Goal: Task Accomplishment & Management: Manage account settings

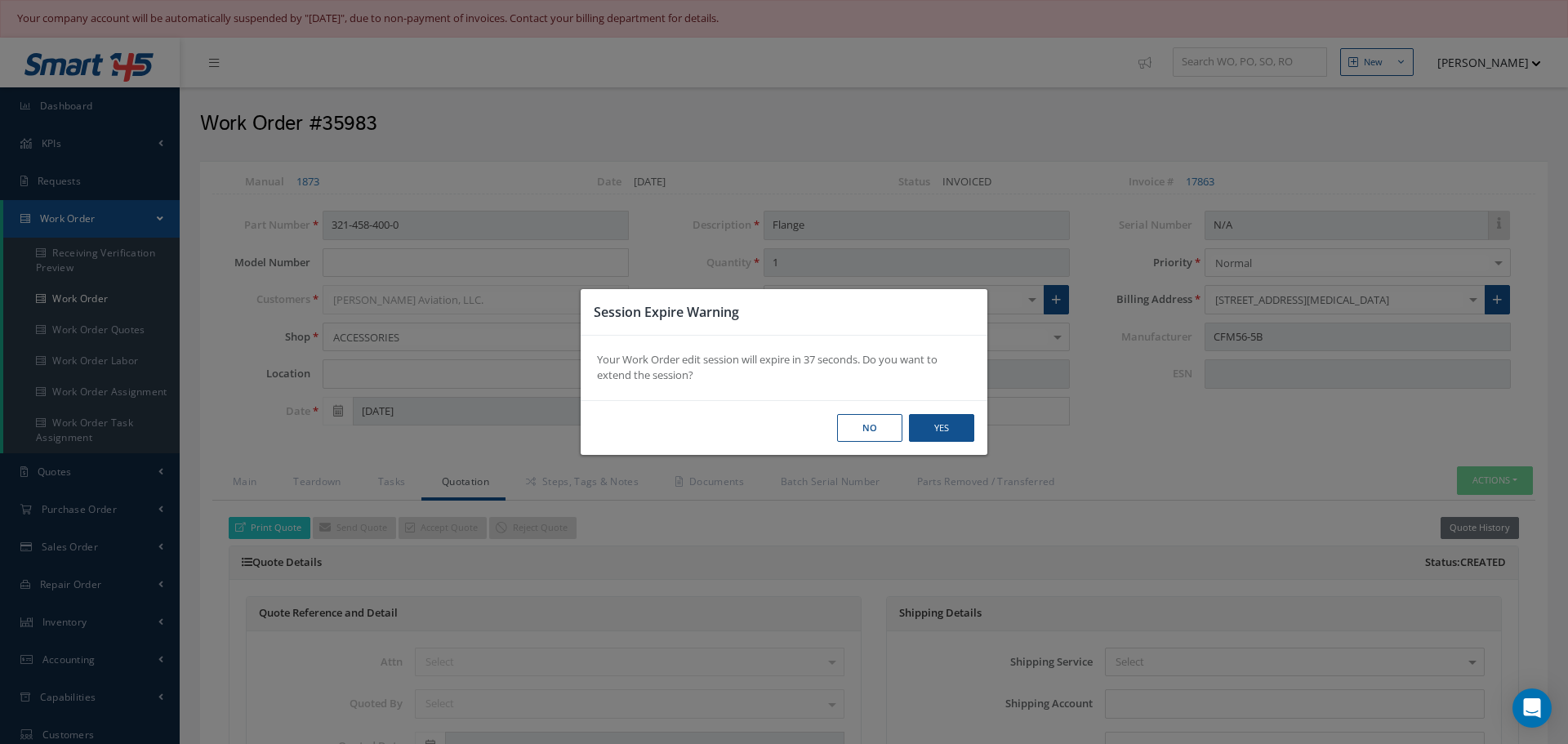
click at [949, 430] on button "Yes" at bounding box center [942, 429] width 65 height 29
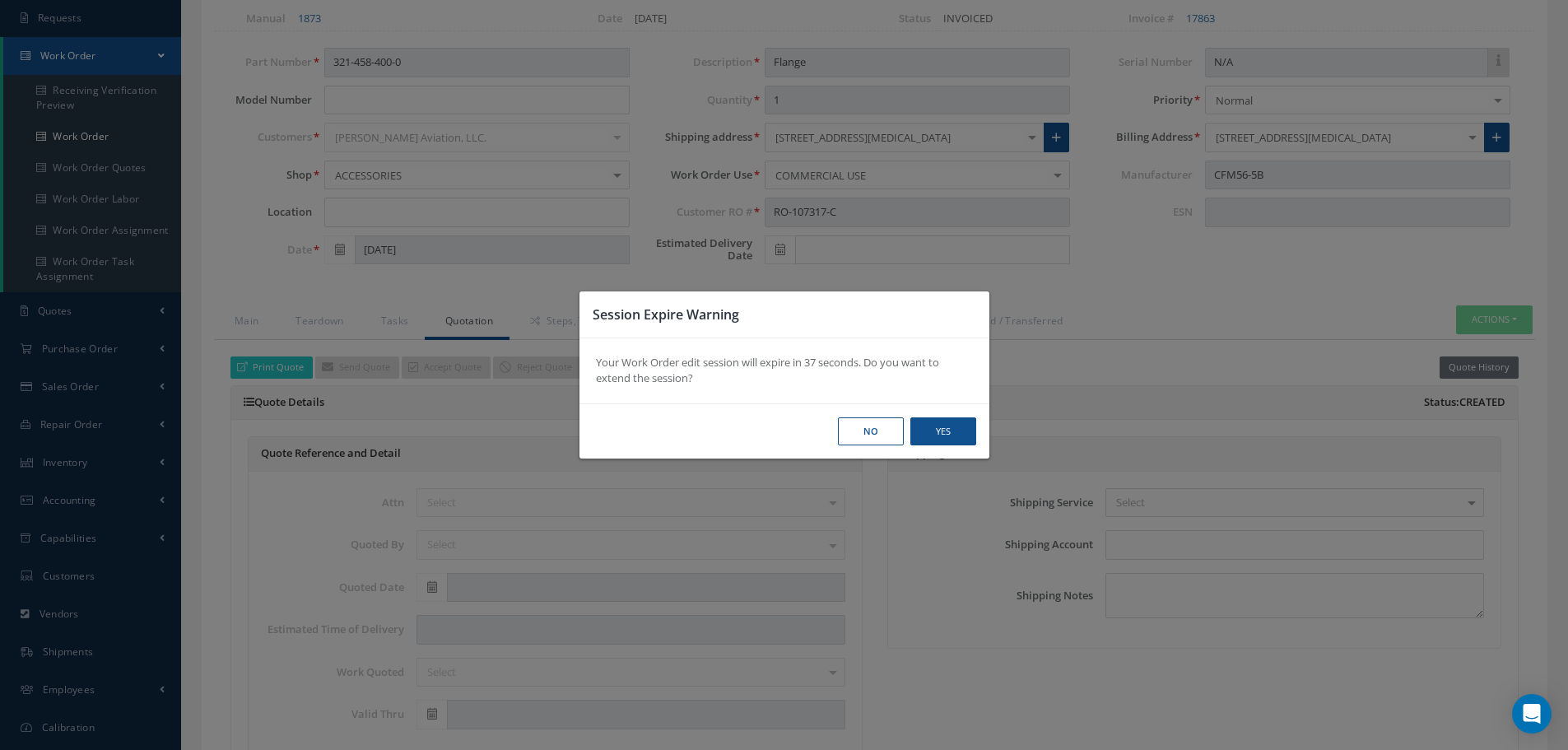
scroll to position [165, 0]
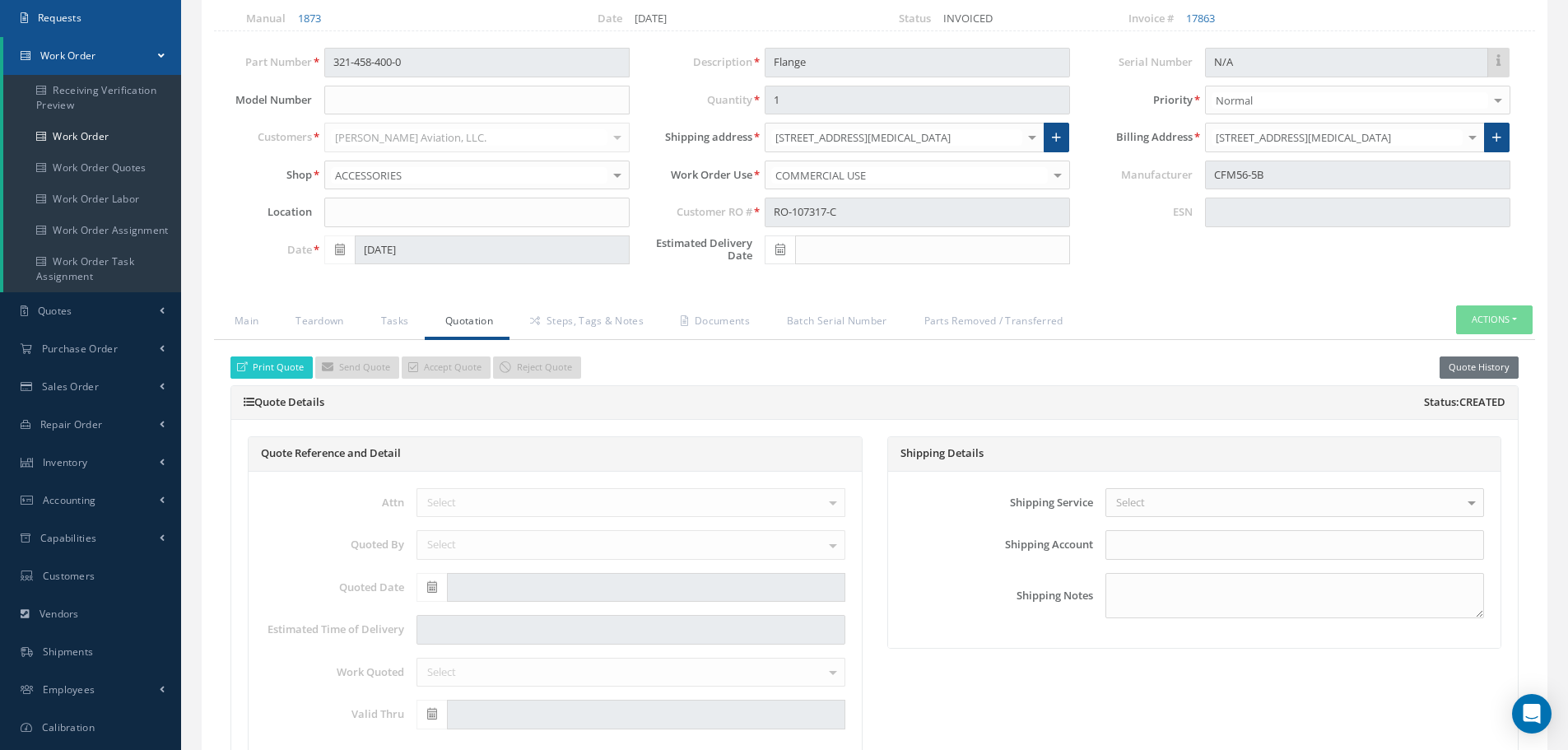
select select "25"
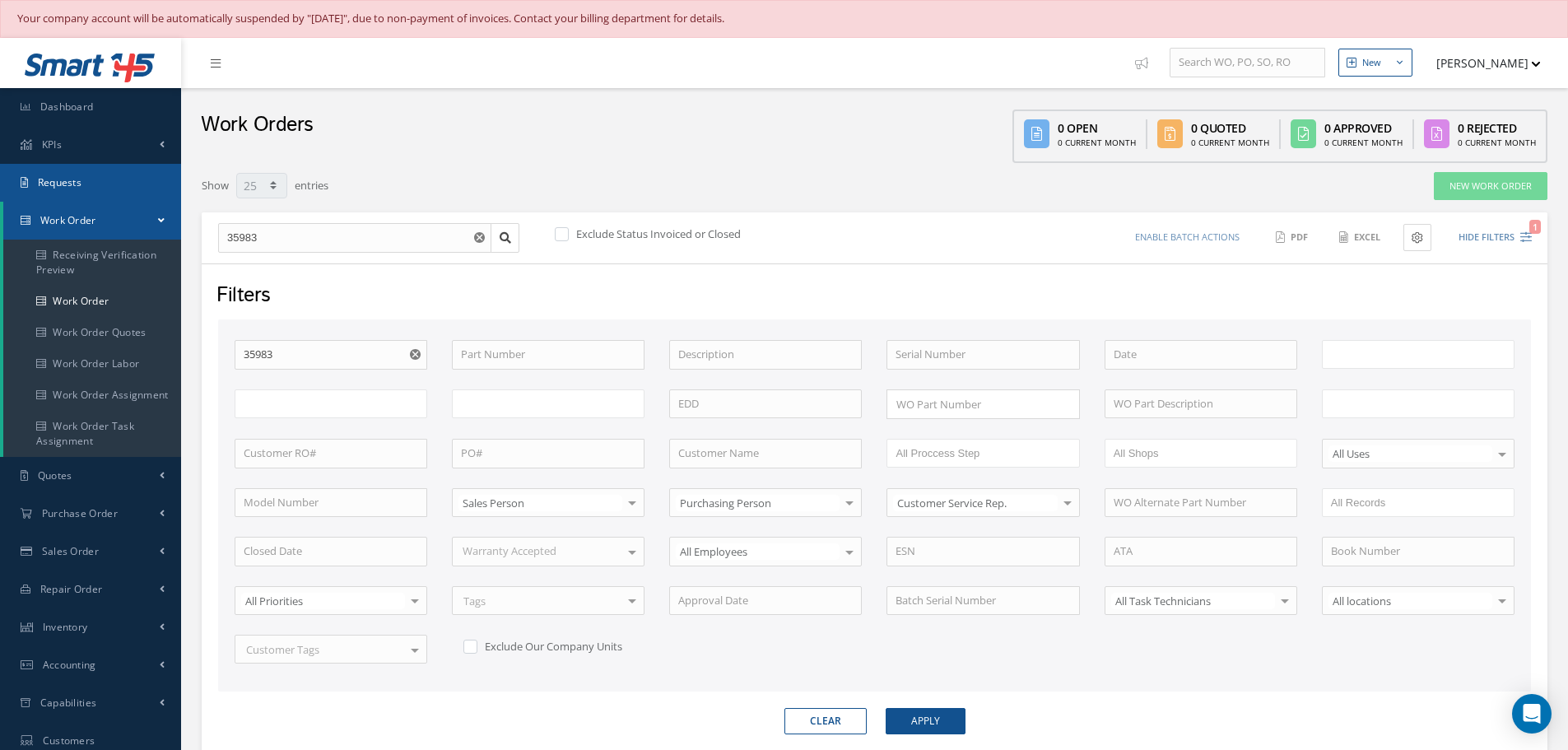
type input "All Work Request"
type input "All Work Performed"
type input "All Status"
type input "WO Part Status"
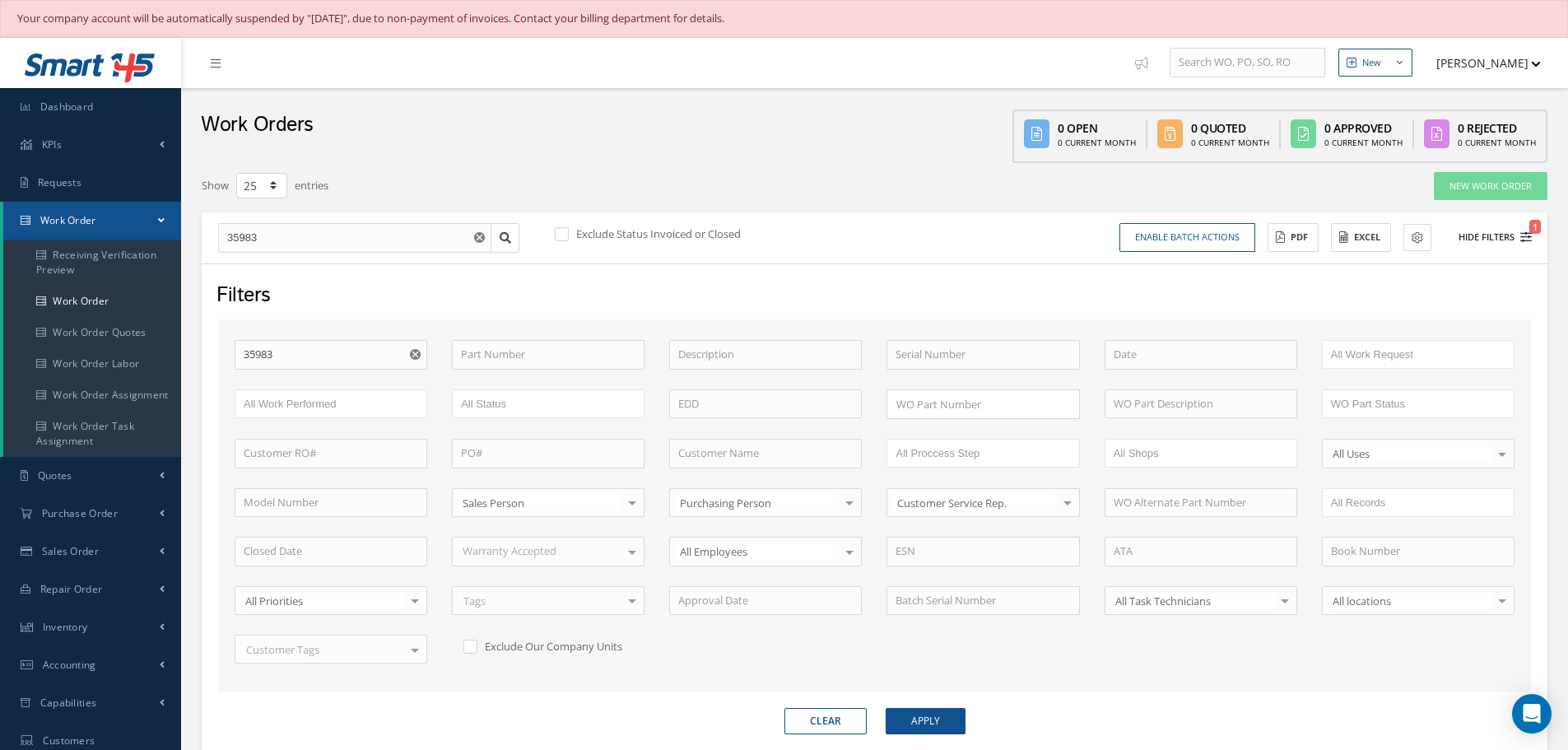
click at [1498, 234] on button "Hide Filters 1" at bounding box center [1487, 237] width 88 height 27
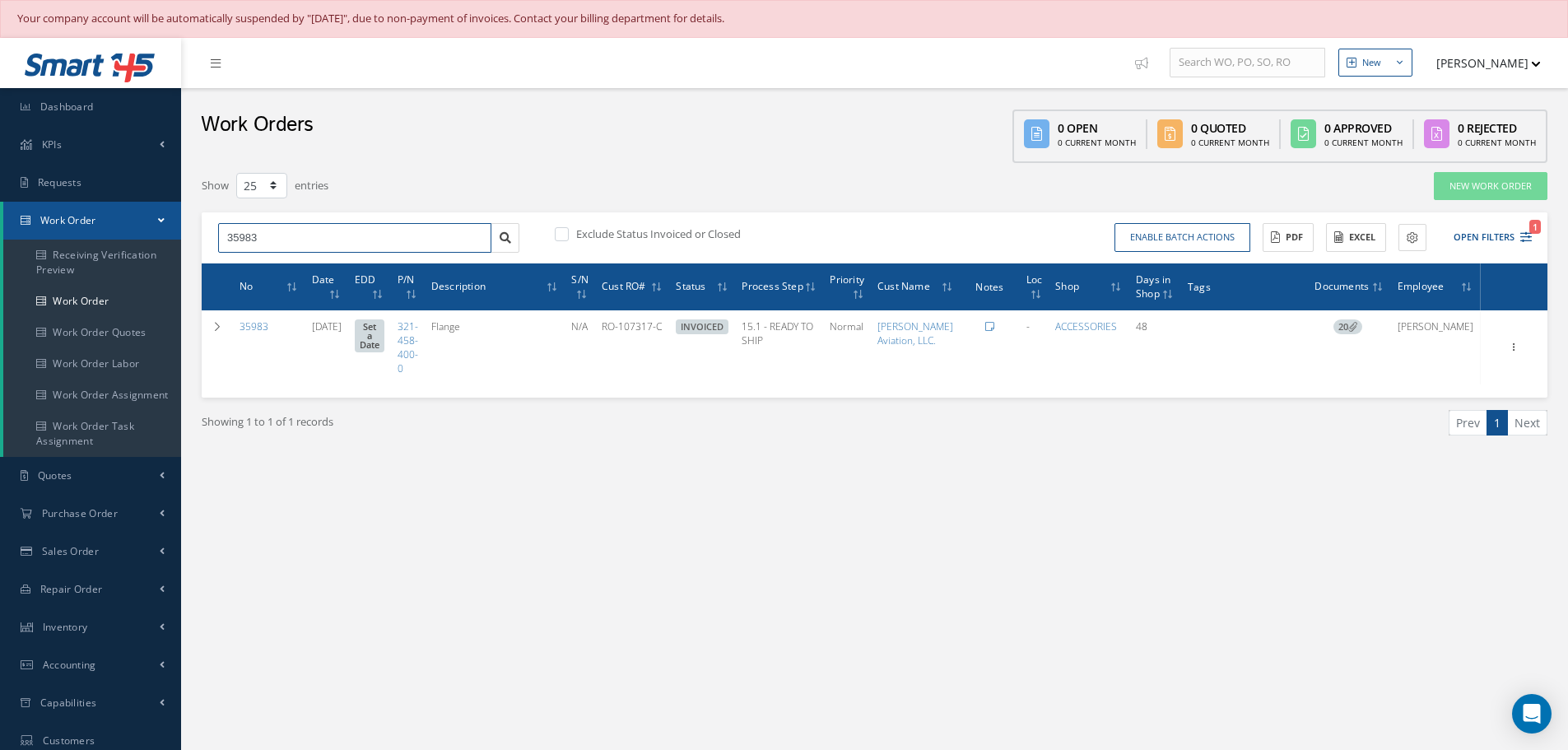
click at [315, 227] on input "35983" at bounding box center [354, 237] width 273 height 30
type input "3"
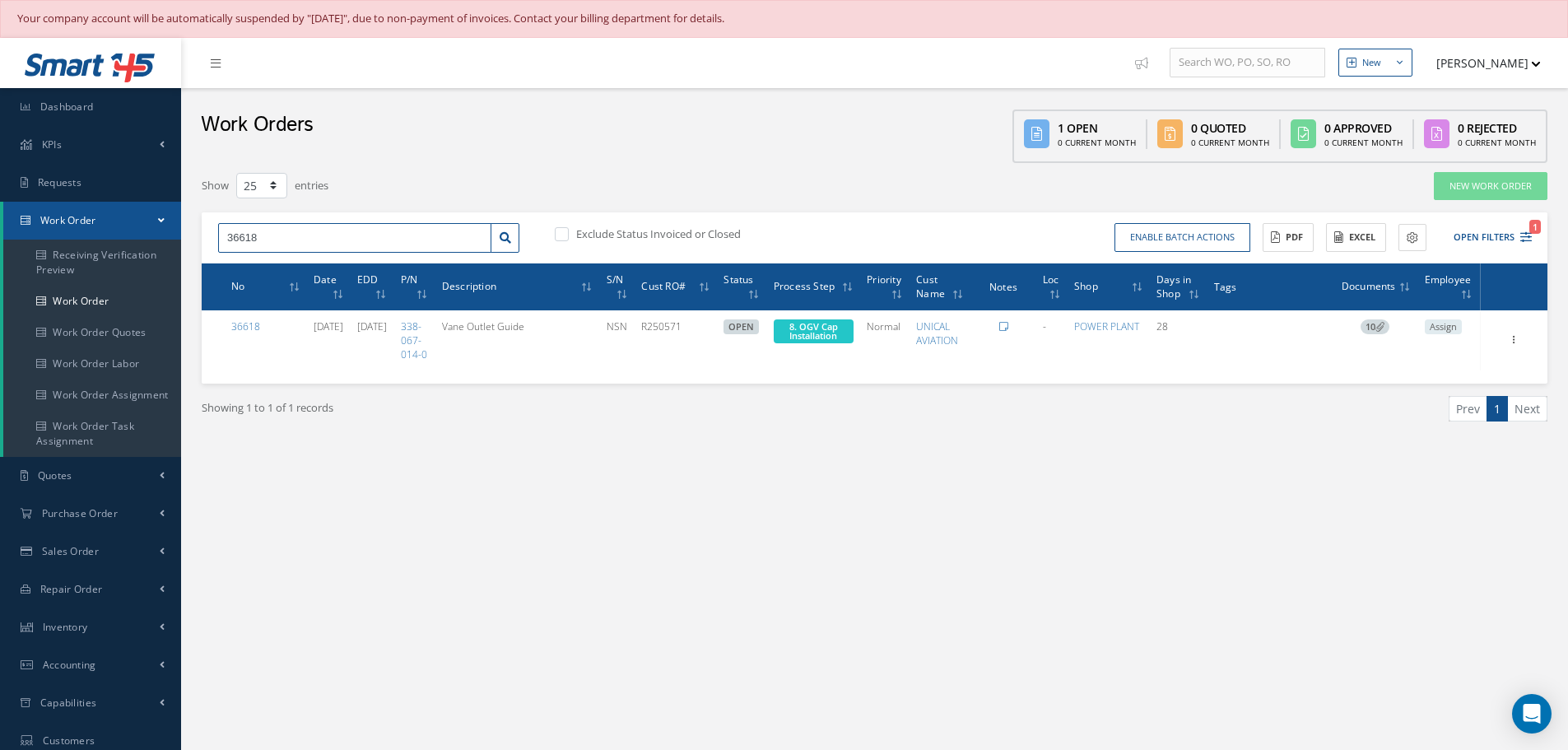
click at [245, 236] on input "36618" at bounding box center [354, 237] width 273 height 30
type input "36318"
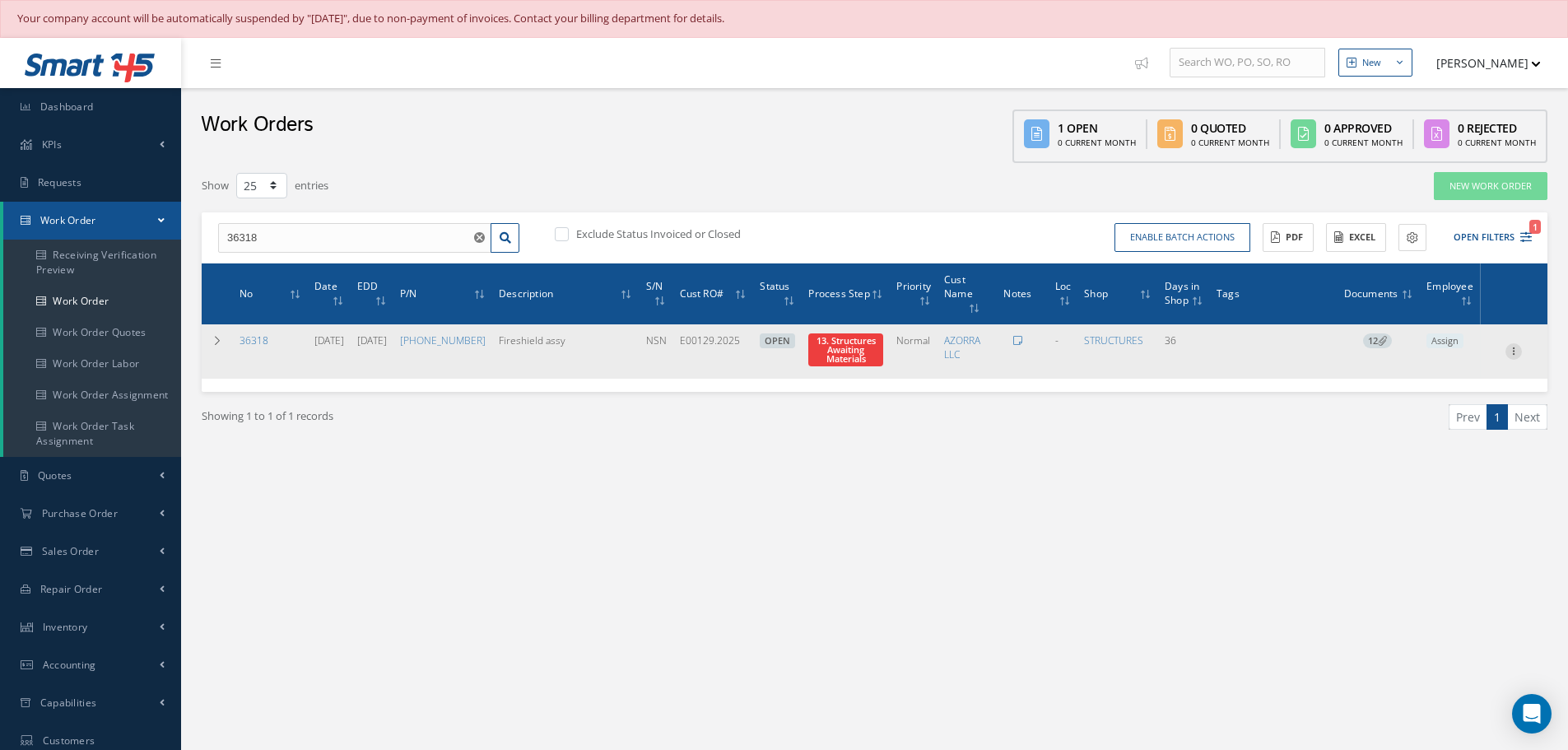
click at [1515, 352] on icon at bounding box center [1513, 350] width 16 height 14
click at [1439, 404] on link "Part Issue" at bounding box center [1438, 404] width 130 height 21
click at [1510, 356] on icon at bounding box center [1513, 350] width 16 height 14
click at [1438, 392] on link "Edit" at bounding box center [1438, 383] width 130 height 21
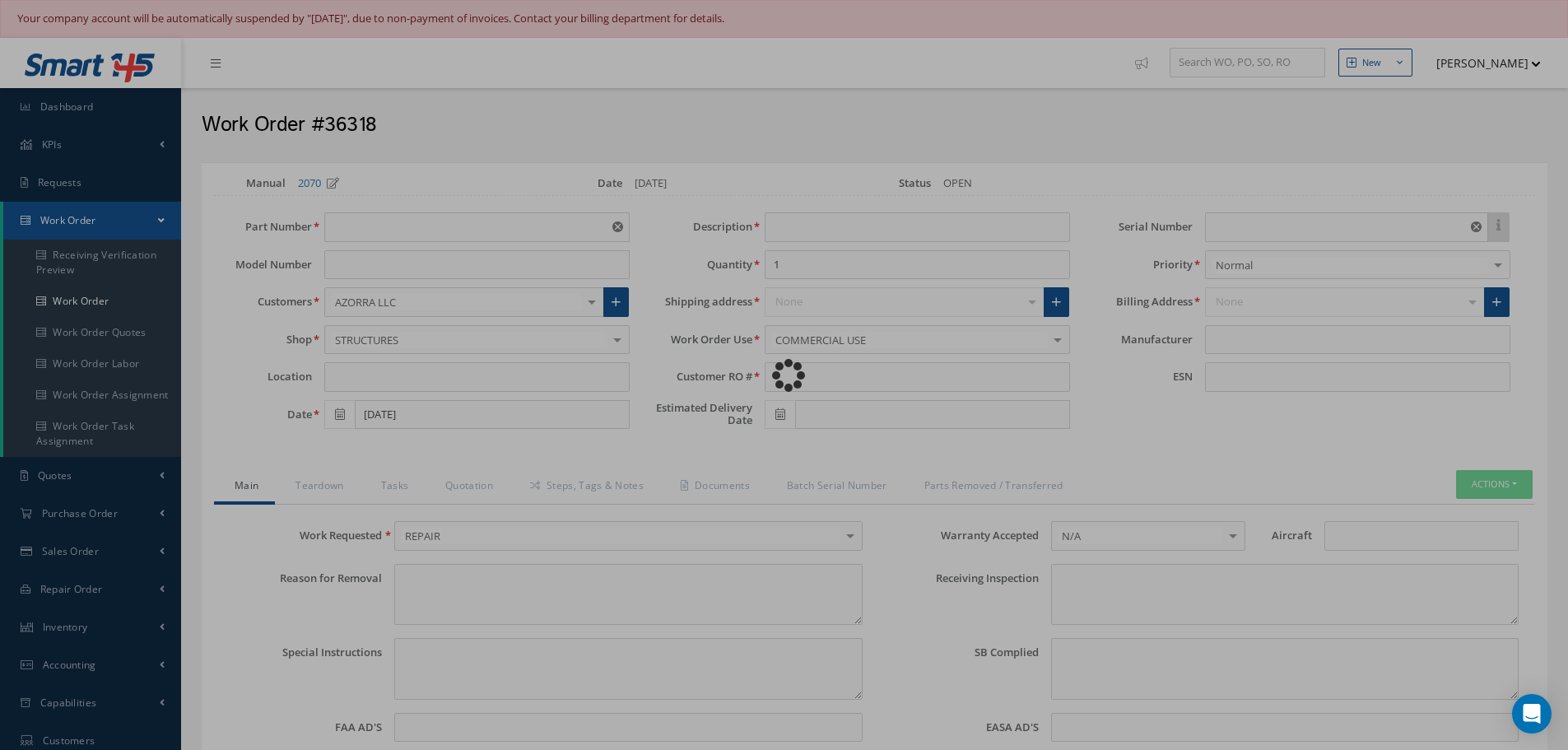
type input "341-3007-505"
type input "09/03/2025"
type input "Fireshield assy"
type input "E00129.2025"
type input "10/16/2025"
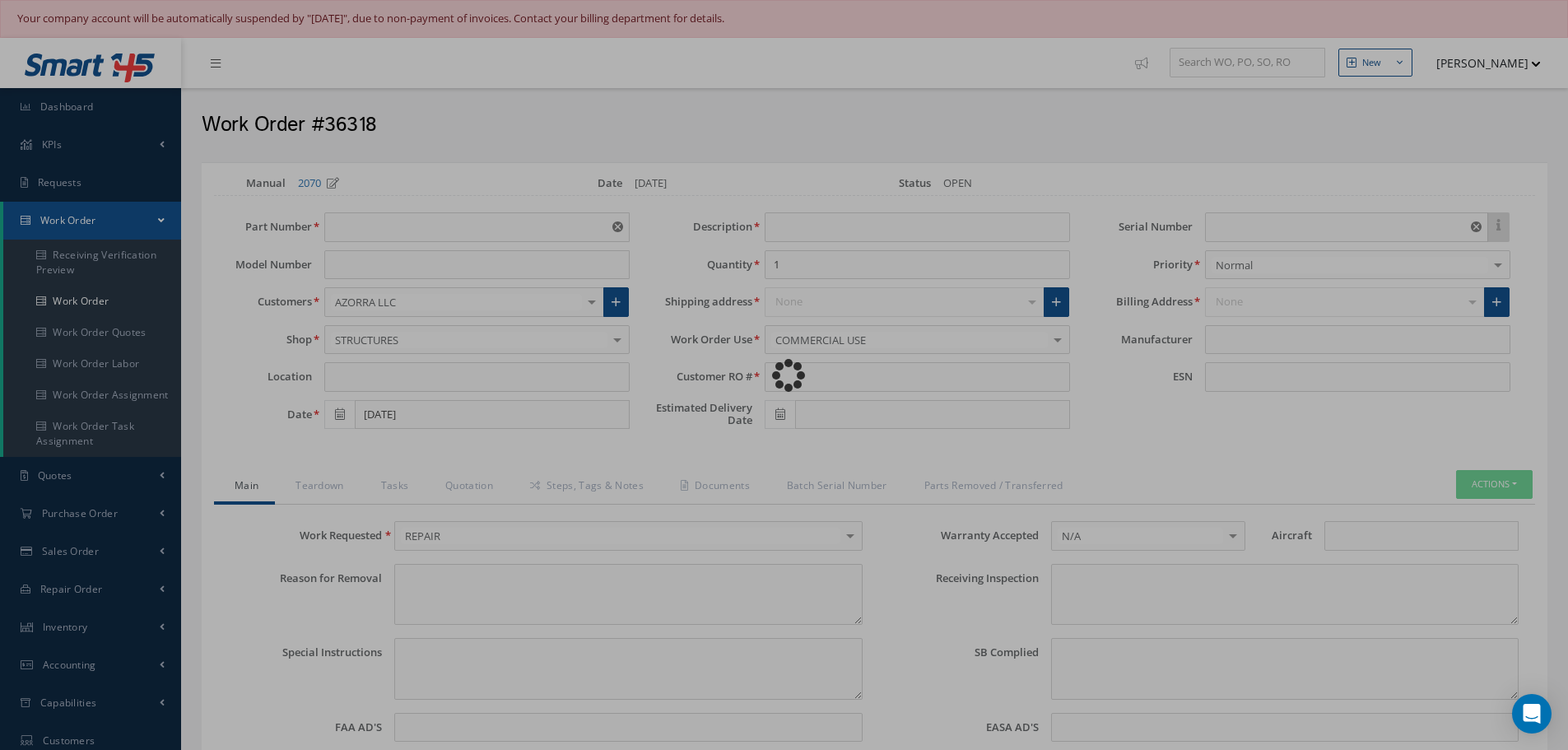
type input "NSN"
type input "994124"
type textarea "NONE"
type textarea "PLEASE SEE R.O. FOR DETAILS"
type textarea "NO VISUAL DAMAGE"
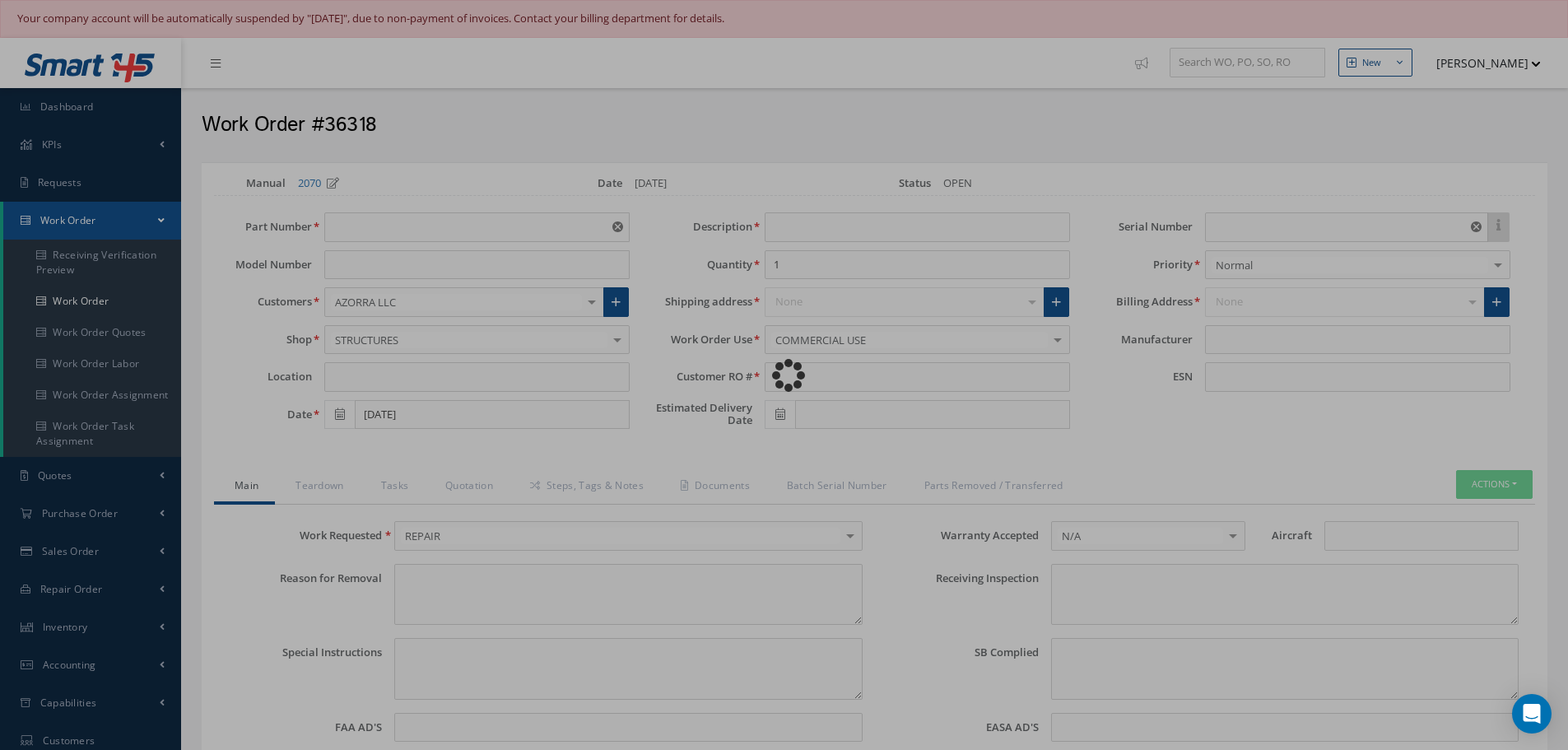
type textarea "None performed"
type textarea "Article was xxxxx in reference with the following Technical Standard : GOODRICH…"
type textarea "Article has been approved to return to service."
type input "GOODRICH"
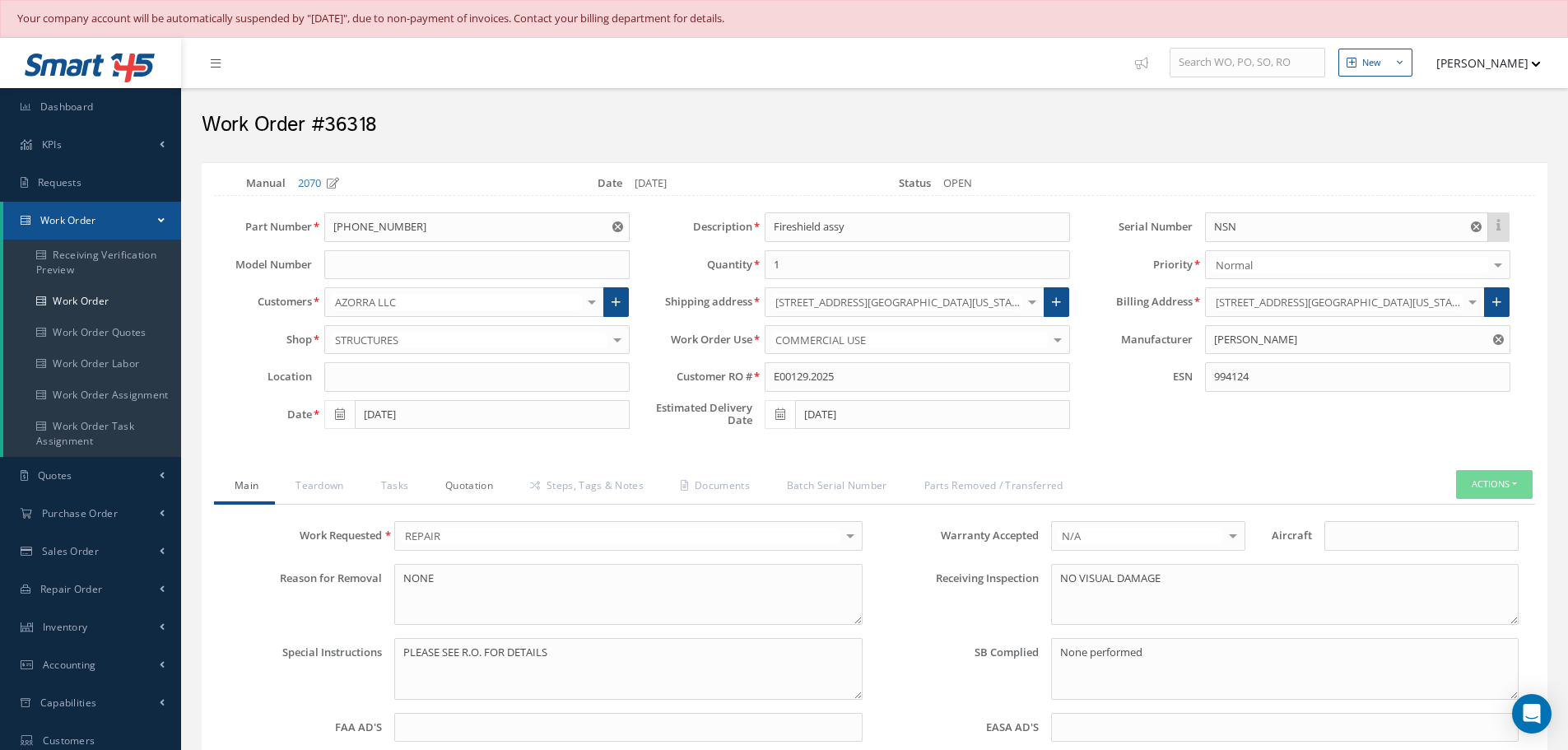
click at [463, 485] on link "Quotation" at bounding box center [467, 487] width 85 height 35
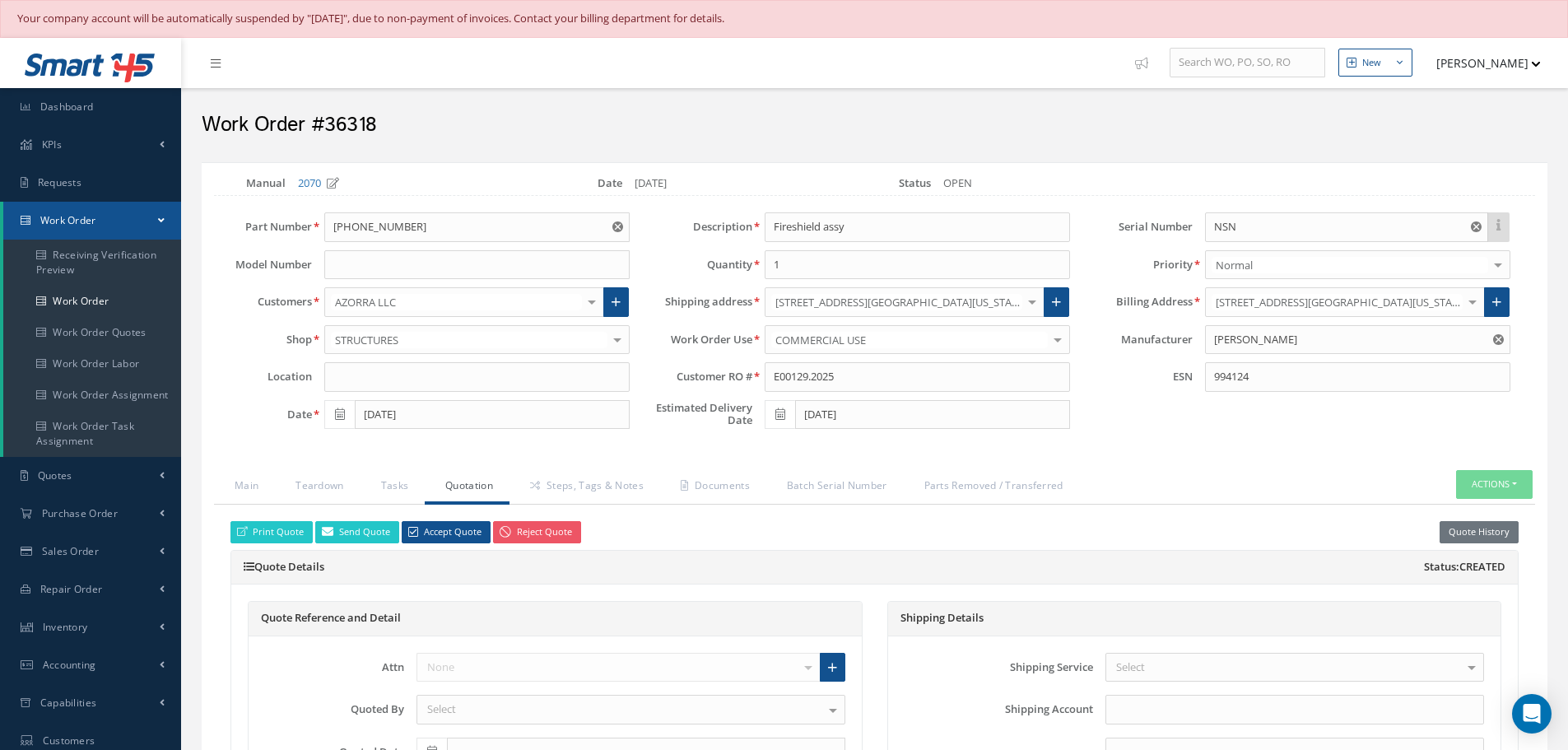
select select "25"
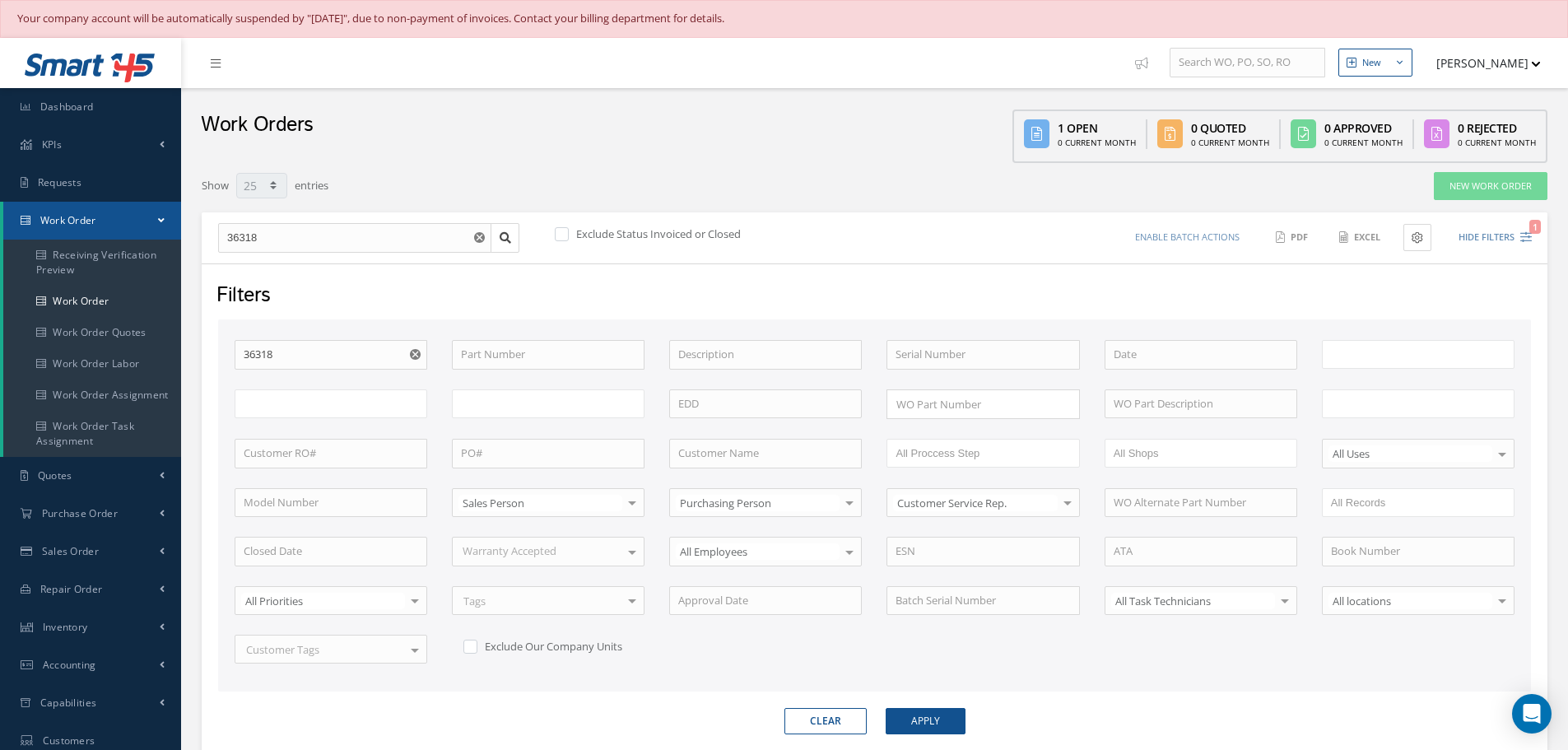
type input "All Work Request"
type input "All Work Performed"
type input "All Status"
type input "WO Part Status"
click at [414, 351] on use "Reset" at bounding box center [415, 354] width 11 height 11
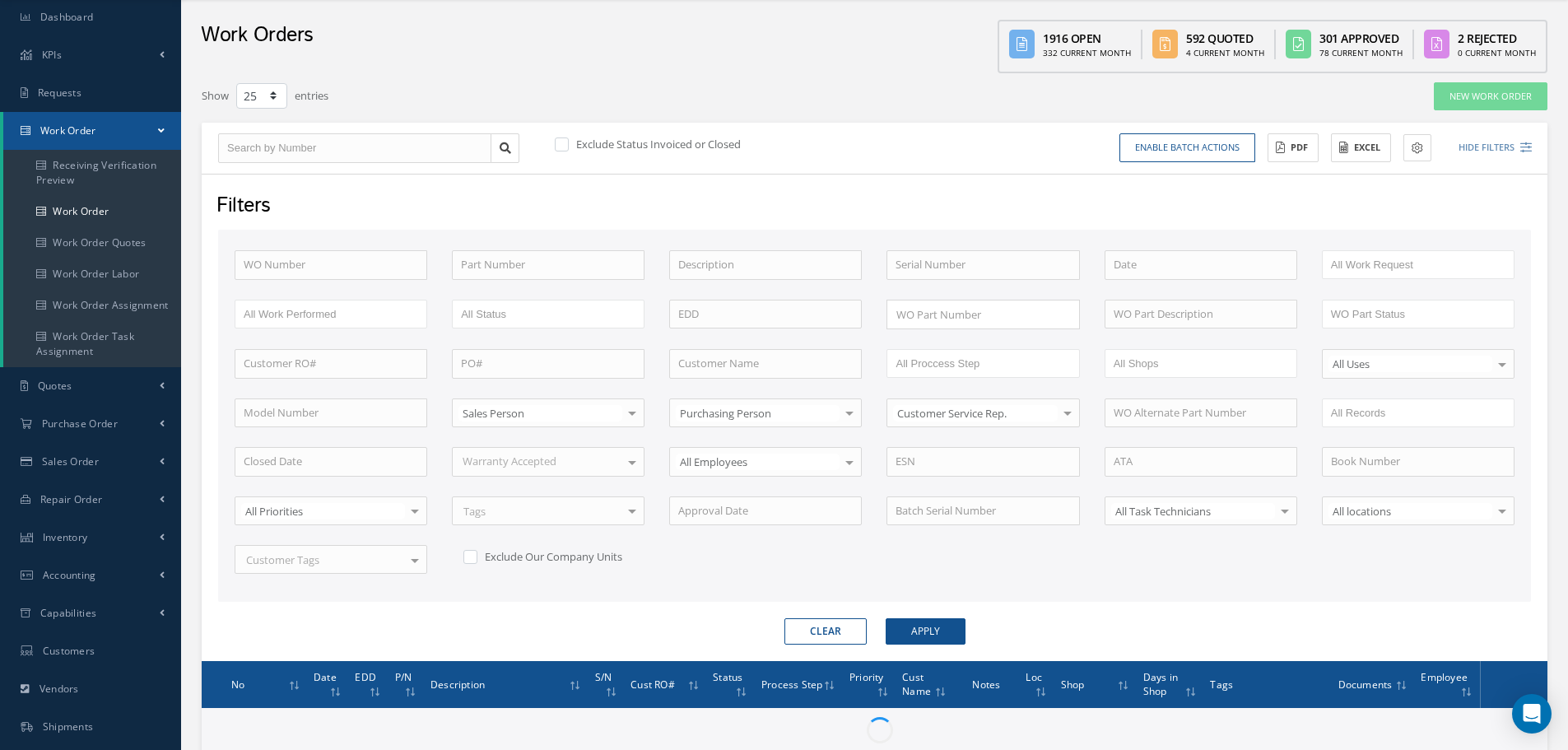
scroll to position [237, 0]
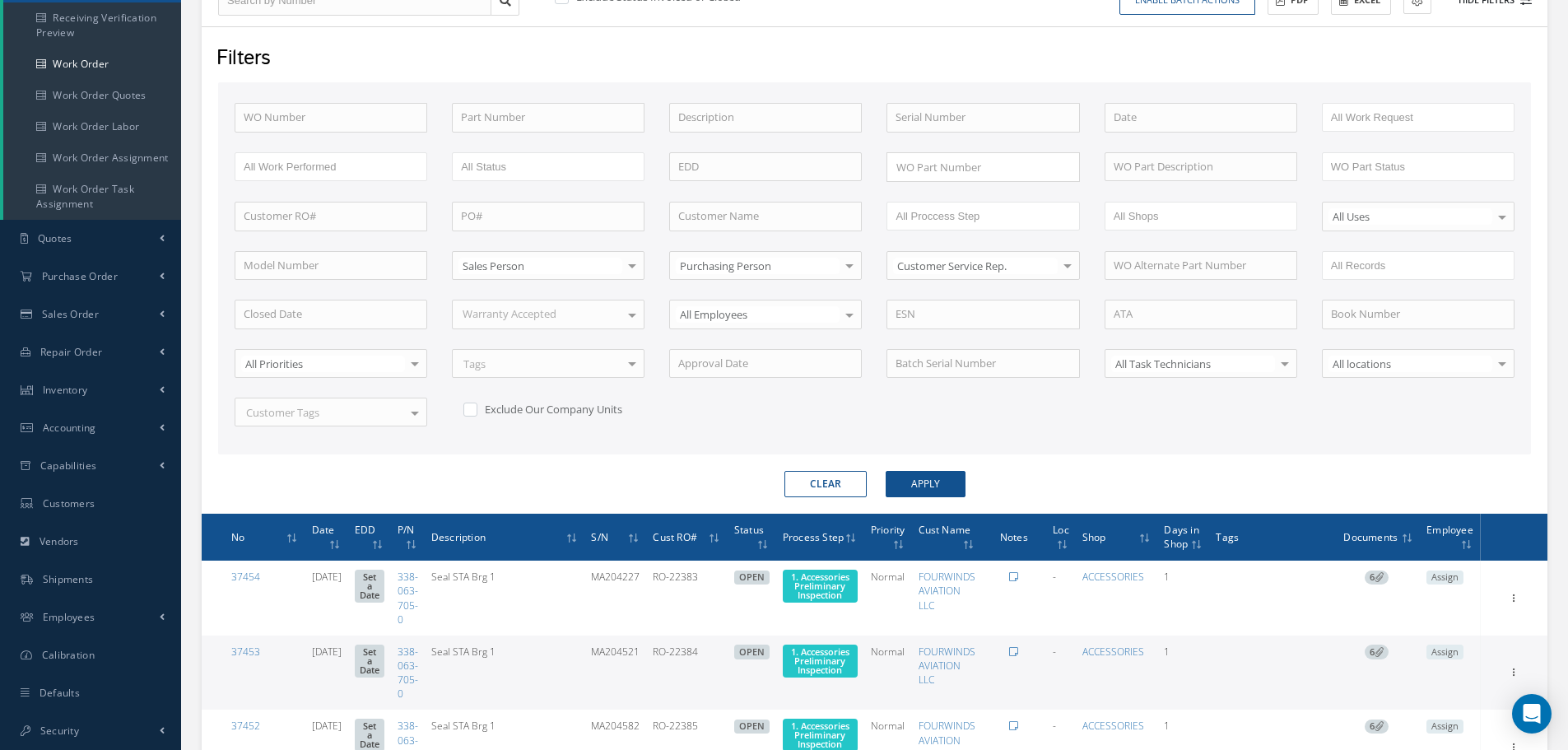
click at [1485, 14] on button "Hide Filters" at bounding box center [1487, 0] width 88 height 27
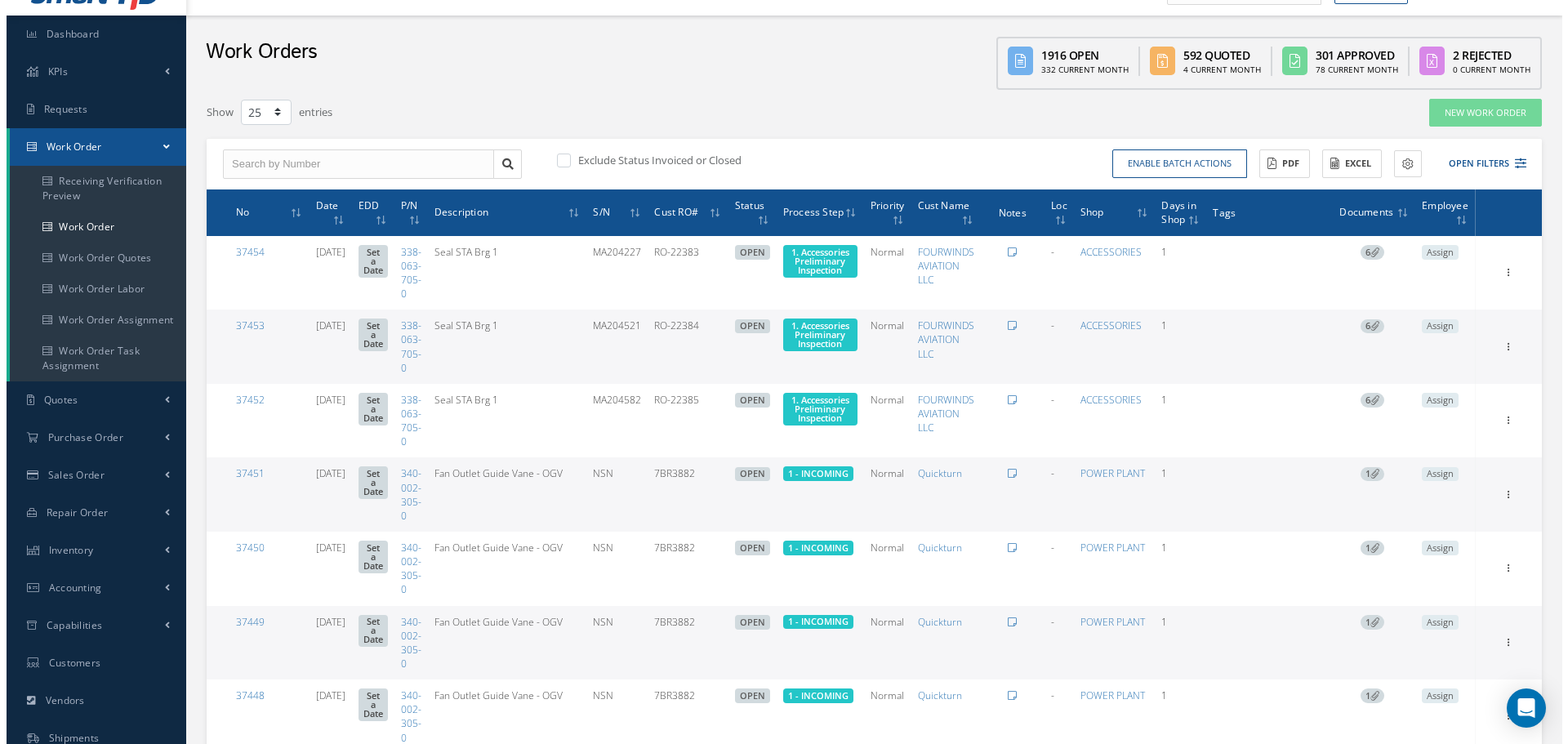
scroll to position [0, 0]
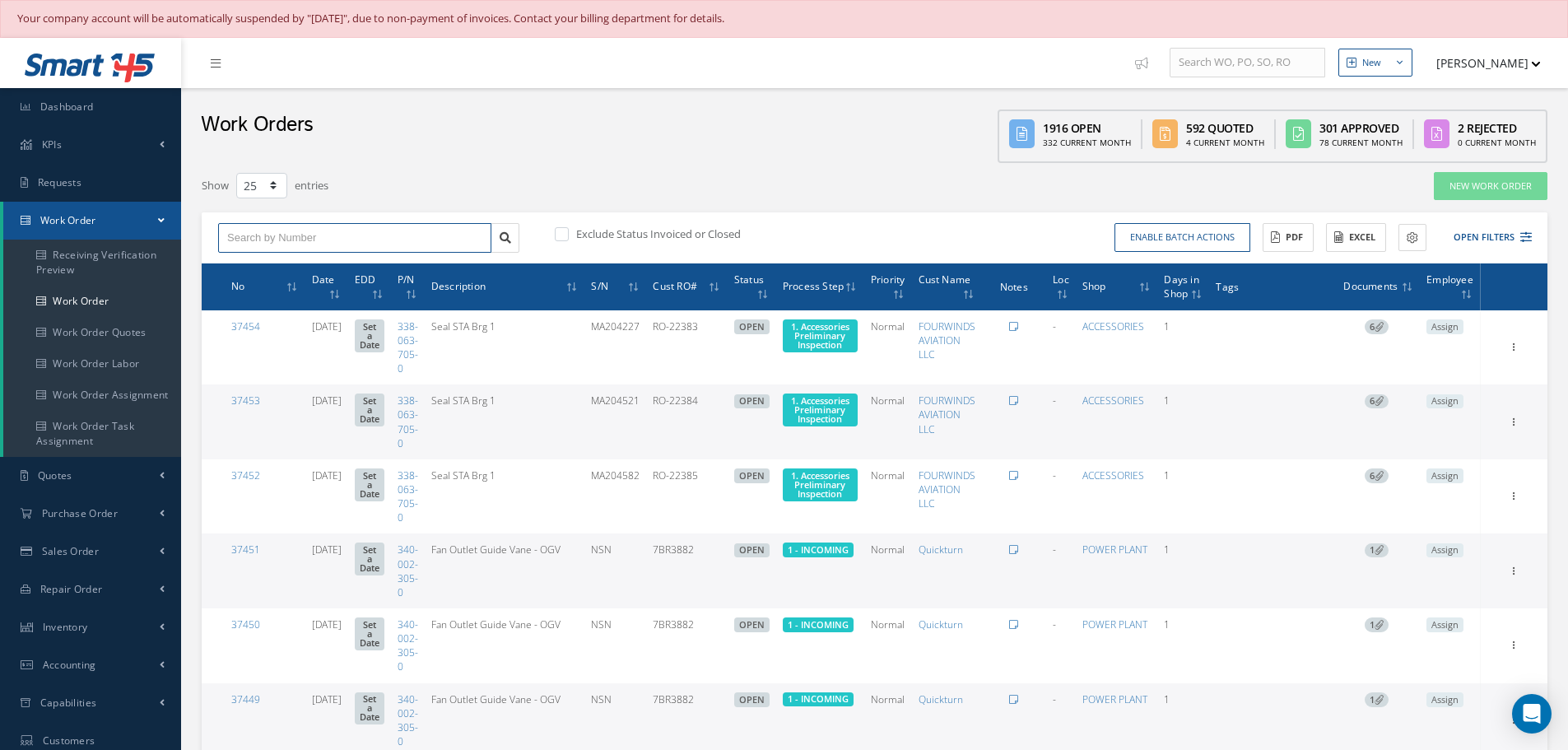
click at [306, 227] on input "text" at bounding box center [354, 237] width 273 height 30
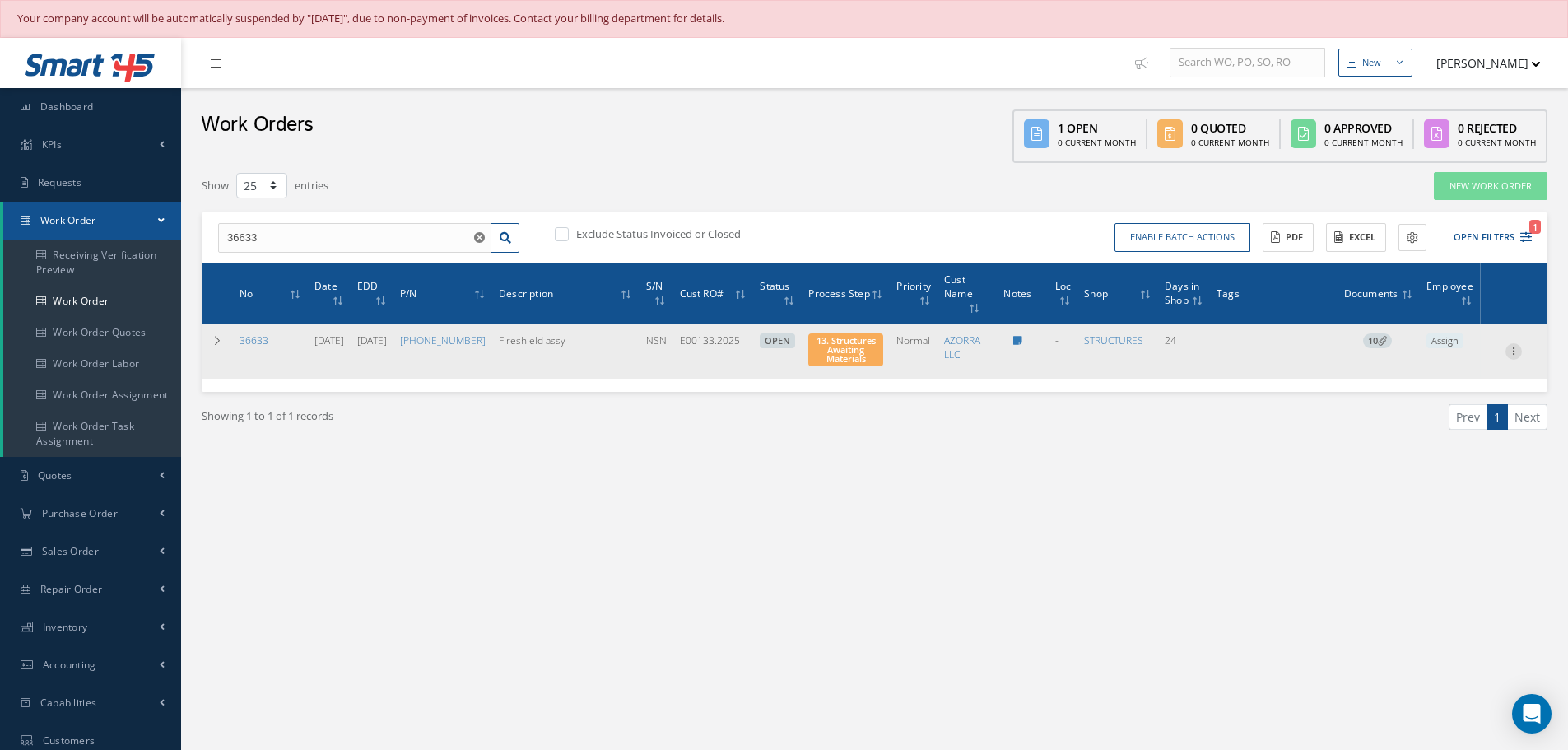
click at [1513, 352] on icon at bounding box center [1513, 350] width 16 height 14
click at [1432, 405] on link "Part Issue" at bounding box center [1438, 404] width 130 height 21
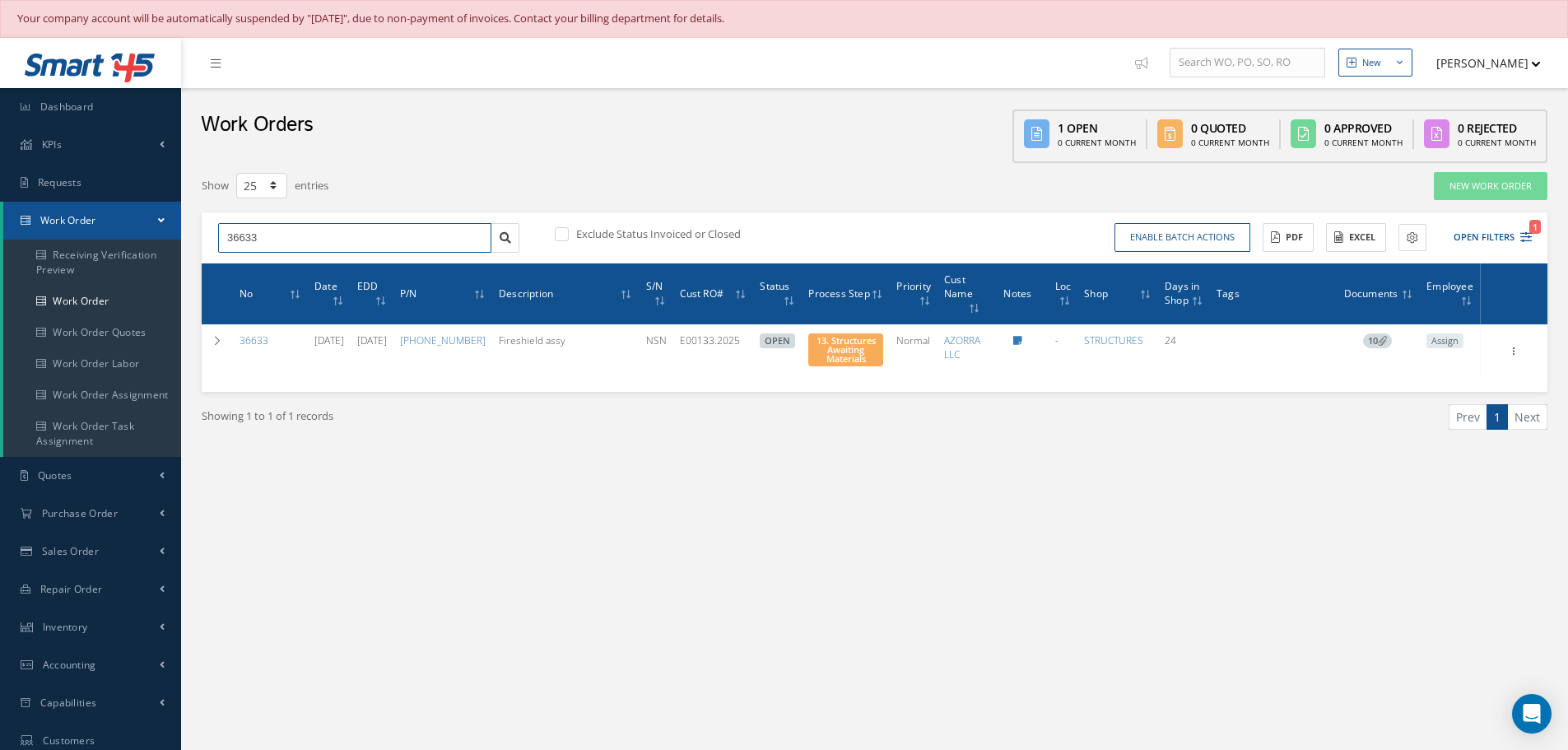
click at [257, 241] on input "36633" at bounding box center [354, 237] width 273 height 30
type input "3"
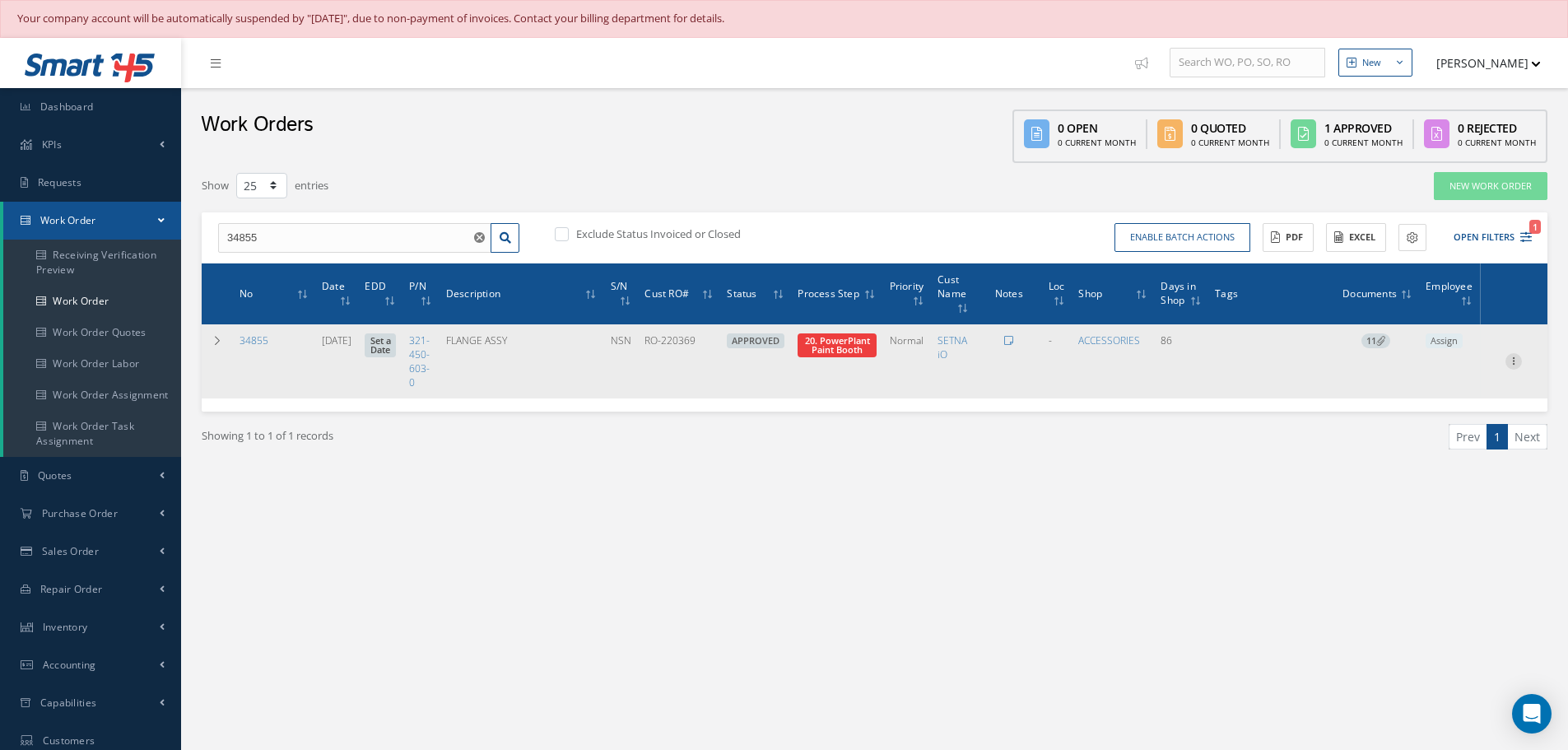
click at [1514, 356] on icon at bounding box center [1513, 360] width 16 height 14
click at [1452, 412] on link "Part Issue" at bounding box center [1438, 415] width 130 height 21
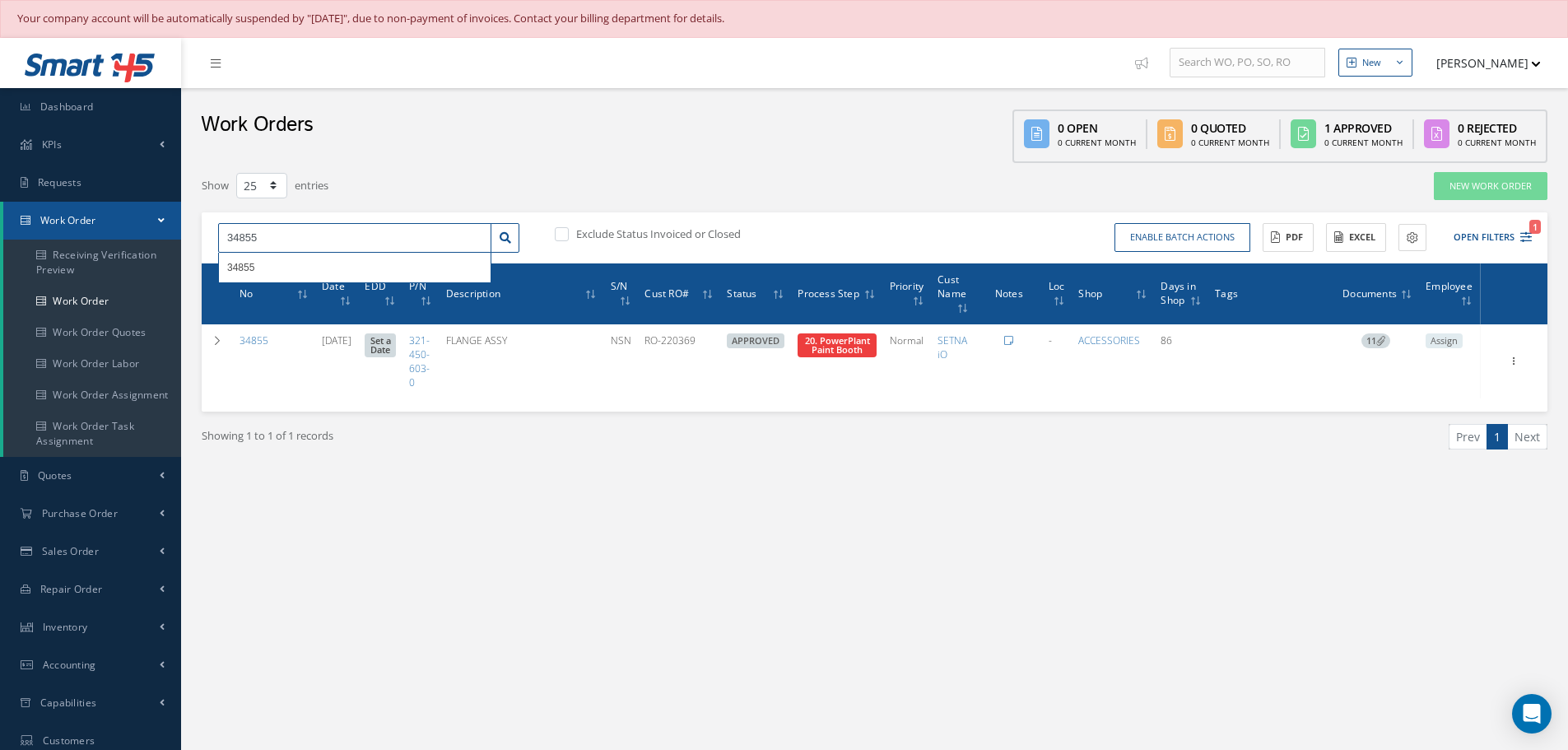
click at [273, 244] on input "34855" at bounding box center [354, 237] width 273 height 30
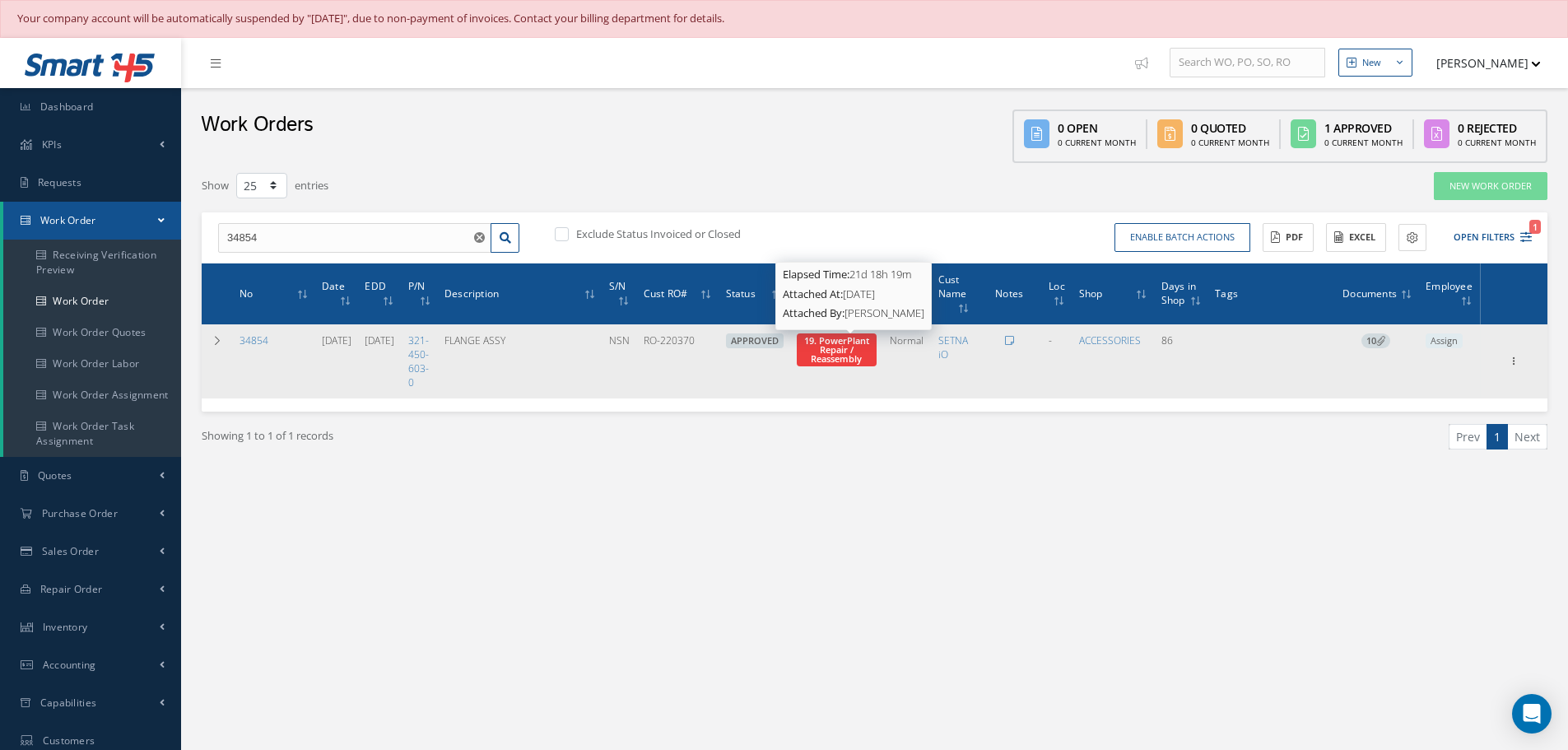
click at [865, 347] on span "19. PowerPlant Repair / Reassembly" at bounding box center [836, 349] width 65 height 31
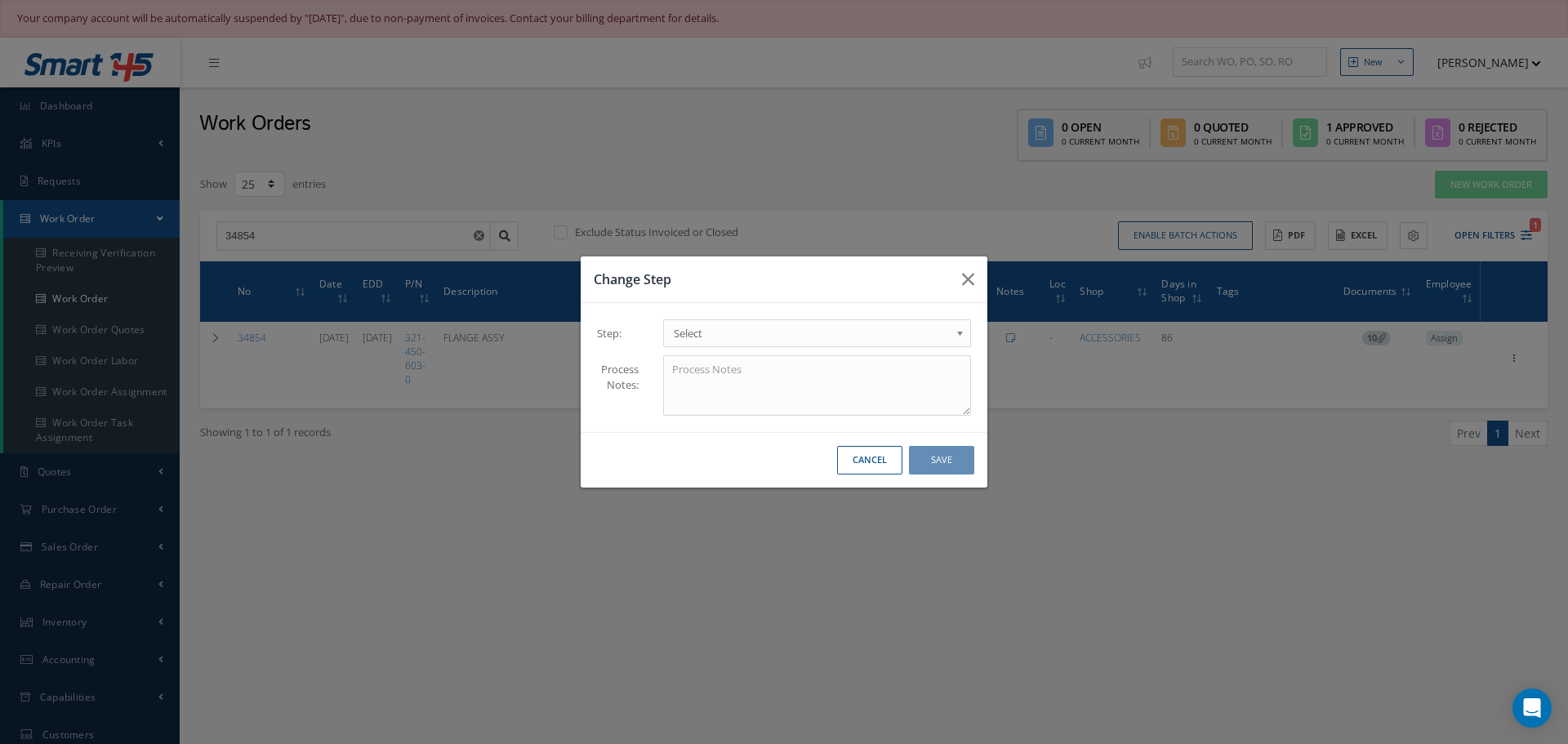
click at [963, 329] on b at bounding box center [962, 337] width 14 height 26
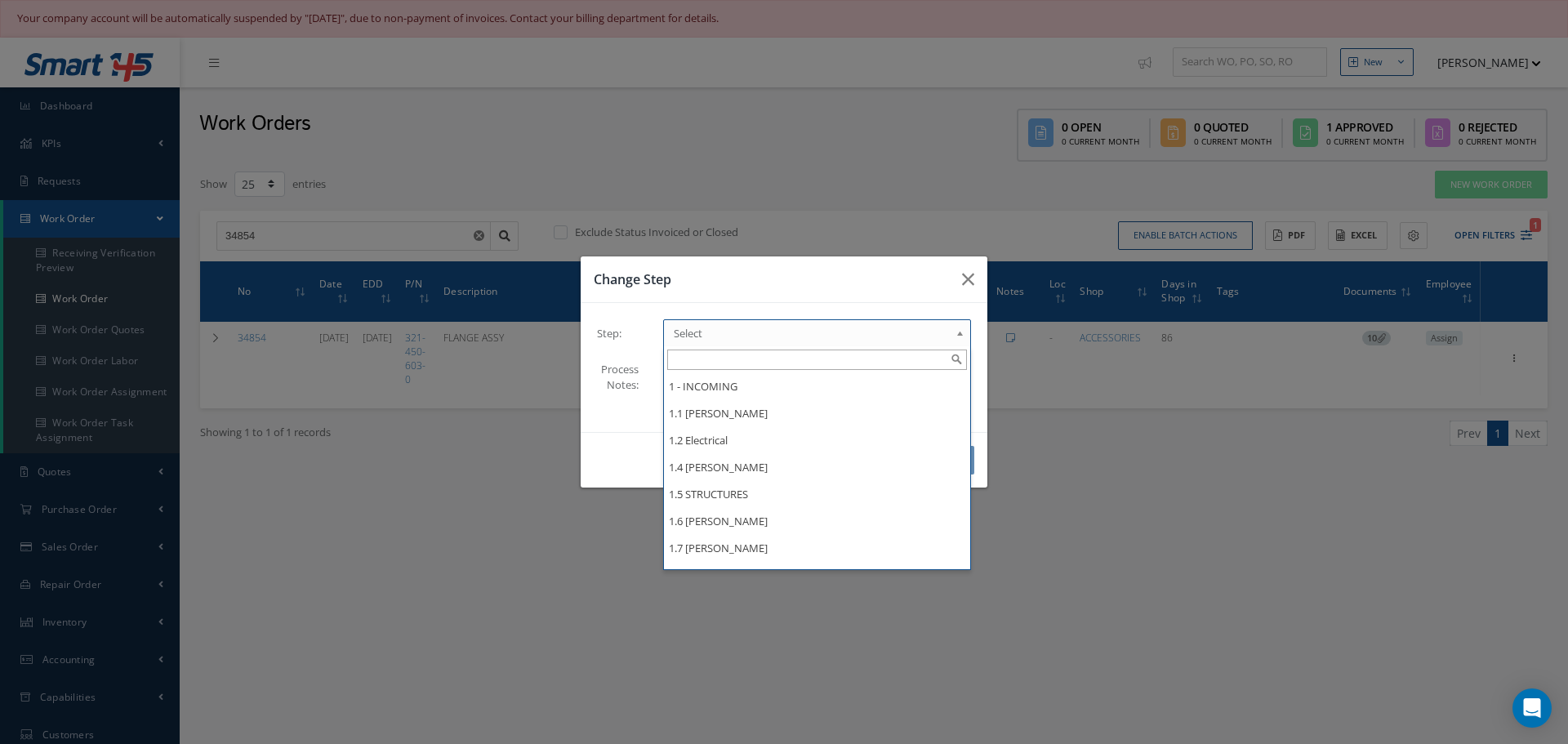
click at [1086, 508] on div "Change Step Step: 1 - INCOMING 1.1 Yusniel Montano 1.2 Electrical 1.4 Evelin Sa…" at bounding box center [784, 372] width 1568 height 744
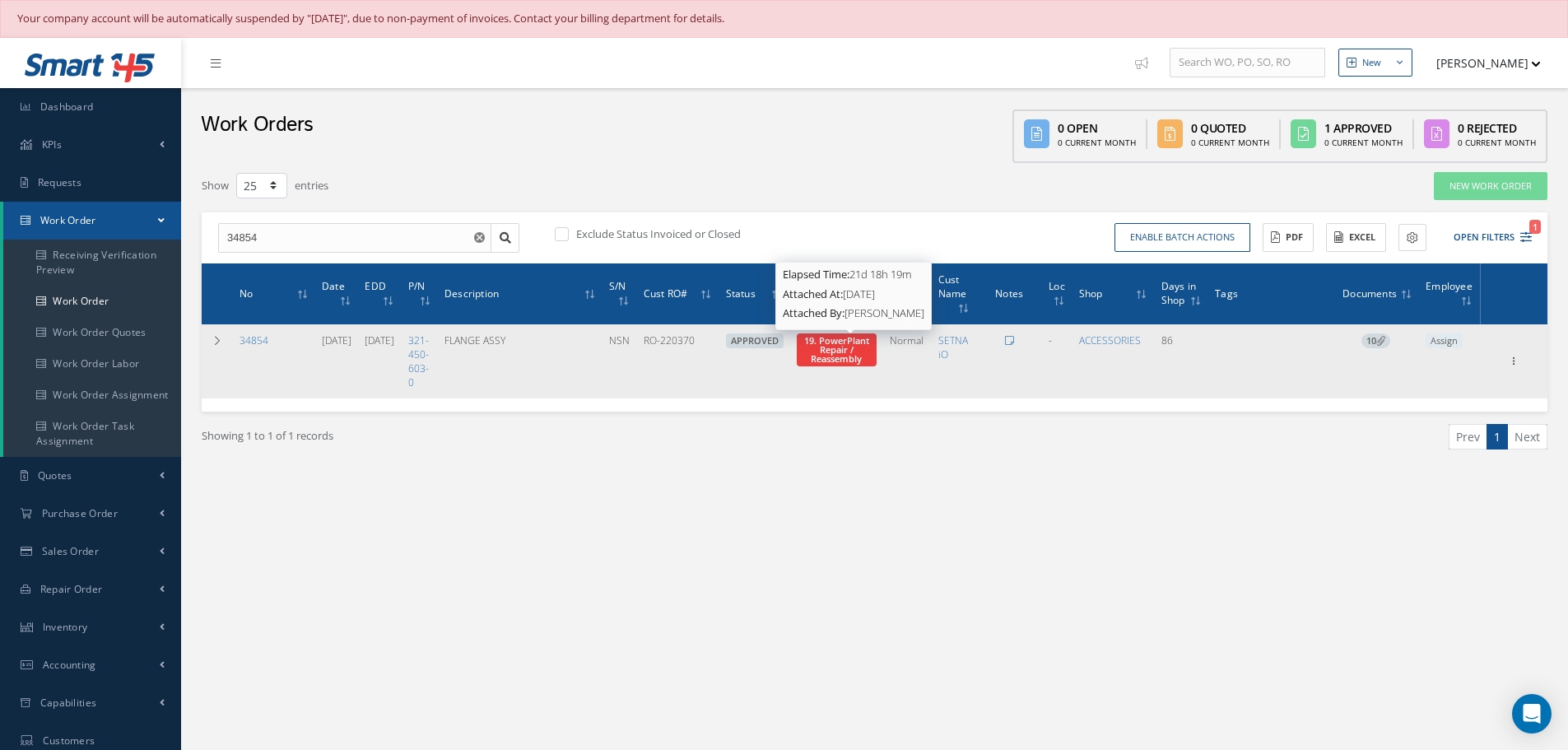
click at [863, 354] on span "19. PowerPlant Repair / Reassembly" at bounding box center [836, 349] width 65 height 31
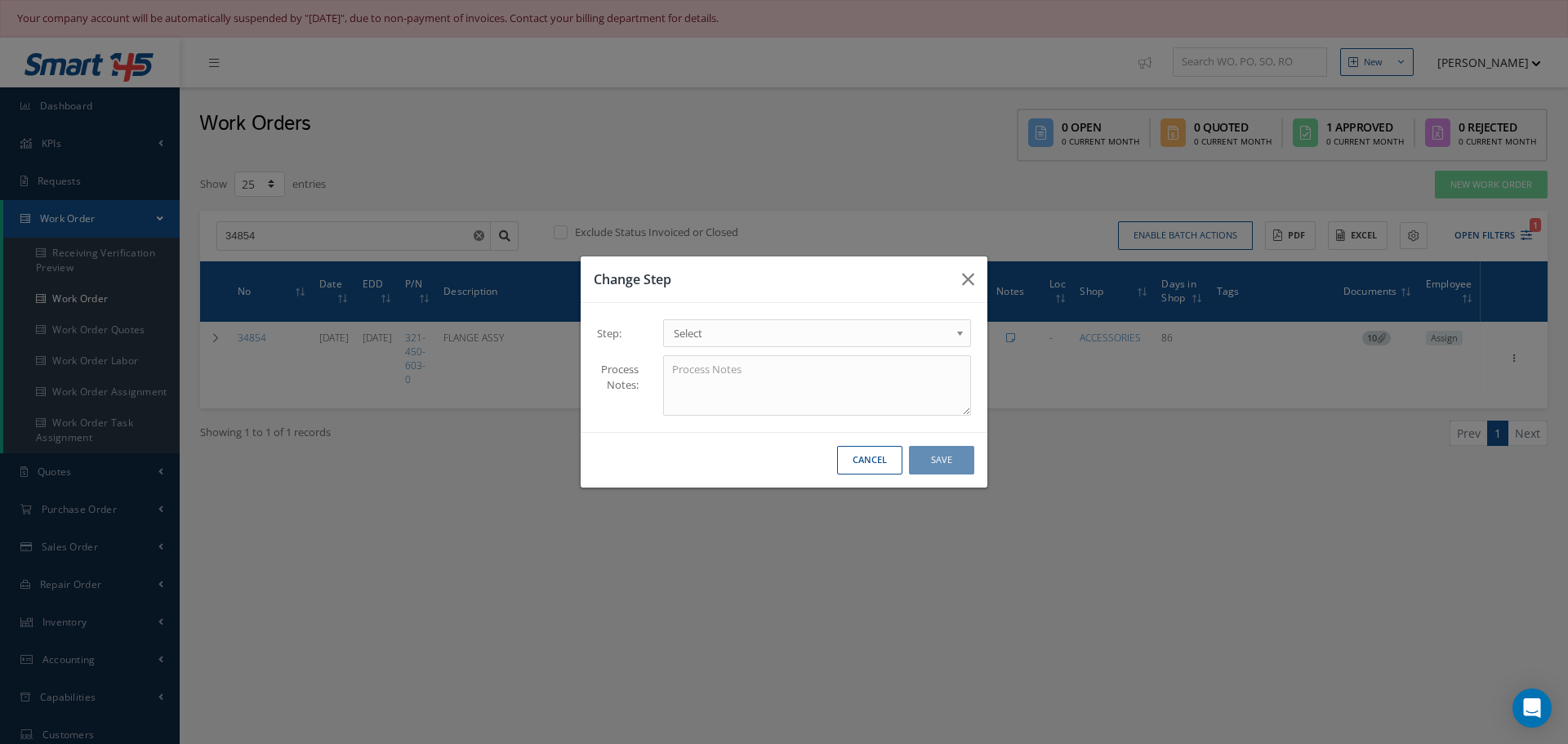
click at [958, 332] on b at bounding box center [962, 337] width 14 height 26
click at [948, 454] on button "Save" at bounding box center [942, 461] width 65 height 29
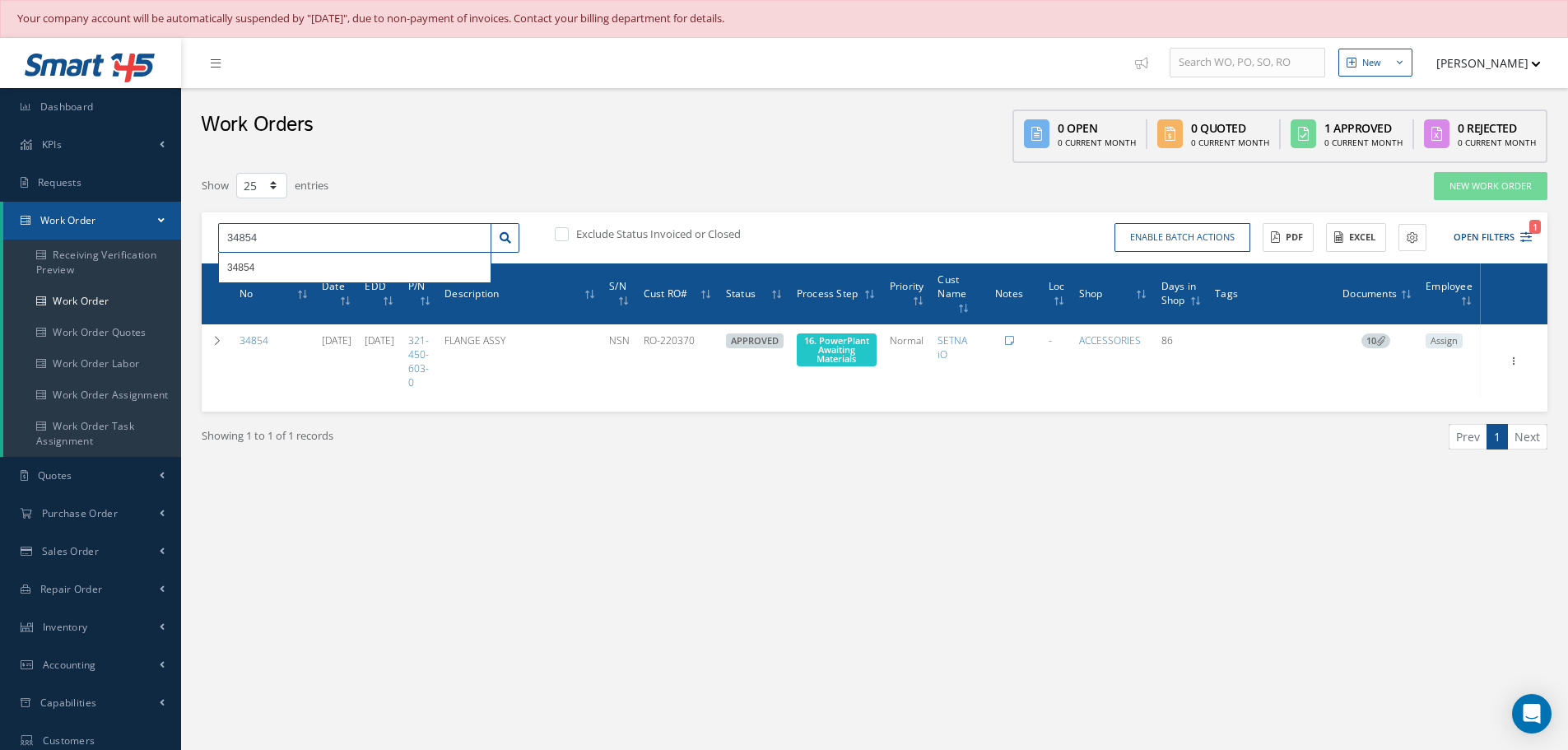
click at [285, 235] on input "34854" at bounding box center [354, 237] width 273 height 30
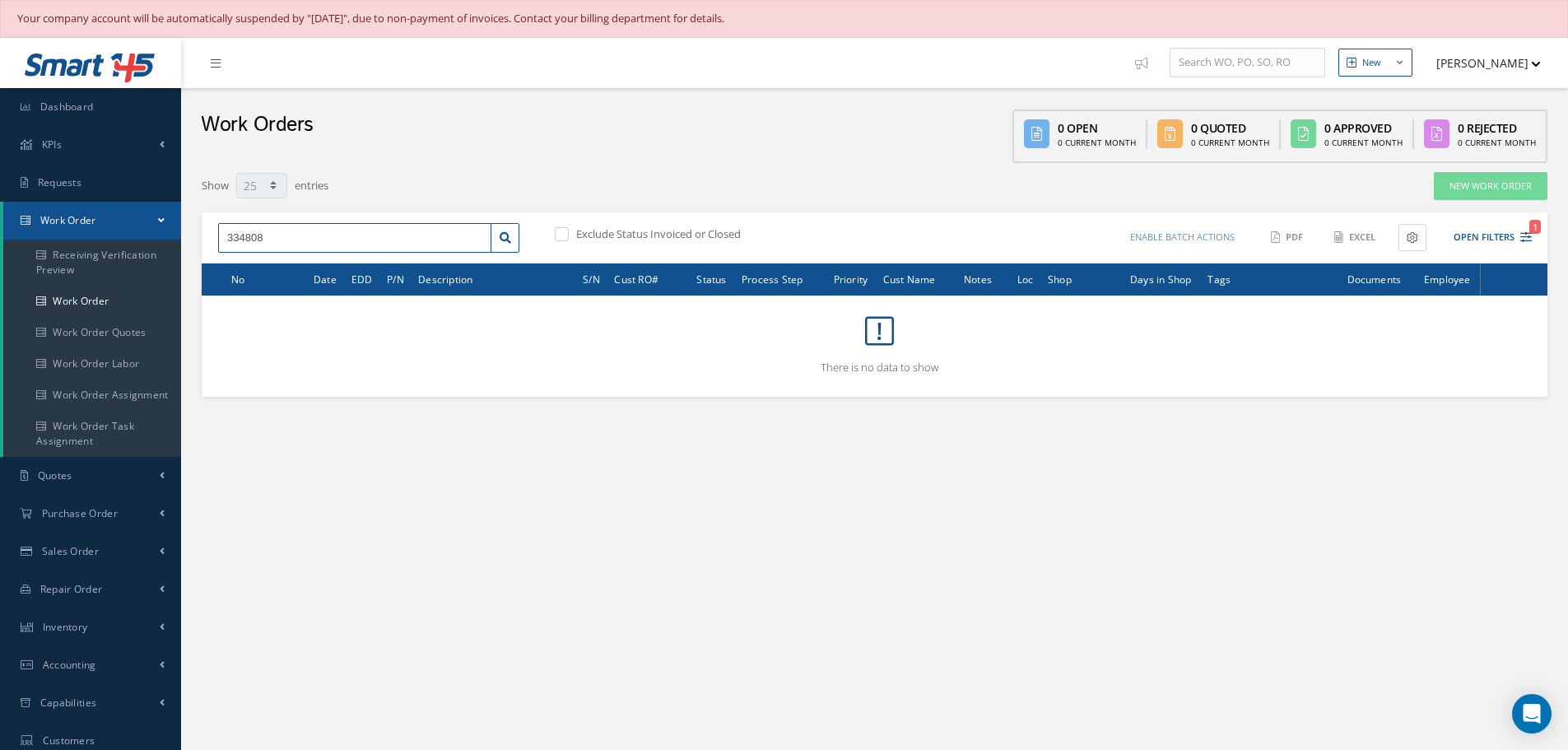
click at [233, 230] on input "334808" at bounding box center [354, 237] width 273 height 30
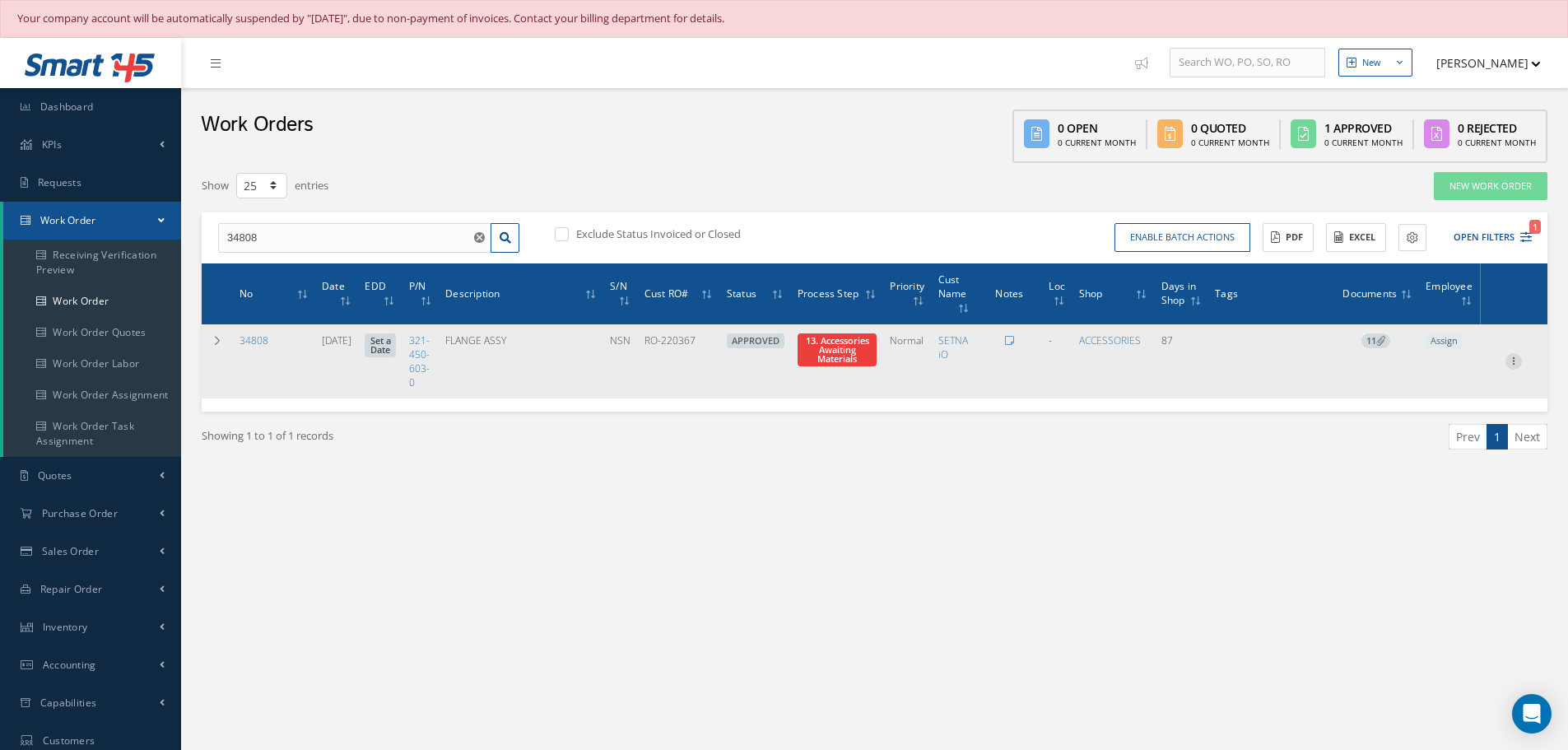
click at [1518, 359] on icon at bounding box center [1513, 360] width 16 height 14
click at [1452, 407] on link "Part Issue" at bounding box center [1438, 415] width 130 height 21
click at [849, 356] on span "13. Accessories Awaiting Materials" at bounding box center [838, 349] width 64 height 31
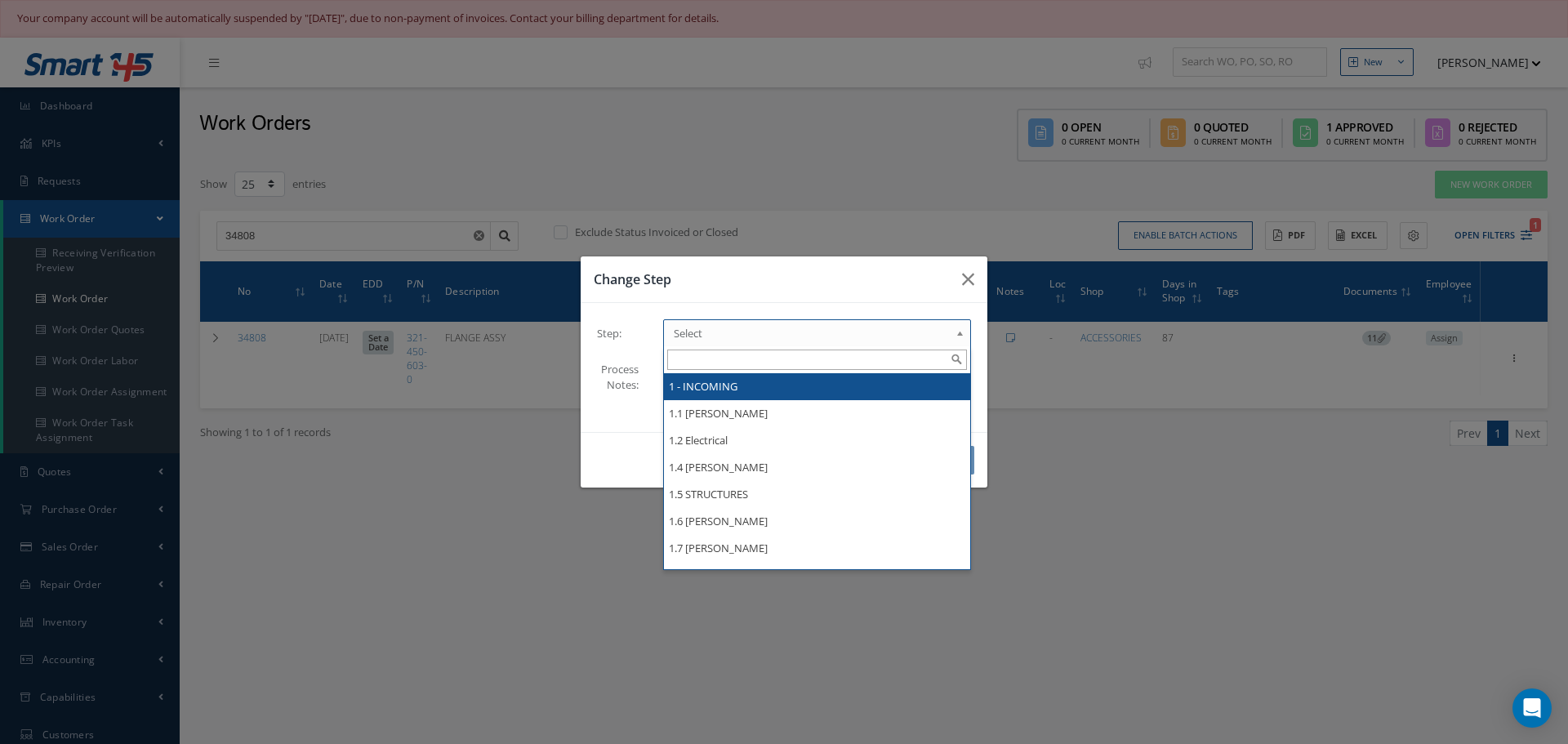
click at [963, 333] on b at bounding box center [962, 337] width 14 height 26
click at [1151, 415] on div "Change Step Step: 1 - INCOMING 1.1 Yusniel Montano 1.2 Electrical 1.4 Evelin Sa…" at bounding box center [784, 372] width 1568 height 744
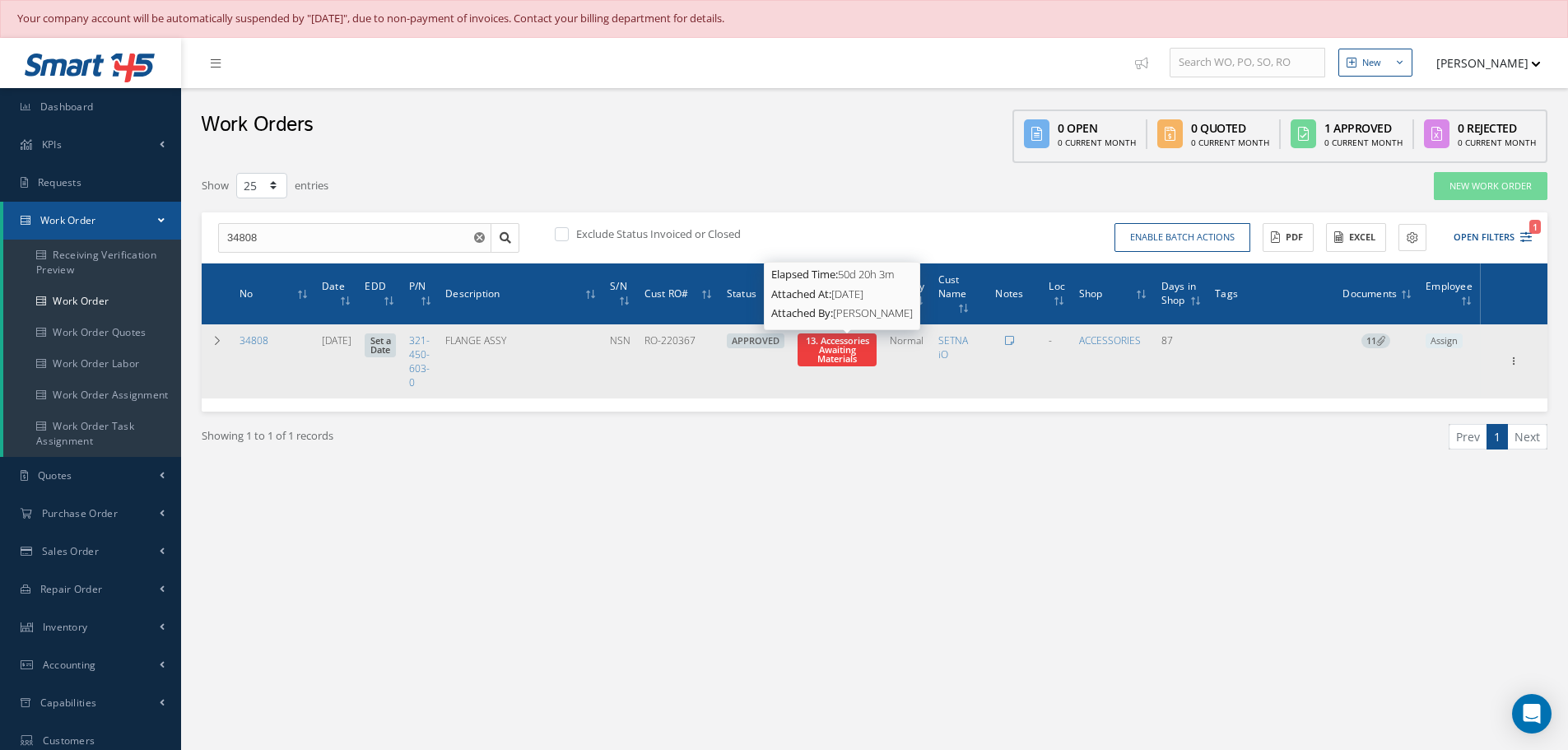
click at [846, 356] on span "13. Accessories Awaiting Materials" at bounding box center [838, 349] width 64 height 31
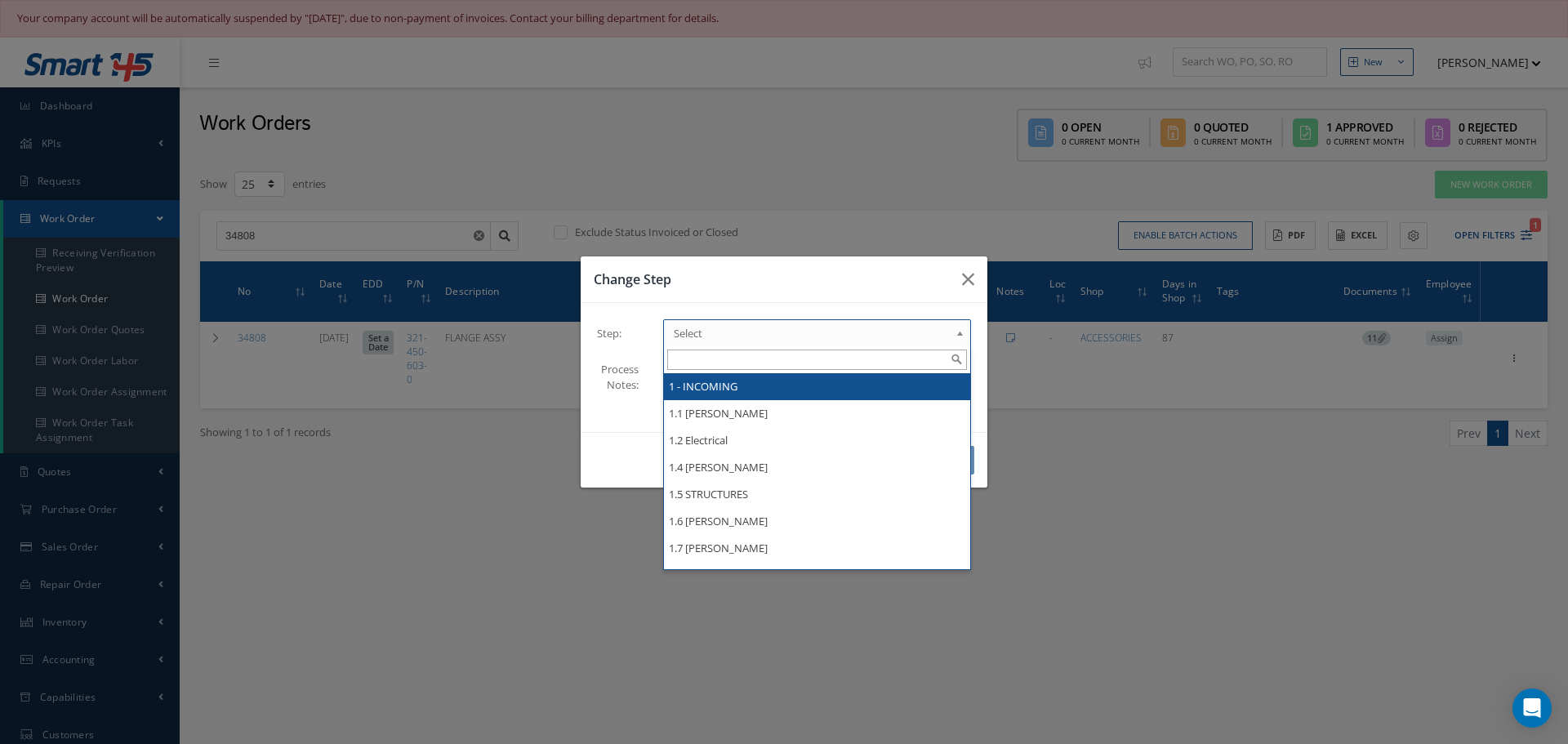
click at [961, 332] on b at bounding box center [962, 337] width 14 height 26
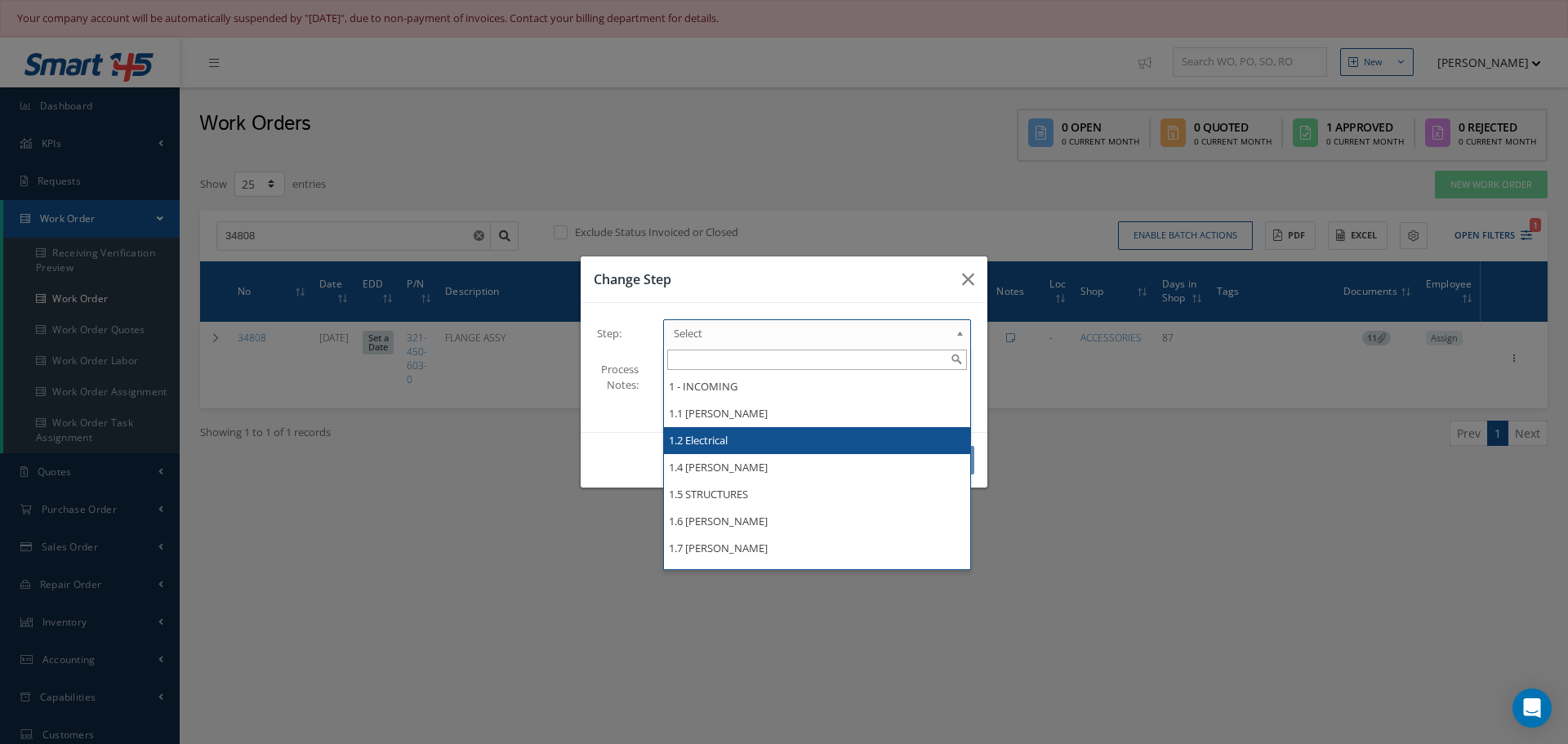
scroll to position [327, 0]
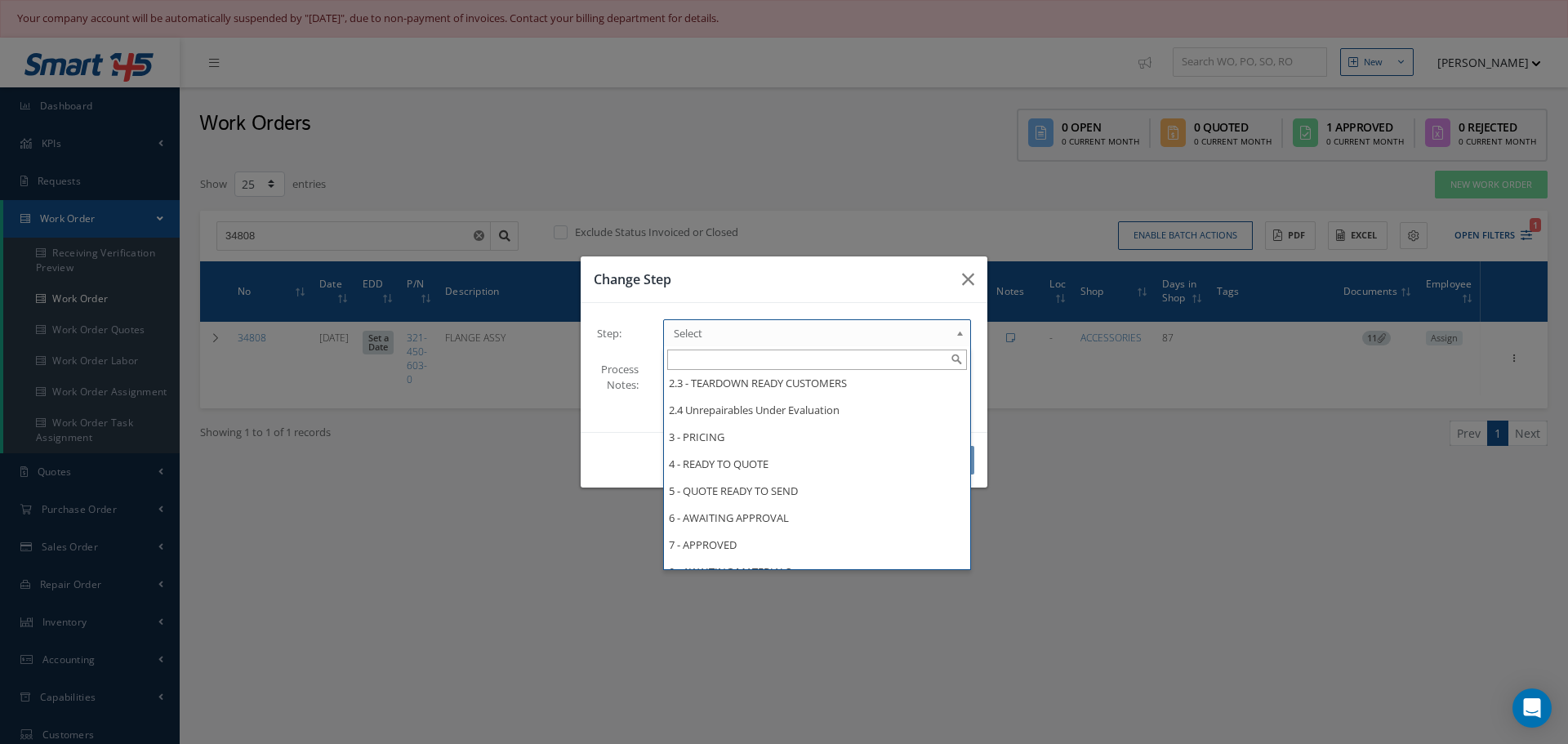
click at [1127, 495] on div "Change Step Step: 1 - INCOMING 1.1 Yusniel Montano 1.2 Electrical 1.4 Evelin Sa…" at bounding box center [784, 372] width 1568 height 744
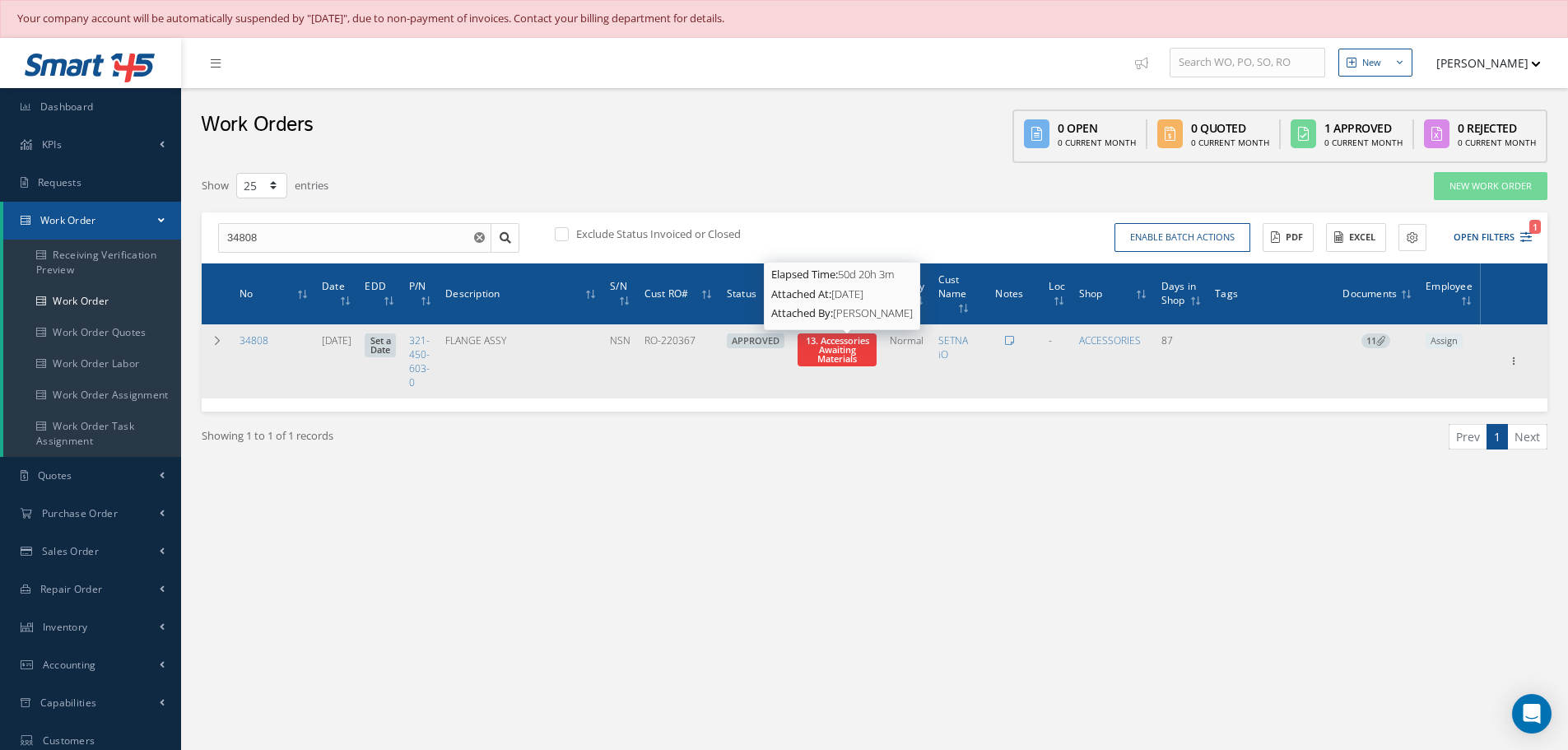
click at [843, 343] on span "13. Accessories Awaiting Materials" at bounding box center [838, 349] width 64 height 31
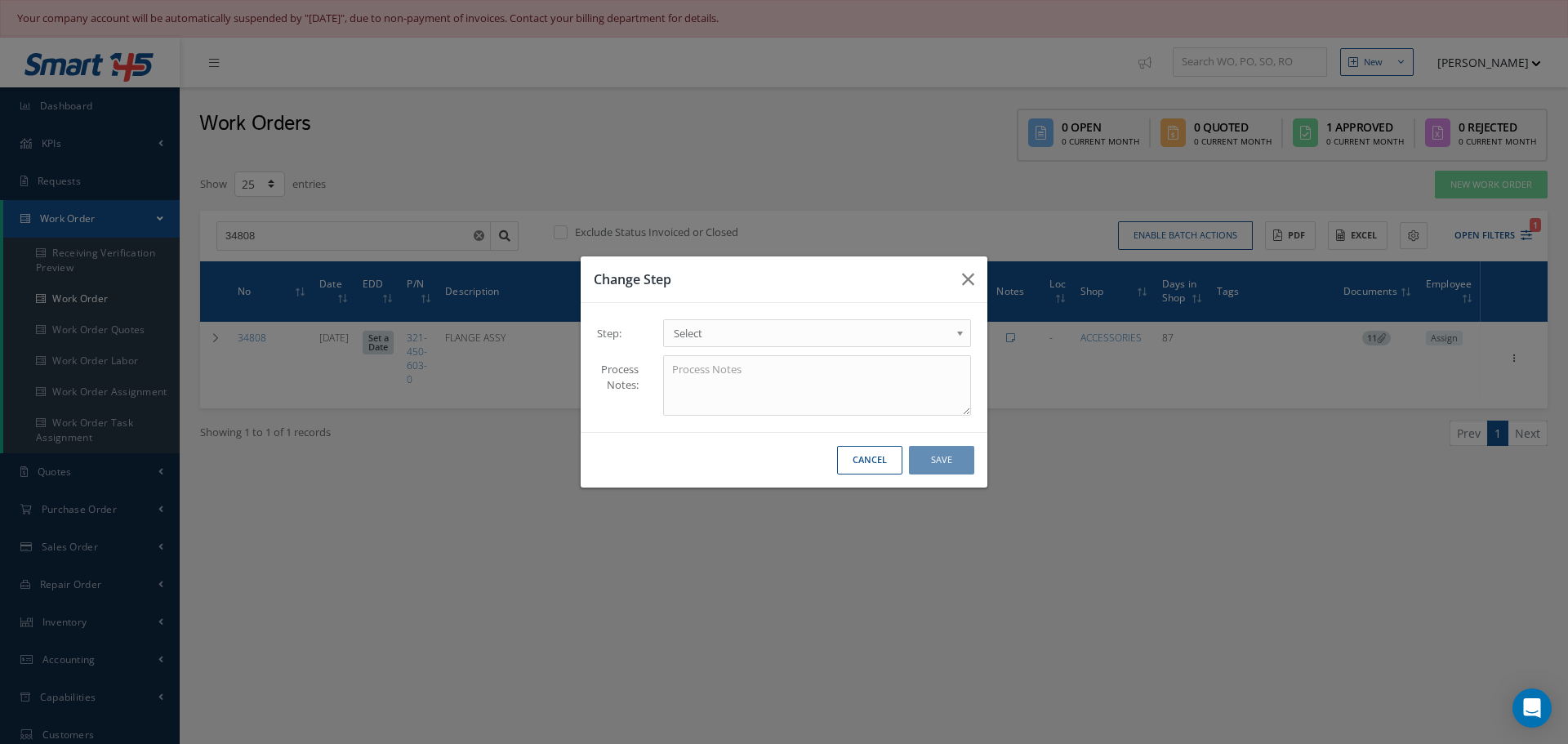
click at [958, 338] on b at bounding box center [962, 337] width 14 height 26
click at [931, 462] on button "Save" at bounding box center [942, 461] width 65 height 29
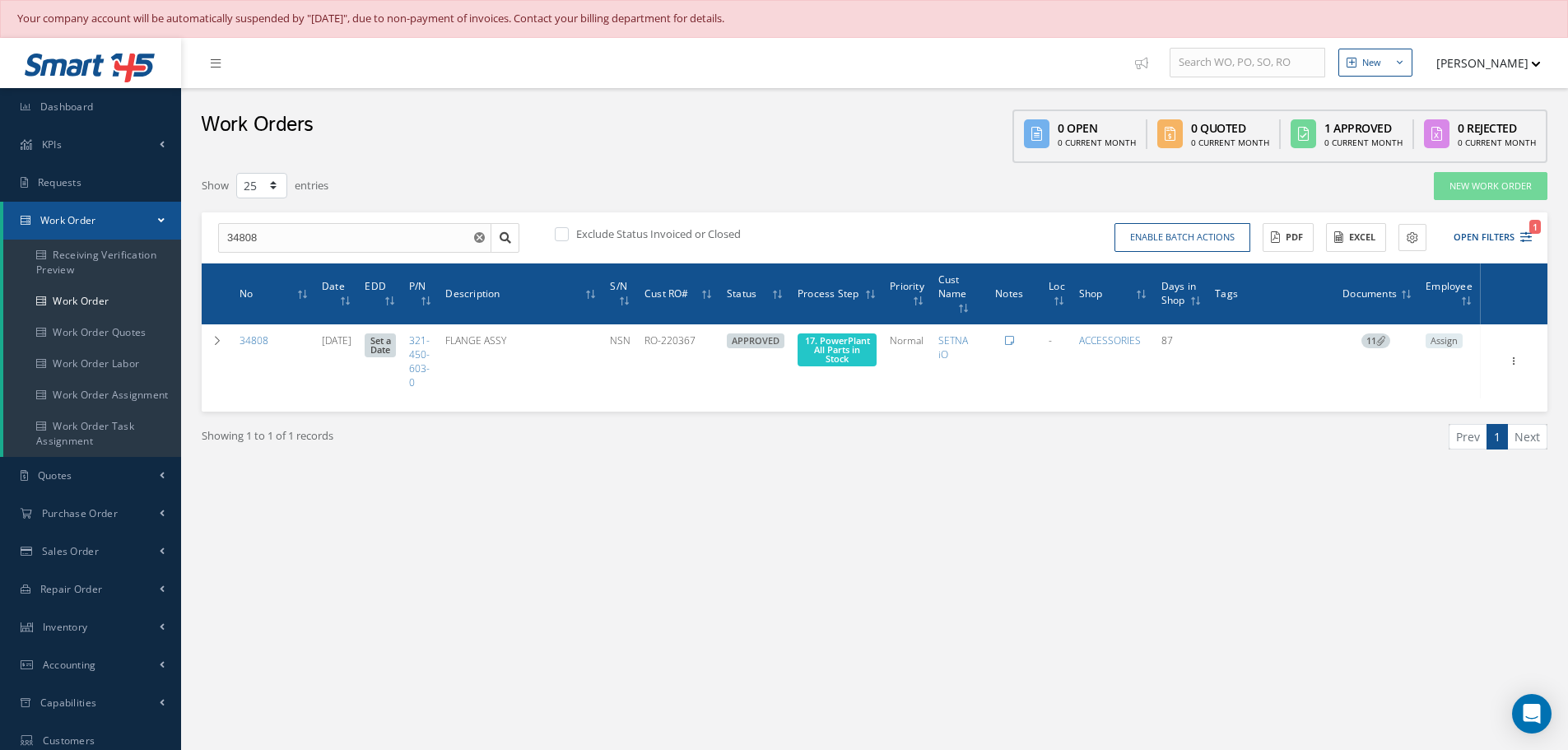
click at [370, 217] on div "34808 Exclude Status Invoiced or Closed Enable batch actions Update Work Orders…" at bounding box center [874, 237] width 1346 height 51
click at [316, 246] on input "34808" at bounding box center [354, 237] width 273 height 30
type input "3"
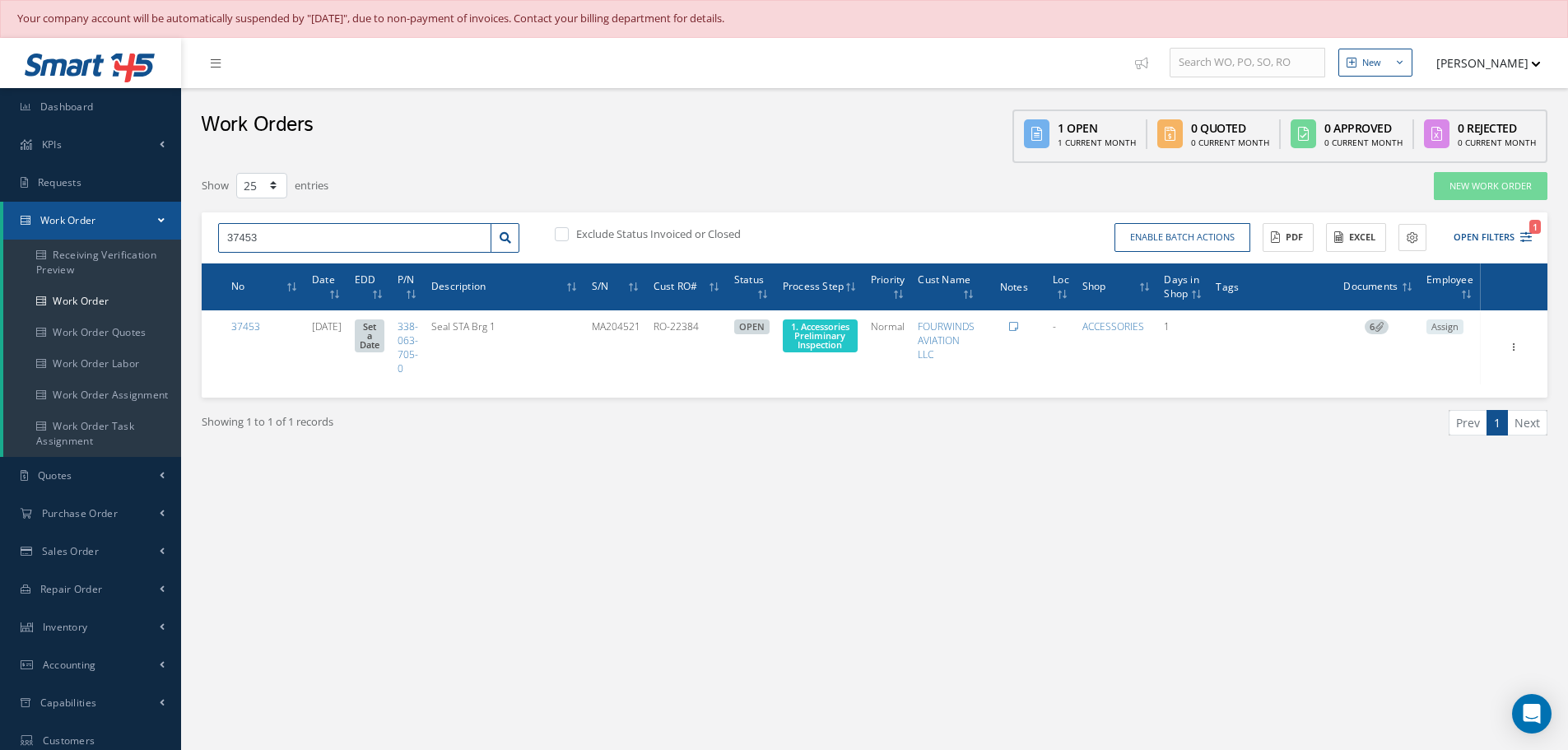
click at [293, 231] on input "37453" at bounding box center [354, 237] width 273 height 30
type input "3"
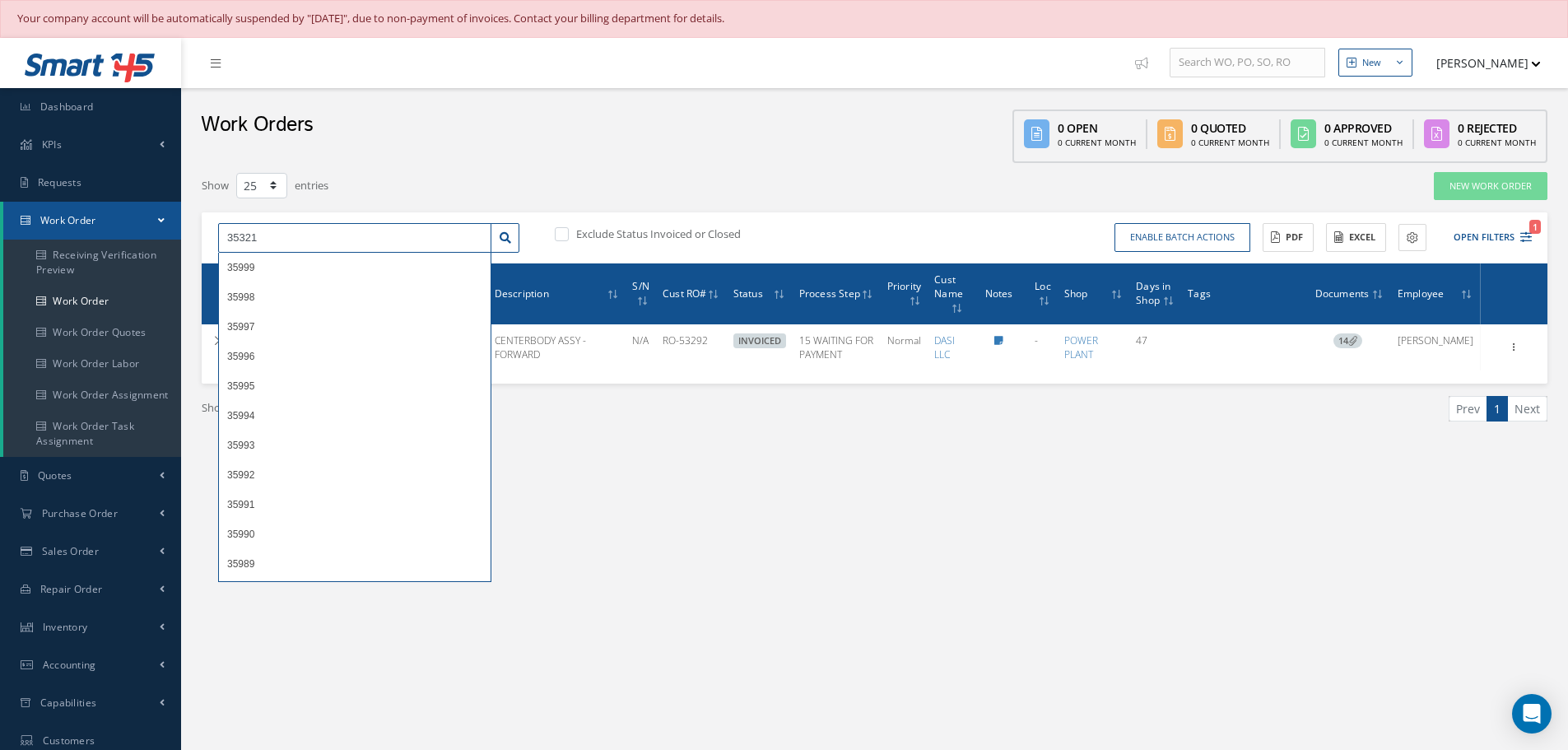
type input "35321"
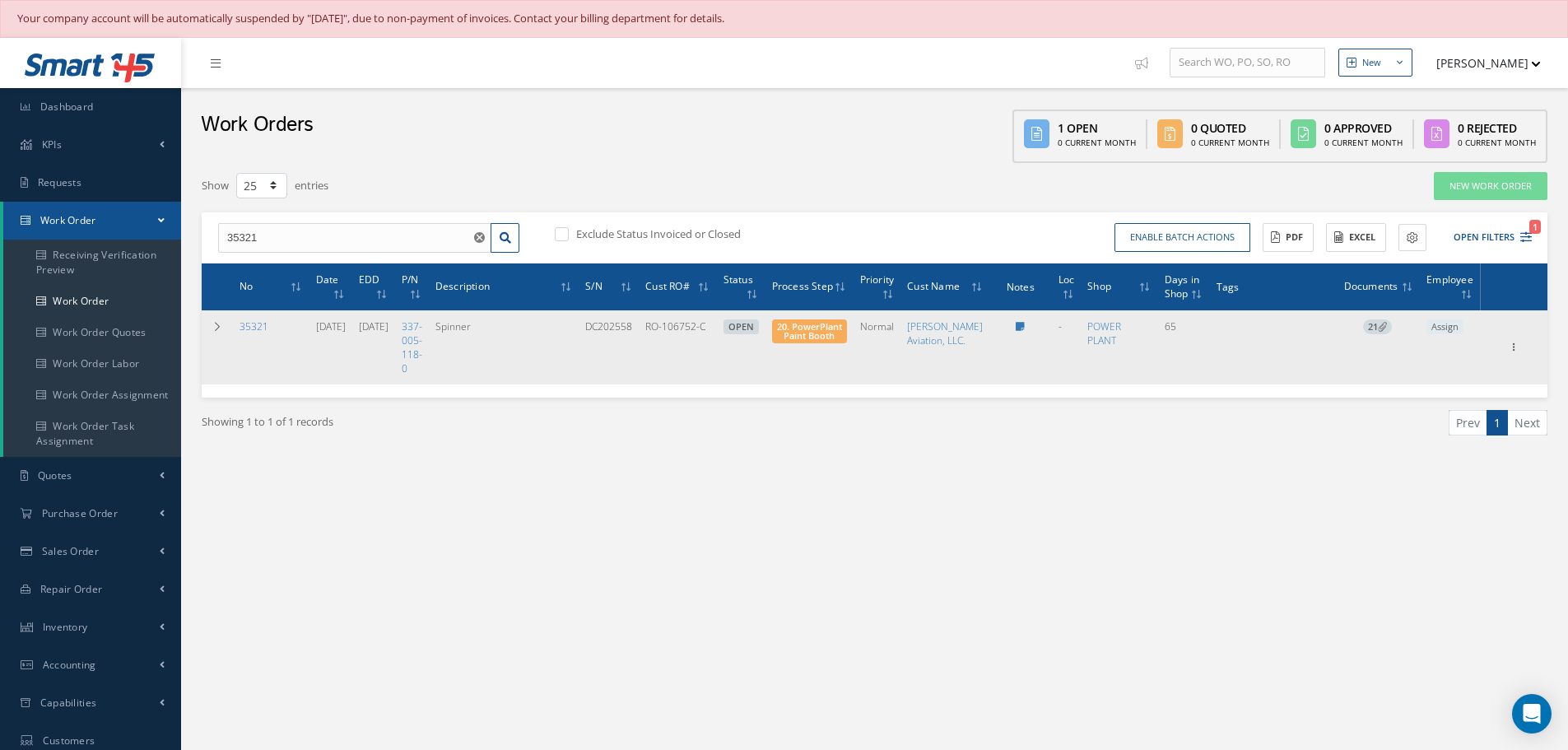
drag, startPoint x: 1520, startPoint y: 362, endPoint x: 1528, endPoint y: 367, distance: 9.4
click at [1528, 357] on div "Show Edit Part Issue Send By Email Documents Print-Outs Part Request Receiving …" at bounding box center [1514, 347] width 62 height 19
click at [1515, 352] on icon at bounding box center [1513, 346] width 16 height 14
click at [1441, 390] on link "Edit" at bounding box center [1438, 379] width 130 height 21
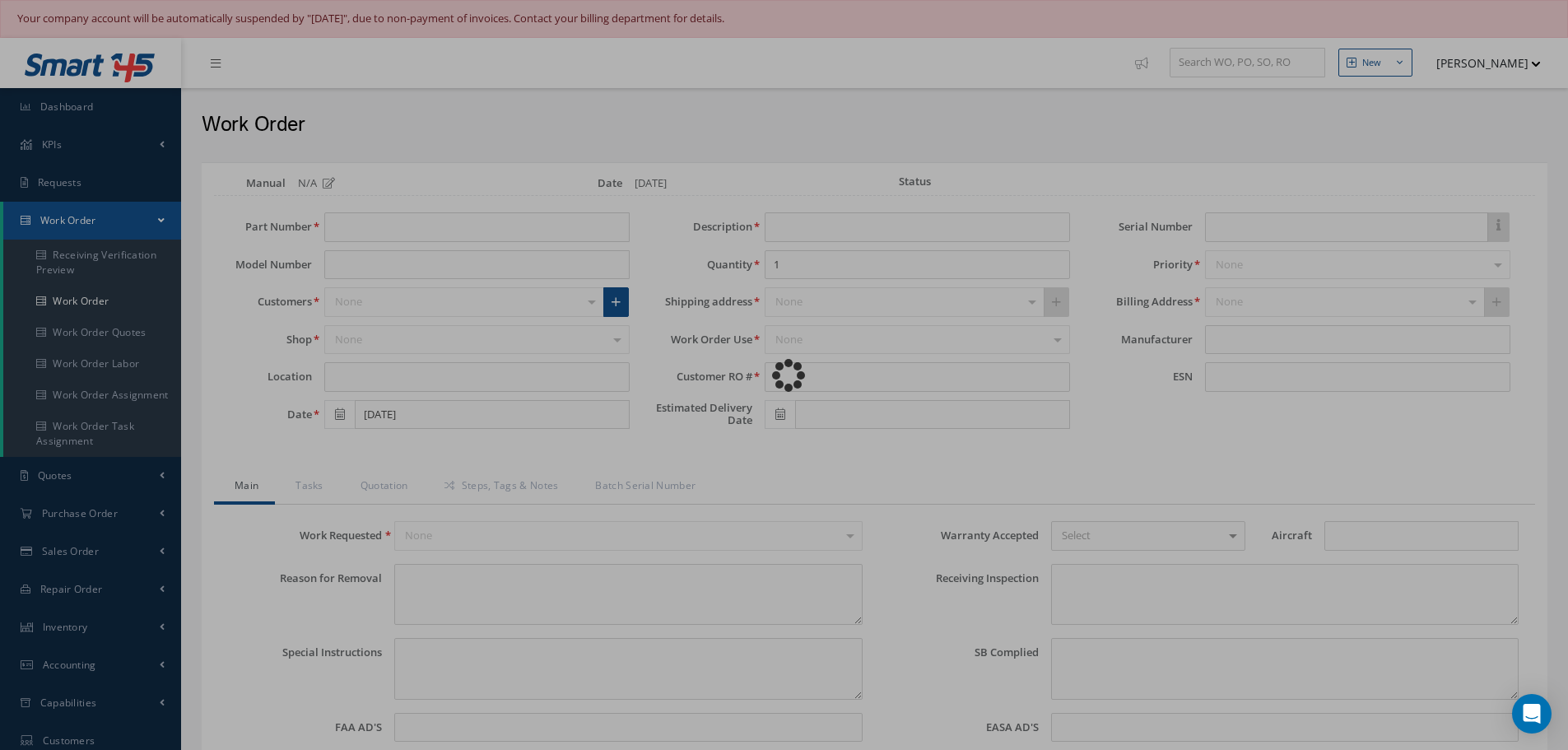
type input "337-005-118-0"
type input "[DATE]"
type input "Spinner"
type input "RO-106752-C"
type input "[DATE]"
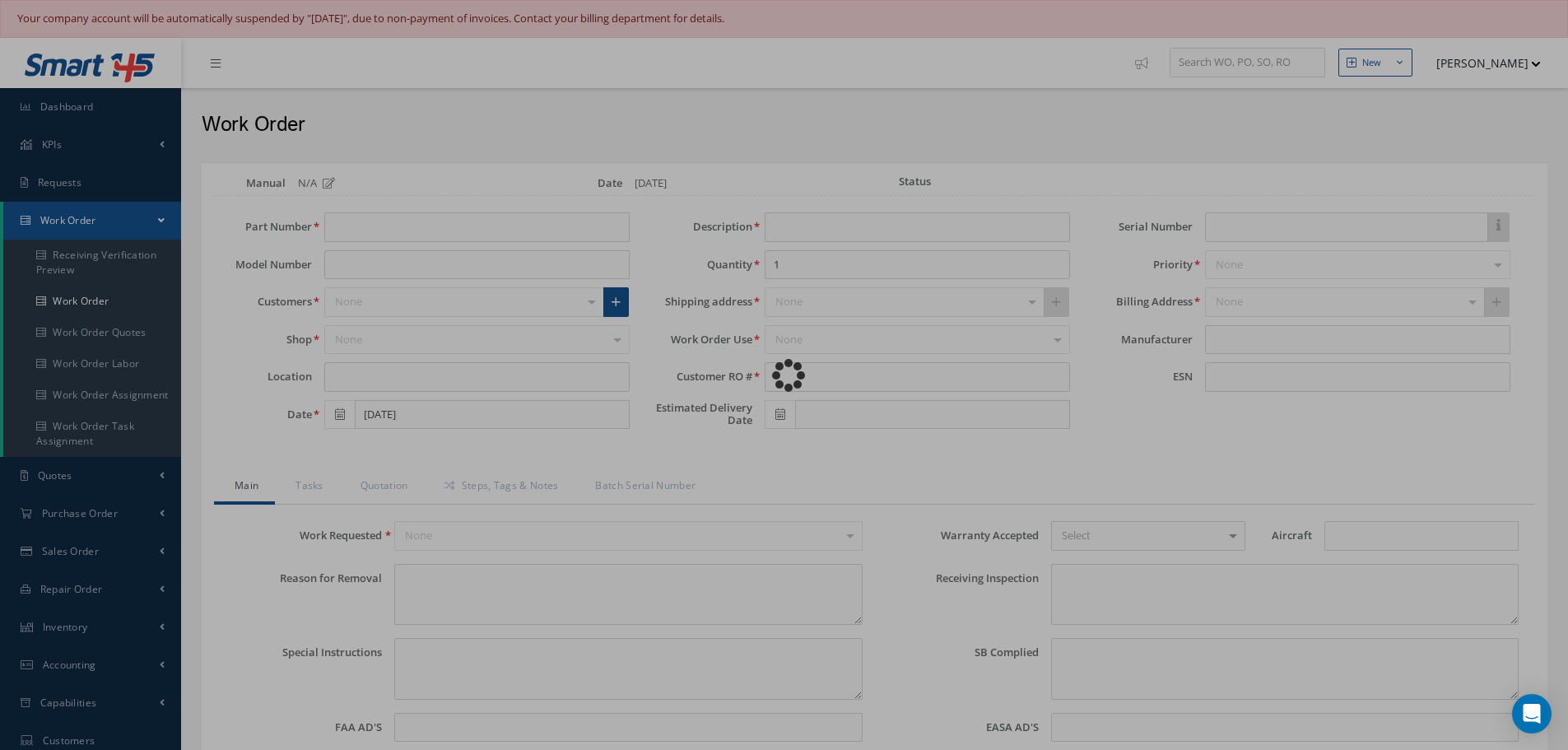
type input "DC202558"
type input "888918"
type textarea "NONE"
type textarea "PLEASE SEE R.O. FOR DETAILS"
type textarea "NO VISUAL DAMAGE"
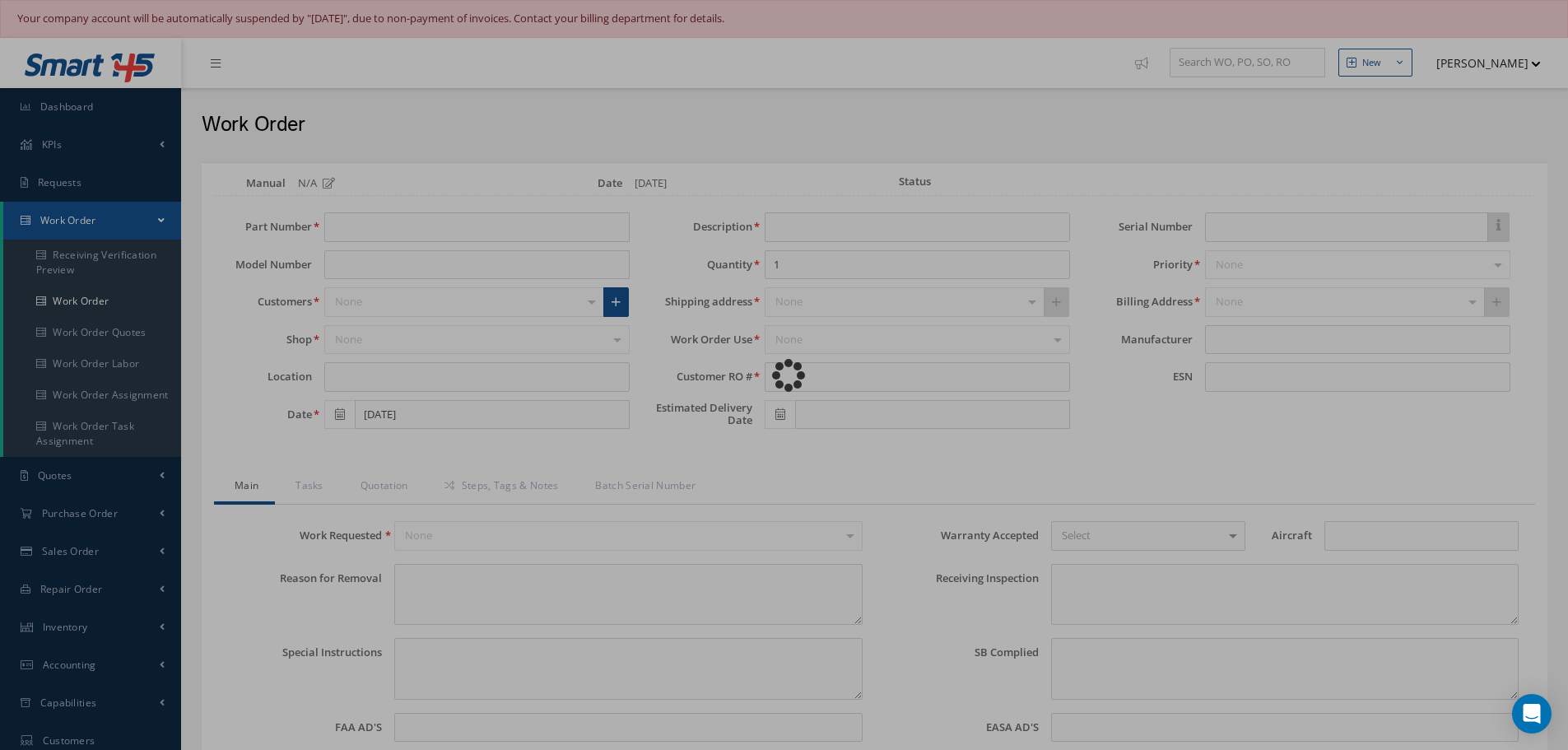
type textarea "None performed"
type textarea "Article was xxxxx in reference with the following Technical Standard : CFM56-7B…"
type textarea "Article has been approved to return to service."
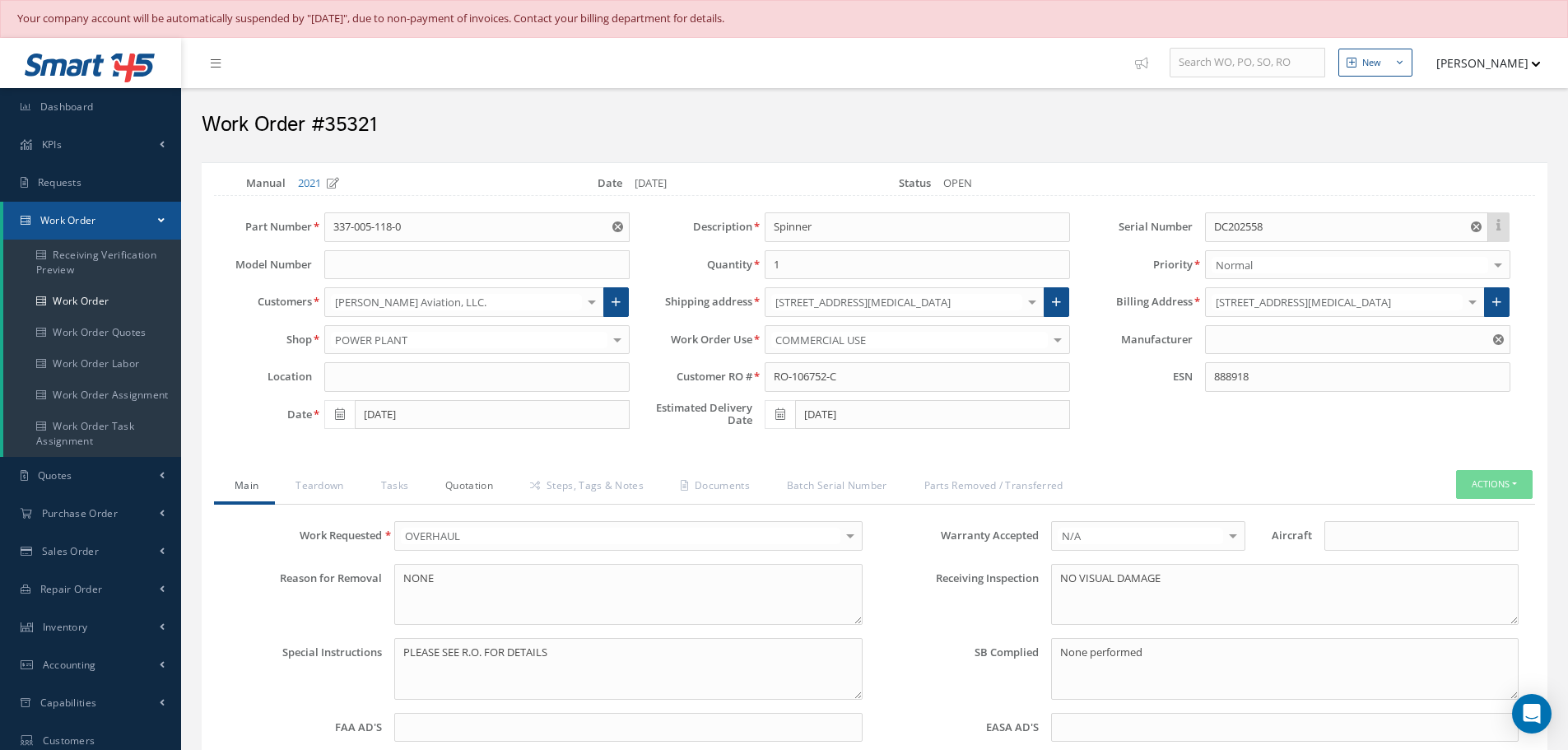
type input "CFM56-7B"
click at [574, 487] on link "Steps, Tags & Notes" at bounding box center [585, 487] width 151 height 35
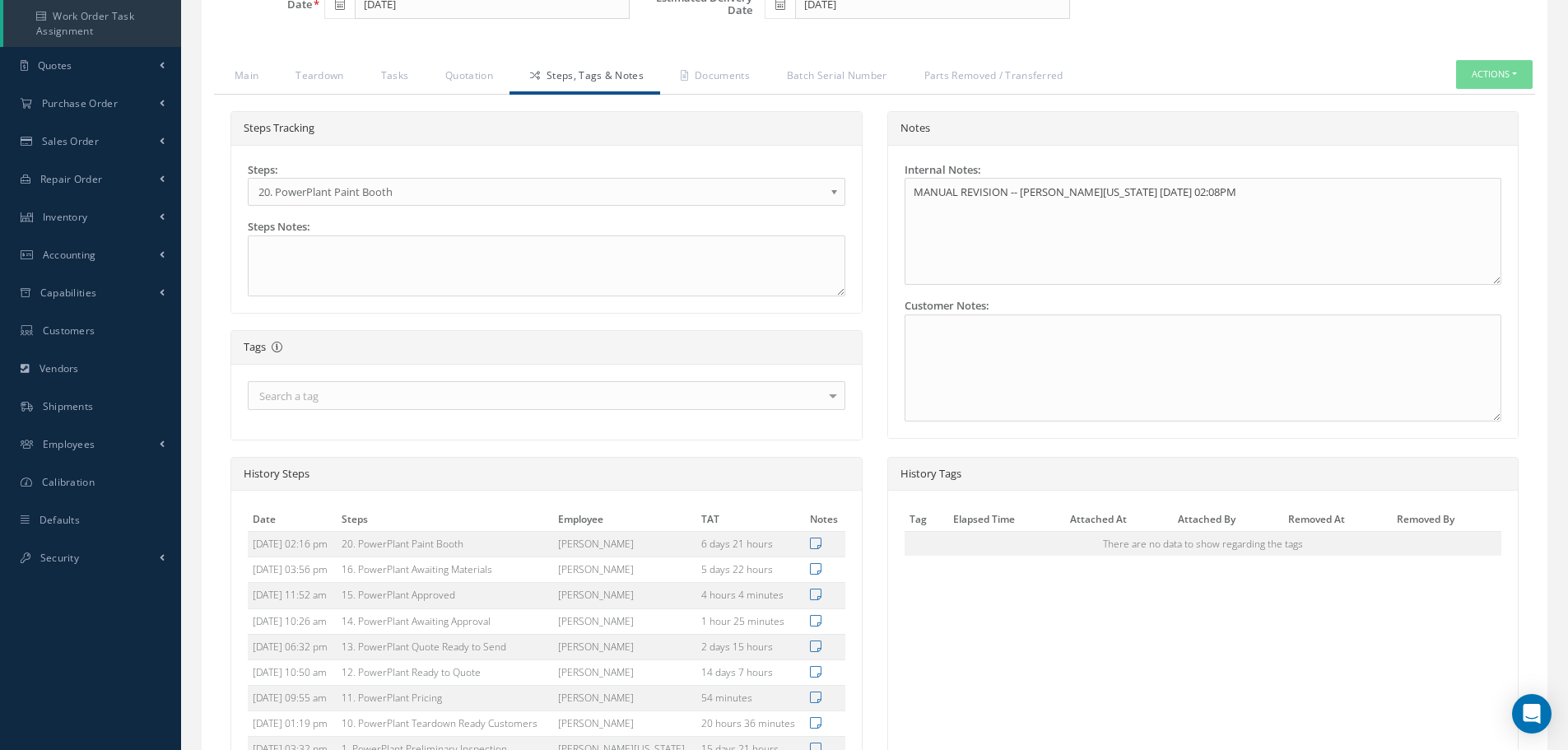
scroll to position [412, 0]
drag, startPoint x: 388, startPoint y: 542, endPoint x: 544, endPoint y: 546, distance: 156.1
click at [544, 546] on td "20. PowerPlant Paint Booth" at bounding box center [445, 542] width 216 height 25
copy td "PowerPlant Paint Booth"
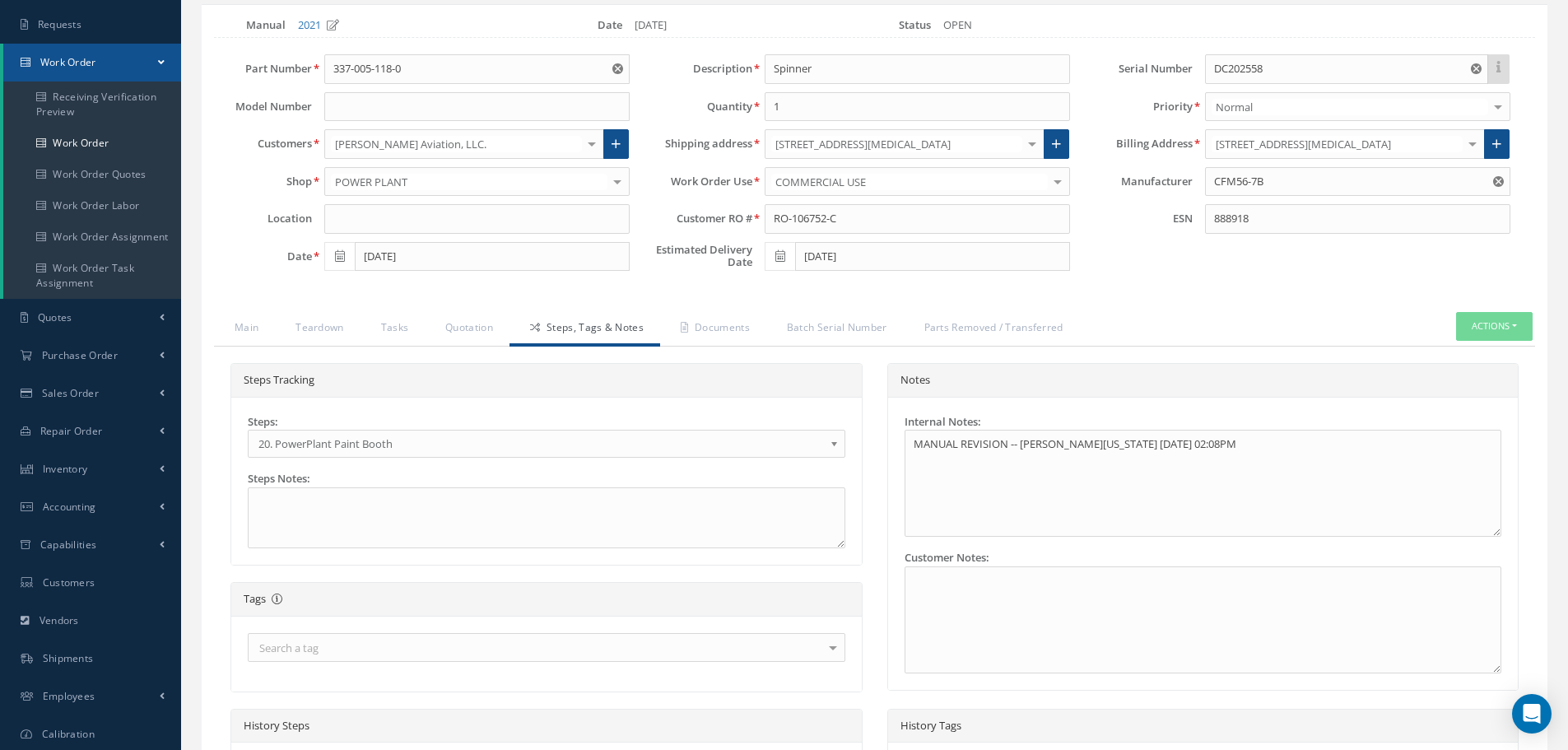
scroll to position [0, 0]
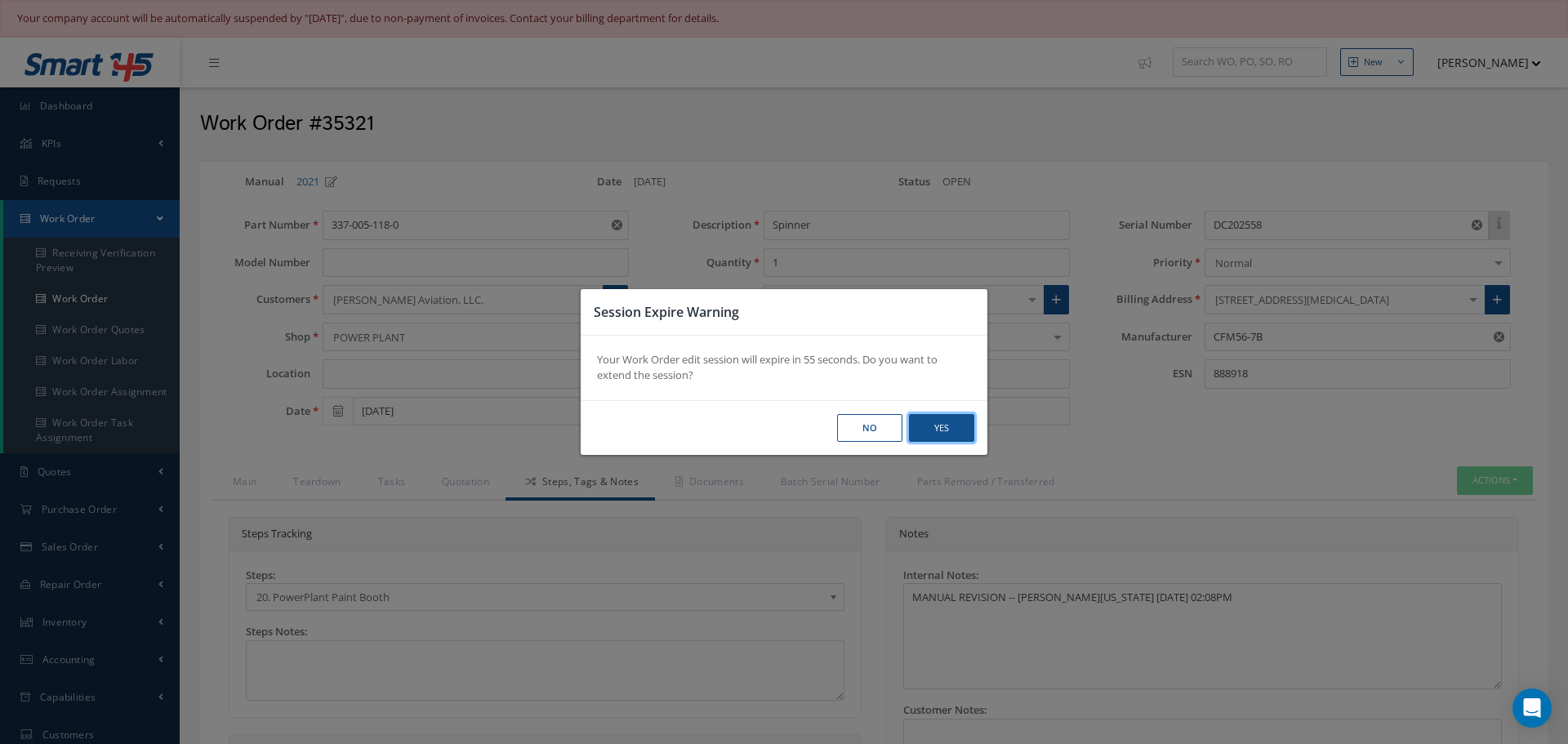
click at [959, 425] on button "Yes" at bounding box center [942, 429] width 65 height 29
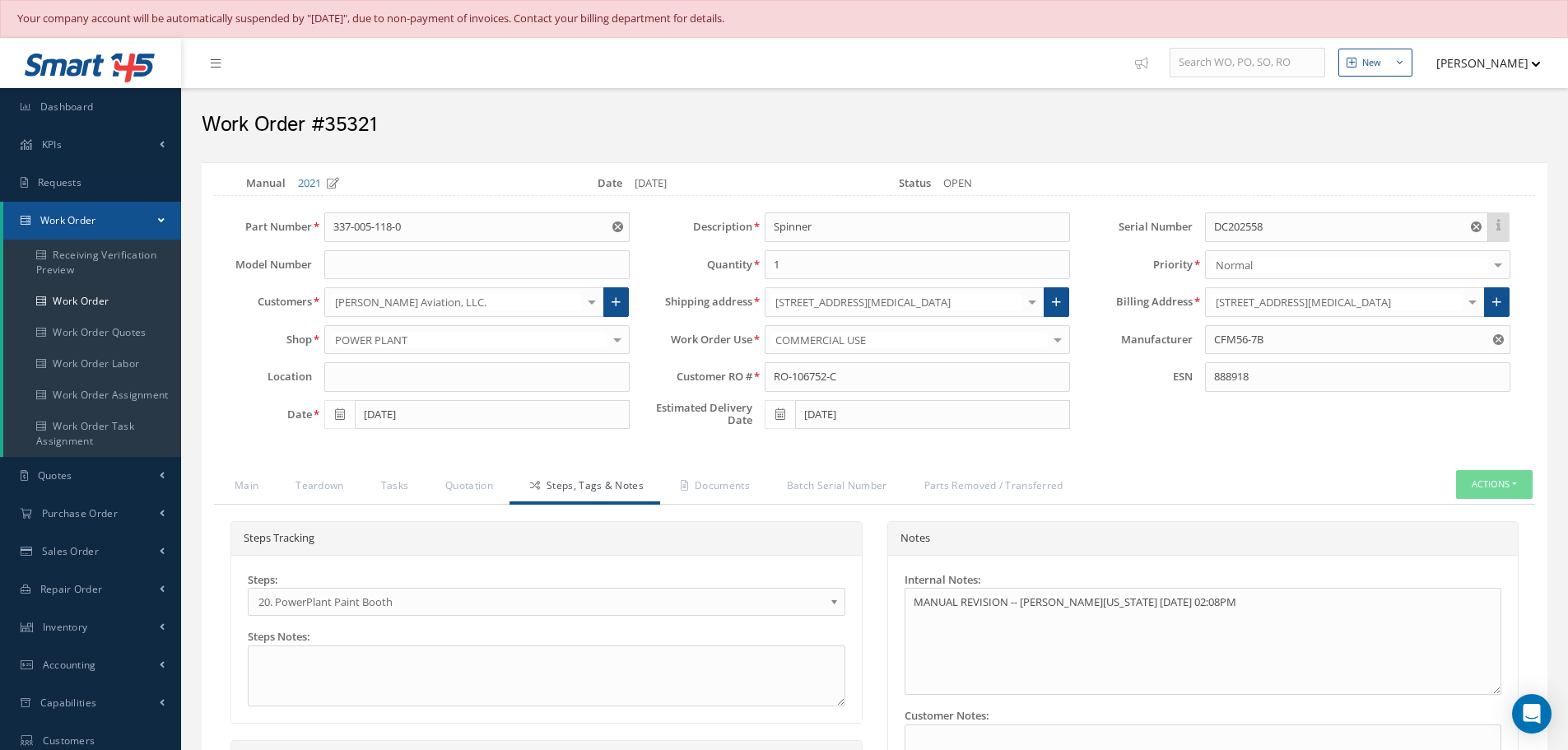
select select "25"
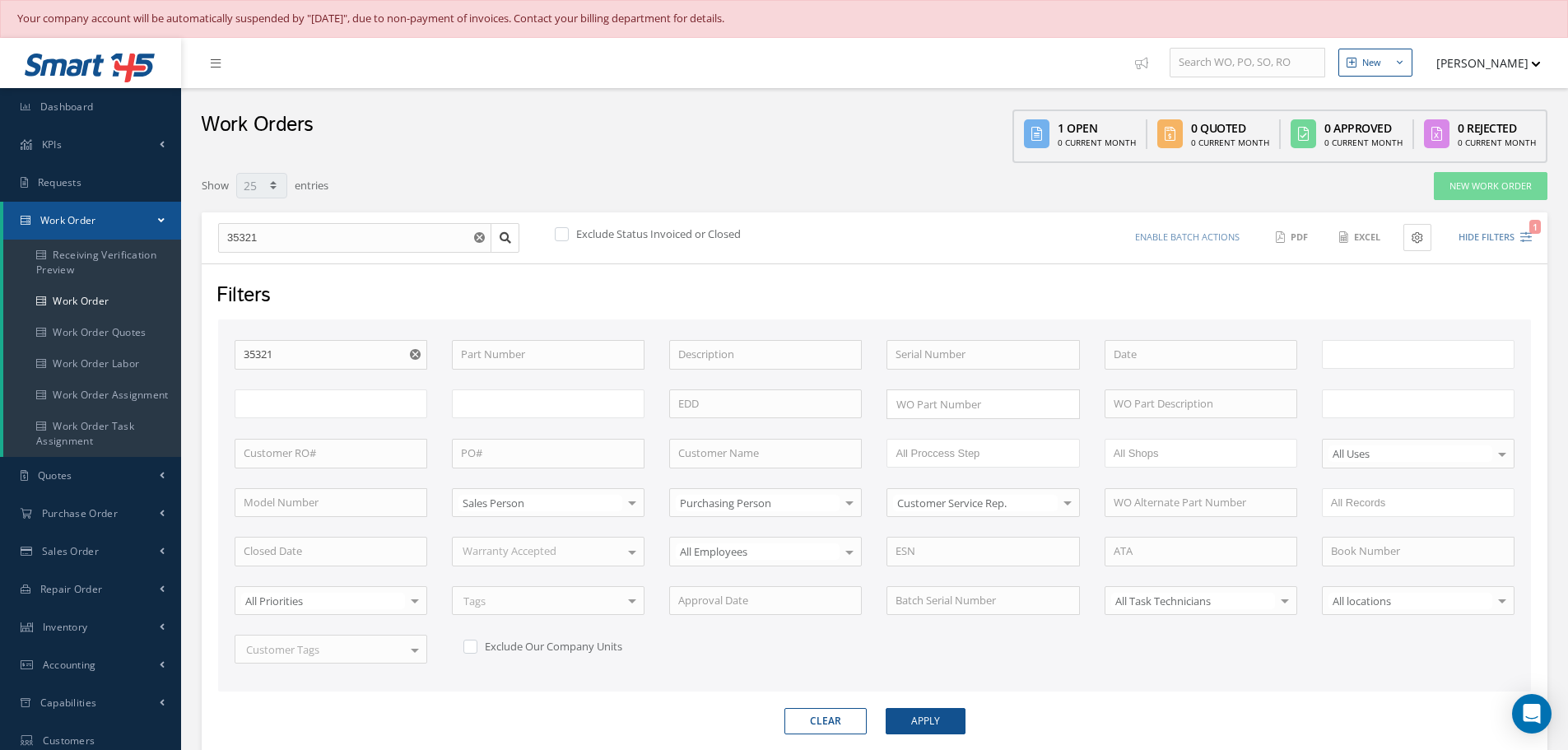
type input "All Work Request"
type input "All Work Performed"
type input "All Status"
type input "WO Part Status"
click at [1478, 239] on button "Hide Filters 1" at bounding box center [1487, 237] width 88 height 27
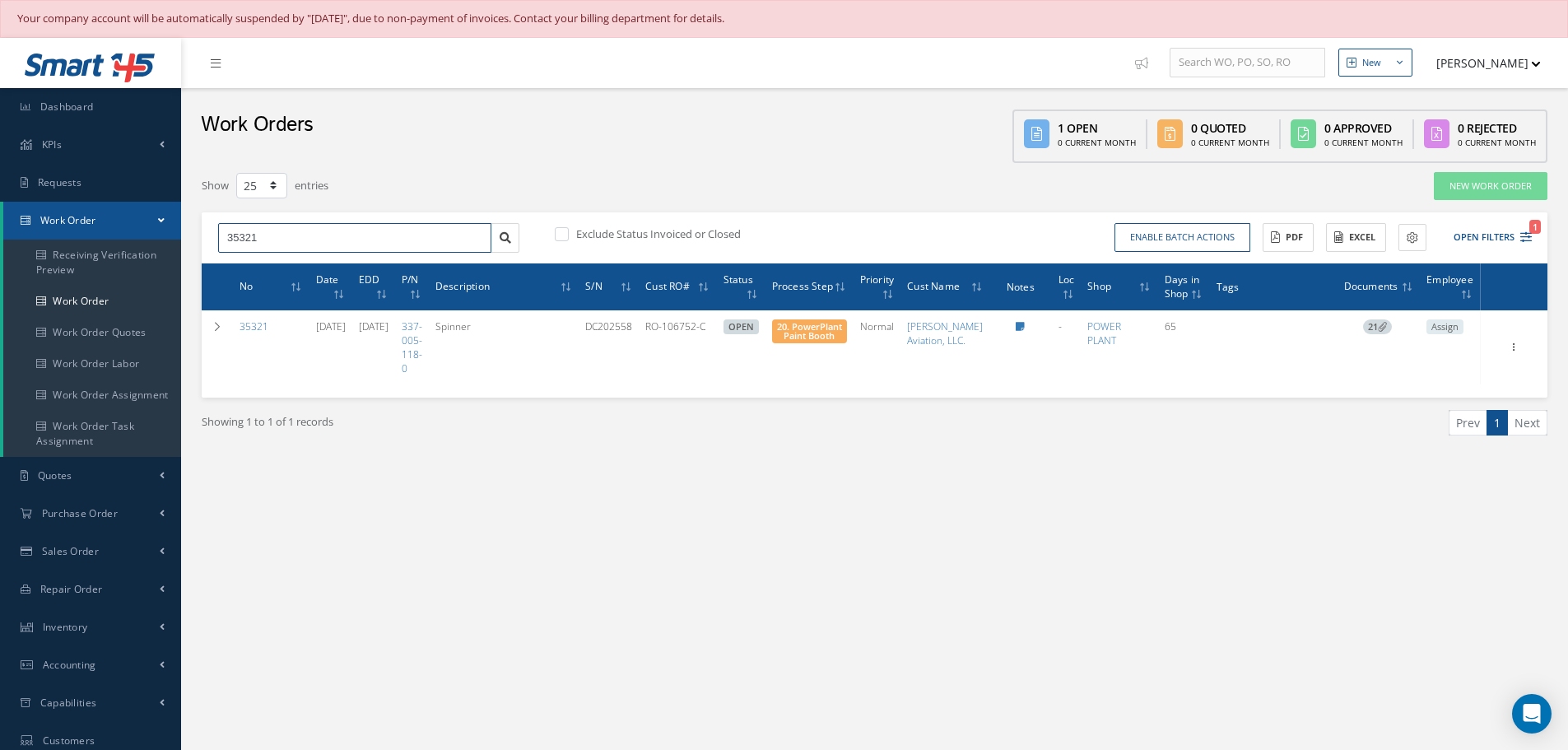
click at [320, 244] on input "35321" at bounding box center [354, 237] width 273 height 30
type input "34660"
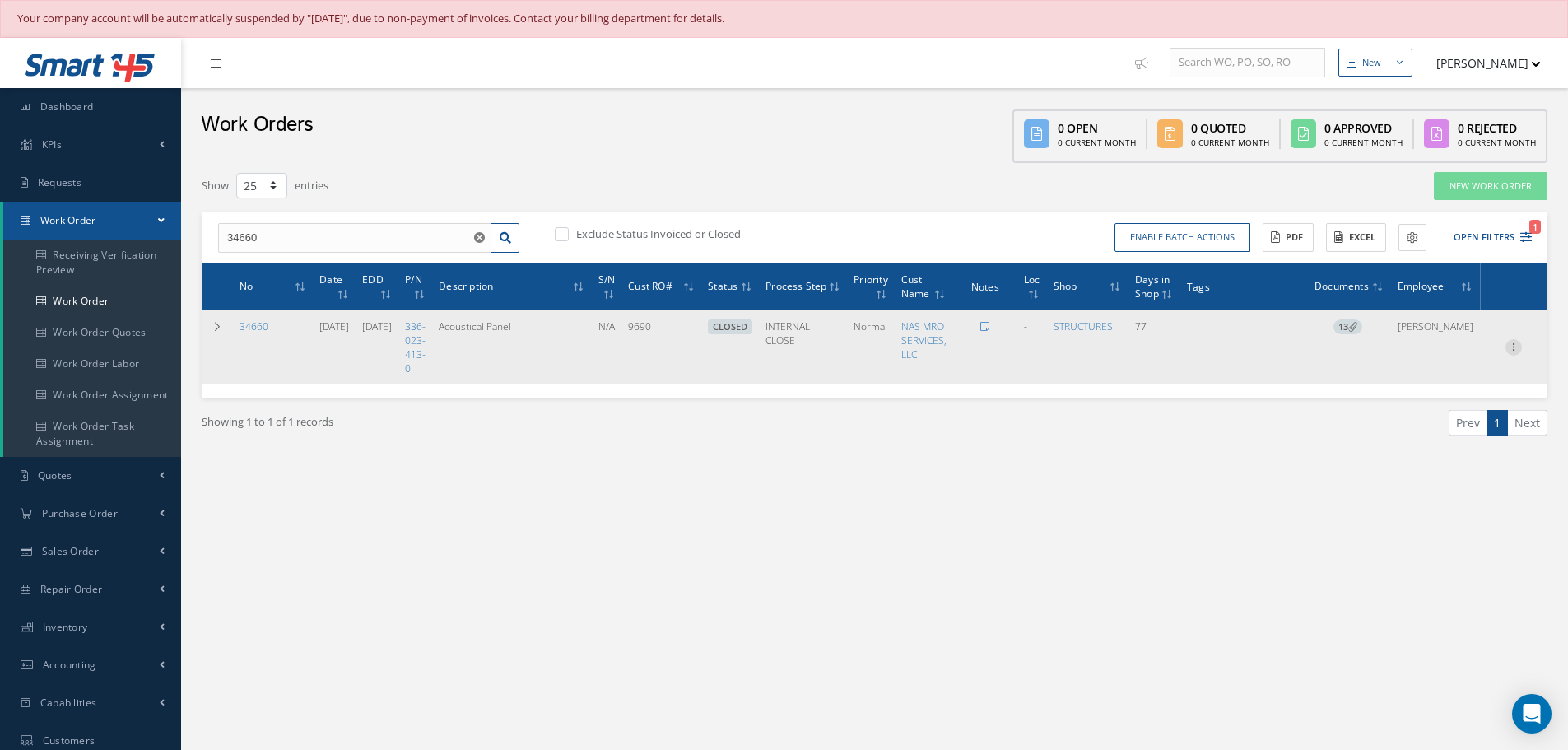
click at [1513, 350] on icon at bounding box center [1513, 346] width 16 height 14
click at [1412, 377] on link "Edit" at bounding box center [1438, 379] width 130 height 21
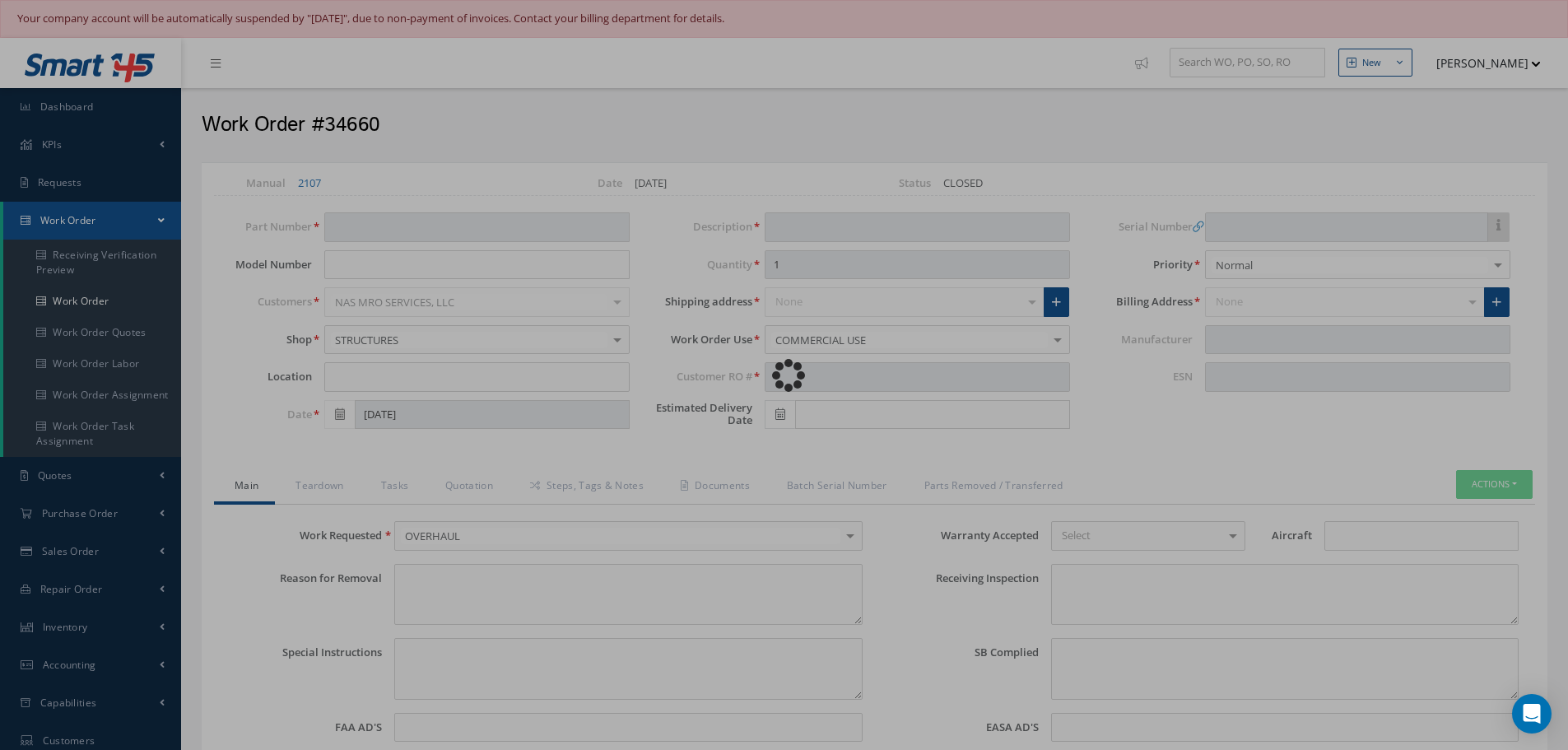
type input "336-023-413-0"
type input "07/02/2025"
type input "Acoustical Panel"
type input "9690"
type input "07/24/2025"
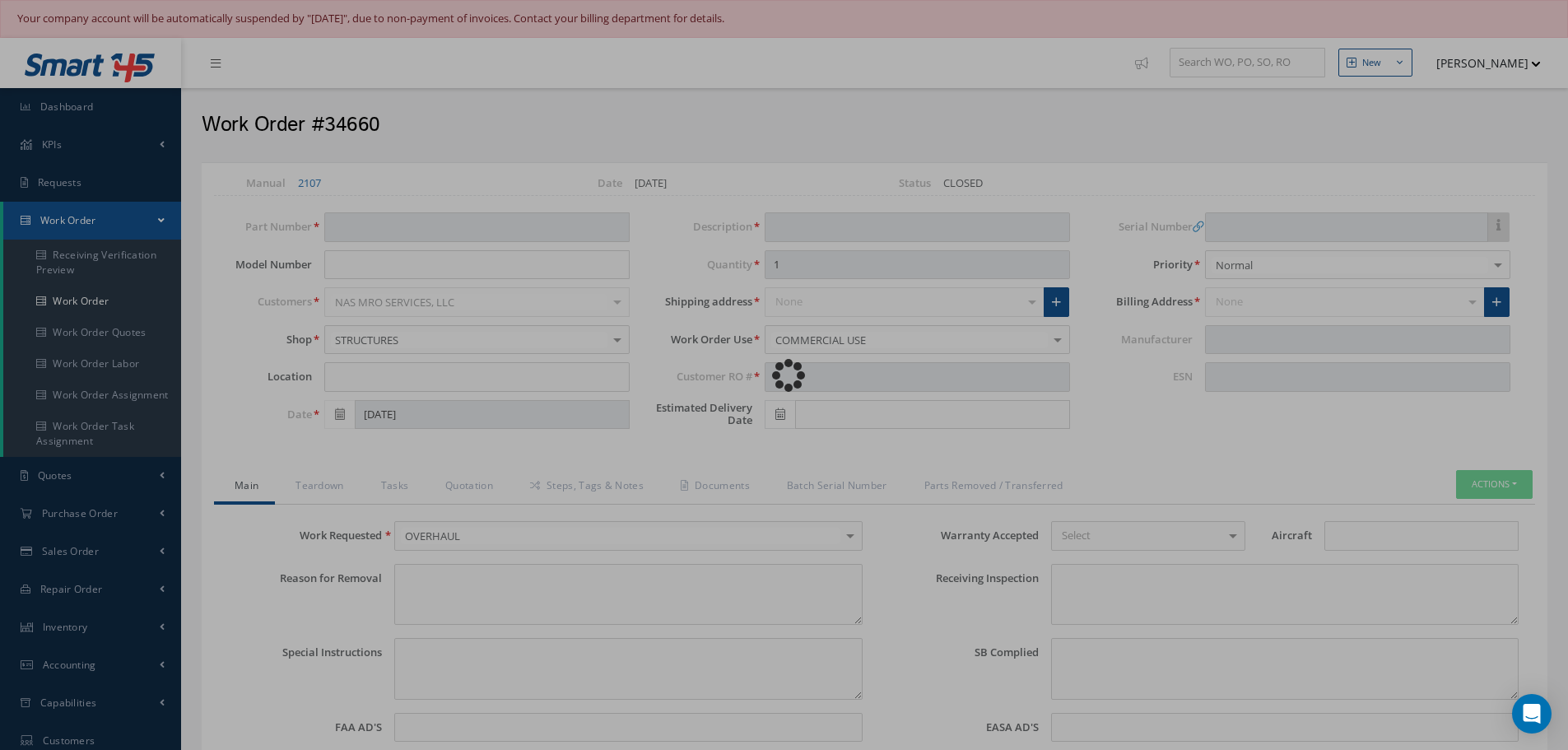
type input "N/A"
type textarea "NONE"
type textarea "PLEASE SEE R.O. FOR DETAILS"
type textarea "NO VISUAL DAMAGE"
type textarea "None performed"
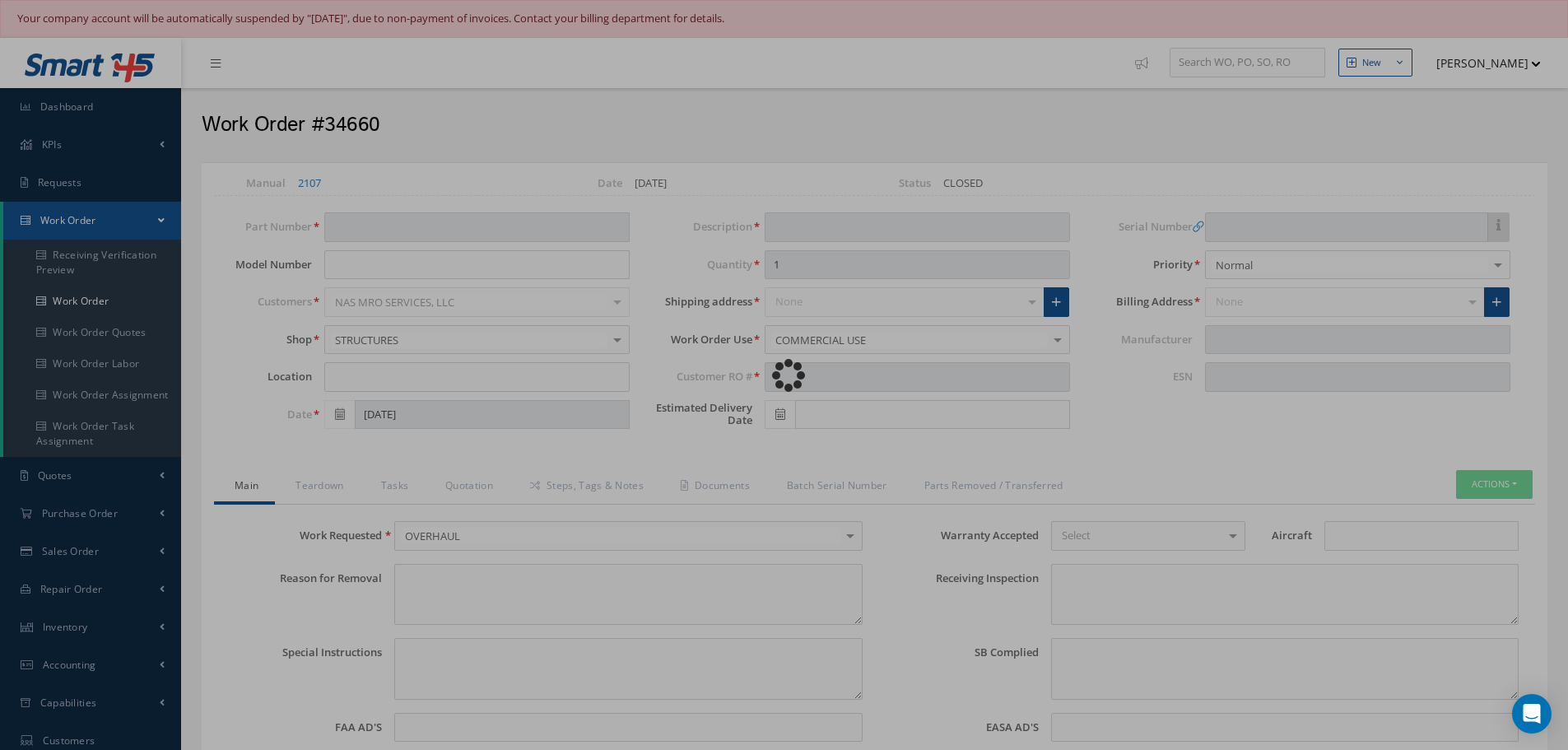
type textarea "Article was Overhauled in reference with the following Technical Standard: CFM …"
type input "07/24/2025"
type textarea "Article has been approved to return to service."
type input "09/17/2025"
type input "CFM INTERNATIONAL"
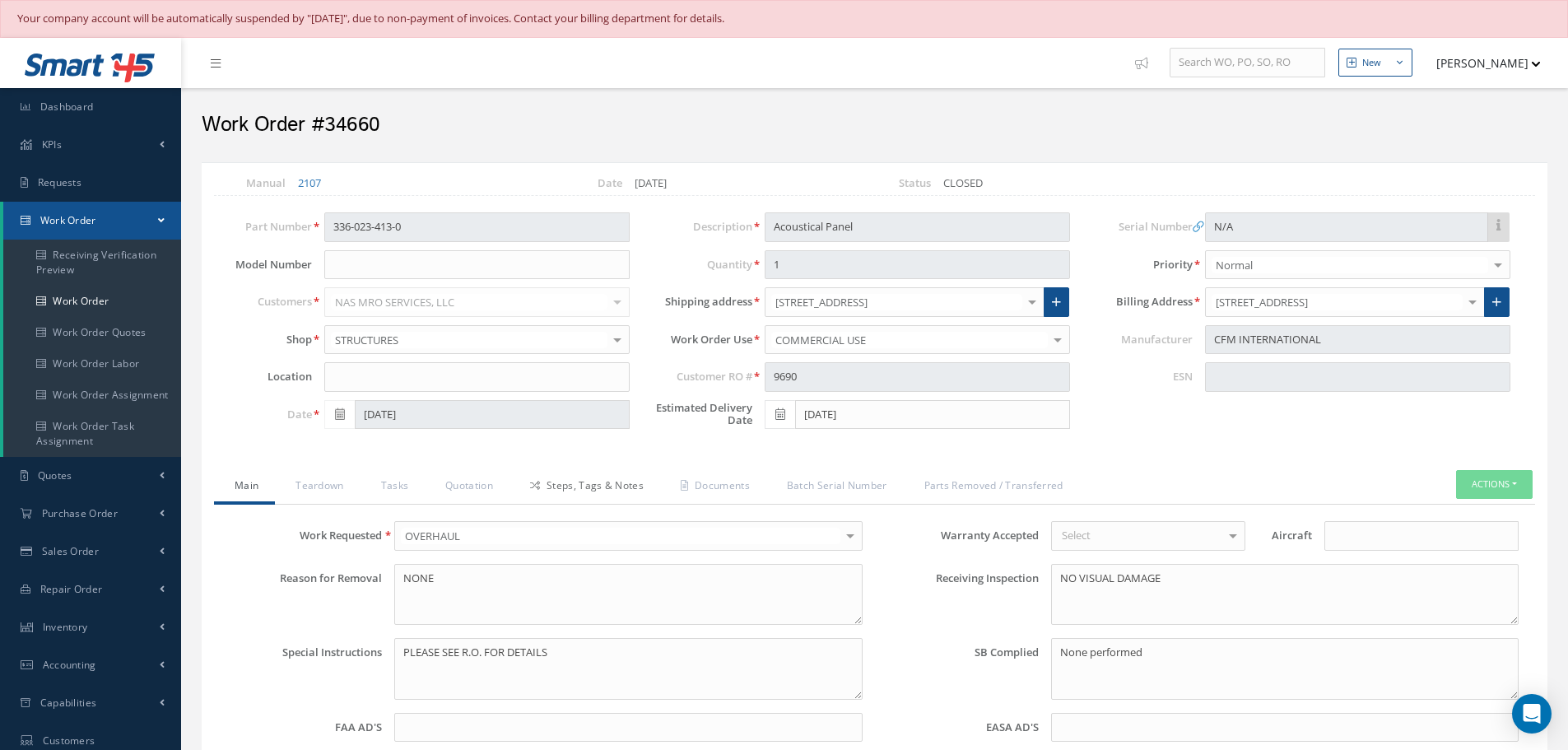
click at [603, 485] on link "Steps, Tags & Notes" at bounding box center [585, 487] width 151 height 35
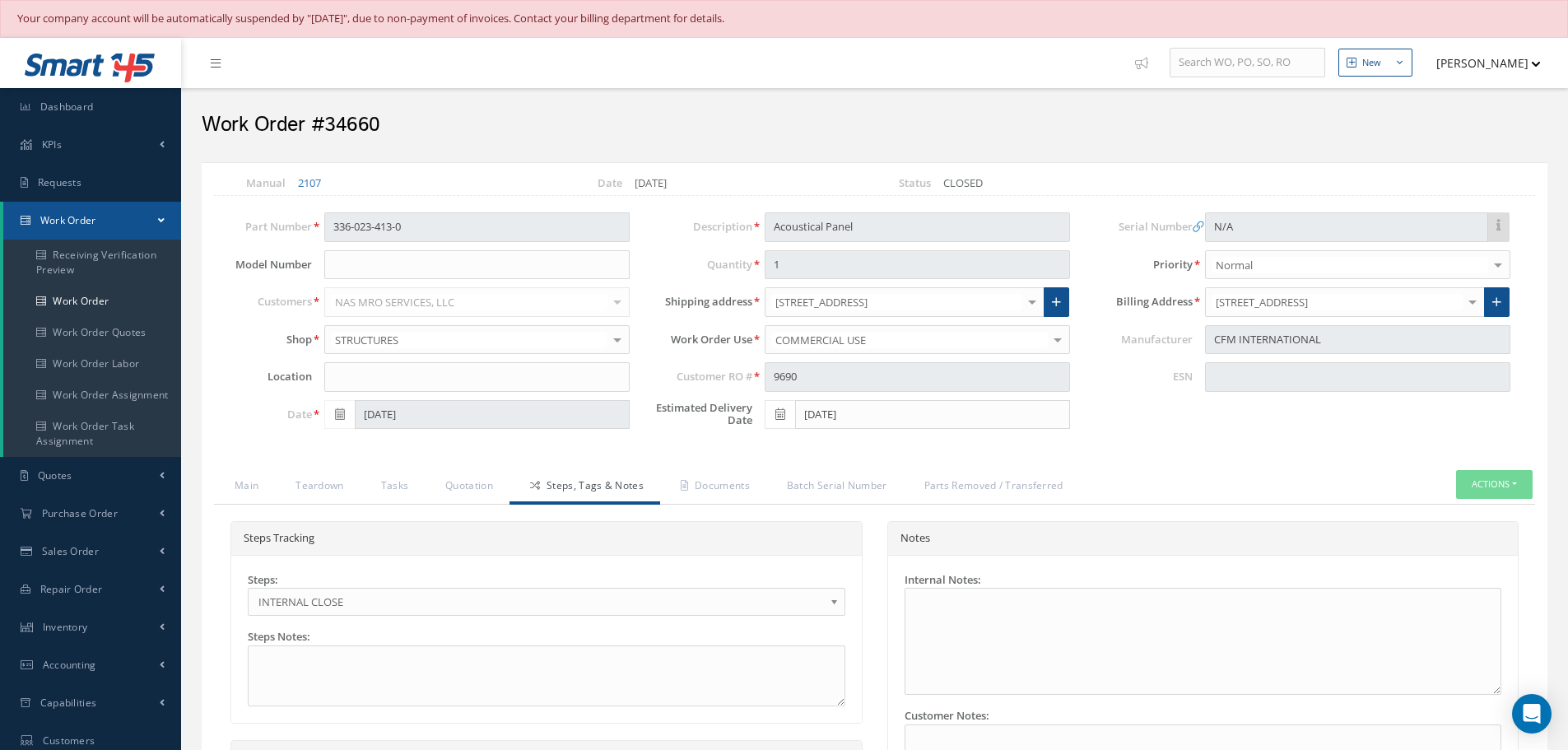
select select "25"
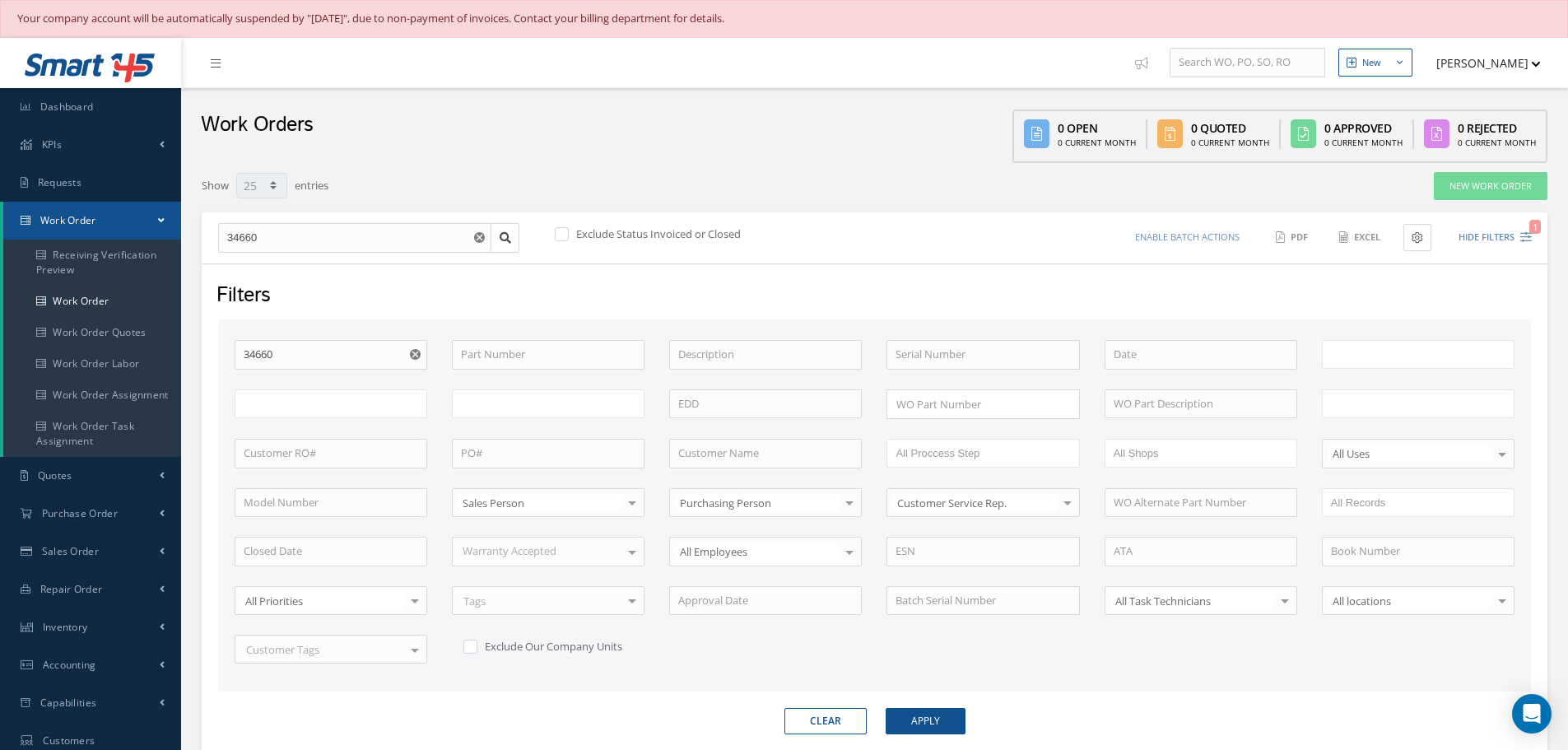
type input "All Work Request"
type input "All Work Performed"
type input "All Status"
type input "WO Part Status"
click at [328, 356] on input "34660" at bounding box center [331, 354] width 193 height 30
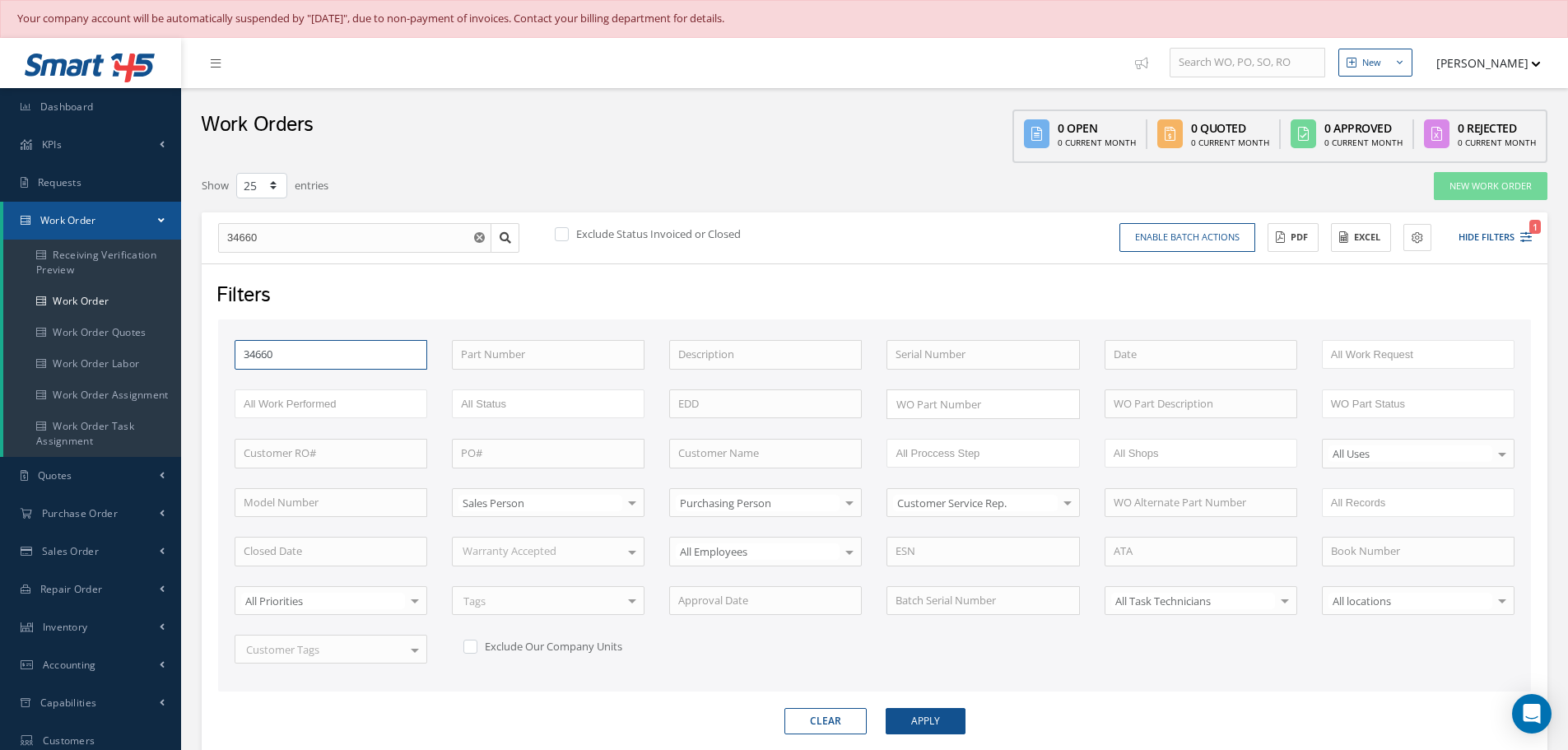
type input "3466"
type input "346"
type input "34"
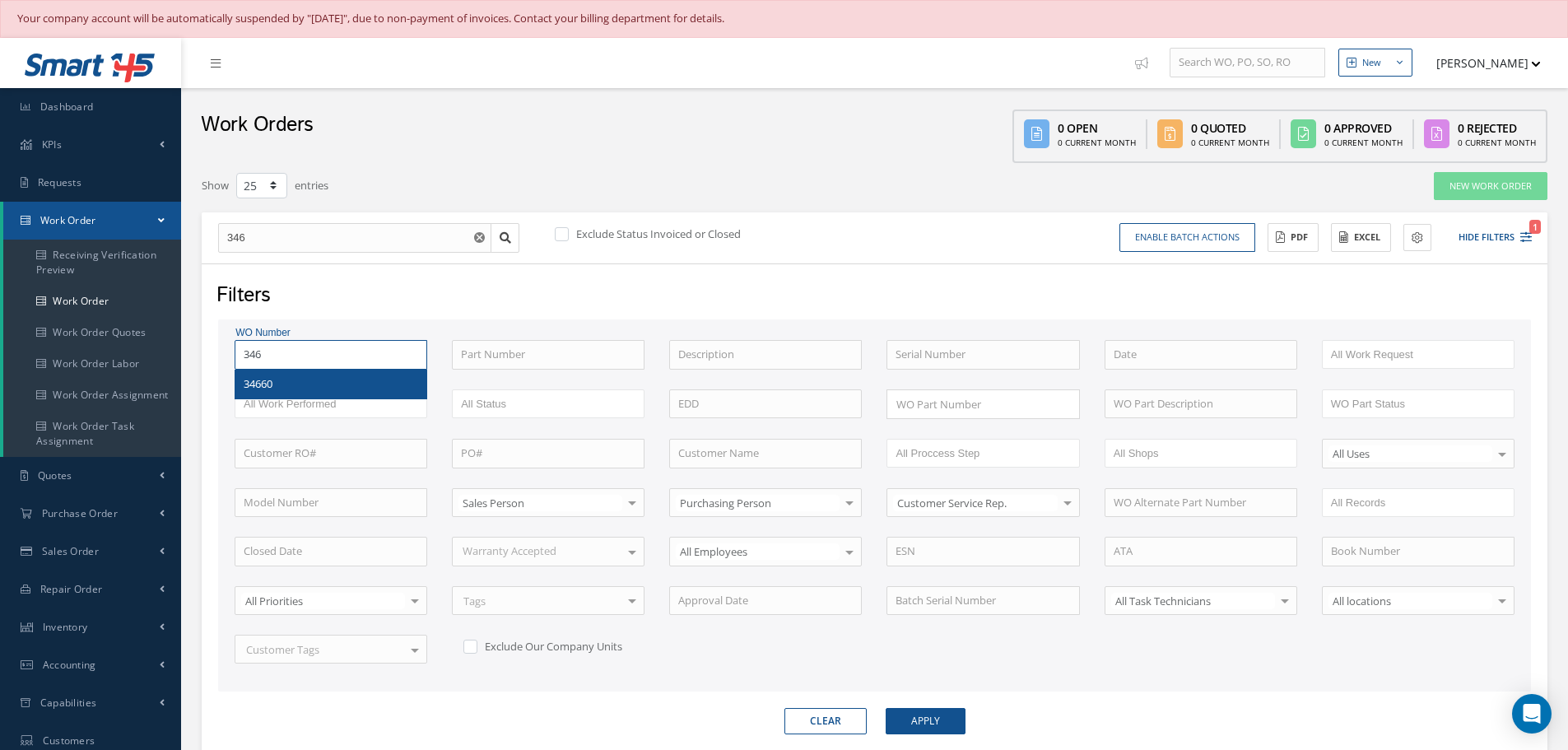
type input "34"
type input "345"
type input "3456"
type input "3456+"
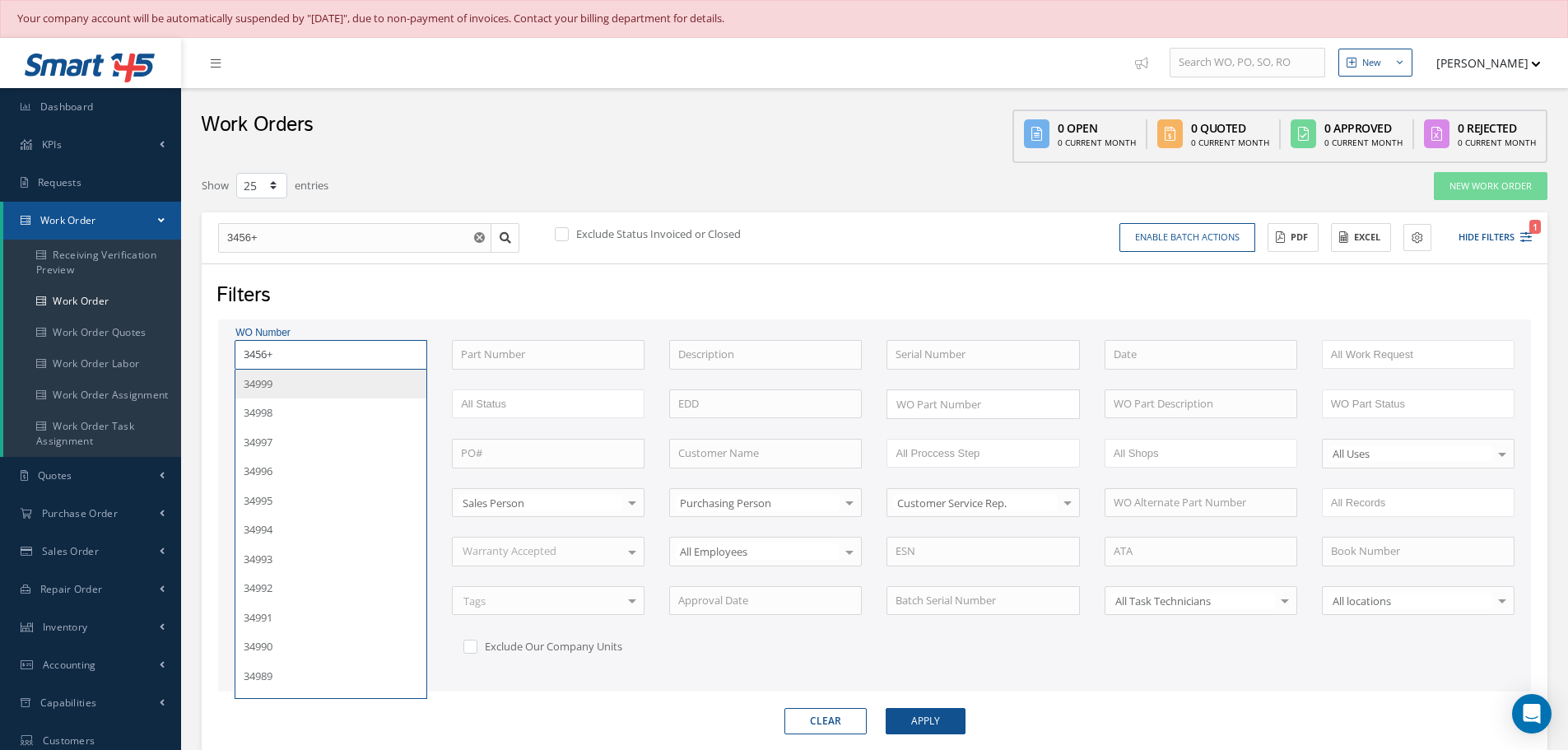
type input "3456+0"
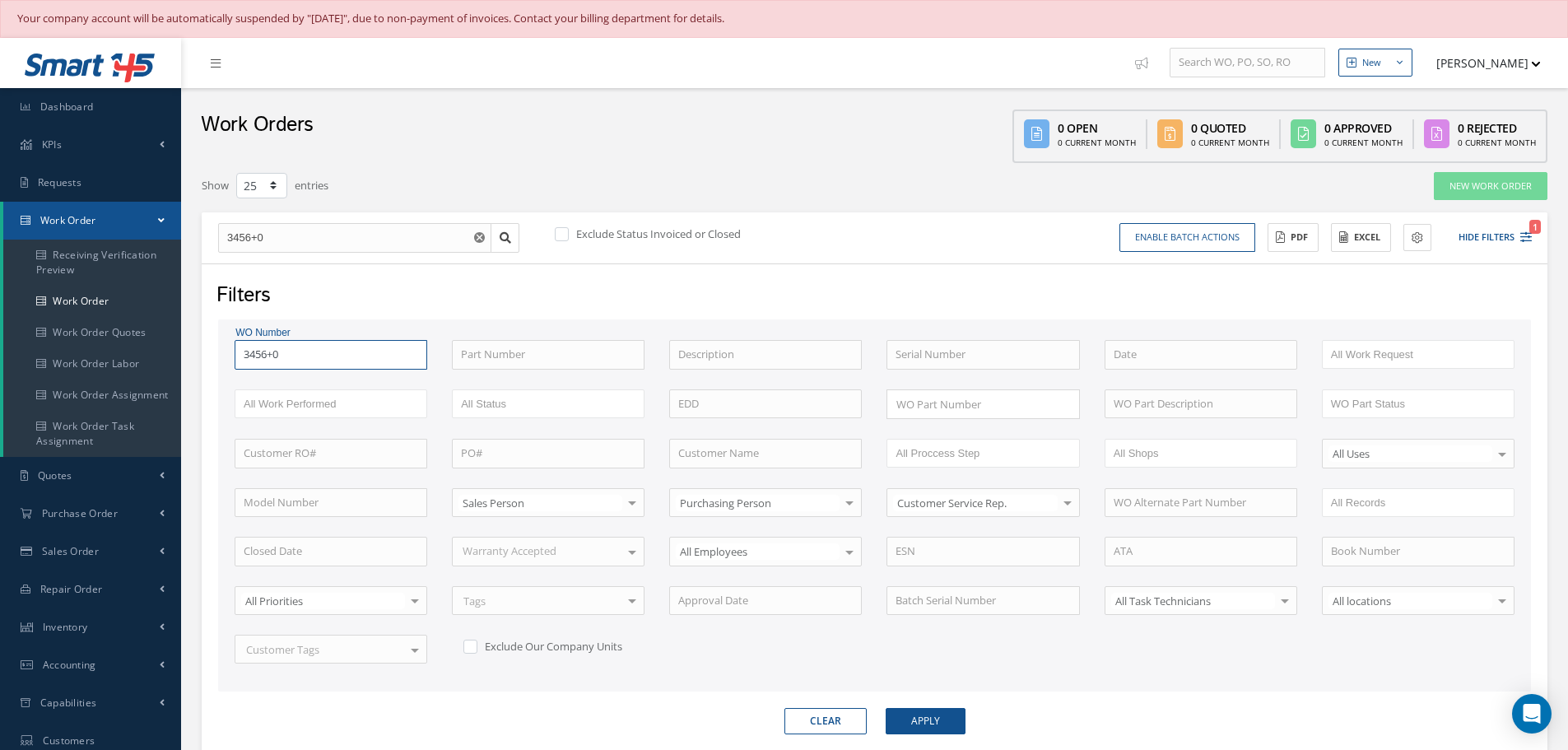
type input "3456+"
type input "3456"
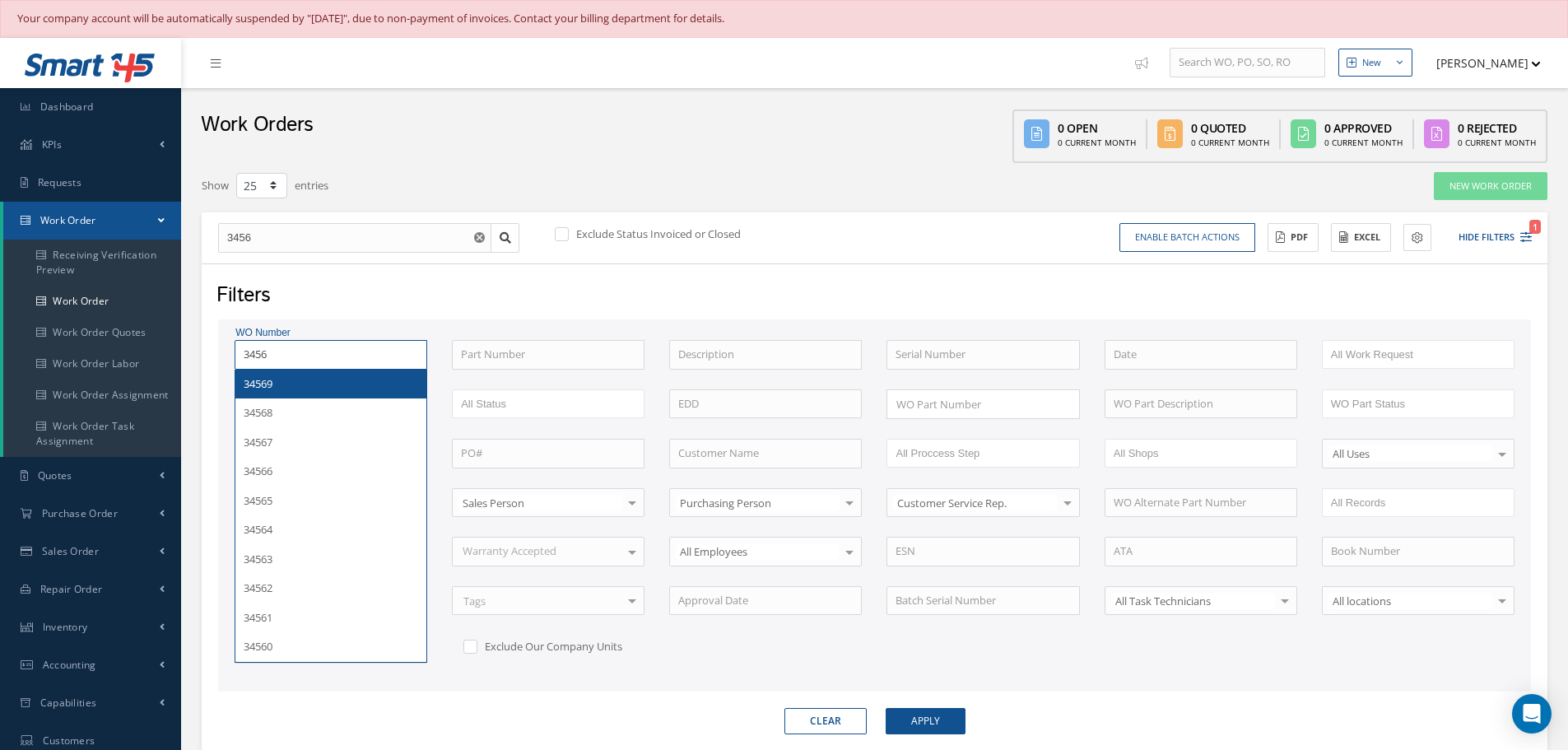
type input "34560"
click at [886, 708] on button "Apply" at bounding box center [925, 721] width 80 height 26
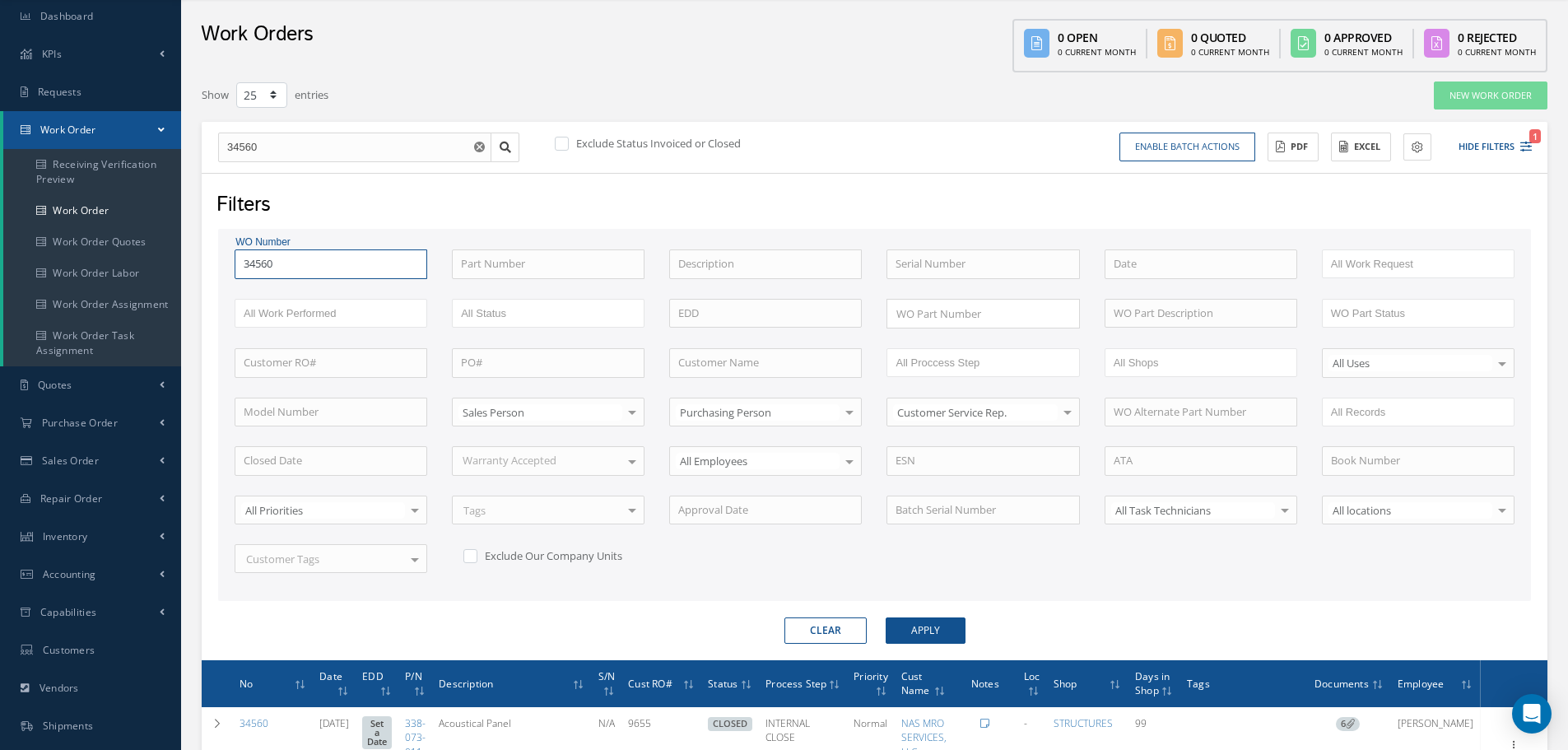
scroll to position [247, 0]
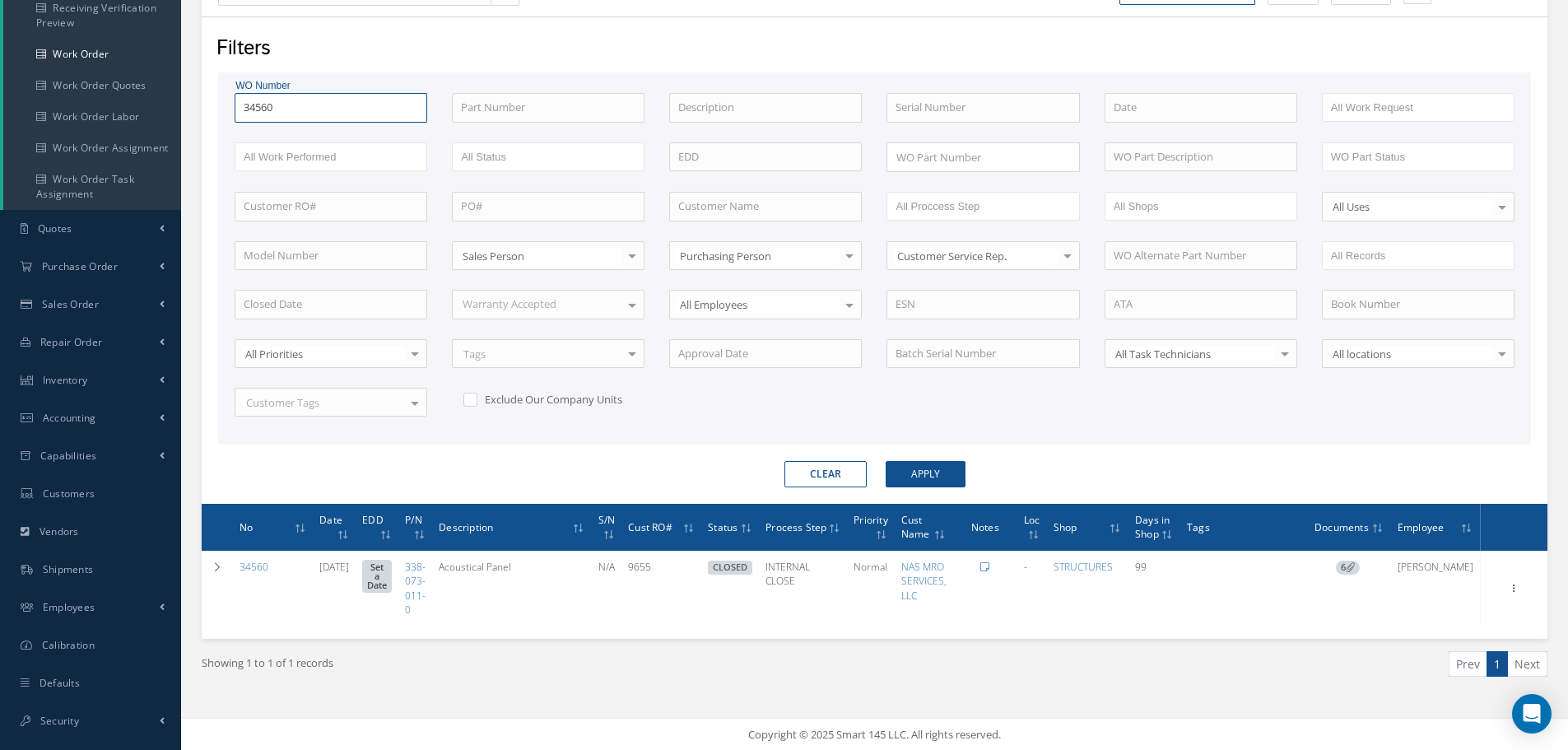
type input "3456"
type input "345"
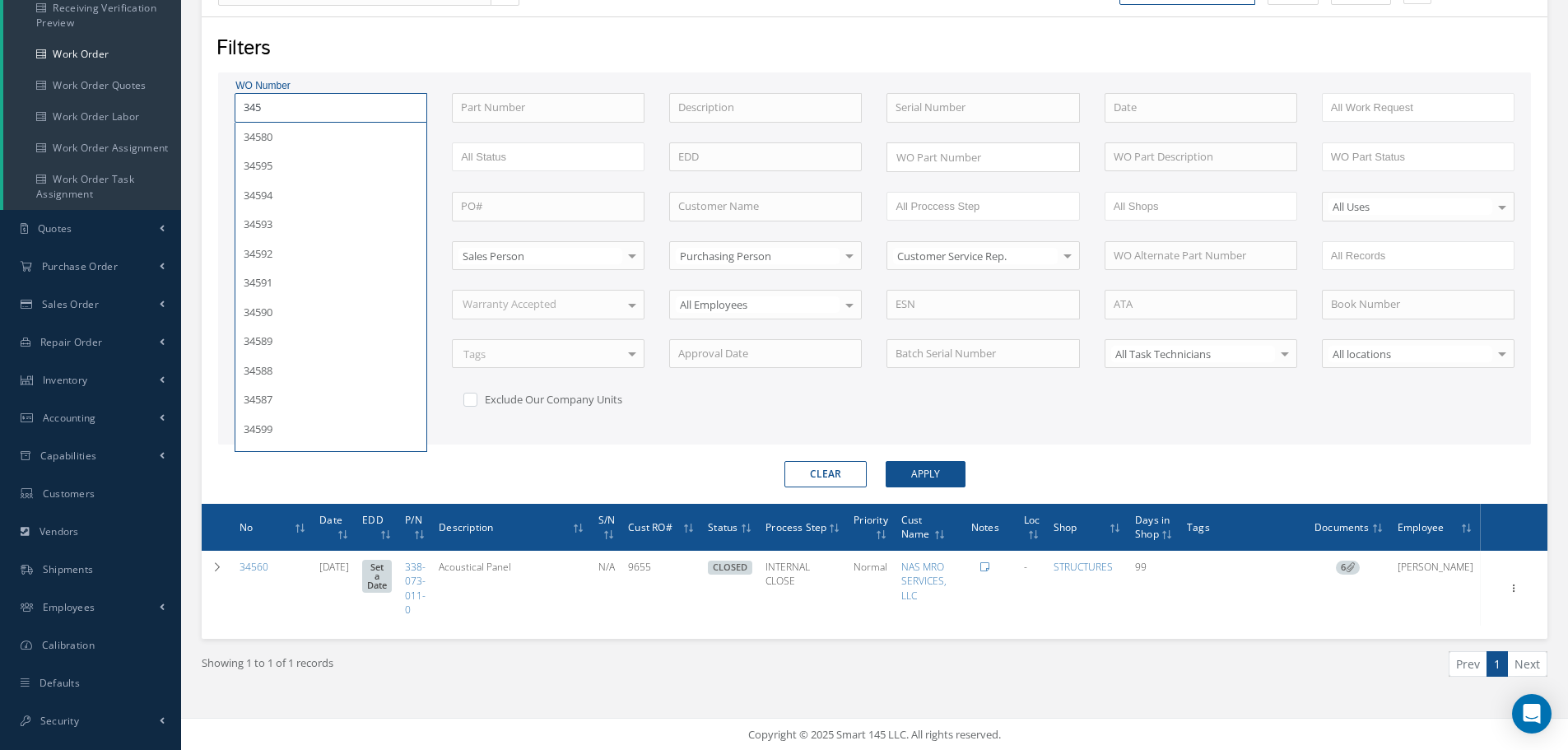
type input "3455"
type input "34559"
click at [886, 461] on button "Apply" at bounding box center [925, 474] width 80 height 26
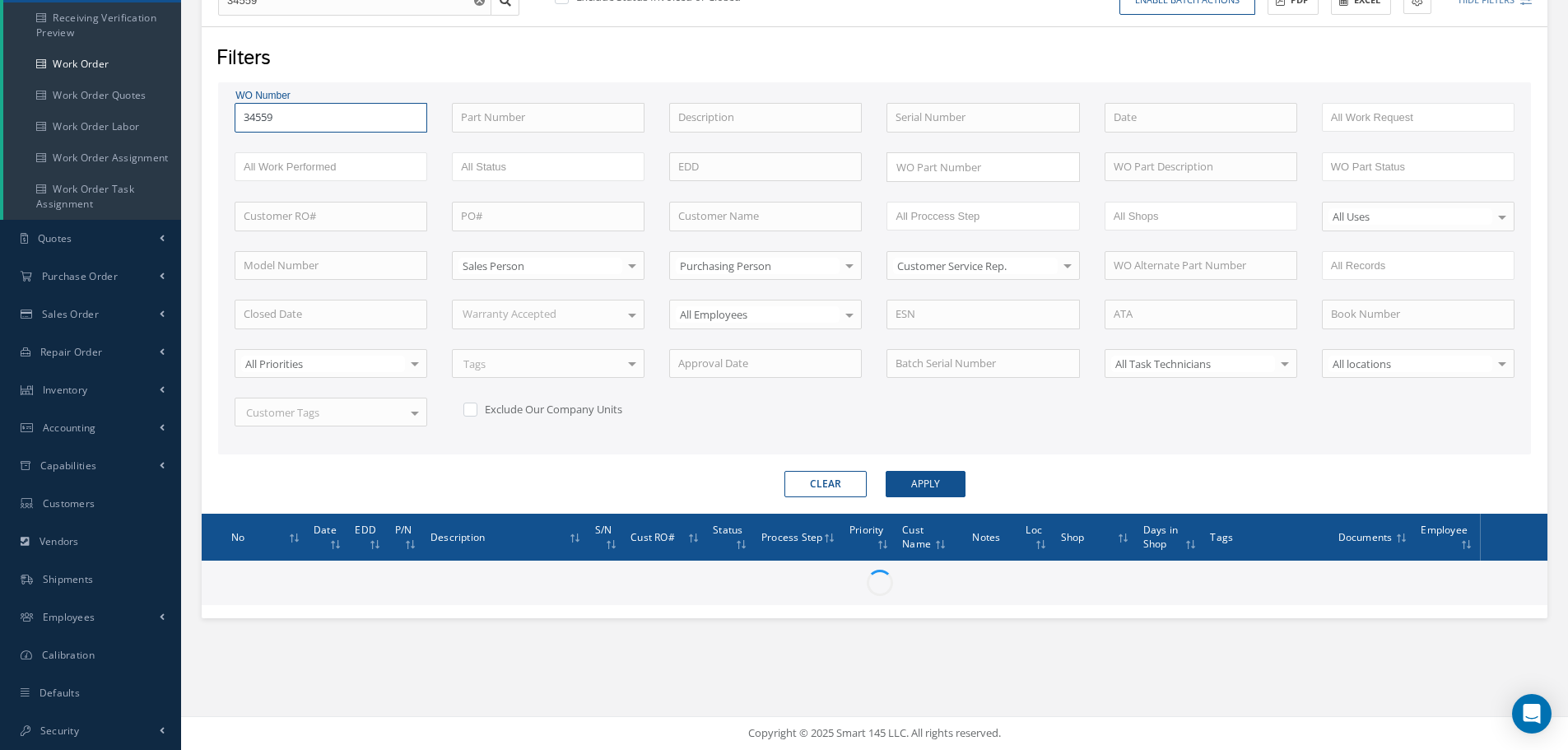
scroll to position [247, 0]
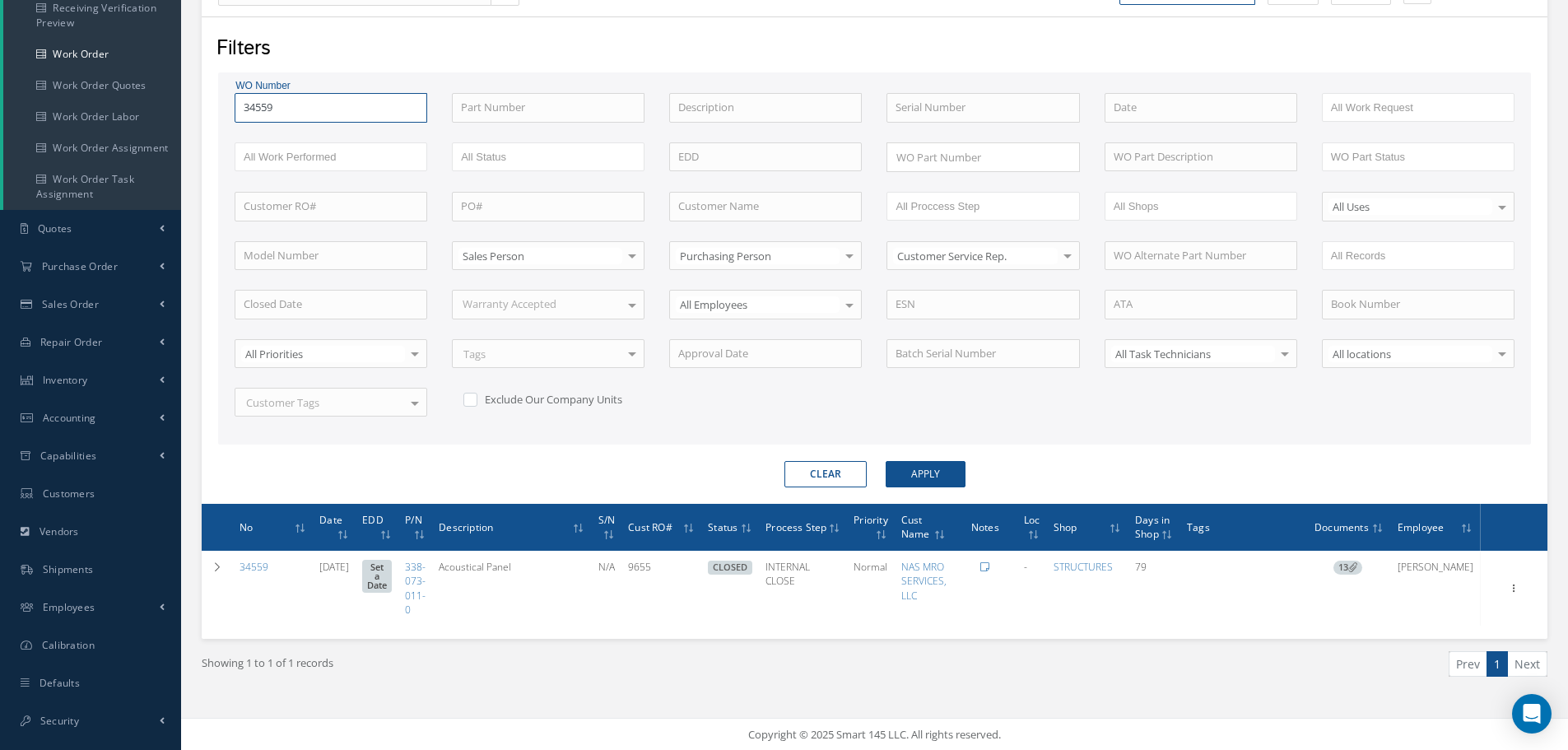
type input "3455"
type input "34556"
click at [886, 461] on button "Apply" at bounding box center [925, 474] width 80 height 26
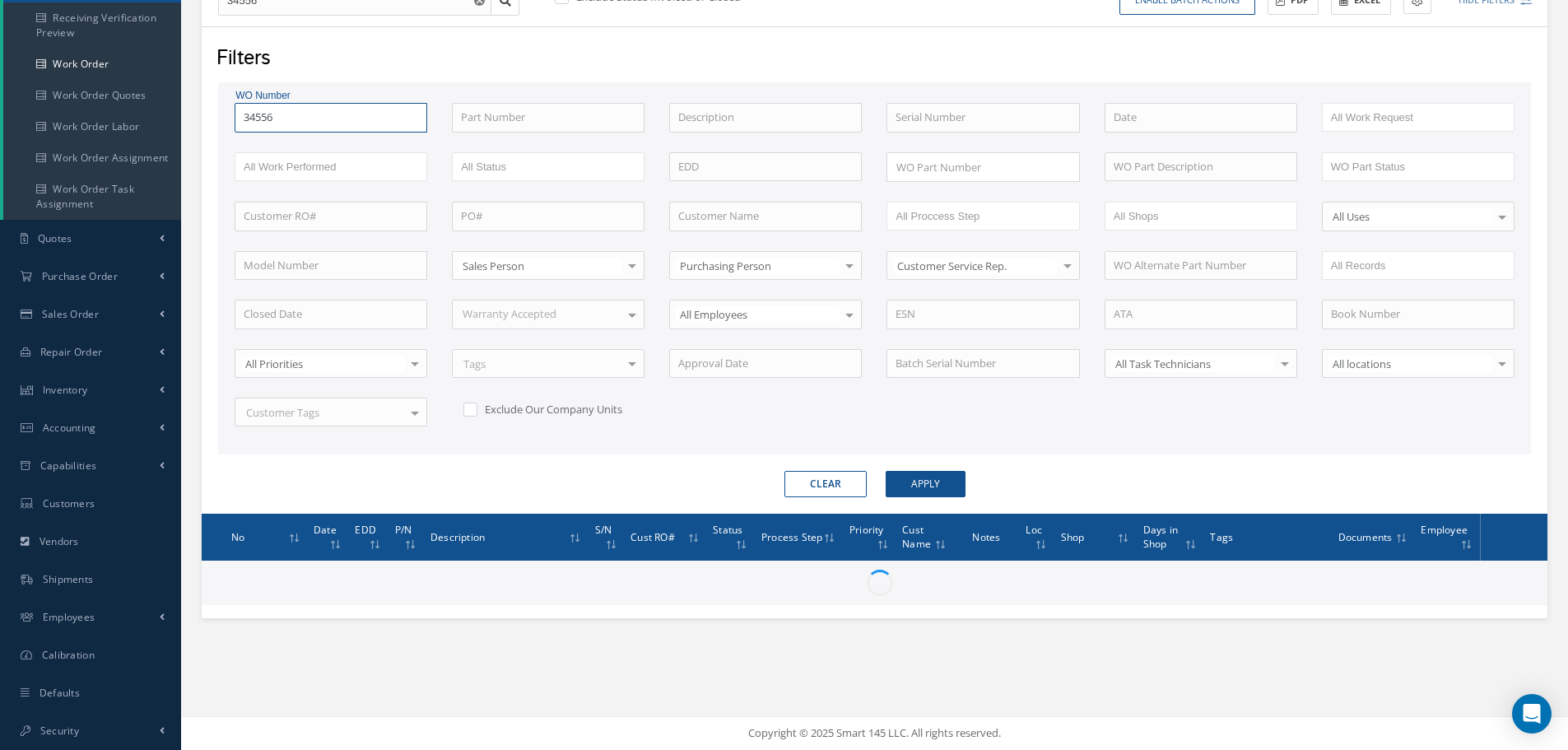
scroll to position [247, 0]
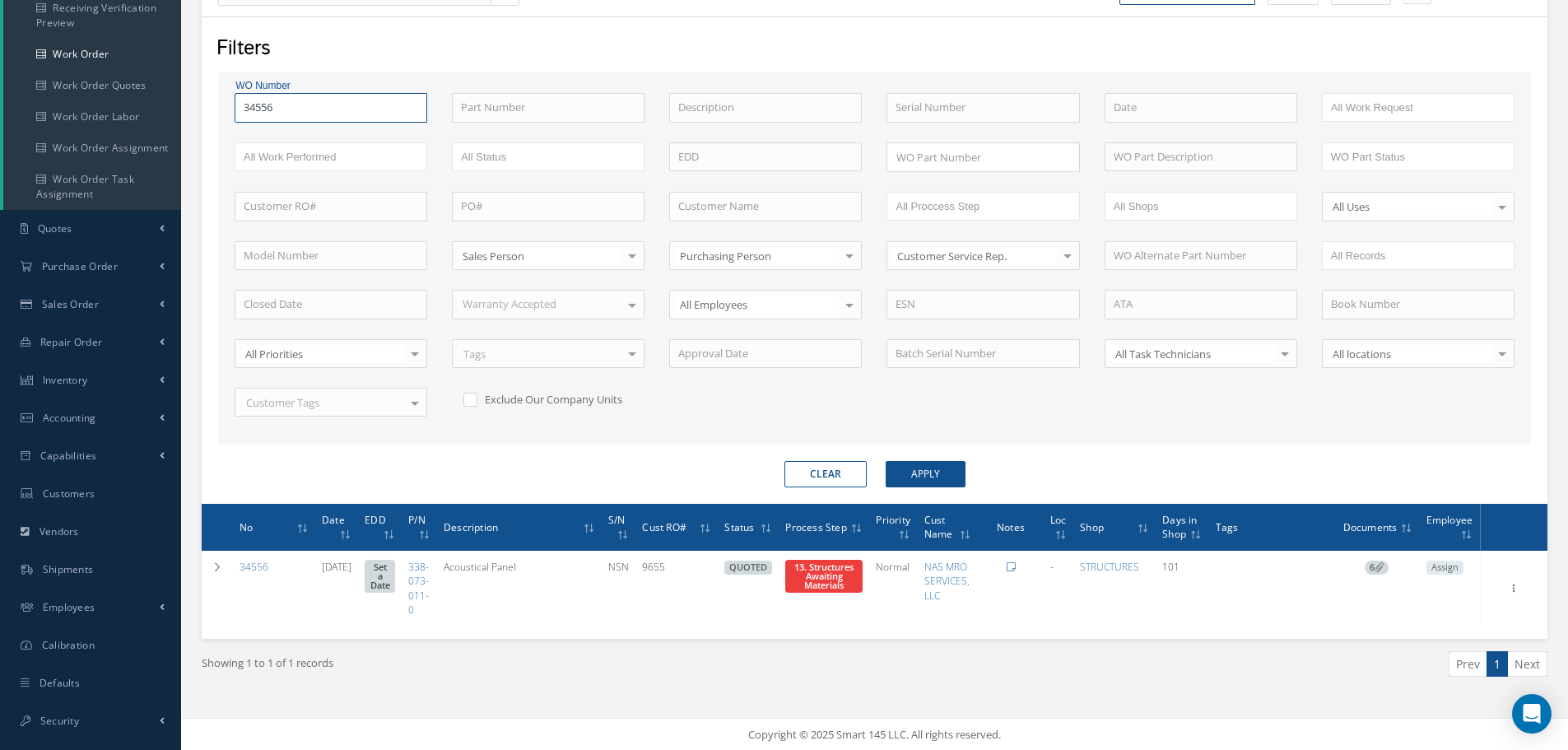
type input "3455"
type input "34555"
click at [886, 461] on button "Apply" at bounding box center [925, 474] width 80 height 26
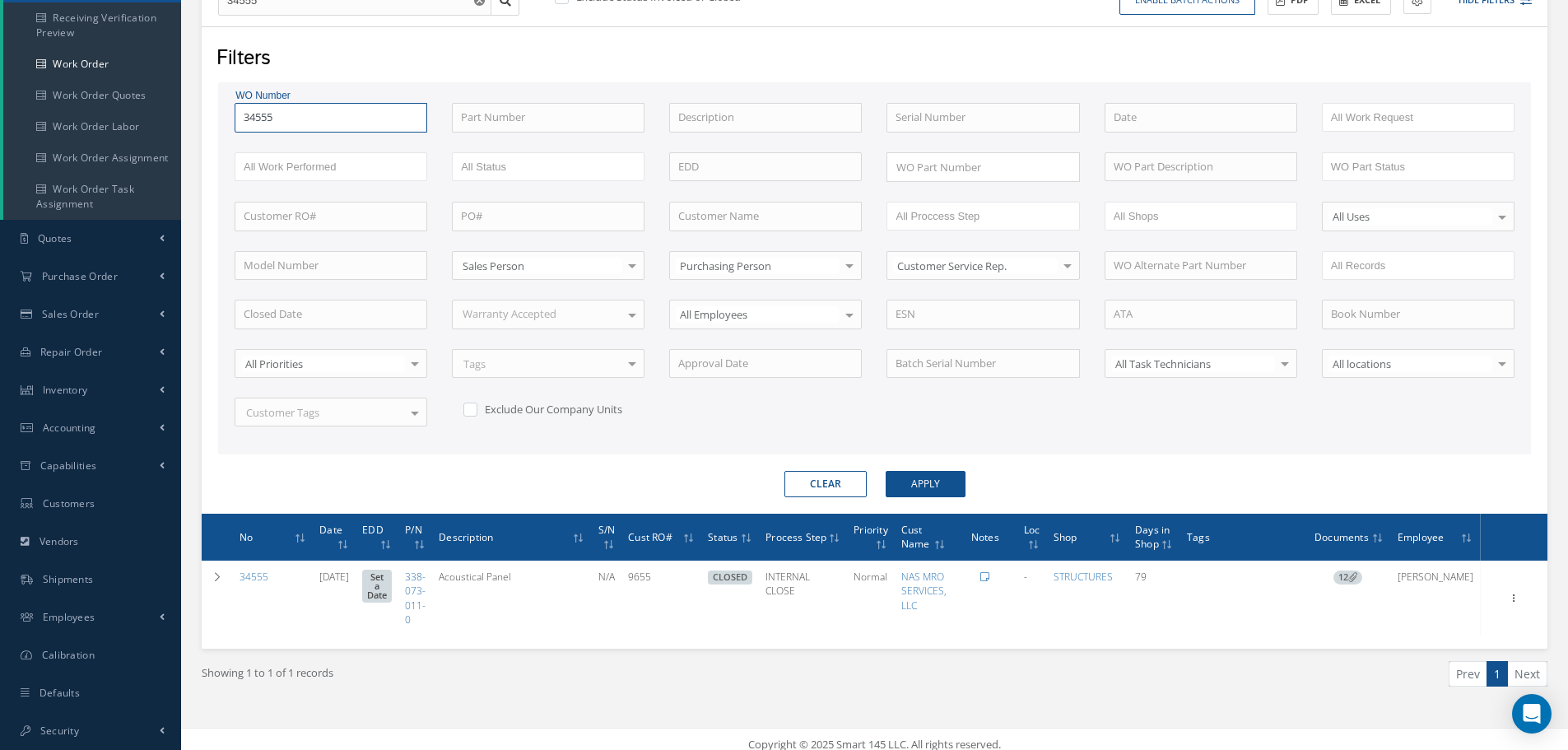
scroll to position [247, 0]
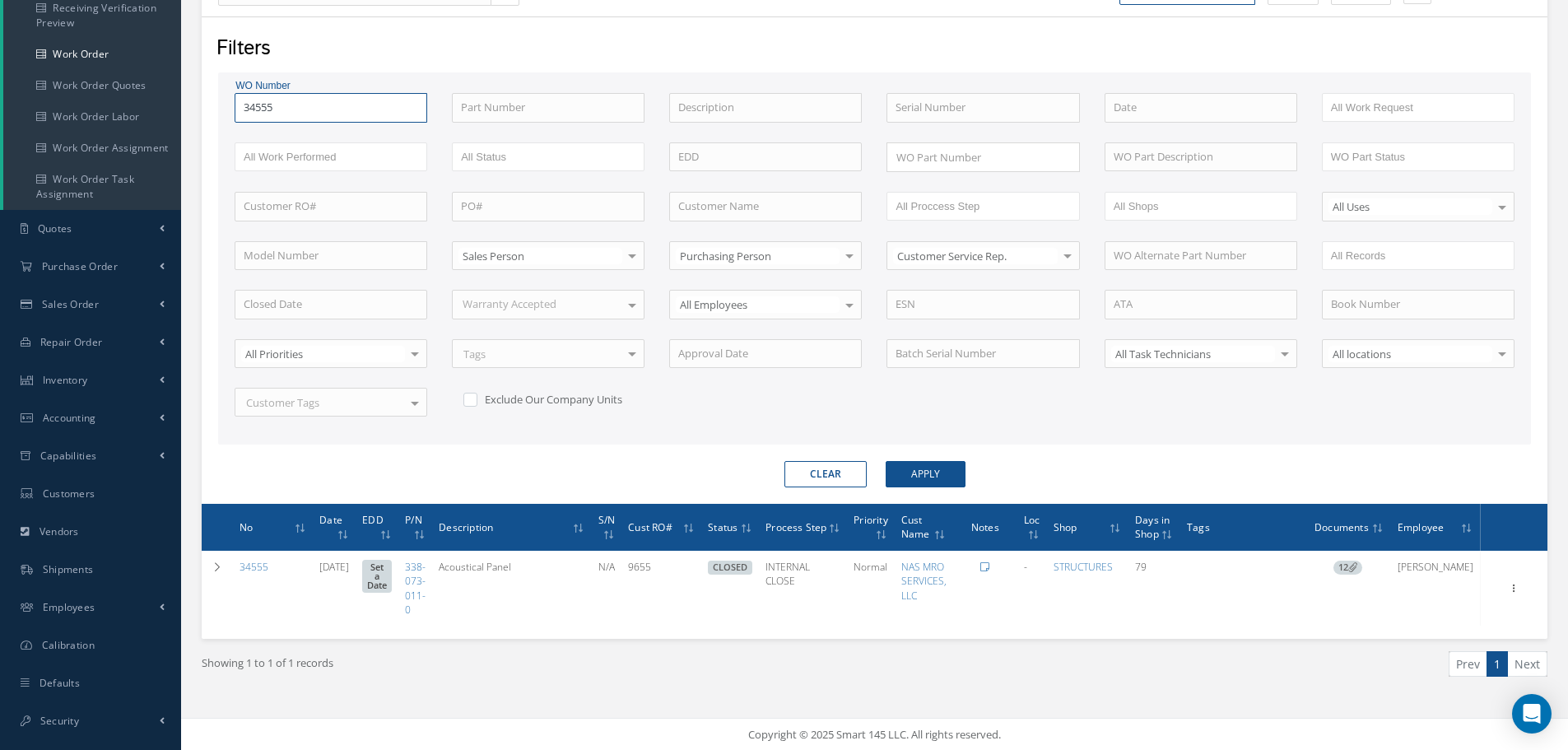
type input "3455"
type input "34554"
click at [886, 461] on button "Apply" at bounding box center [925, 474] width 80 height 26
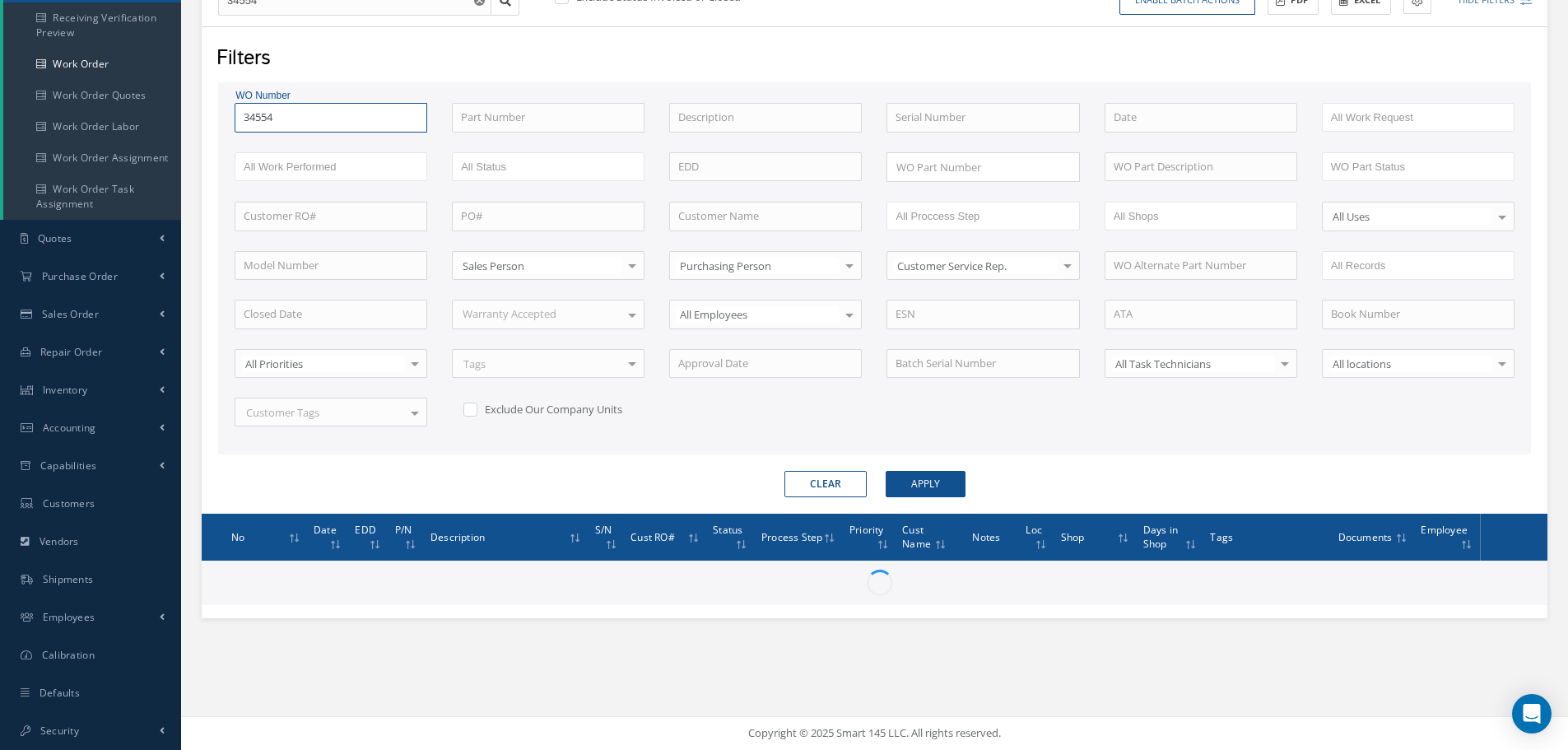
scroll to position [247, 0]
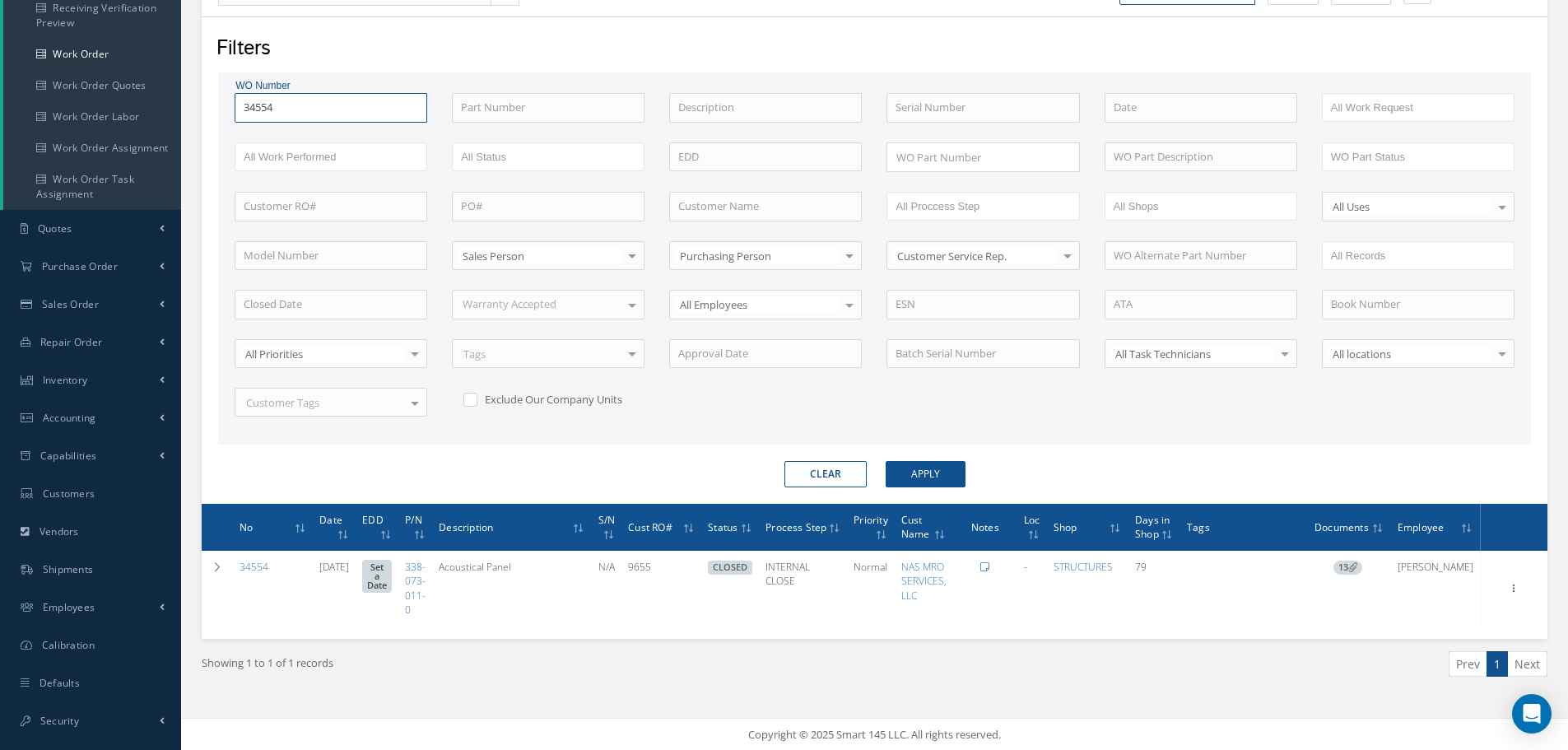
type input "3455"
type input "34553"
click at [886, 461] on button "Apply" at bounding box center [925, 474] width 80 height 26
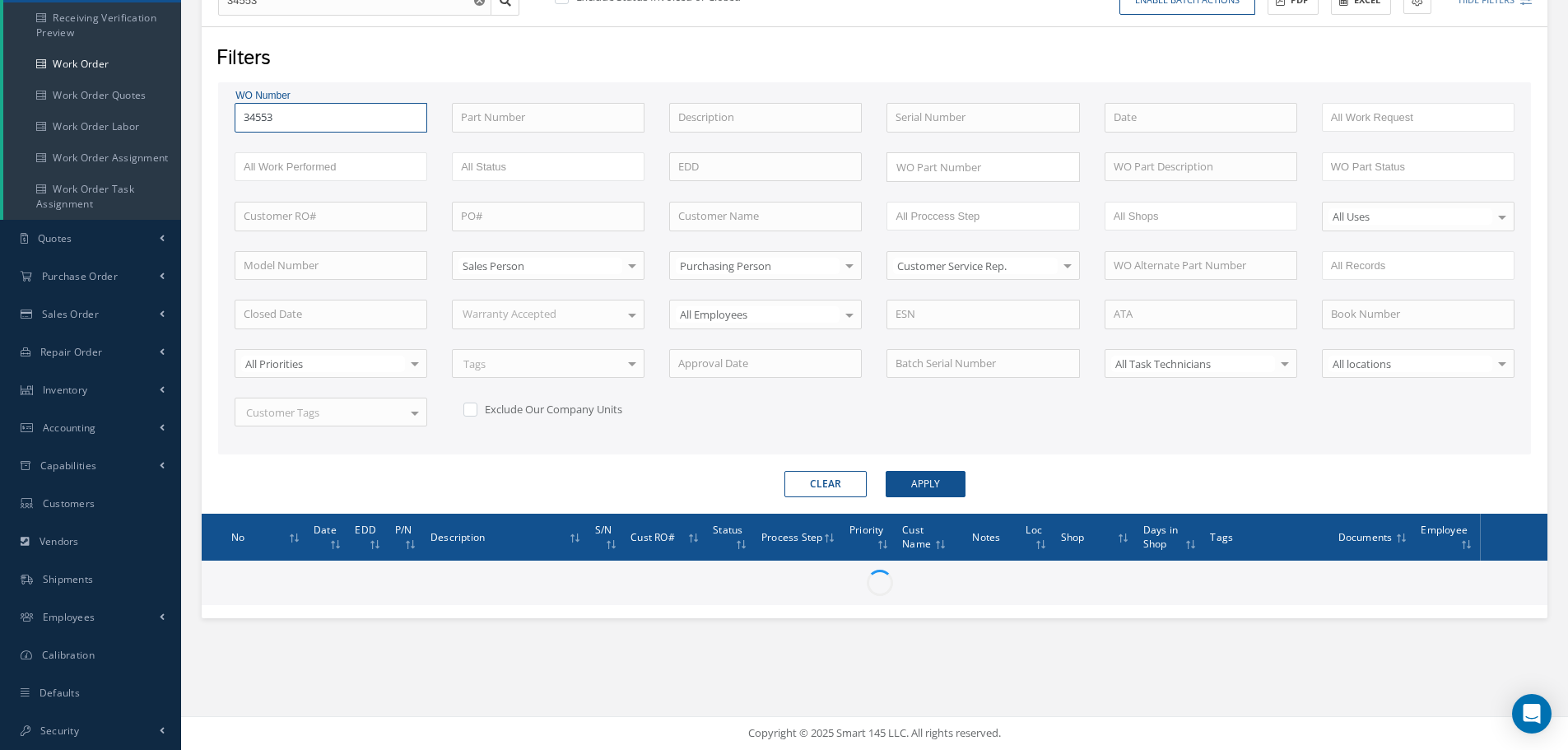
scroll to position [247, 0]
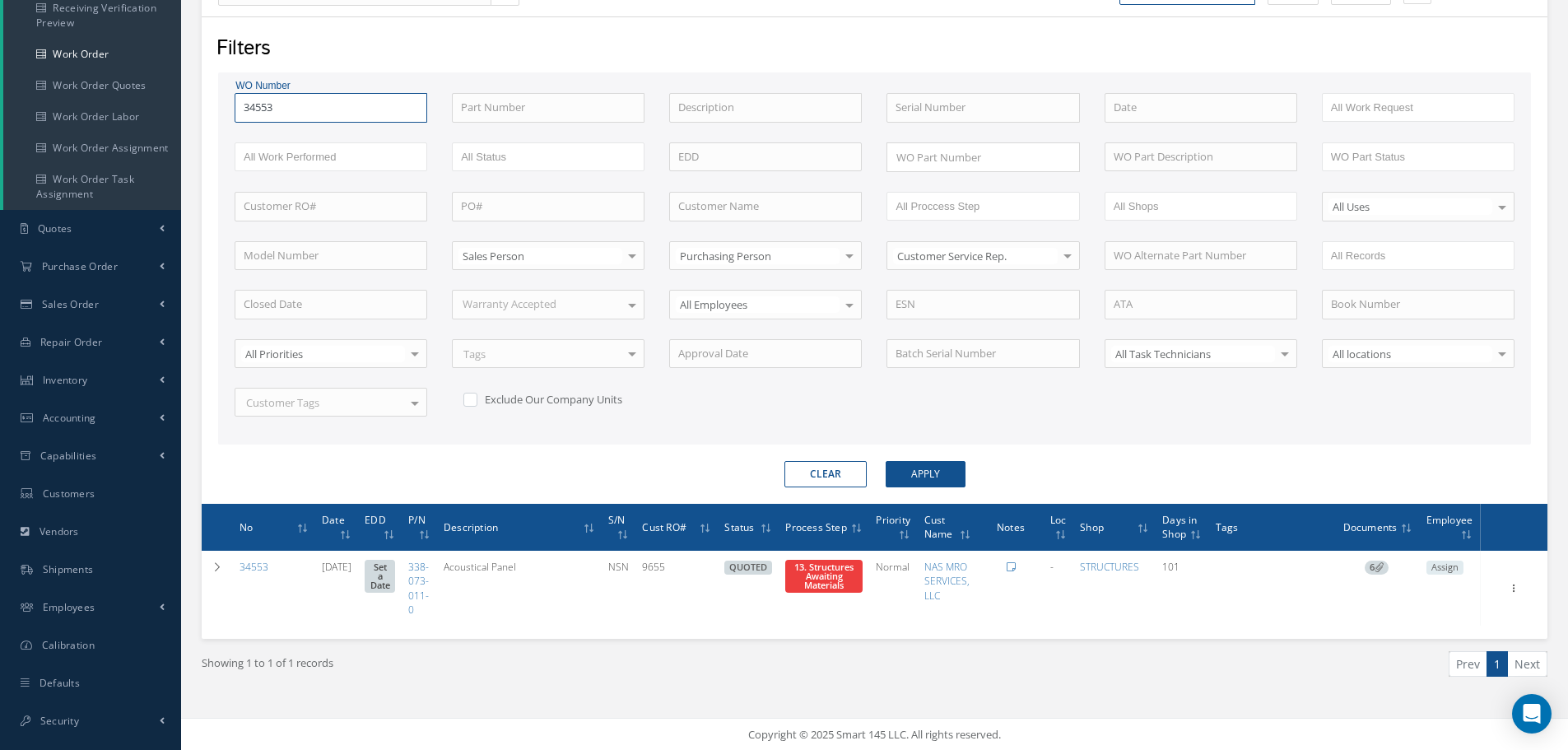
type input "3455"
type input "34552"
click at [886, 461] on button "Apply" at bounding box center [925, 474] width 80 height 26
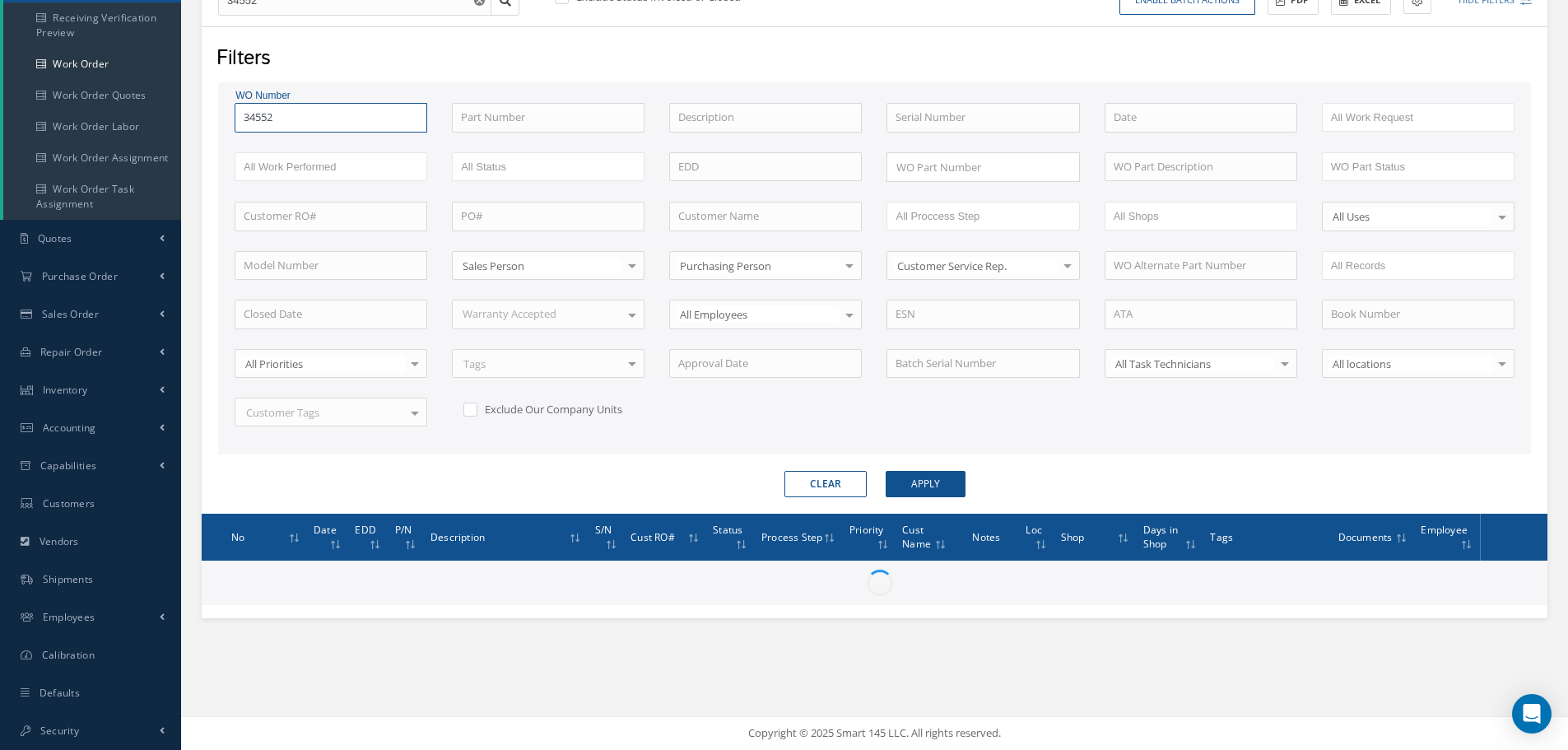
scroll to position [247, 0]
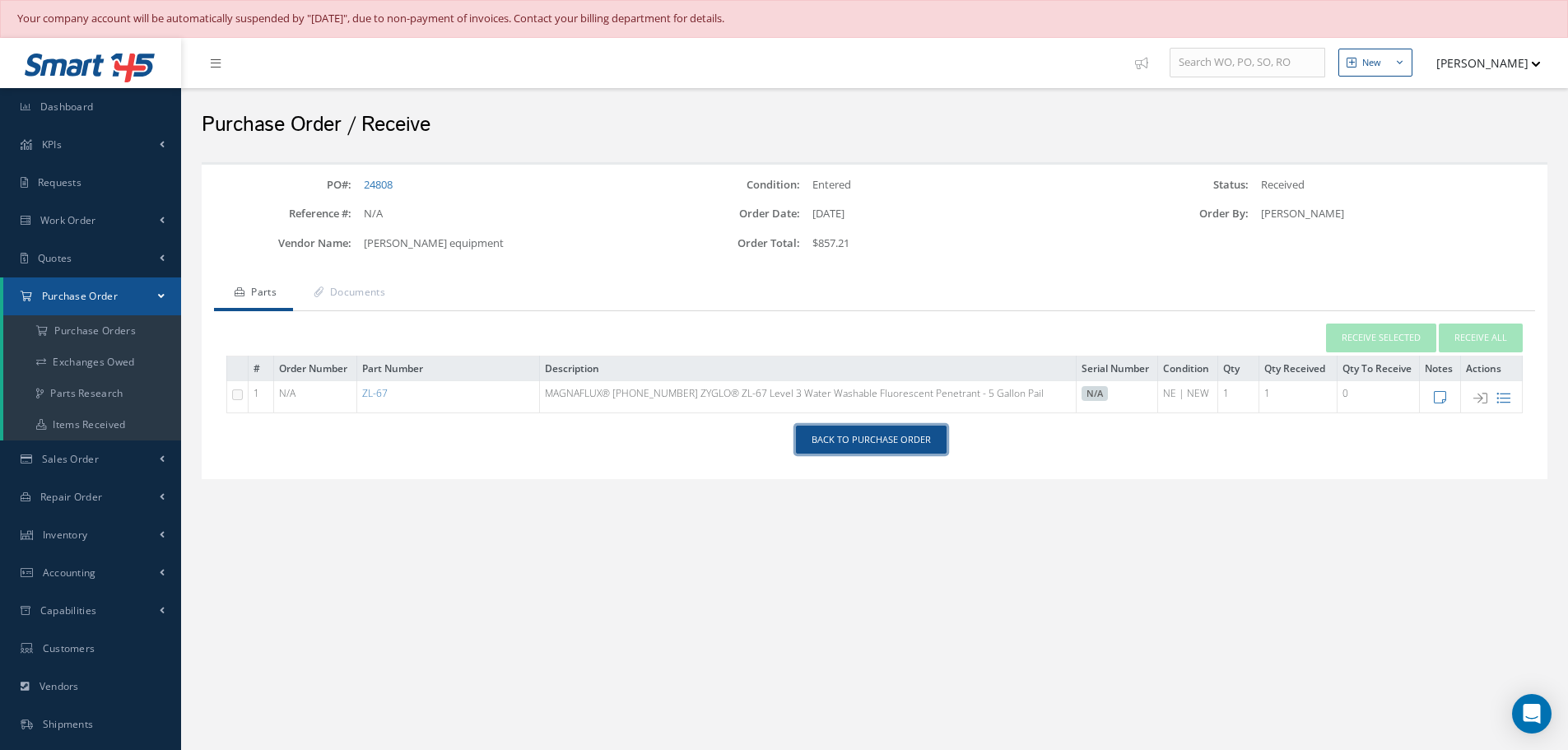
click at [871, 434] on link "Back to Purchase Order" at bounding box center [871, 440] width 151 height 29
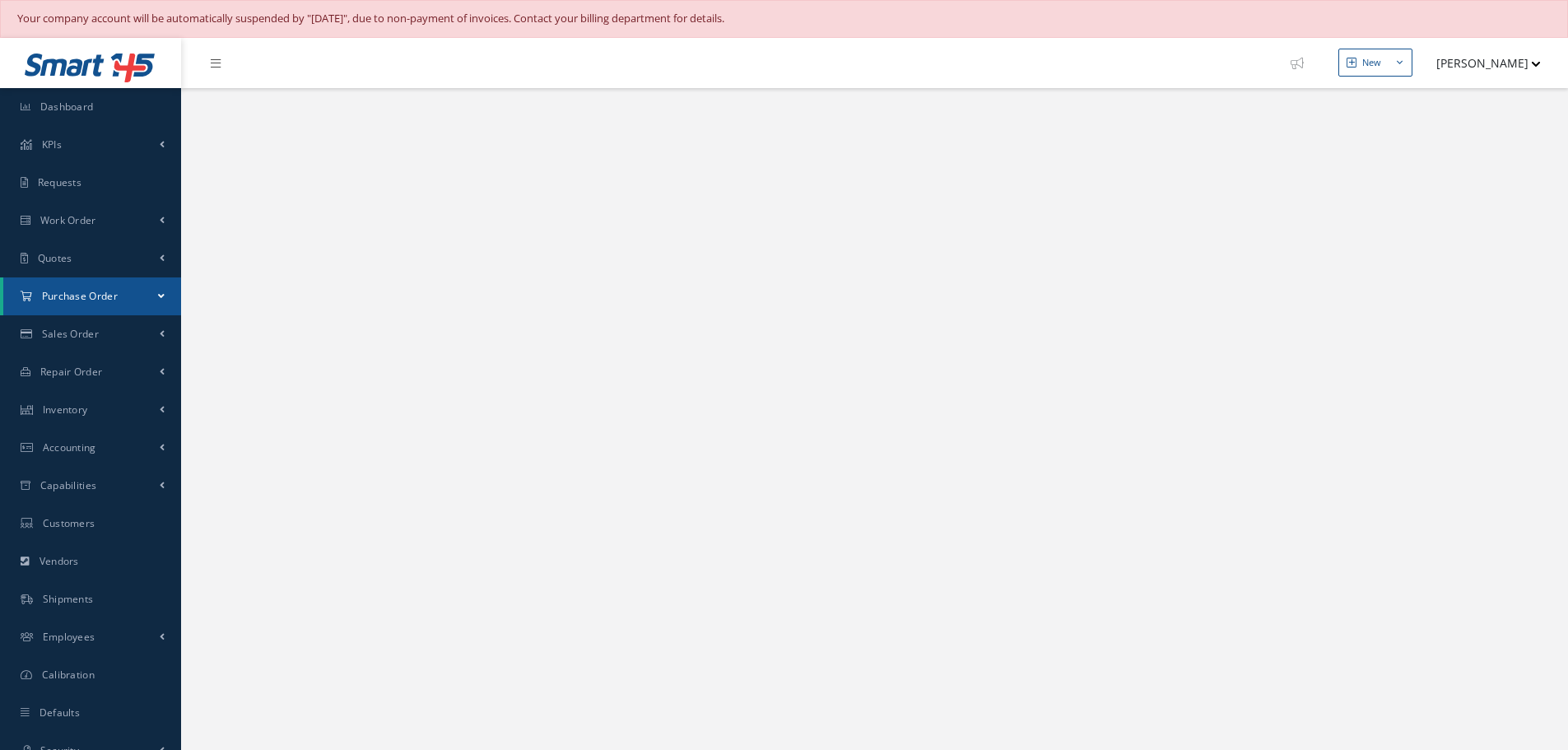
select select "25"
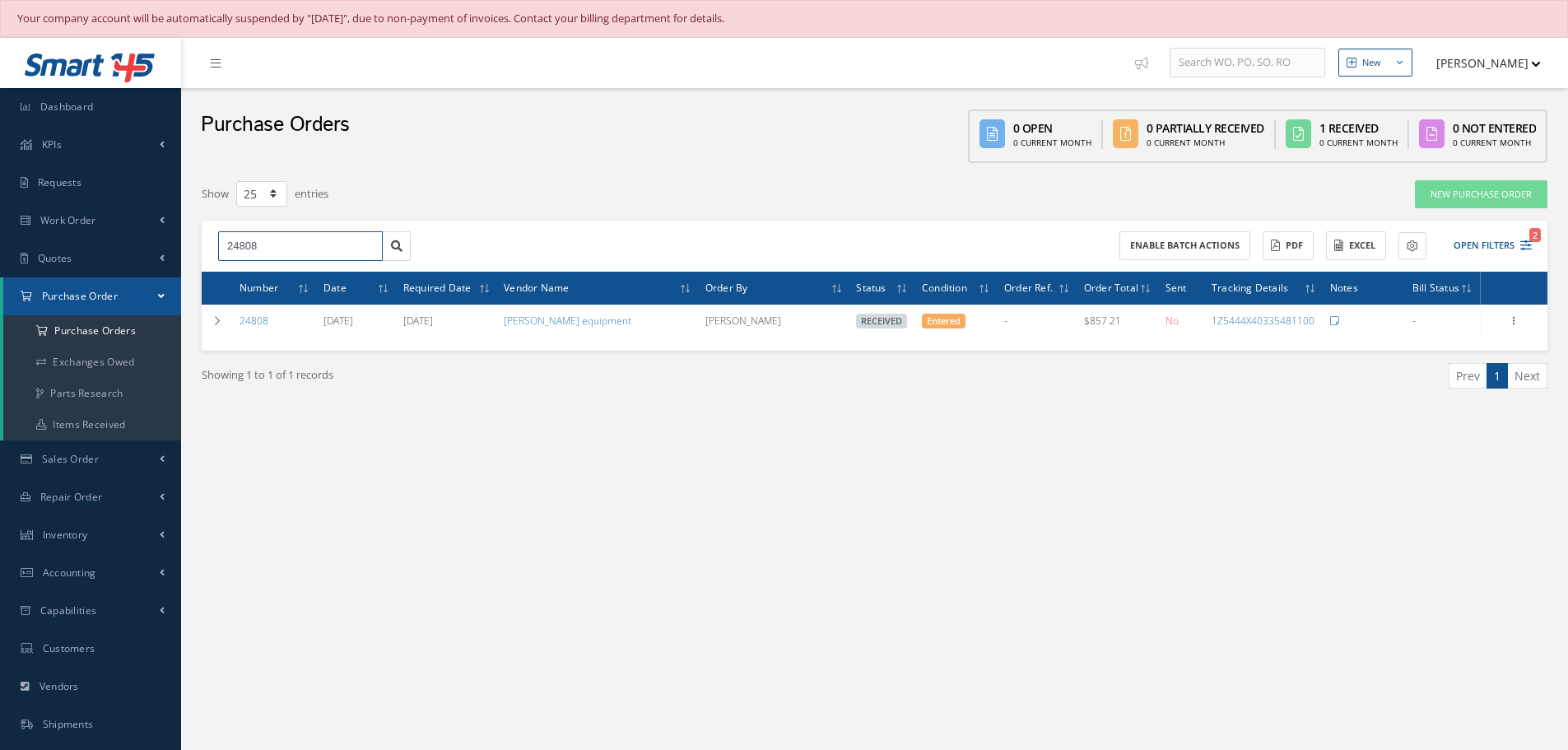
click at [267, 244] on input "24808" at bounding box center [300, 246] width 165 height 30
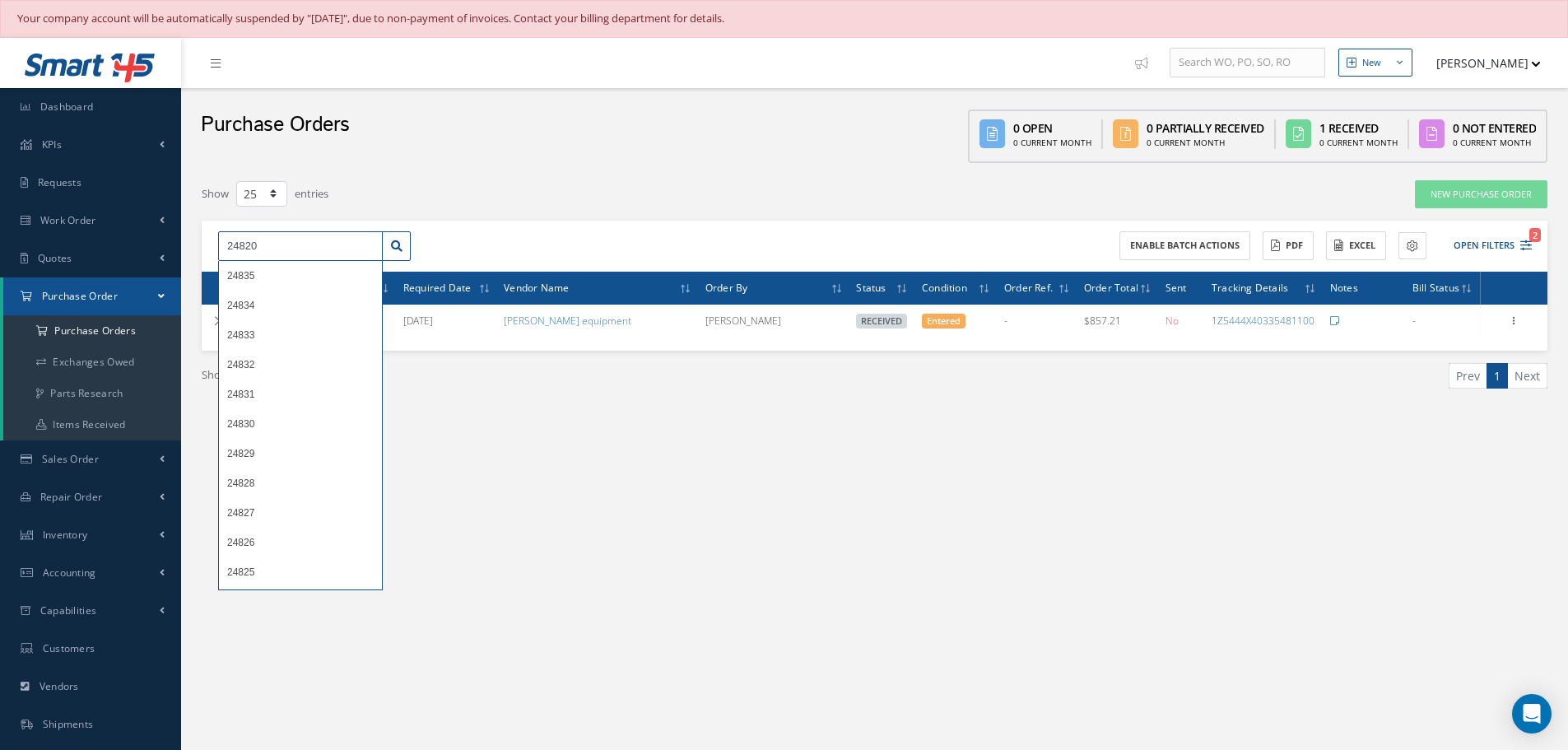
type input "24820"
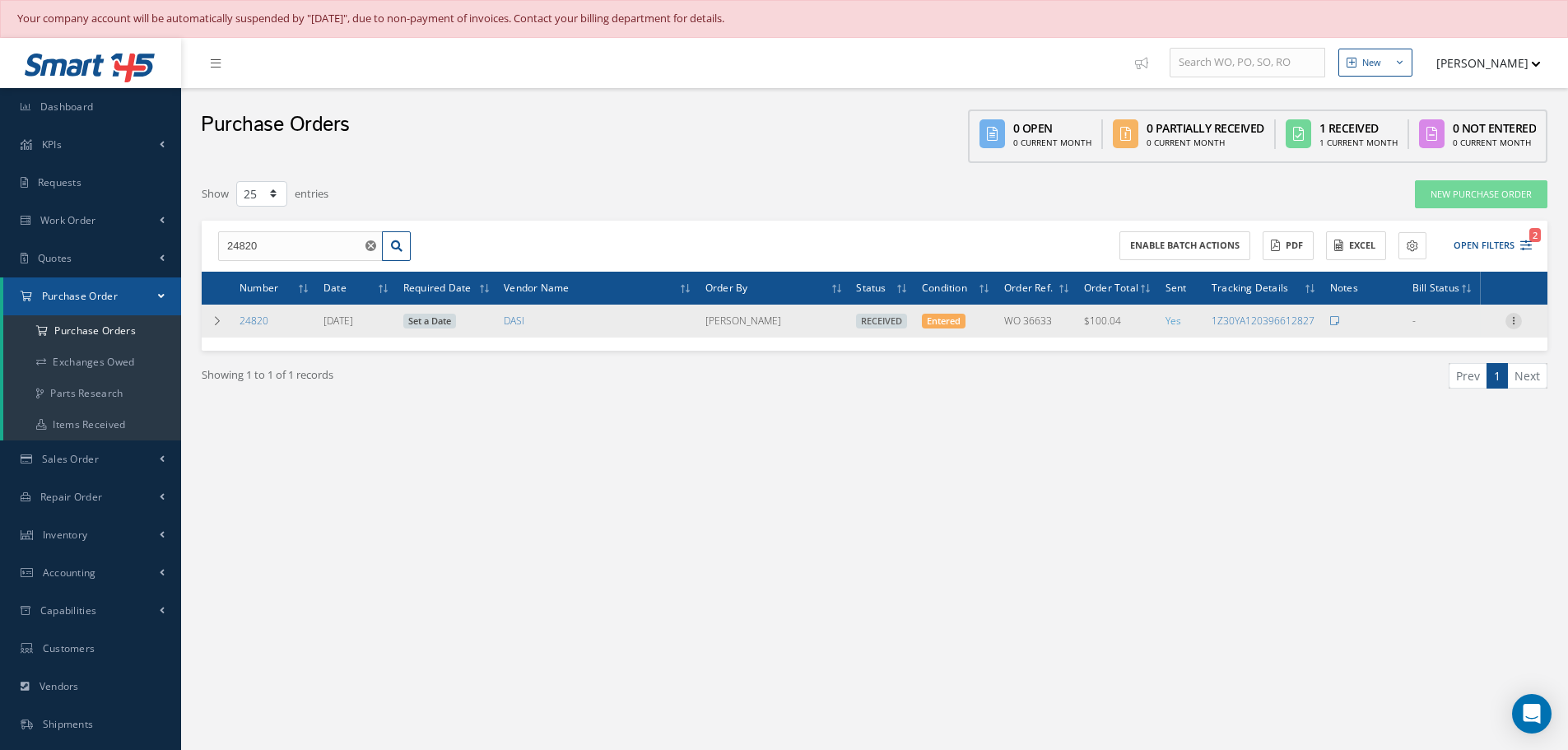
click at [1514, 322] on icon at bounding box center [1513, 319] width 16 height 14
drag, startPoint x: 1432, startPoint y: 334, endPoint x: 1415, endPoint y: 330, distance: 17.5
click at [1432, 334] on link "Receiving Details" at bounding box center [1438, 332] width 130 height 21
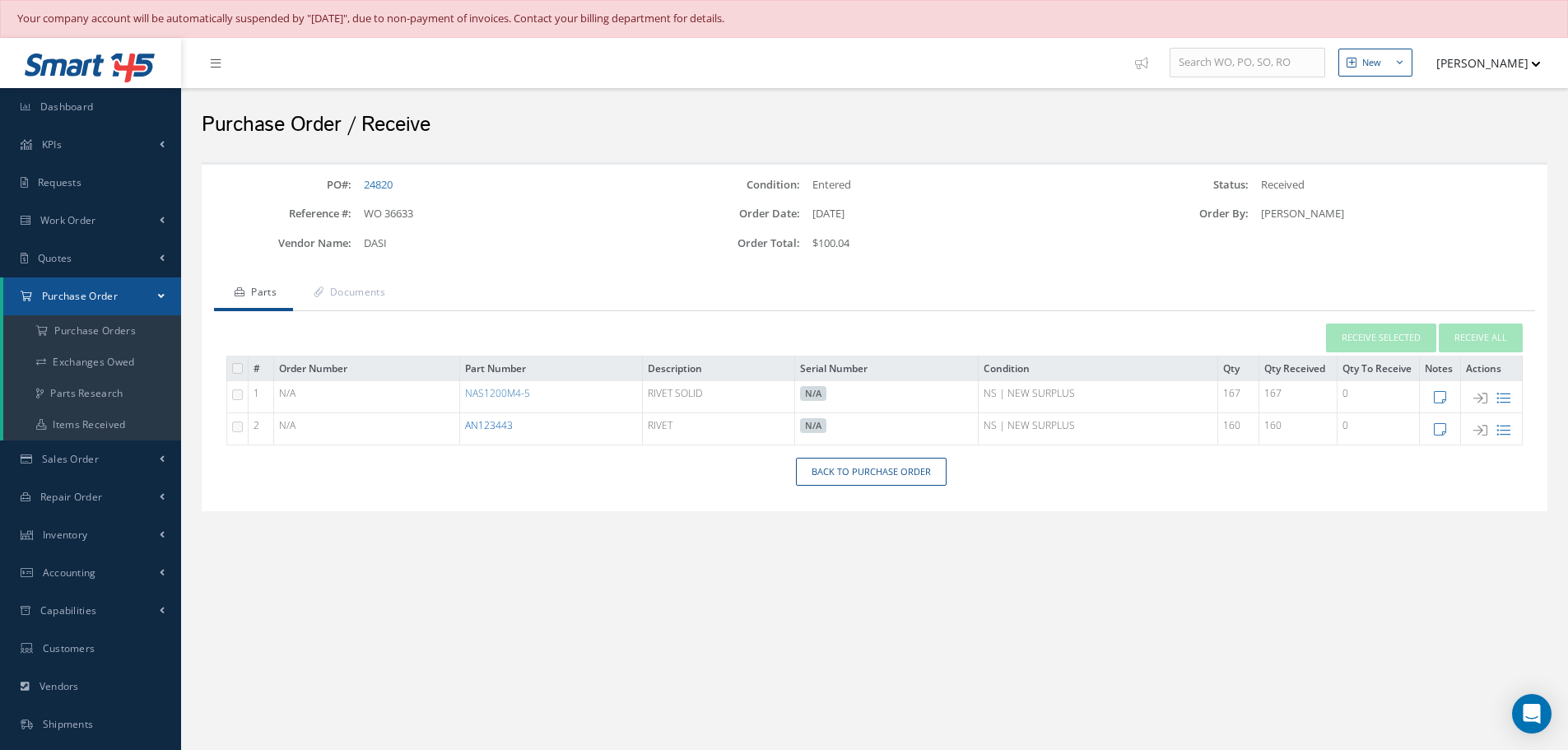
click at [508, 431] on link "AN123443" at bounding box center [488, 425] width 47 height 14
click at [496, 395] on link "NAS1200M4-5" at bounding box center [497, 393] width 65 height 14
click at [506, 392] on link "NAS1200M4-5" at bounding box center [497, 393] width 65 height 14
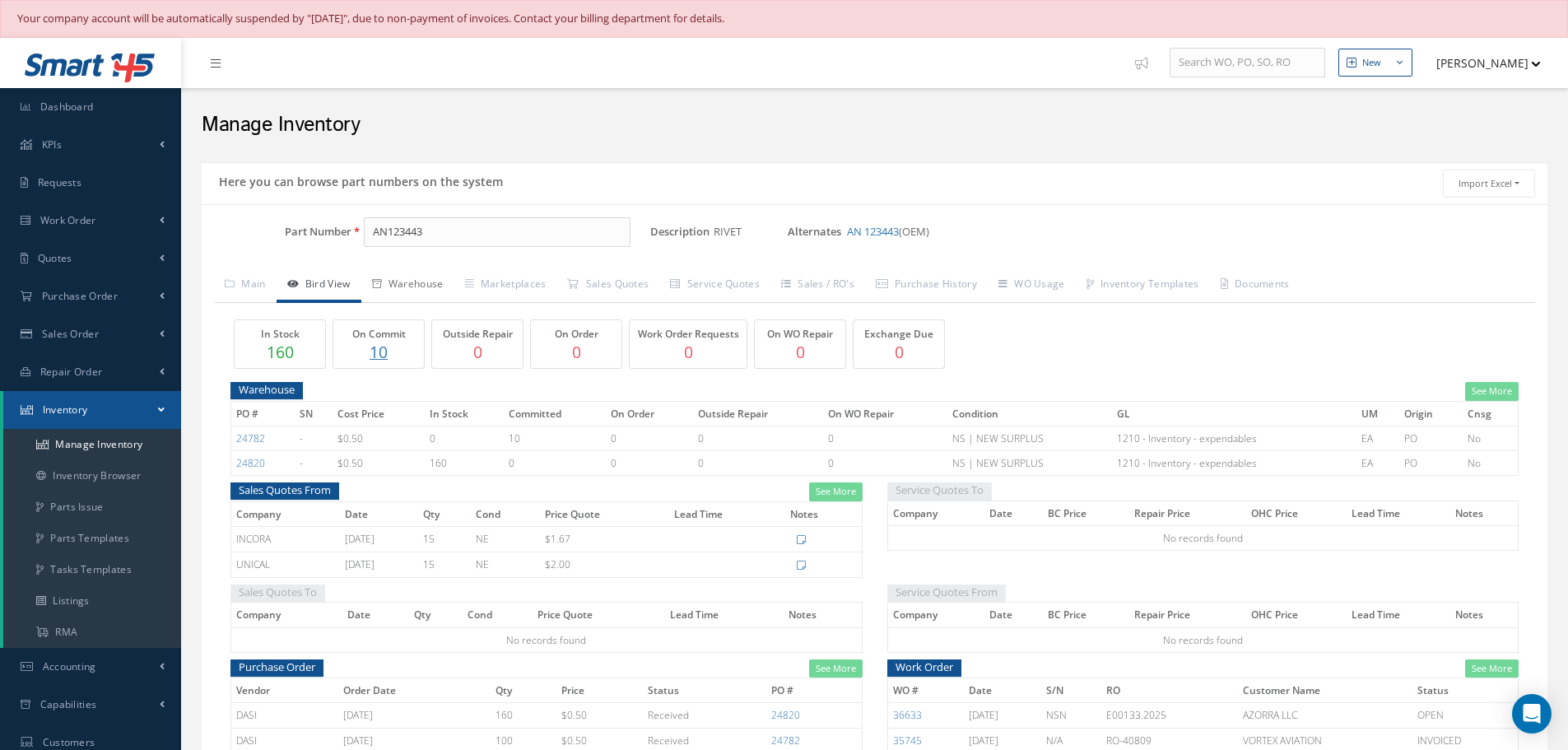
click at [424, 284] on link "Warehouse" at bounding box center [408, 286] width 93 height 35
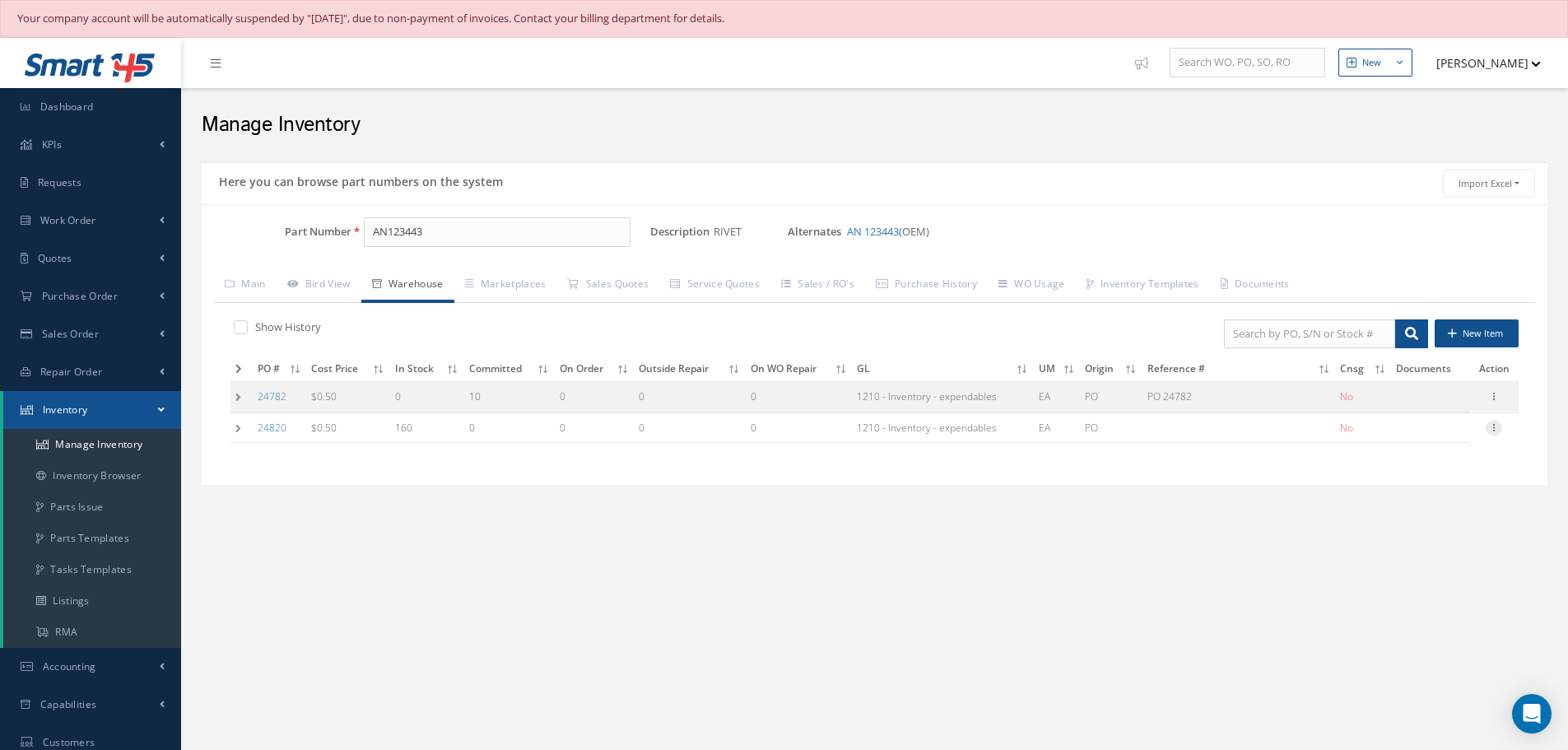
click at [1497, 429] on icon at bounding box center [1494, 427] width 16 height 14
click at [1421, 434] on link "Edit" at bounding box center [1418, 439] width 130 height 21
type input "0.50"
type input "[DATE]"
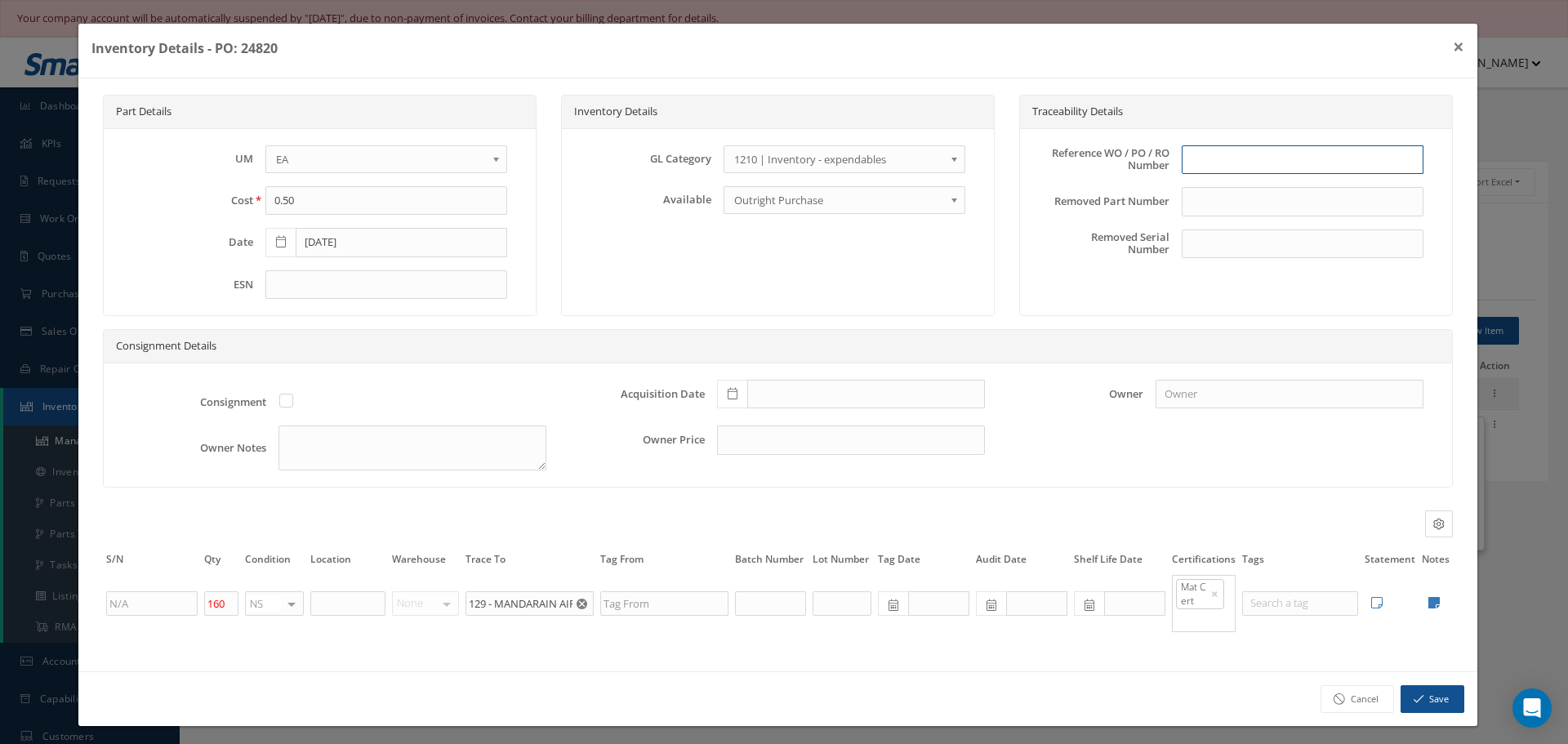
click at [1243, 158] on input "text" at bounding box center [1302, 160] width 242 height 30
type input "PO 24820"
click at [730, 388] on icon at bounding box center [732, 394] width 10 height 11
click at [823, 247] on td "9" at bounding box center [821, 247] width 25 height 25
type input "10/09/2025"
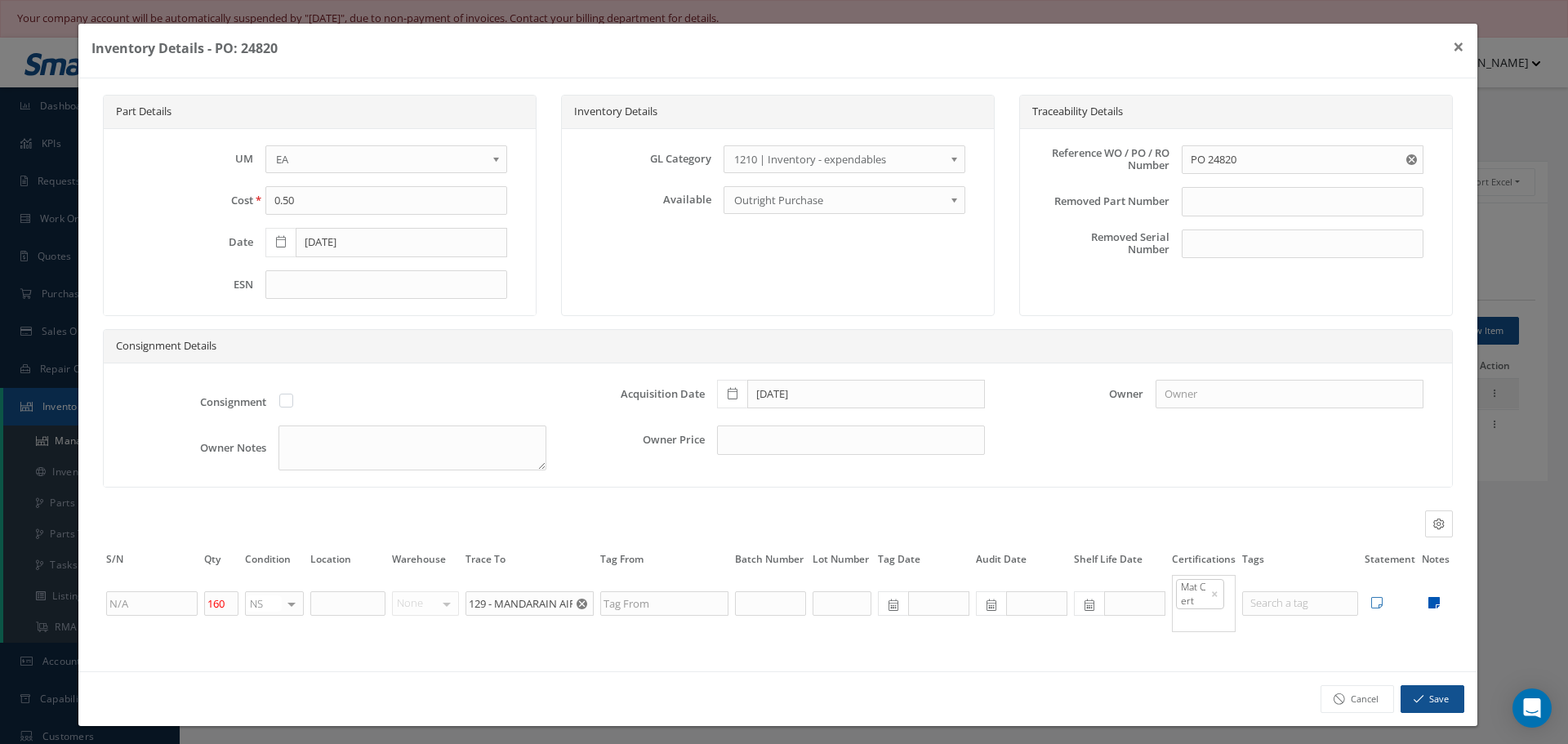
click at [1428, 601] on icon at bounding box center [1434, 603] width 11 height 13
type textarea "DASI MAT CERT MANDARIN MAT CERT"
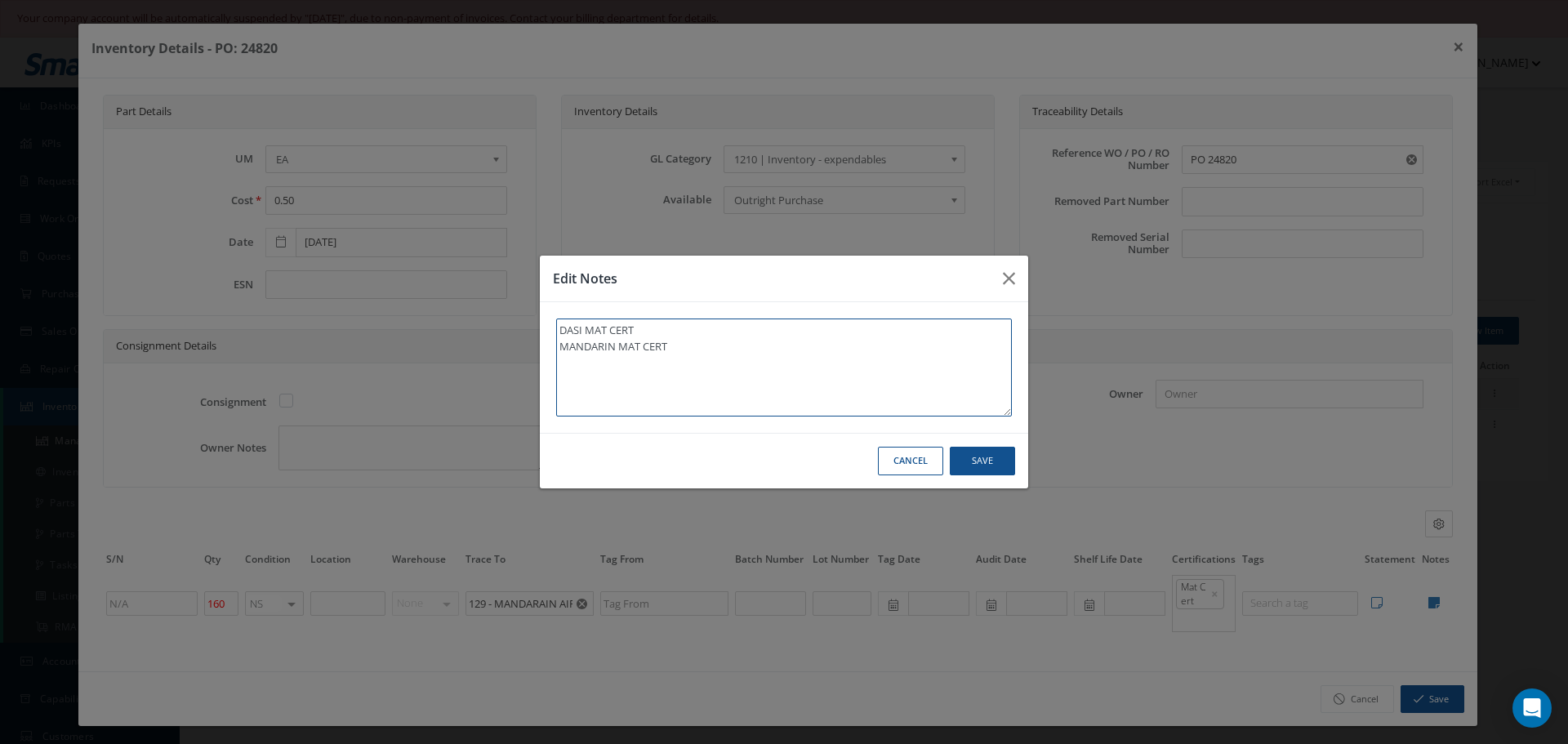
click at [750, 338] on textarea "DASI MAT CERT MANDARIN MAT CERT" at bounding box center [784, 368] width 456 height 98
click at [734, 343] on textarea "DASI MAT CERT MANDARIN MAT CERT" at bounding box center [784, 368] width 456 height 98
type textarea "DASI MAT CERT MANDARIN MAT CERT"
type textarea "DASI MAT CERT MANDARIN MAT CERT *"
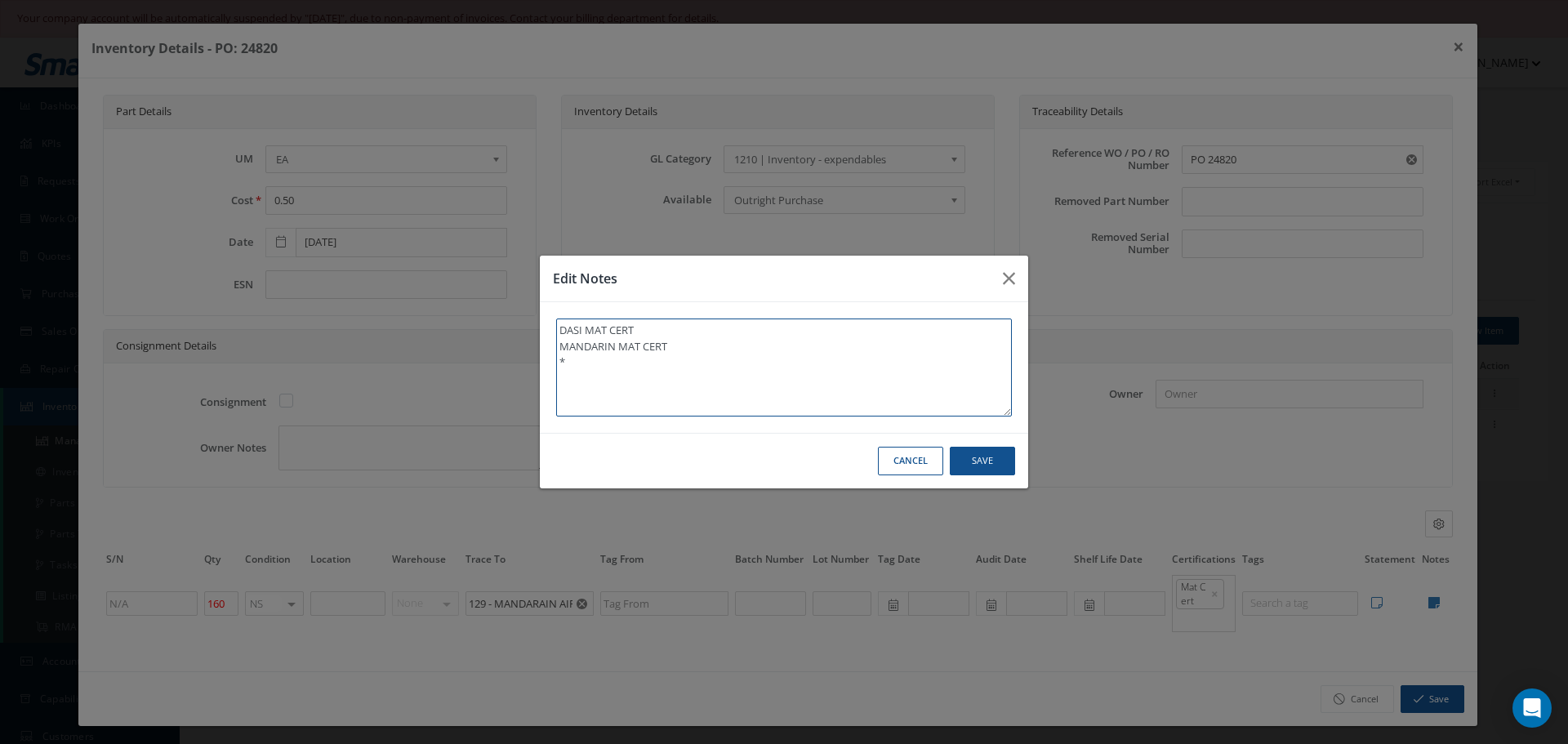
type textarea "DASI MAT CERT MANDARIN MAT CERT **"
type textarea "DASI MAT CERT MANDARIN MAT CERT ** R"
type textarea "DASI MAT CERT MANDARIN MAT CERT ** RE"
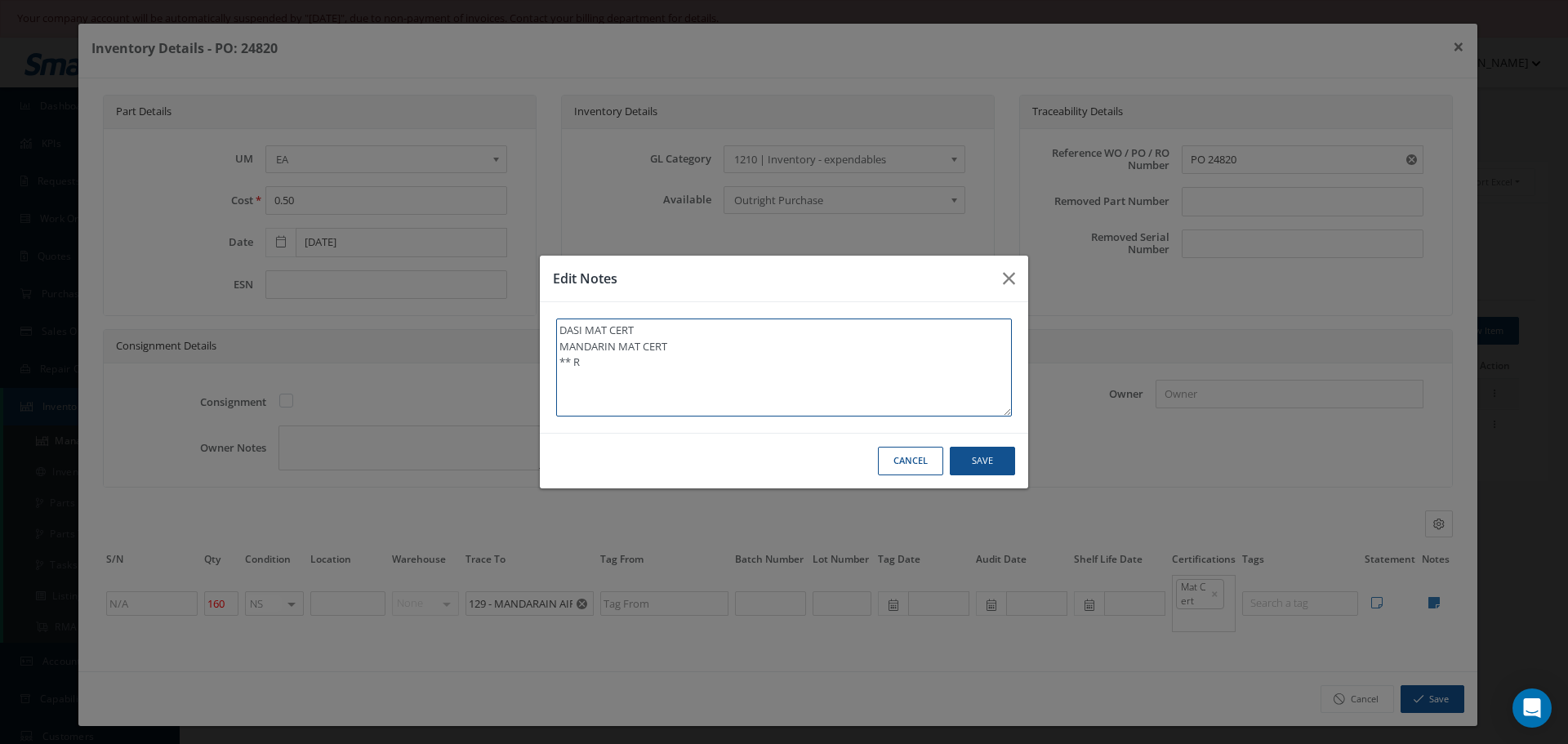
type textarea "DASI MAT CERT MANDARIN MAT CERT ** RE"
type textarea "DASI MAT CERT MANDARIN MAT CERT ** REC"
type textarea "DASI MAT CERT MANDARIN MAT CERT ** RECE"
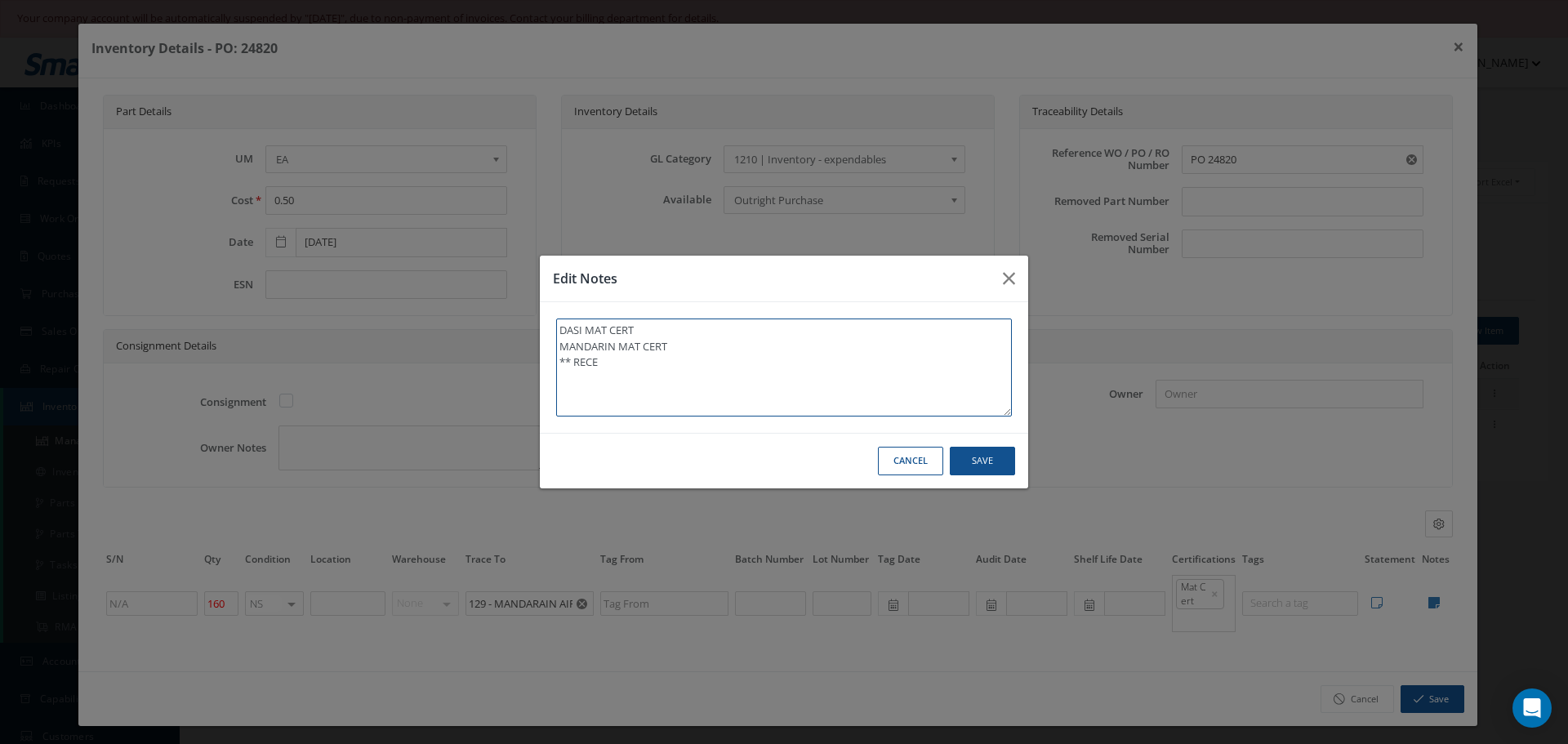
type textarea "DASI MAT CERT MANDARIN MAT CERT ** RECEI"
type textarea "DASI MAT CERT MANDARIN MAT CERT ** RECEIV"
type textarea "DASI MAT CERT MANDARIN MAT CERT ** RECEIVE"
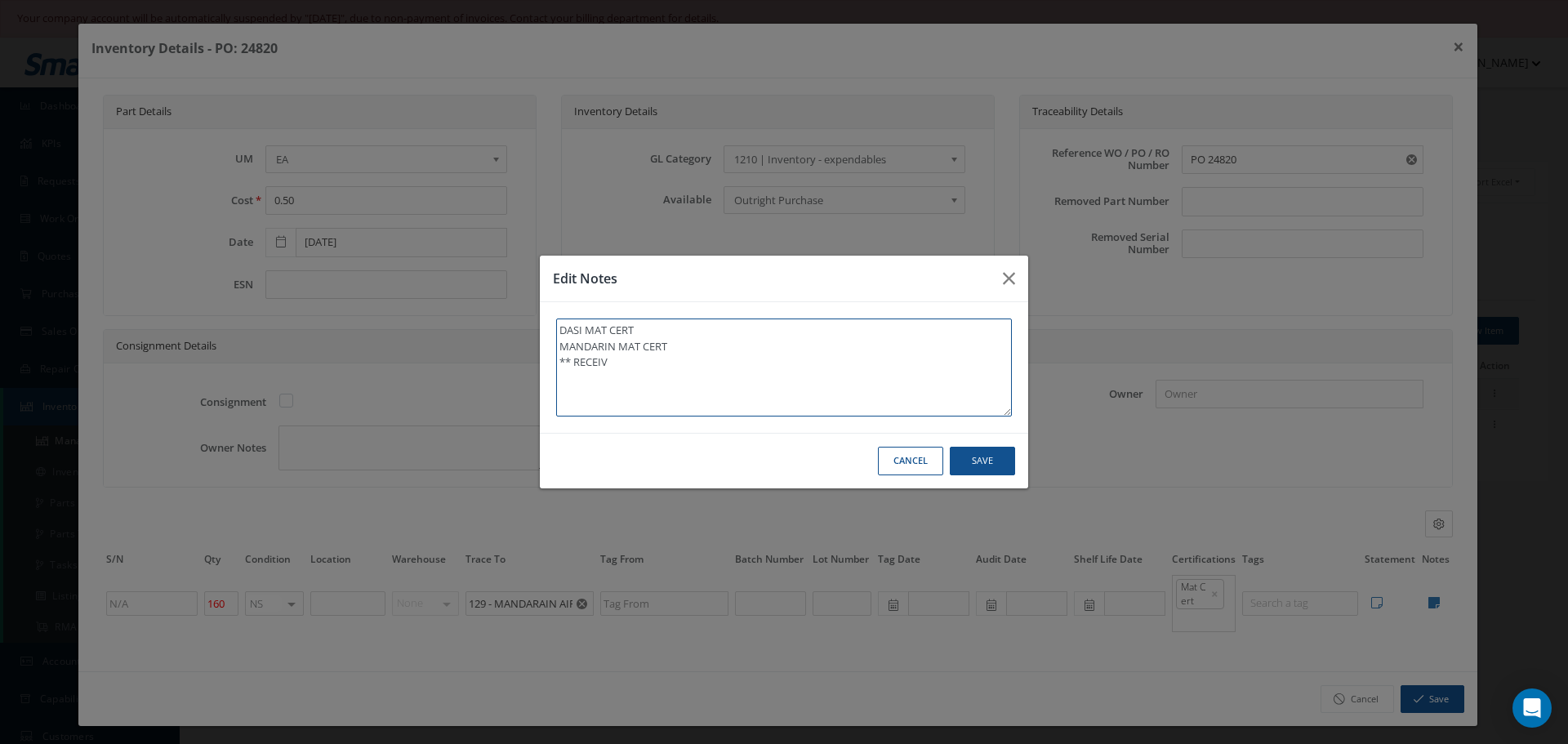
type textarea "DASI MAT CERT MANDARIN MAT CERT ** RECEIVE"
type textarea "DASI MAT CERT MANDARIN MAT CERT ** RECEIVED"
type textarea "DASI MAT CERT MANDARIN MAT CERT ** RECEIVED S"
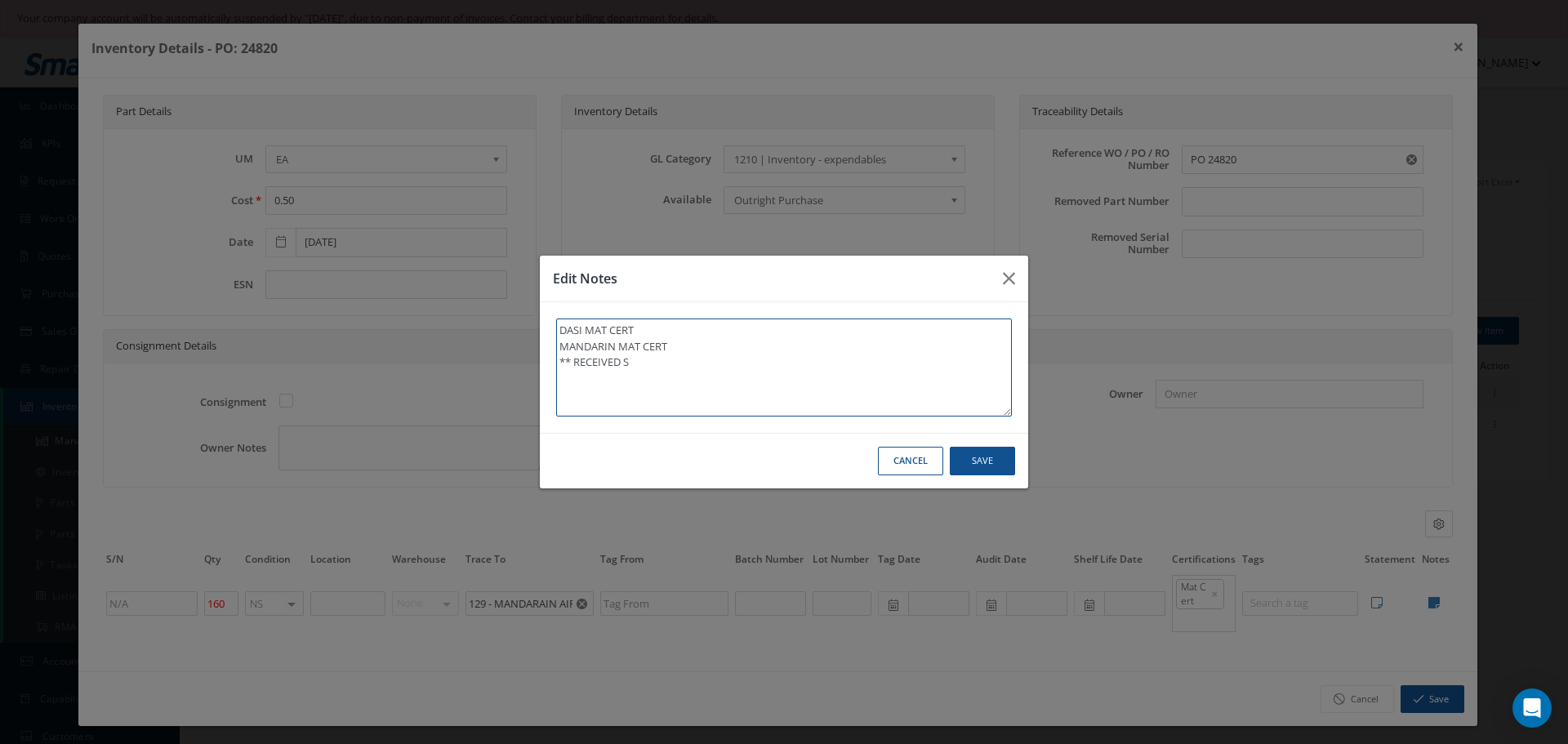
type textarea "DASI MAT CERT MANDARIN MAT CERT ** RECEIVED ST"
type textarea "DASI MAT CERT MANDARIN MAT CERT ** RECEIVED STO"
type textarea "DASI MAT CERT MANDARIN MAT CERT ** RECEIVED STOC"
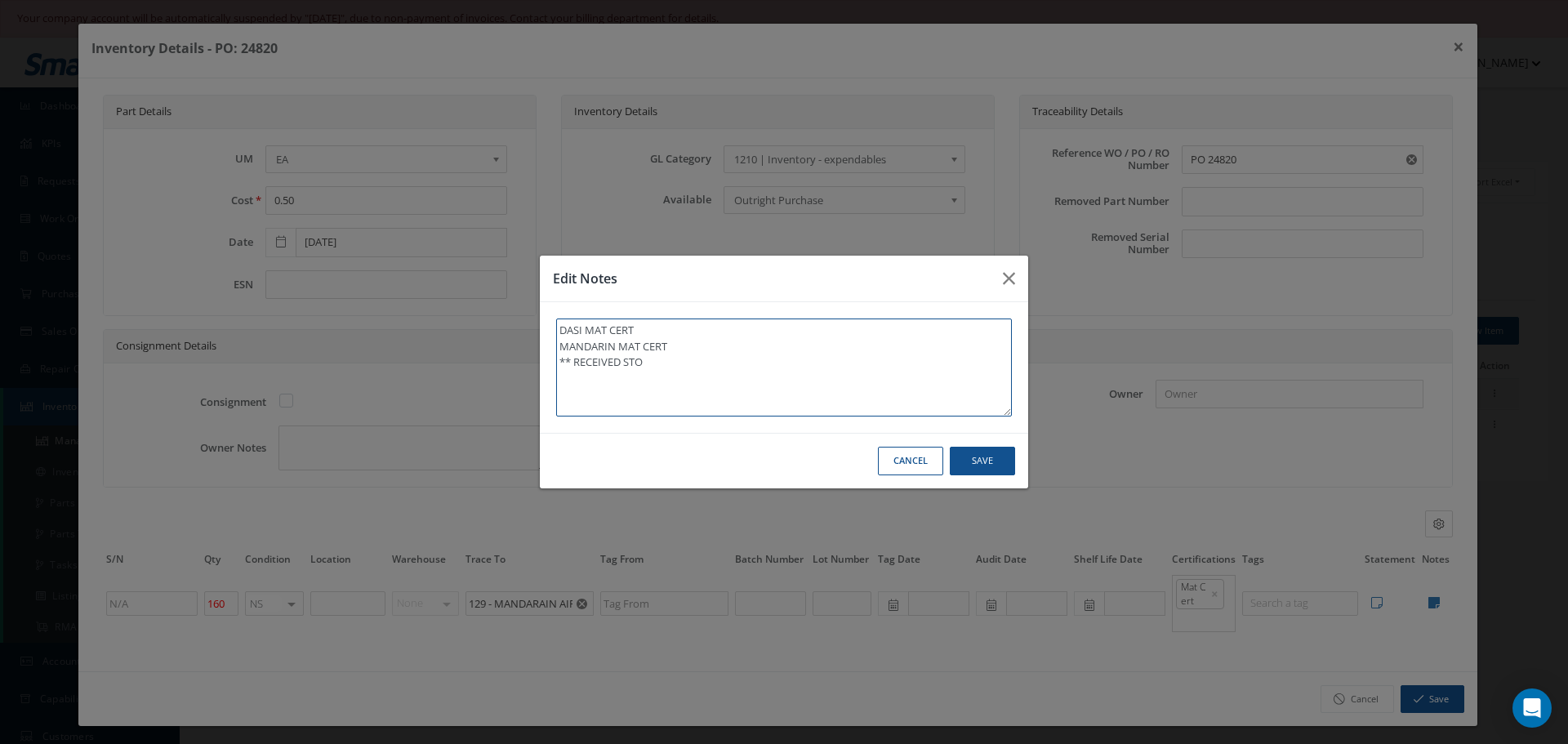
type textarea "DASI MAT CERT MANDARIN MAT CERT ** RECEIVED STOC"
type textarea "DASI MAT CERT MANDARIN MAT CERT ** RECEIVED STOCK"
type textarea "DASI MAT CERT MANDARIN MAT CERT ** RECEIVED STOCK 0"
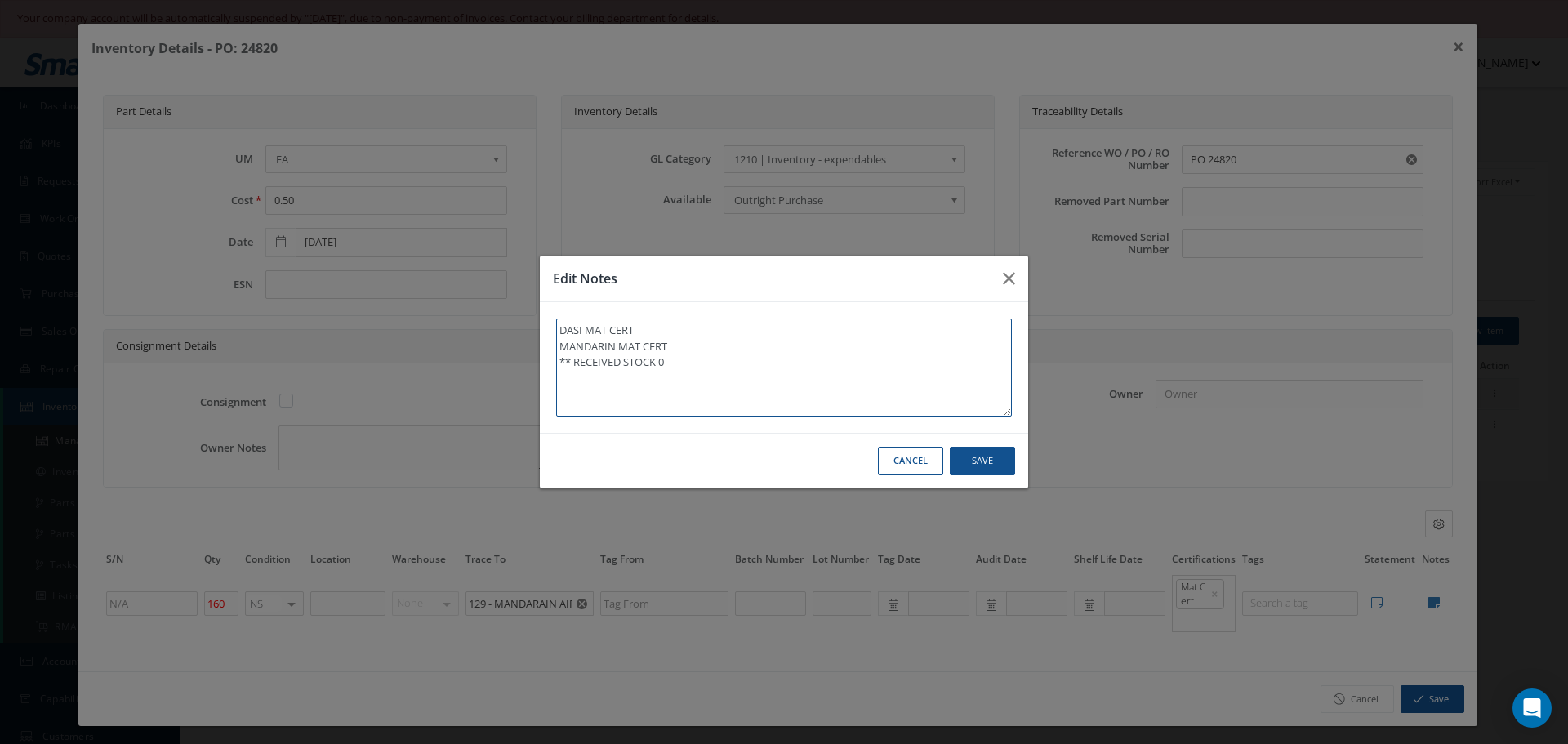
type textarea "DASI MAT CERT MANDARIN MAT CERT ** RECEIVED STOCK"
type textarea "DASI MAT CERT MANDARIN MAT CERT ** RECEIVED STOCK 1"
type textarea "DASI MAT CERT MANDARIN MAT CERT ** RECEIVED STOCK 10"
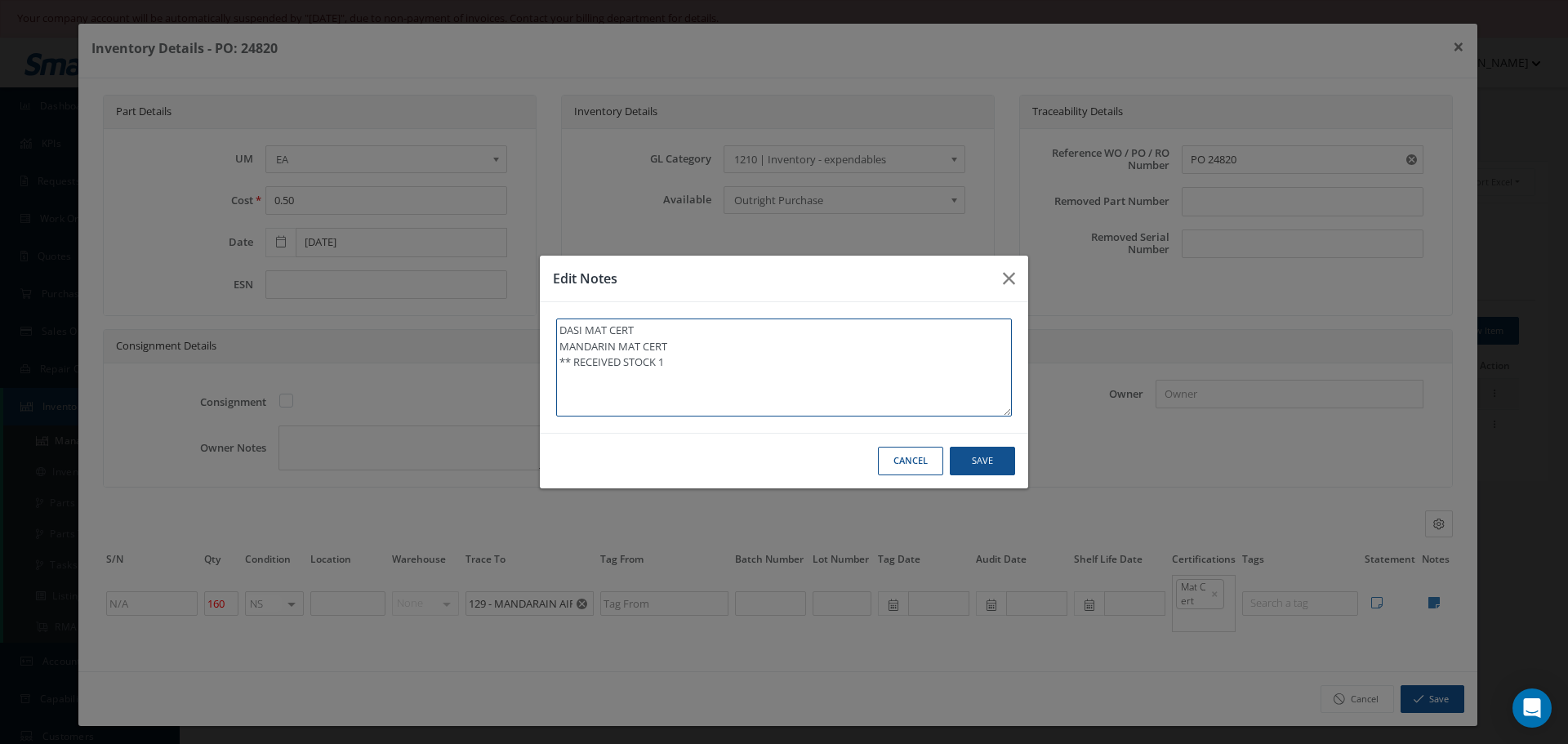
type textarea "DASI MAT CERT MANDARIN MAT CERT ** RECEIVED STOCK 10"
type textarea "DASI MAT CERT MANDARIN MAT CERT ** RECEIVED STOCK 10/"
type textarea "DASI MAT CERT MANDARIN MAT CERT ** RECEIVED STOCK 10/0"
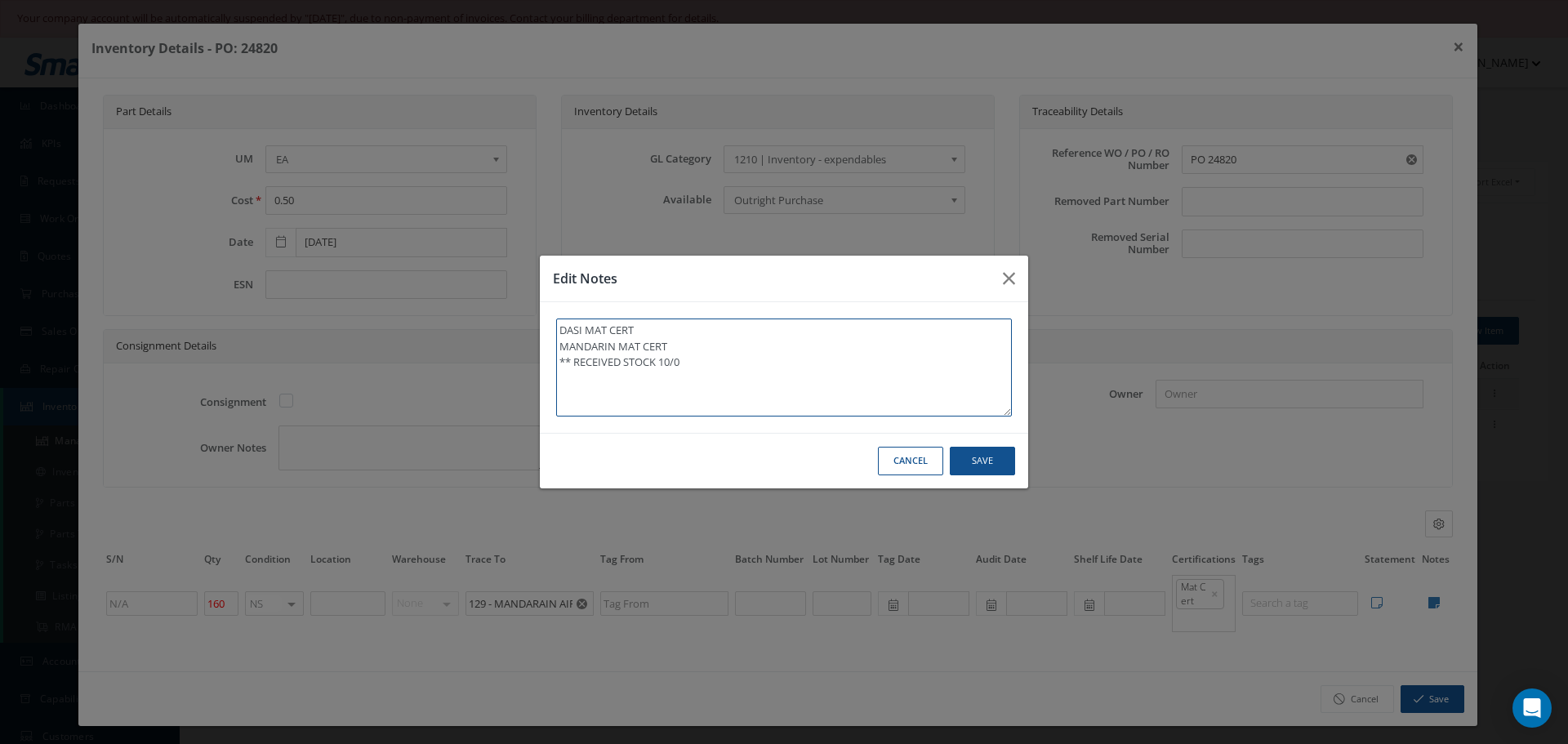
type textarea "DASI MAT CERT MANDARIN MAT CERT ** RECEIVED STOCK 10/09"
type textarea "DASI MAT CERT MANDARIN MAT CERT ** RECEIVED STOCK 10/09/"
type textarea "DASI MAT CERT MANDARIN MAT CERT ** RECEIVED STOCK 10/09/2"
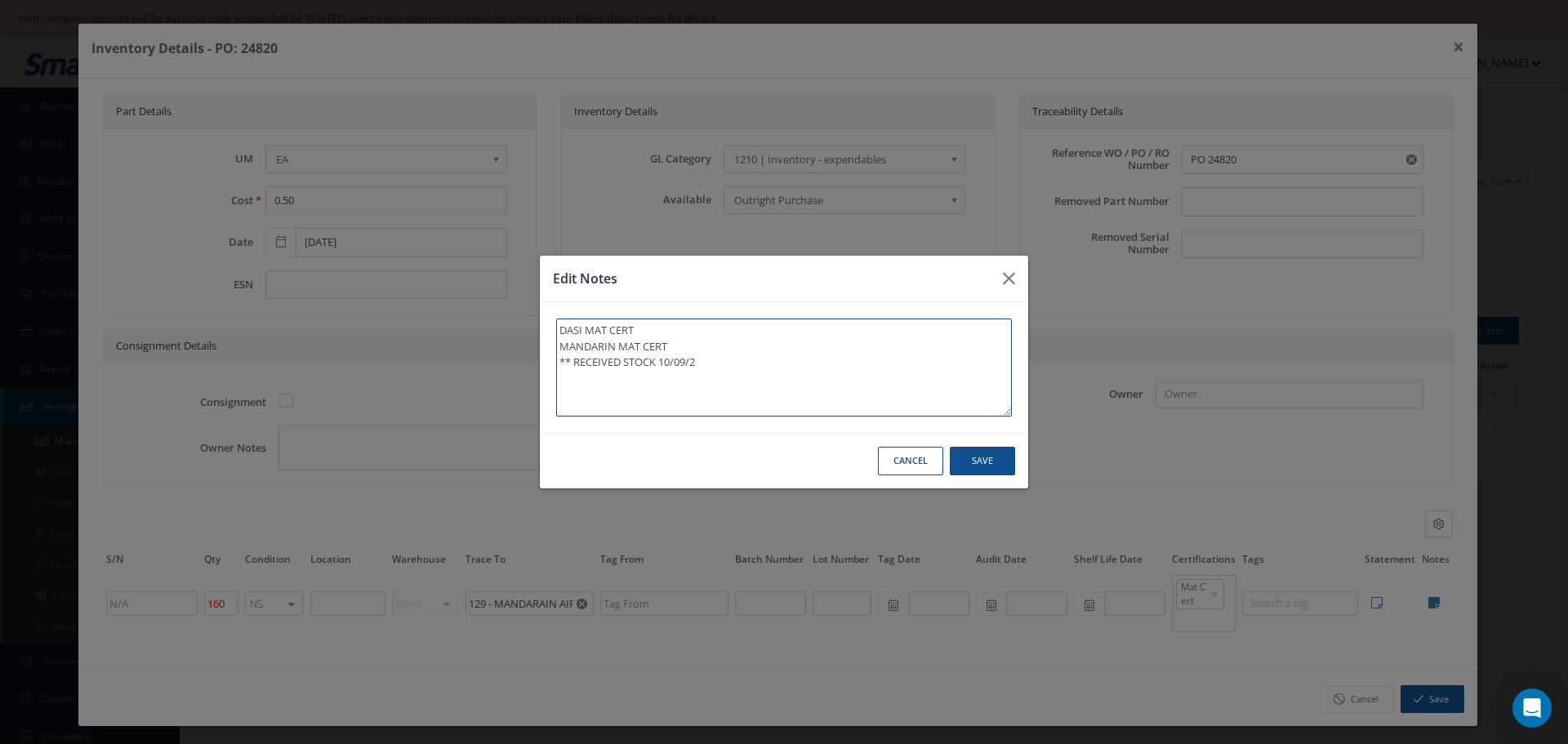
type textarea "DASI MAT CERT MANDARIN MAT CERT ** RECEIVED STOCK 10/09/20"
type textarea "DASI MAT CERT MANDARIN MAT CERT ** RECEIVED STOCK 10/09/202"
type textarea "DASI MAT CERT MANDARIN MAT CERT ** RECEIVED STOCK 10/09/2025"
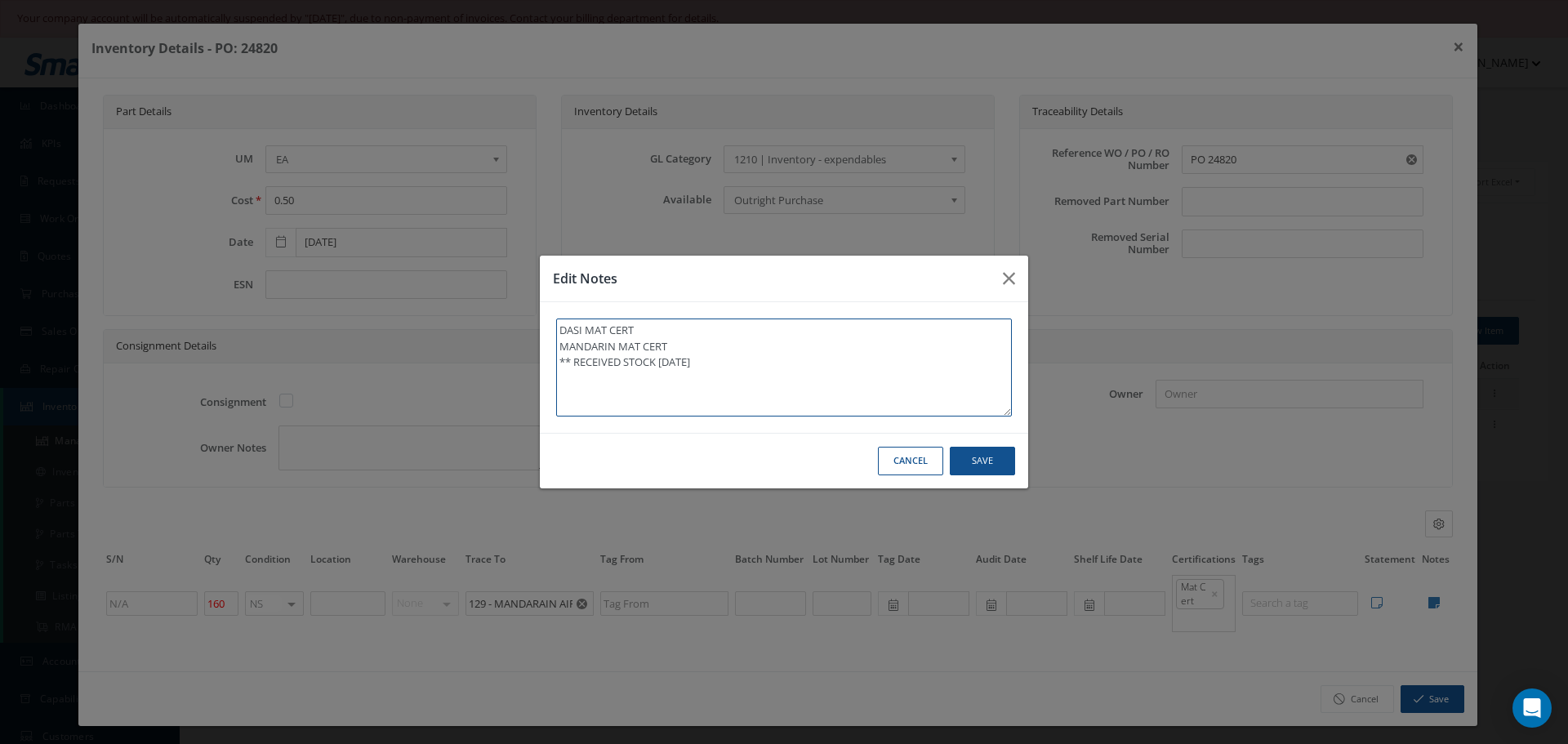
type textarea "DASI MAT CERT MANDARIN MAT CERT ** RECEIVED STOCK 10/09/2025."
click at [987, 454] on button "Save" at bounding box center [982, 462] width 65 height 29
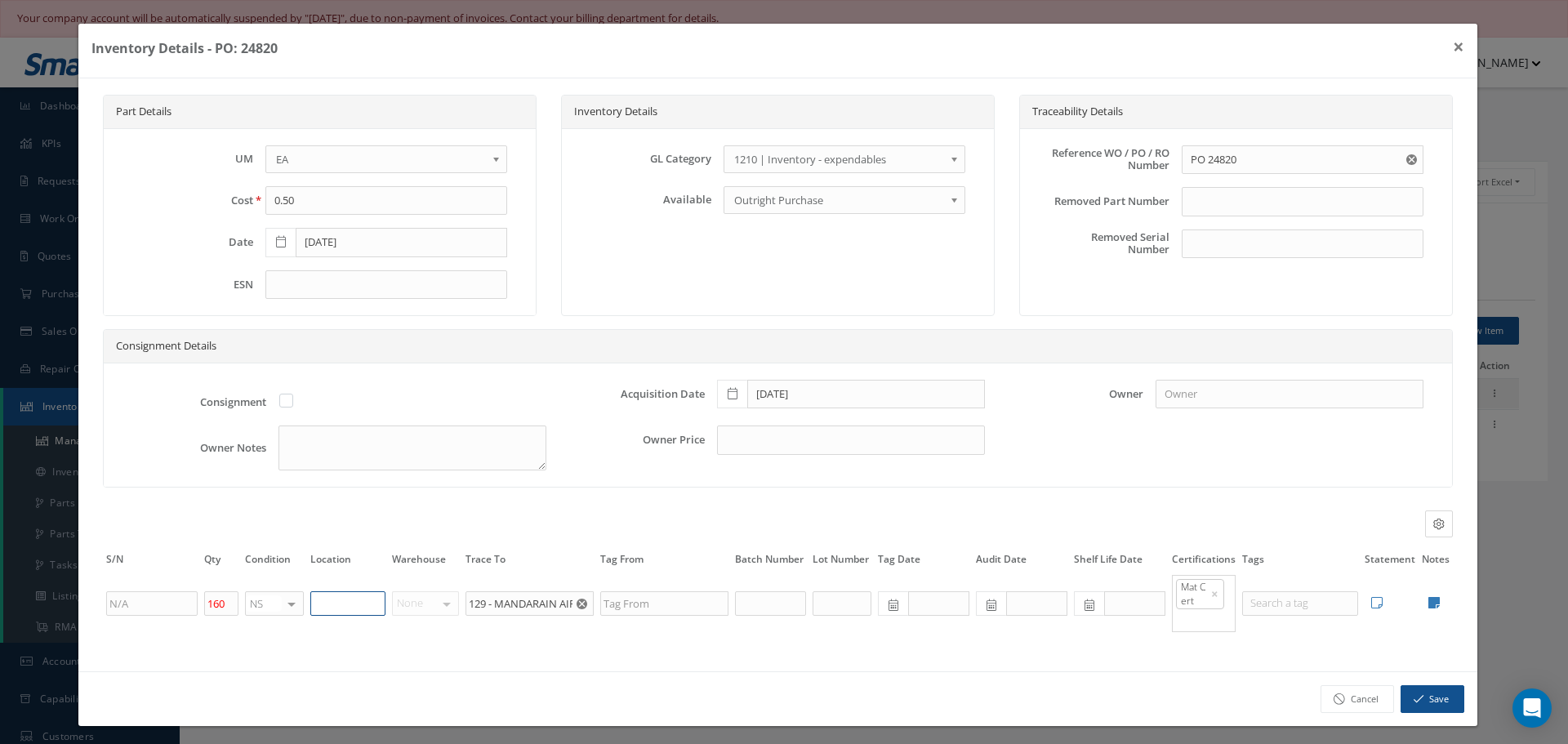
click at [341, 603] on input "text" at bounding box center [347, 604] width 75 height 25
click at [1426, 705] on button "Save" at bounding box center [1432, 700] width 64 height 29
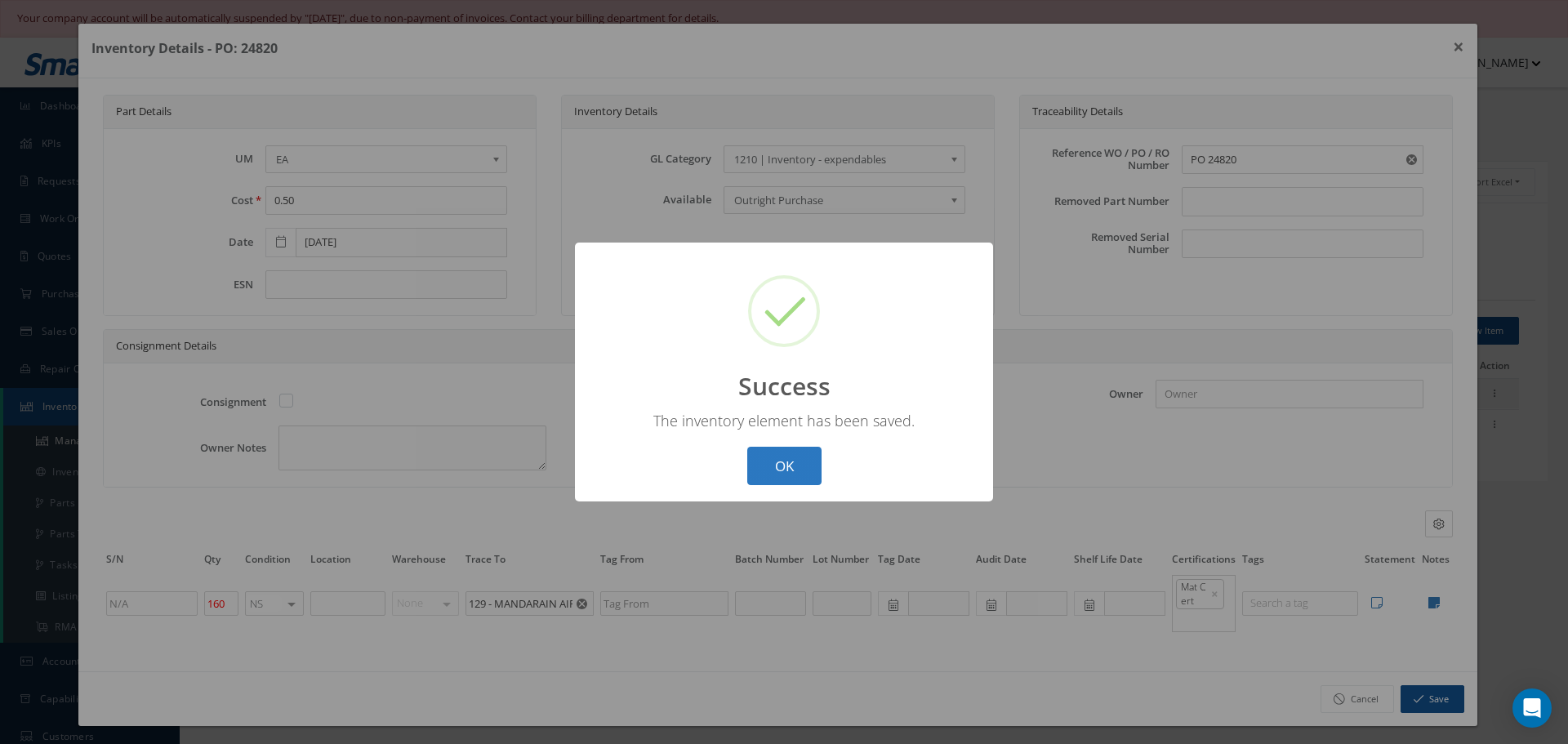
click at [796, 452] on button "OK" at bounding box center [785, 466] width 75 height 38
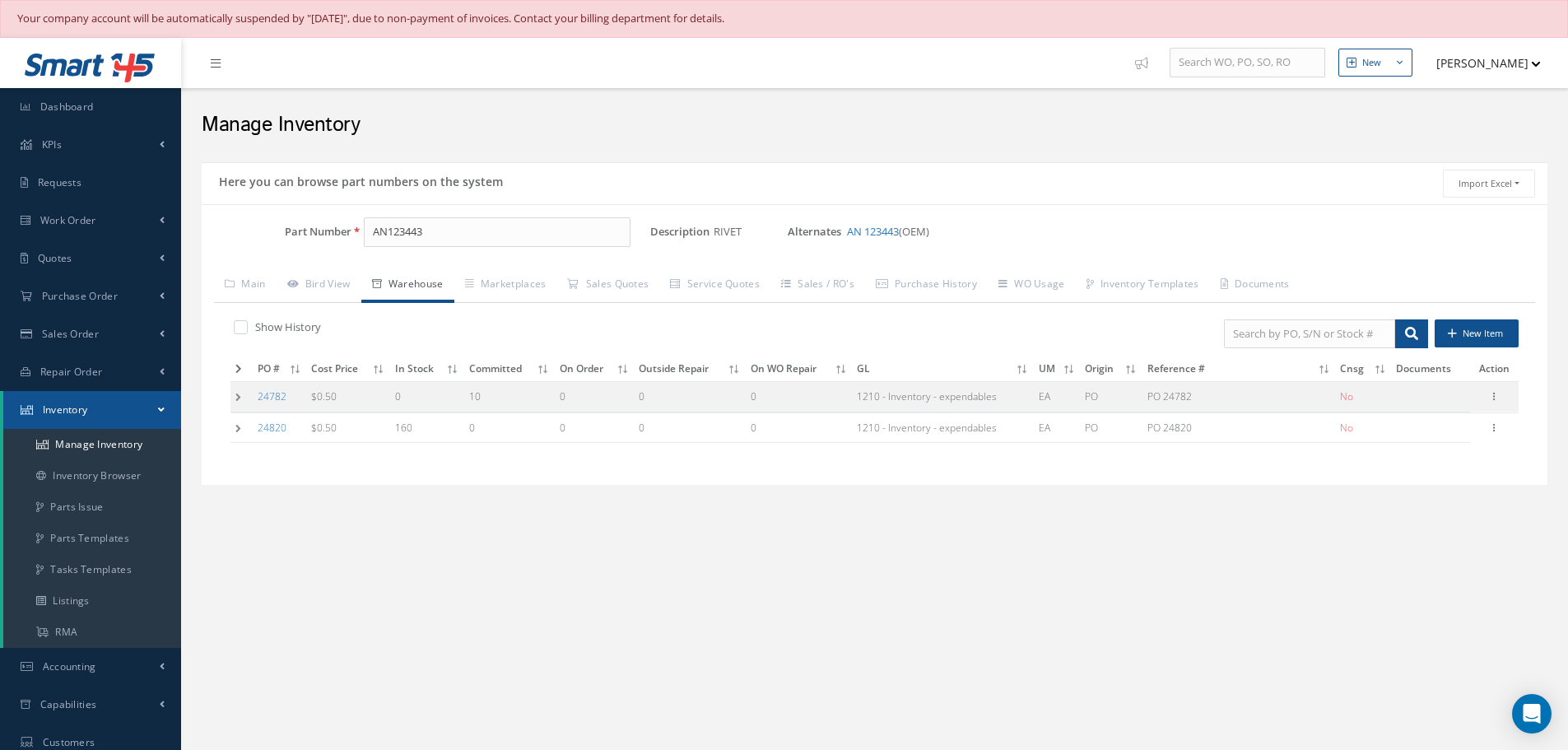
click at [235, 404] on td at bounding box center [241, 398] width 22 height 31
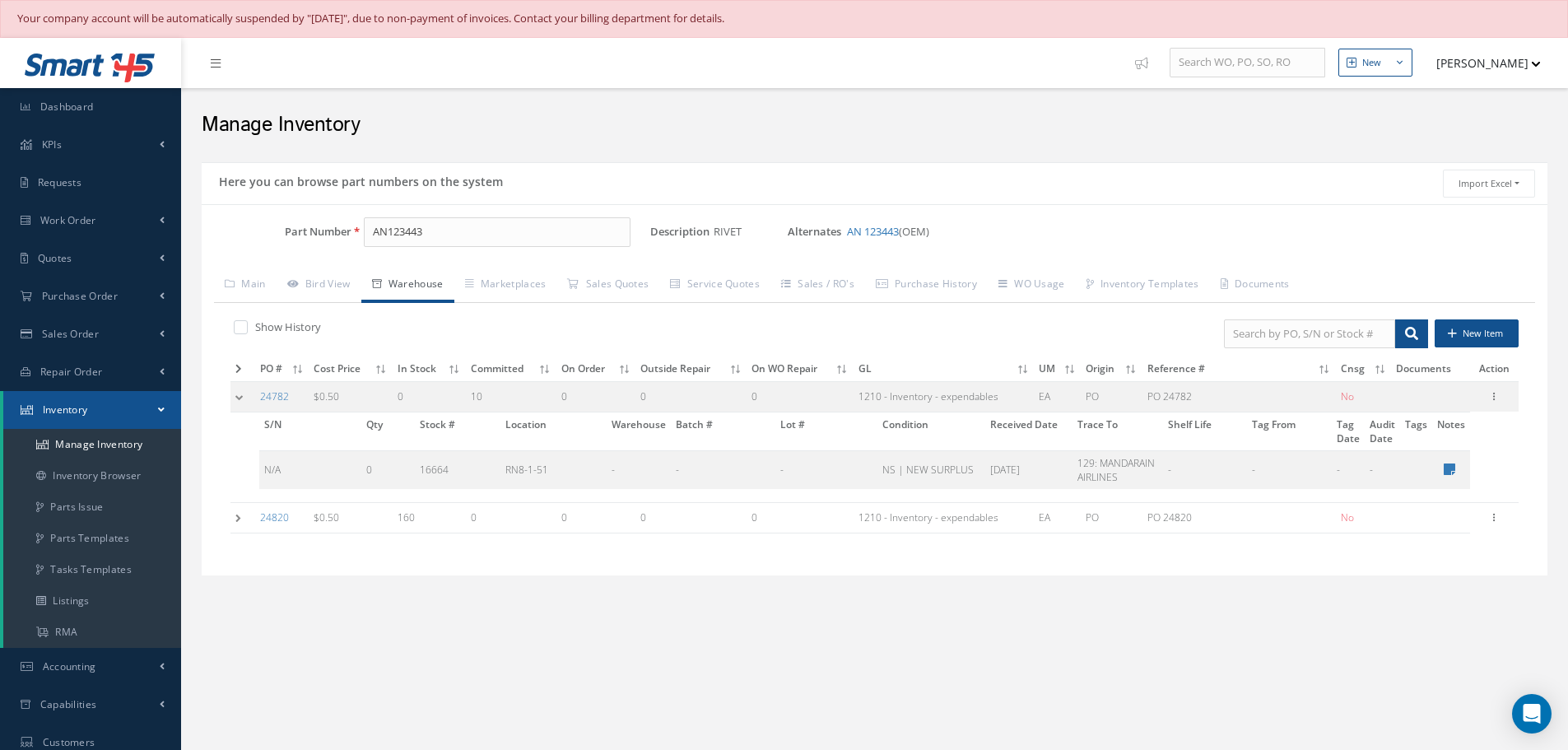
click at [236, 397] on td at bounding box center [243, 398] width 25 height 31
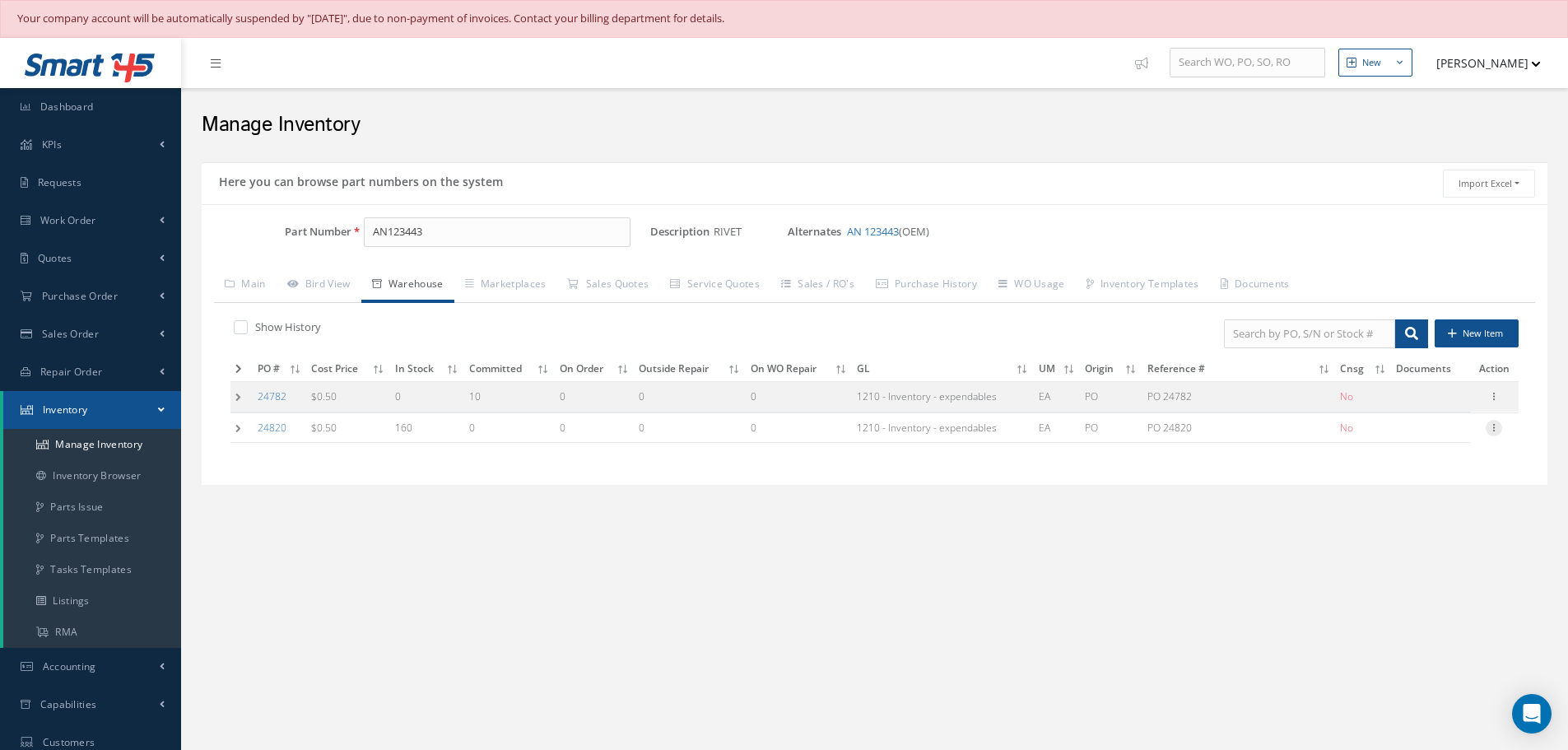
click at [1492, 429] on icon at bounding box center [1494, 427] width 16 height 14
click at [1412, 443] on link "Edit" at bounding box center [1418, 439] width 130 height 21
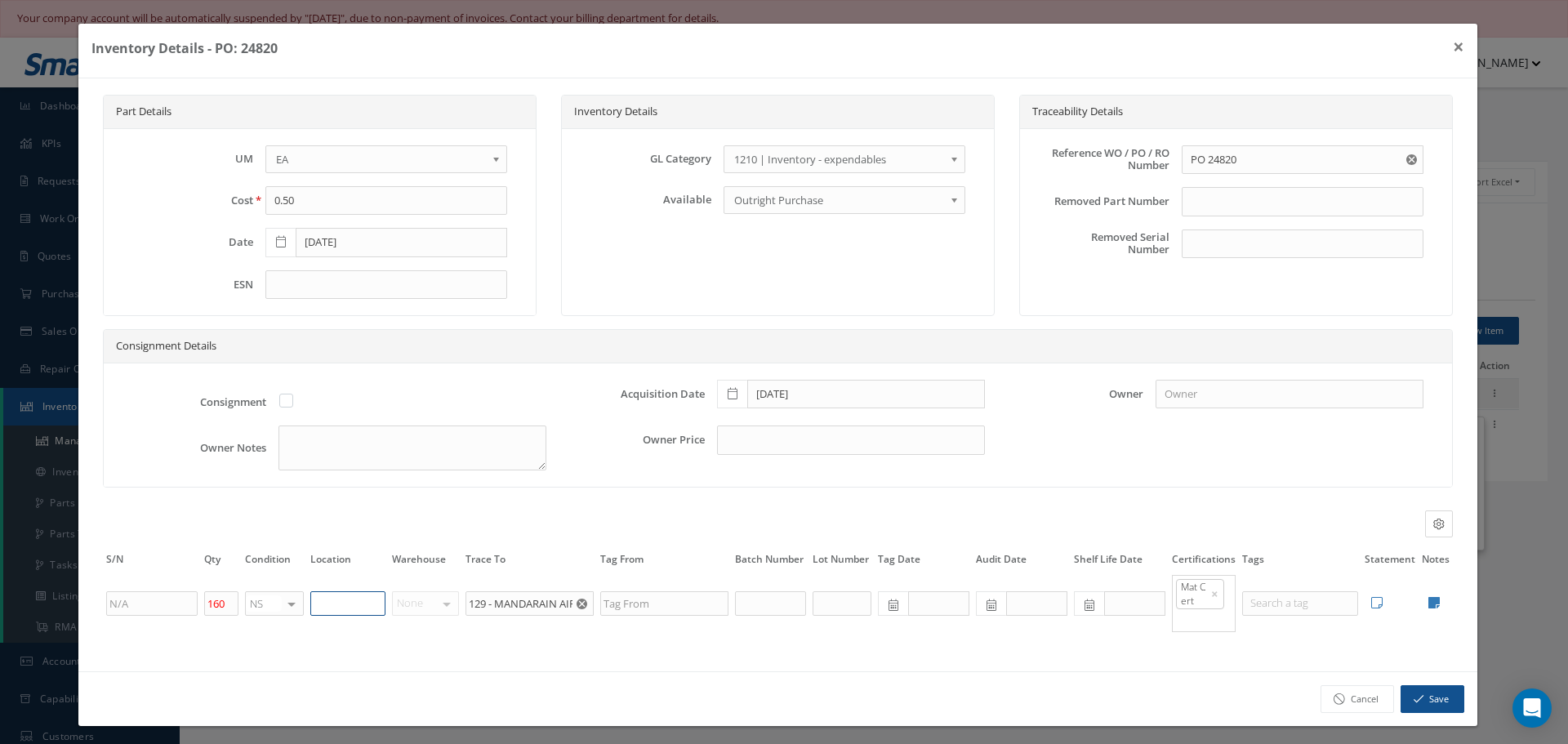
click at [332, 609] on input "text" at bounding box center [347, 604] width 75 height 25
type input "RN8-1-51"
click at [1454, 694] on div "Cancel Save" at bounding box center [777, 699] width 1399 height 56
click at [1422, 695] on button "Save" at bounding box center [1432, 700] width 64 height 29
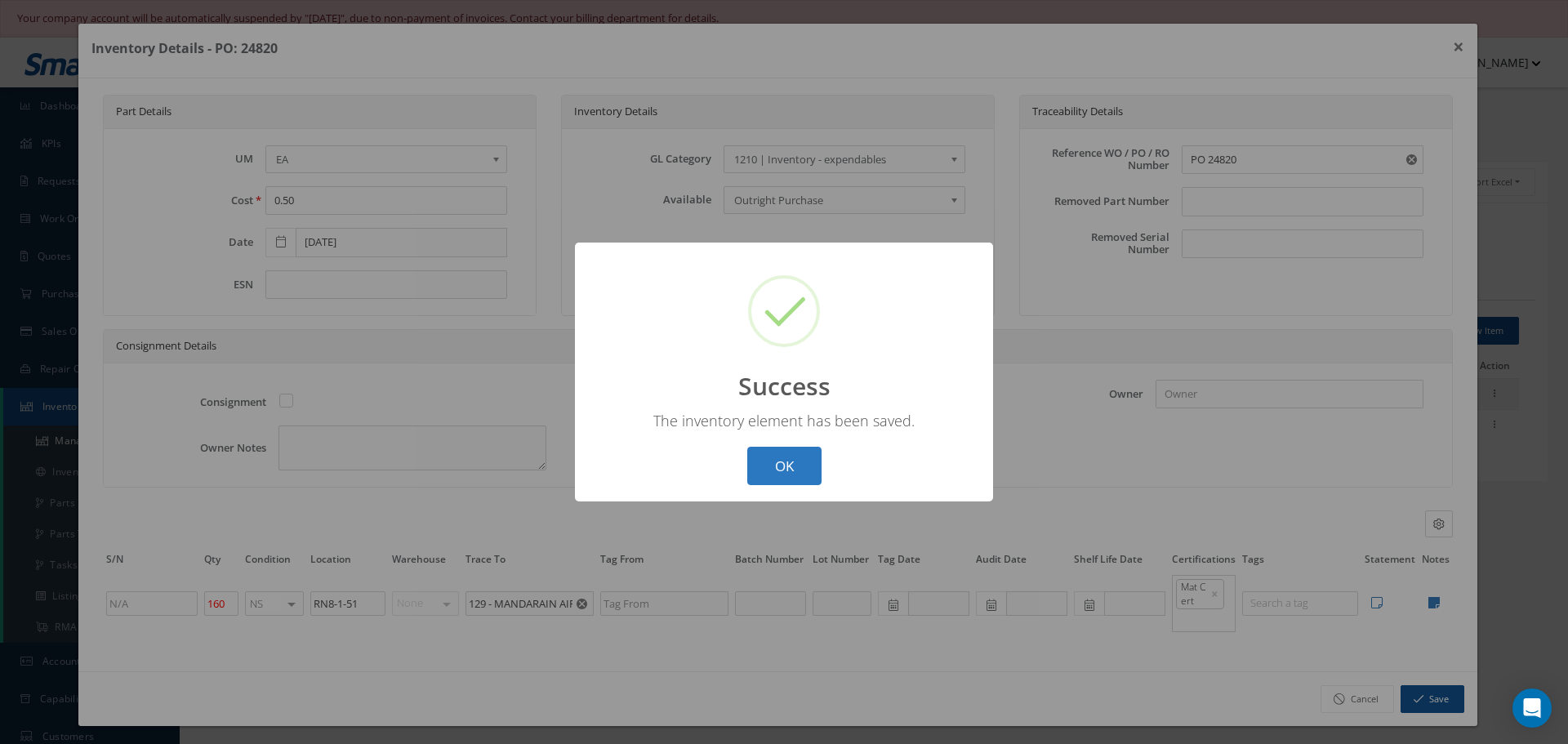
click at [793, 470] on button "OK" at bounding box center [785, 466] width 75 height 38
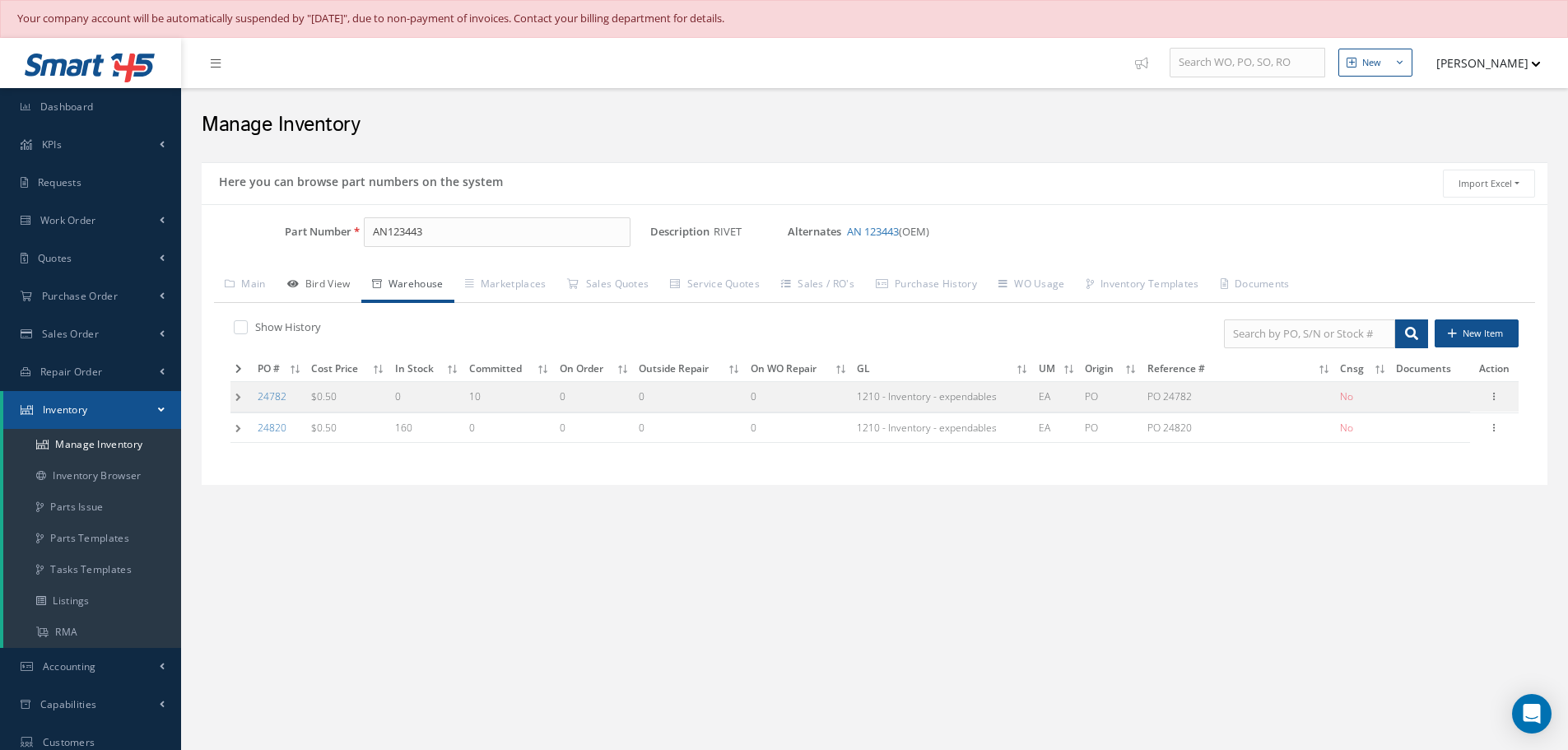
click at [295, 294] on link "Bird View" at bounding box center [319, 286] width 85 height 35
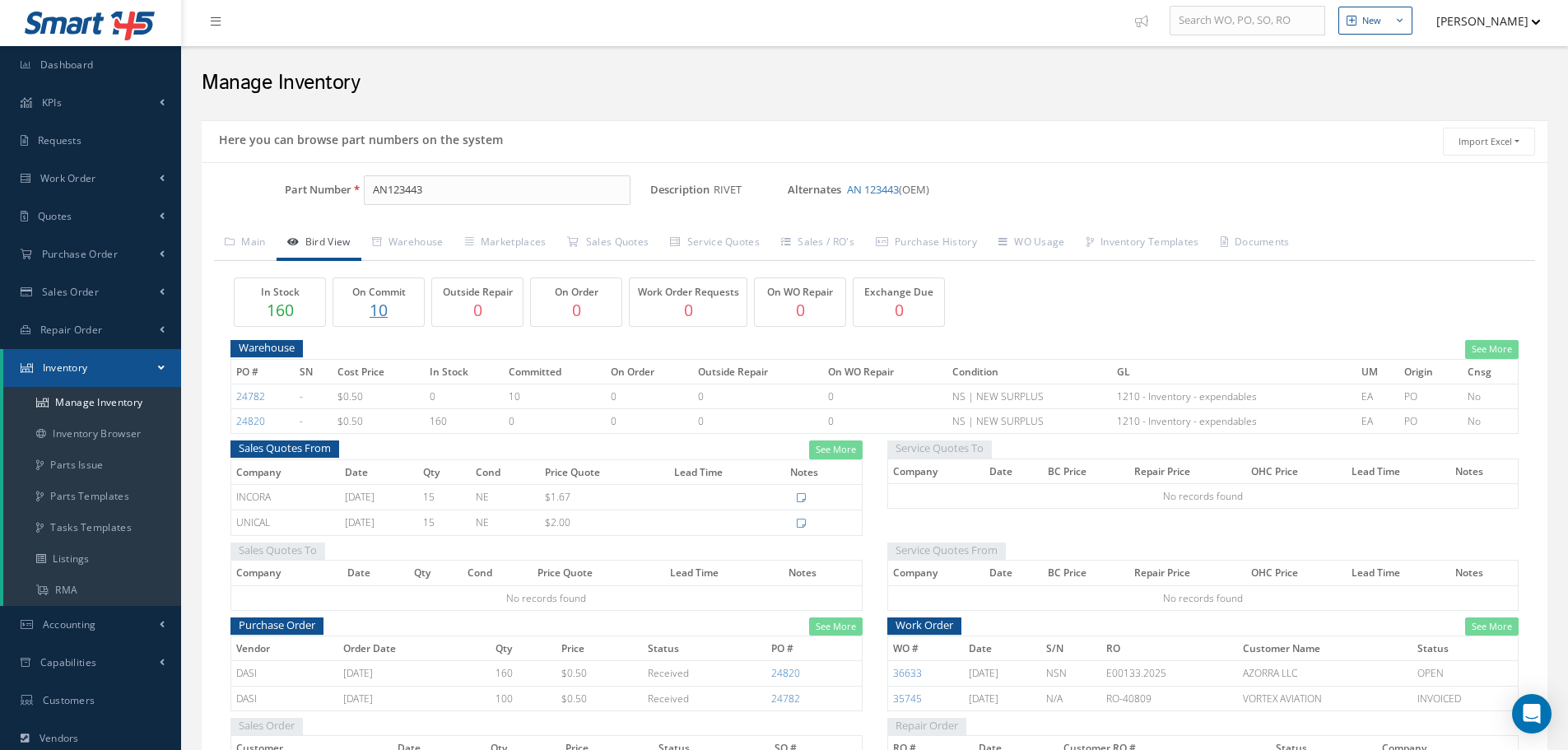
scroll to position [82, 0]
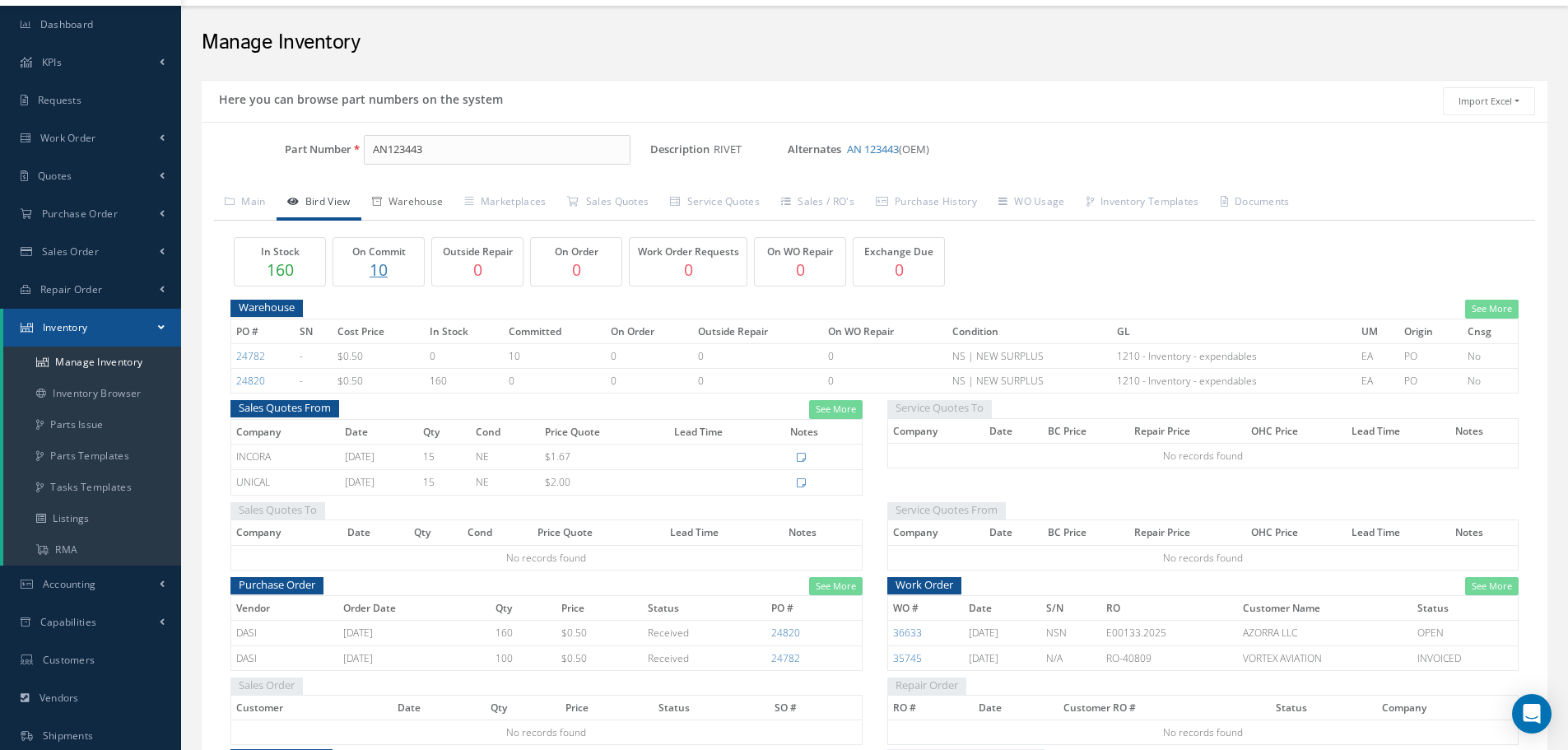
click at [417, 193] on link "Warehouse" at bounding box center [408, 204] width 93 height 35
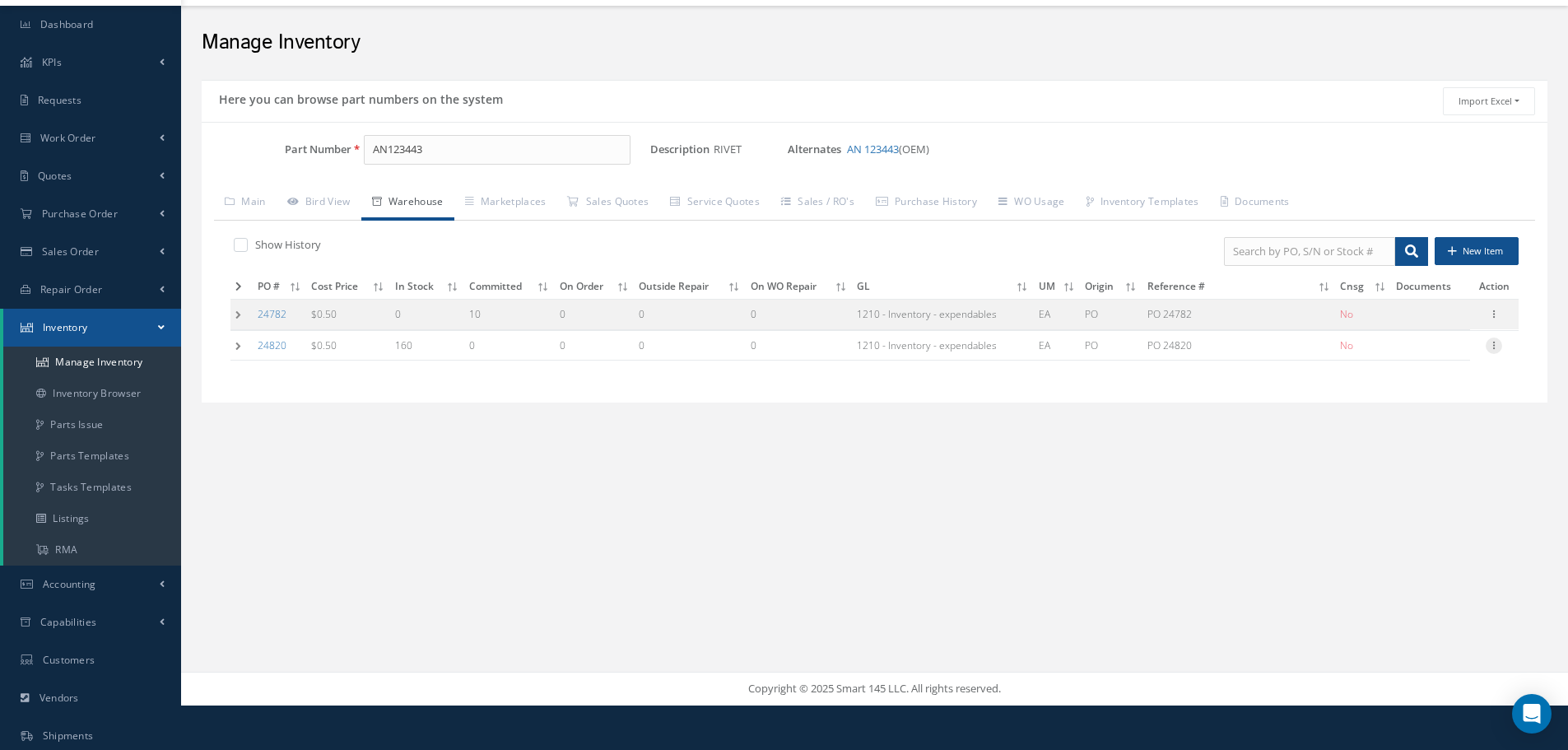
click at [1496, 348] on icon at bounding box center [1494, 345] width 16 height 14
click at [1415, 410] on link "Label" at bounding box center [1418, 411] width 130 height 21
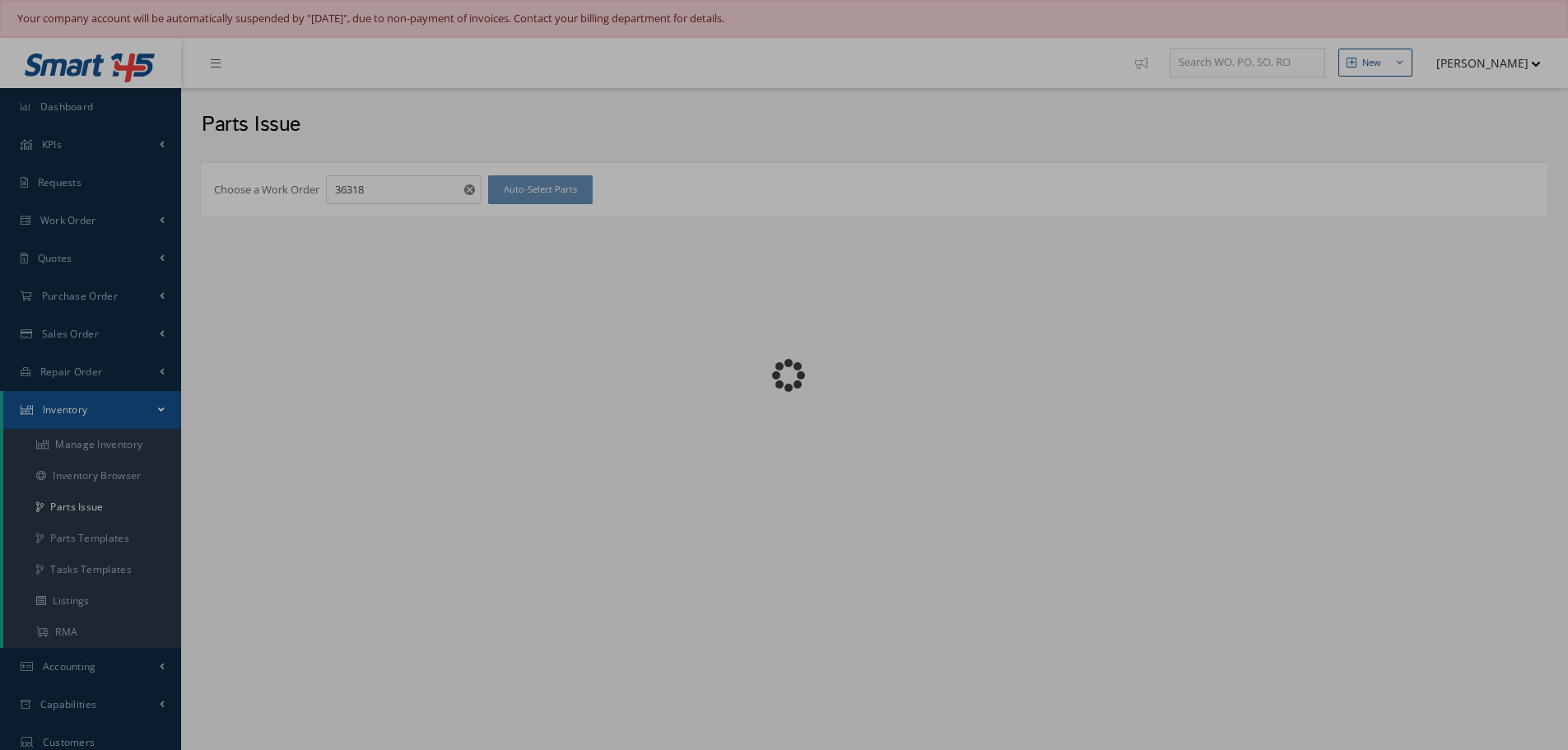
checkbox input "false"
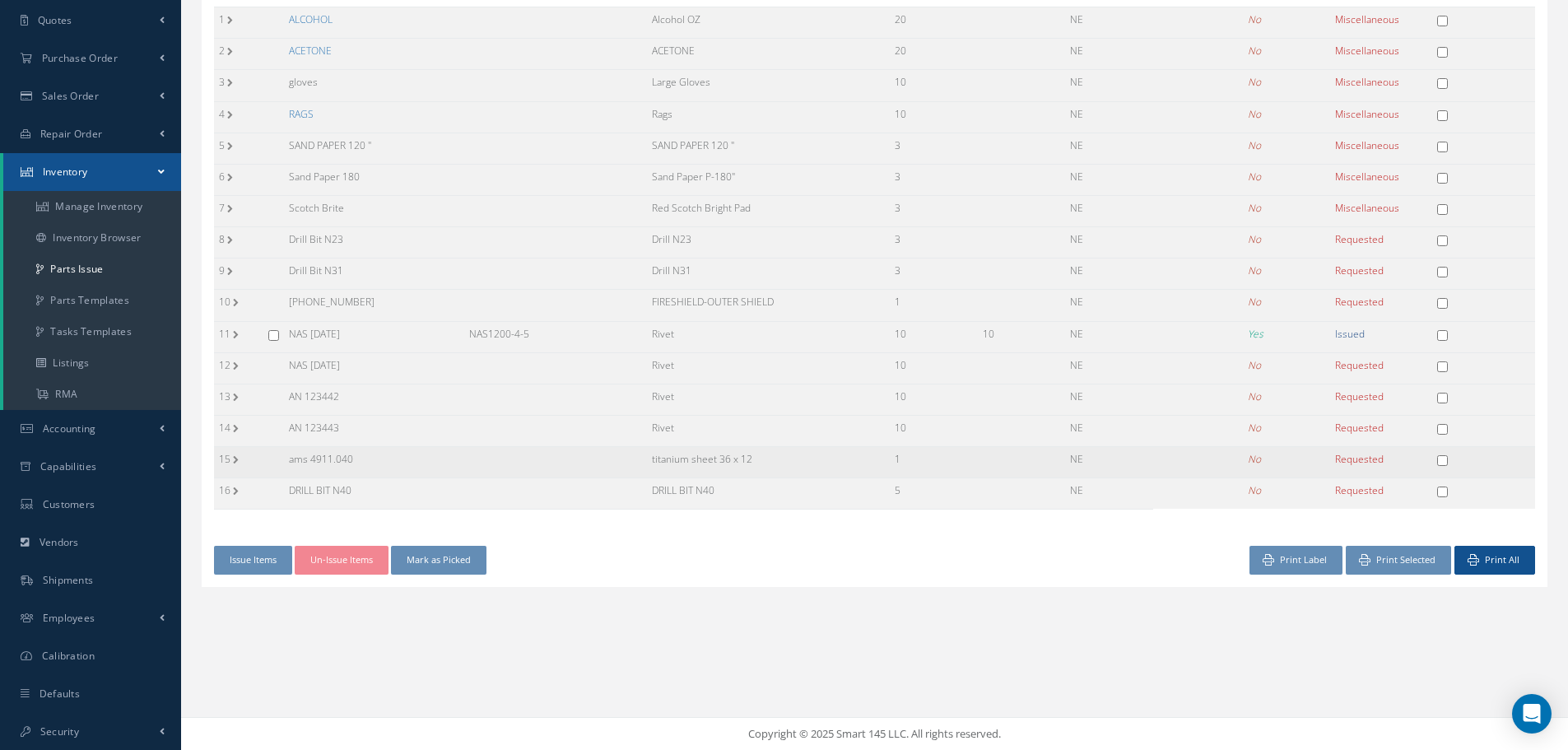
scroll to position [238, 0]
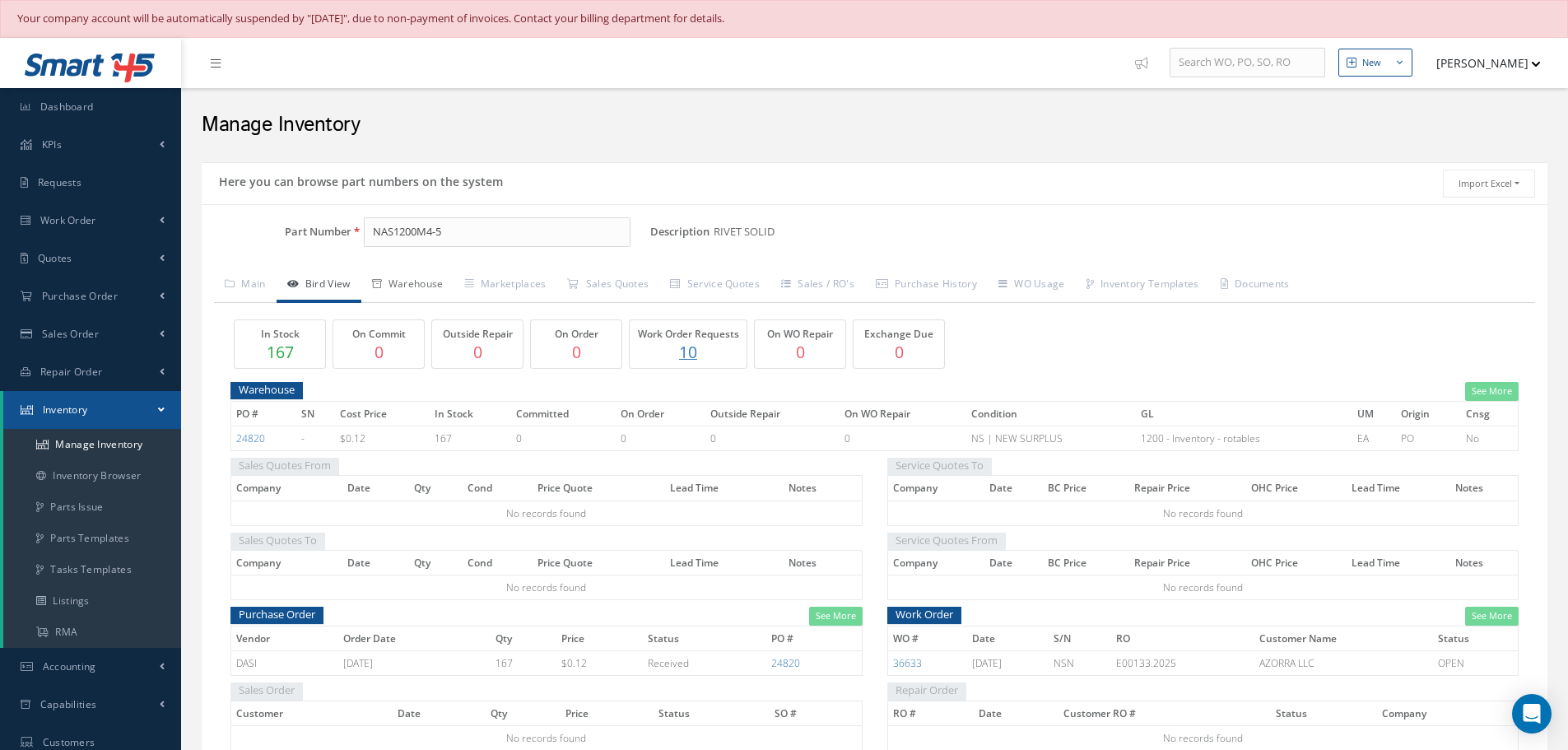
click at [422, 277] on link "Warehouse" at bounding box center [408, 286] width 93 height 35
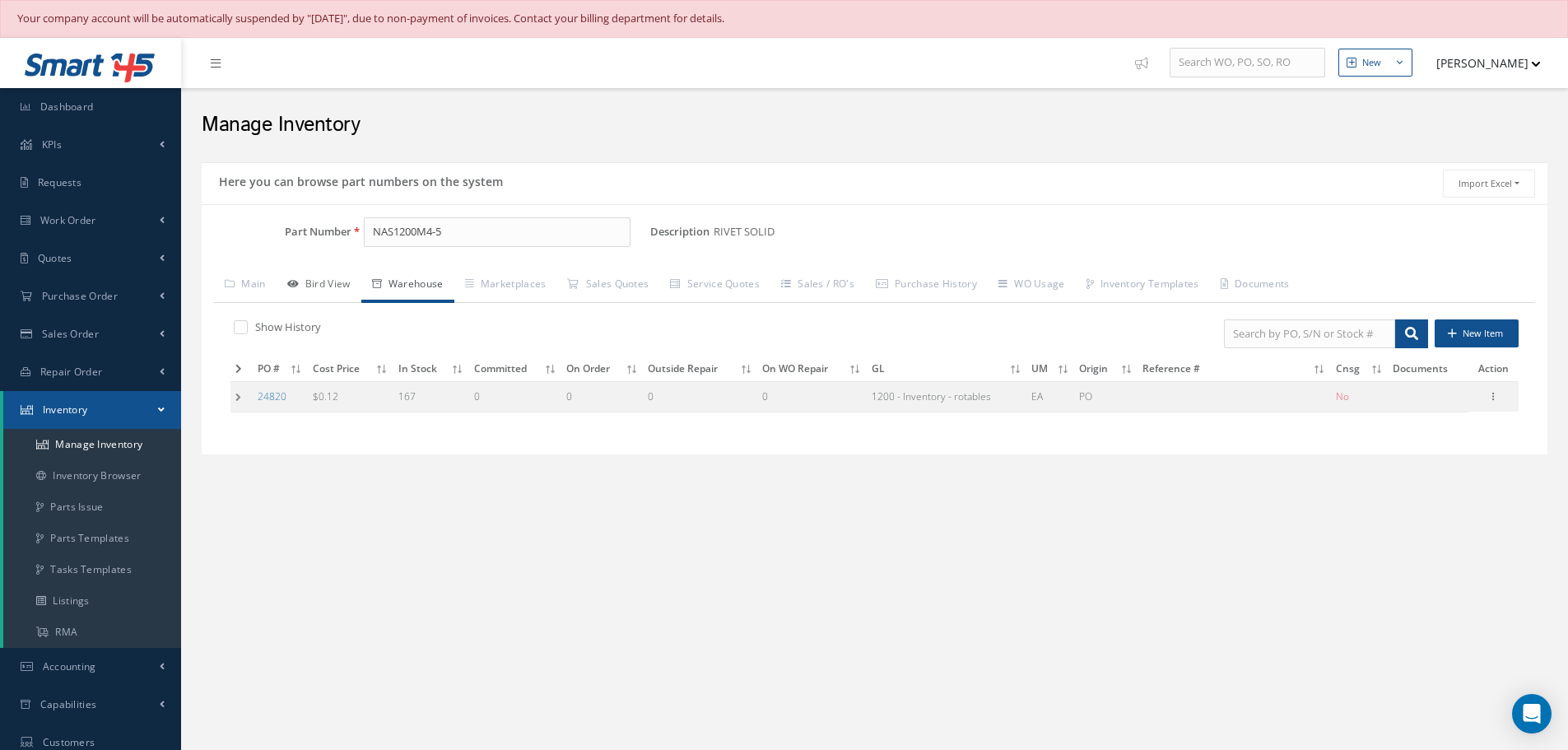
click at [344, 290] on link "Bird View" at bounding box center [319, 286] width 85 height 35
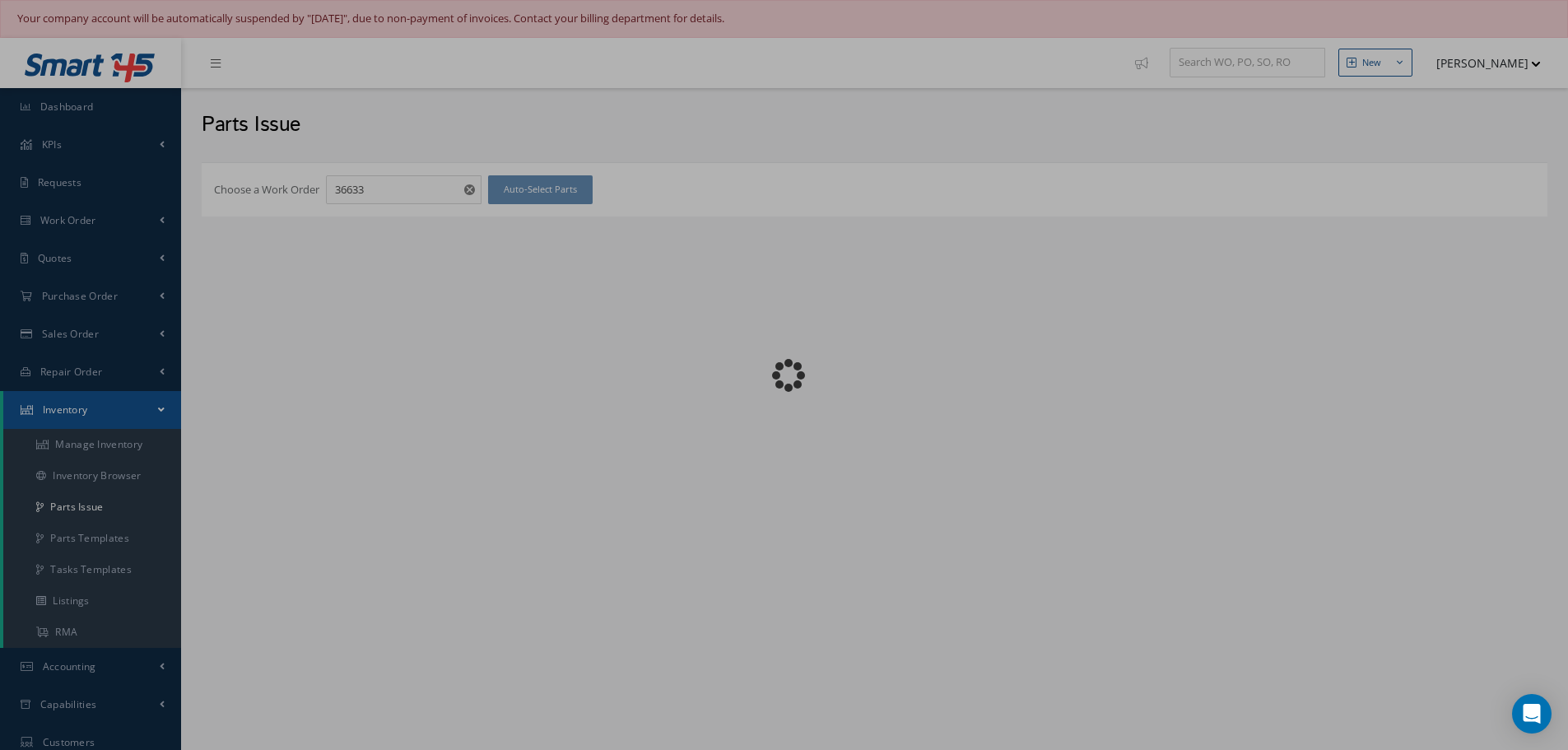
checkbox input "false"
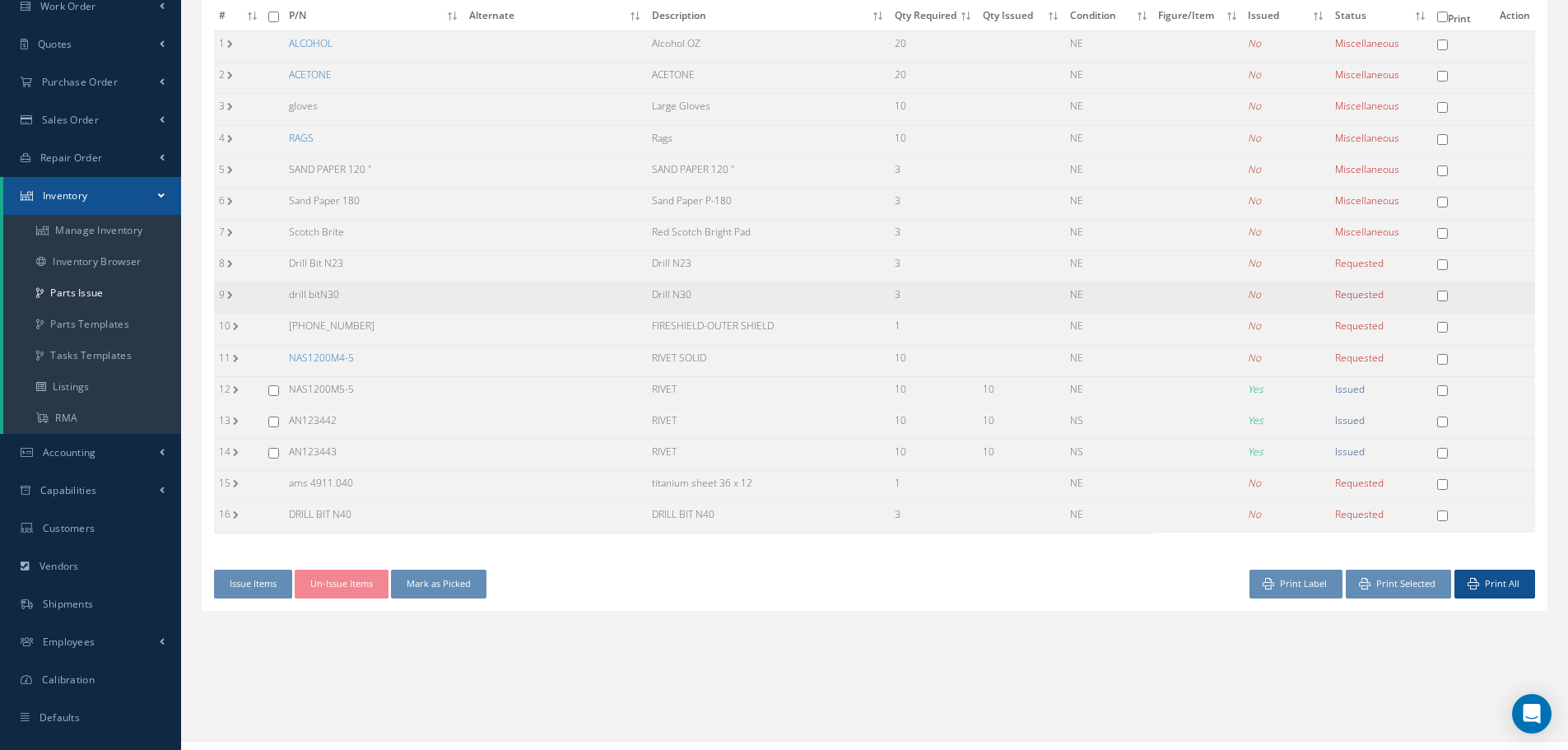
scroll to position [238, 0]
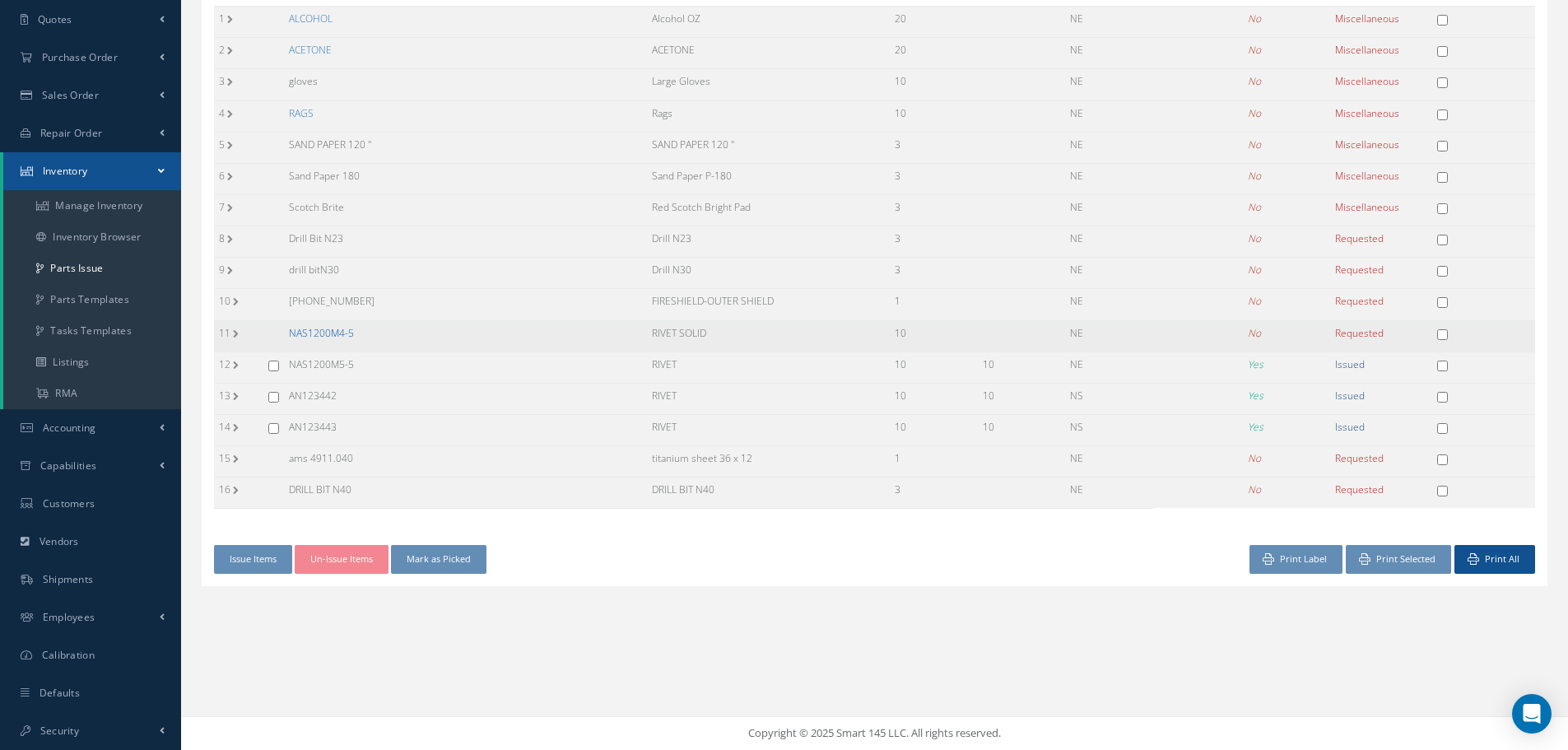
click at [324, 335] on link "NAS1200M4-5" at bounding box center [320, 333] width 65 height 14
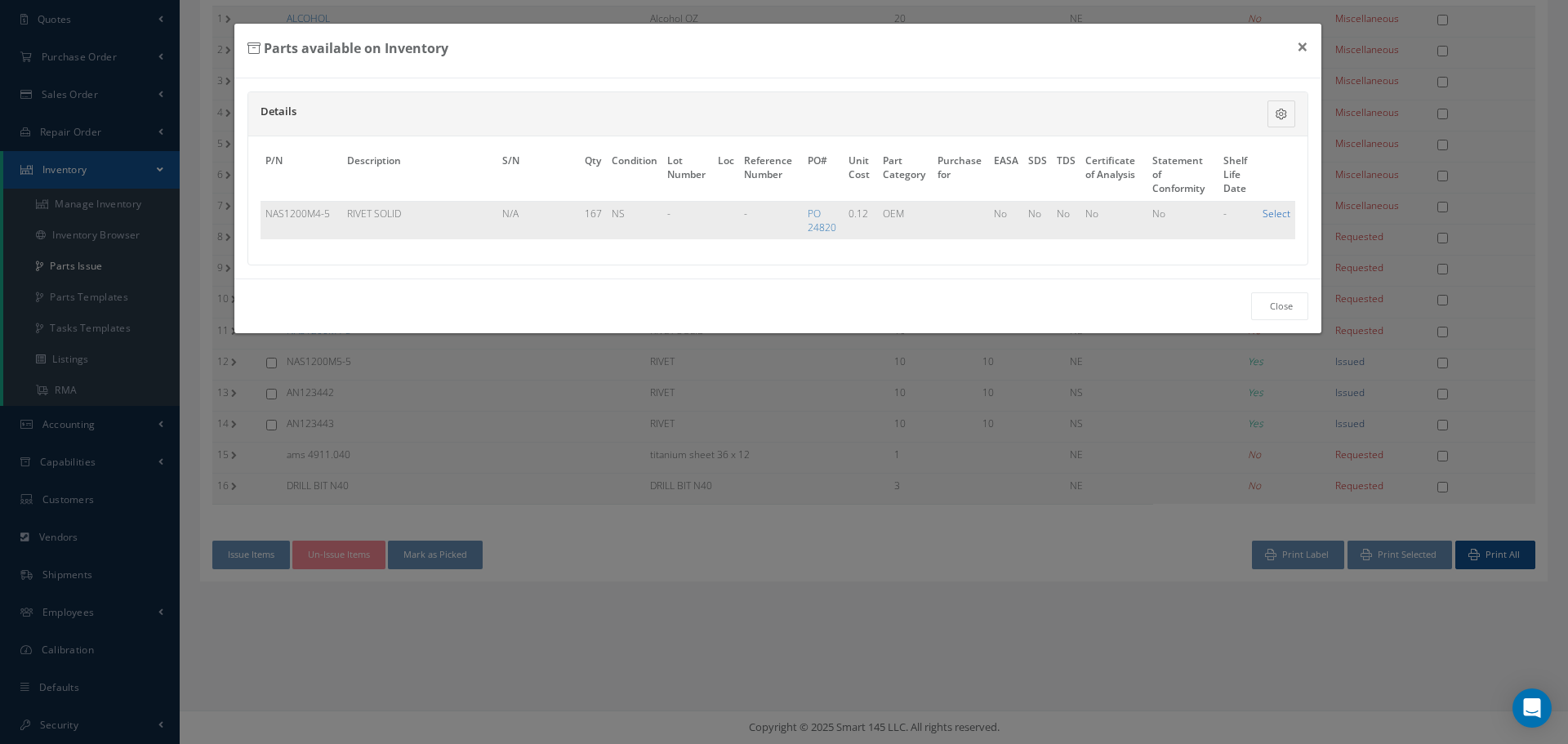
click at [1272, 218] on link "Select" at bounding box center [1276, 214] width 28 height 14
checkbox input "true"
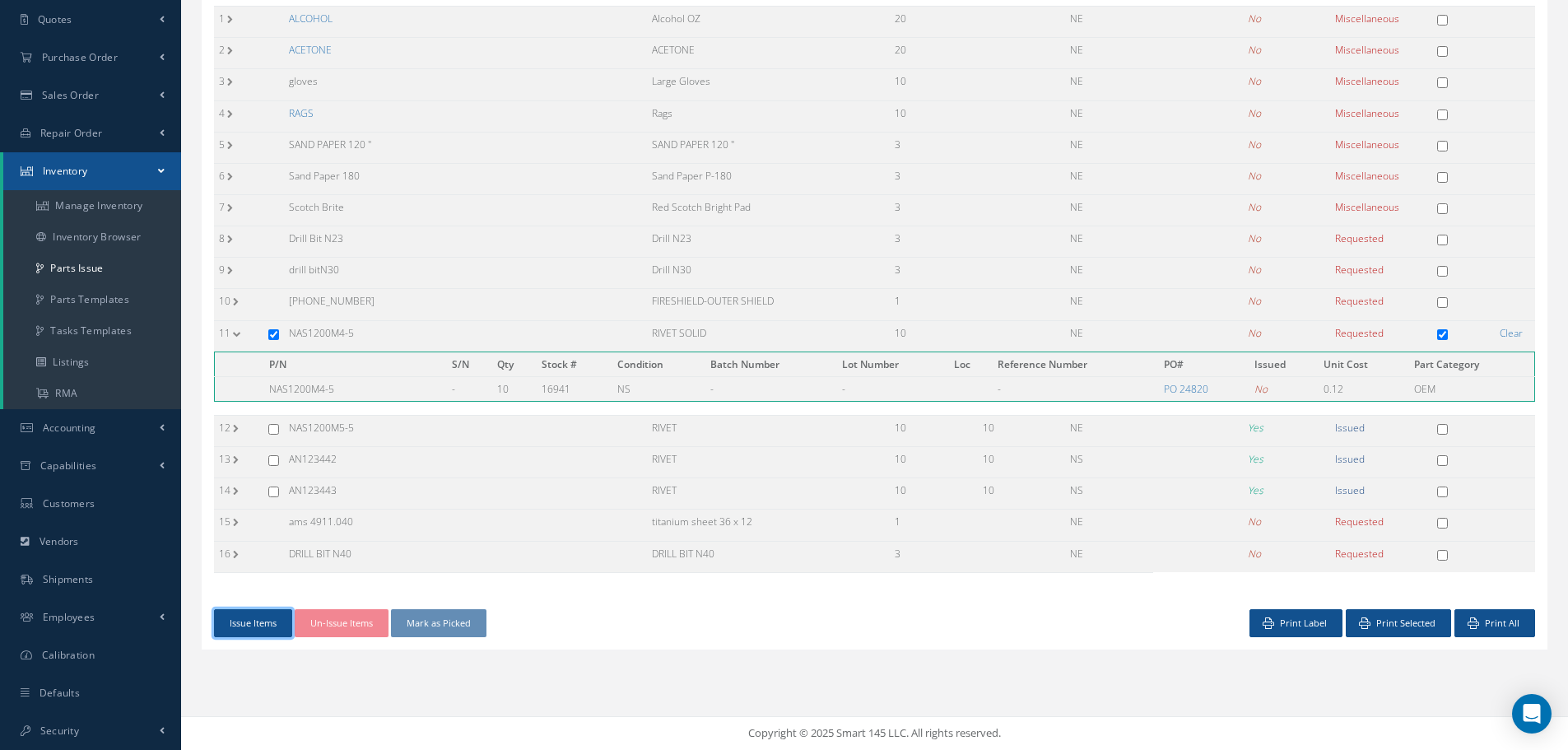
click at [242, 626] on button "Issue Items" at bounding box center [253, 624] width 78 height 29
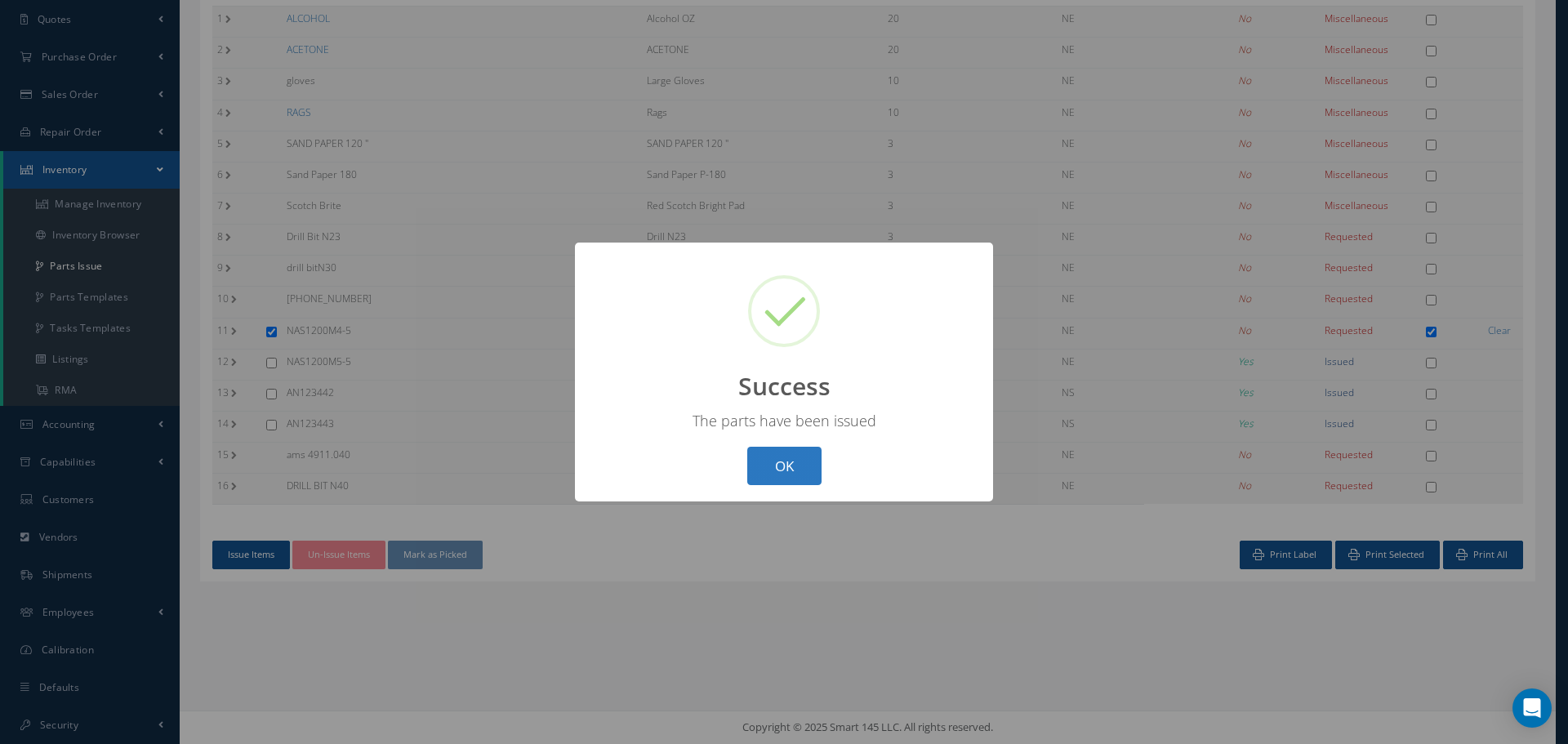
click at [815, 470] on button "OK" at bounding box center [785, 466] width 75 height 38
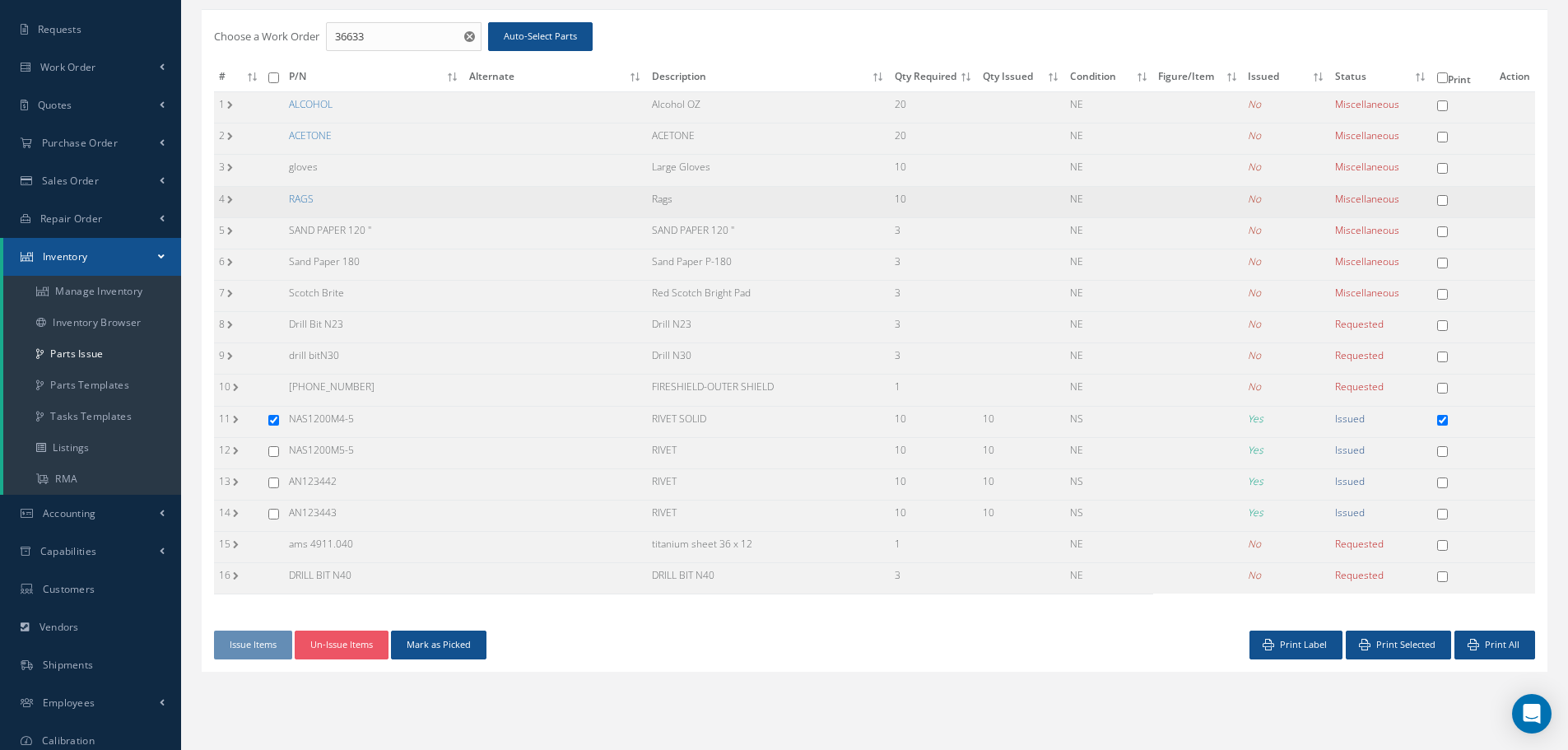
scroll to position [74, 0]
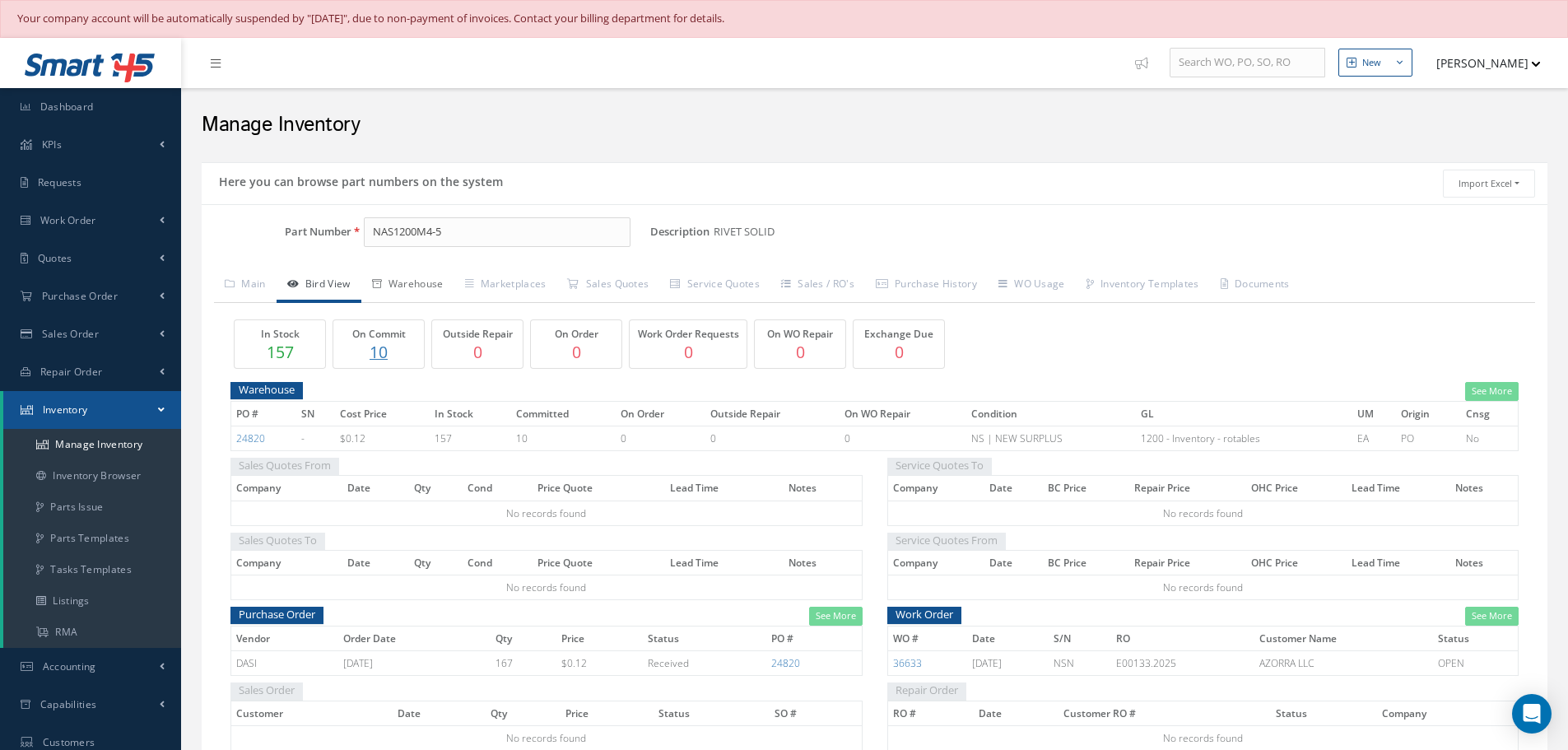
click at [423, 285] on link "Warehouse" at bounding box center [408, 286] width 93 height 35
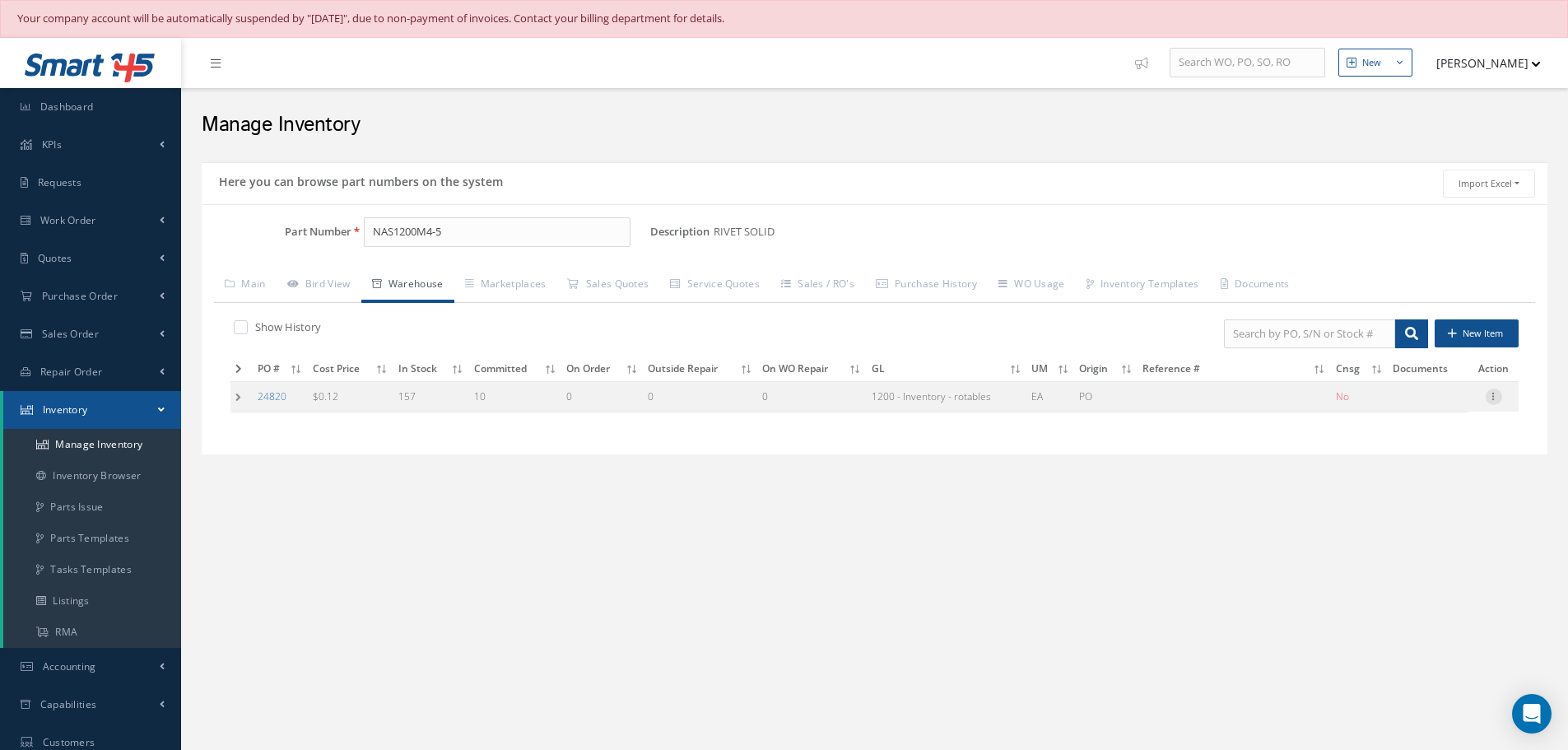
click at [1494, 399] on icon at bounding box center [1494, 396] width 16 height 14
click at [1457, 403] on link "Edit" at bounding box center [1418, 407] width 130 height 21
type input "0.12"
type input "[DATE]"
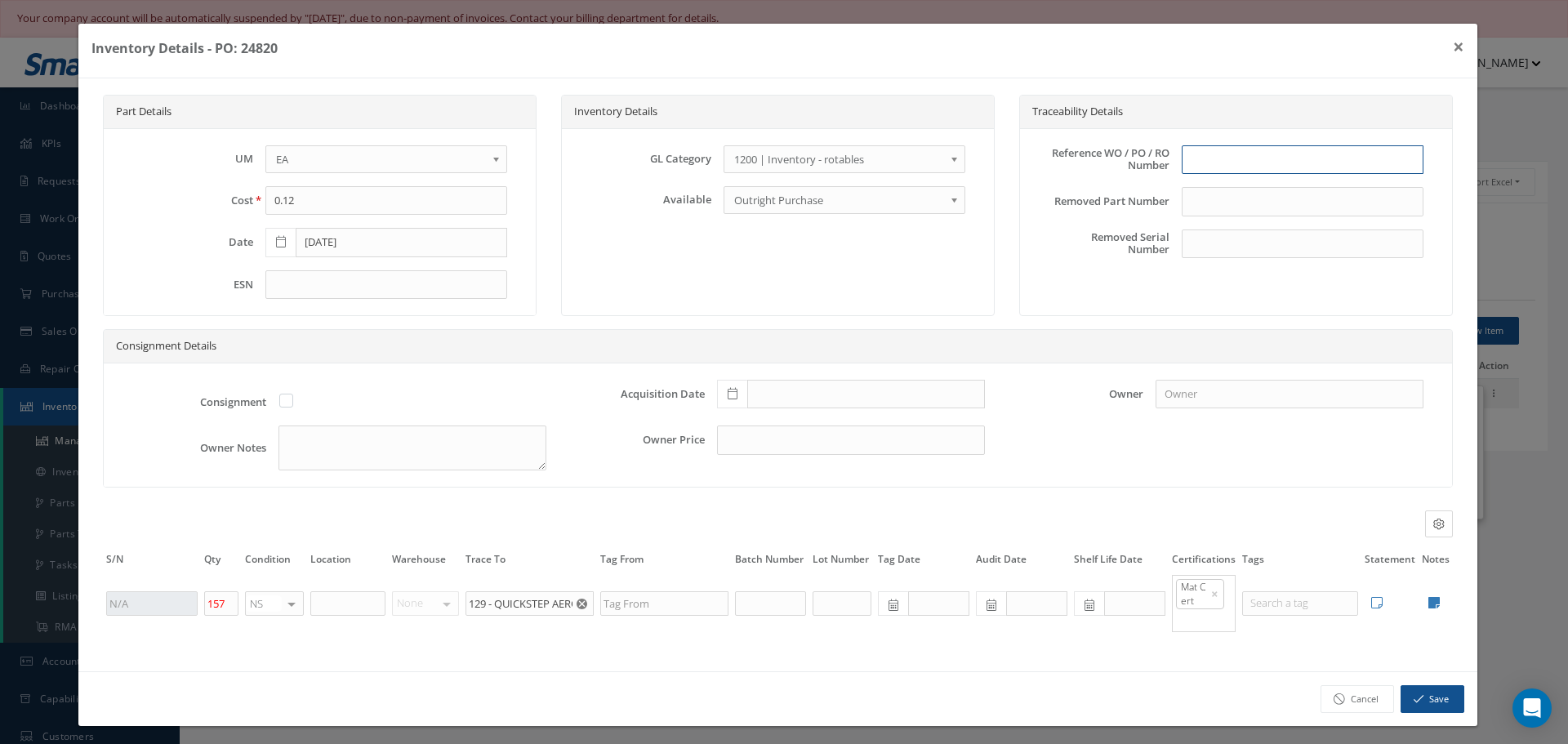
click at [1203, 160] on input "text" at bounding box center [1302, 160] width 242 height 30
type input "PO 24280"
click at [728, 397] on icon at bounding box center [732, 394] width 10 height 11
click at [823, 247] on td "9" at bounding box center [821, 247] width 25 height 25
type input "[DATE]"
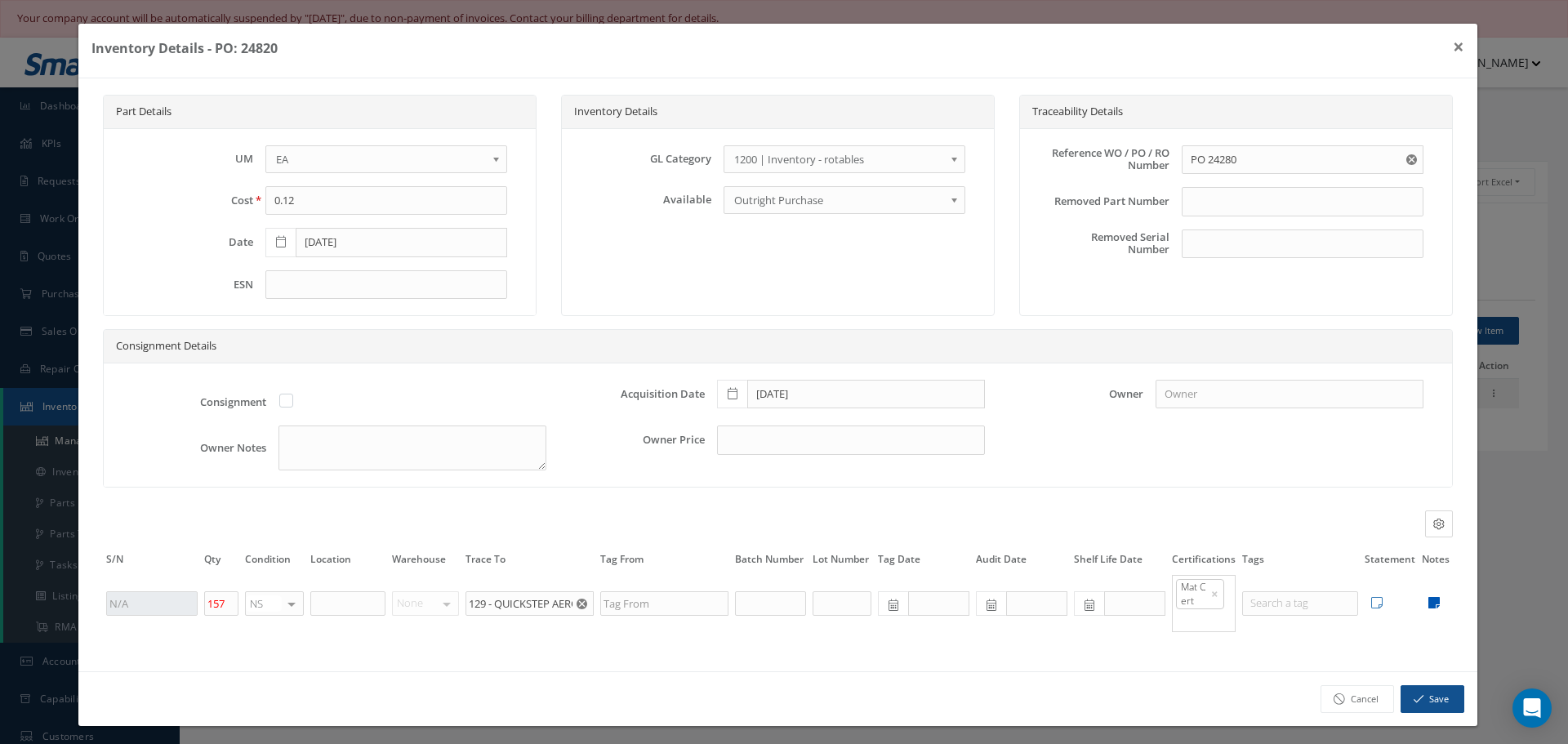
click at [1428, 597] on icon at bounding box center [1434, 603] width 11 height 13
type textarea "DASI MAT CERT QUICKSTEP MAT CERT"
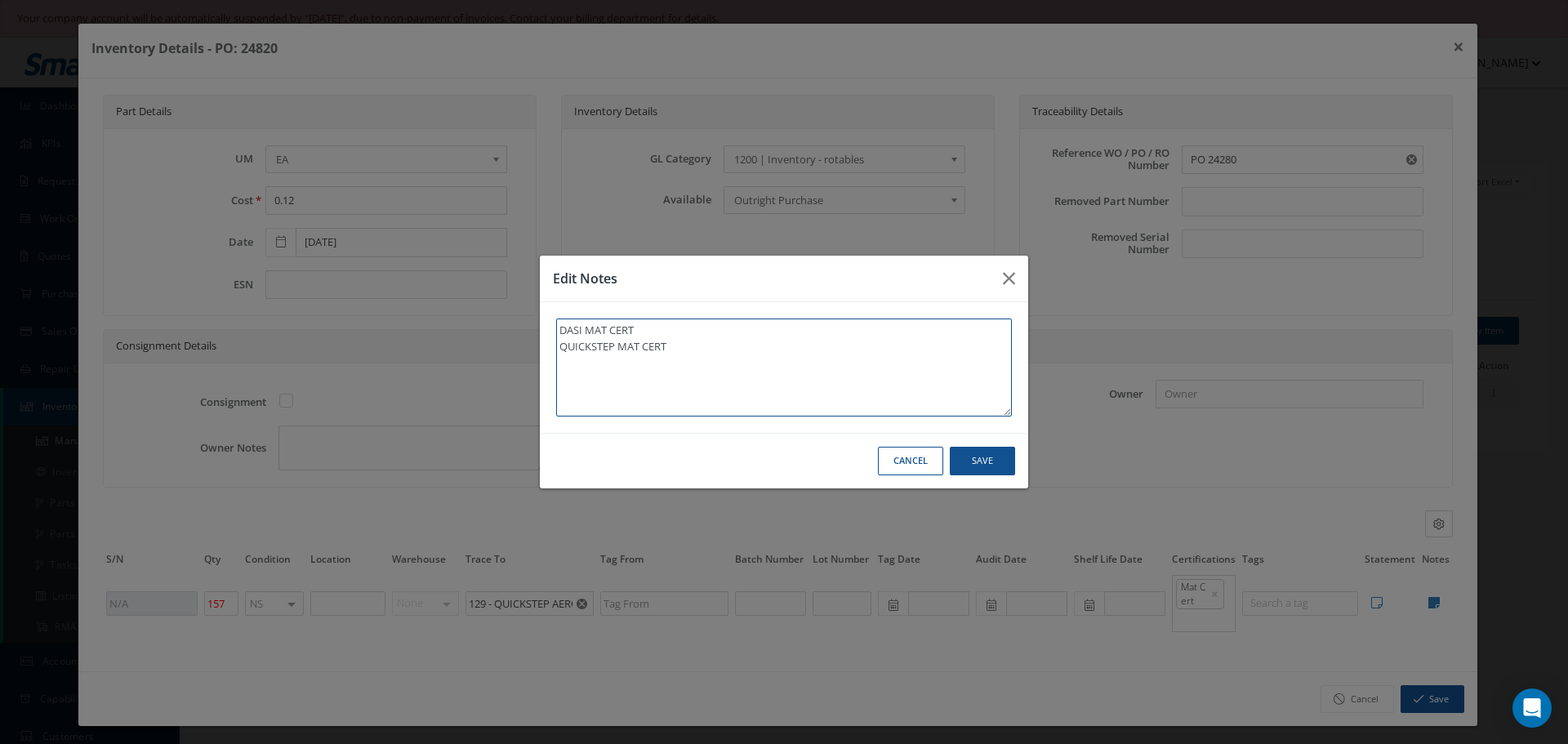
click at [745, 351] on textarea "DASI MAT CERT QUICKSTEP MAT CERT" at bounding box center [784, 368] width 456 height 98
type textarea "DASI MAT CERT QUICKSTEP MAT CERT"
type textarea "DASI MAT CERT QUICKSTEP MAT CERT *"
type textarea "DASI MAT CERT QUICKSTEP MAT CERT **"
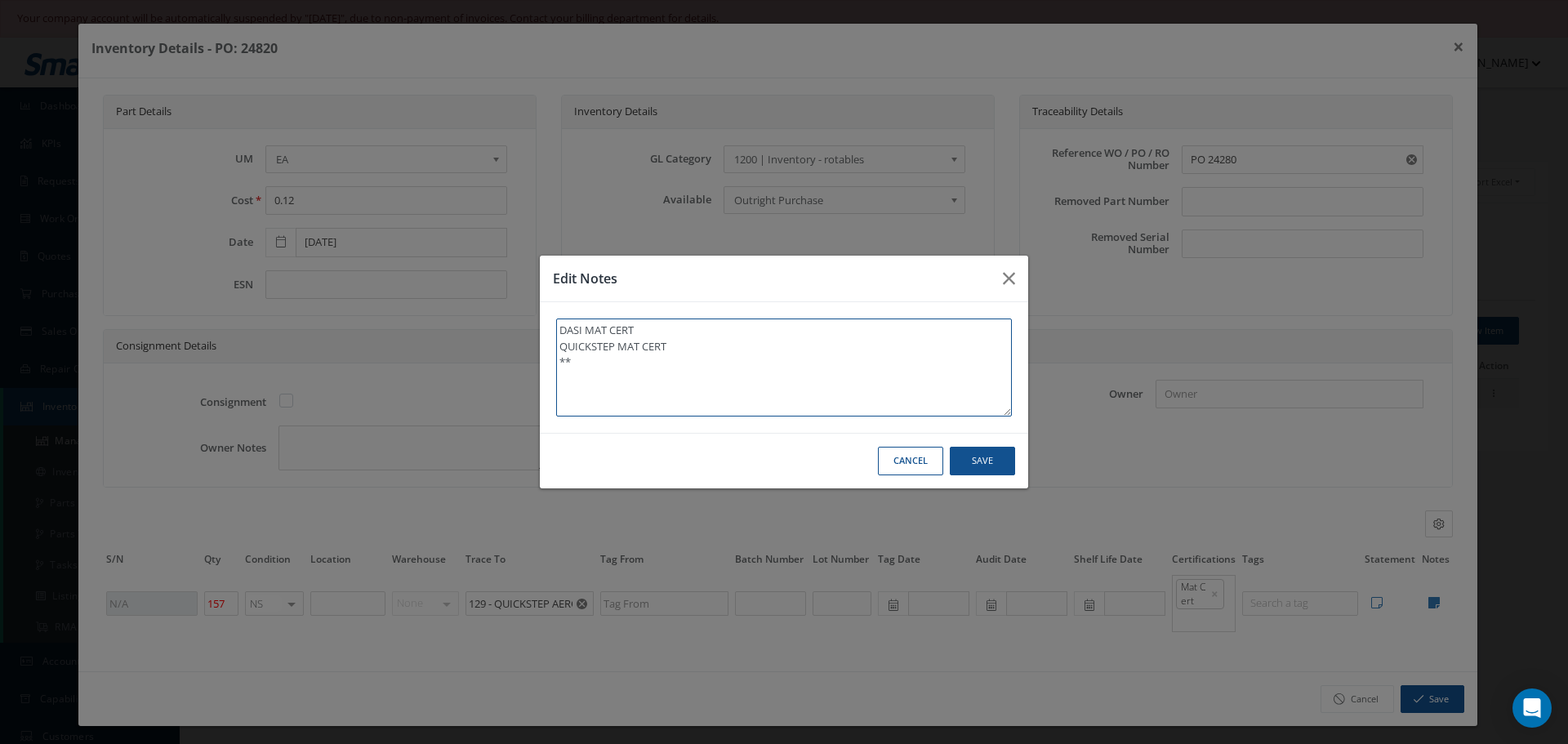
type textarea "DASI MAT CERT QUICKSTEP MAT CERT **"
type textarea "DASI MAT CERT QUICKSTEP MAT CERT ** R"
type textarea "DASI MAT CERT QUICKSTEP MAT CERT ** RE"
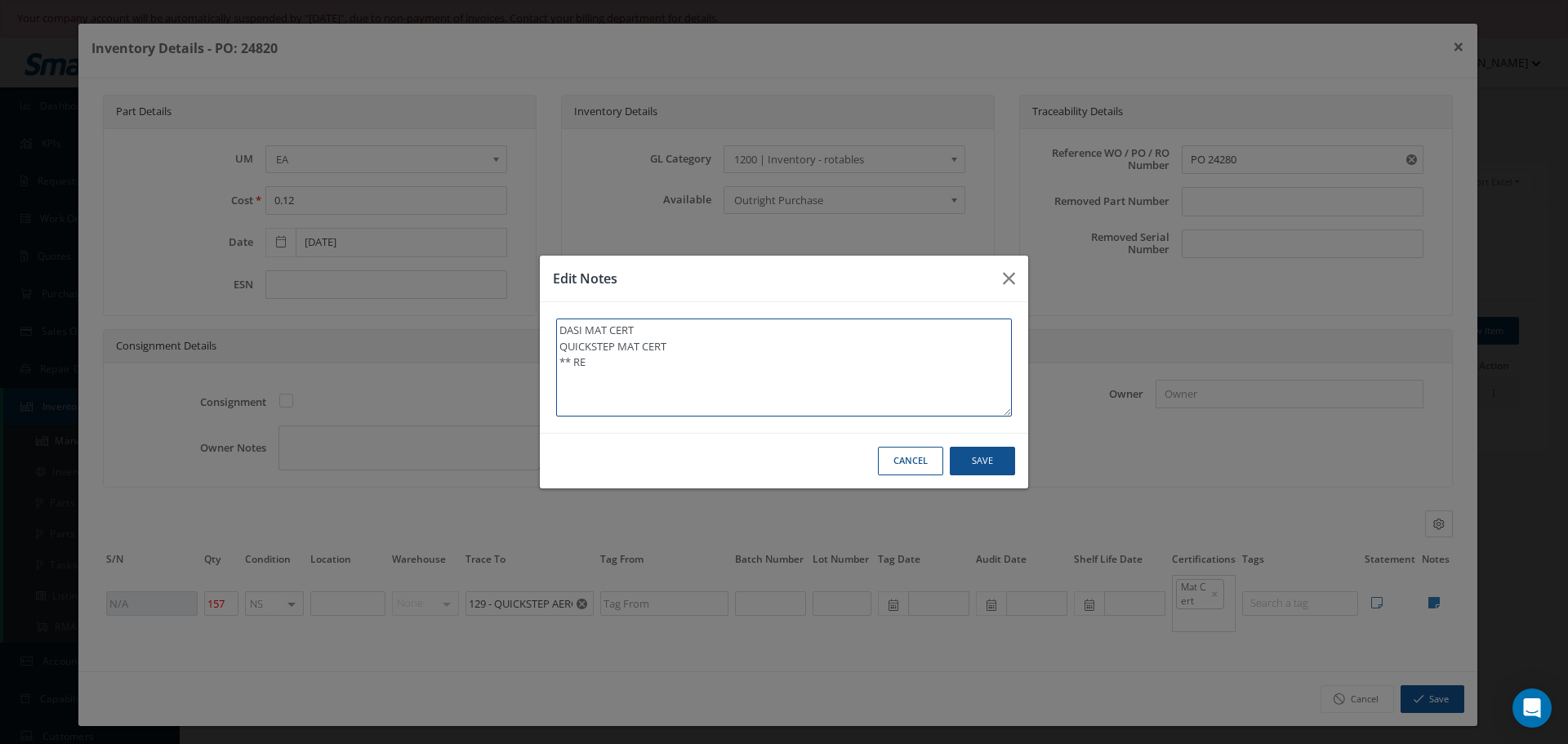
type textarea "DASI MAT CERT QUICKSTEP MAT CERT ** REC"
type textarea "DASI MAT CERT QUICKSTEP MAT CERT ** RECE"
type textarea "DASI MAT CERT QUICKSTEP MAT CERT ** RECEI"
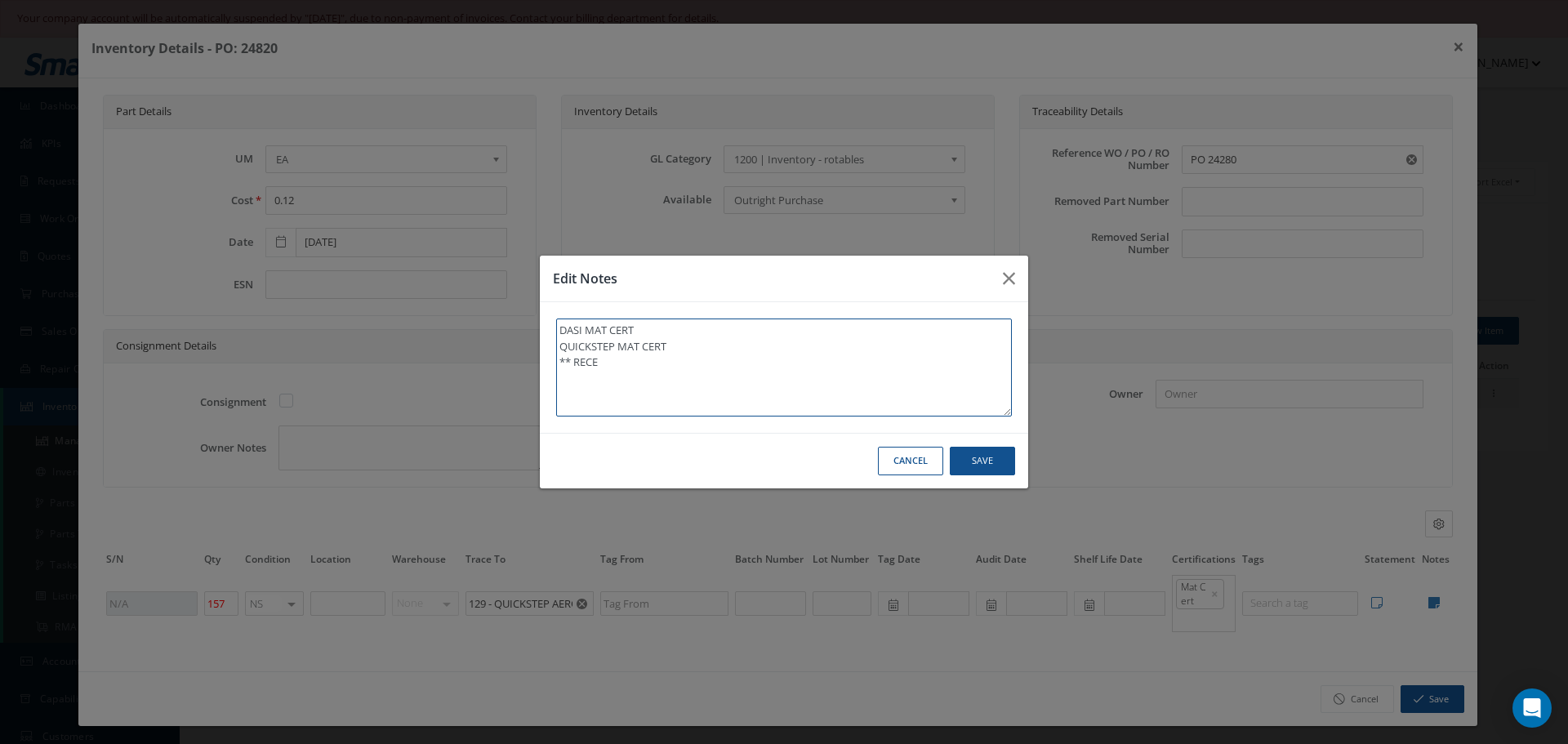
type textarea "DASI MAT CERT QUICKSTEP MAT CERT ** RECEI"
type textarea "DASI MAT CERT QUICKSTEP MAT CERT ** RECEIV"
type textarea "DASI MAT CERT QUICKSTEP MAT CERT ** RECEIVE"
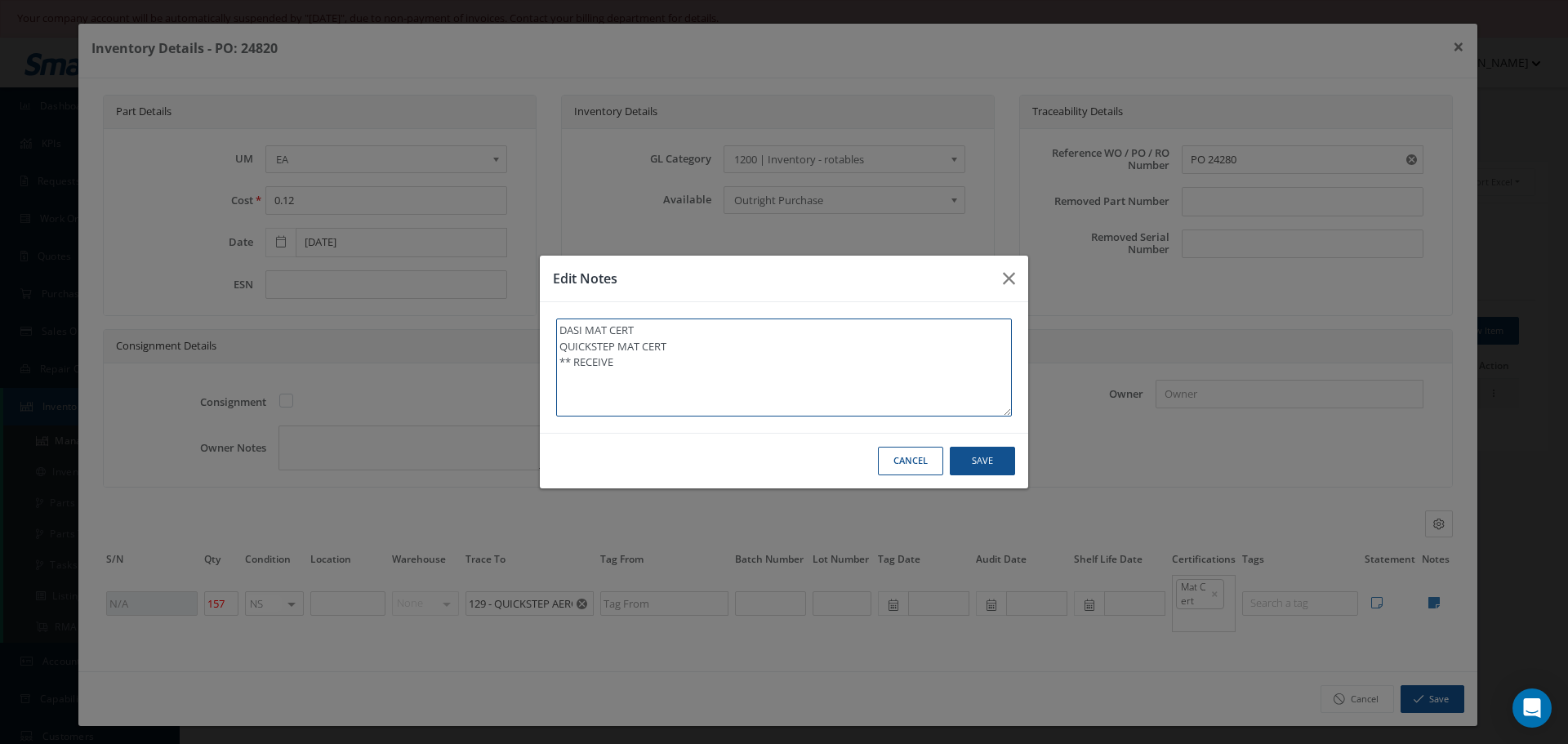
type textarea "DASI MAT CERT QUICKSTEP MAT CERT ** RECEIVED"
type textarea "DASI MAT CERT QUICKSTEP MAT CERT ** RECEIVED S"
type textarea "DASI MAT CERT QUICKSTEP MAT CERT ** RECEIVED ST"
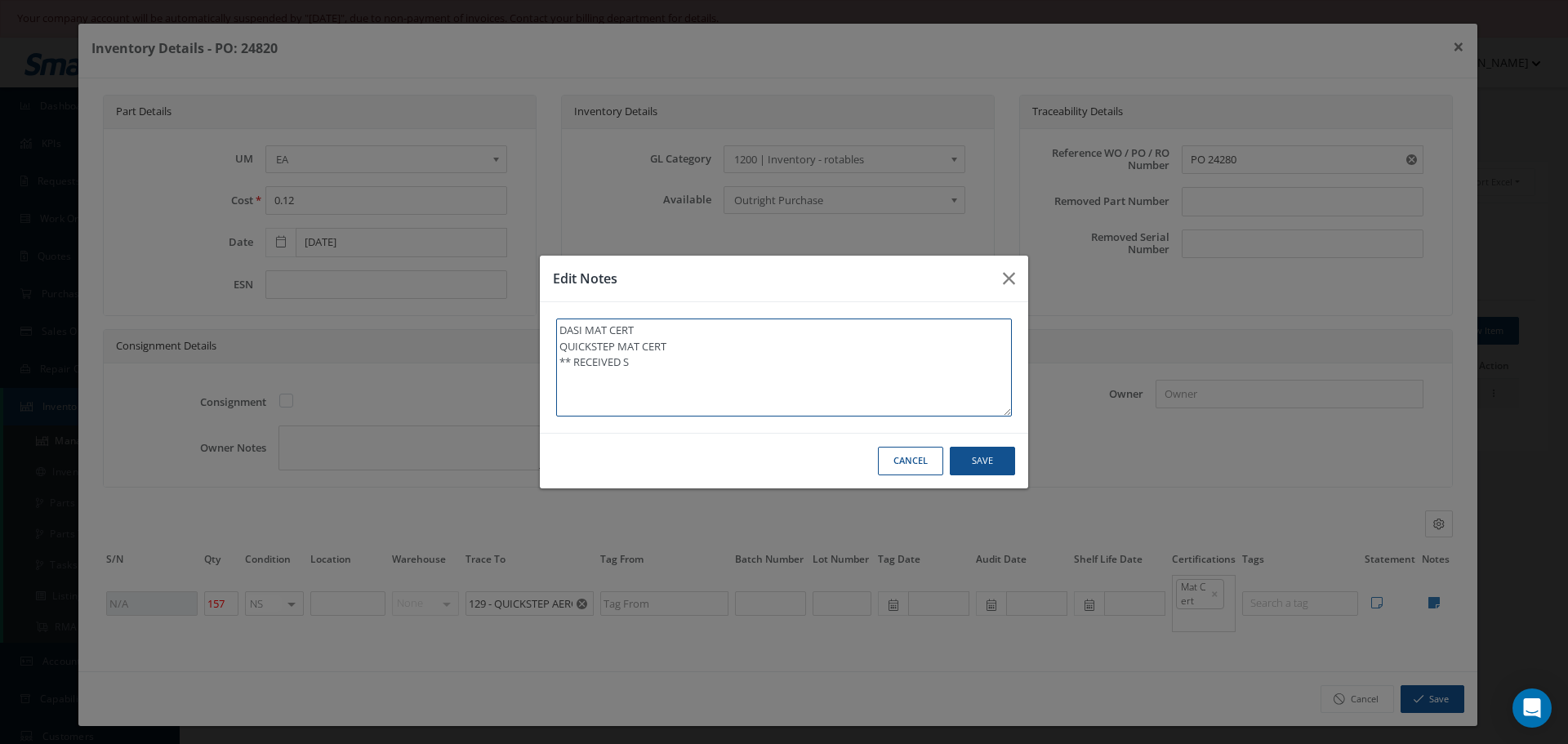
type textarea "DASI MAT CERT QUICKSTEP MAT CERT ** RECEIVED ST"
type textarea "DASI MAT CERT QUICKSTEP MAT CERT ** RECEIVED STO"
type textarea "DASI MAT CERT QUICKSTEP MAT CERT ** RECEIVED STOC"
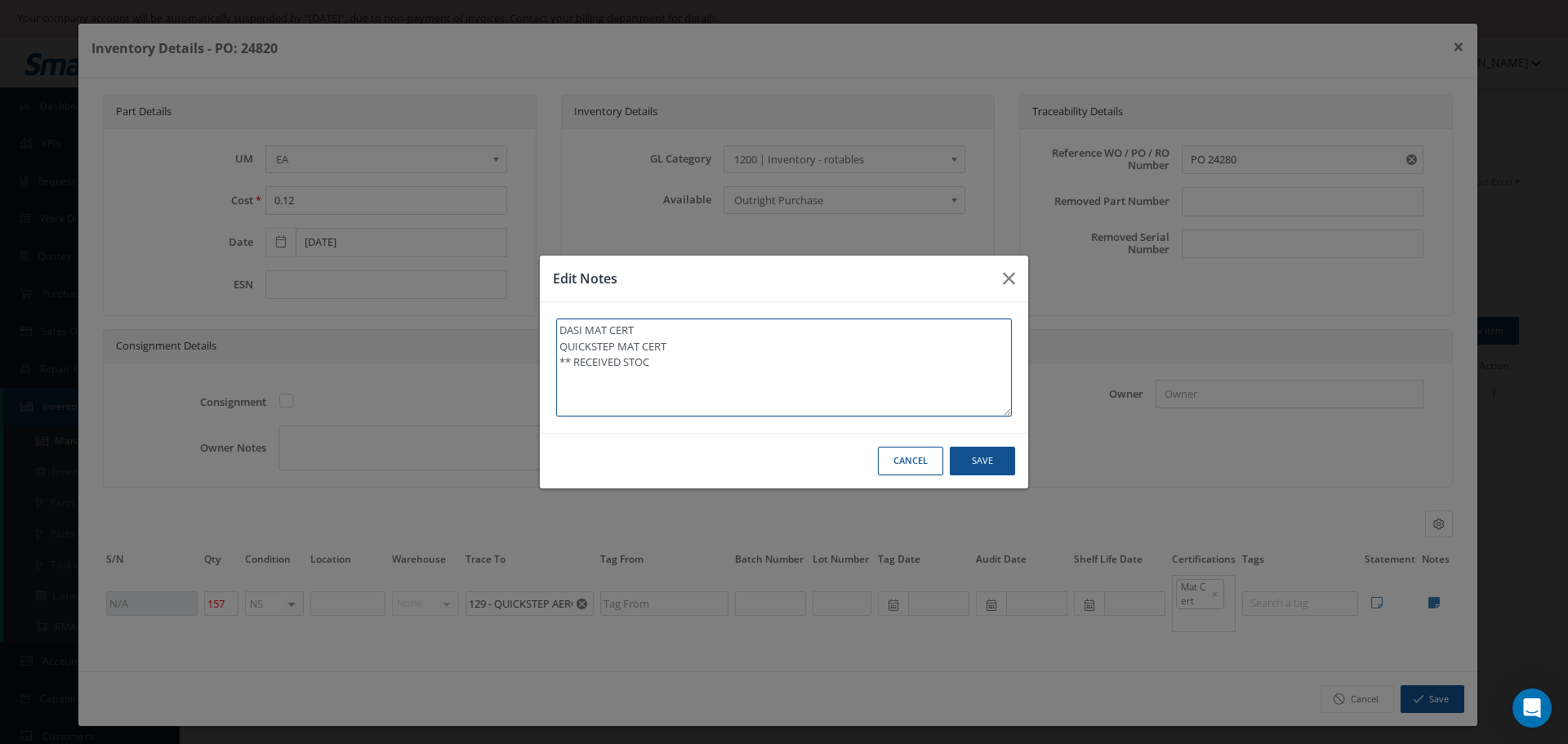
type textarea "DASI MAT CERT QUICKSTEP MAT CERT ** RECEIVED STOCK"
type textarea "DASI MAT CERT QUICKSTEP MAT CERT ** RECEIVED STOCK 1"
type textarea "DASI MAT CERT QUICKSTEP MAT CERT ** RECEIVED STOCK 10"
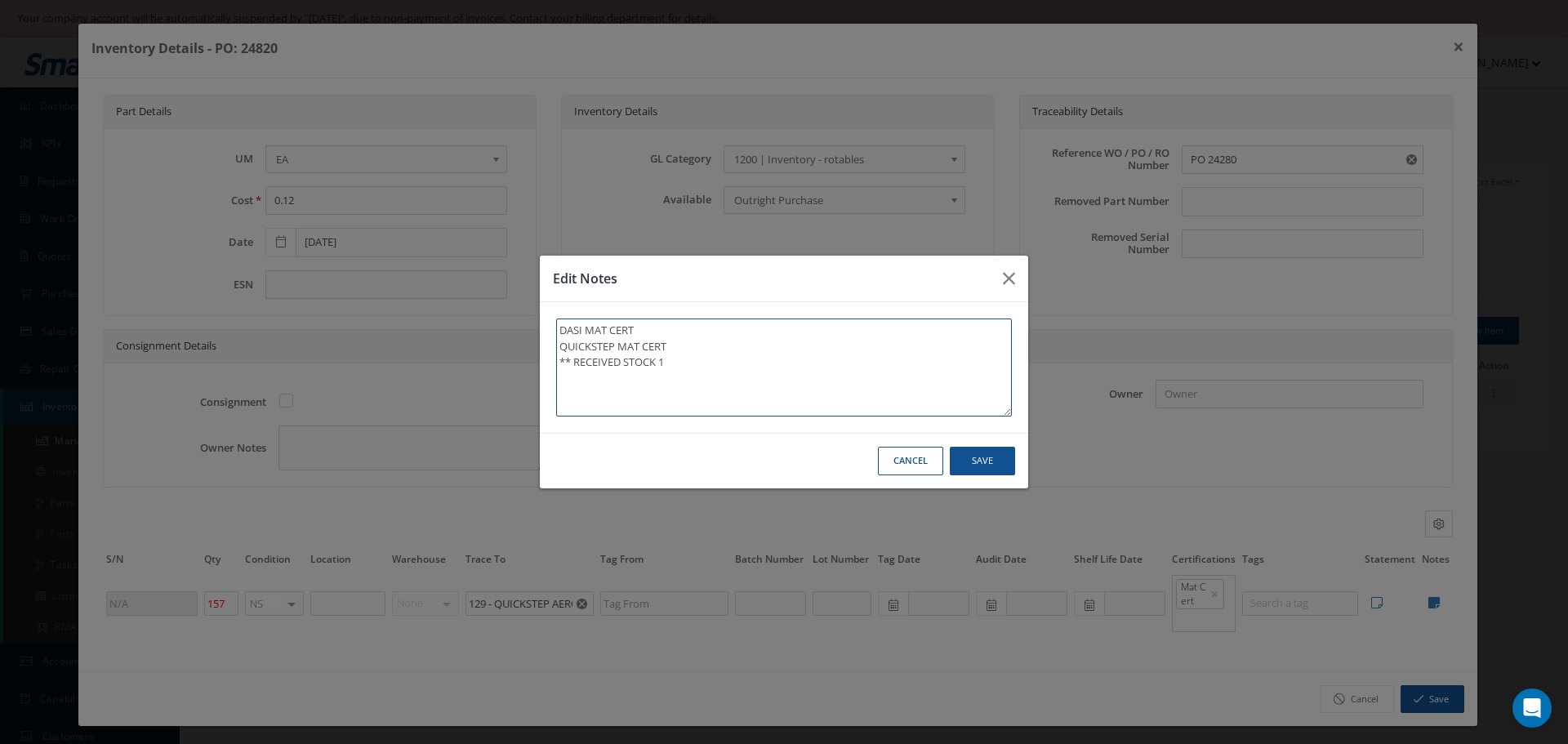
type textarea "DASI MAT CERT QUICKSTEP MAT CERT ** RECEIVED STOCK 10"
type textarea "DASI MAT CERT QUICKSTEP MAT CERT ** RECEIVED STOCK 10/"
type textarea "DASI MAT CERT QUICKSTEP MAT CERT ** RECEIVED STOCK 10/0"
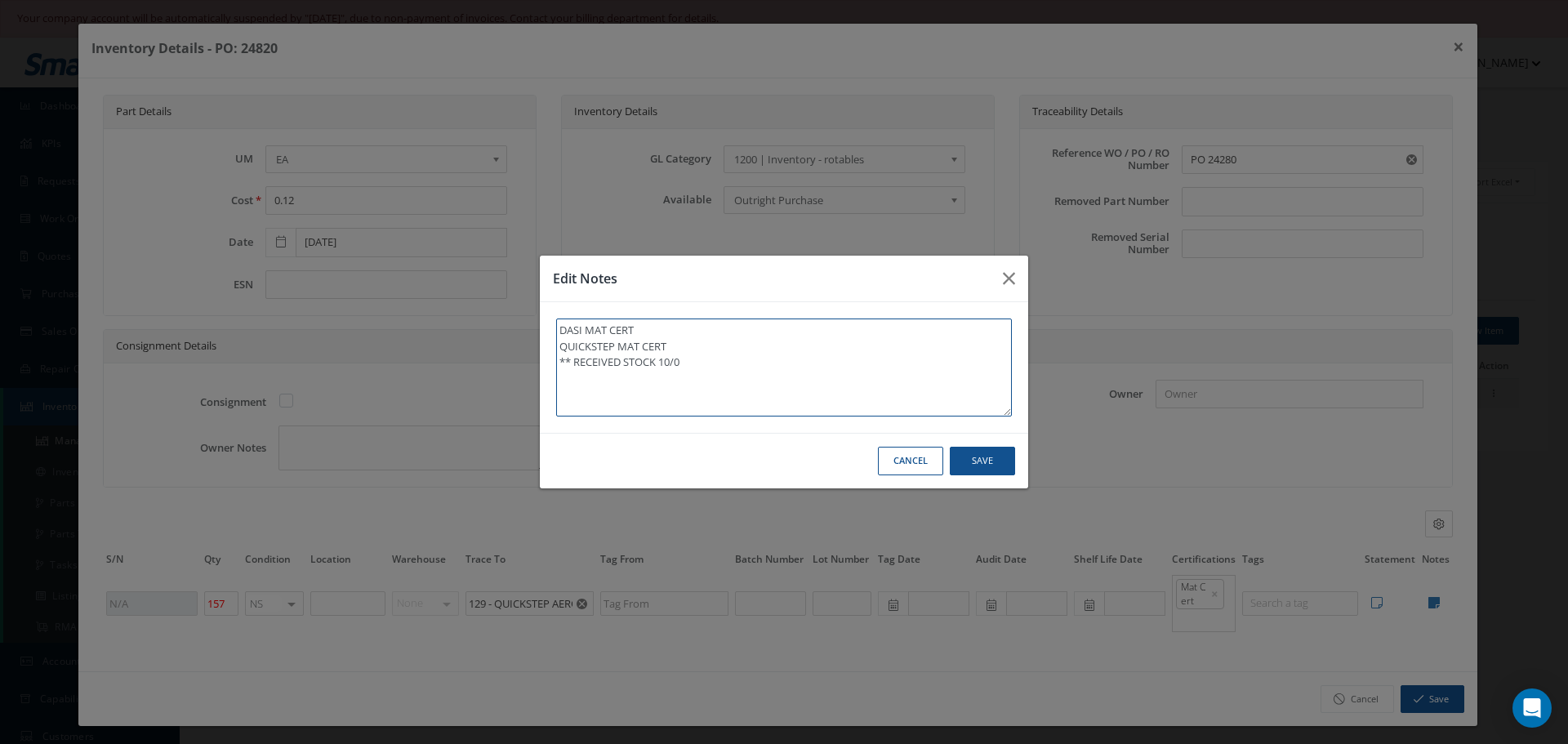
type textarea "DASI MAT CERT QUICKSTEP MAT CERT ** RECEIVED STOCK 10/09"
type textarea "DASI MAT CERT QUICKSTEP MAT CERT ** RECEIVED STOCK 10/09/"
type textarea "DASI MAT CERT QUICKSTEP MAT CERT ** RECEIVED STOCK 10/09/2"
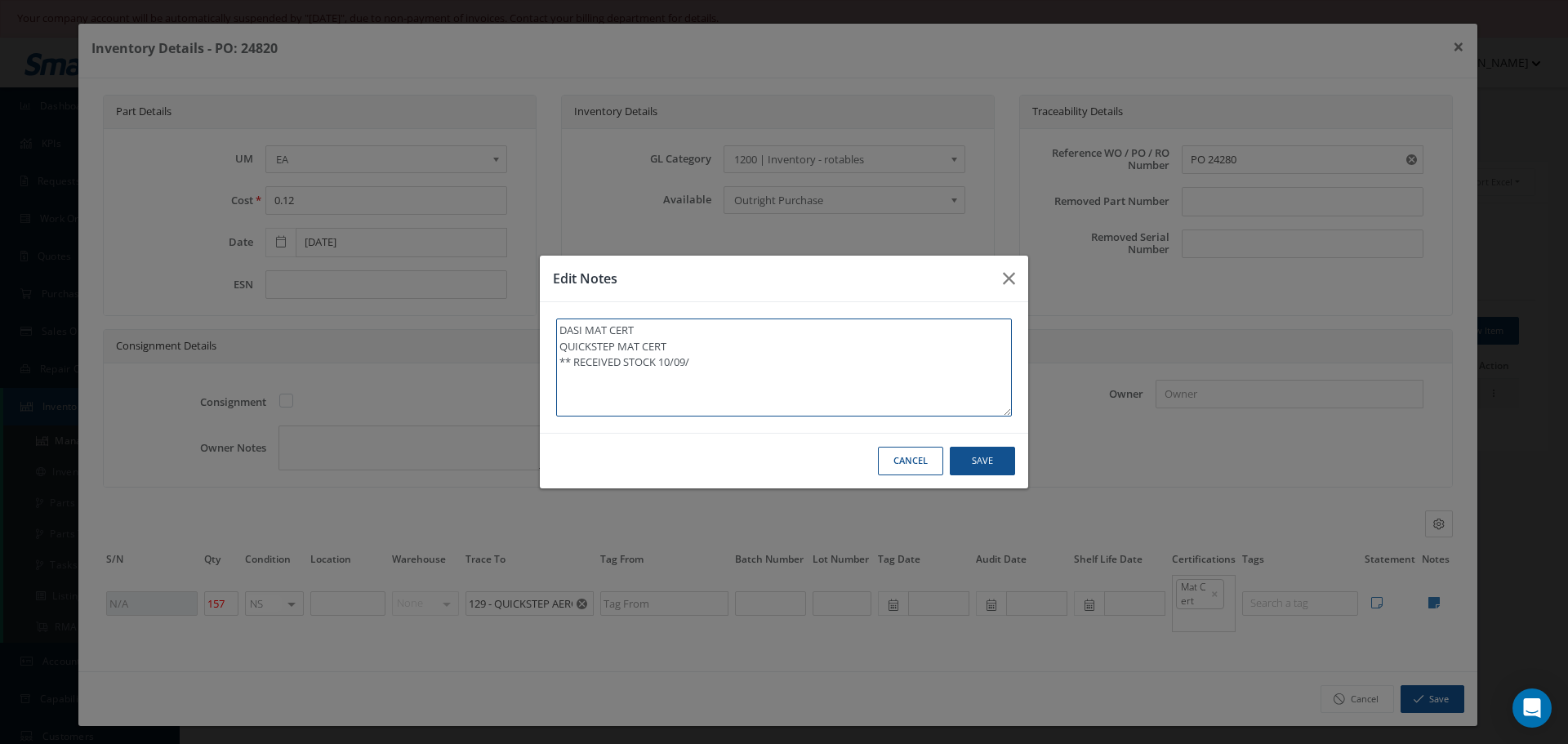
type textarea "DASI MAT CERT QUICKSTEP MAT CERT ** RECEIVED STOCK 10/09/2"
type textarea "DASI MAT CERT QUICKSTEP MAT CERT ** RECEIVED STOCK 10/09/20"
type textarea "DASI MAT CERT QUICKSTEP MAT CERT ** RECEIVED STOCK 10/09/202"
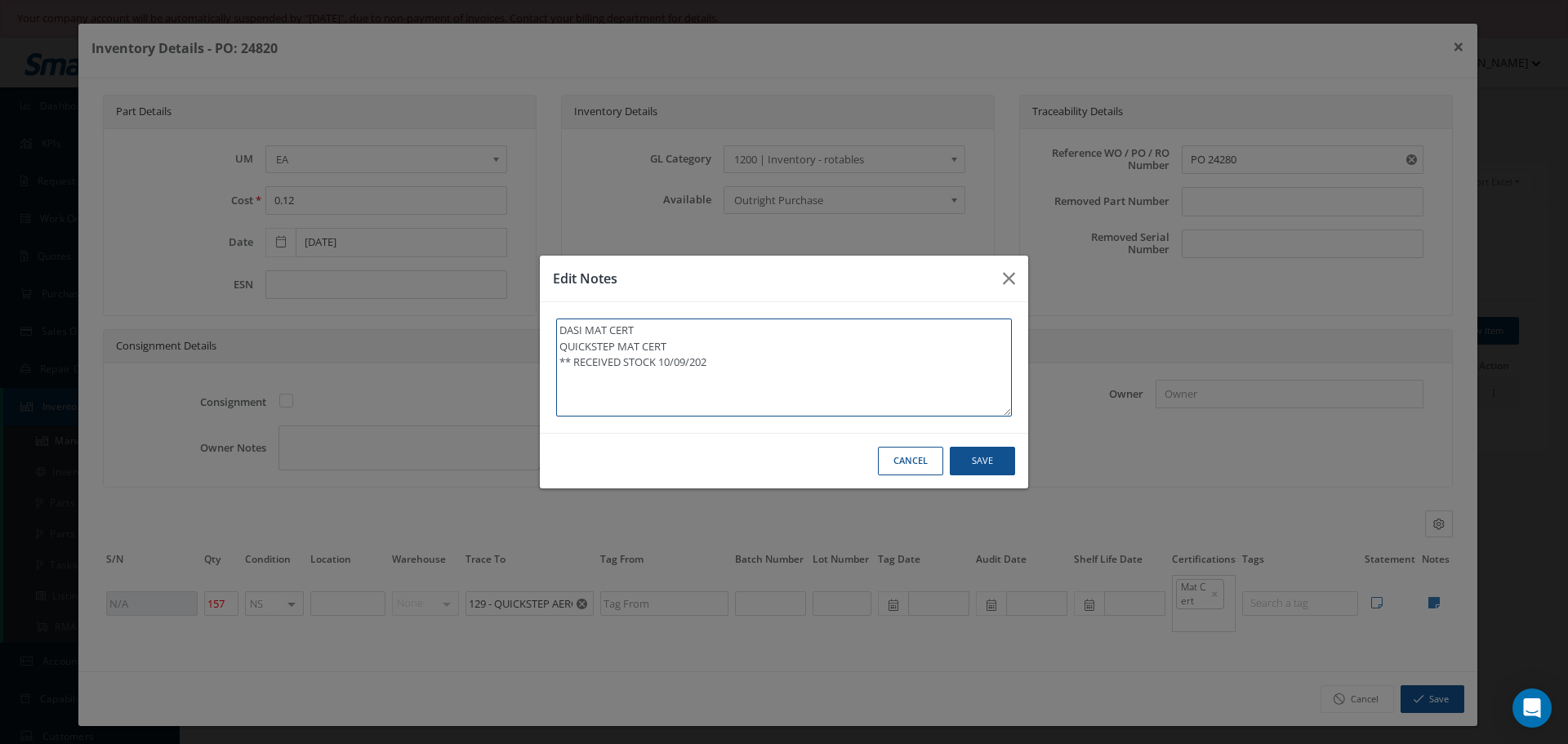
type textarea "DASI MAT CERT QUICKSTEP MAT CERT ** RECEIVED STOCK 10/09/2025"
type textarea "DASI MAT CERT QUICKSTEP MAT CERT ** RECEIVED STOCK 10/09/2025."
click at [985, 461] on button "Save" at bounding box center [982, 462] width 65 height 29
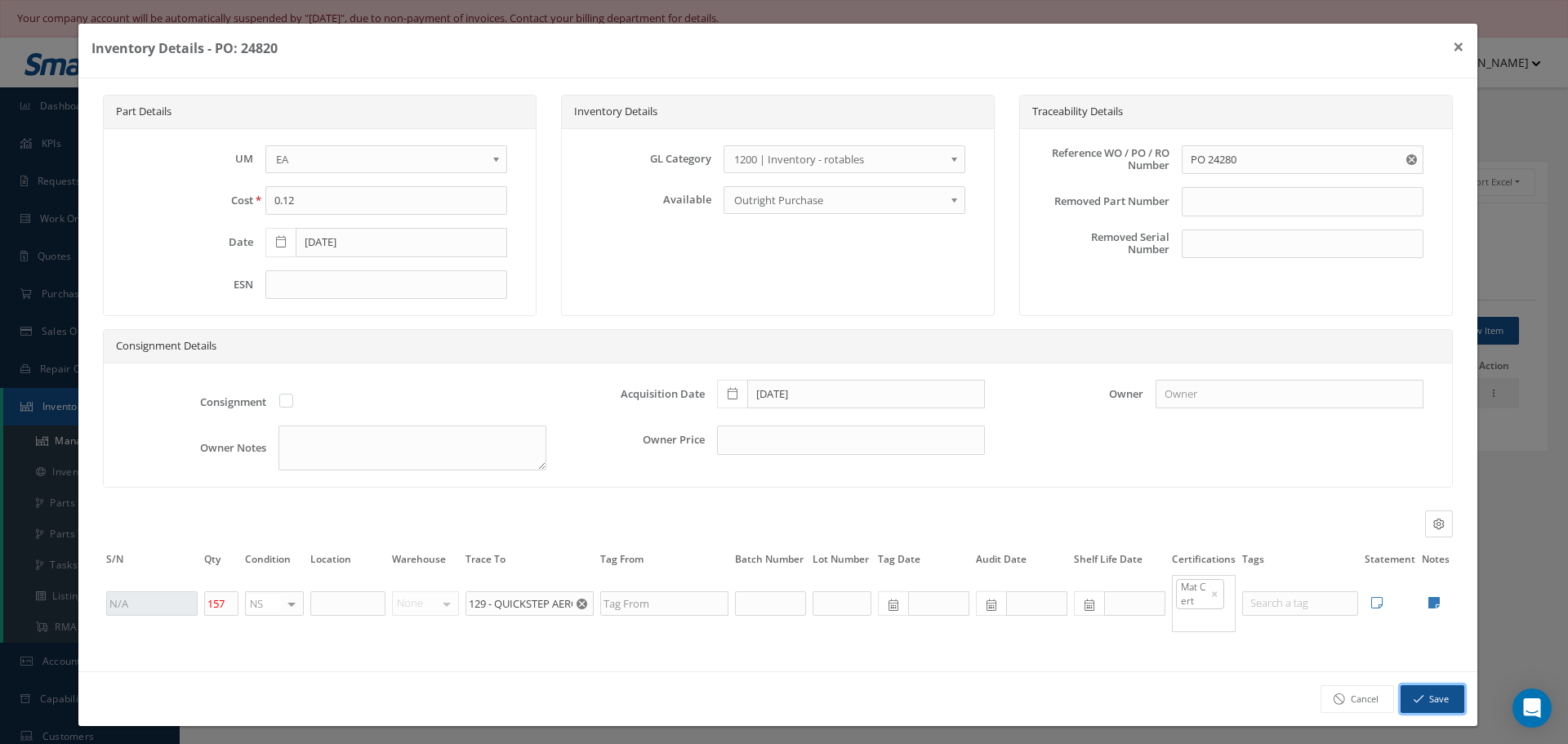
click at [1431, 695] on button "Save" at bounding box center [1432, 700] width 64 height 29
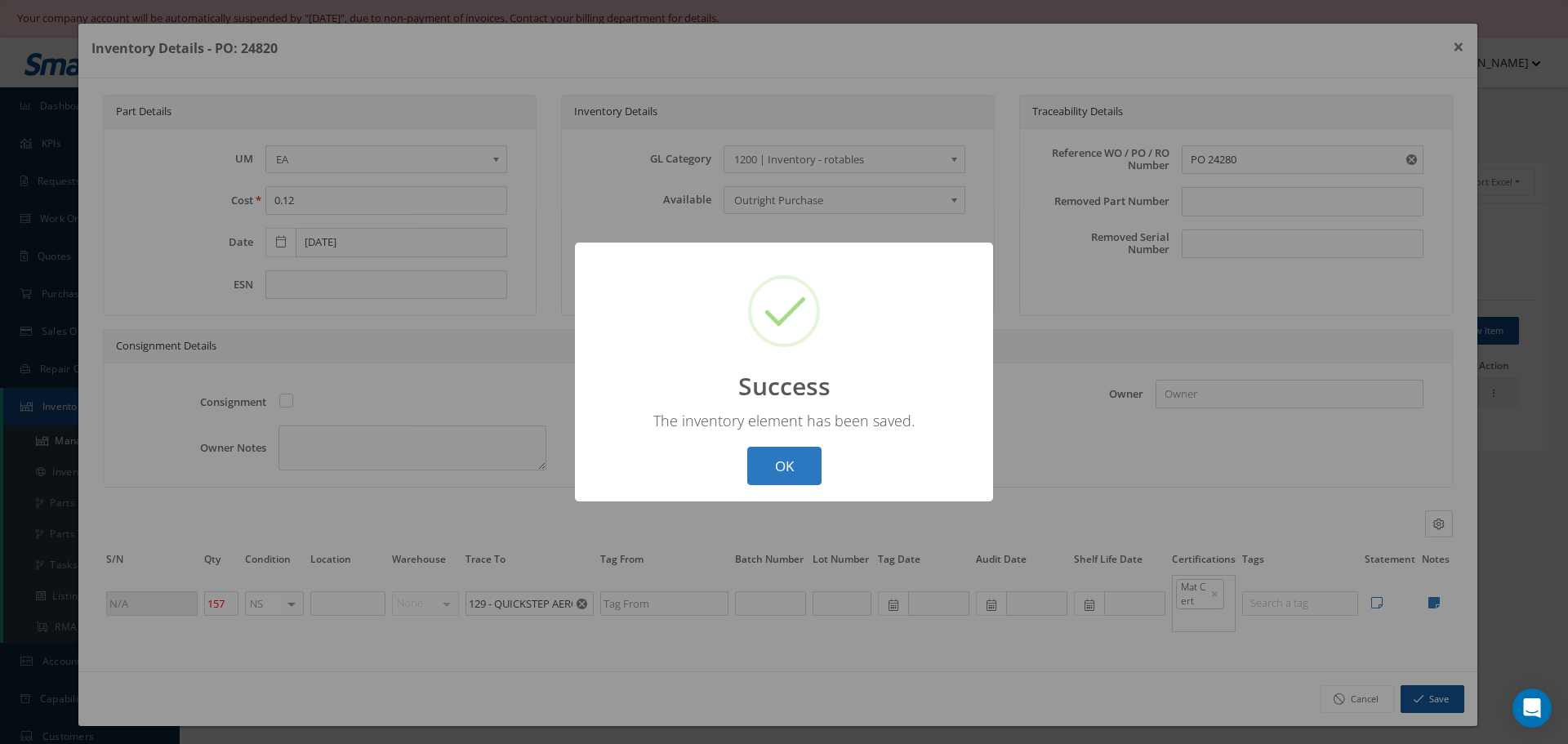
click at [790, 464] on button "OK" at bounding box center [785, 466] width 75 height 38
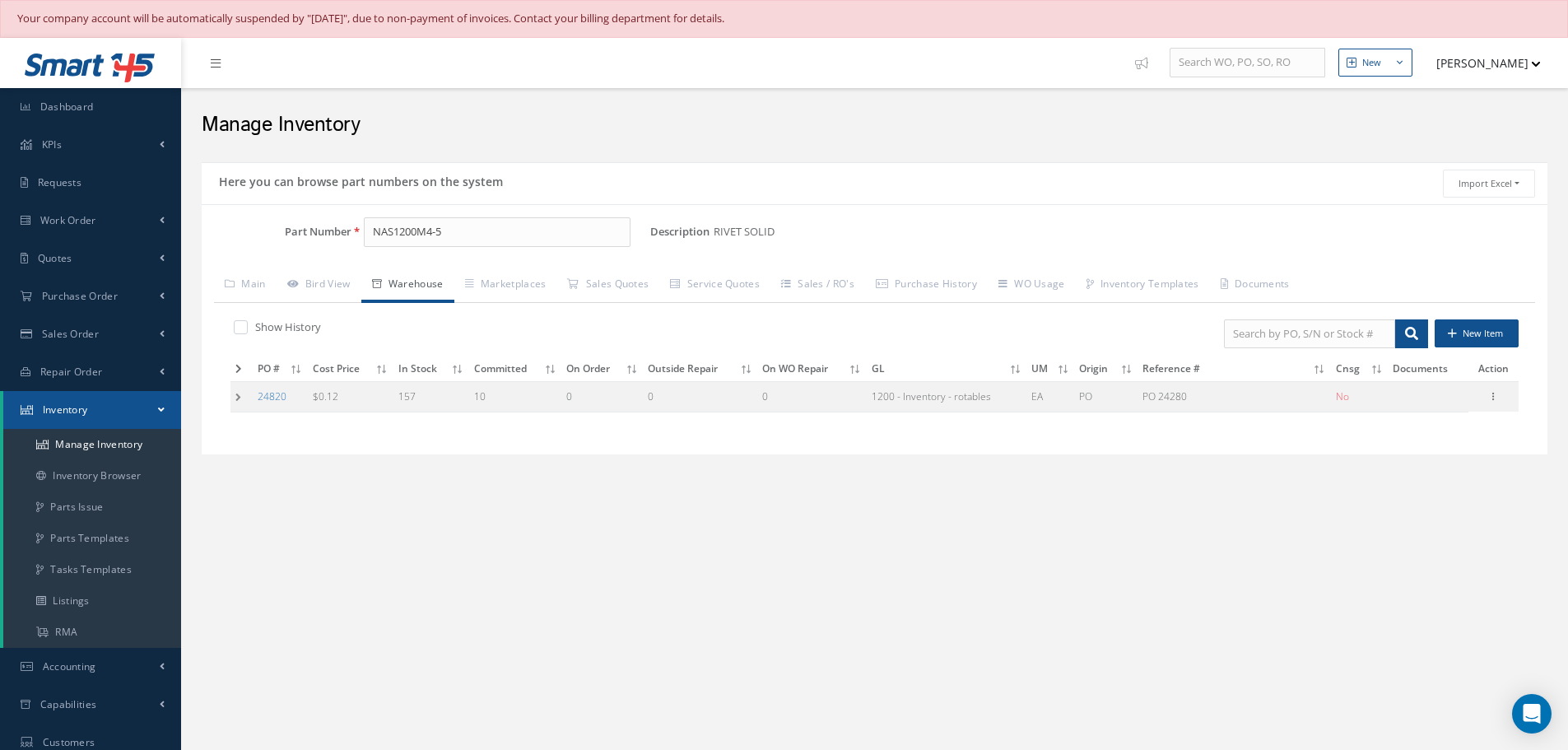
click at [249, 328] on label at bounding box center [249, 326] width 4 height 14
click at [244, 328] on input "checkbox" at bounding box center [238, 327] width 11 height 11
click at [247, 326] on label at bounding box center [249, 326] width 4 height 14
click at [237, 326] on input "checkbox" at bounding box center [238, 327] width 11 height 11
checkbox input "false"
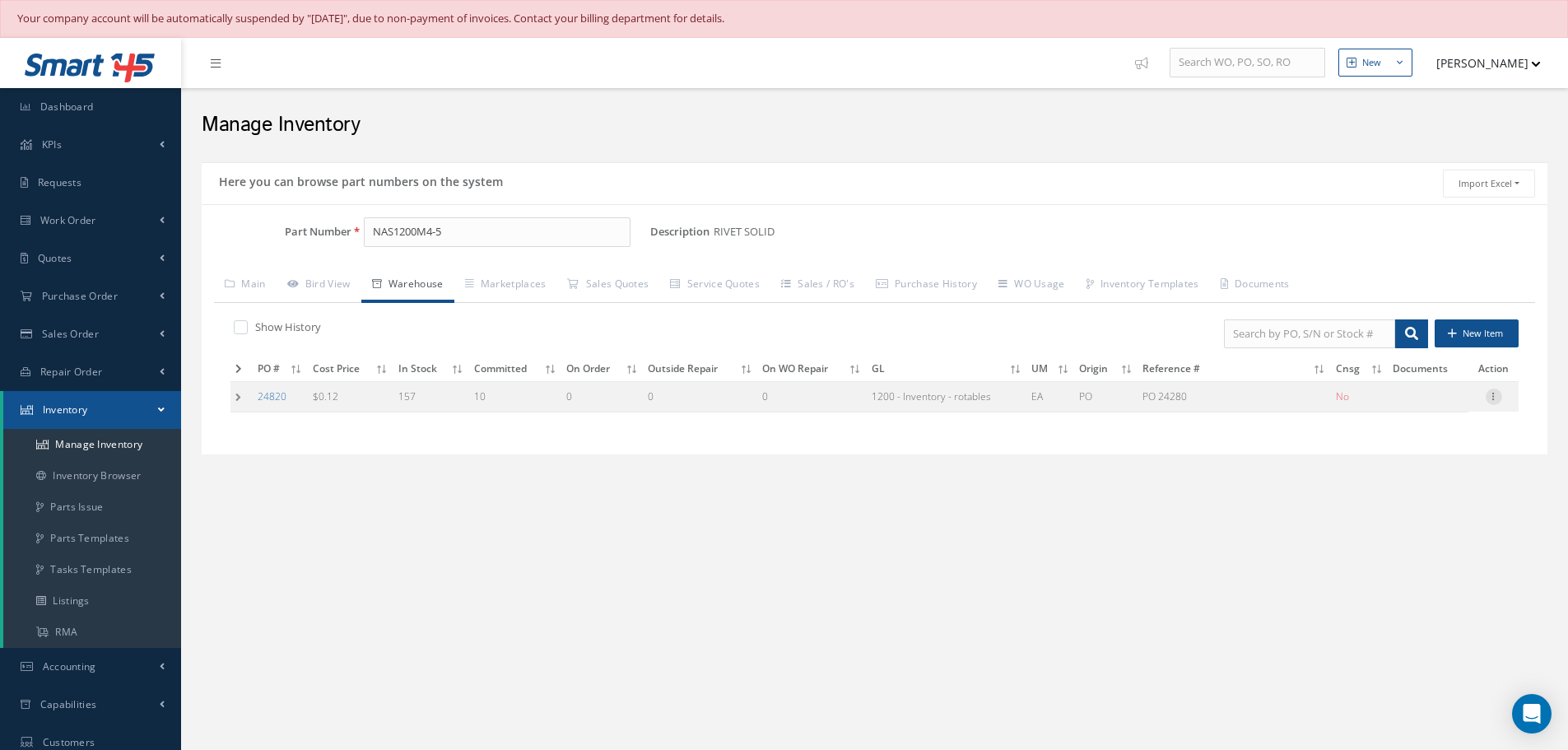
click at [1496, 398] on icon at bounding box center [1494, 396] width 16 height 14
click at [1399, 408] on link "Edit" at bounding box center [1418, 407] width 130 height 21
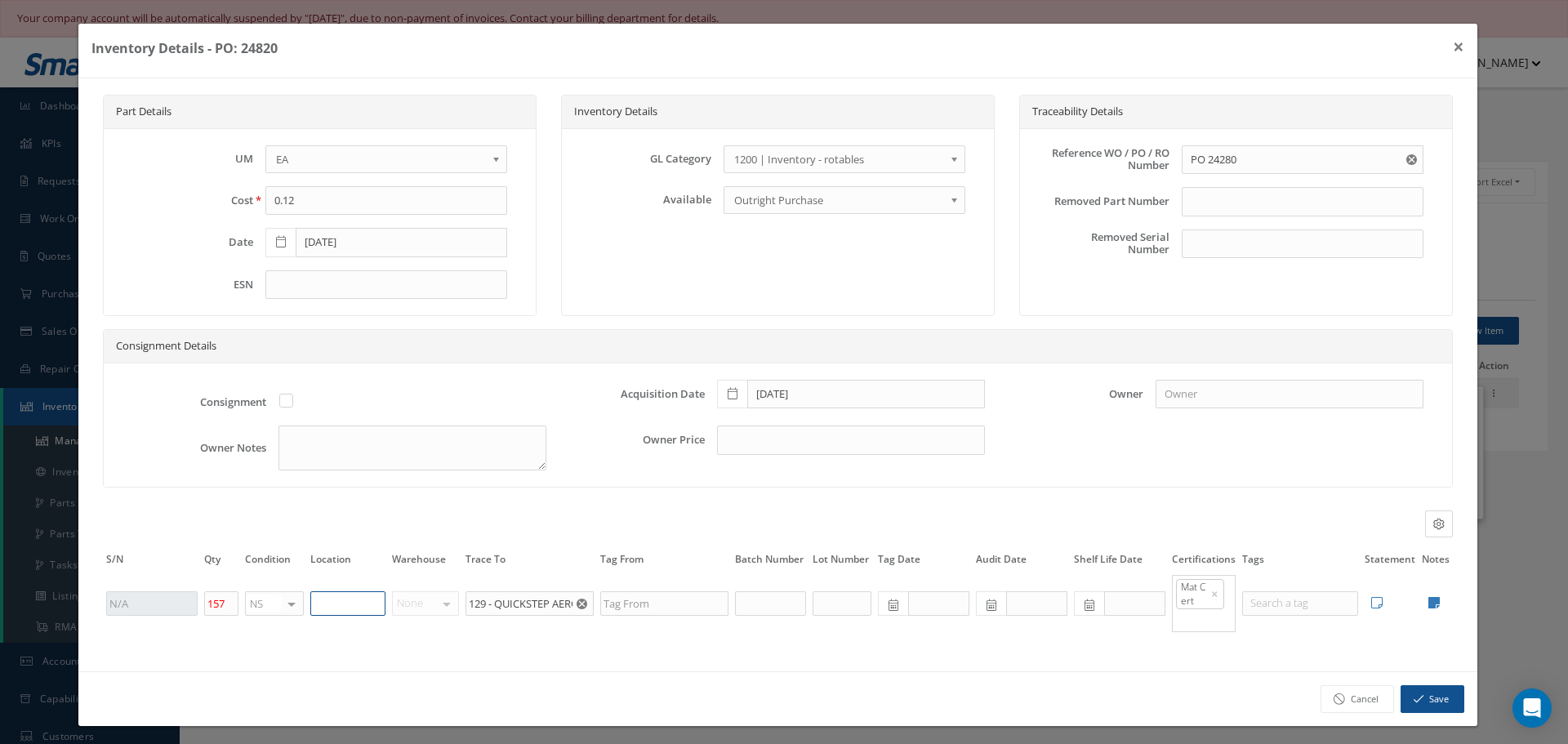
click at [347, 606] on input "text" at bounding box center [347, 604] width 75 height 25
type input "RN8-1-75"
click at [1437, 695] on button "Save" at bounding box center [1432, 700] width 64 height 29
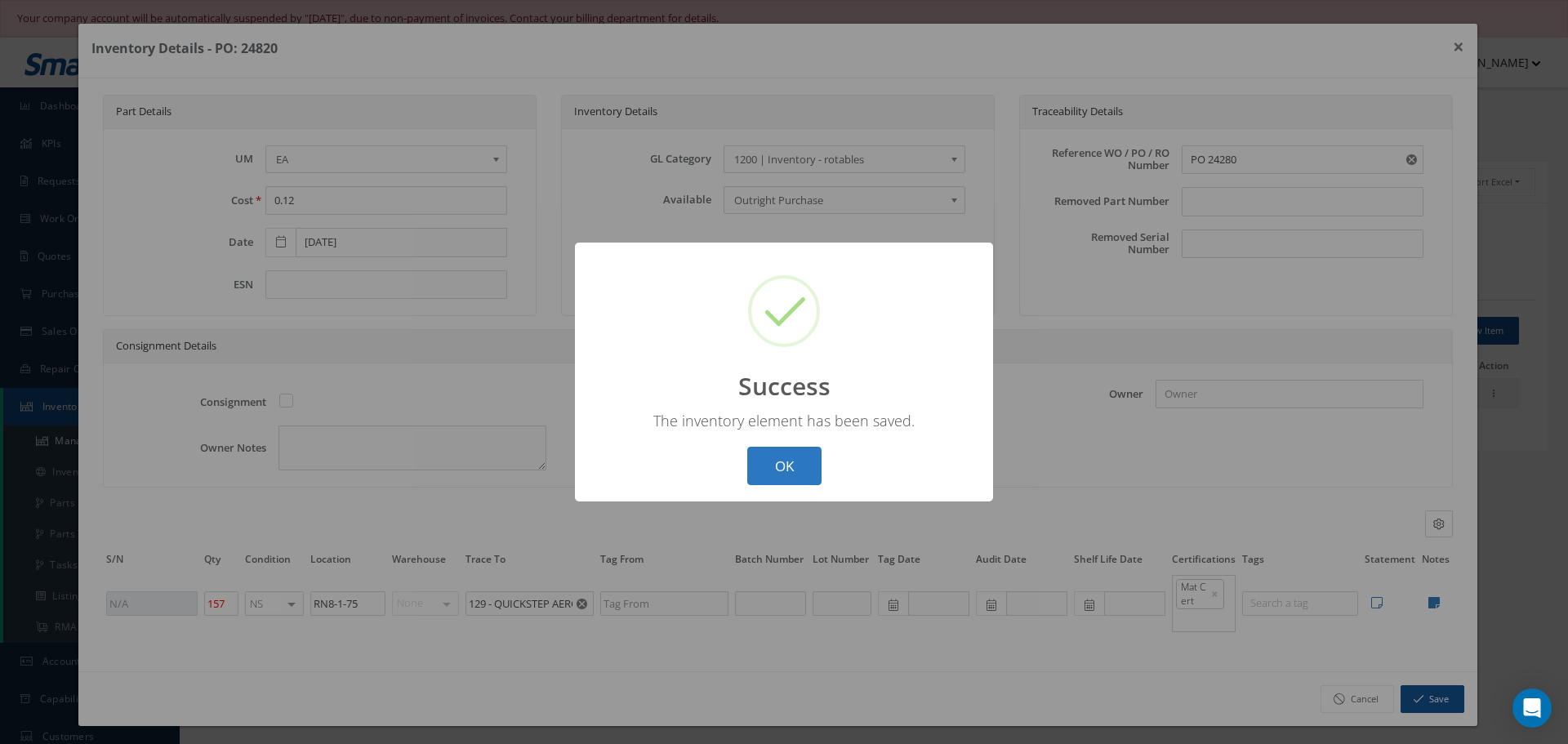
click at [793, 465] on button "OK" at bounding box center [785, 466] width 75 height 38
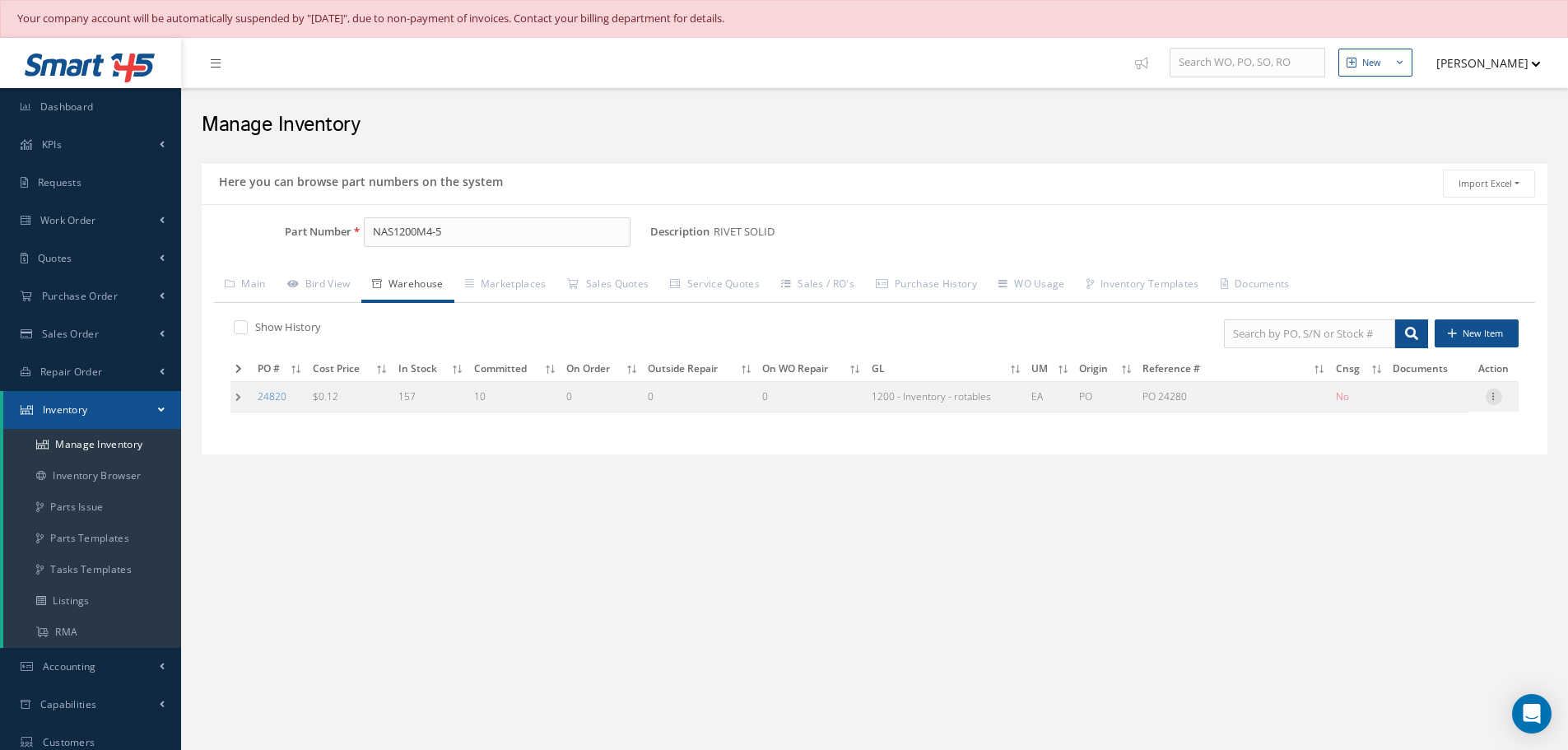
click at [1494, 399] on icon at bounding box center [1494, 396] width 16 height 14
click at [1419, 458] on link "Label" at bounding box center [1418, 462] width 130 height 21
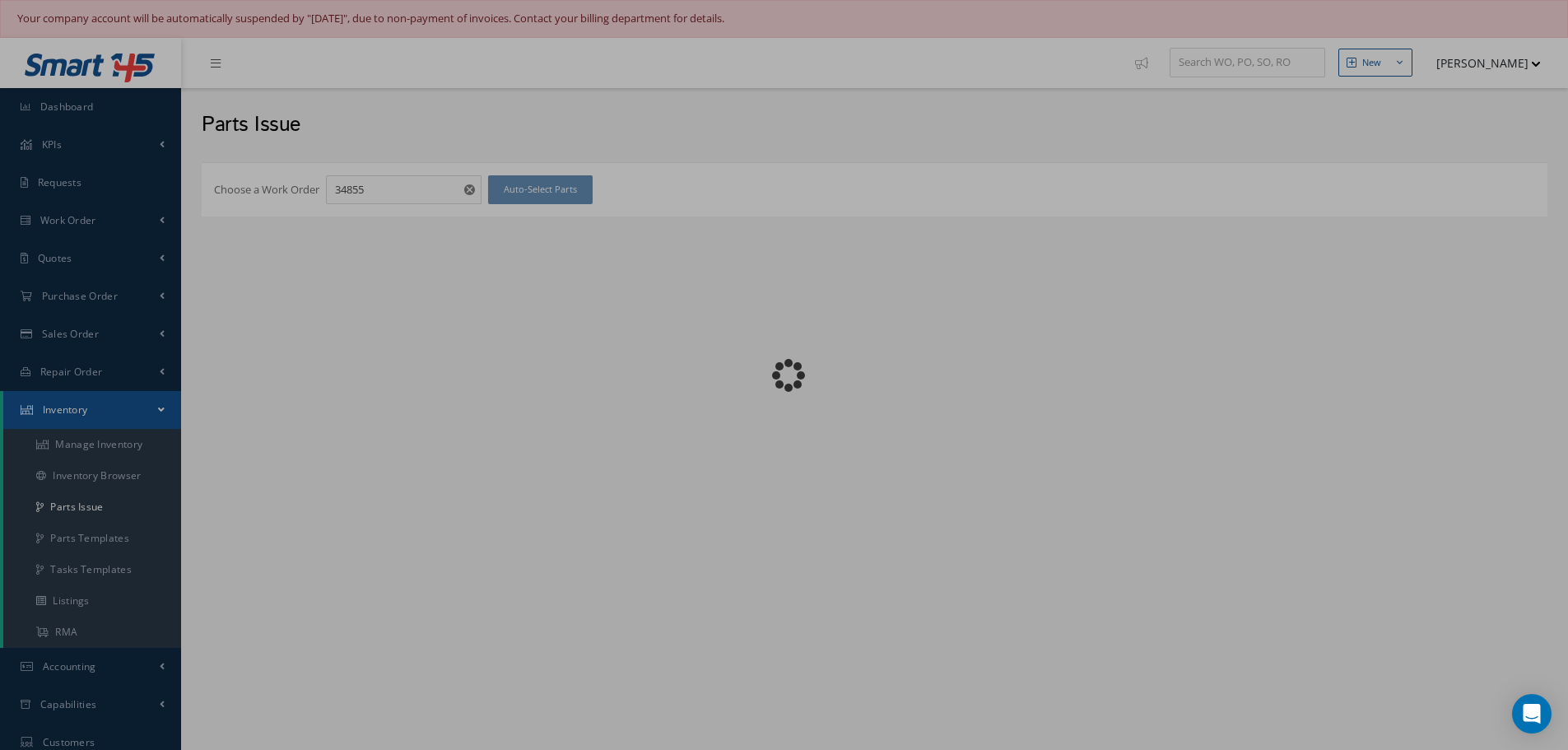
checkbox input "false"
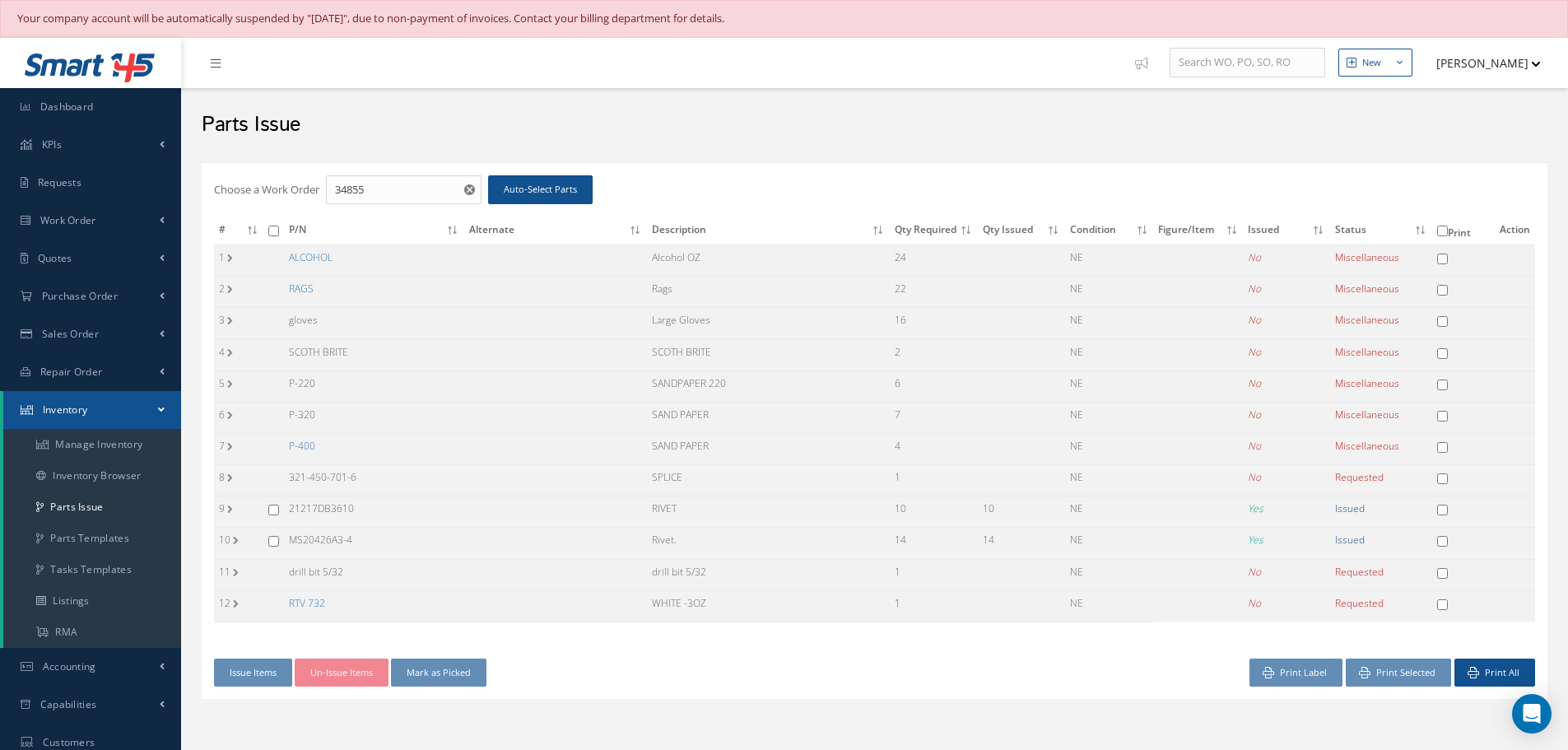
scroll to position [82, 0]
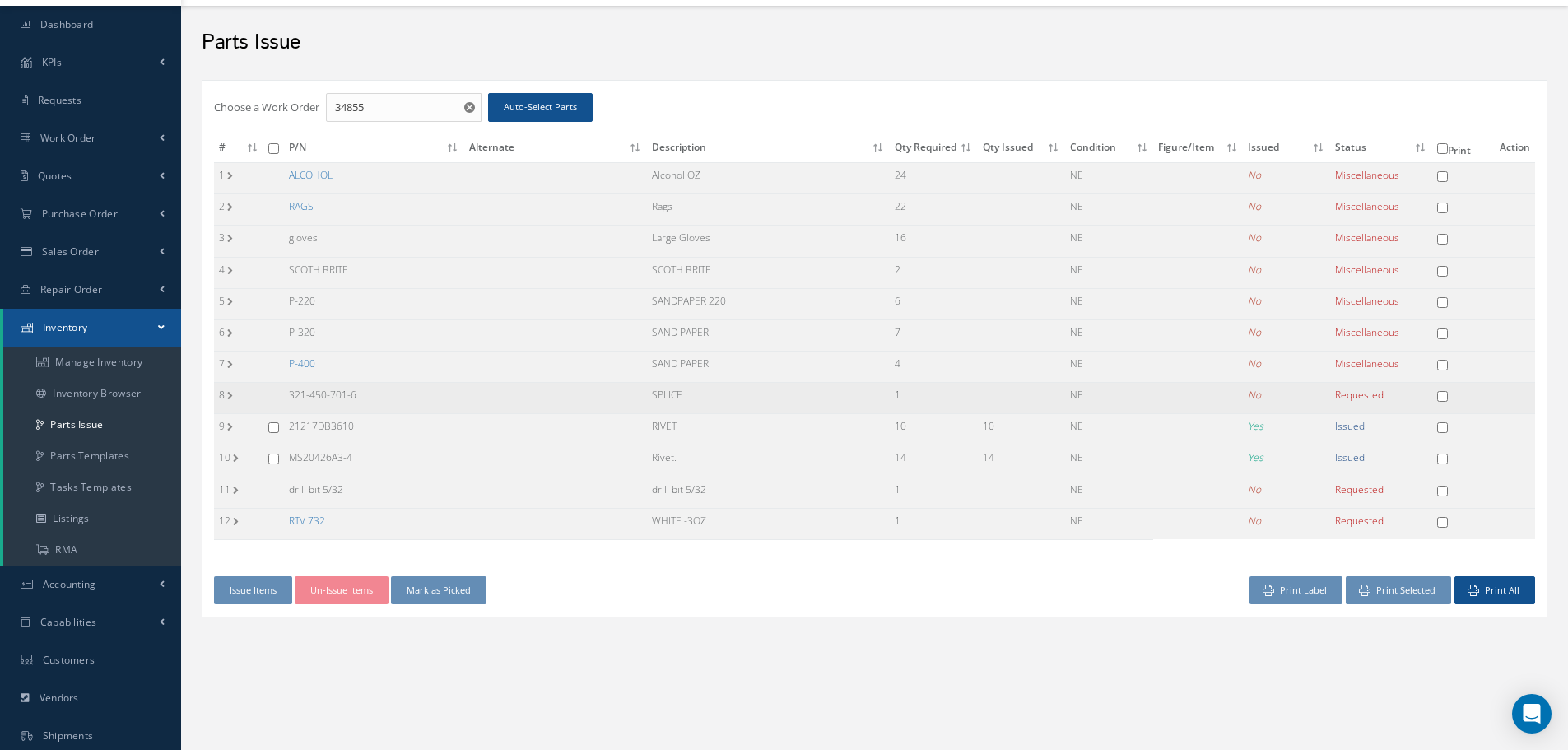
drag, startPoint x: 287, startPoint y: 392, endPoint x: 409, endPoint y: 404, distance: 122.6
click at [409, 404] on td "321-450-701-6" at bounding box center [373, 399] width 180 height 31
click at [378, 106] on input "34855" at bounding box center [403, 107] width 155 height 30
type input "34854"
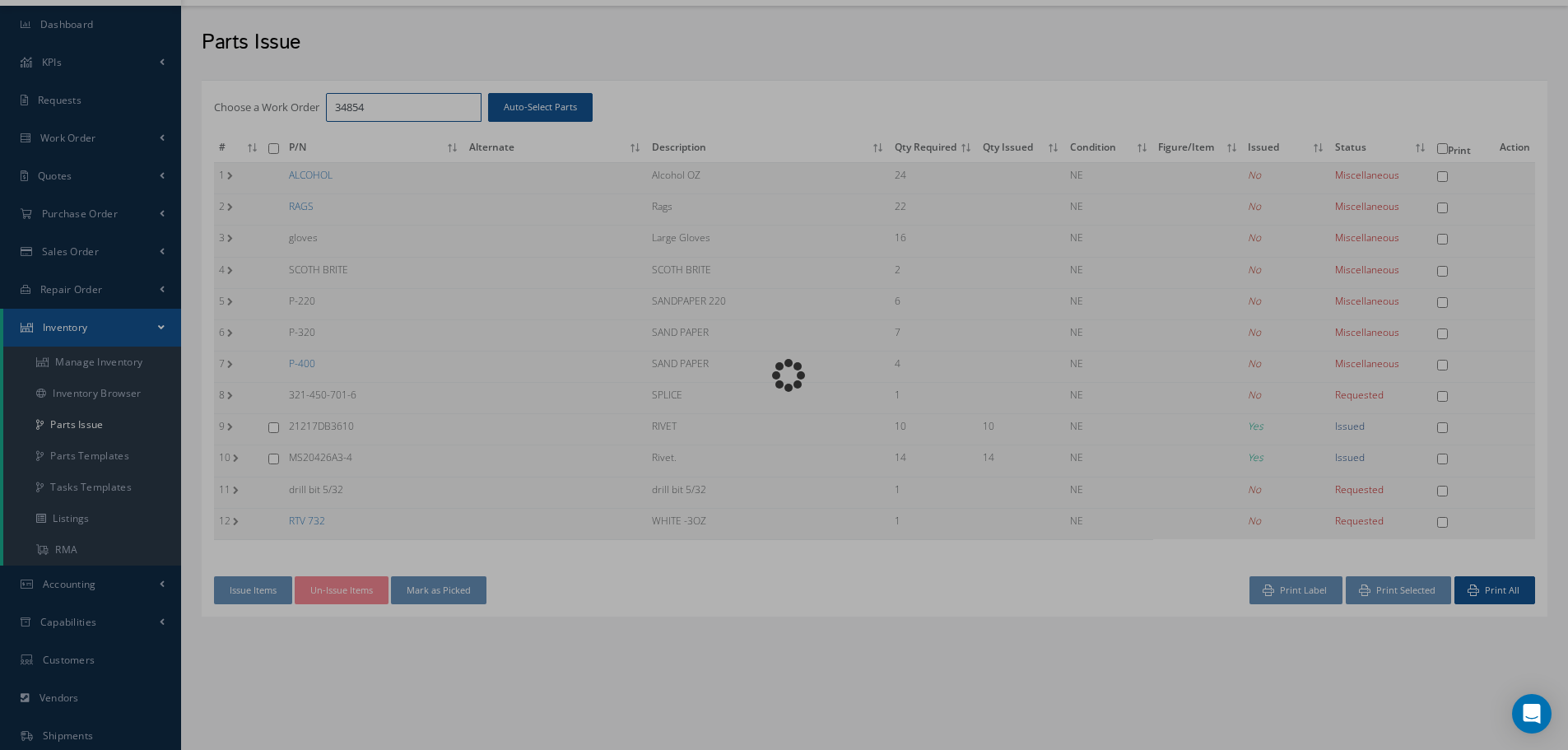
checkbox input "false"
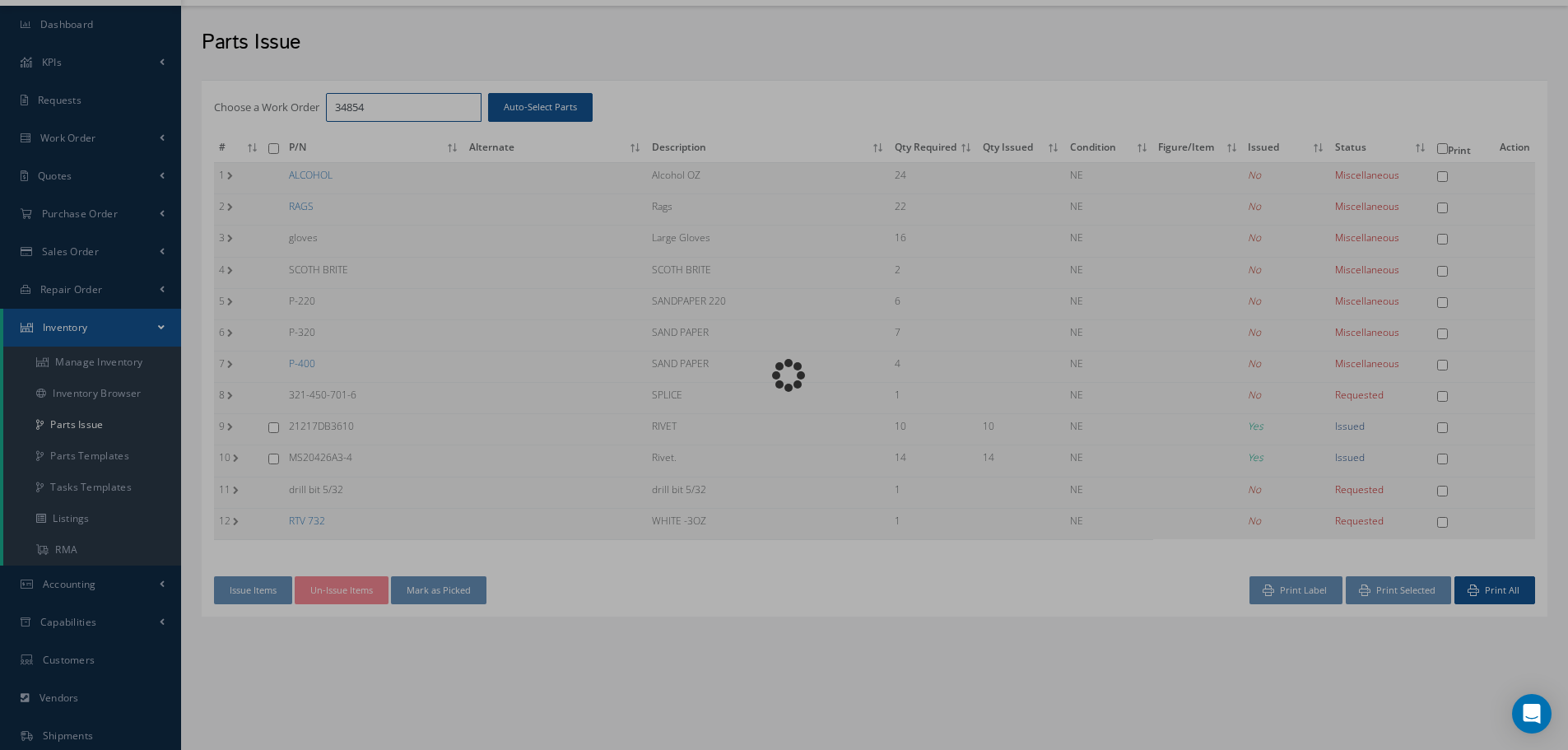
checkbox input "false"
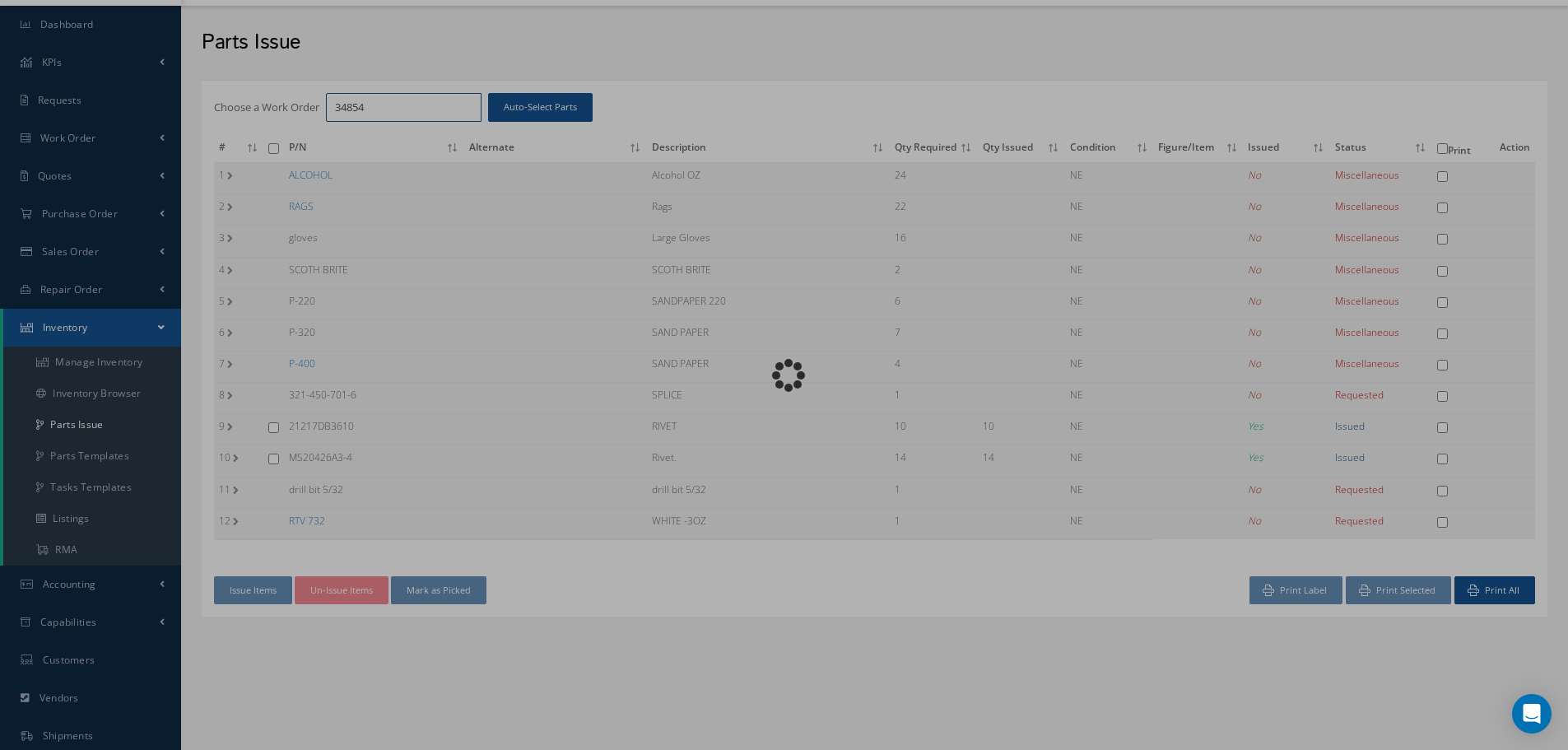
checkbox input "false"
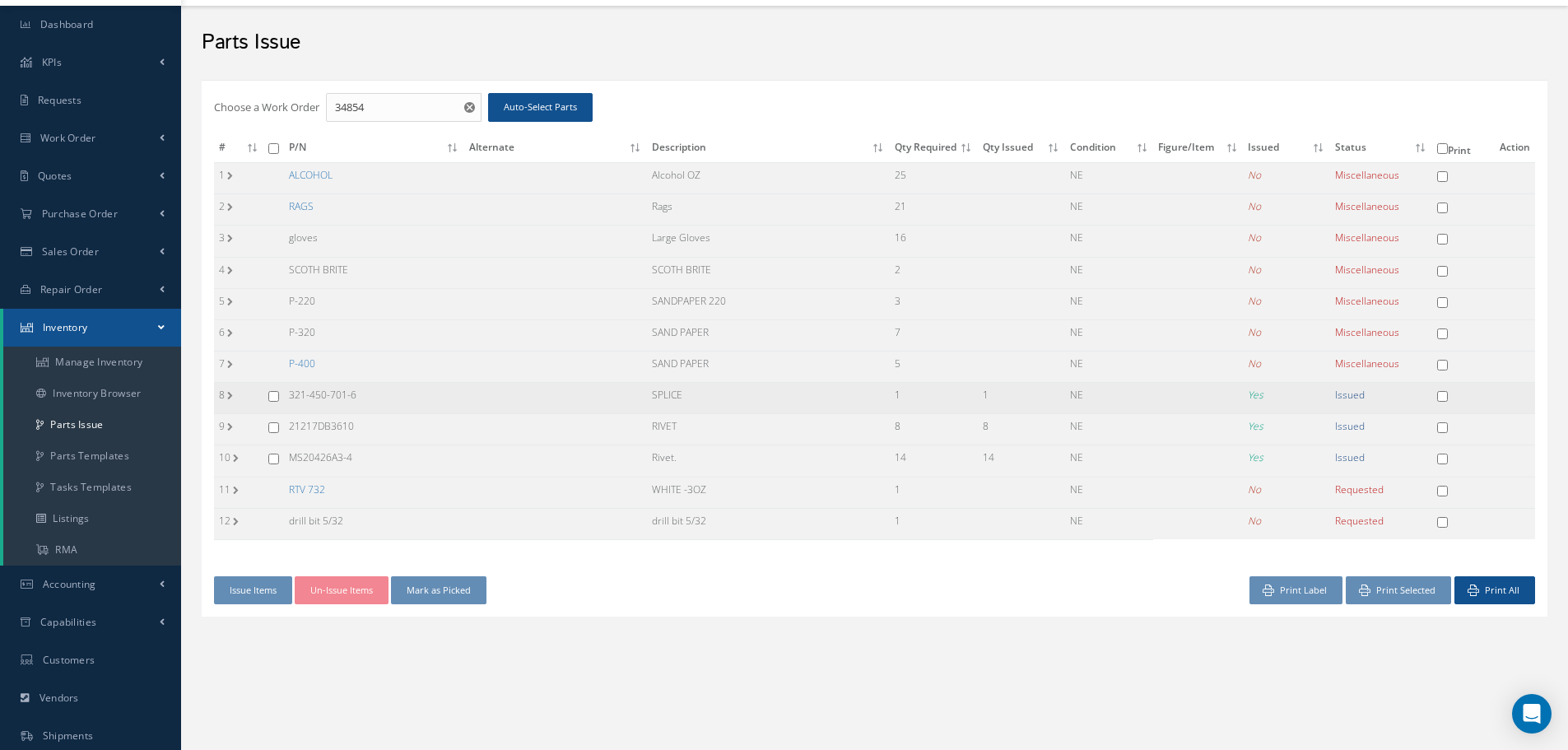
click at [277, 398] on input "checkbox" at bounding box center [273, 396] width 11 height 11
checkbox input "true"
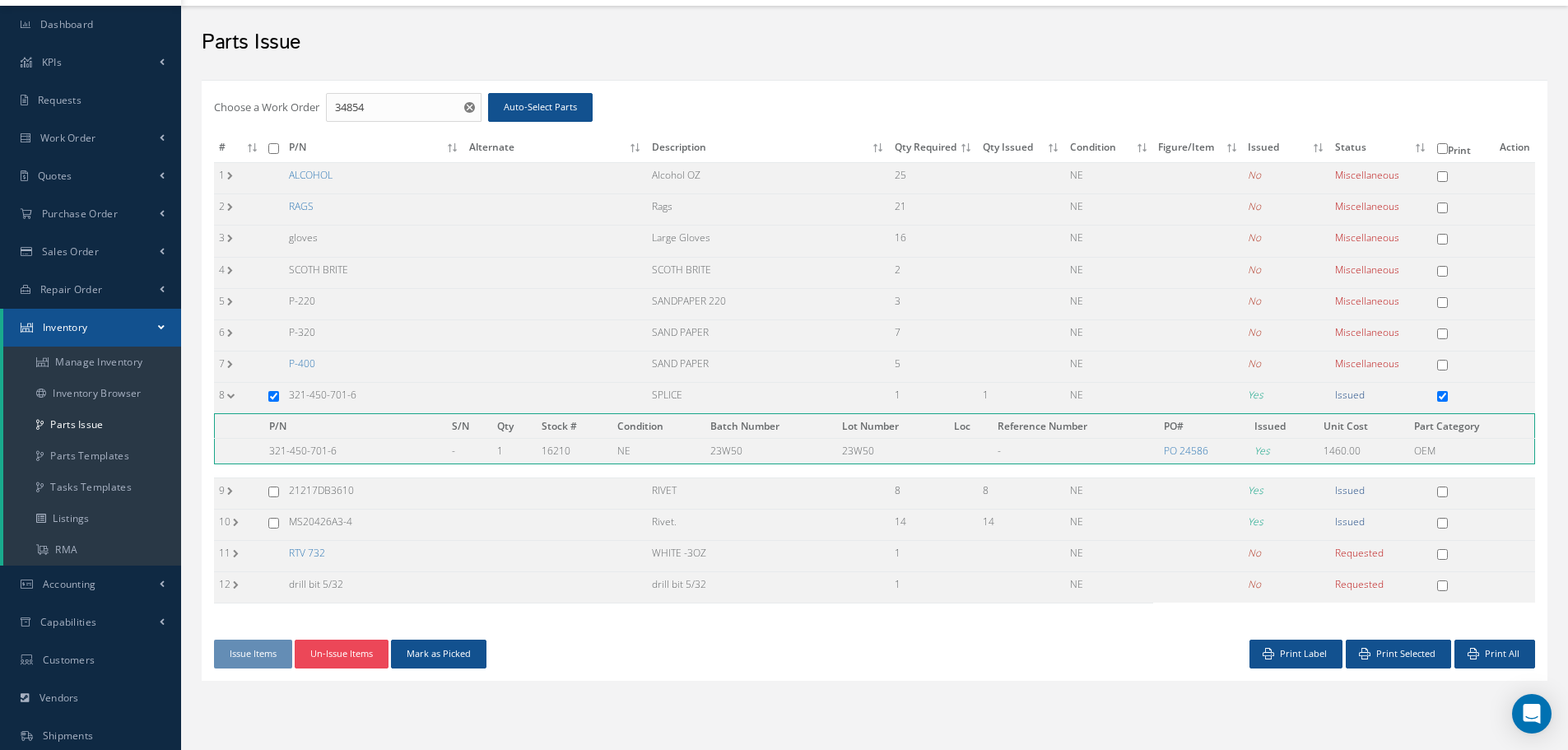
click at [342, 651] on button "Un-Issue Items" at bounding box center [341, 654] width 94 height 29
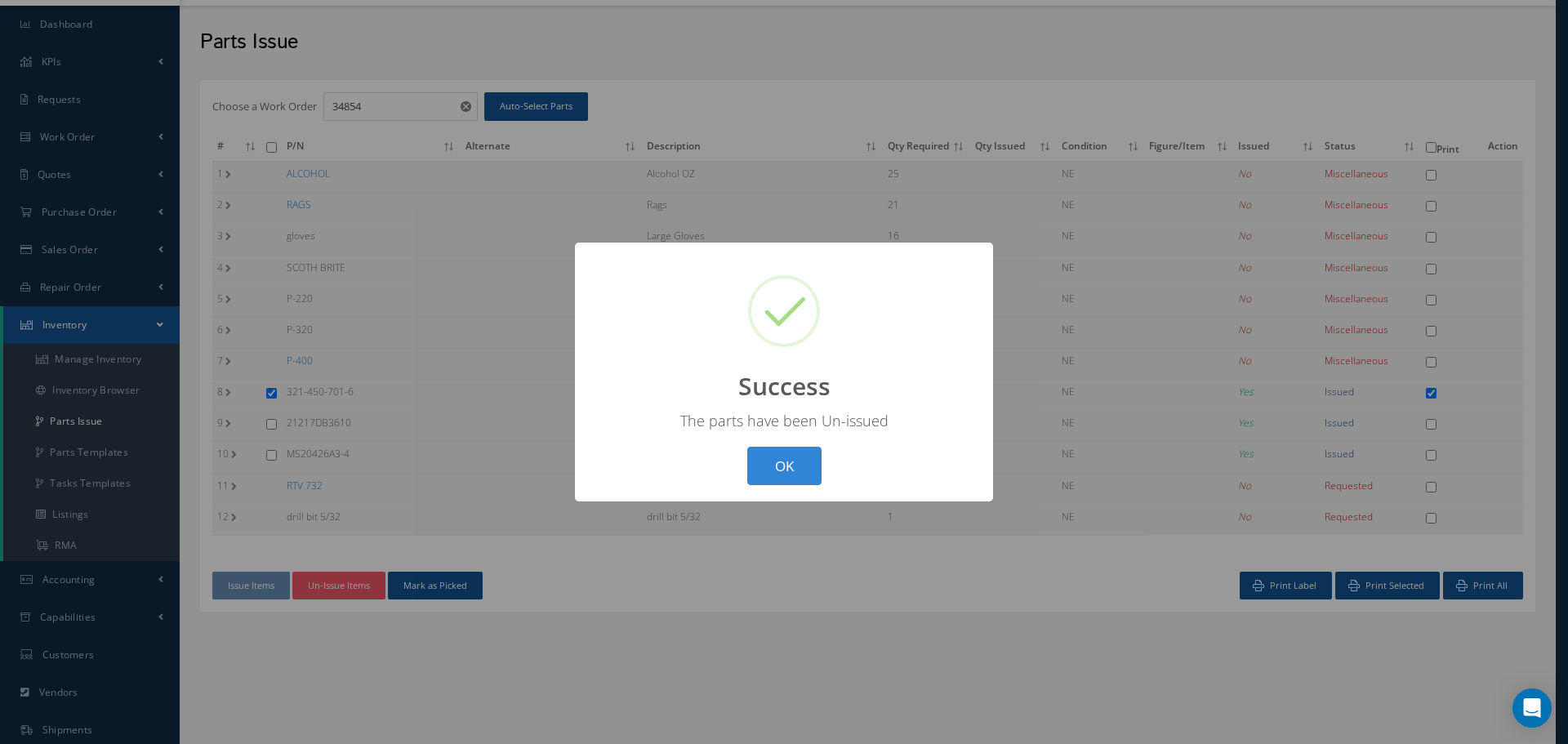
click at [786, 458] on button "OK" at bounding box center [785, 466] width 75 height 38
checkbox input "false"
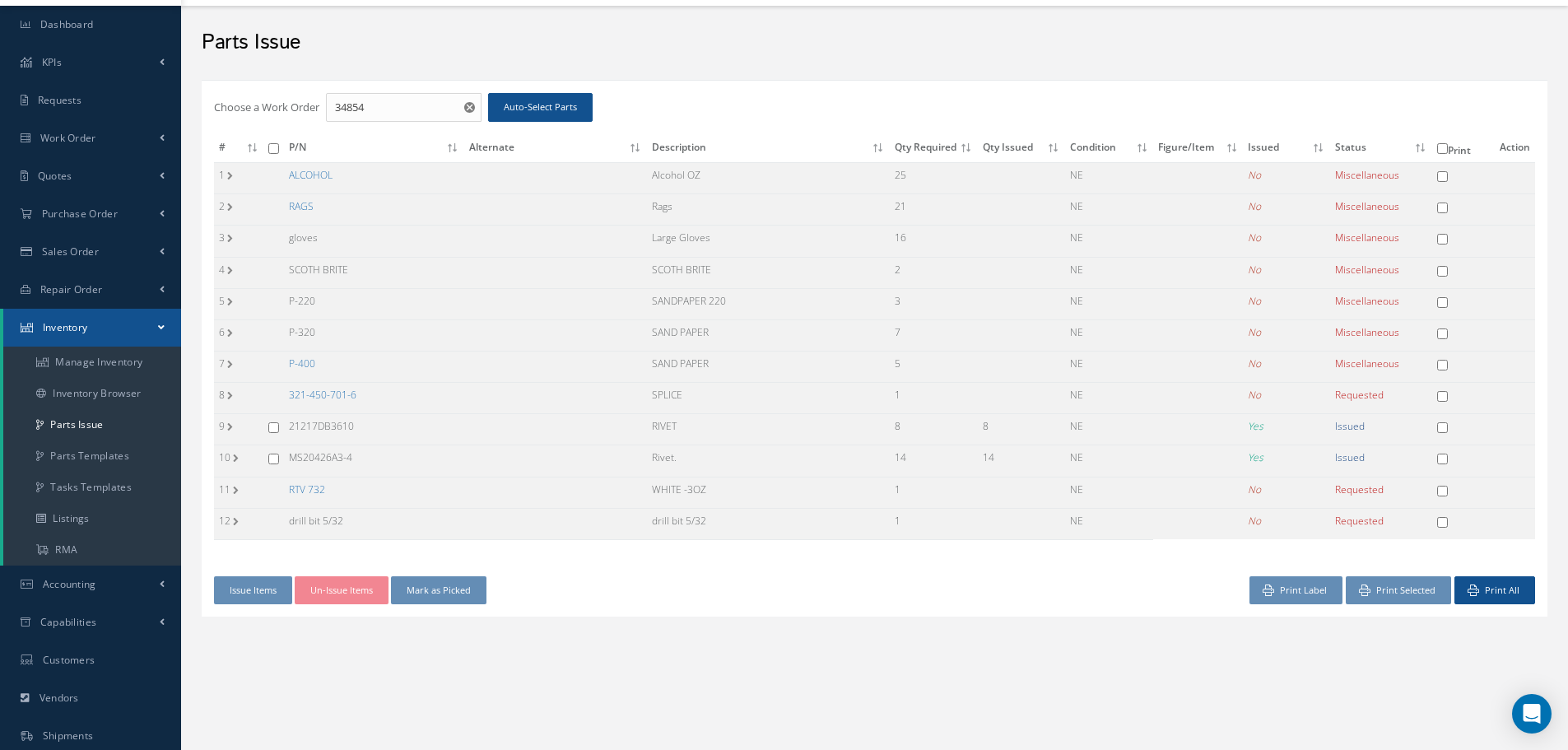
click at [316, 395] on link "321-450-701-6" at bounding box center [322, 395] width 68 height 14
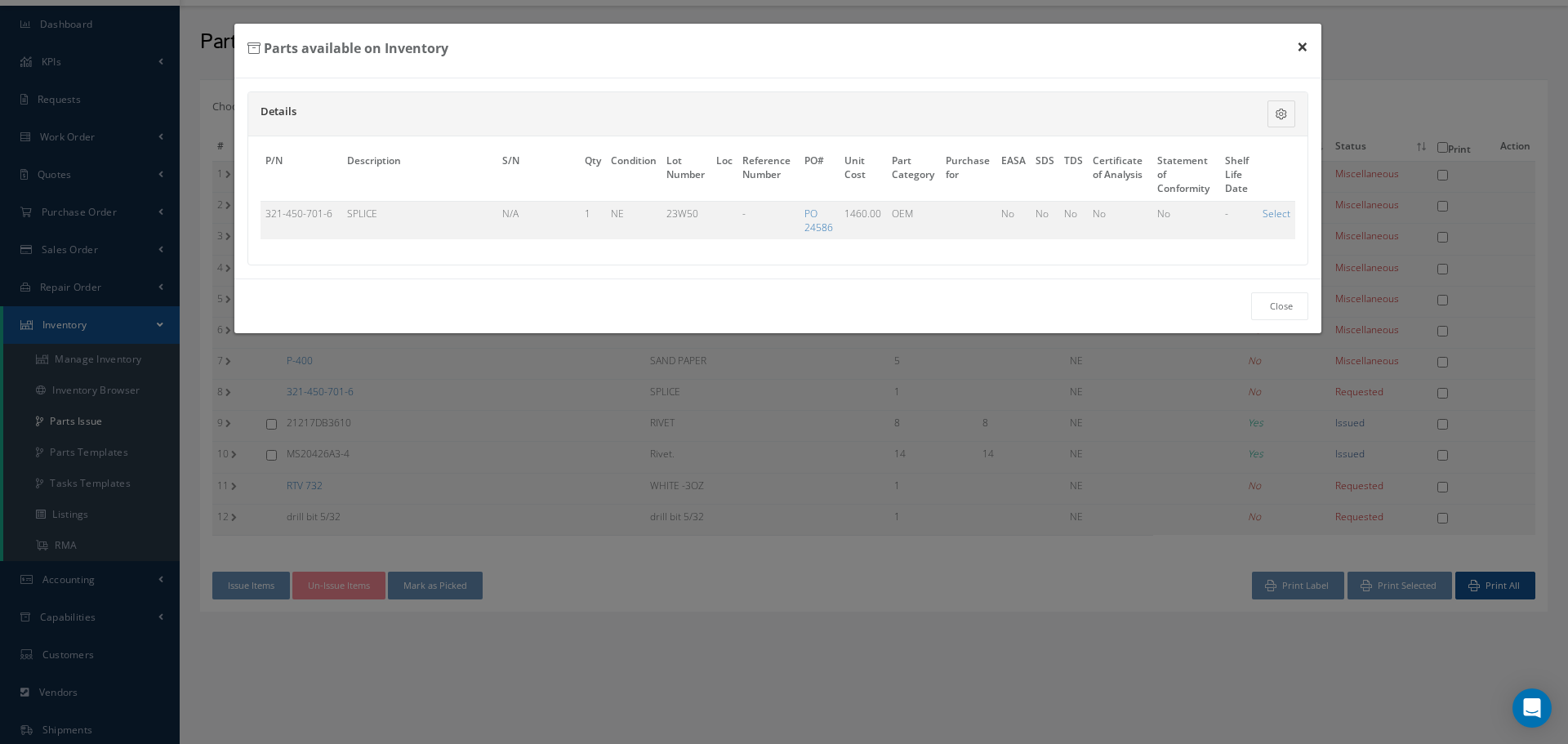
click at [1302, 42] on button "×" at bounding box center [1302, 47] width 37 height 46
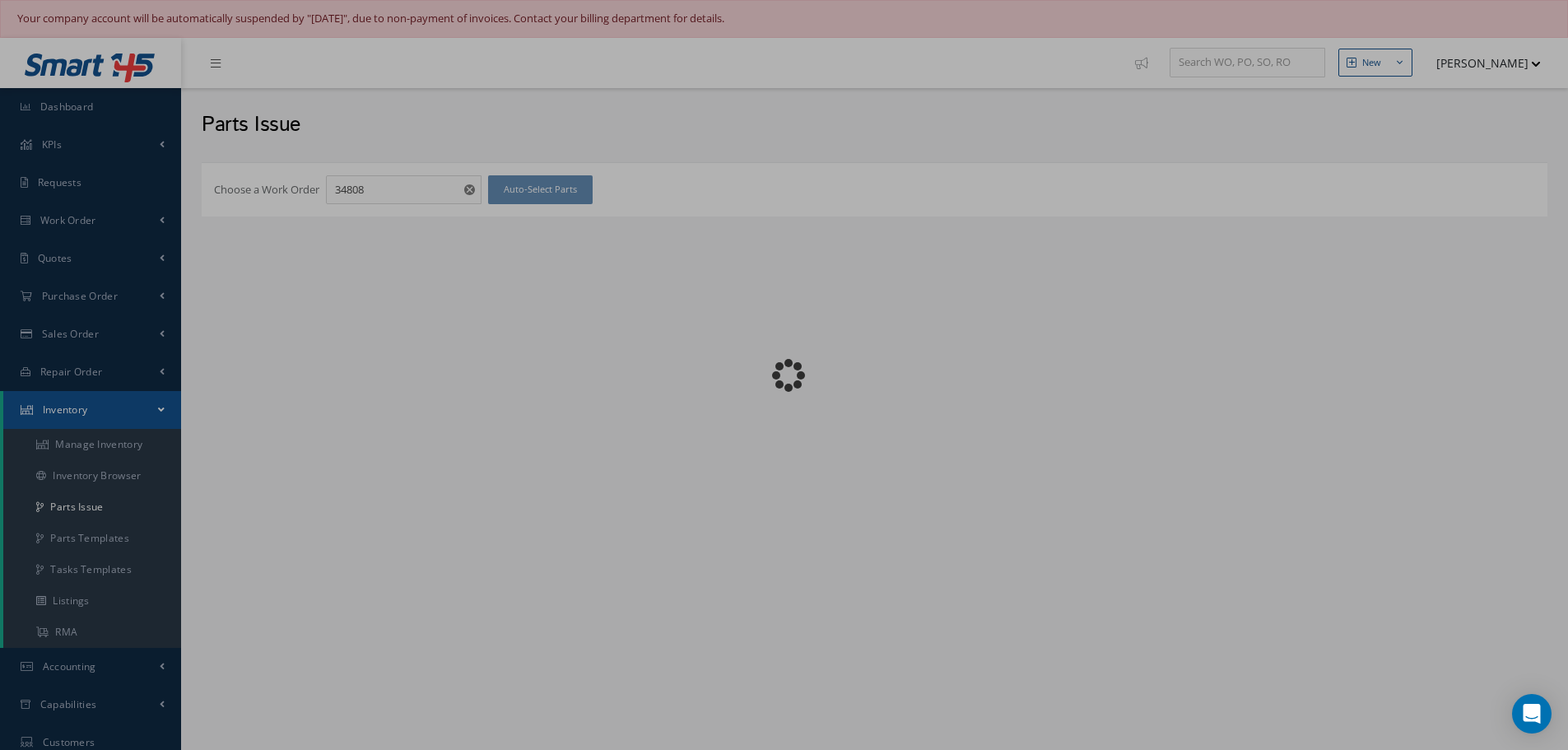
checkbox input "false"
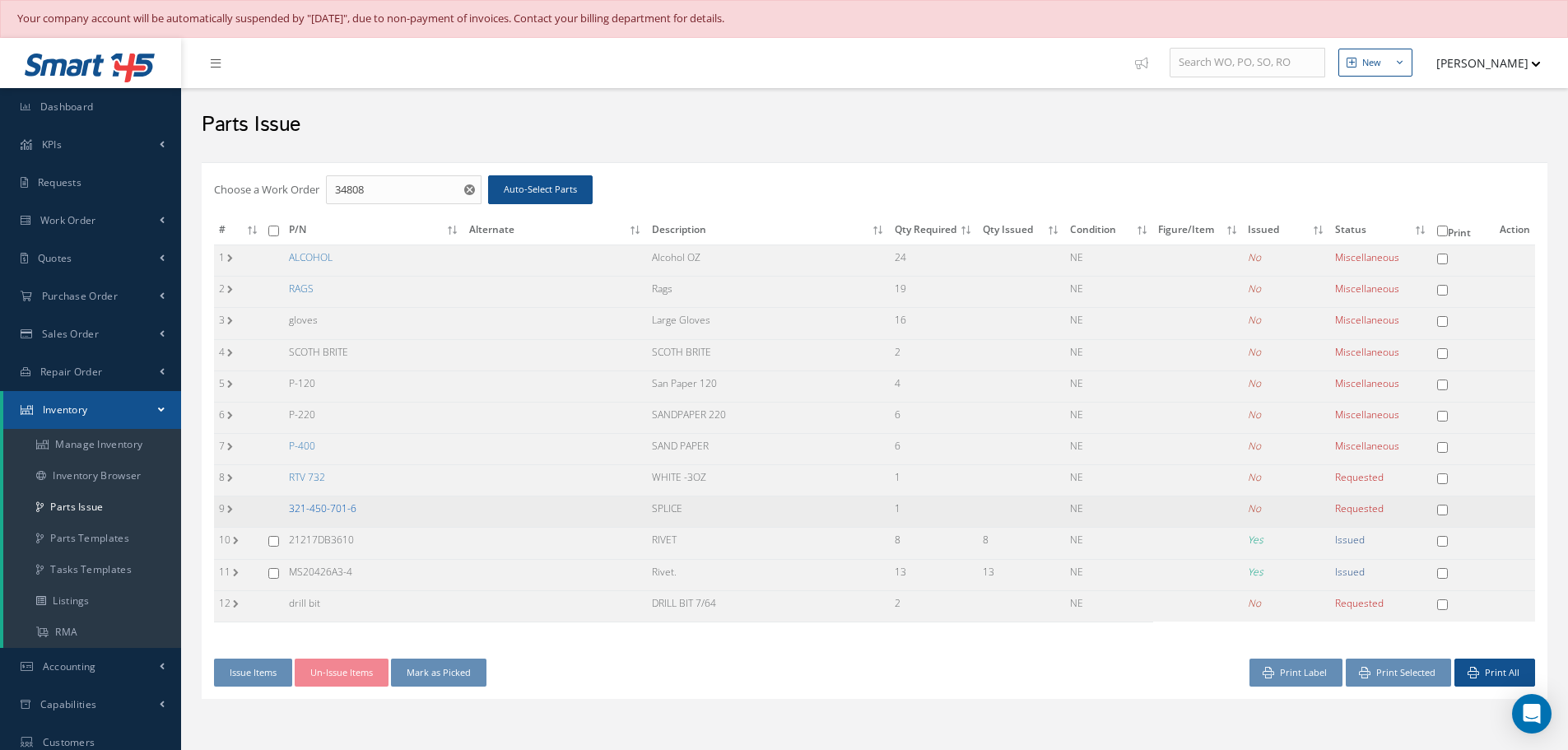
click at [328, 511] on link "321-450-701-6" at bounding box center [322, 509] width 68 height 14
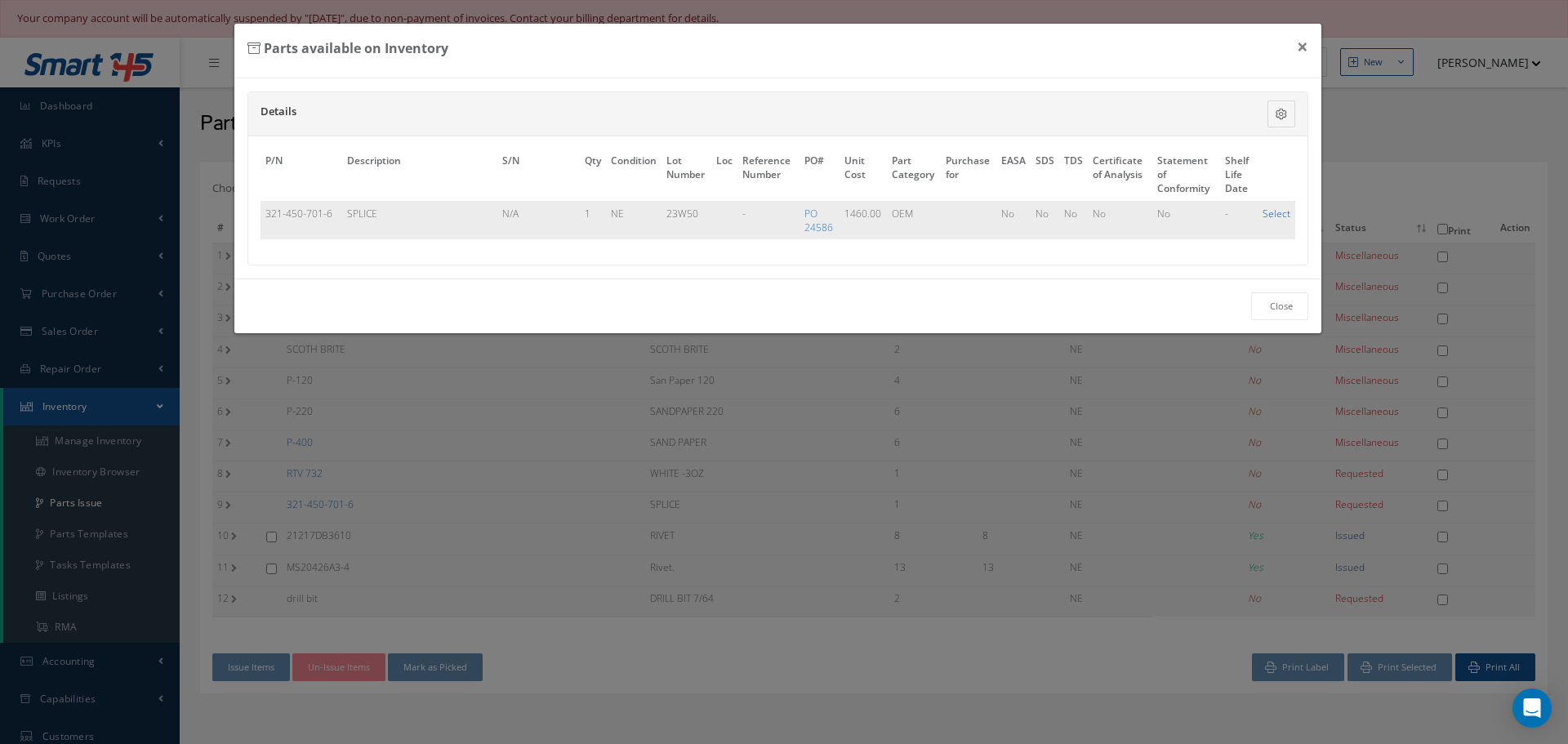
click at [1275, 216] on link "Select" at bounding box center [1276, 214] width 28 height 14
checkbox input "true"
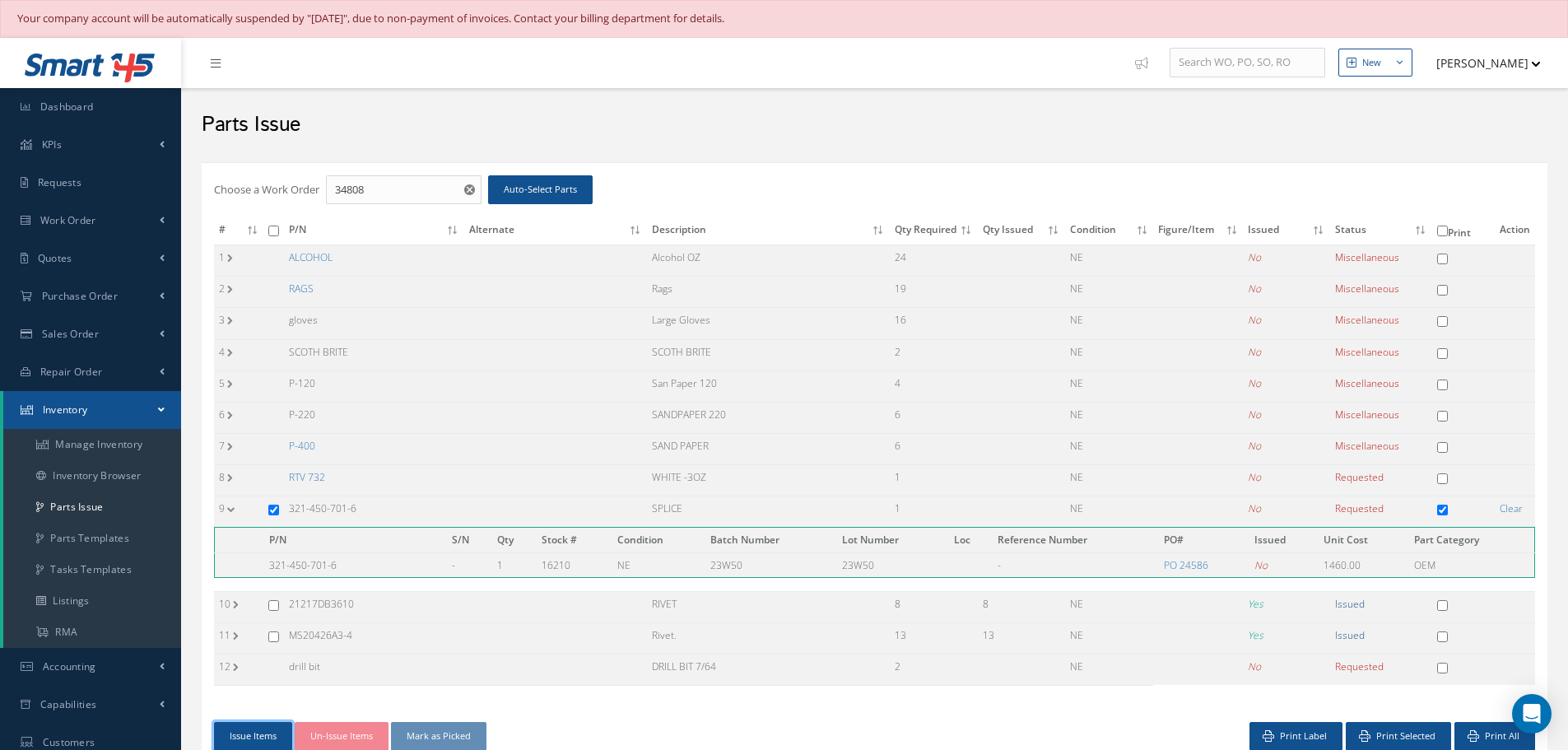
click at [253, 737] on button "Issue Items" at bounding box center [253, 736] width 78 height 29
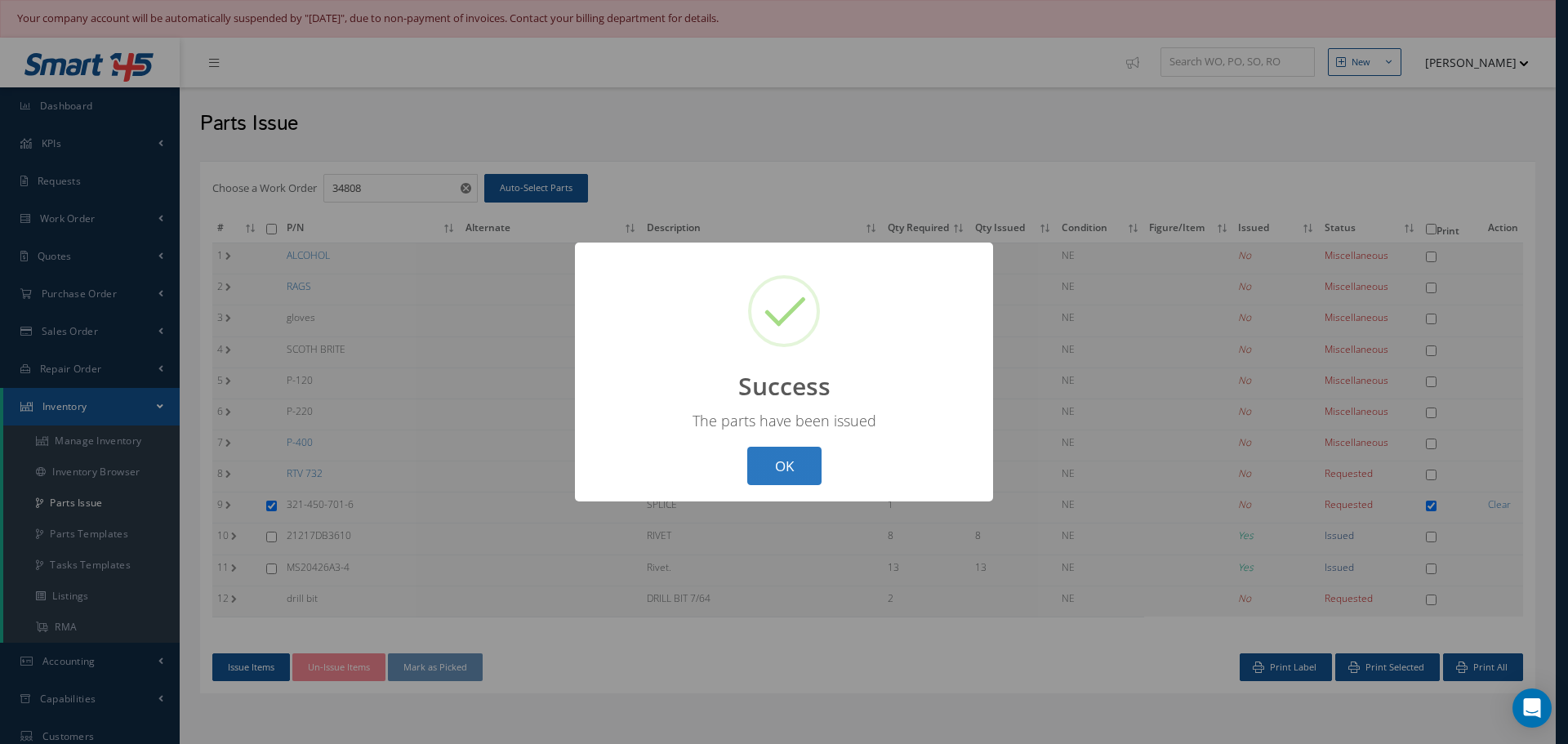
click at [796, 480] on button "OK" at bounding box center [785, 466] width 75 height 38
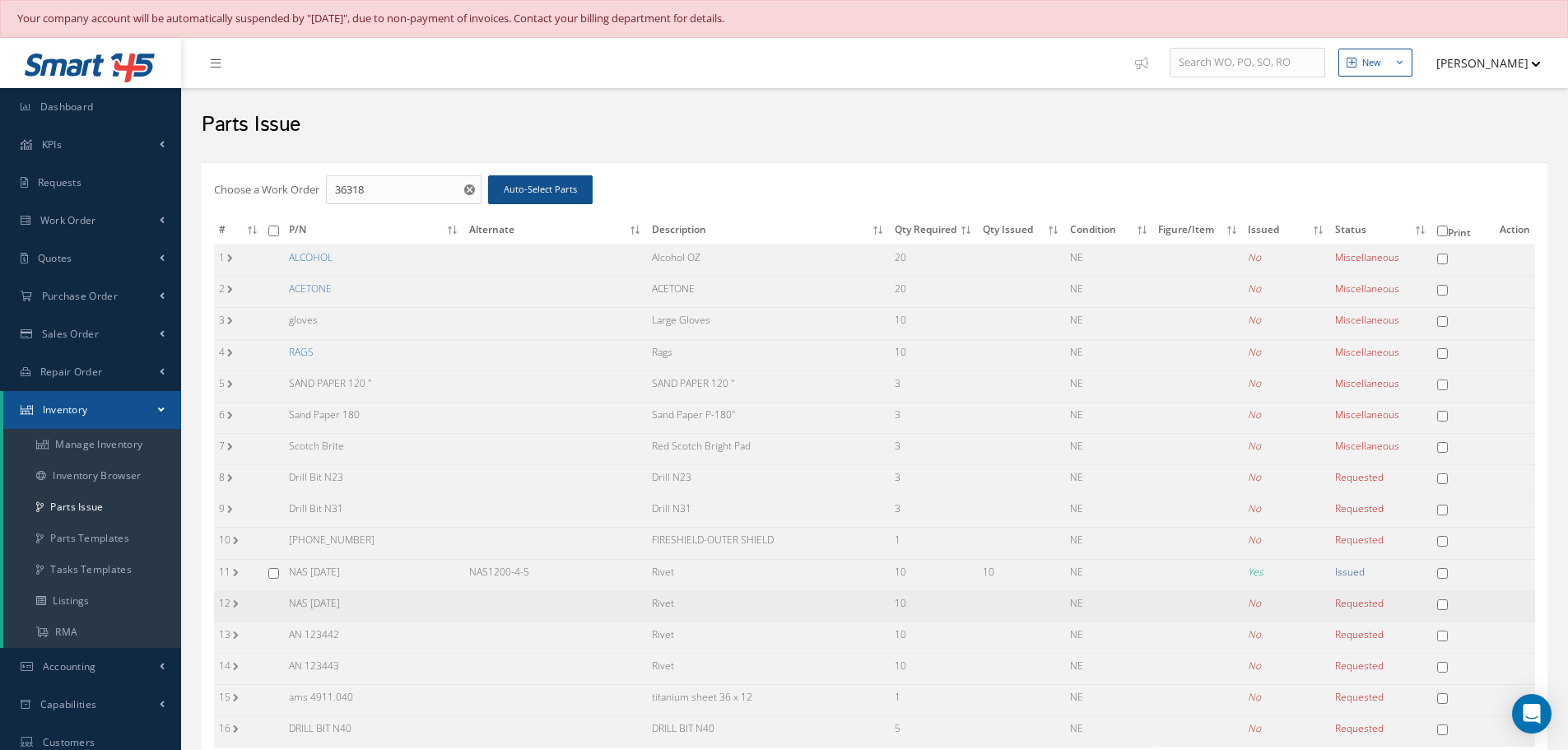
scroll to position [238, 0]
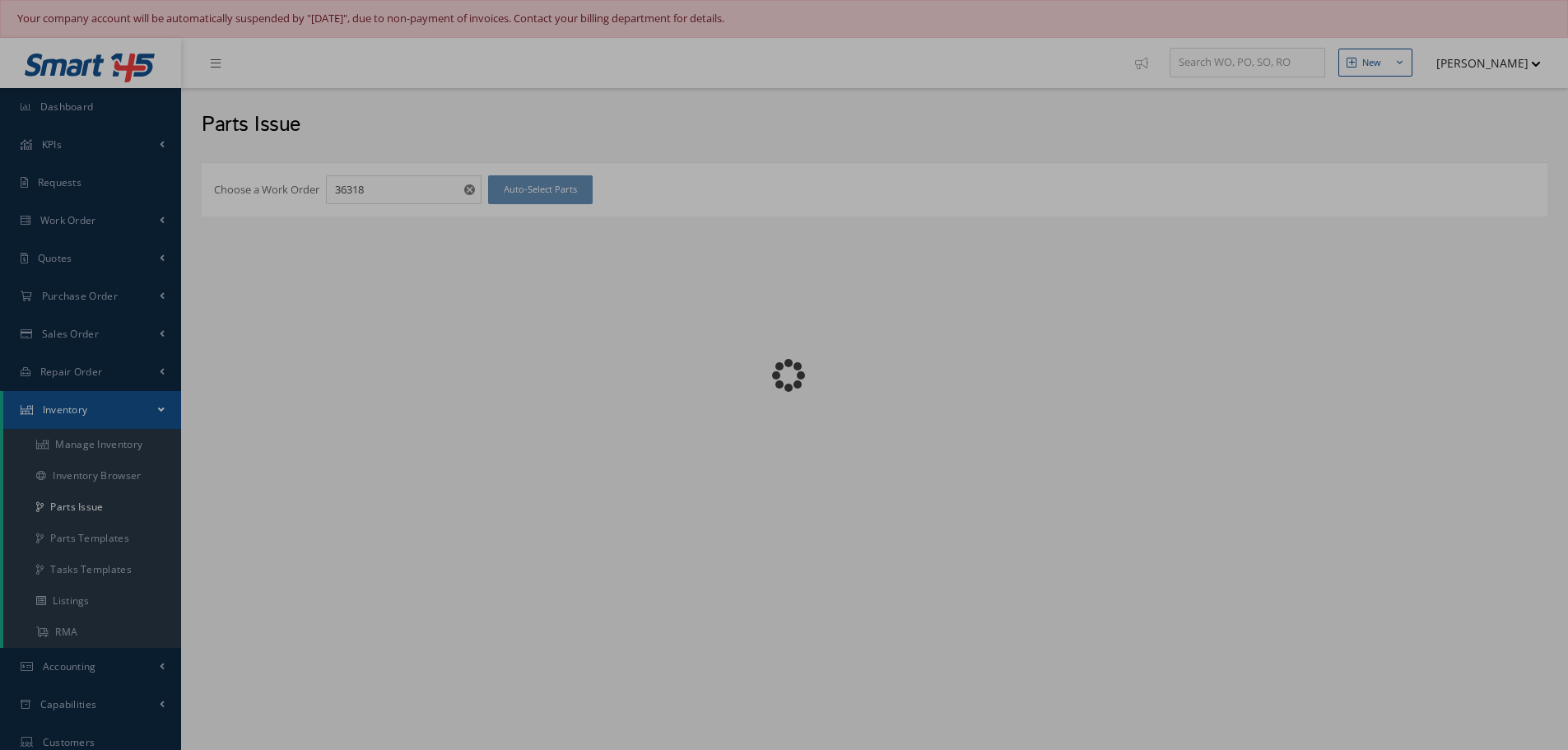
scroll to position [238, 0]
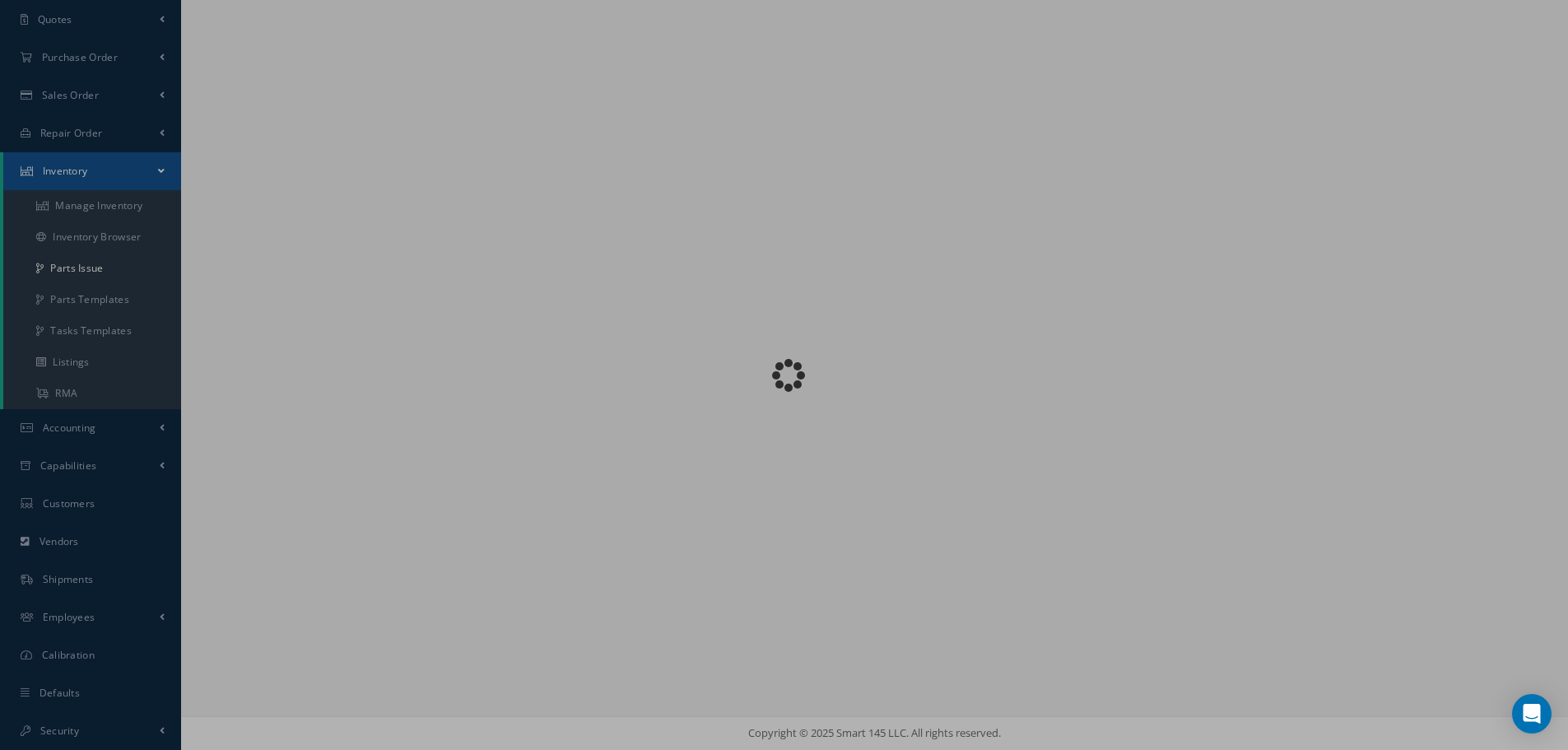
checkbox input "false"
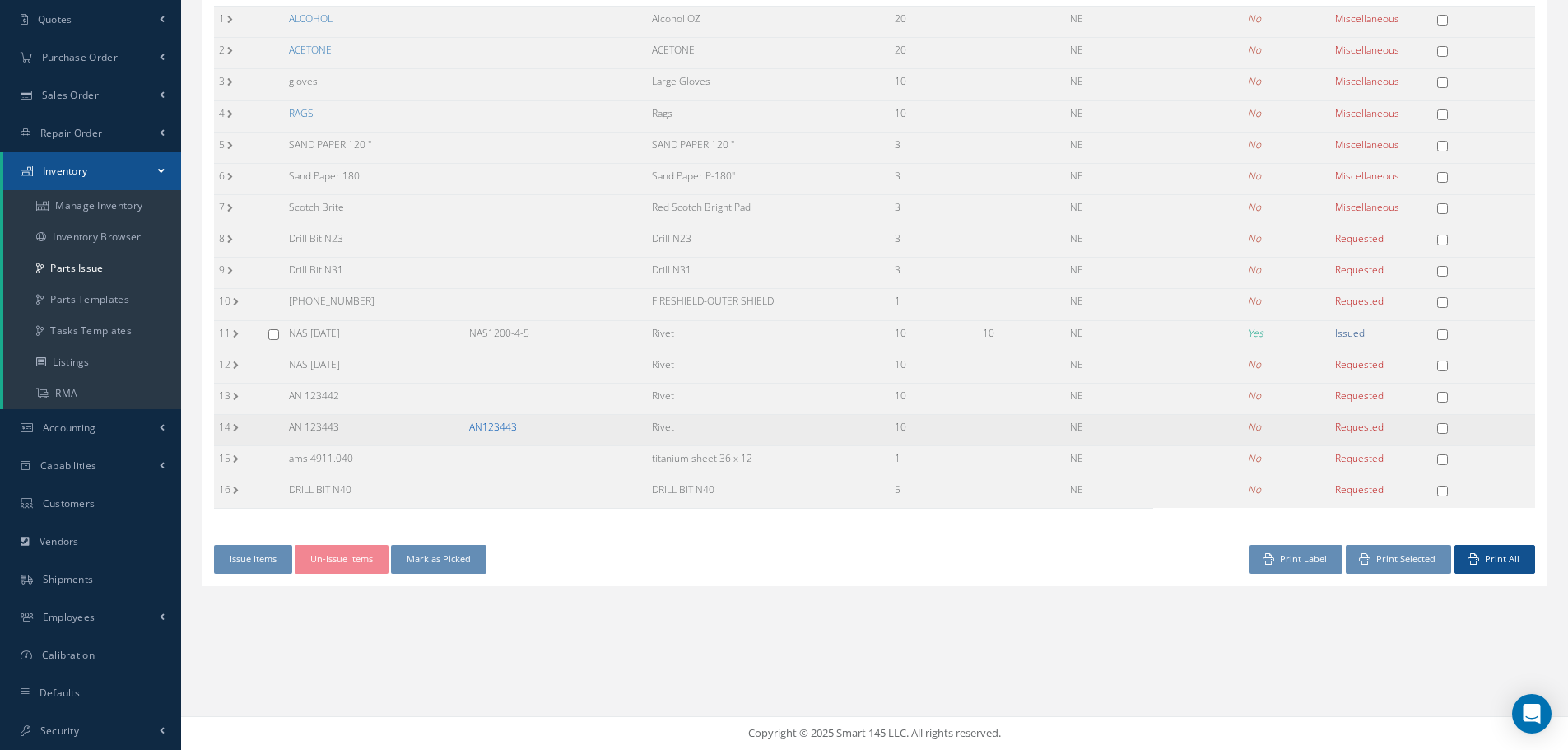
click at [508, 428] on link "AN123443" at bounding box center [492, 427] width 47 height 14
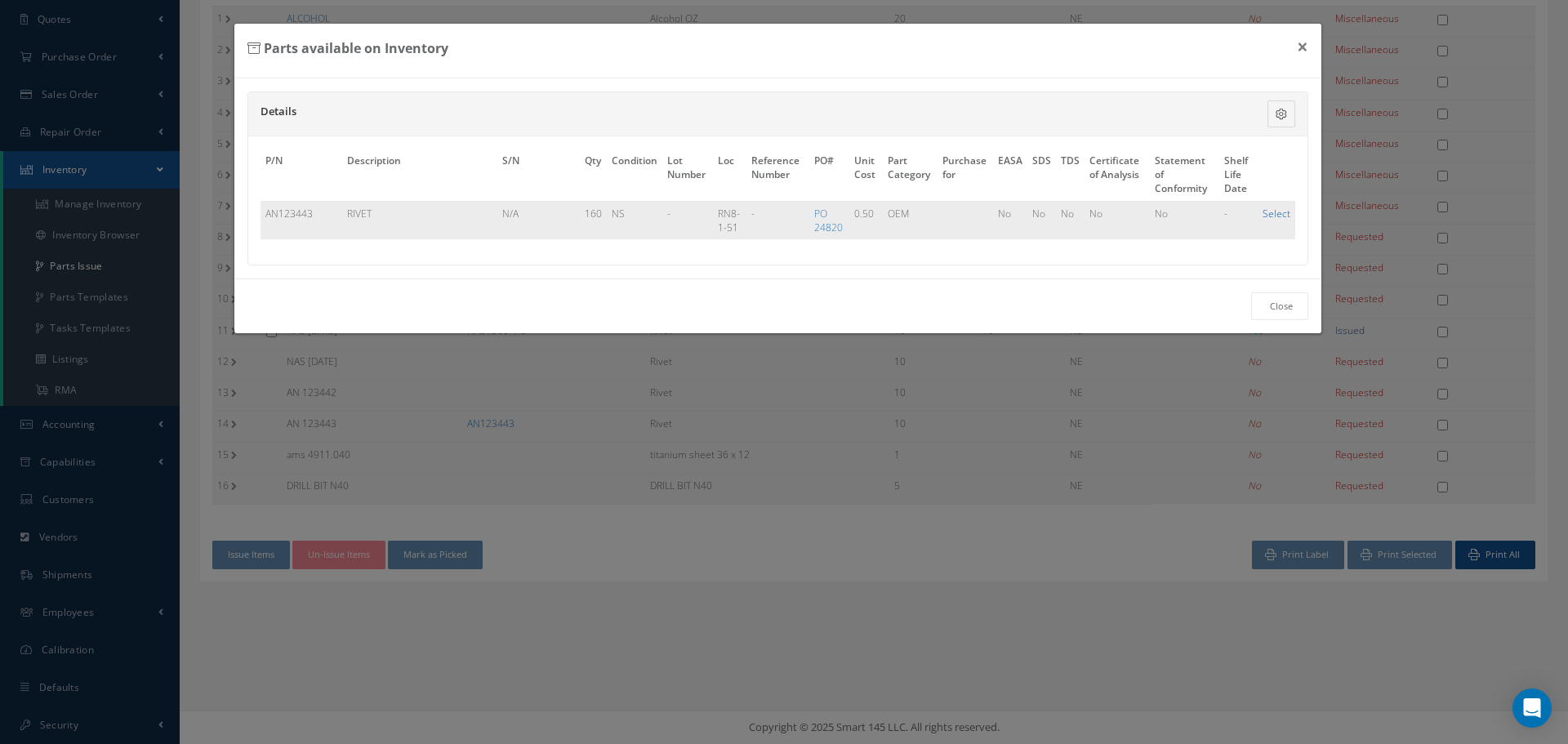
click at [1278, 214] on link "Select" at bounding box center [1276, 214] width 28 height 14
checkbox input "true"
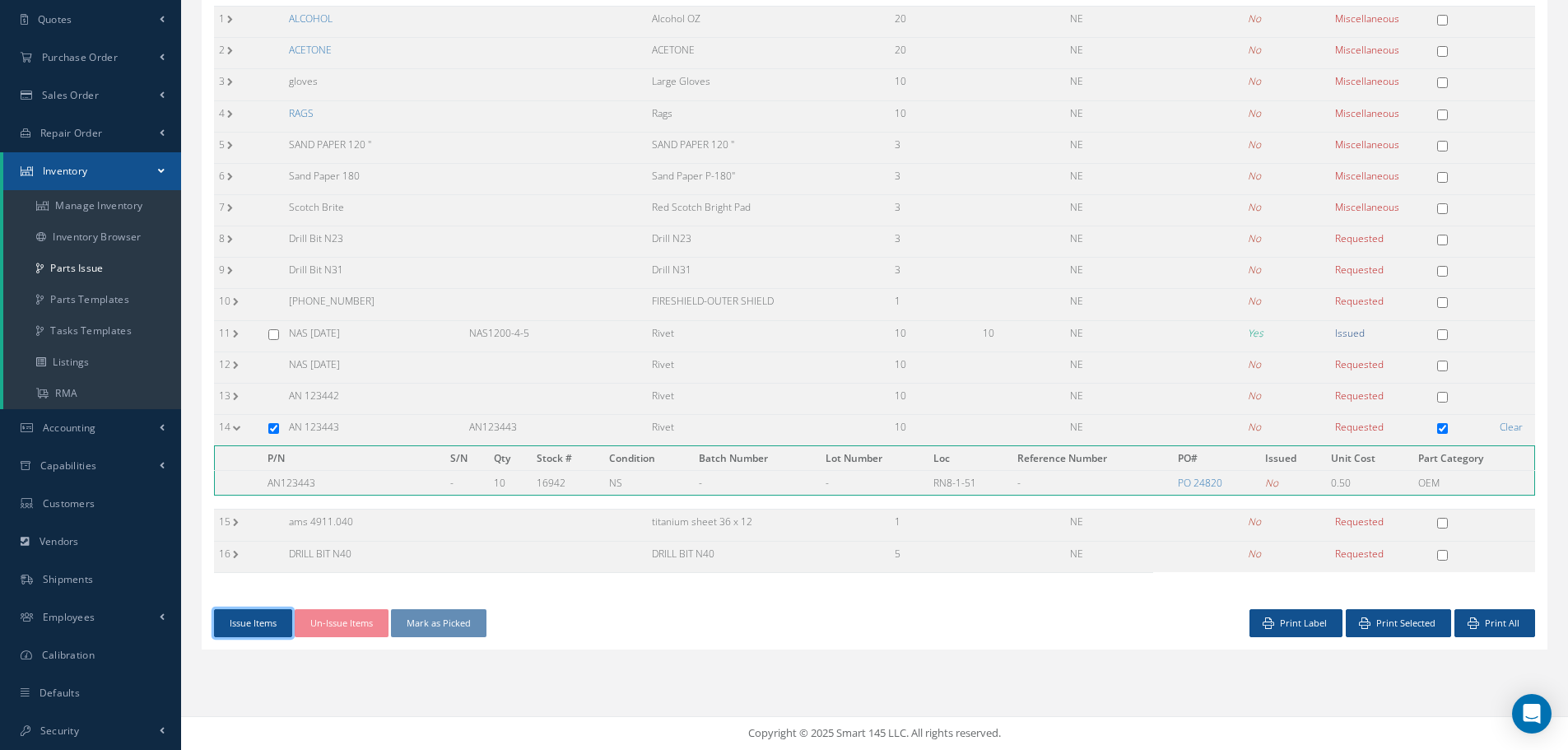
click at [233, 620] on button "Issue Items" at bounding box center [253, 624] width 78 height 29
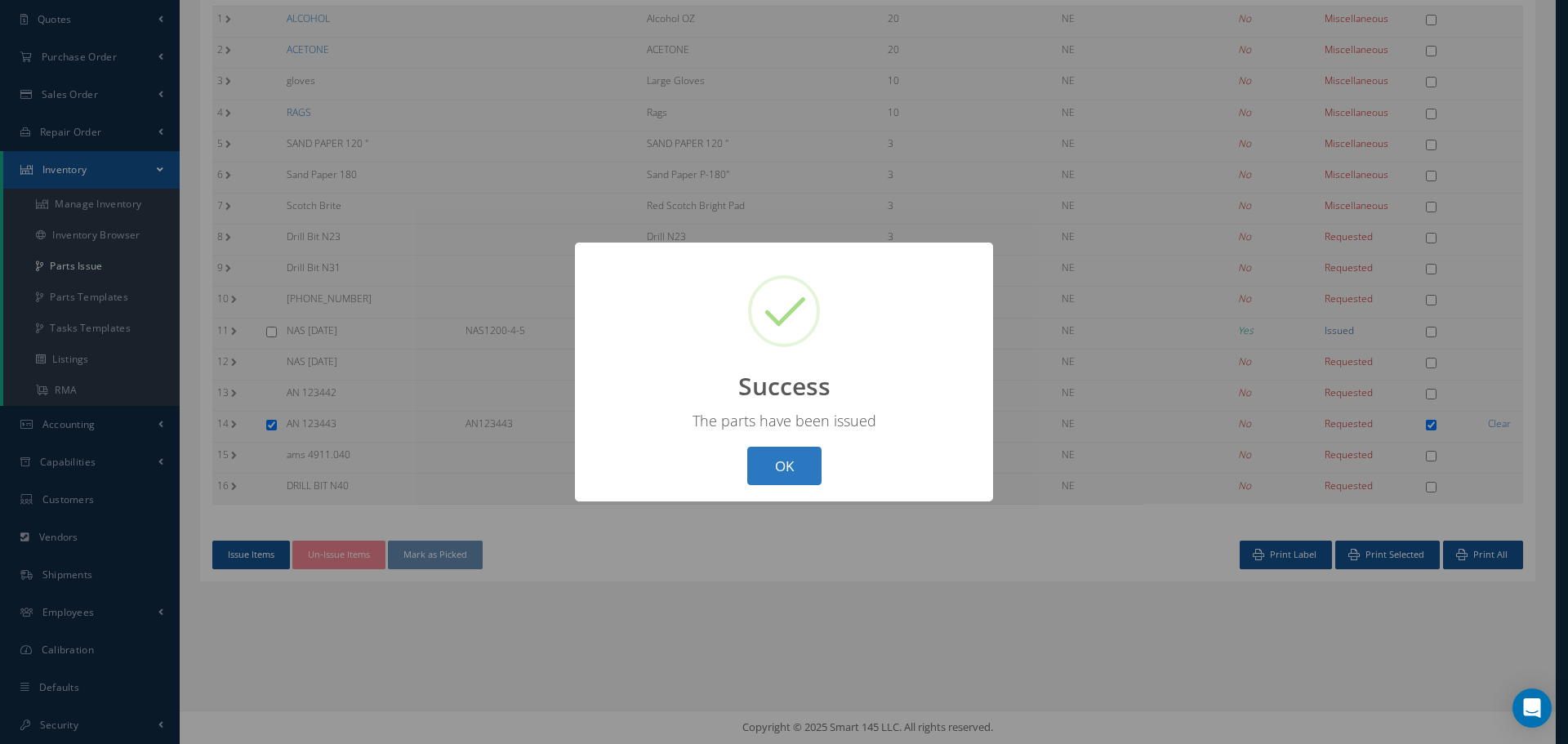
click at [790, 478] on button "OK" at bounding box center [785, 466] width 75 height 38
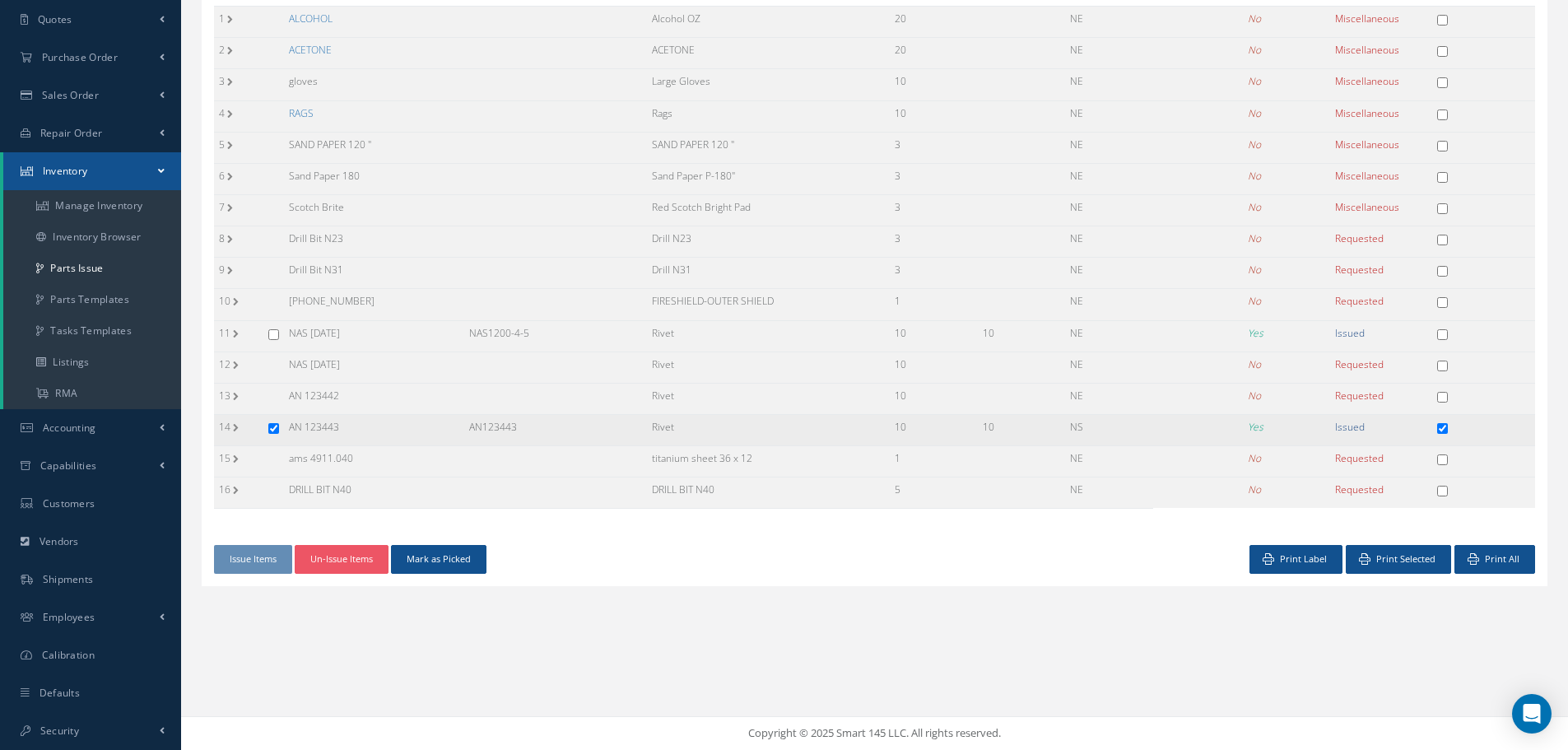
drag, startPoint x: 463, startPoint y: 426, endPoint x: 574, endPoint y: 439, distance: 111.8
click at [574, 439] on tr "14 AN 123443 AN123443 Rivet 10 10 NS Yes Issued" at bounding box center [874, 430] width 1321 height 31
copy tr "AN123443"
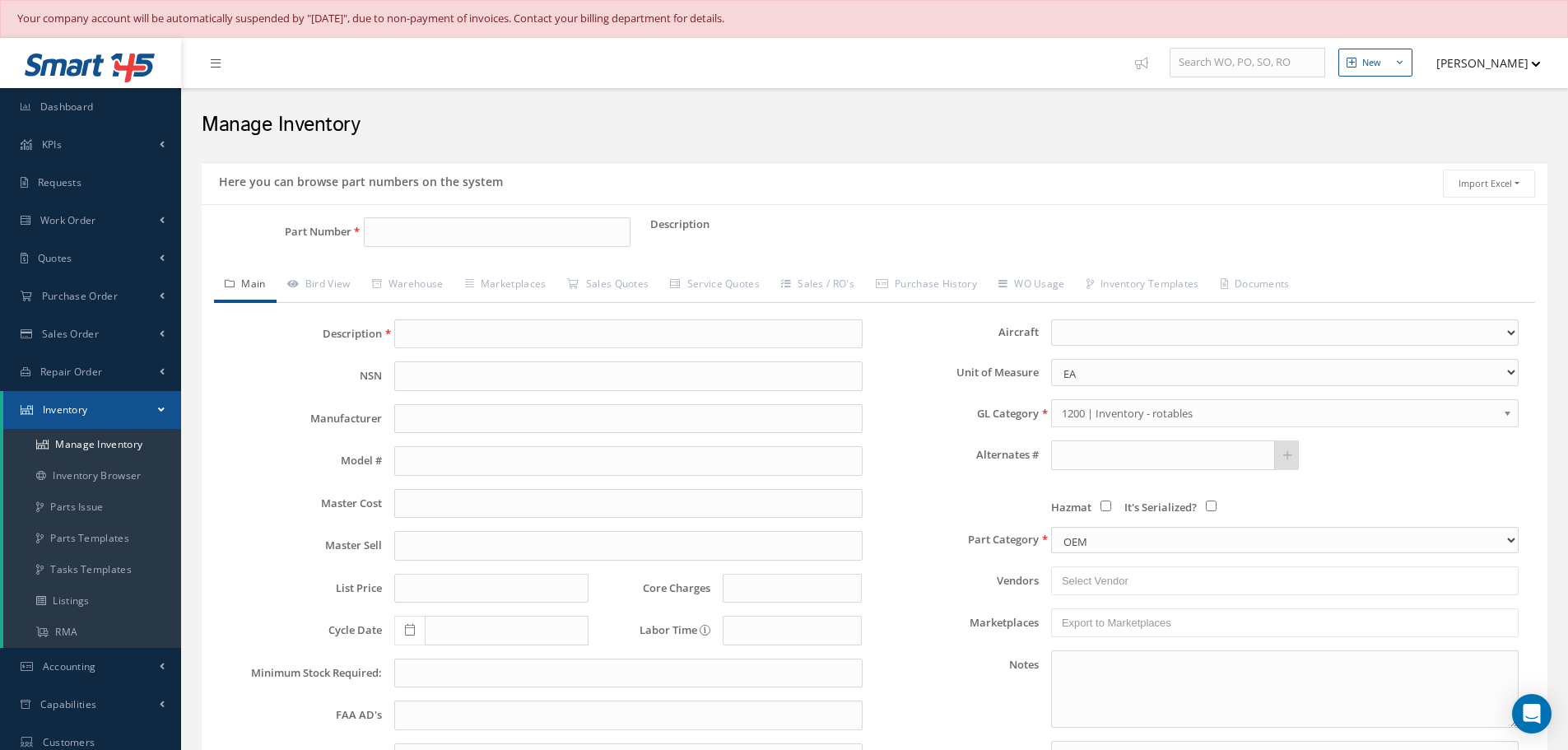
click at [407, 328] on input "text" at bounding box center [628, 334] width 468 height 30
click at [427, 278] on link "Warehouse" at bounding box center [408, 286] width 93 height 35
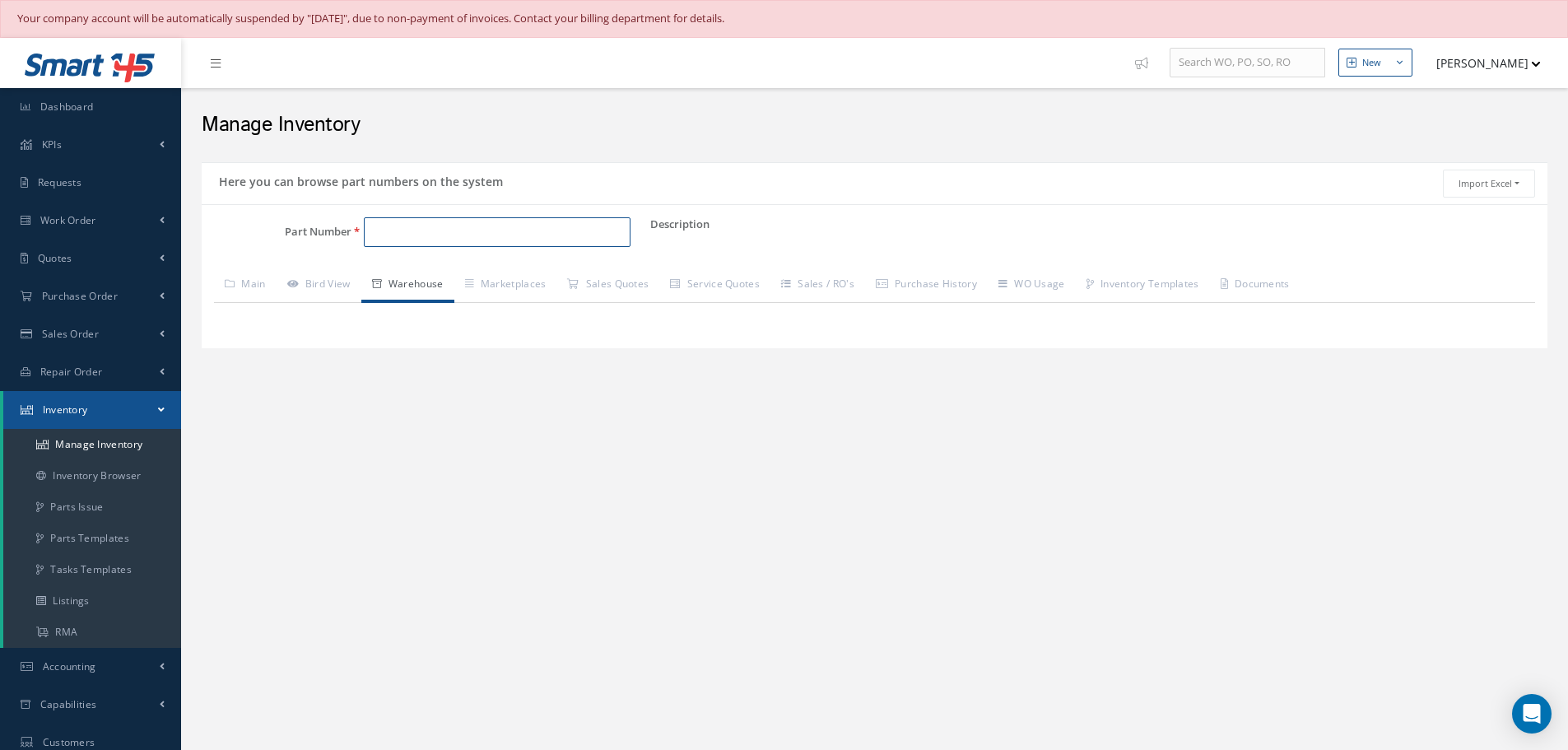
click at [397, 229] on input "Part Number" at bounding box center [497, 232] width 266 height 30
paste input "AN123443"
click at [427, 275] on span "AN123443" at bounding box center [443, 275] width 149 height 17
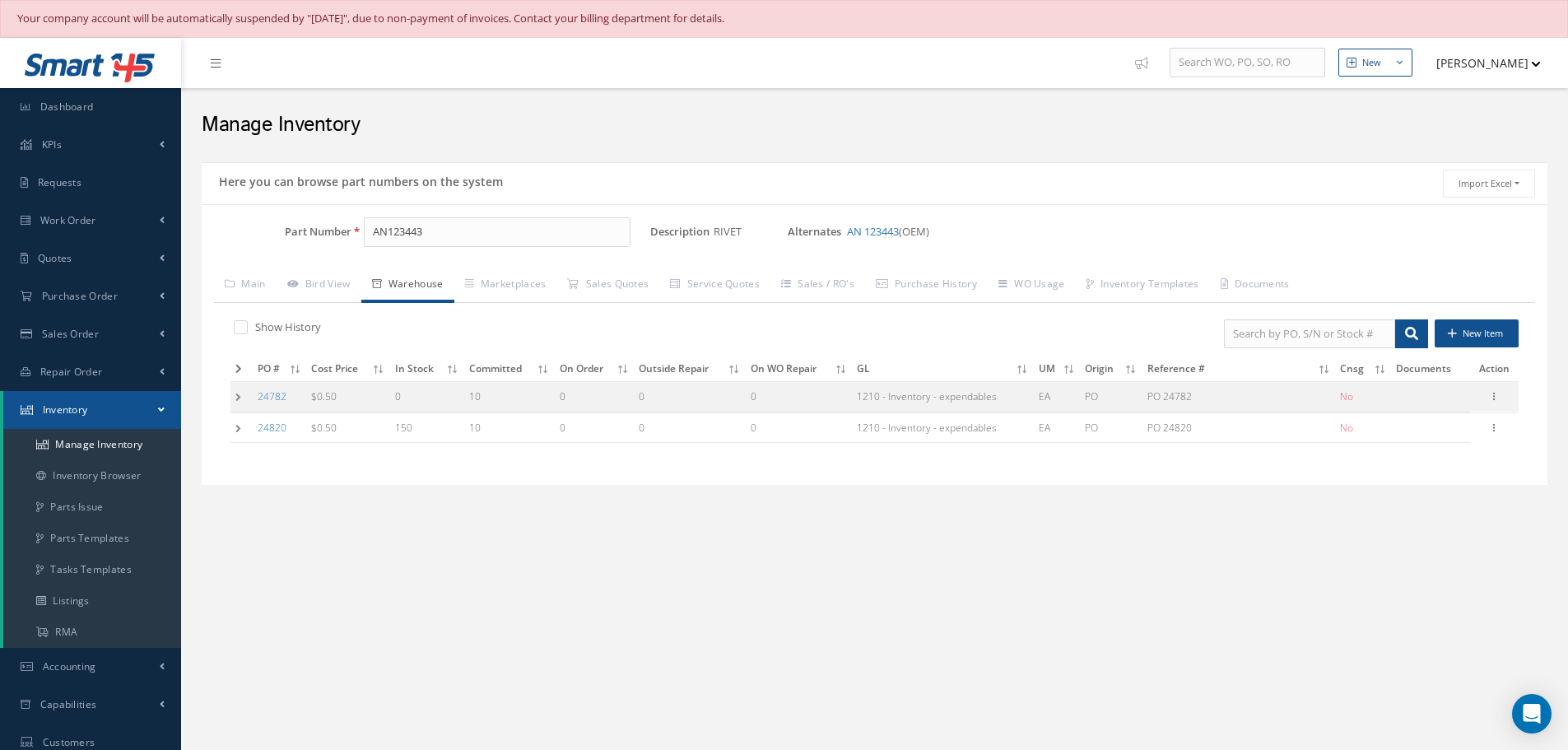
click at [639, 440] on td "0" at bounding box center [690, 428] width 112 height 31
click at [479, 234] on input "AN123443" at bounding box center [497, 232] width 266 height 30
click at [1490, 430] on icon at bounding box center [1494, 427] width 16 height 14
click at [431, 234] on input "AN123443" at bounding box center [497, 232] width 266 height 30
type input "A"
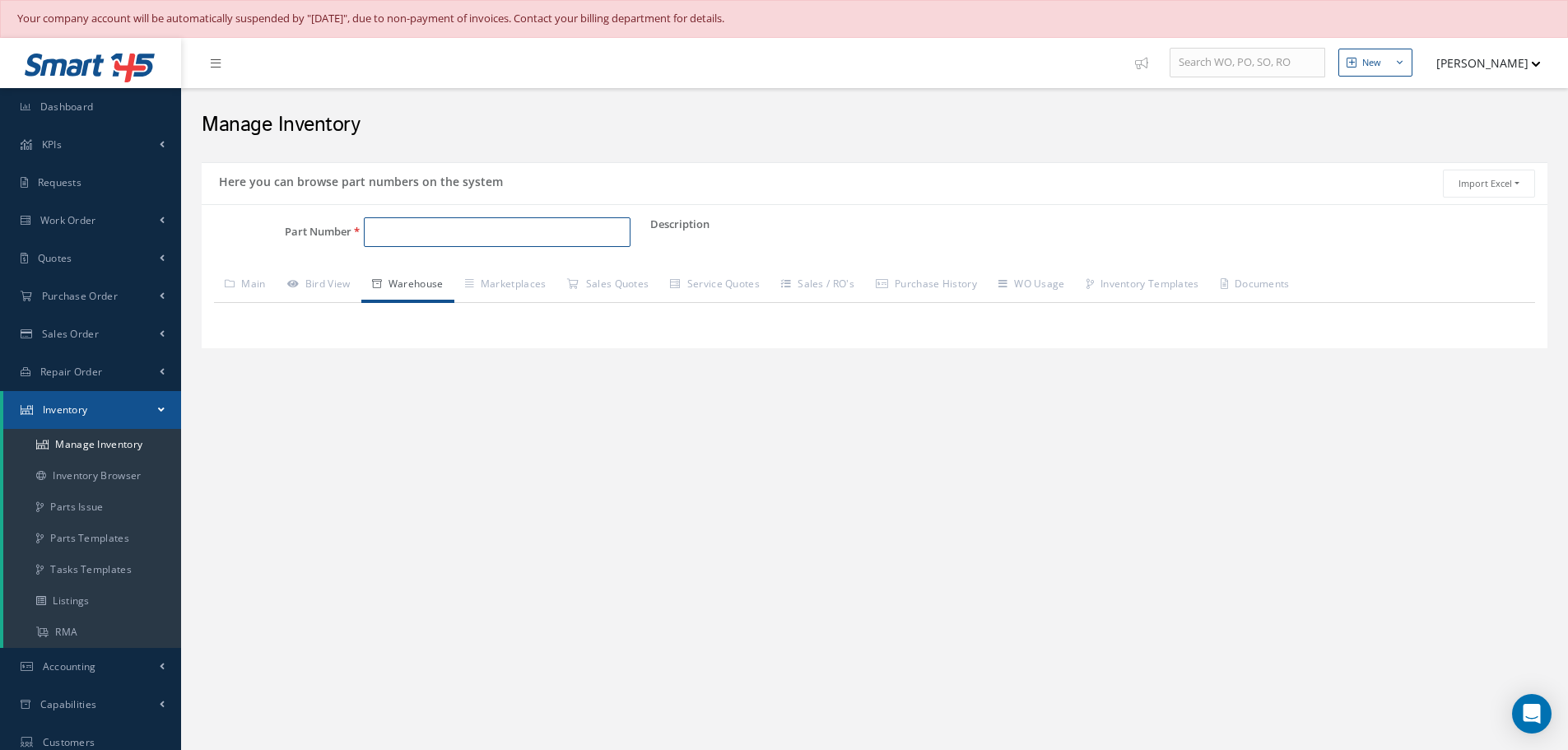
paste input "649-069-002-0"
click at [447, 272] on span "649-069-002-0" at bounding box center [443, 275] width 149 height 17
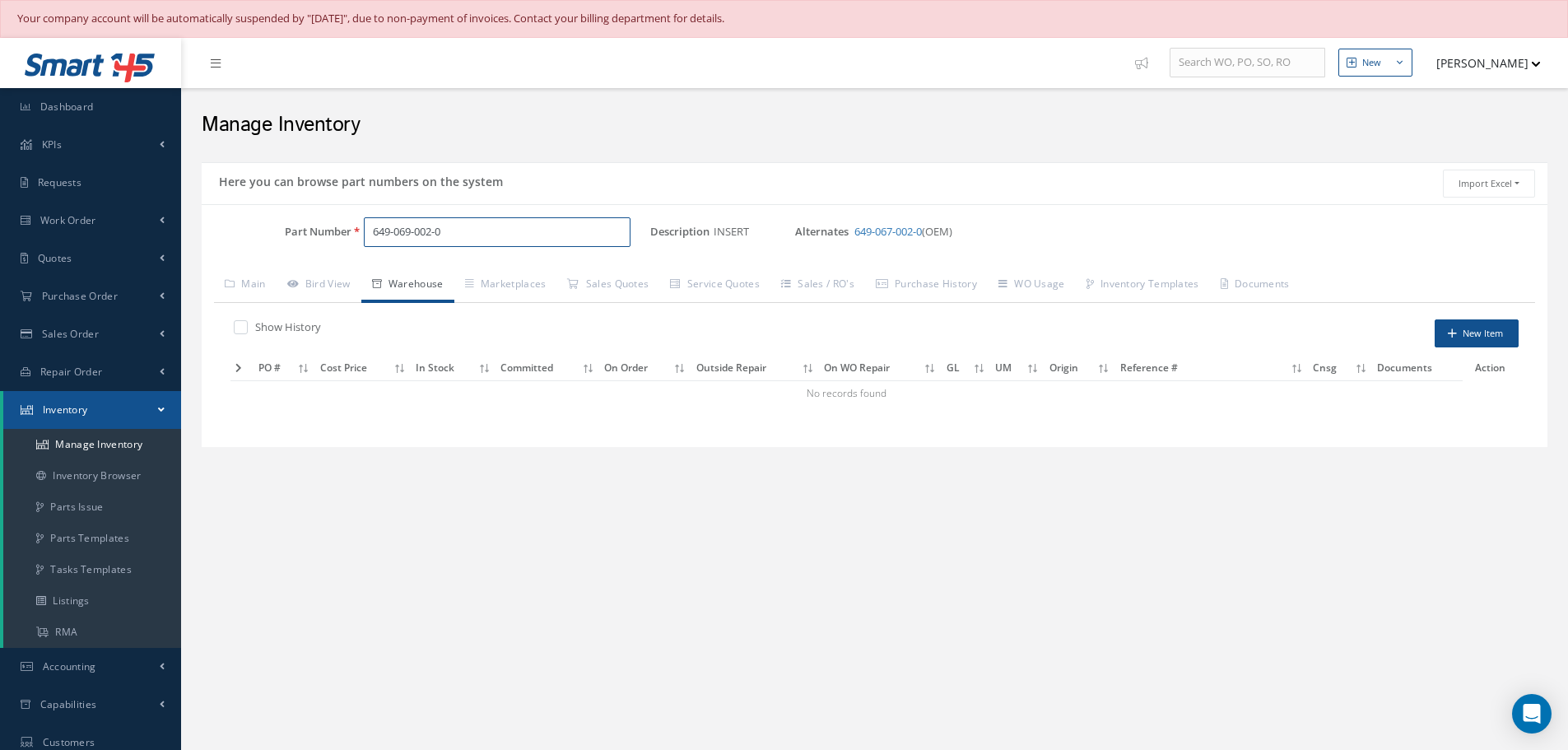
click at [463, 236] on input "649-069-002-0" at bounding box center [497, 232] width 266 height 30
type input "6"
paste input "649-067-002-0"
click at [434, 277] on span "649-067-002-0" at bounding box center [443, 275] width 149 height 17
type input "649-067-002-0"
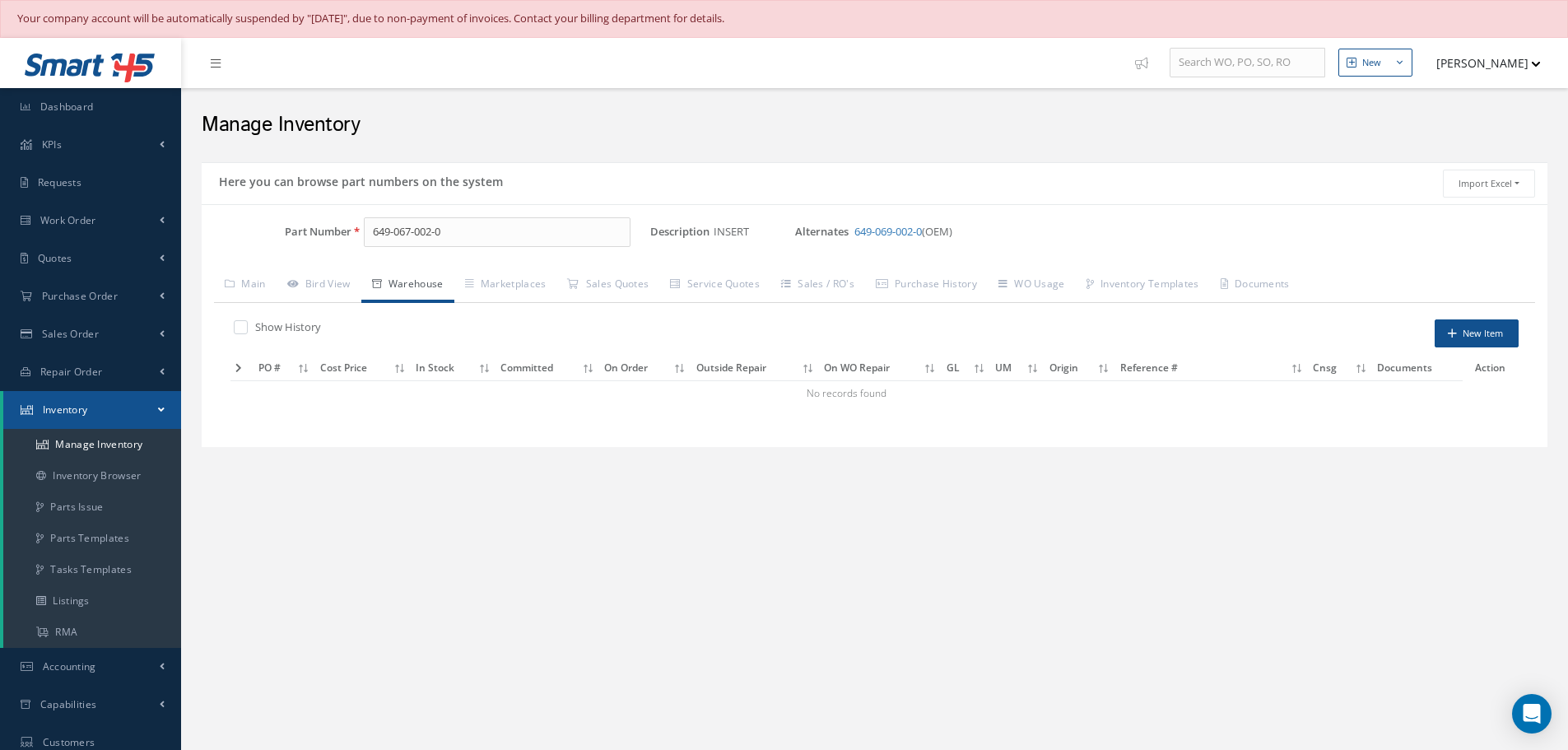
click at [247, 329] on label at bounding box center [249, 326] width 4 height 14
click at [242, 329] on input "checkbox" at bounding box center [238, 327] width 11 height 11
click at [247, 326] on label at bounding box center [249, 326] width 4 height 14
click at [243, 326] on input "checkbox" at bounding box center [238, 327] width 11 height 11
checkbox input "false"
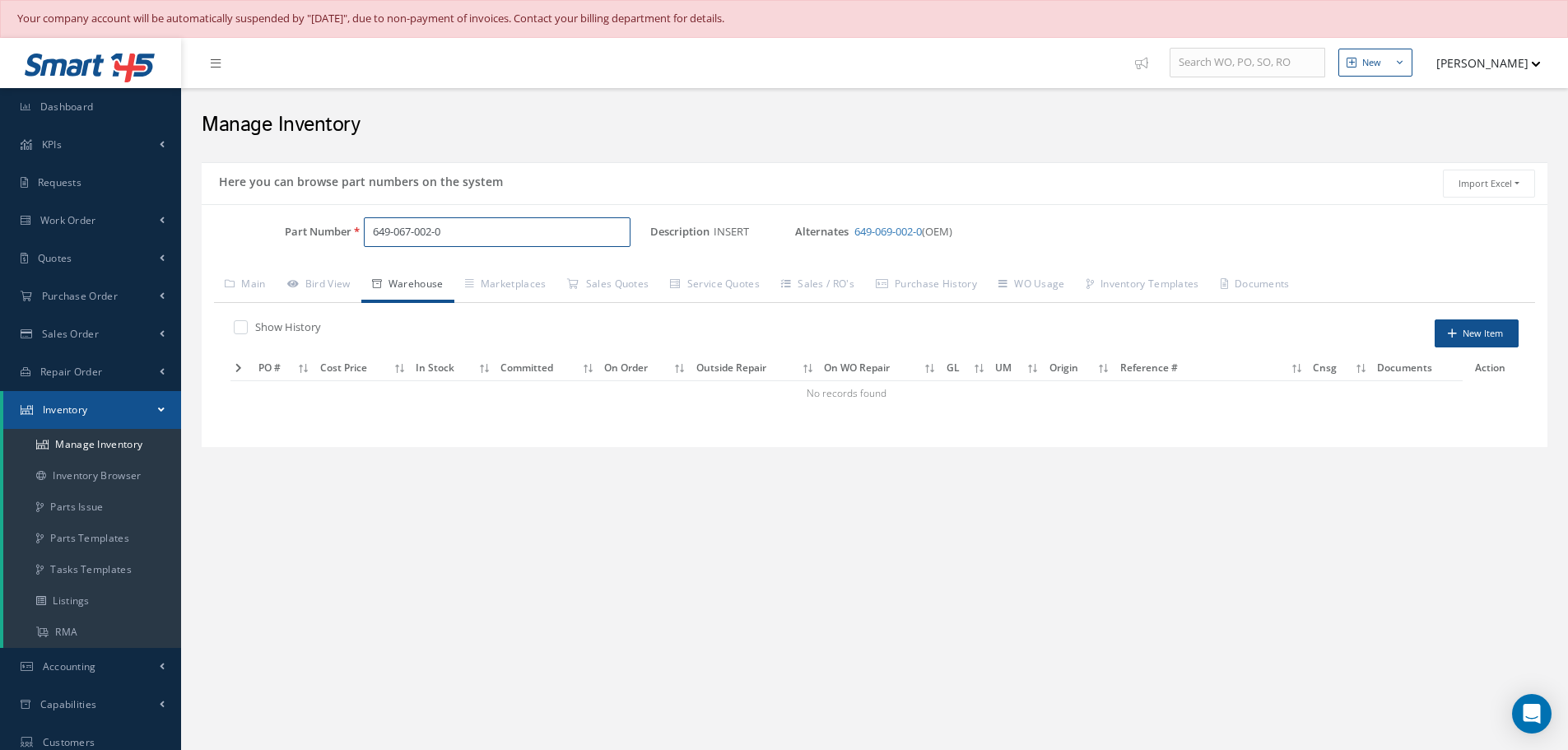
click at [452, 233] on input "649-067-002-0" at bounding box center [497, 232] width 266 height 30
click at [411, 233] on input "649-067-002-0" at bounding box center [497, 232] width 266 height 30
type input "649-069-002-0"
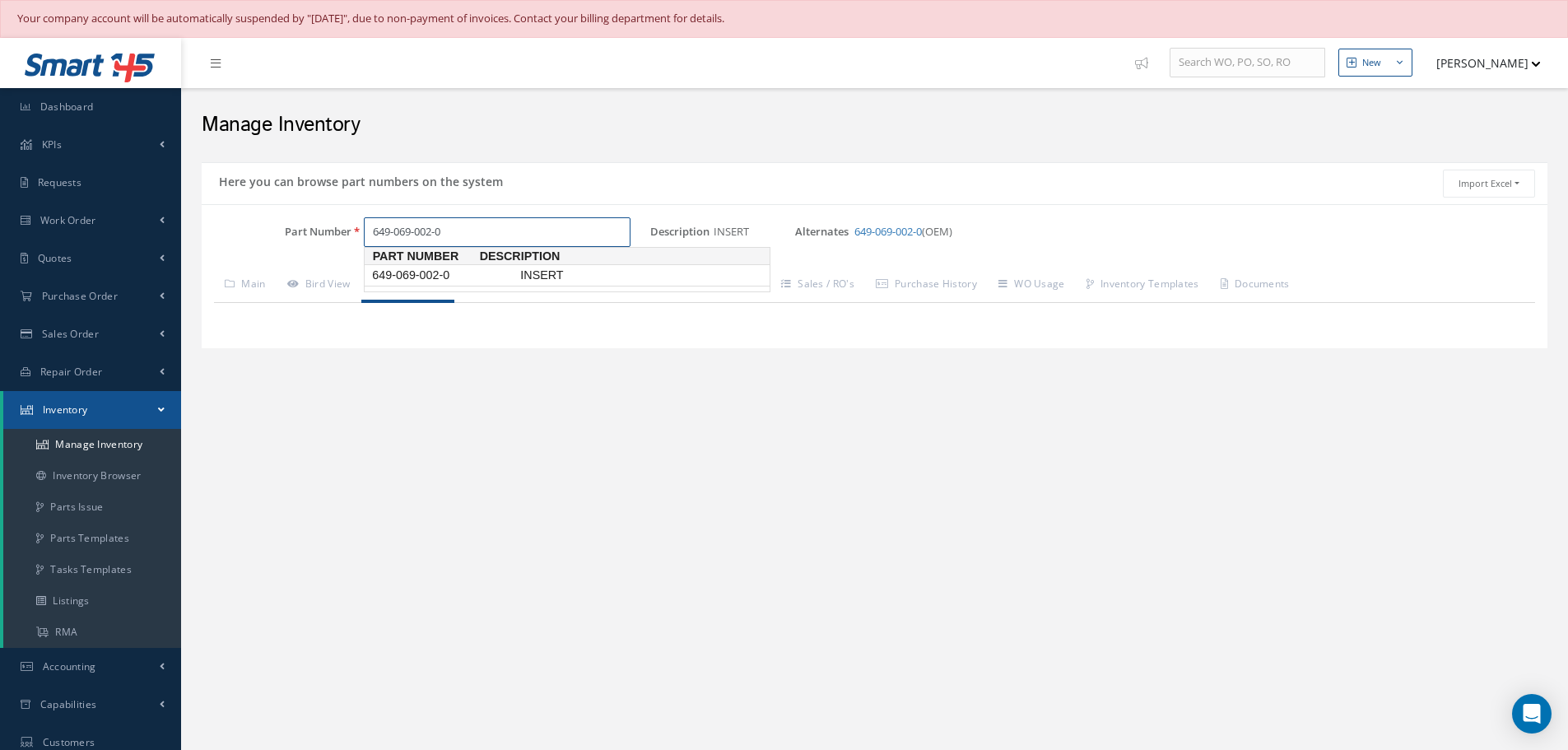
click at [409, 278] on span "649-069-002-0" at bounding box center [443, 275] width 149 height 17
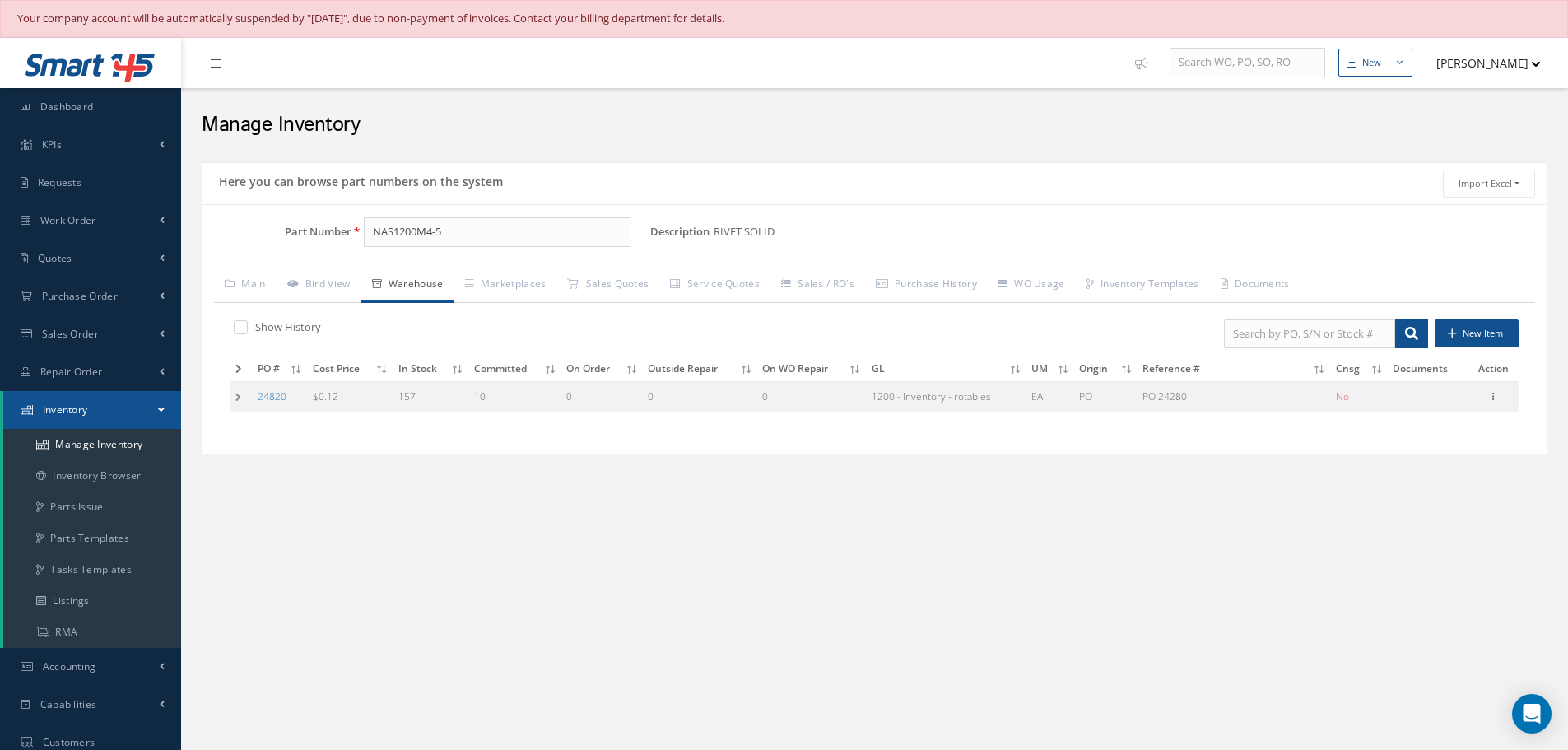
click at [237, 401] on td at bounding box center [241, 398] width 22 height 31
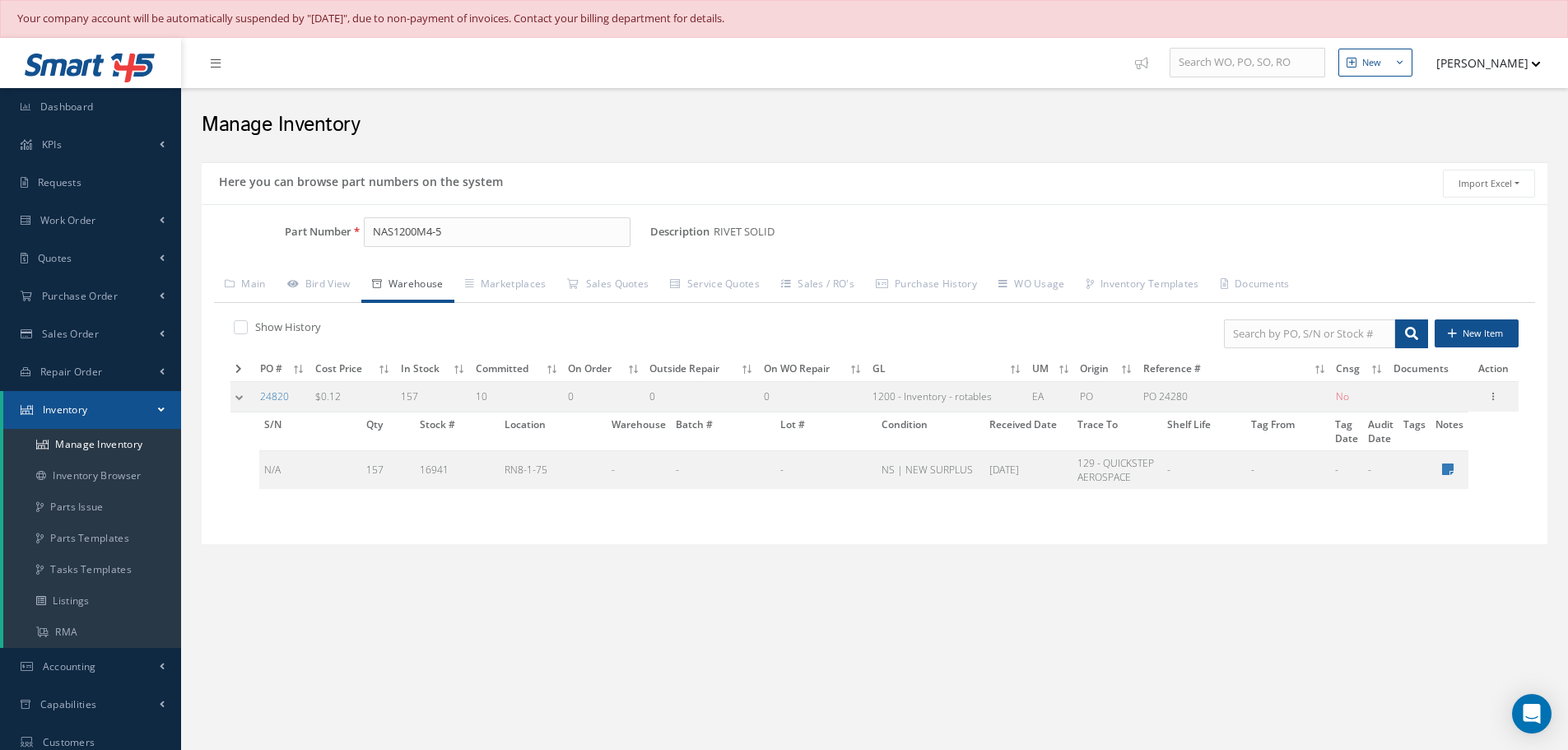
click at [237, 401] on td at bounding box center [243, 398] width 25 height 31
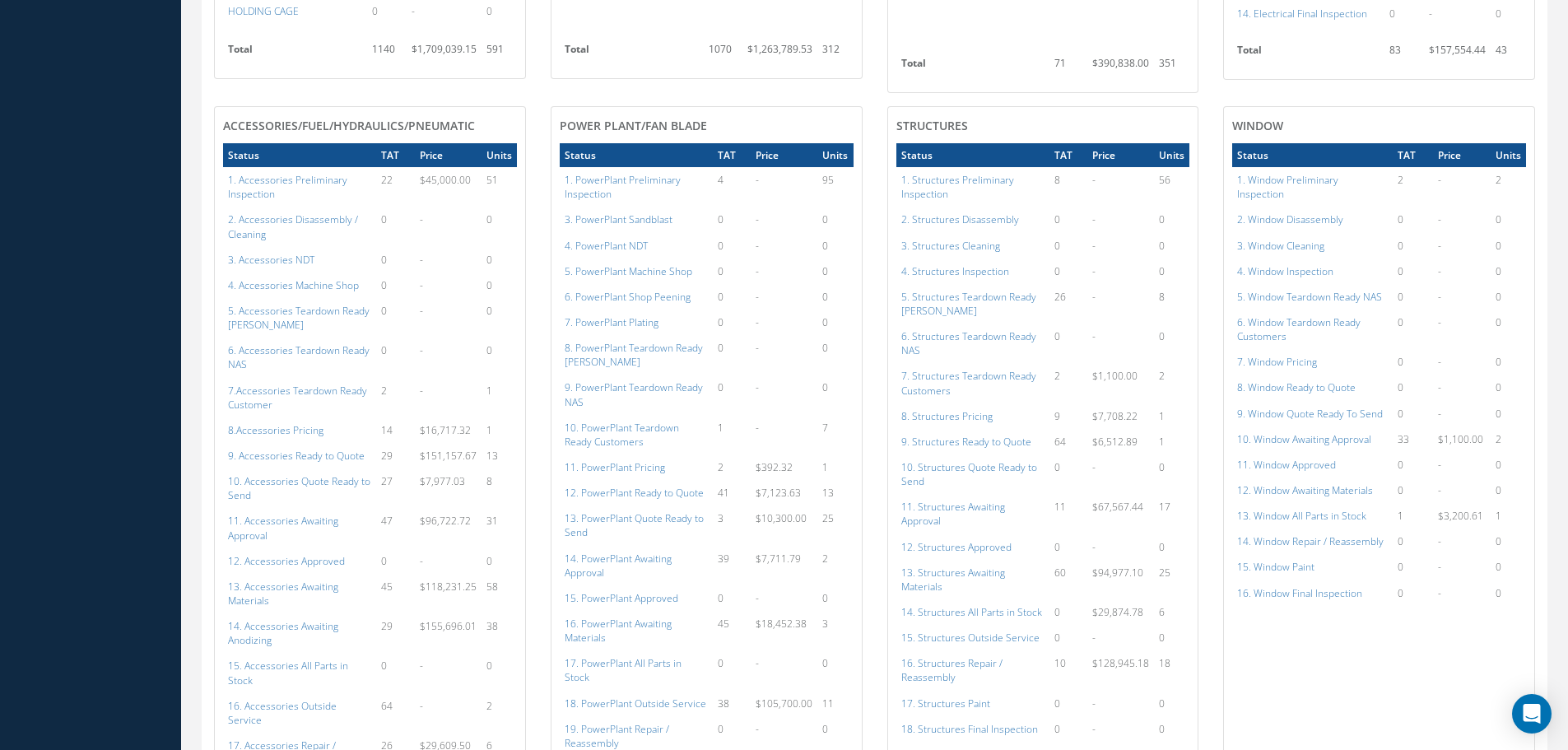
scroll to position [828, 0]
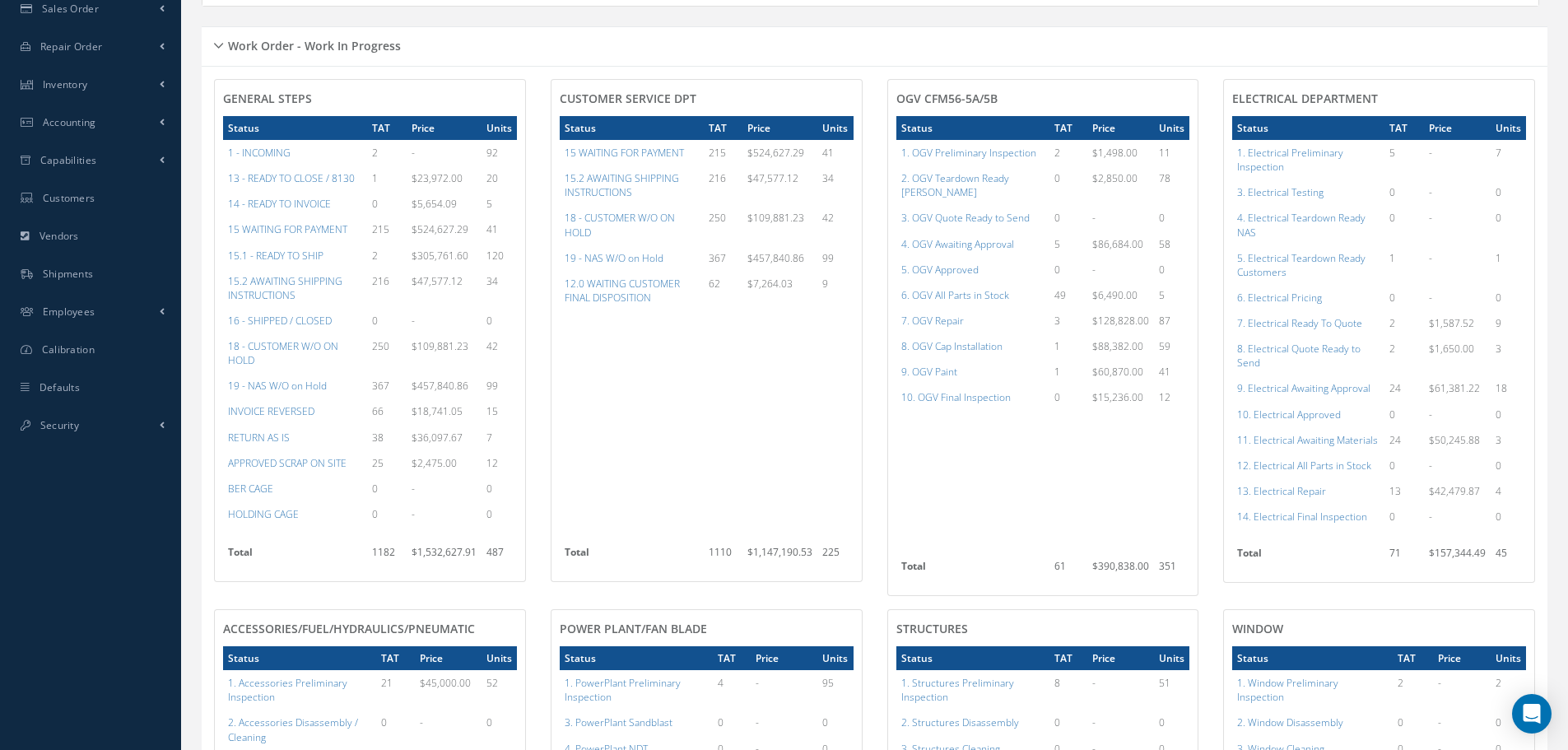
scroll to position [329, 0]
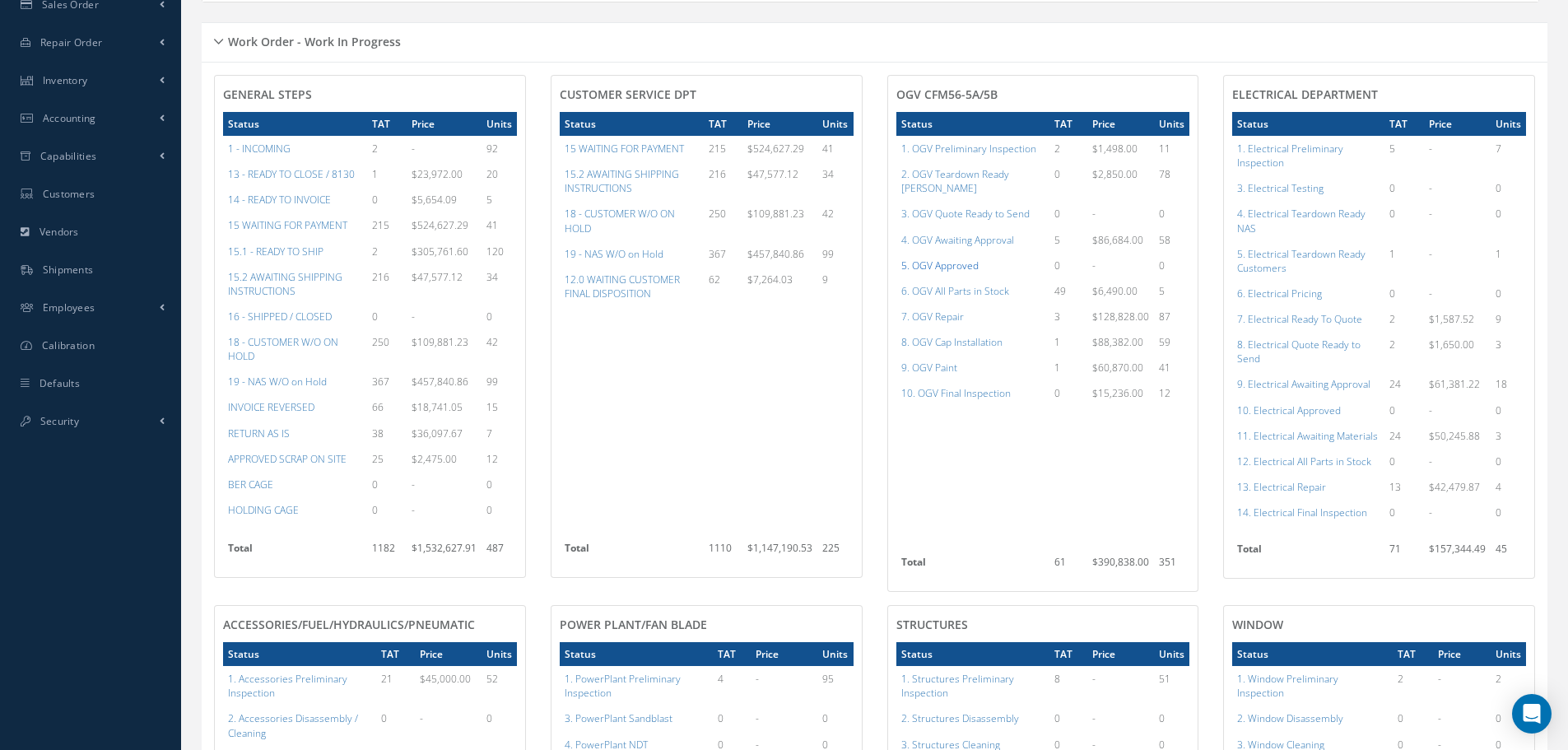
click at [927, 259] on a=78&excludeInternalCustomer=false&excludeInvoicedOrClosed=true&shop_id=15&filtersHidded"] "5. OGV Approved" at bounding box center [940, 265] width 77 height 14
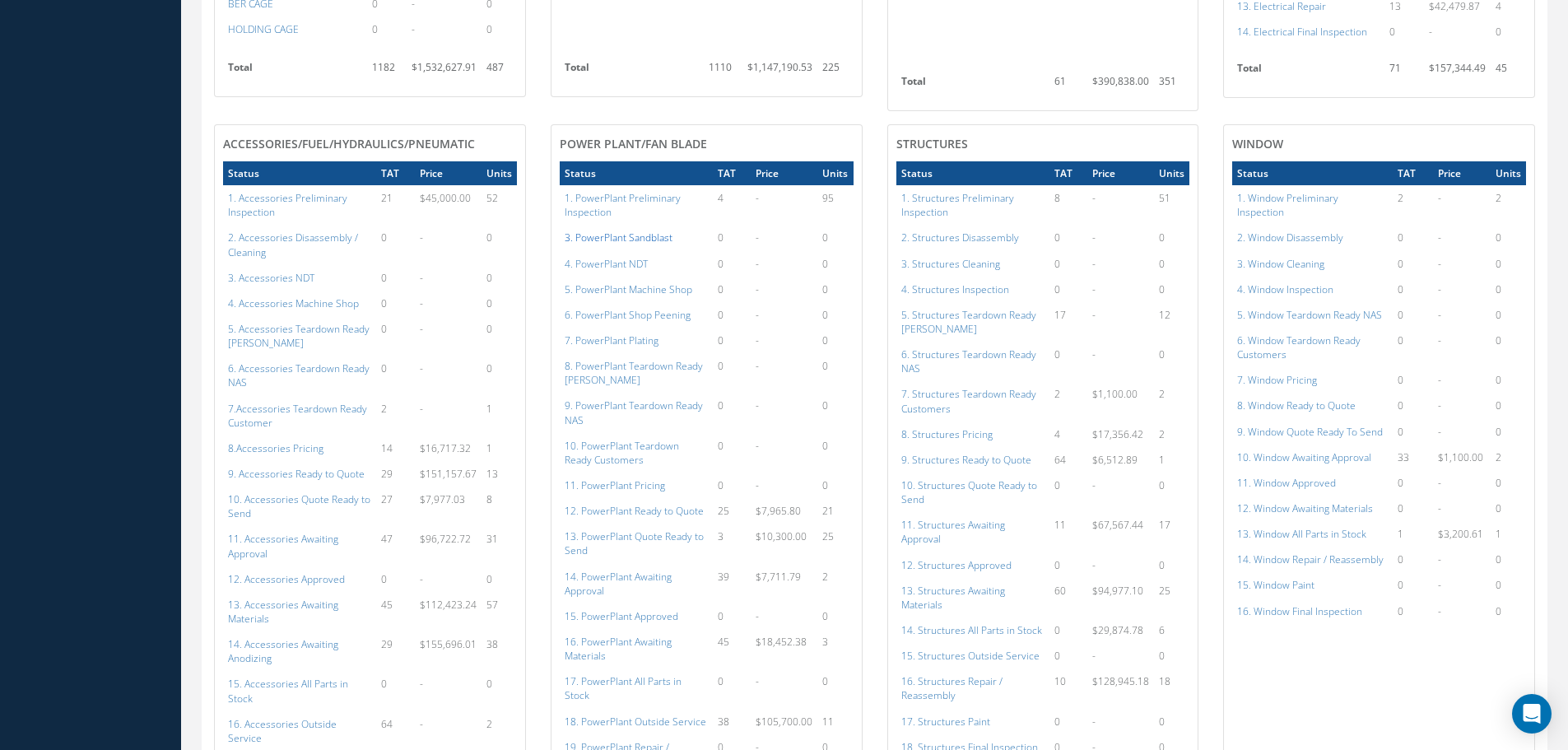
scroll to position [823, 0]
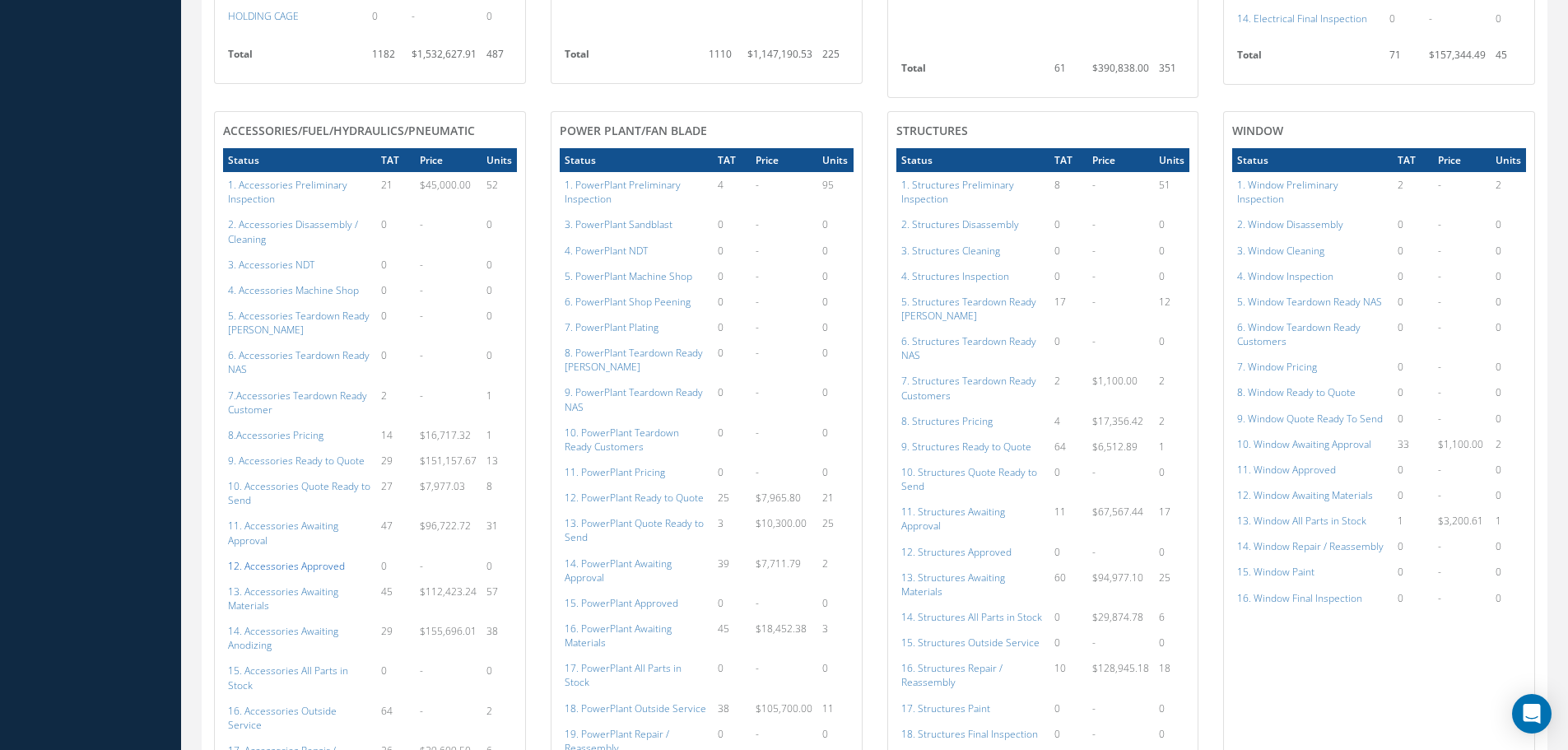
click at [306, 559] on a=112&excludeInternalCustomer=false&excludeInvoicedOrClosed=true&shop_id=14&filtersHidded"] "12. Accessories Approved" at bounding box center [286, 566] width 117 height 14
click at [630, 597] on a=134&excludeInternalCustomer=false&excludeInvoicedOrClosed=true&shop_id=15&filtersHidded"] "15. PowerPlant Approved" at bounding box center [621, 603] width 114 height 14
click at [939, 545] on a=152&excludeInternalCustomer=false&excludeInvoicedOrClosed=true&shop_id=3&filtersHidded"] "12. Structures Approved" at bounding box center [956, 552] width 110 height 14
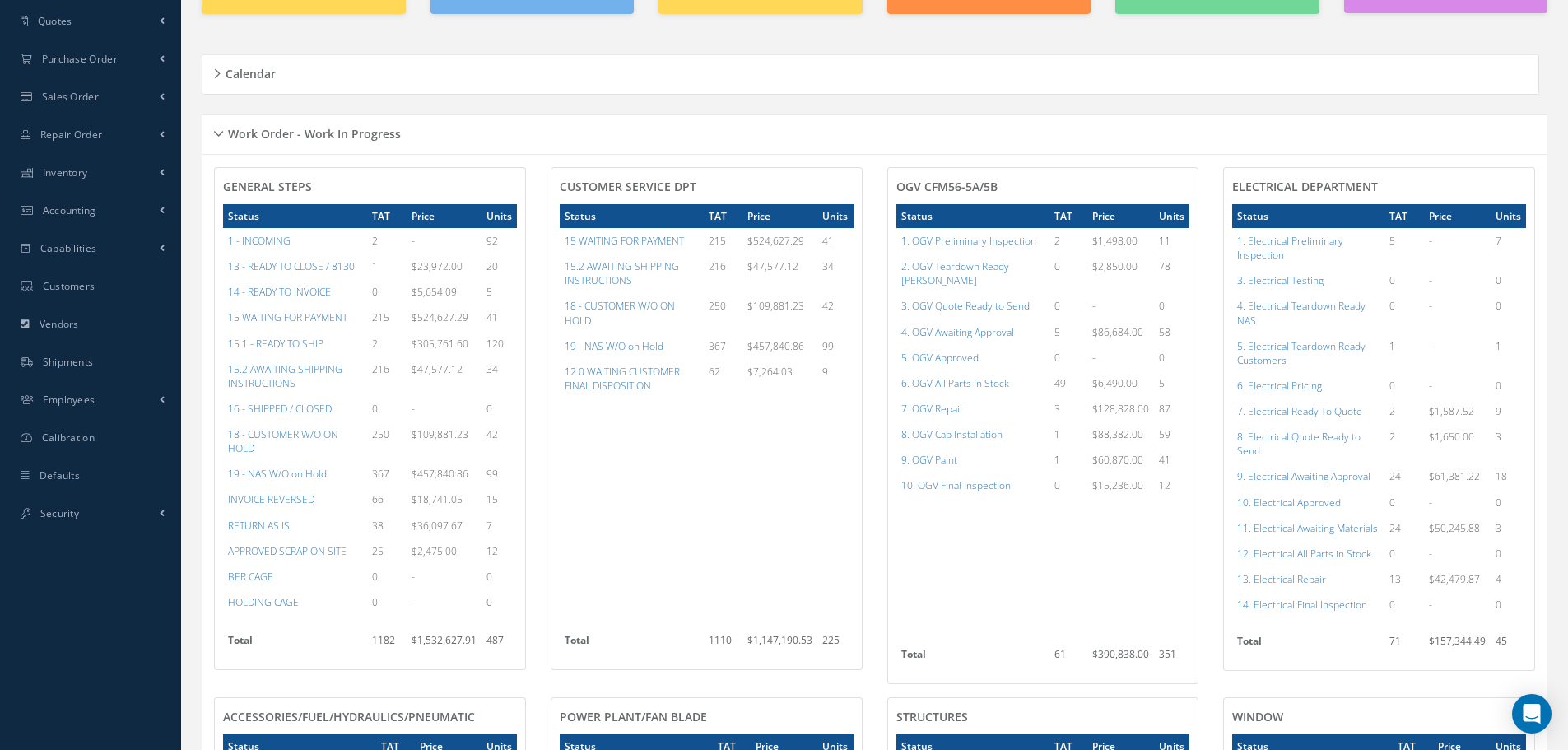
scroll to position [247, 0]
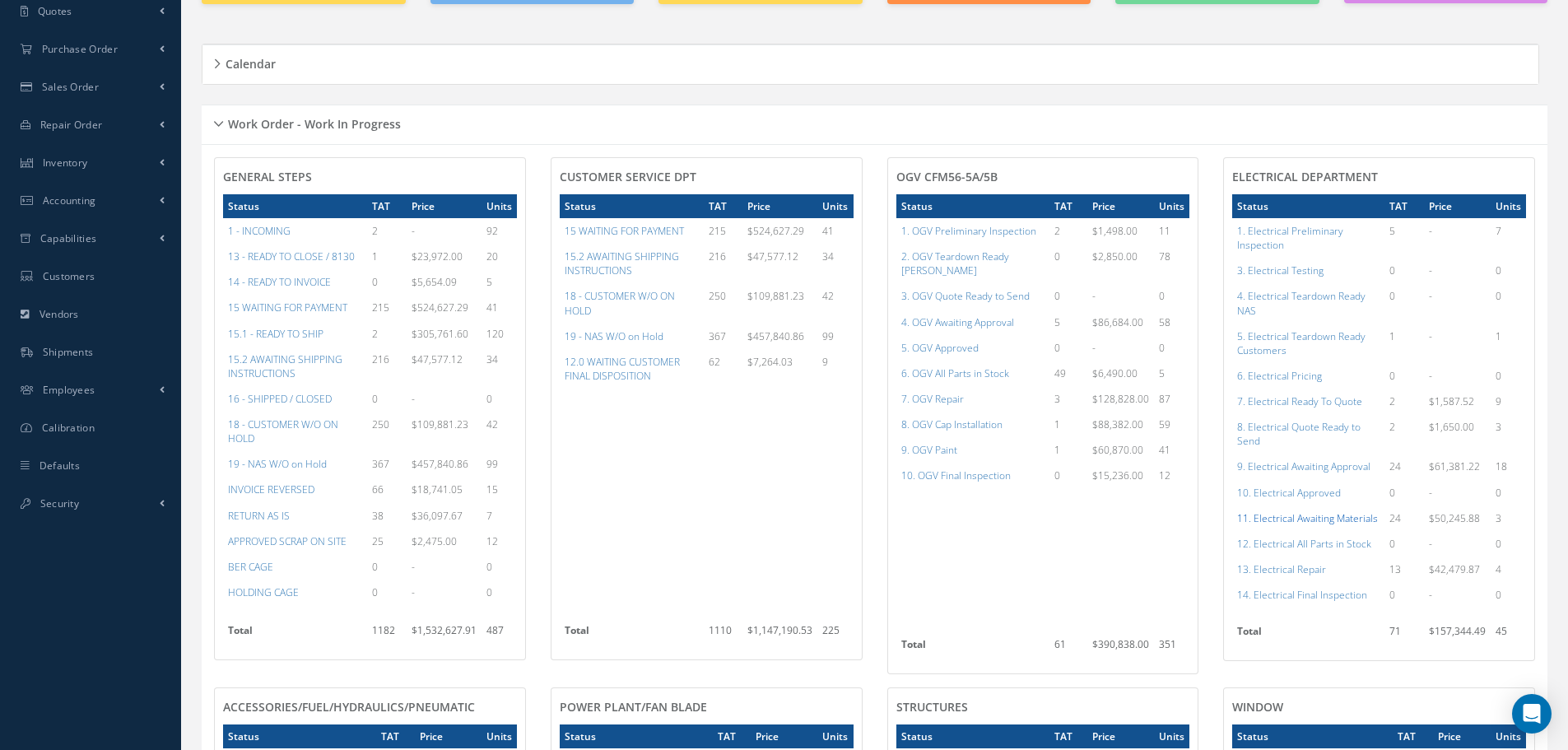
click at [1270, 520] on a=97&excludeInternalCustomer=false&excludeInvoicedOrClosed=true&shop_id=13&filtersHidded"] "11. Electrical Awaiting Materials" at bounding box center [1307, 518] width 141 height 14
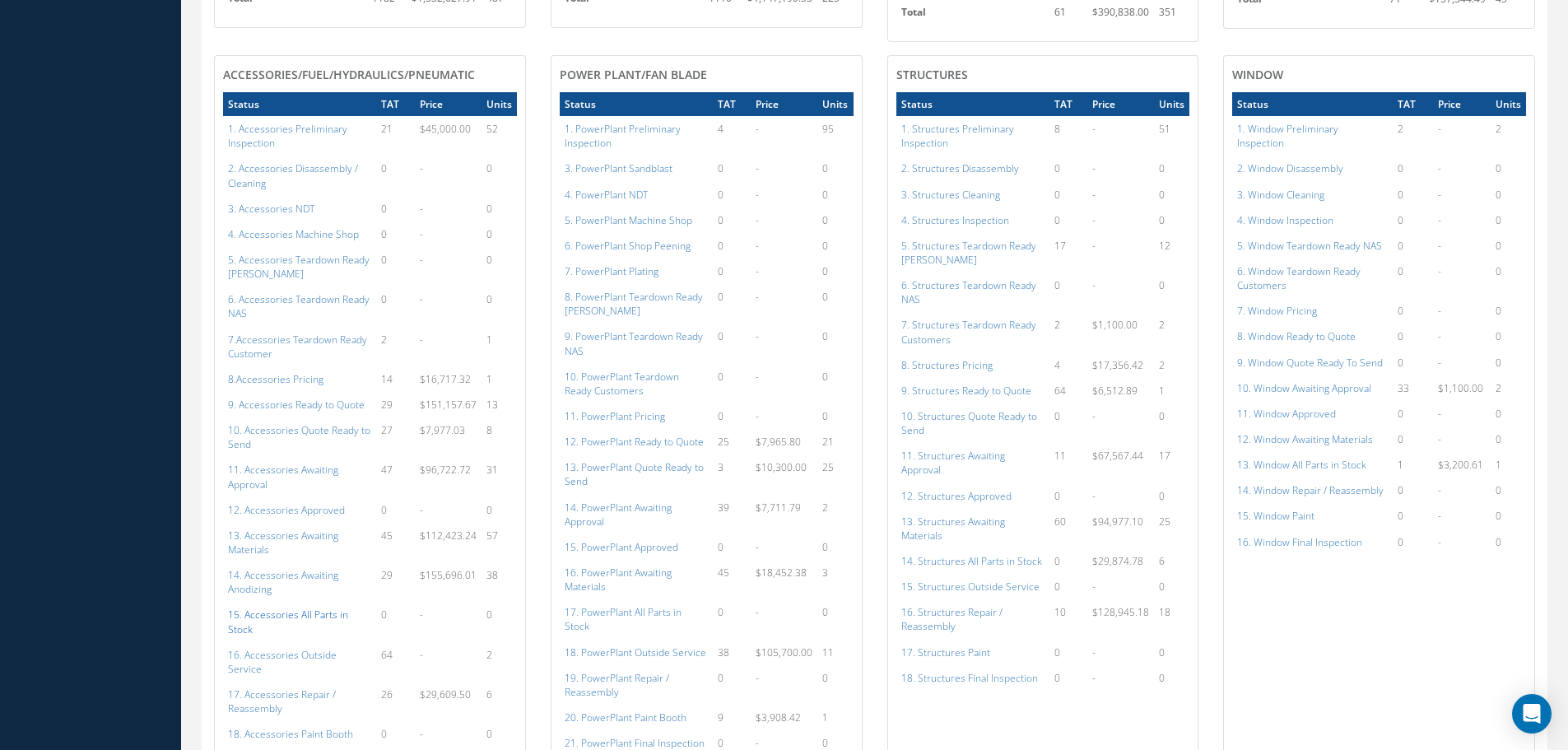
scroll to position [905, 0]
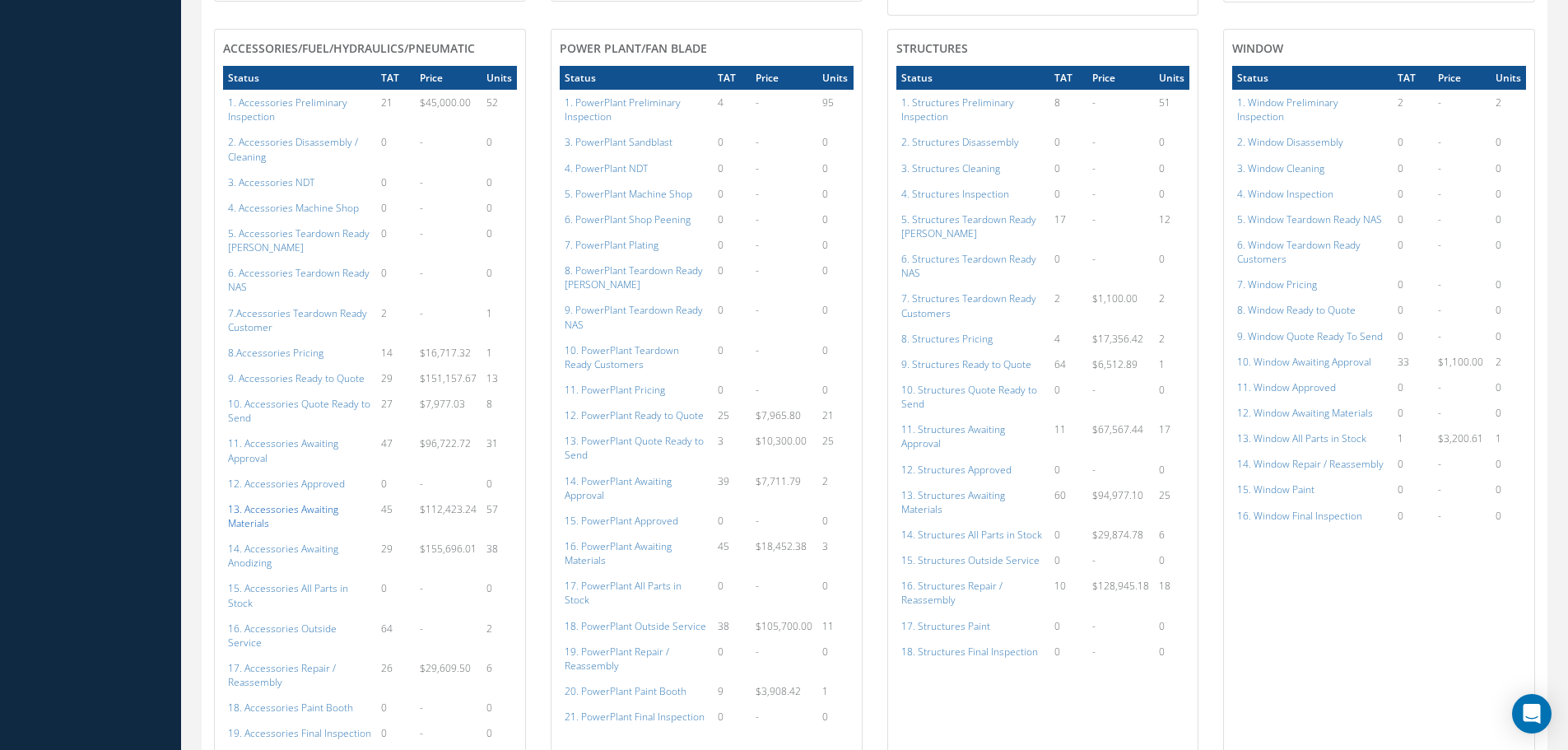
click at [279, 502] on a=113&excludeInternalCustomer=false&excludeInvoicedOrClosed=true&shop_id=14&filtersHidded"] "13. Accessories Awaiting Materials" at bounding box center [283, 515] width 110 height 28
click at [608, 541] on a=135&excludeInternalCustomer=false&excludeInvoicedOrClosed=true&shop_id=15&filtersHidded"] "16. PowerPlant Awaiting Materials" at bounding box center [618, 553] width 107 height 28
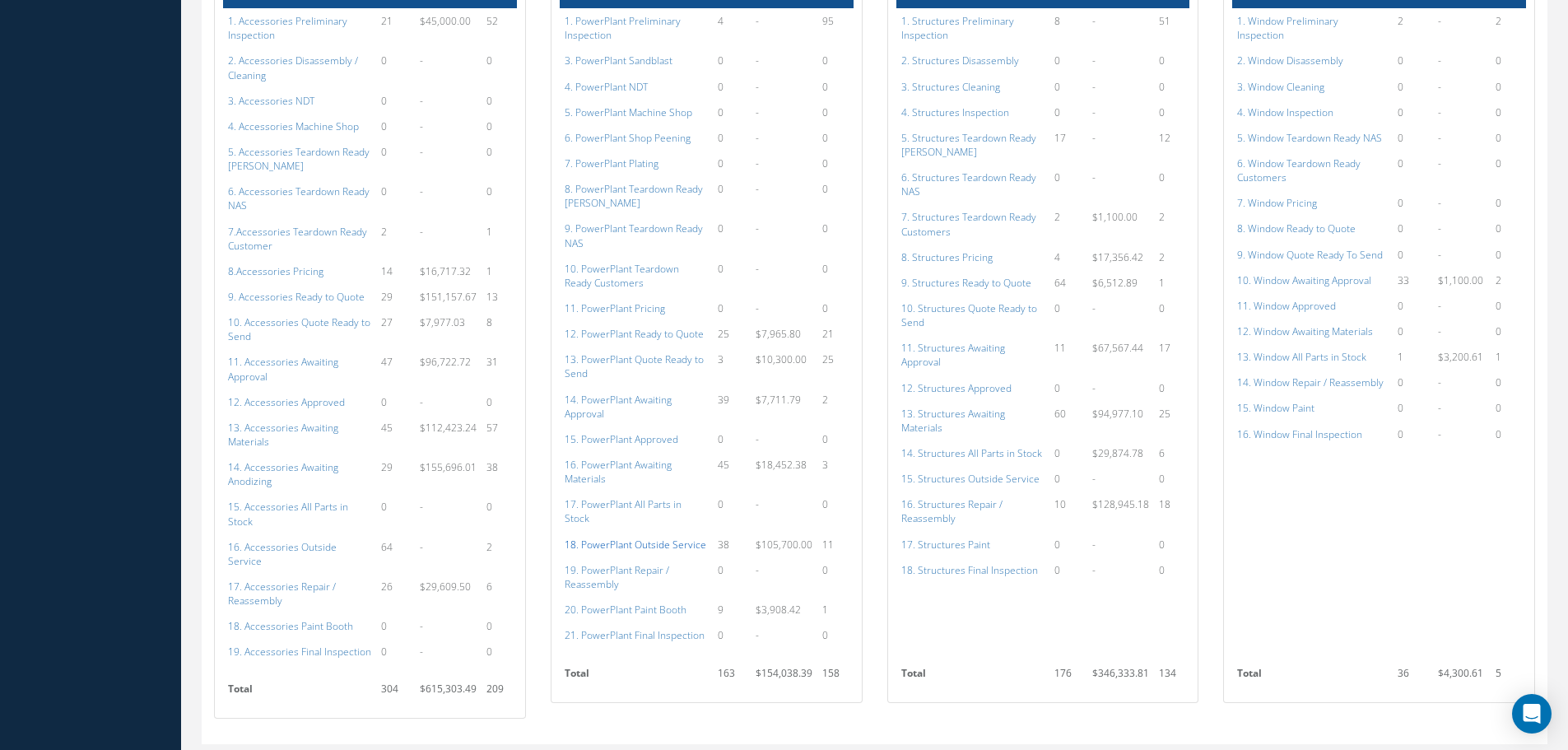
scroll to position [988, 0]
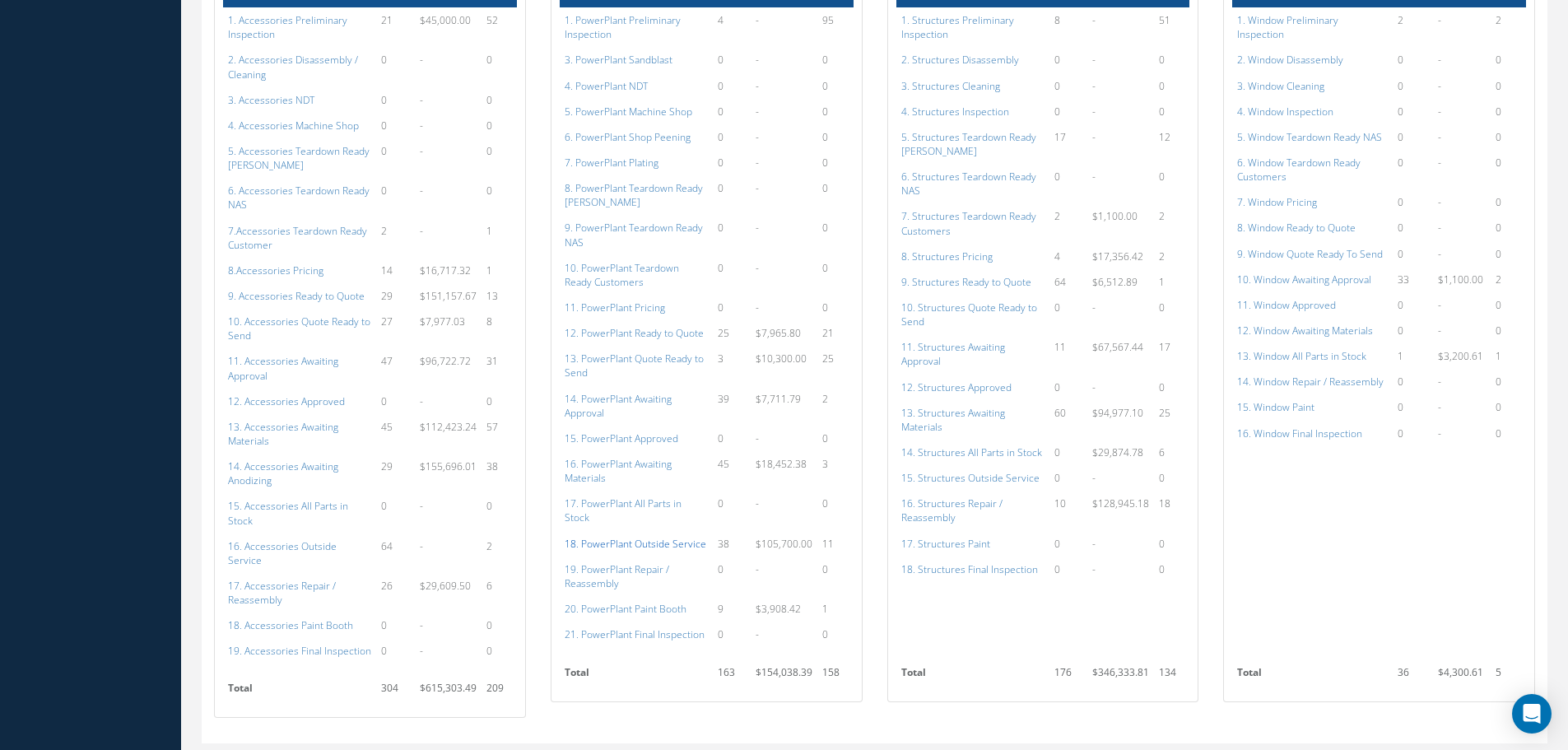
click at [648, 537] on a=137&excludeInternalCustomer=false&excludeInvoicedOrClosed=true&shop_id=15&filtersHidded"] "18. PowerPlant Outside Service" at bounding box center [635, 543] width 142 height 14
click at [280, 420] on a=113&excludeInternalCustomer=false&excludeInvoicedOrClosed=true&shop_id=14&filtersHidded"] "13. Accessories Awaiting Materials" at bounding box center [283, 433] width 110 height 28
click at [280, 459] on a=114&excludeInternalCustomer=false&excludeInvoicedOrClosed=true&shop_id=14&filtersHidded"] "14. Accessories Awaiting Anodizing" at bounding box center [283, 473] width 110 height 28
click at [945, 406] on a=153&excludeInternalCustomer=false&excludeInvoicedOrClosed=true&shop_id=3&filtersHidded"] "13. Structures Awaiting Materials" at bounding box center [952, 420] width 103 height 28
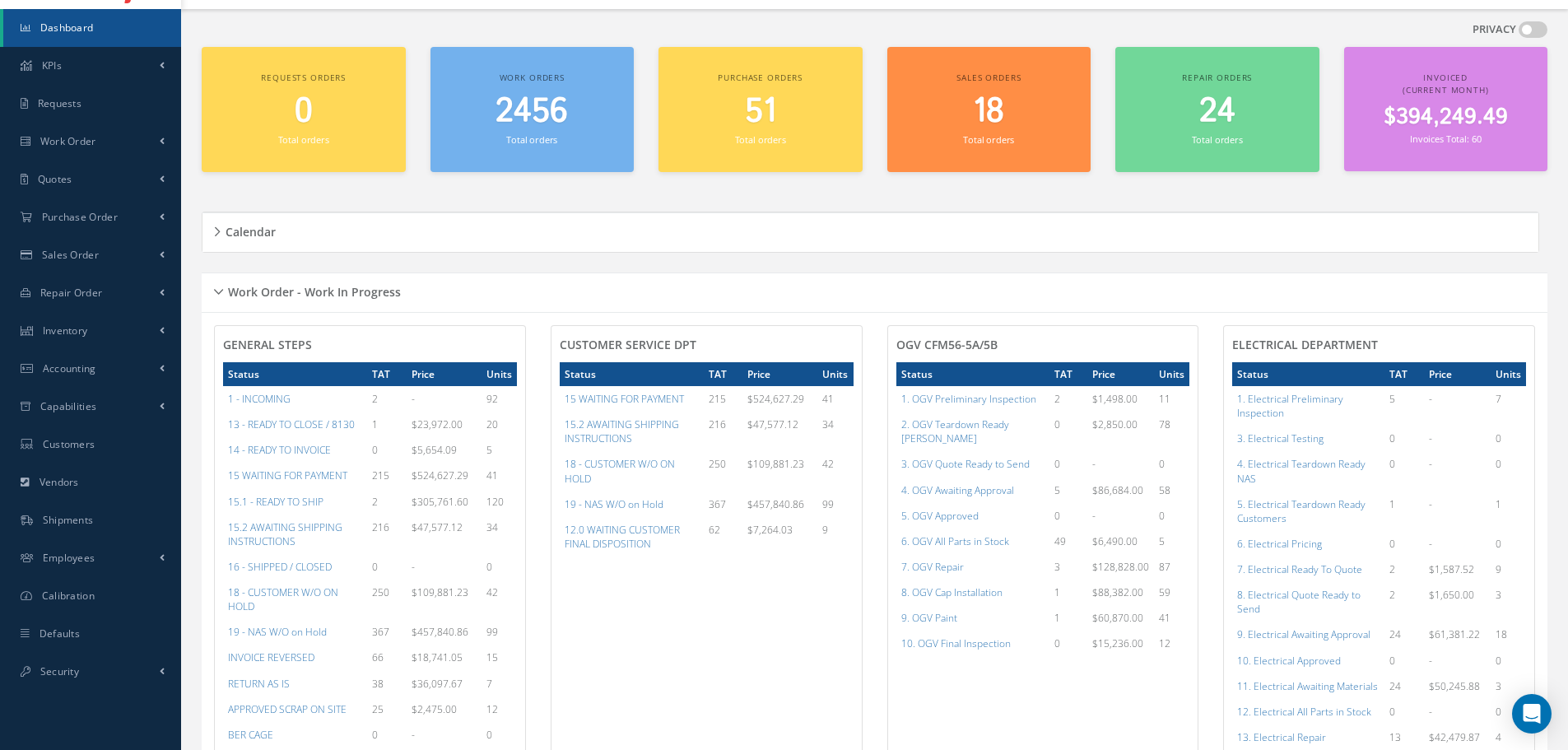
scroll to position [0, 0]
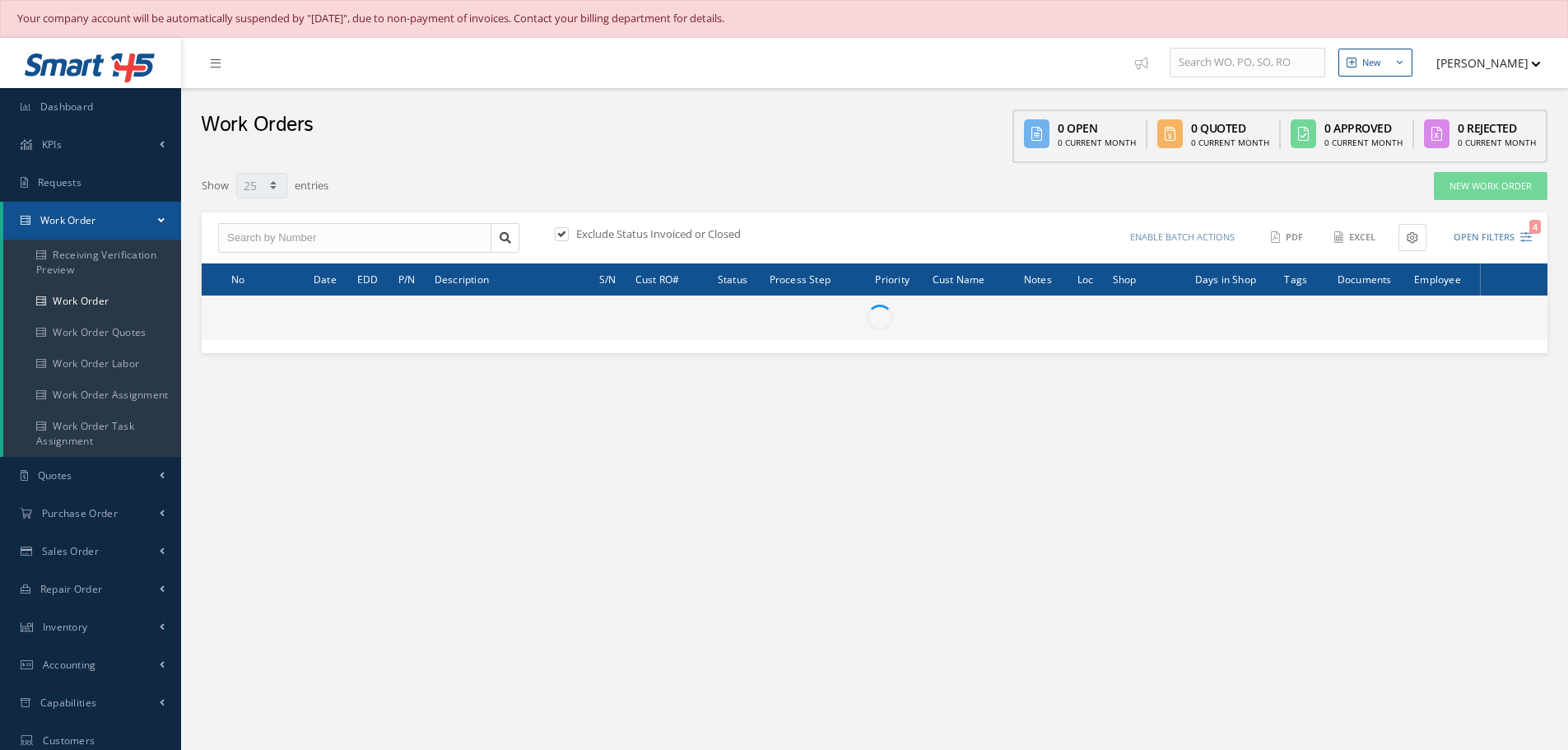
select select "25"
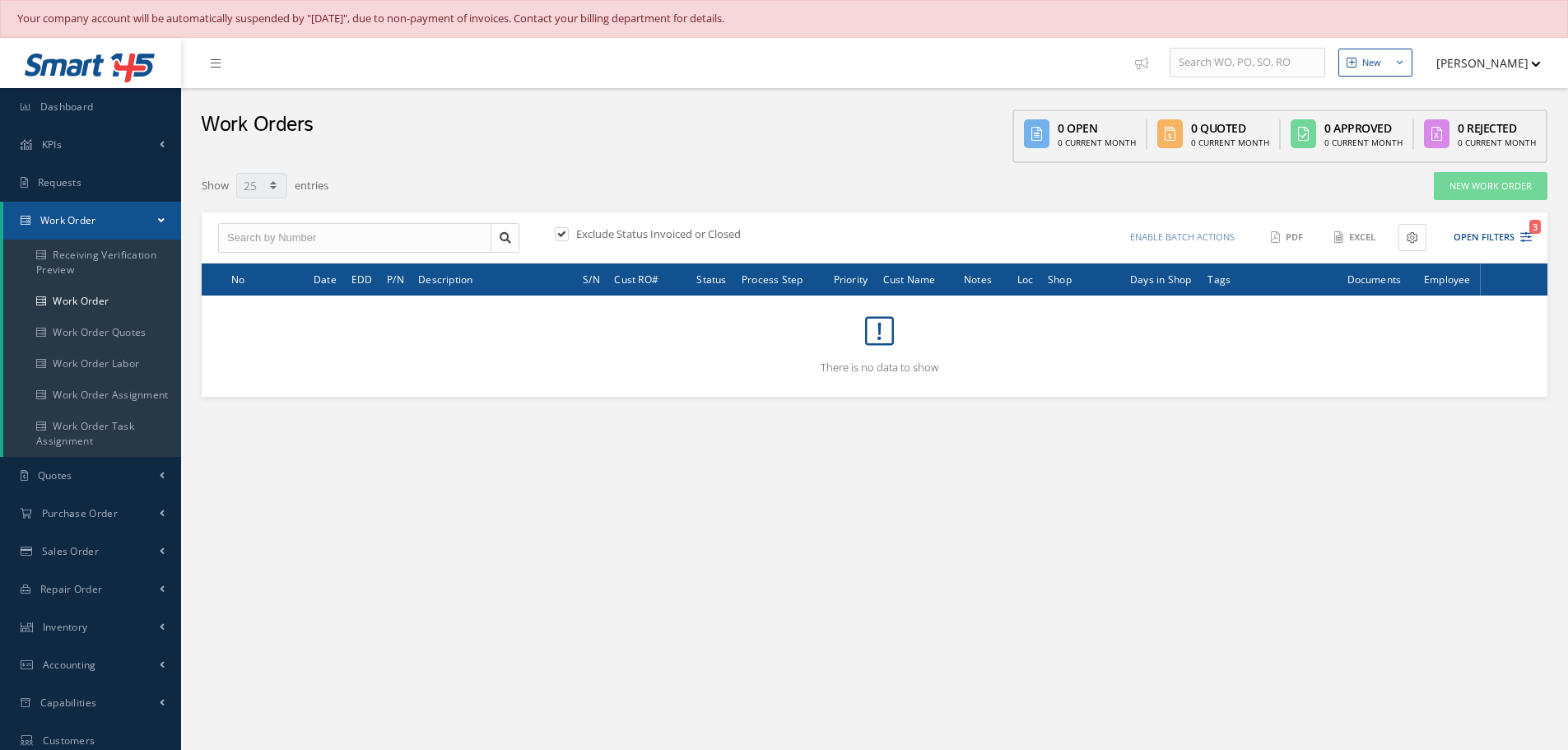
type input "All Work Request"
type input "All Work Performed"
type input "All Status"
type input "WO Part Status"
click at [1489, 238] on button "Open Filters 3" at bounding box center [1485, 237] width 93 height 27
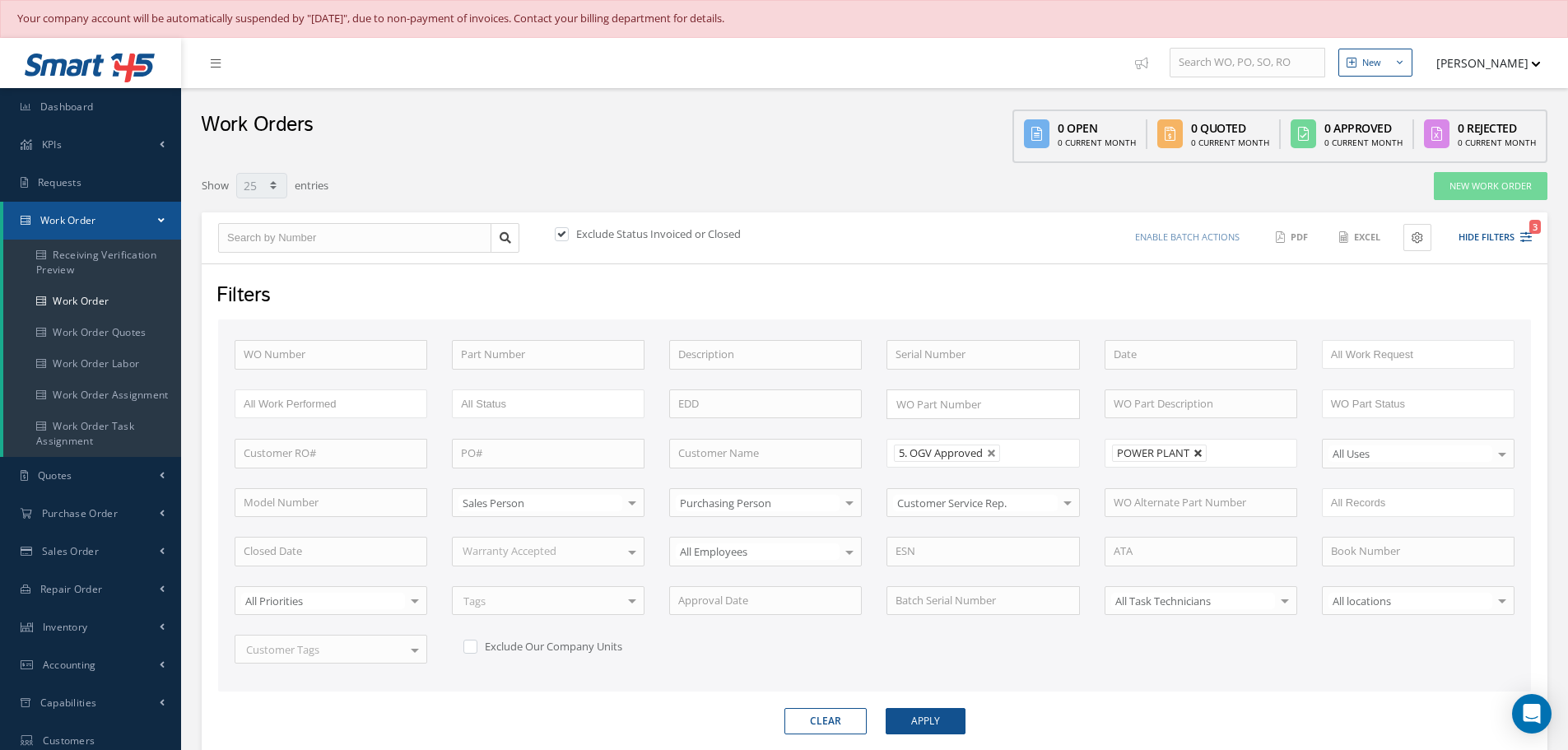
click at [1201, 453] on link at bounding box center [1198, 454] width 10 height 10
type input "All Shops"
click at [912, 726] on button "Apply" at bounding box center [925, 721] width 80 height 26
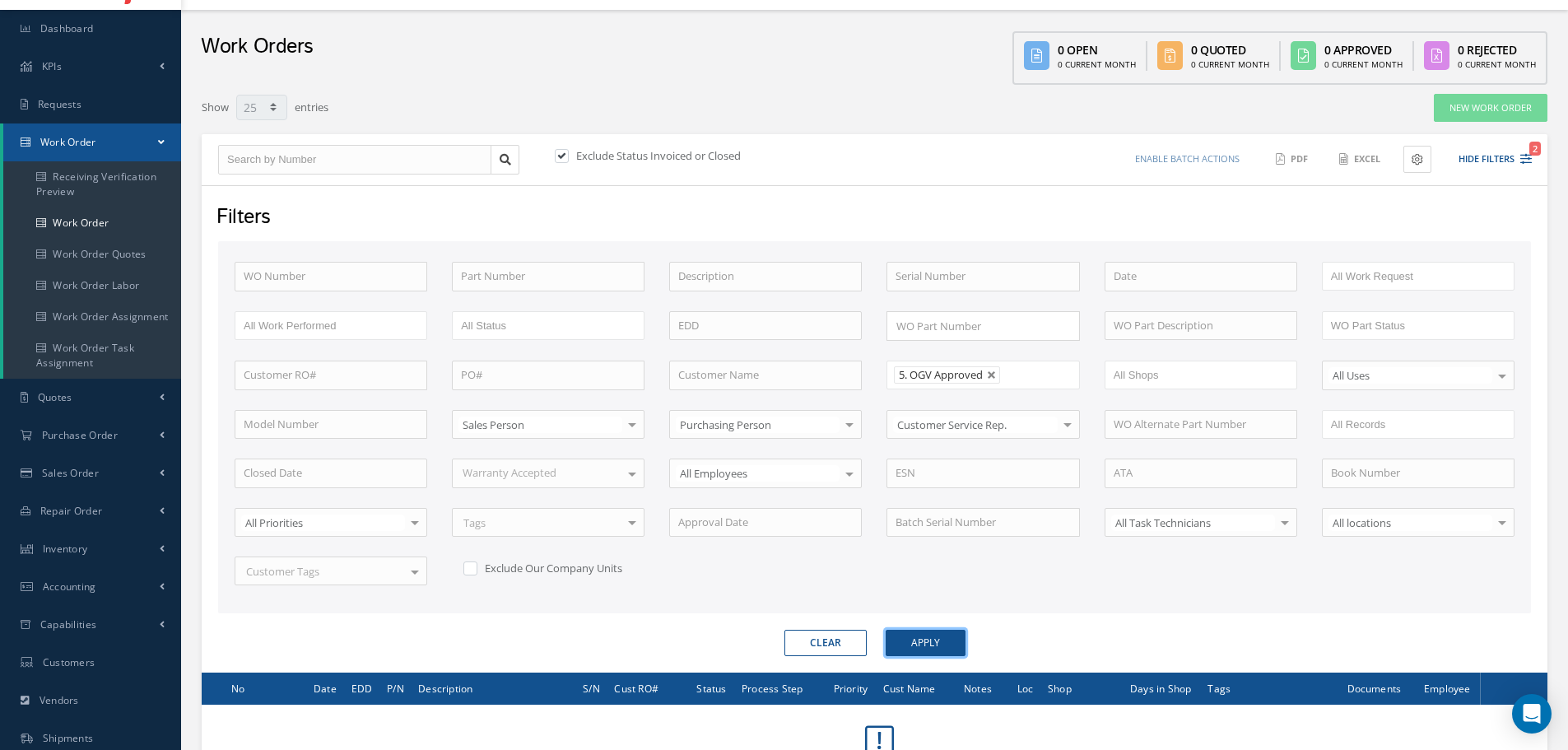
scroll to position [72, 0]
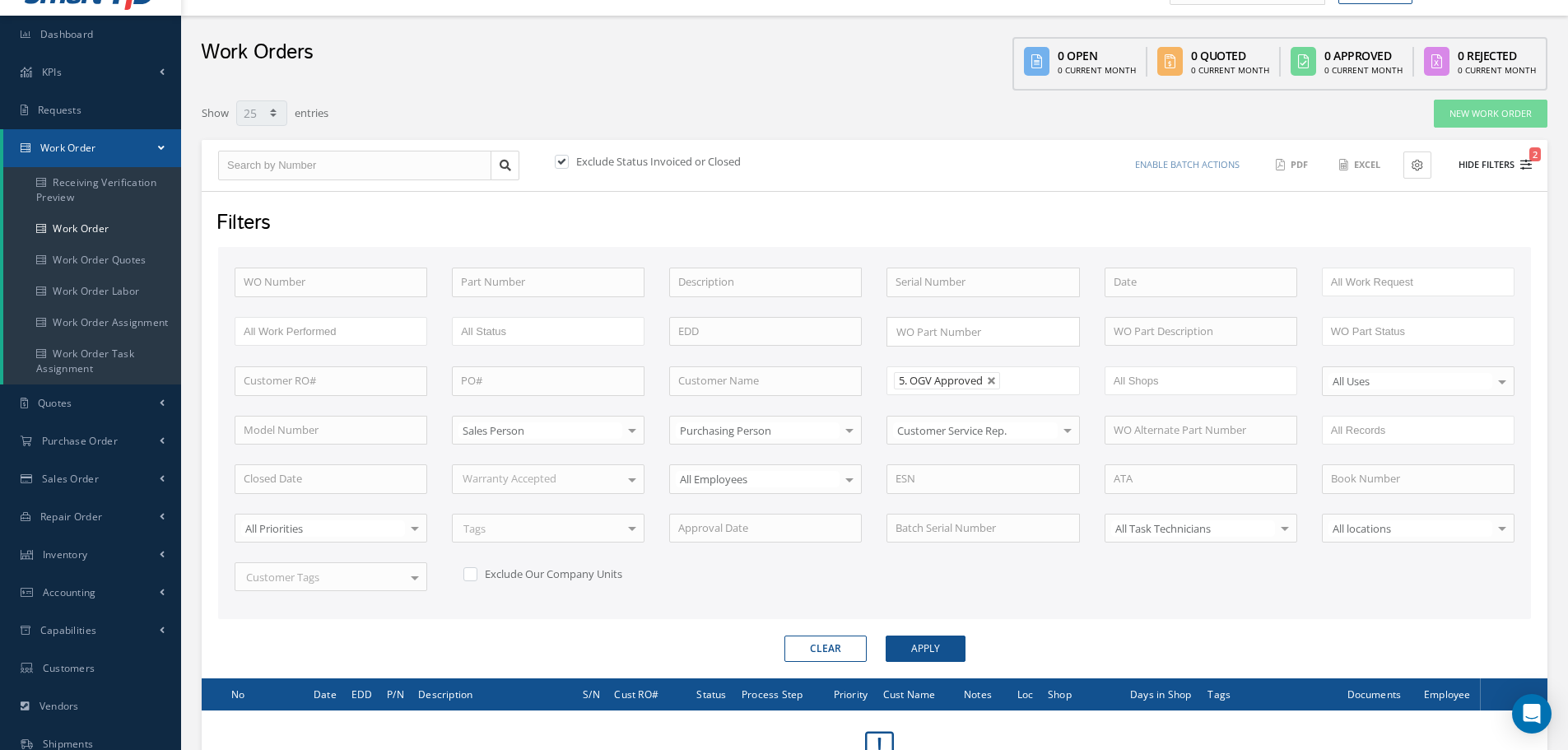
click at [1496, 164] on button "Hide Filters 2" at bounding box center [1487, 165] width 88 height 27
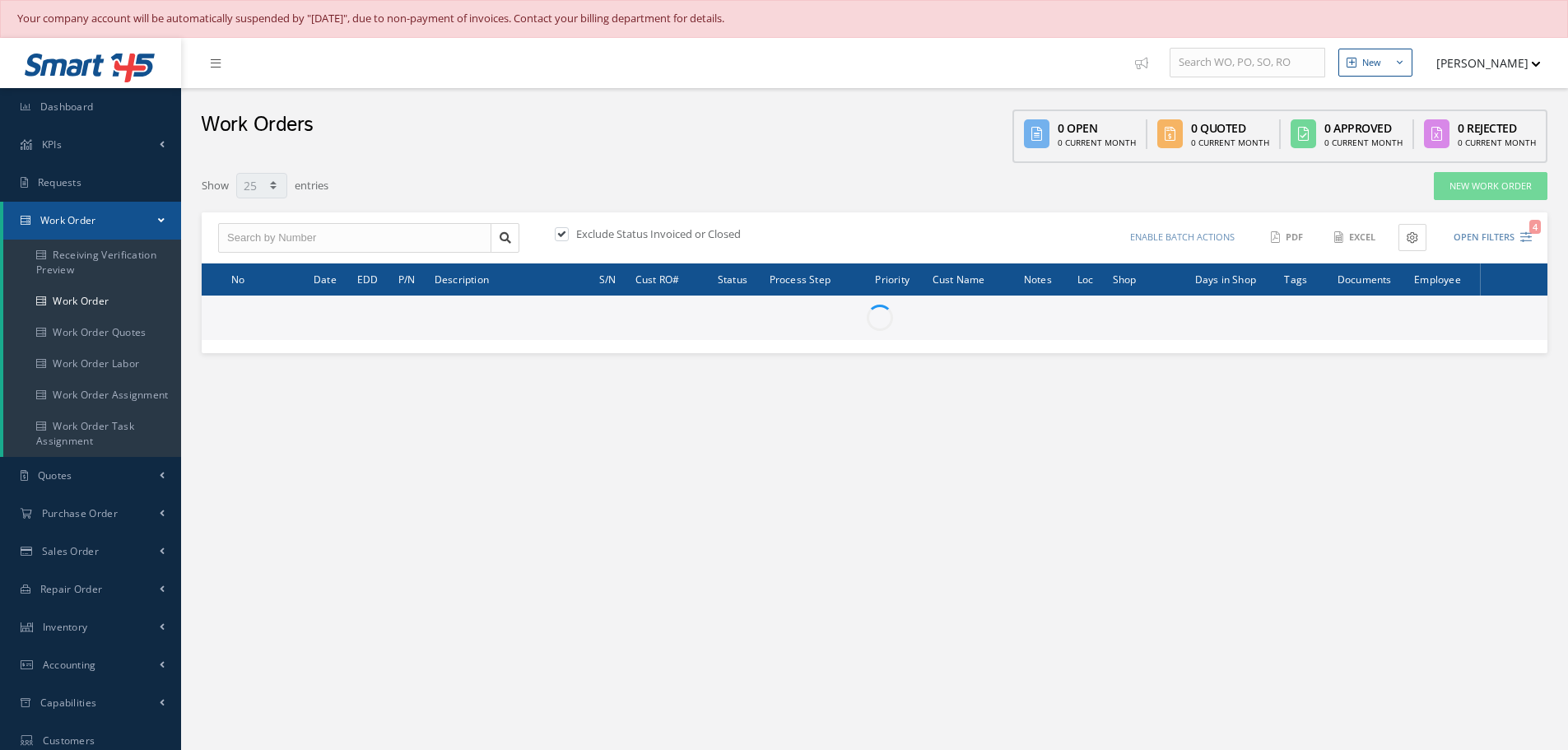
select select "25"
type input "All Work Request"
type input "All Work Performed"
type input "All Status"
type input "WO Part Status"
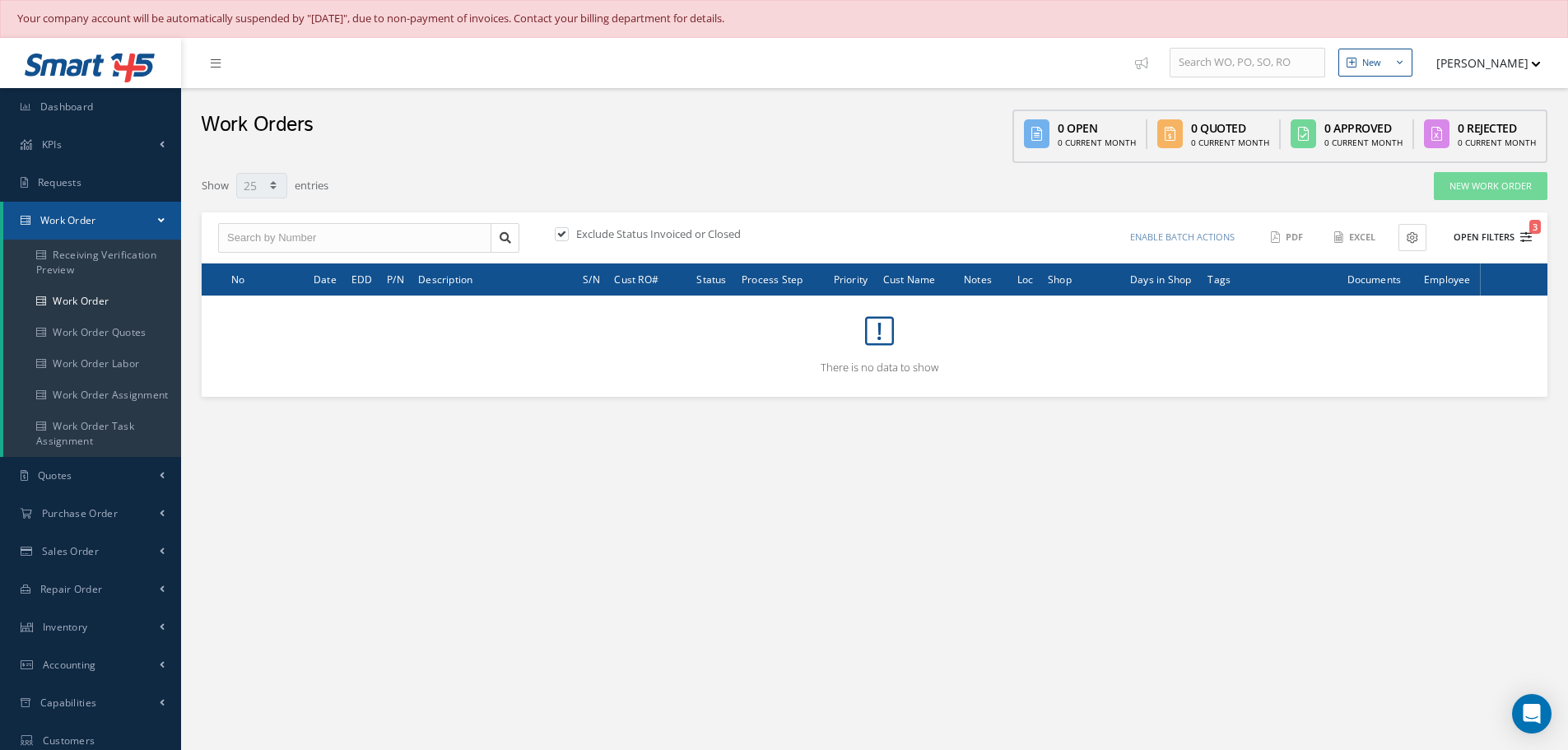
click at [1500, 242] on button "Open Filters 3" at bounding box center [1485, 237] width 93 height 27
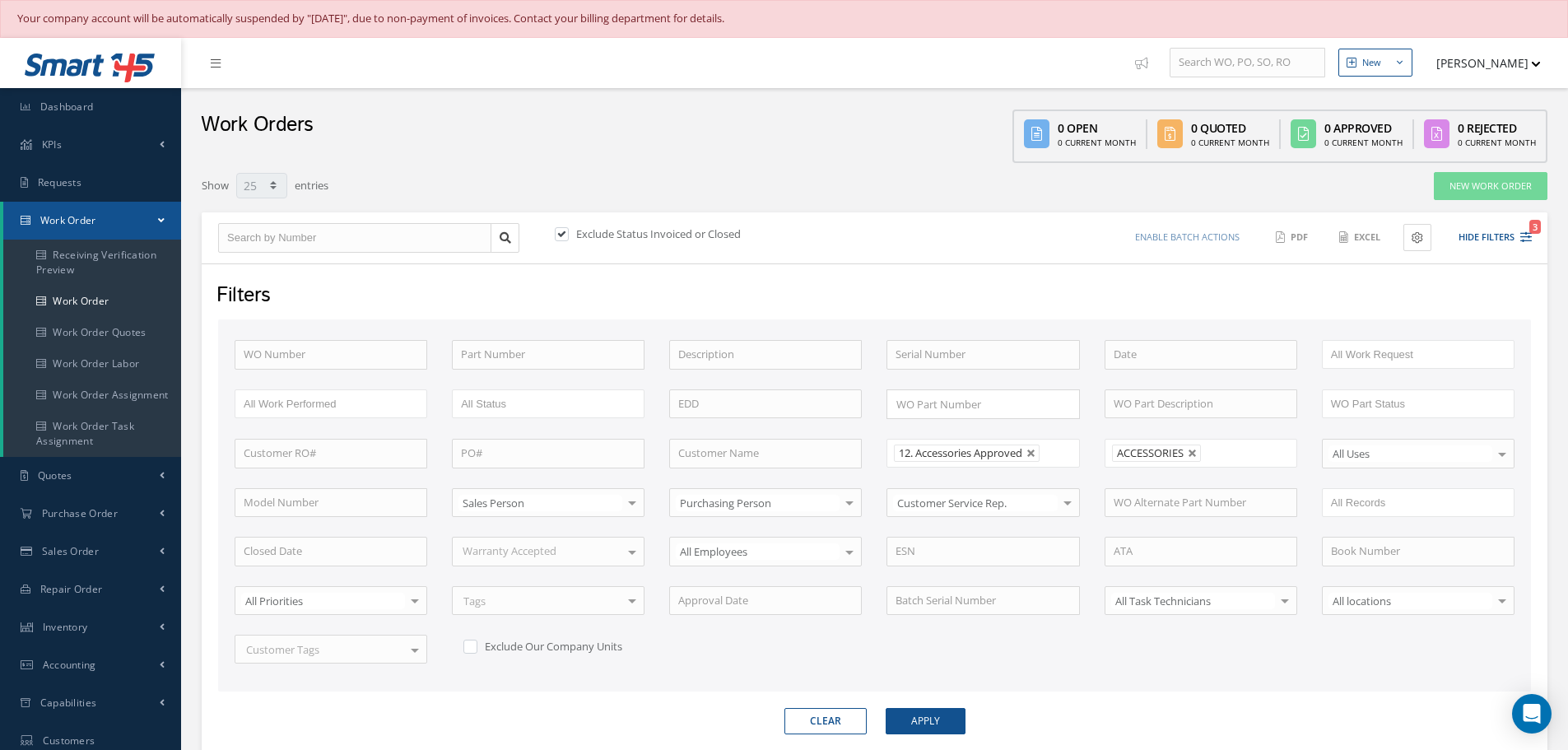
click at [1193, 456] on link at bounding box center [1193, 454] width 10 height 10
type input "All Shops"
click at [921, 718] on button "Apply" at bounding box center [925, 721] width 80 height 26
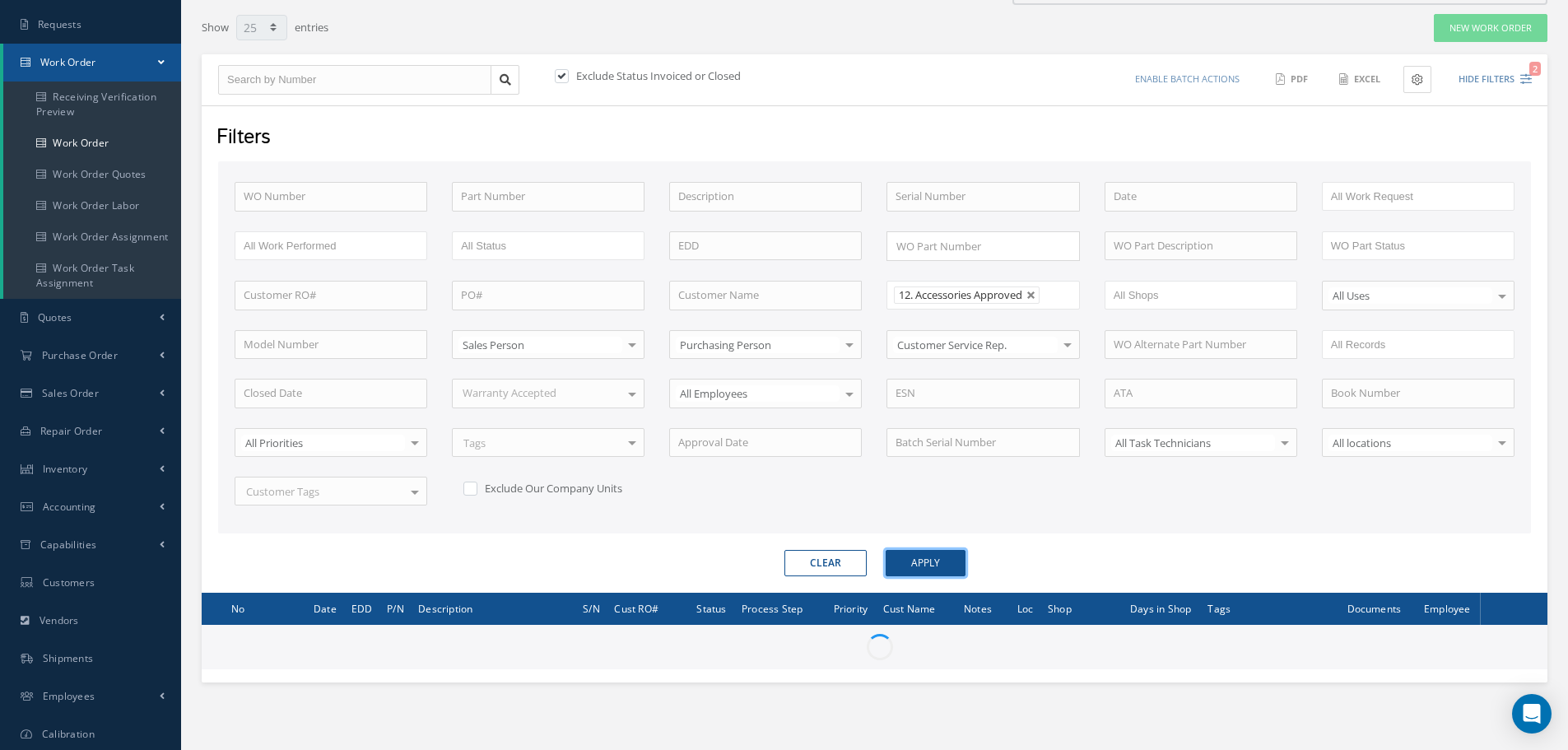
scroll to position [165, 0]
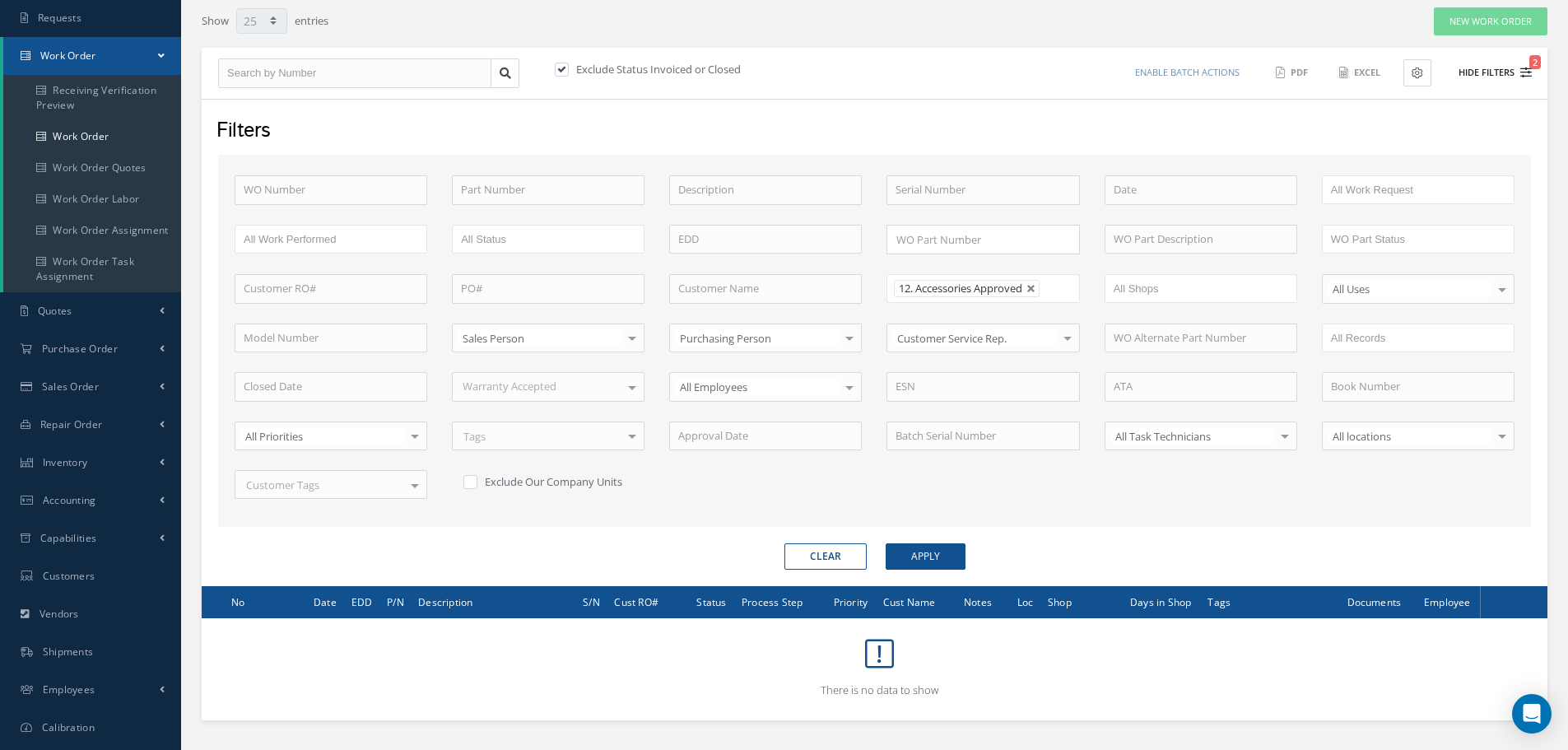
click at [1501, 69] on button "Hide Filters 2" at bounding box center [1487, 72] width 88 height 27
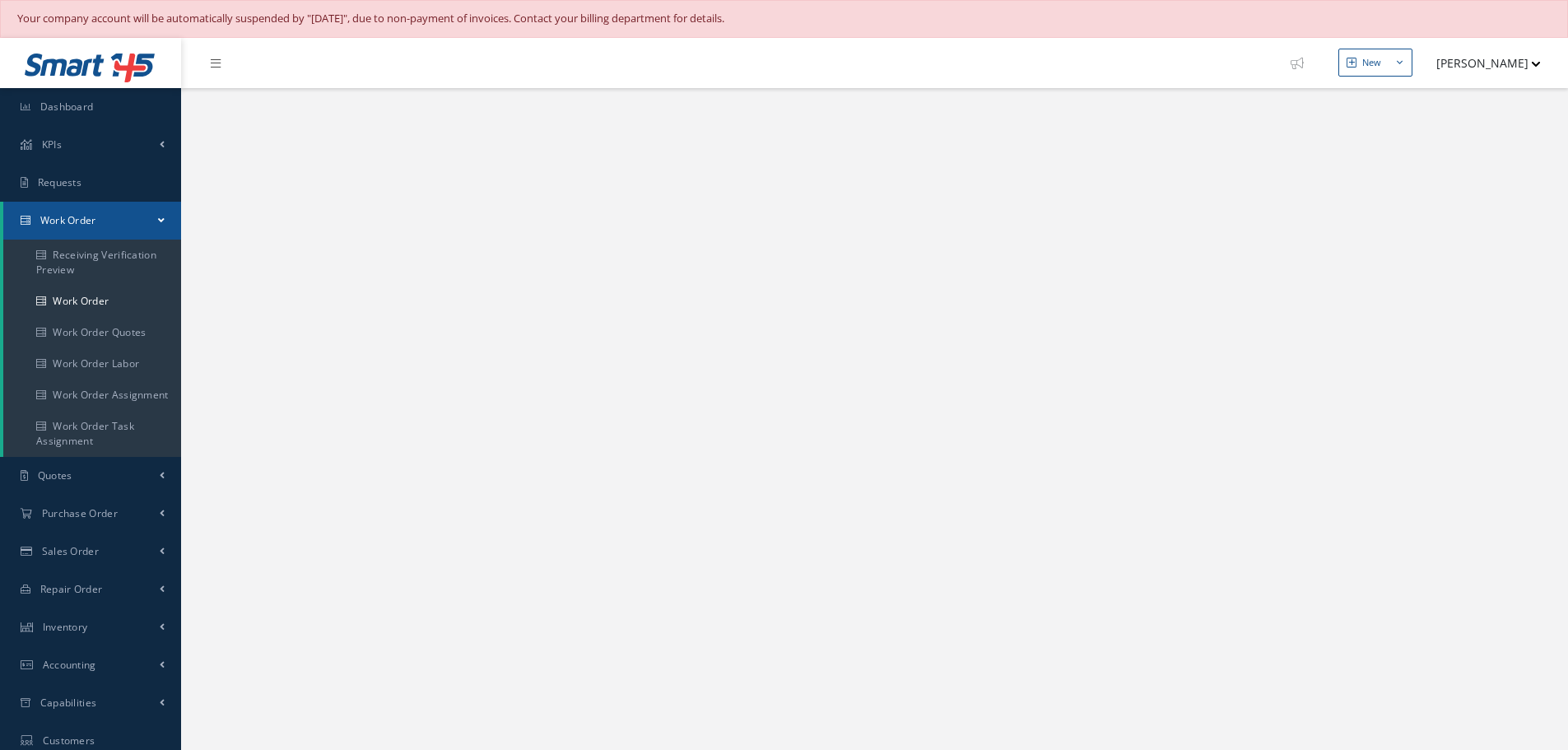
select select "25"
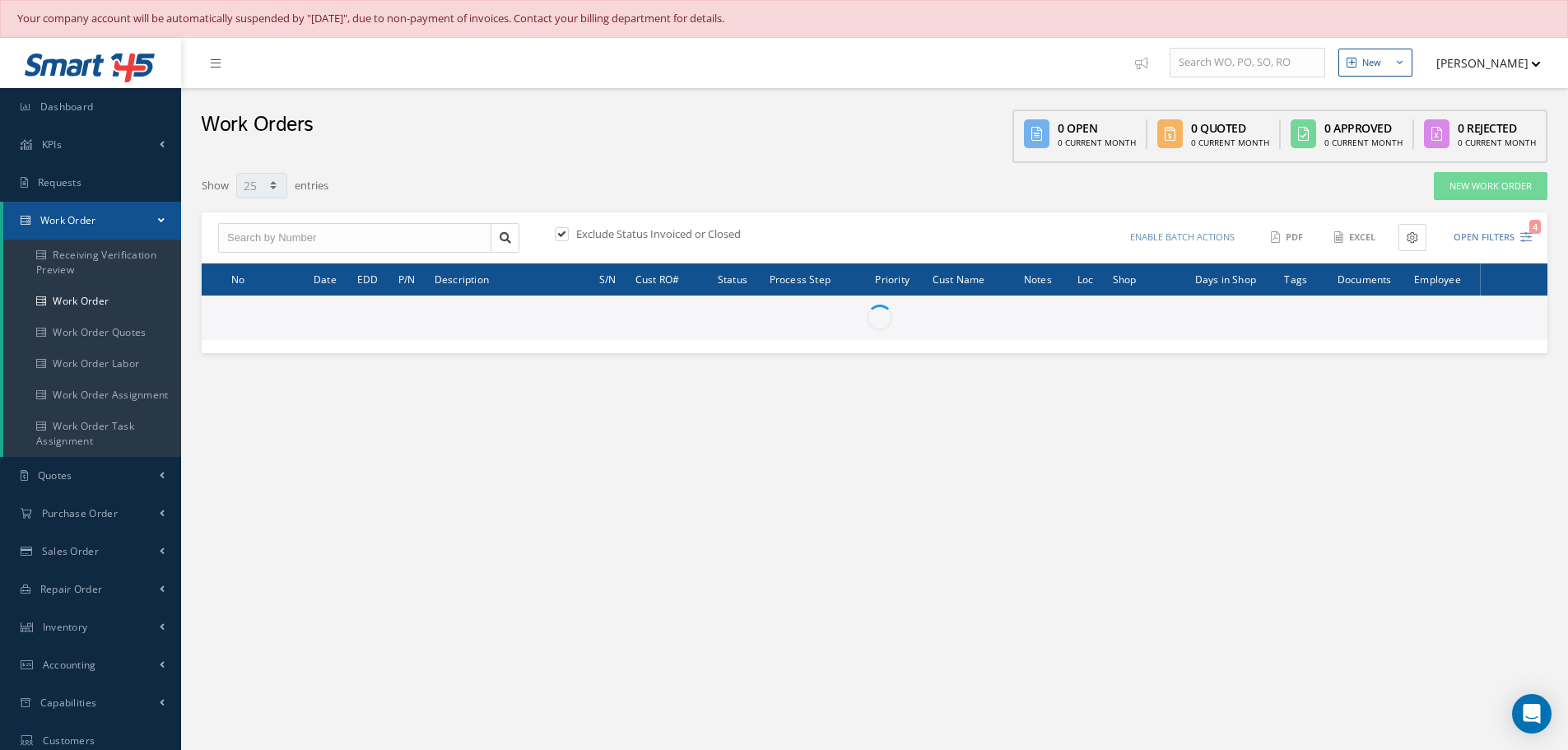
type input "All Work Request"
type input "All Work Performed"
type input "All Status"
type input "WO Part Status"
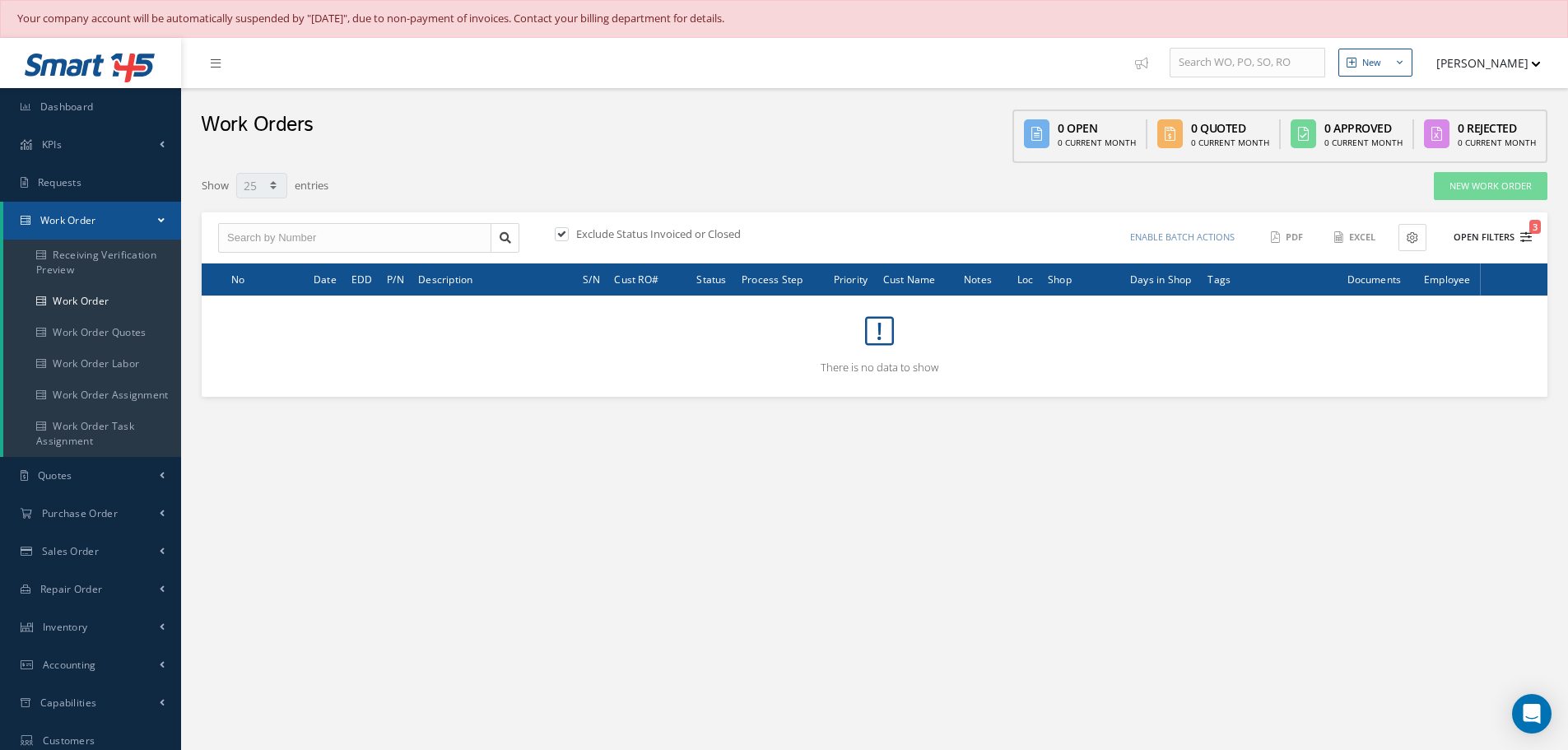
click at [1478, 236] on button "Open Filters 3" at bounding box center [1485, 237] width 93 height 27
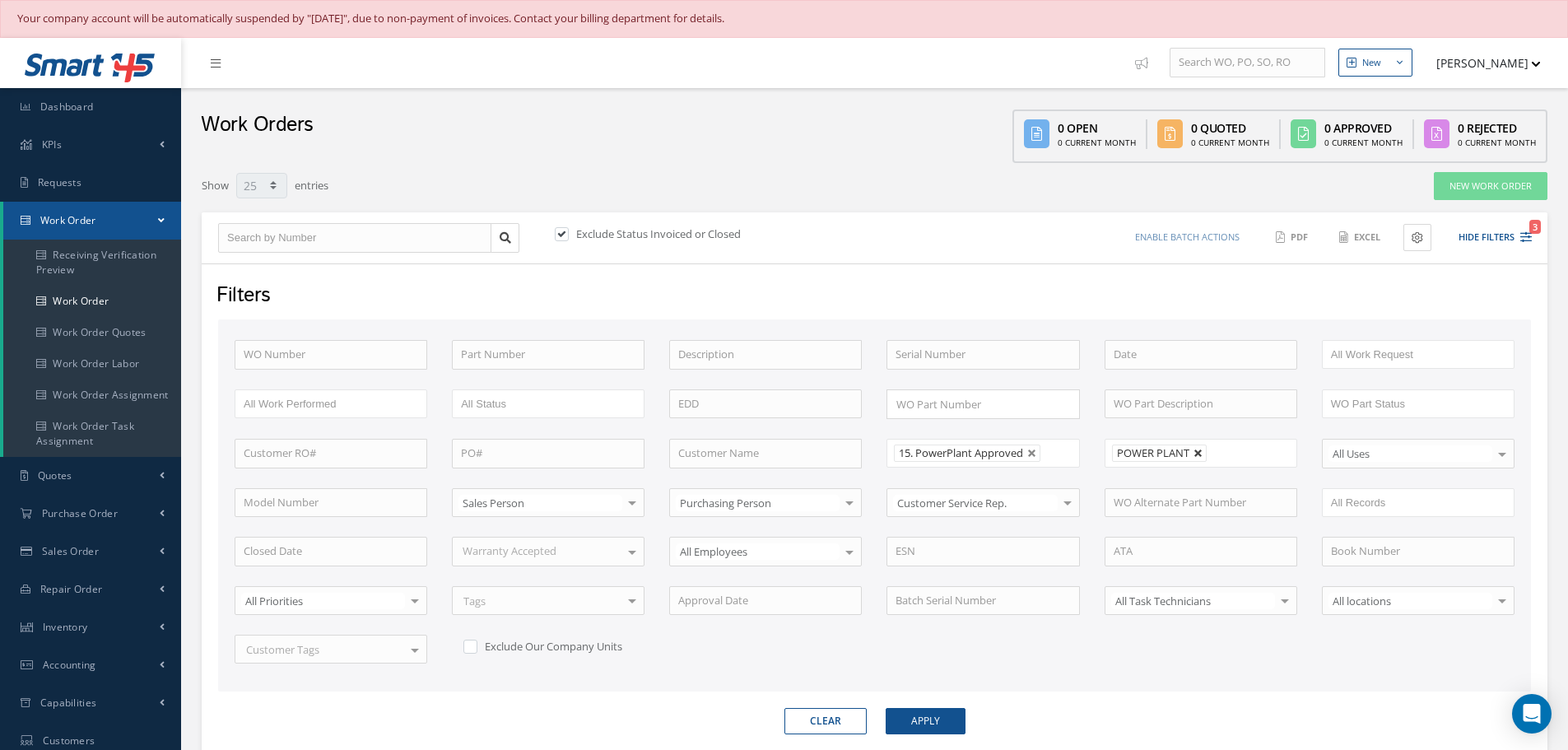
click at [1197, 452] on link at bounding box center [1198, 454] width 10 height 10
type input "All Shops"
click at [917, 719] on button "Apply" at bounding box center [925, 721] width 80 height 26
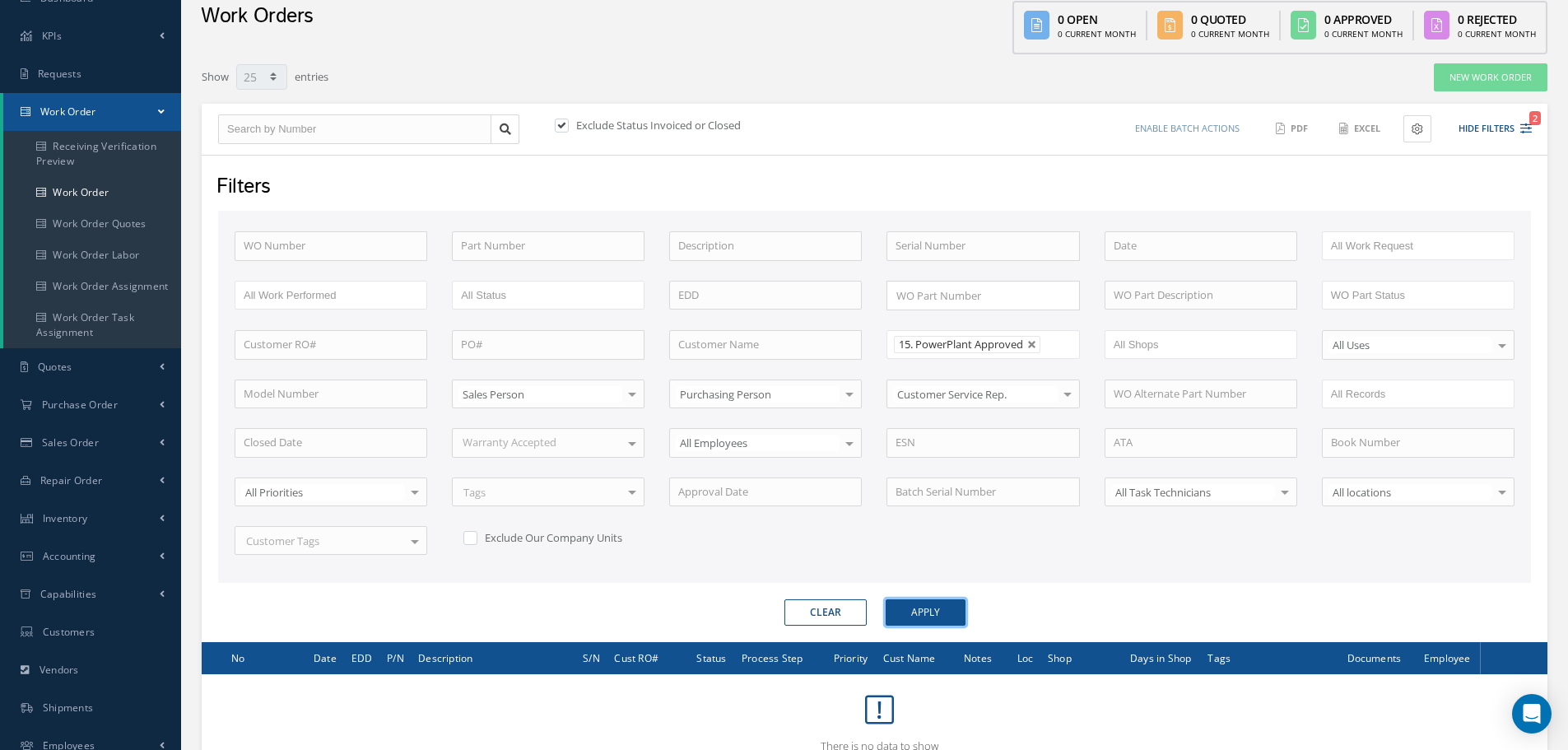
scroll to position [82, 0]
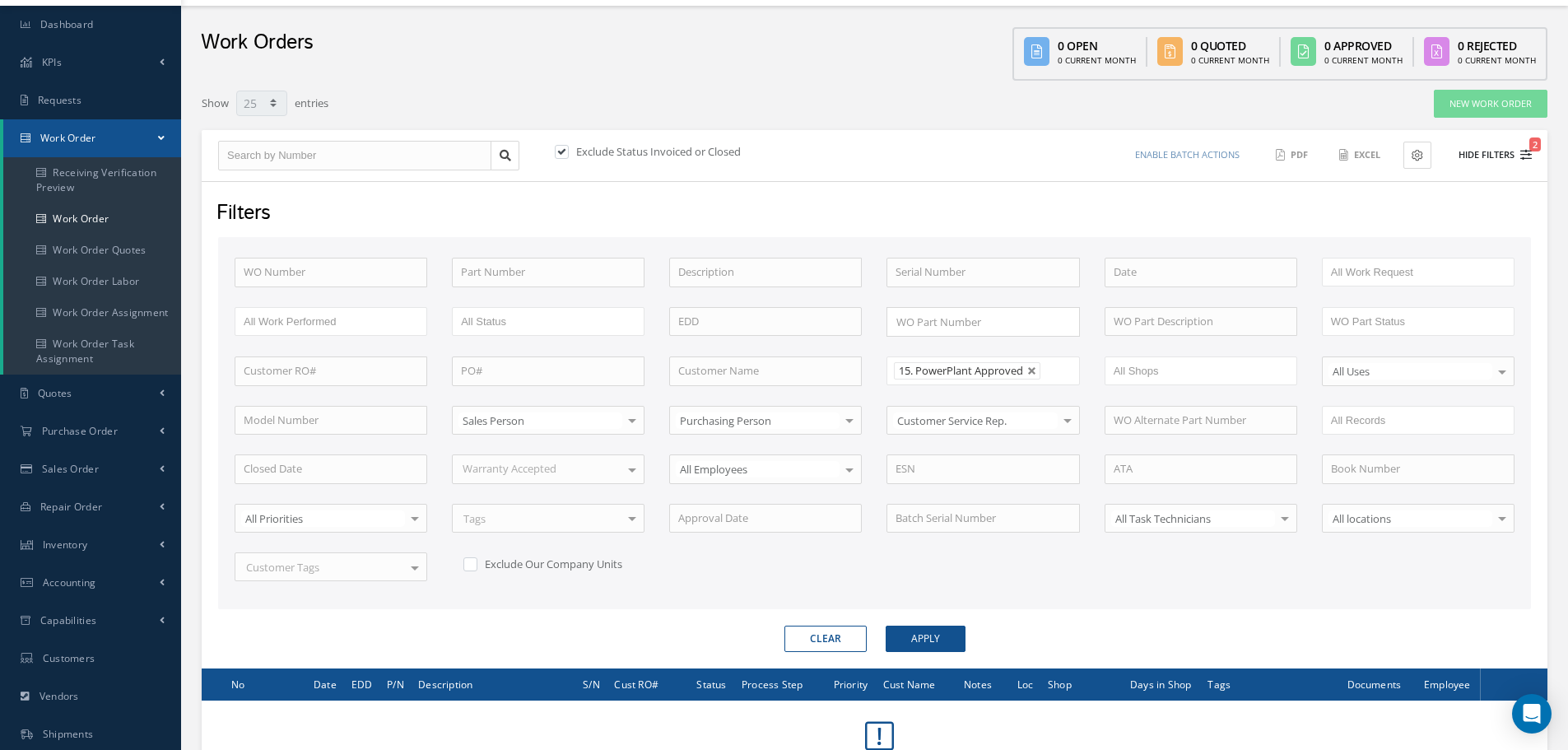
click at [1497, 150] on button "Hide Filters 2" at bounding box center [1487, 155] width 88 height 27
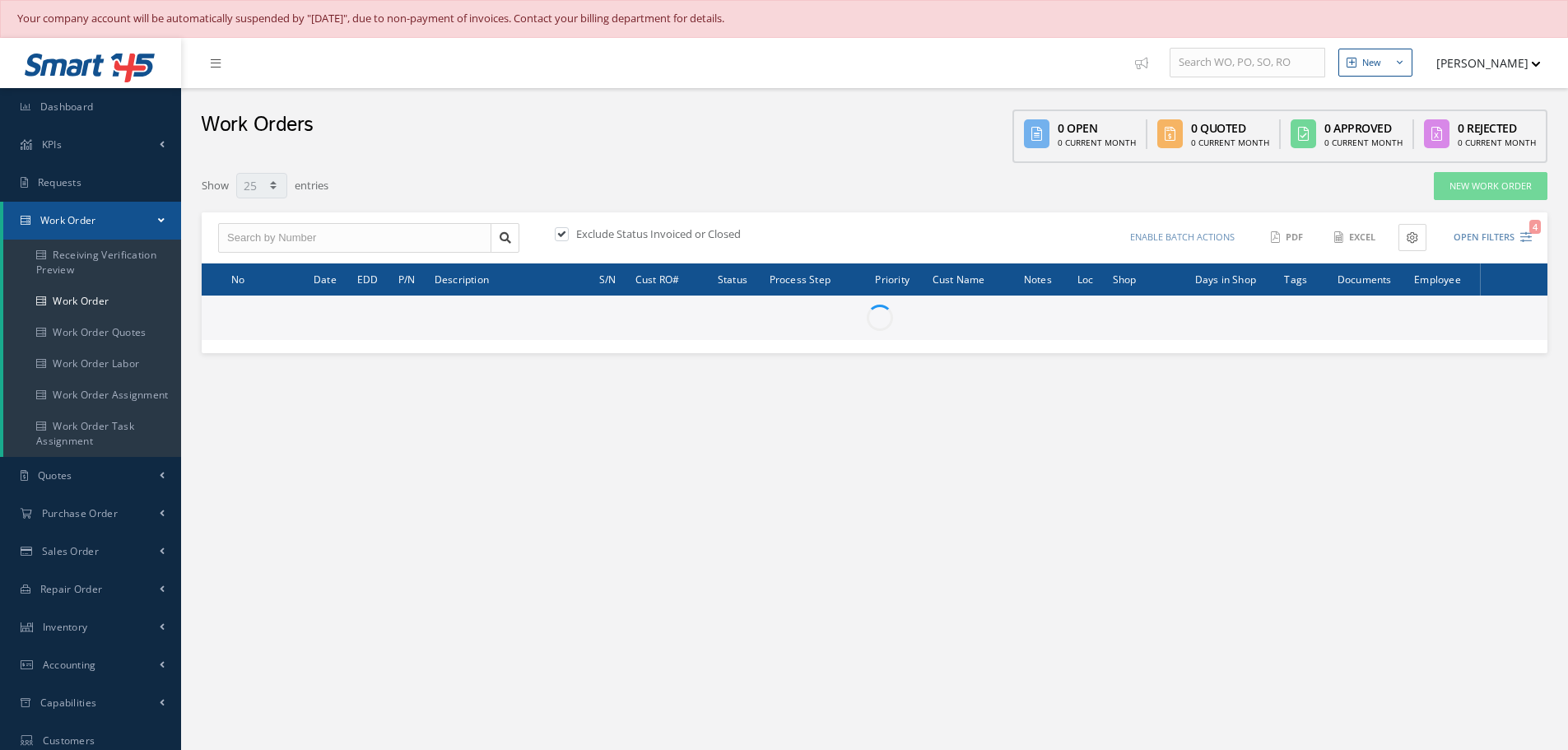
select select "25"
type input "All Work Request"
type input "All Work Performed"
type input "All Status"
type input "WO Part Status"
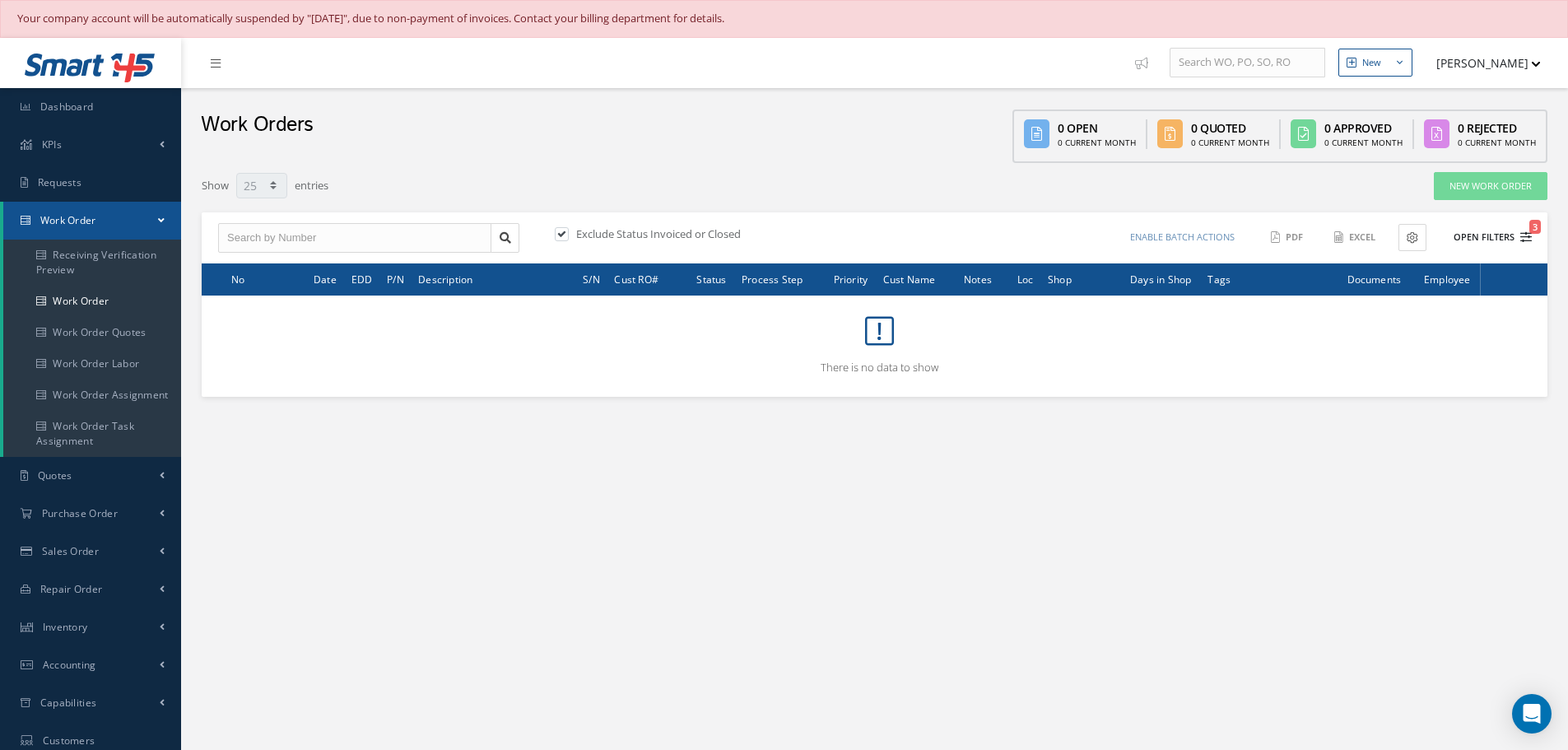
click at [1476, 238] on button "Open Filters 3" at bounding box center [1485, 237] width 93 height 27
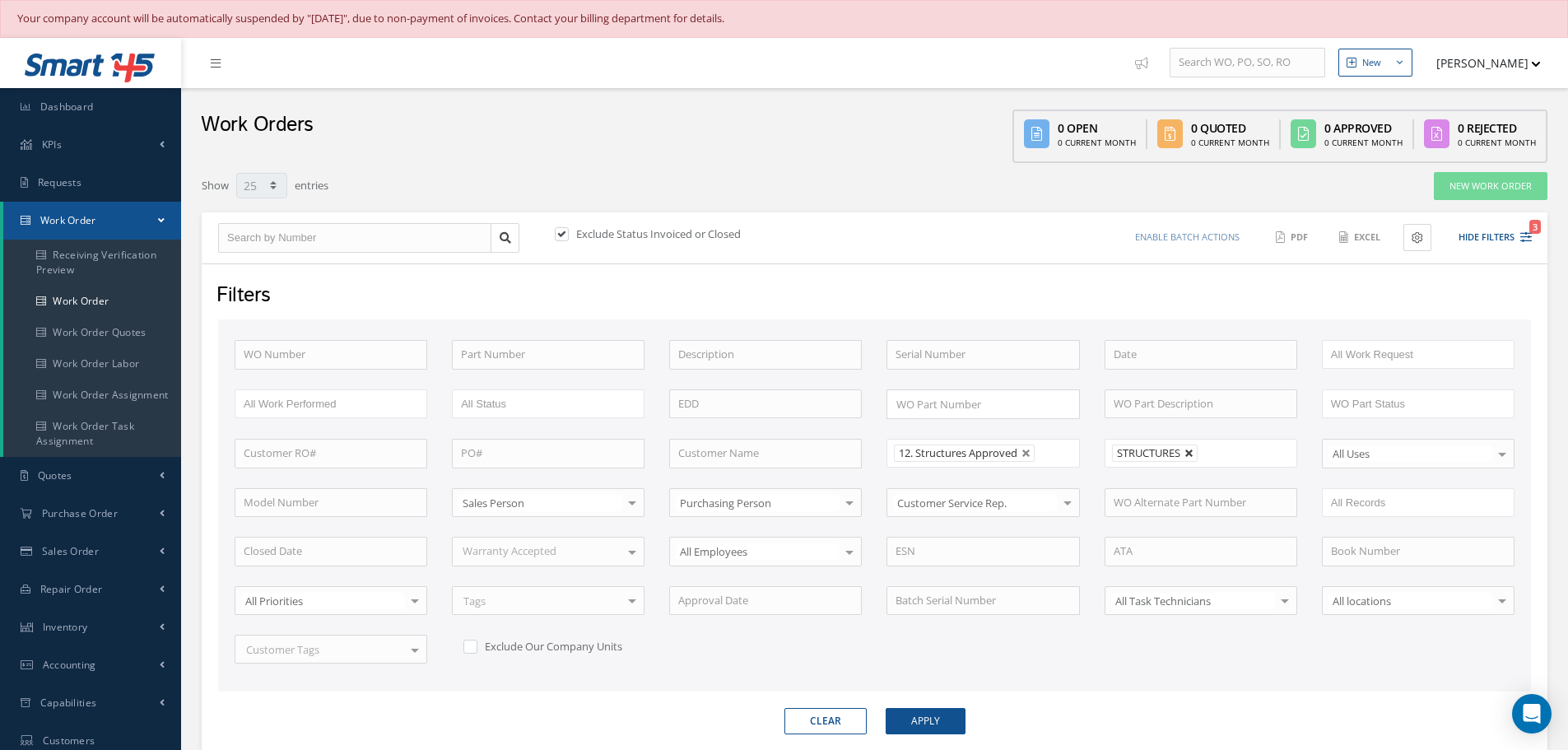
click at [1191, 457] on link at bounding box center [1190, 454] width 10 height 10
type input "All Shops"
click at [928, 720] on button "Apply" at bounding box center [925, 721] width 80 height 26
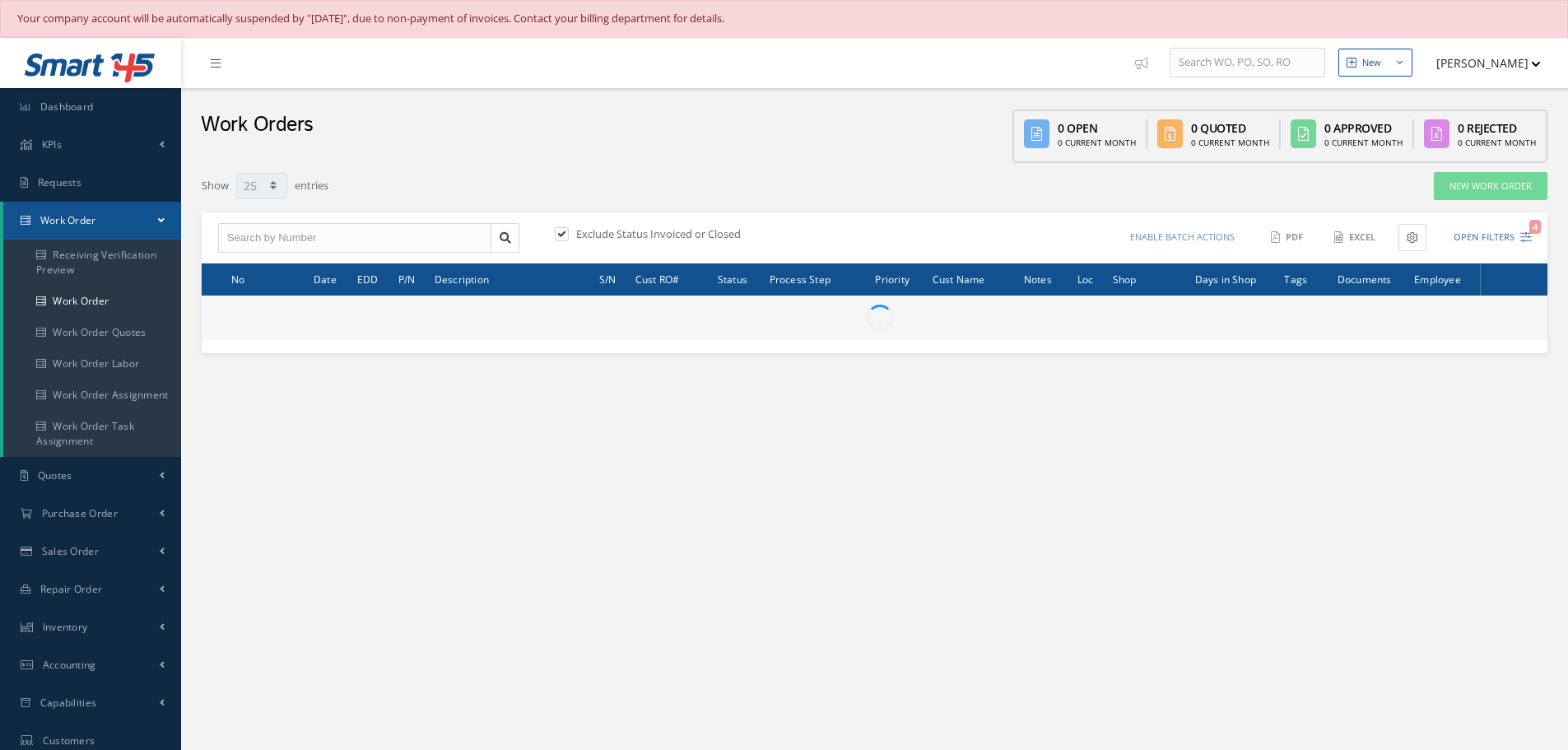
select select "25"
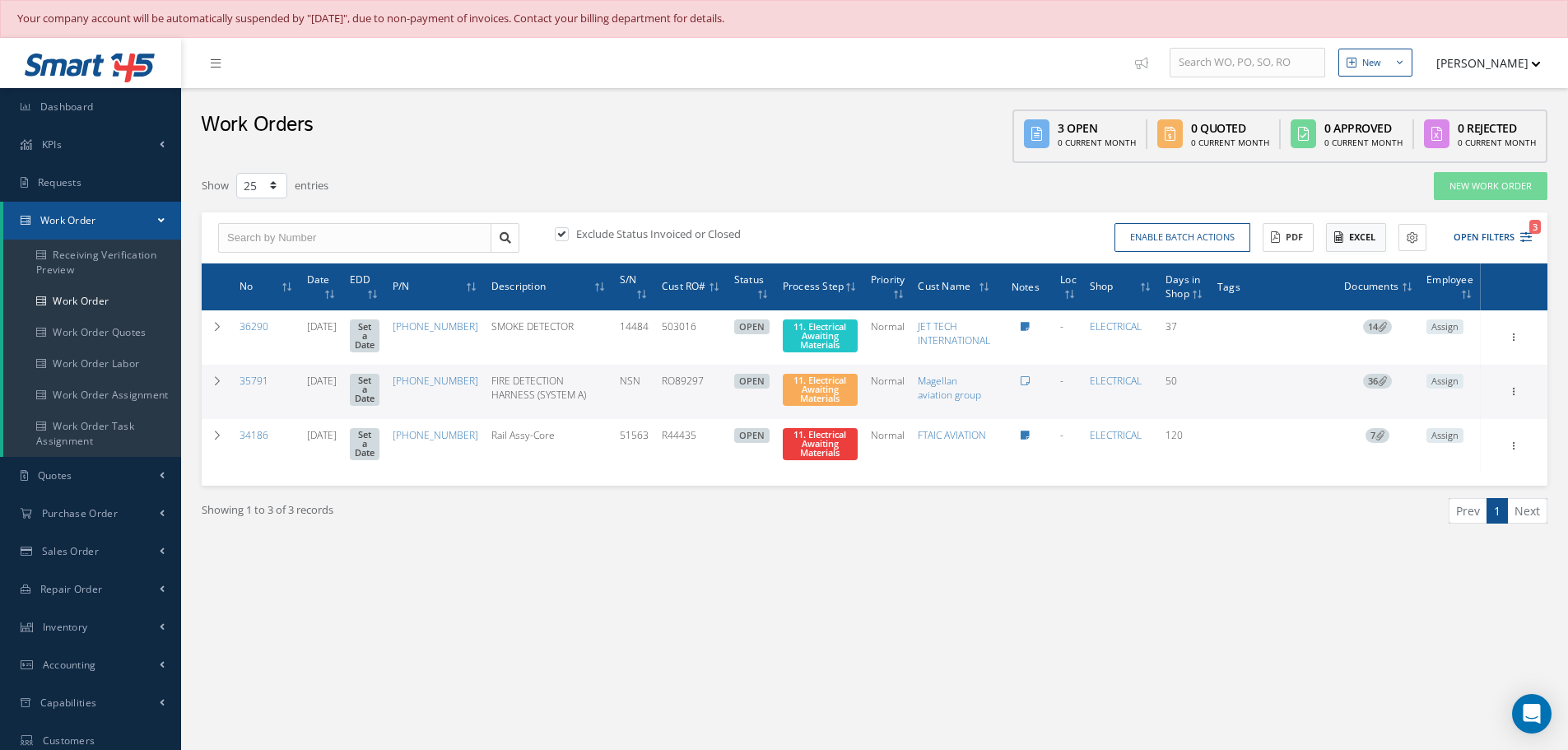
click at [1369, 240] on button "Excel" at bounding box center [1356, 237] width 60 height 29
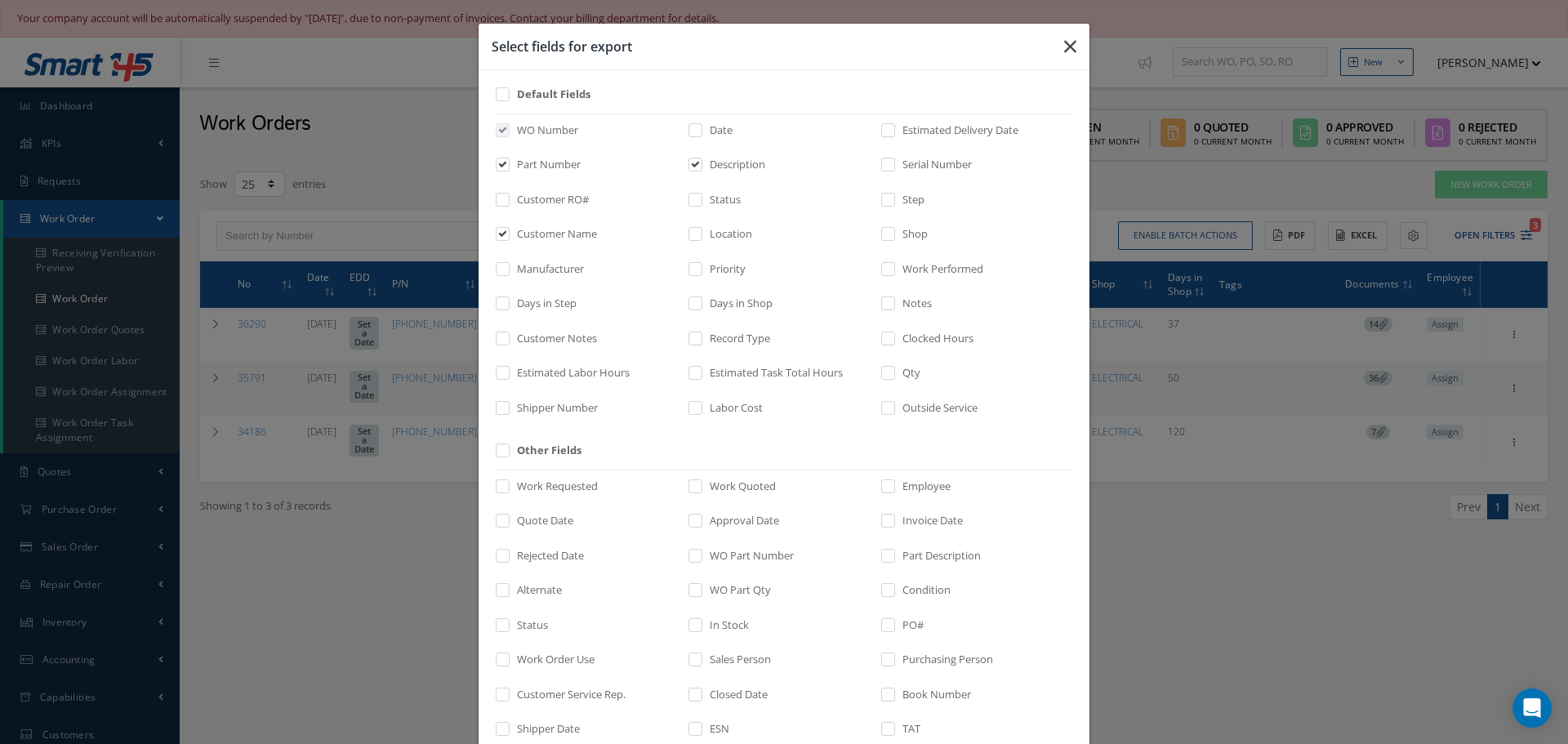
click at [1071, 42] on button "button" at bounding box center [1070, 47] width 38 height 46
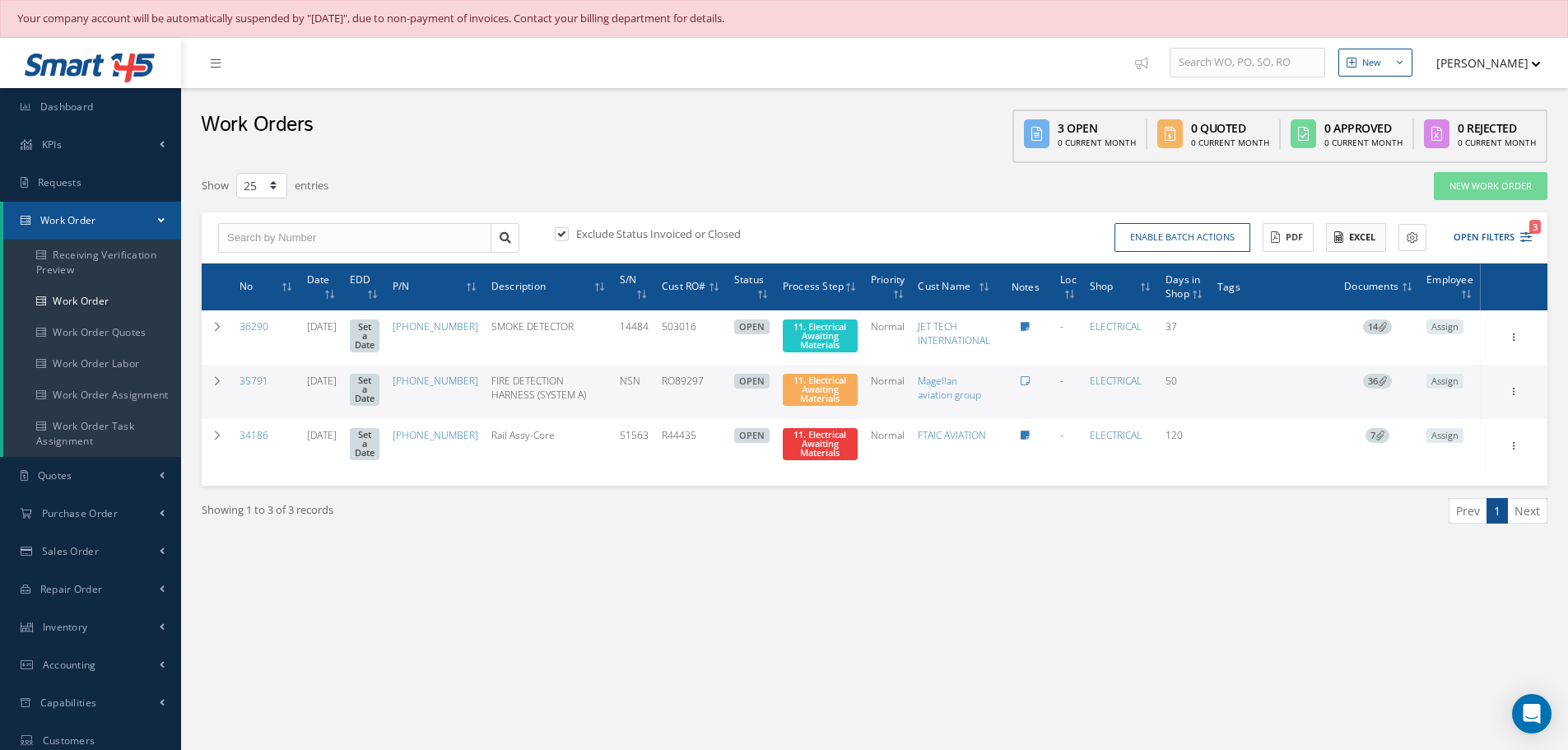
click at [1359, 236] on button "Excel" at bounding box center [1356, 237] width 60 height 29
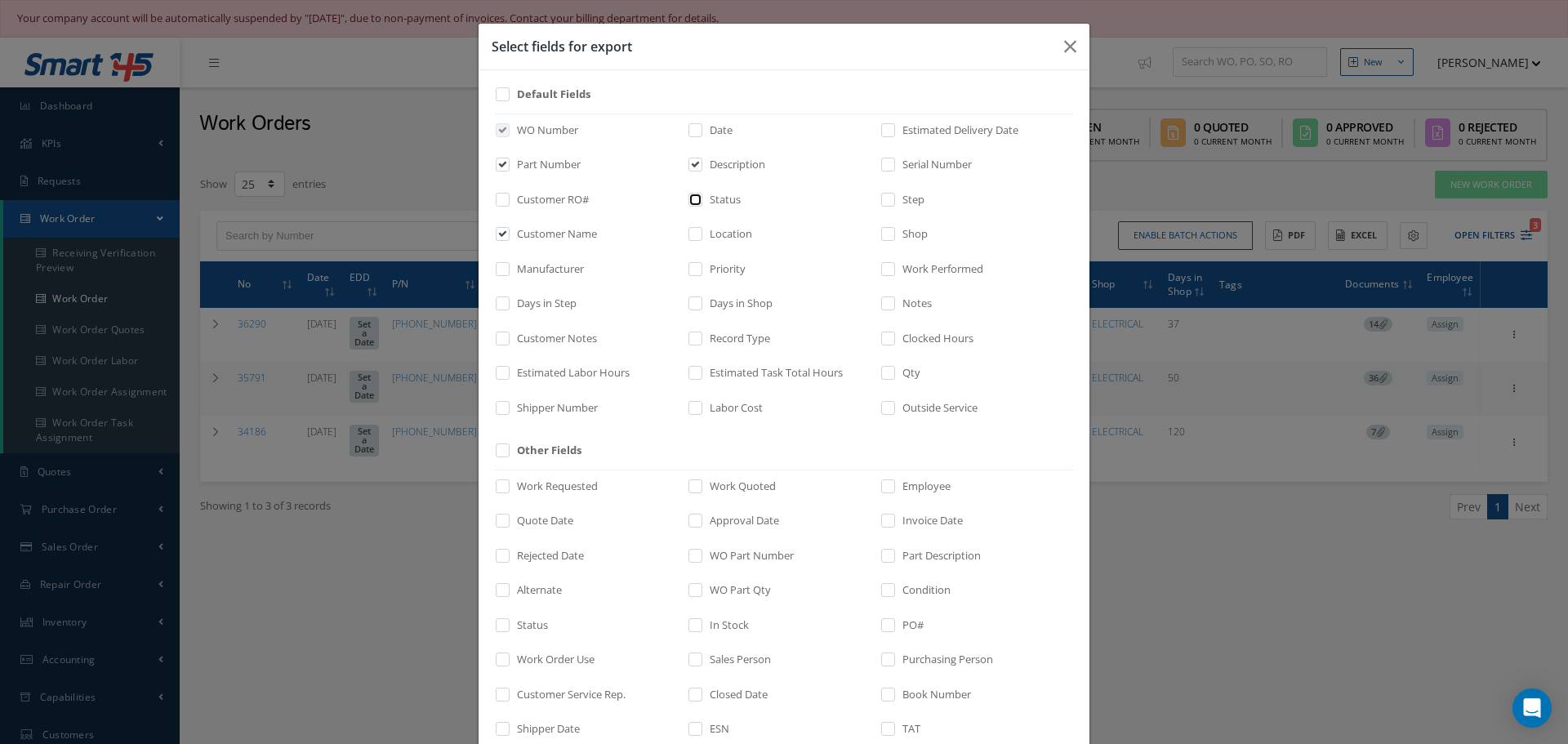
click at [693, 198] on input "checkbox" at bounding box center [696, 205] width 11 height 19
checkbox input "false"
click at [887, 232] on input "checkbox" at bounding box center [888, 240] width 11 height 19
checkbox input "true"
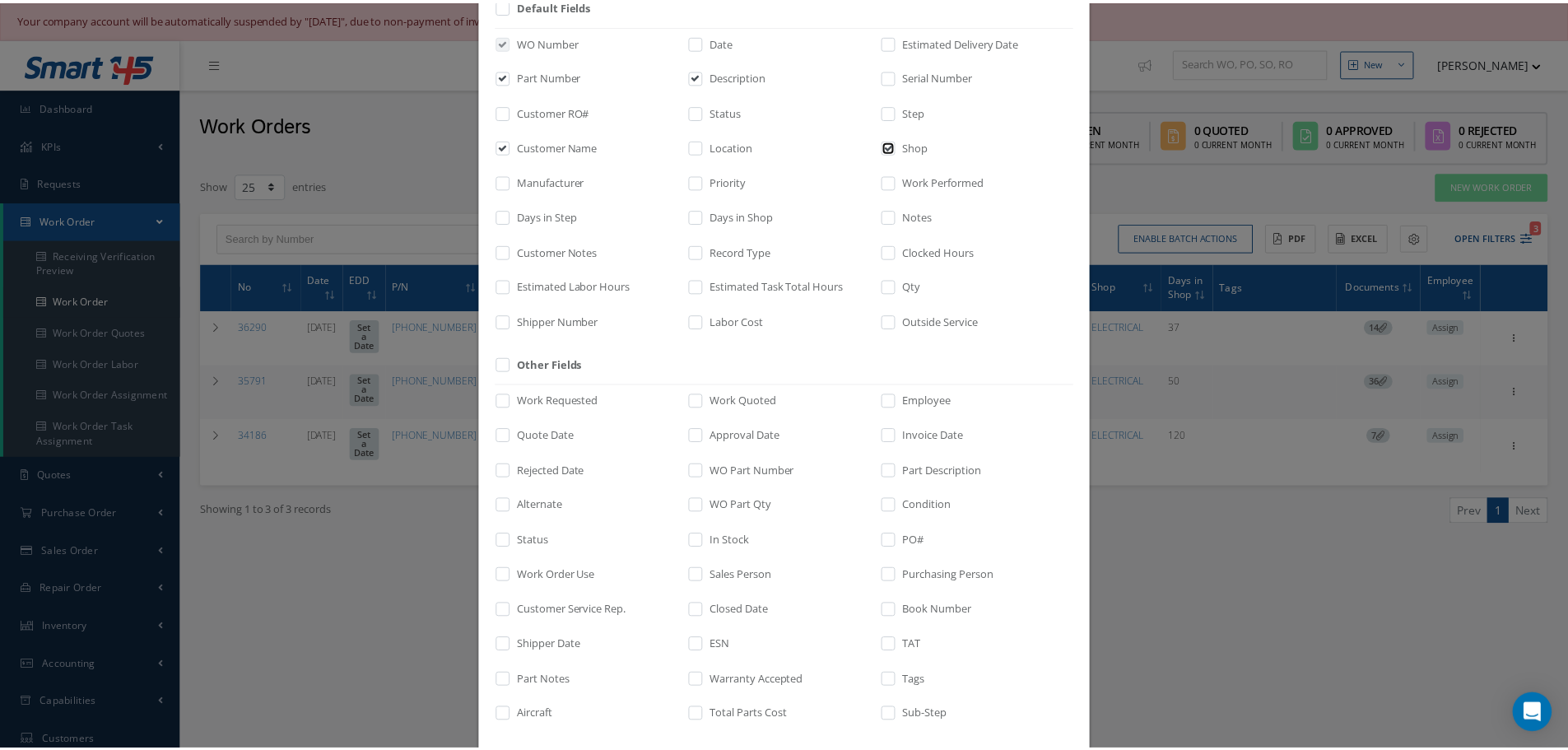
scroll to position [170, 0]
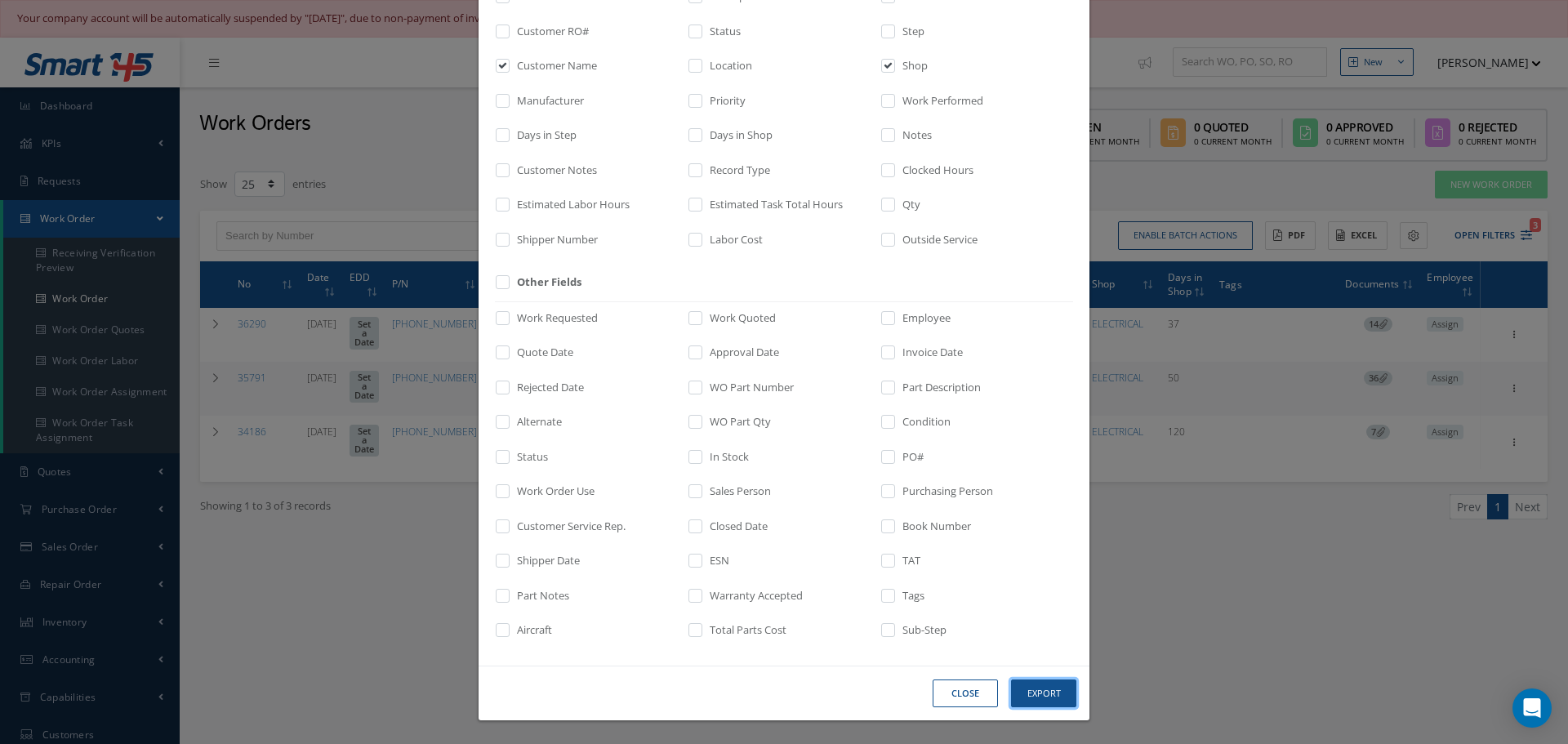
click at [1037, 691] on button "Export" at bounding box center [1043, 694] width 65 height 29
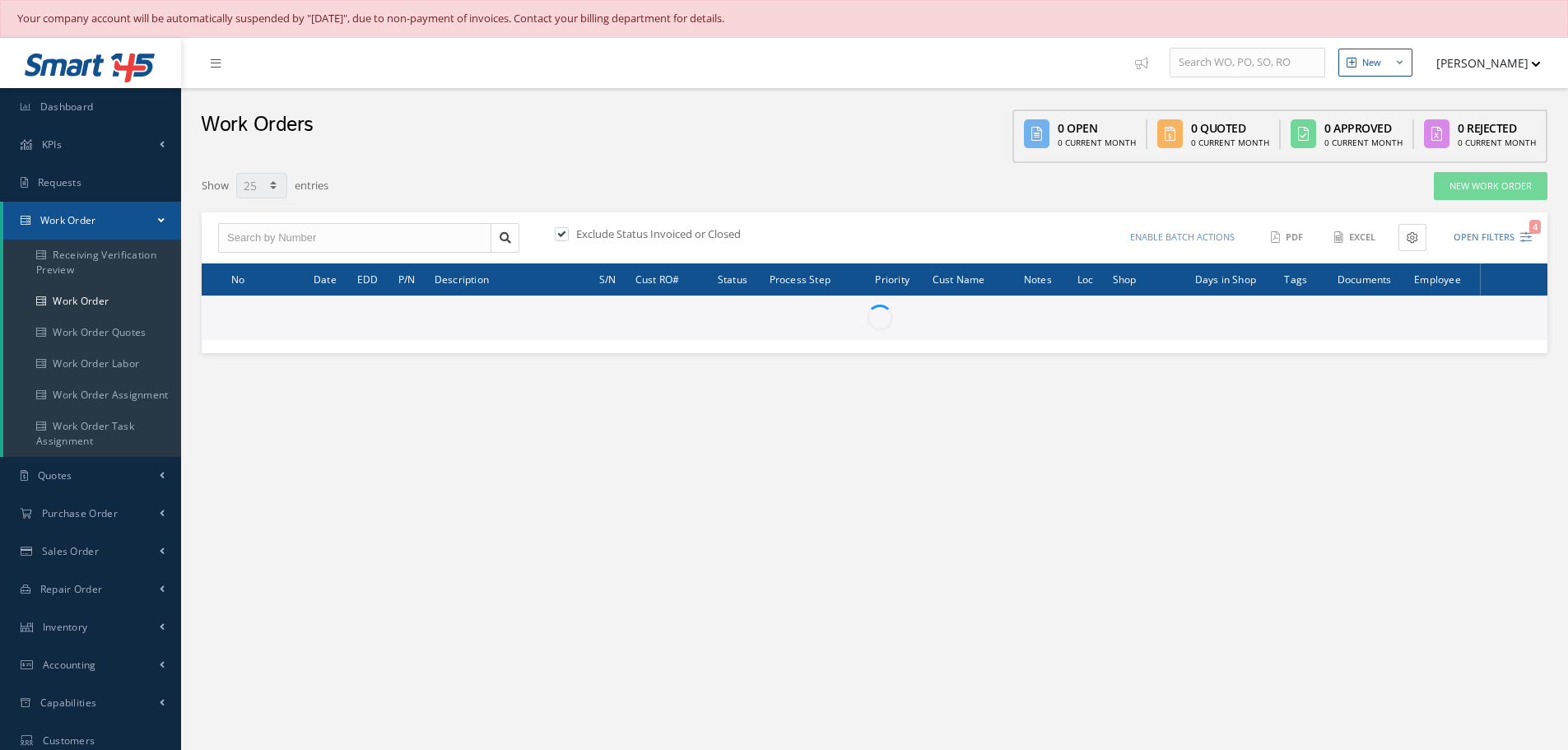
select select "25"
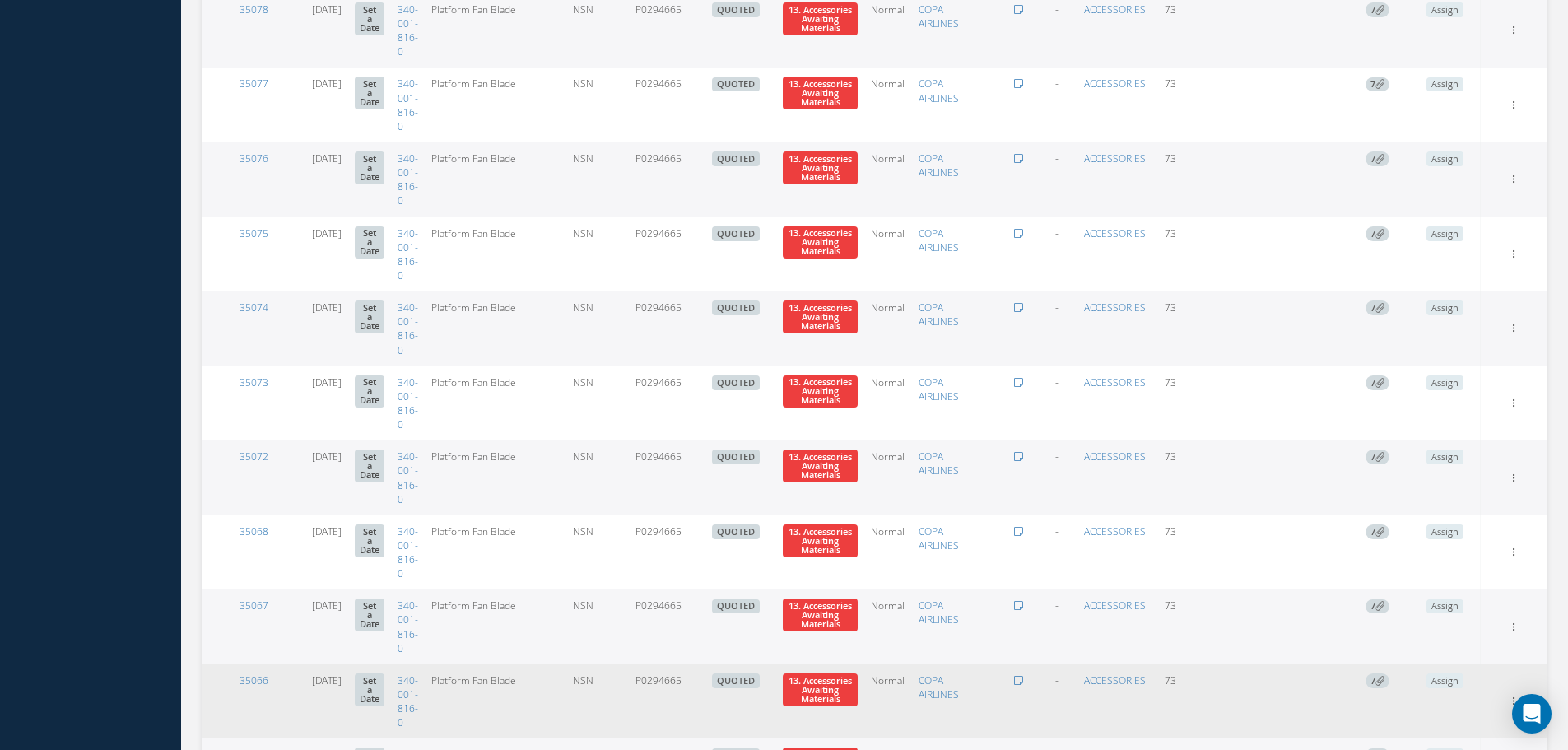
scroll to position [1483, 0]
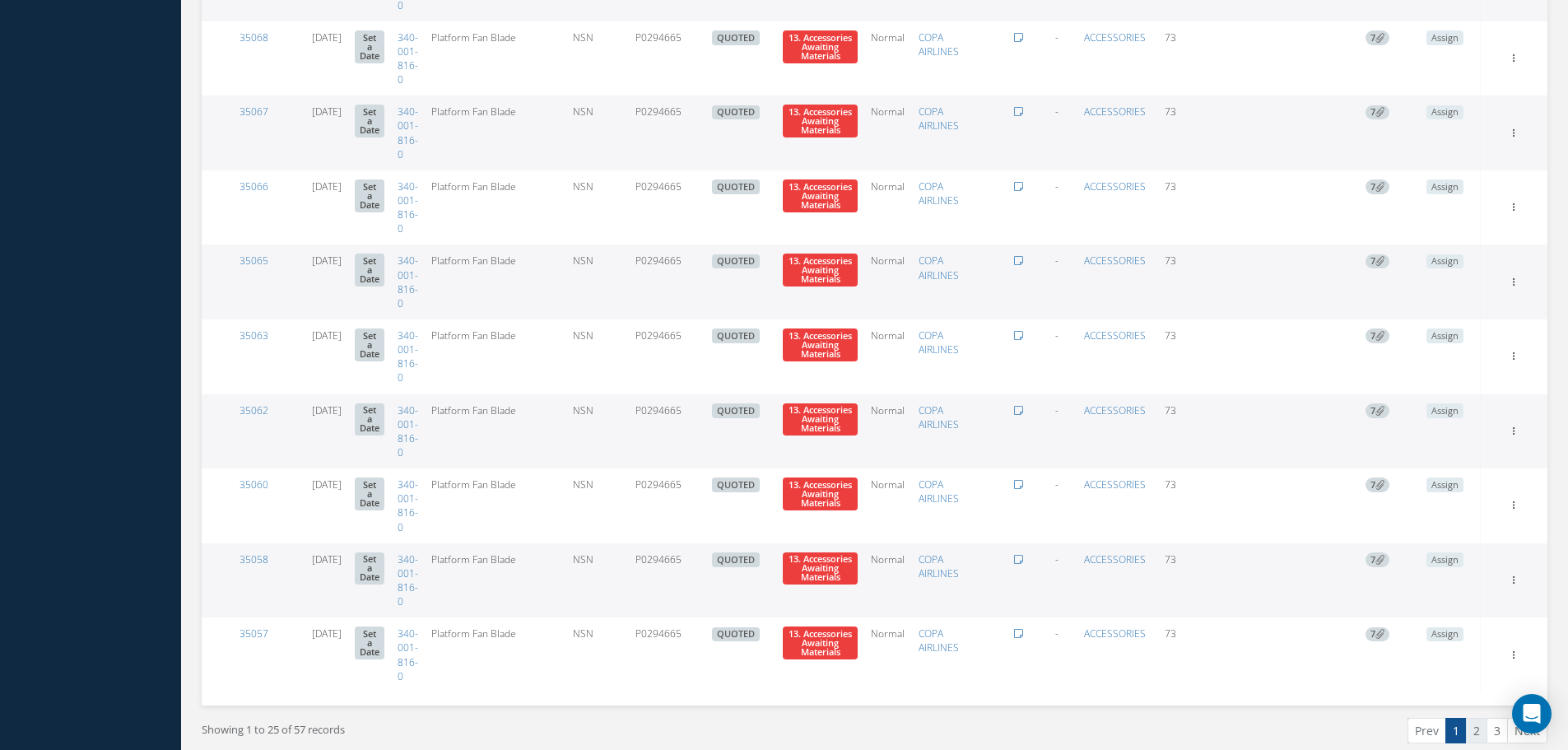
click at [1475, 734] on link "2" at bounding box center [1476, 731] width 21 height 25
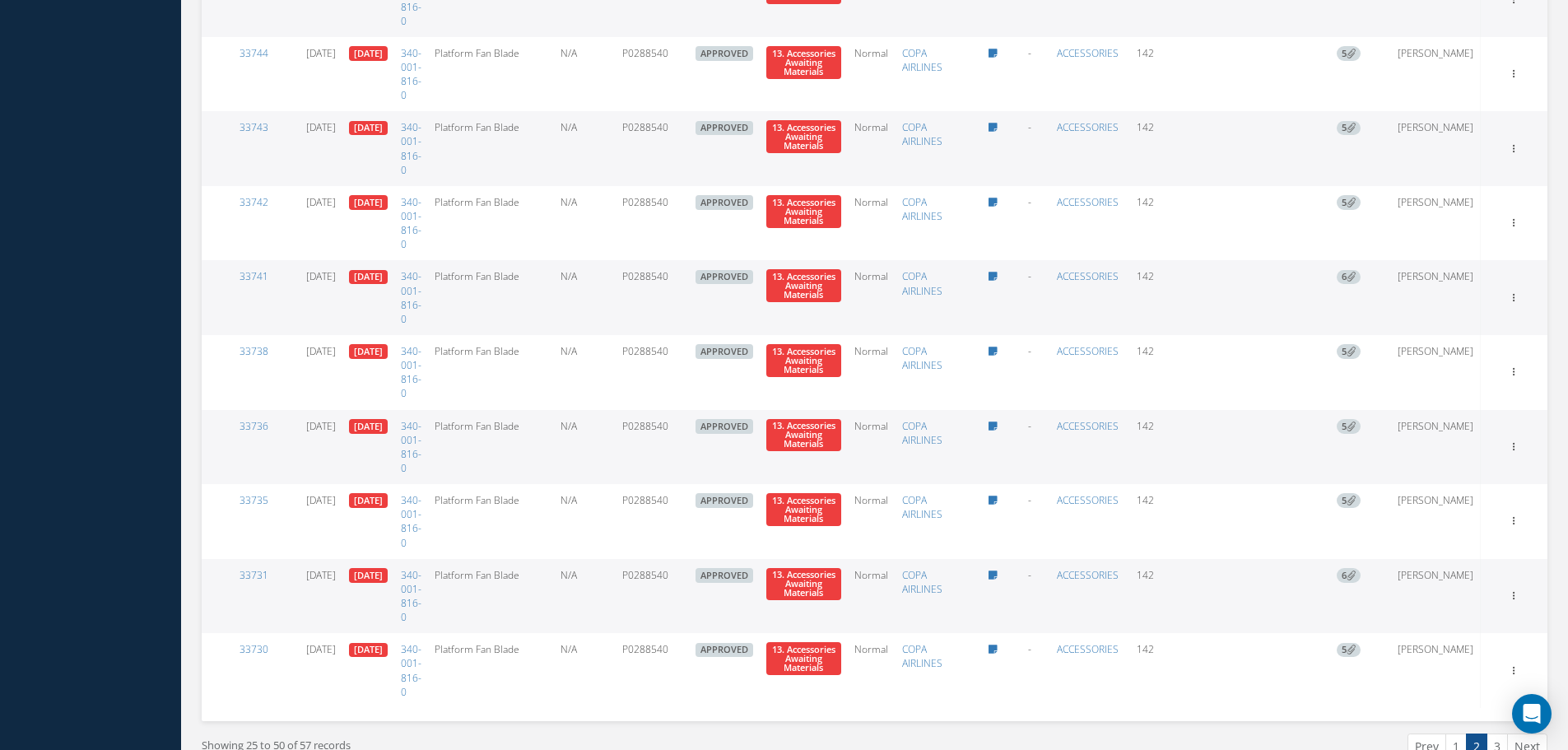
scroll to position [1550, 0]
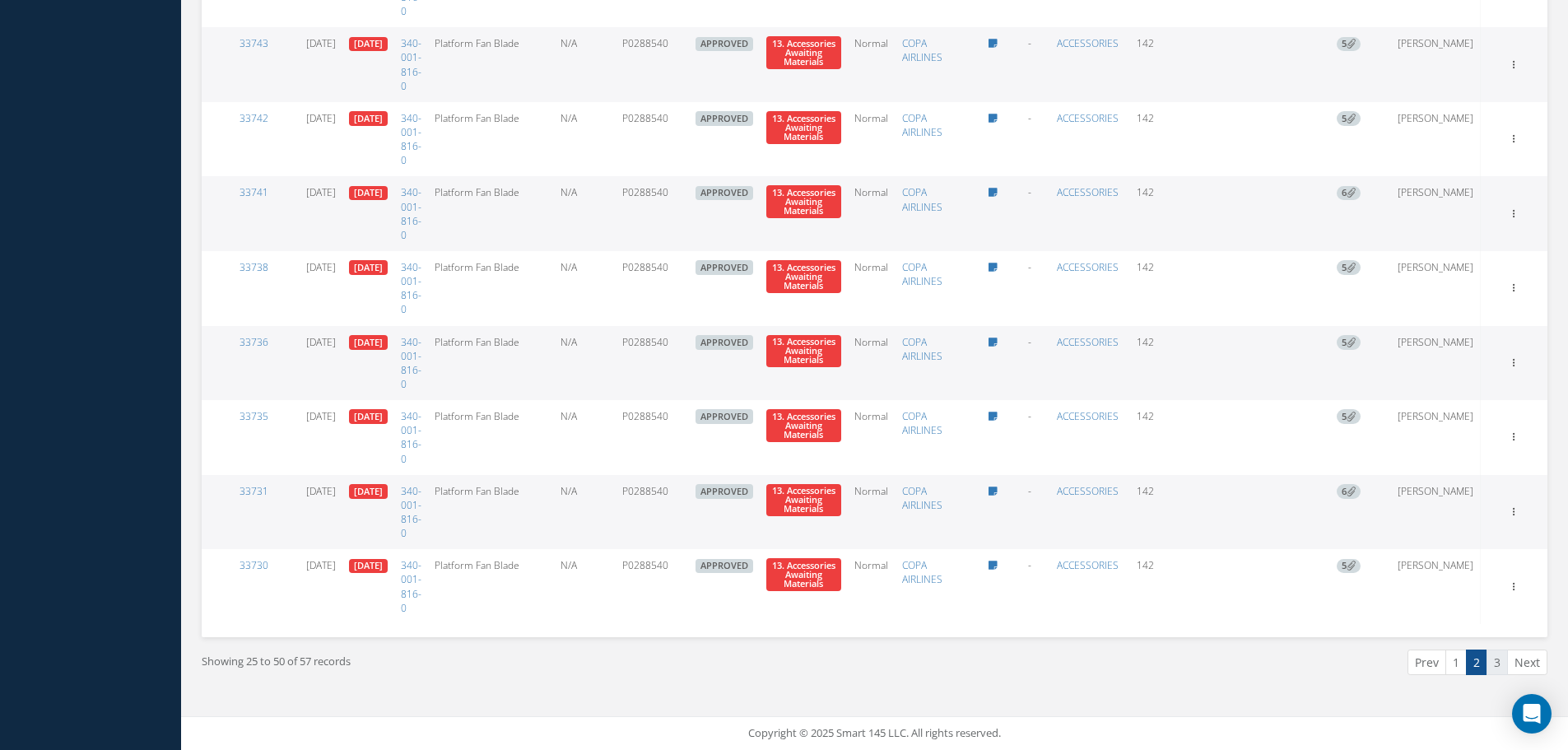
click at [1496, 661] on link "3" at bounding box center [1498, 662] width 21 height 25
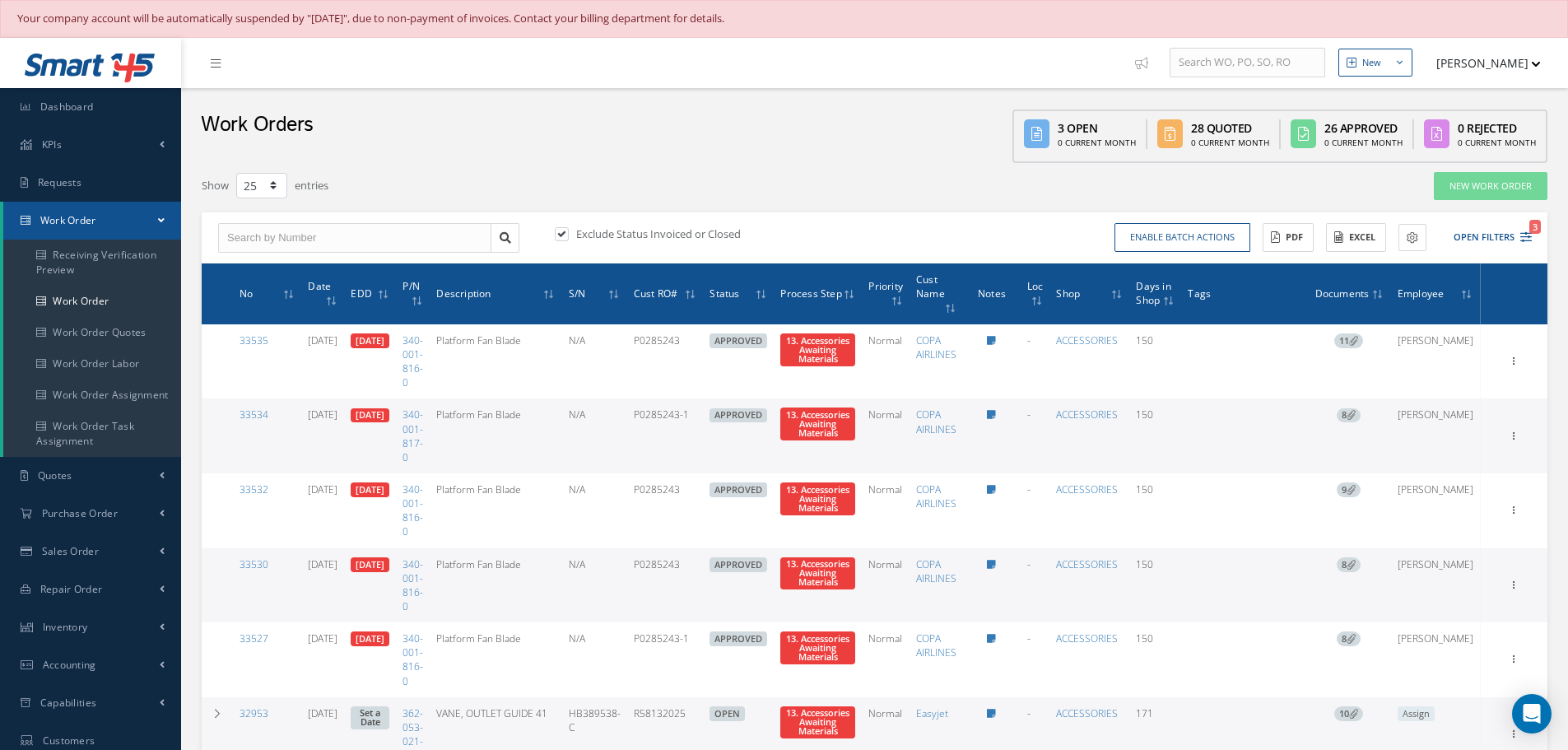
scroll to position [237, 0]
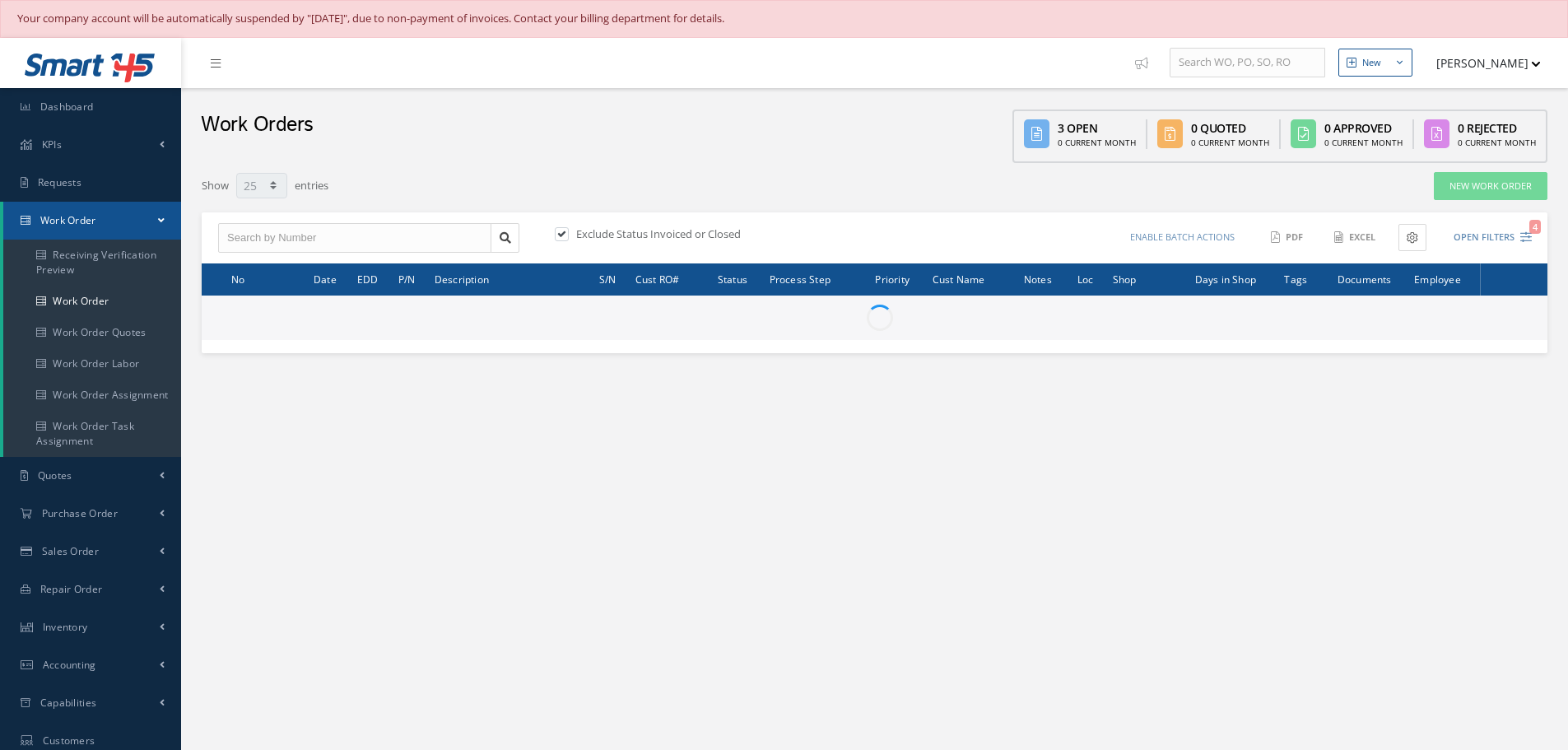
select select "25"
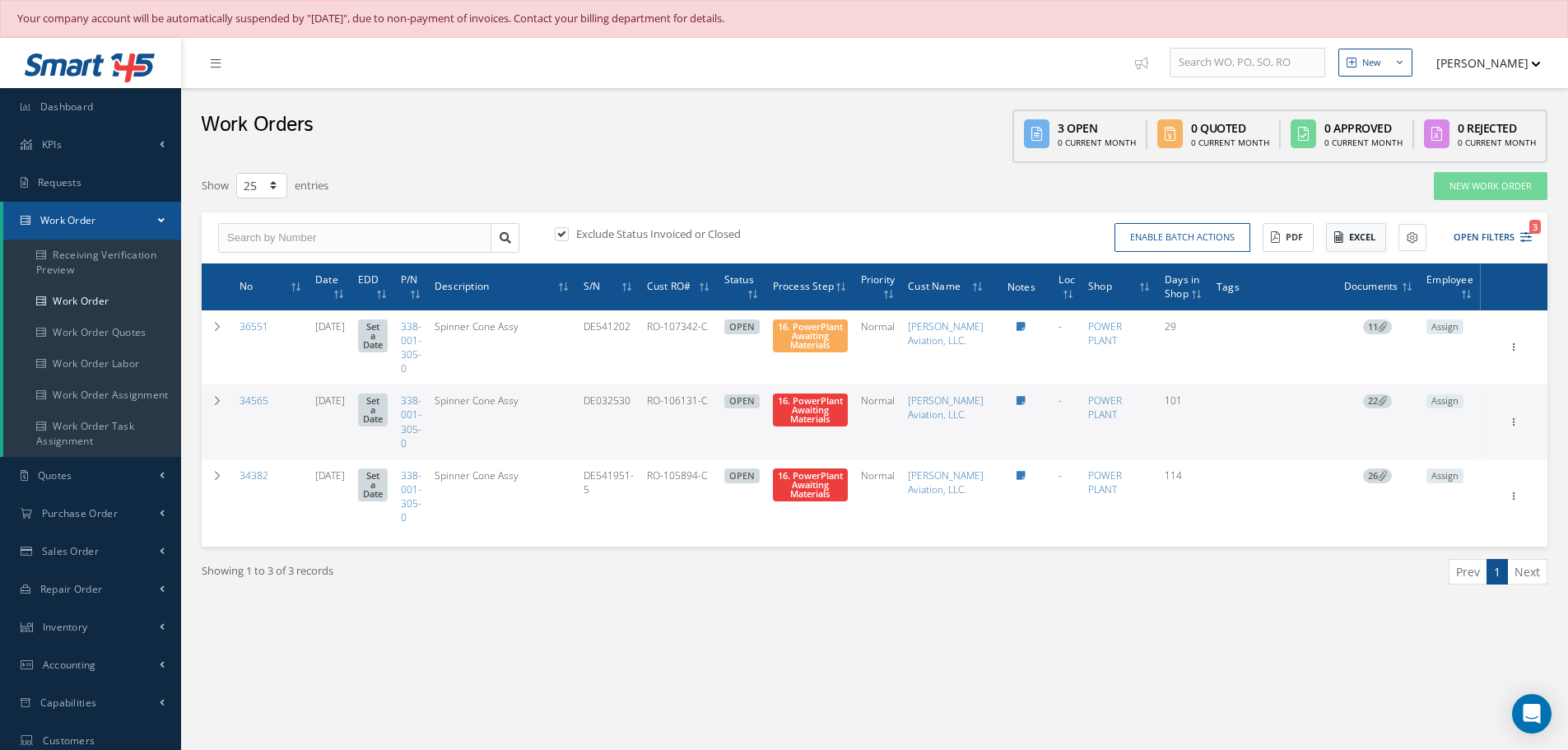
click at [1345, 235] on button "Excel" at bounding box center [1356, 237] width 60 height 29
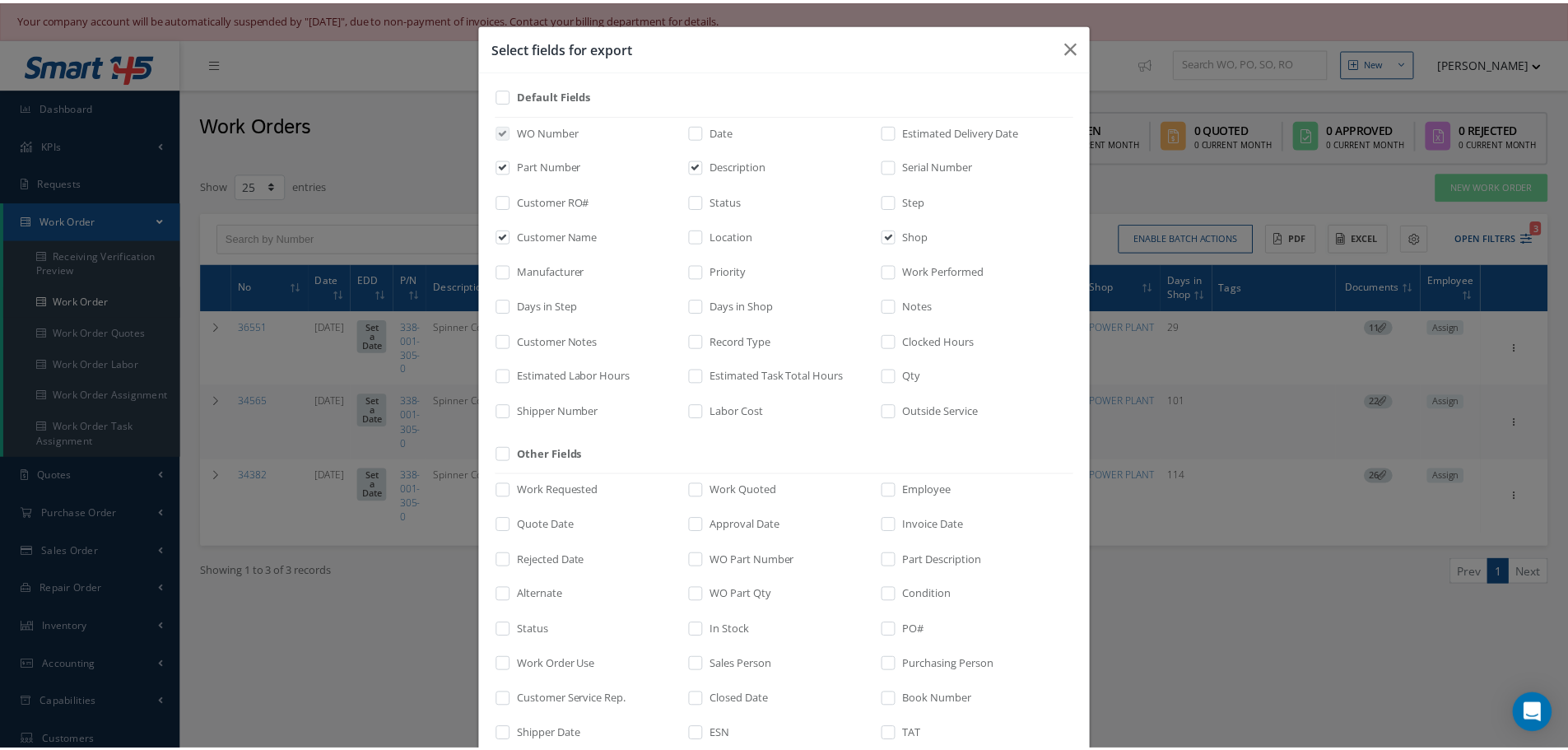
scroll to position [170, 0]
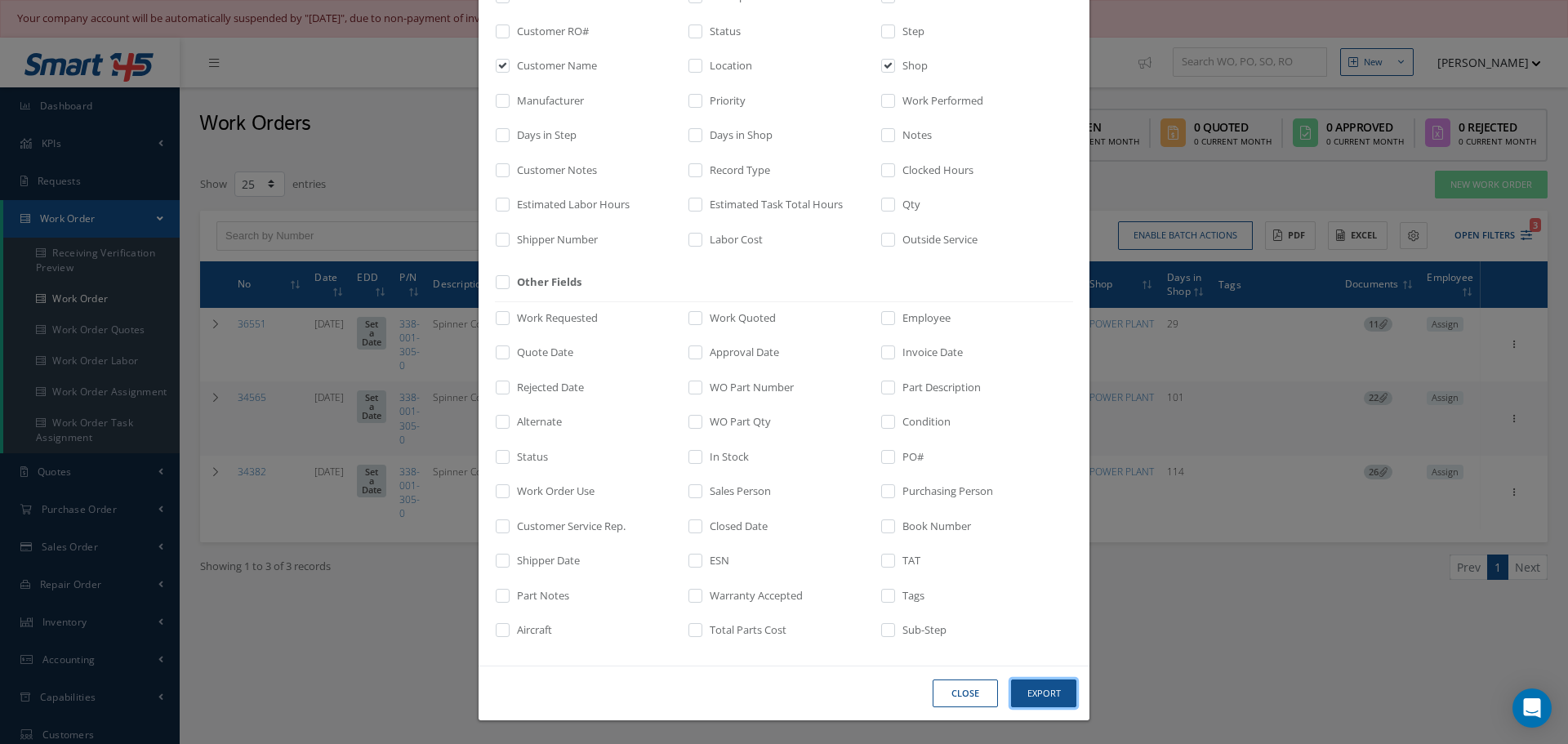
click at [1049, 697] on button "Export" at bounding box center [1043, 694] width 65 height 29
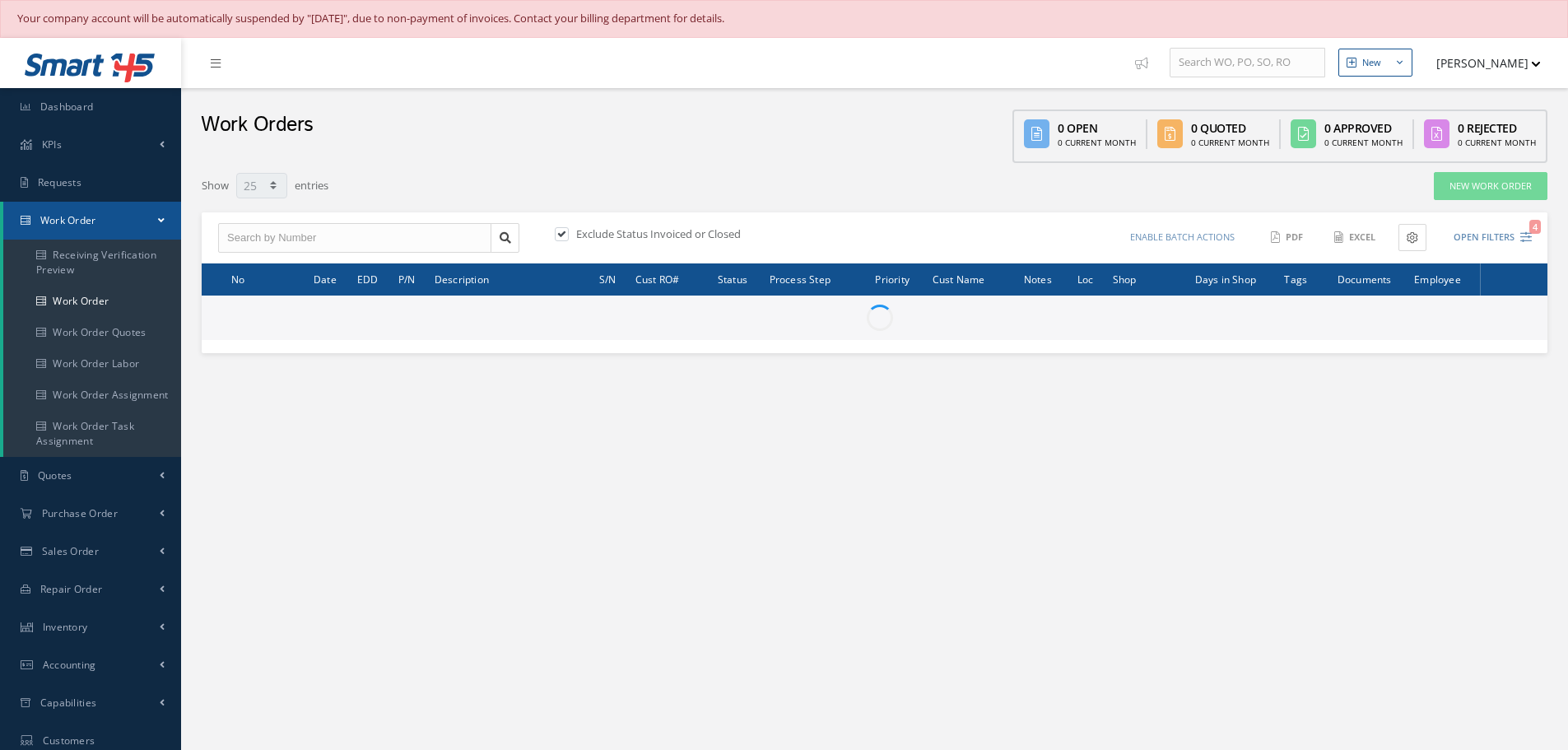
select select "25"
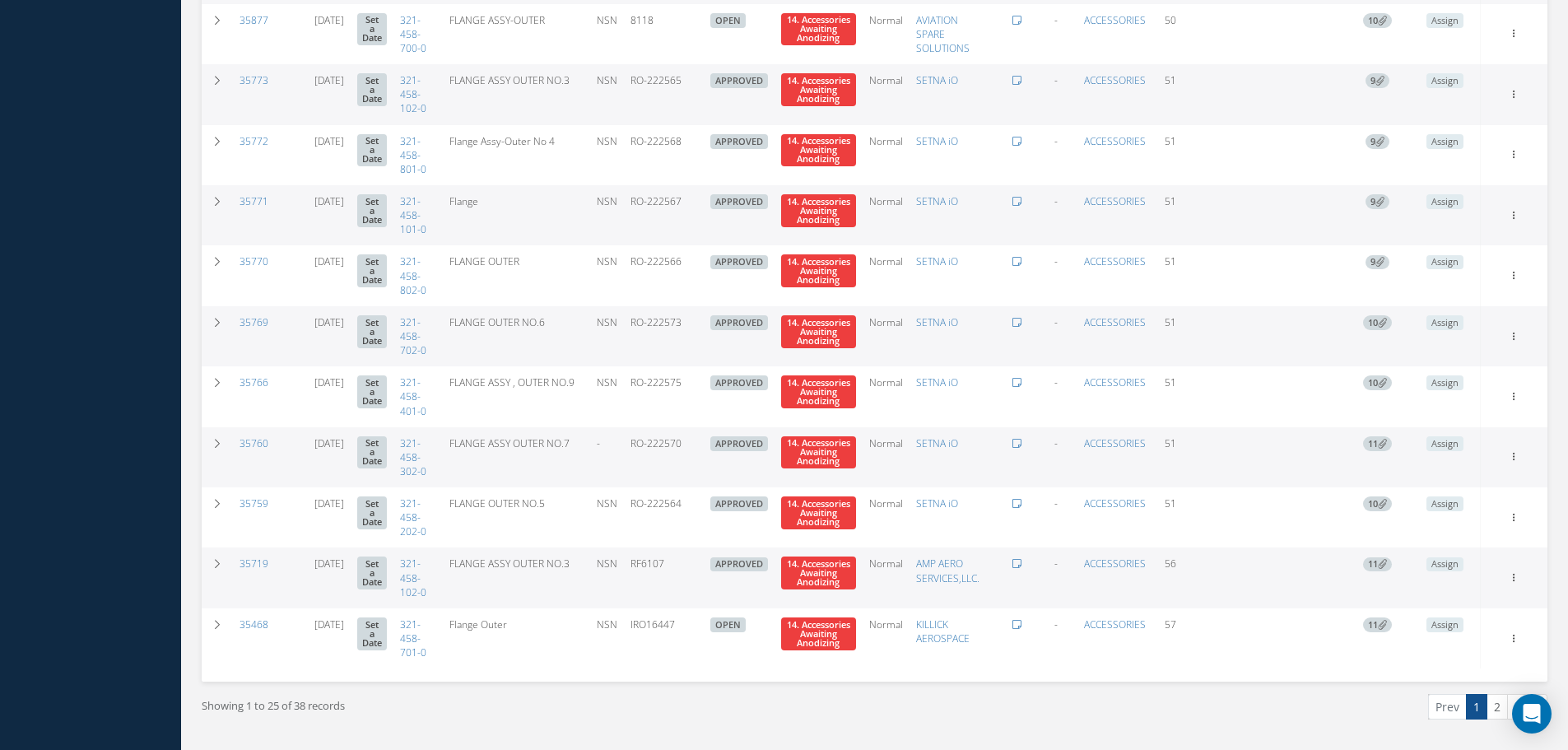
scroll to position [1269, 0]
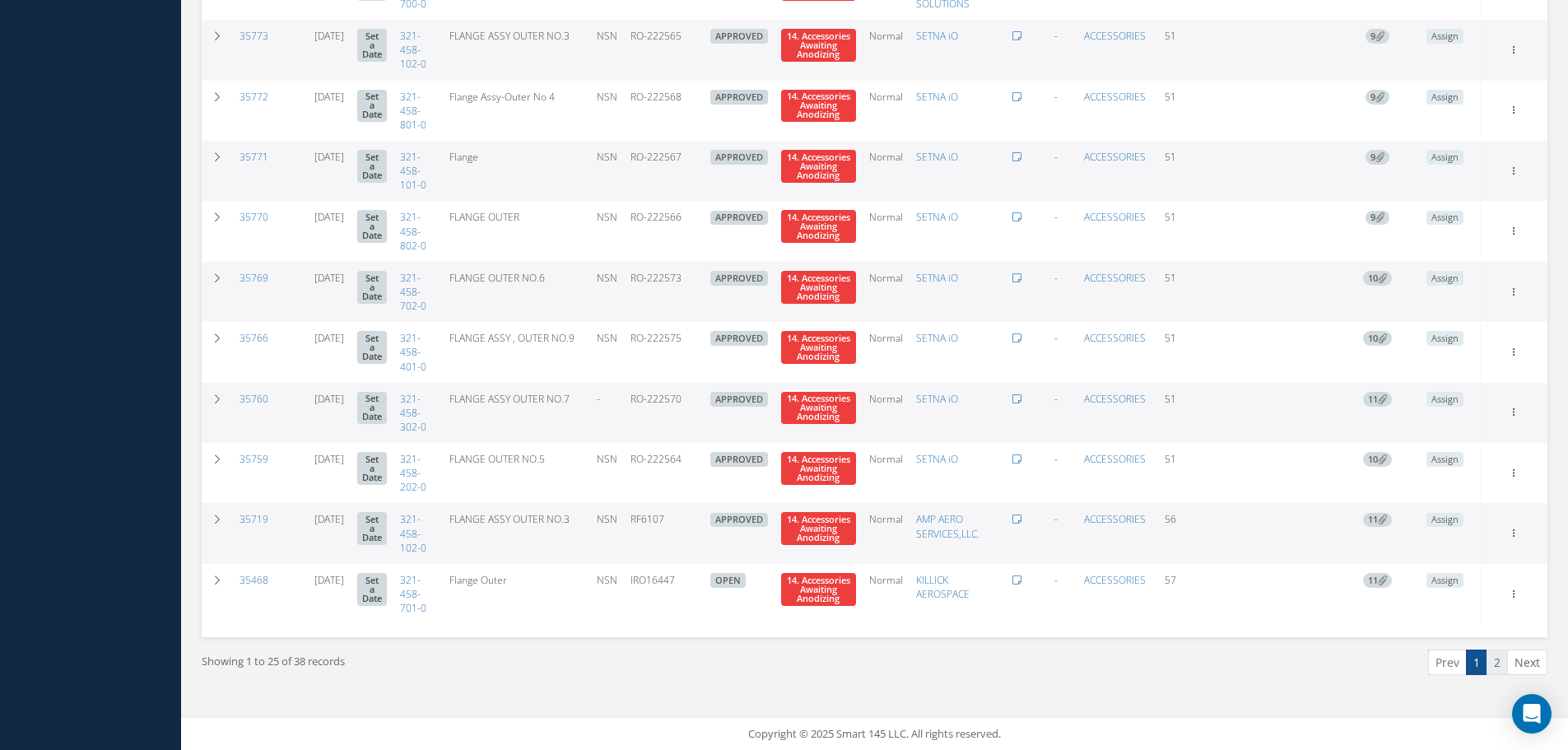
click at [1497, 663] on link "2" at bounding box center [1498, 662] width 21 height 25
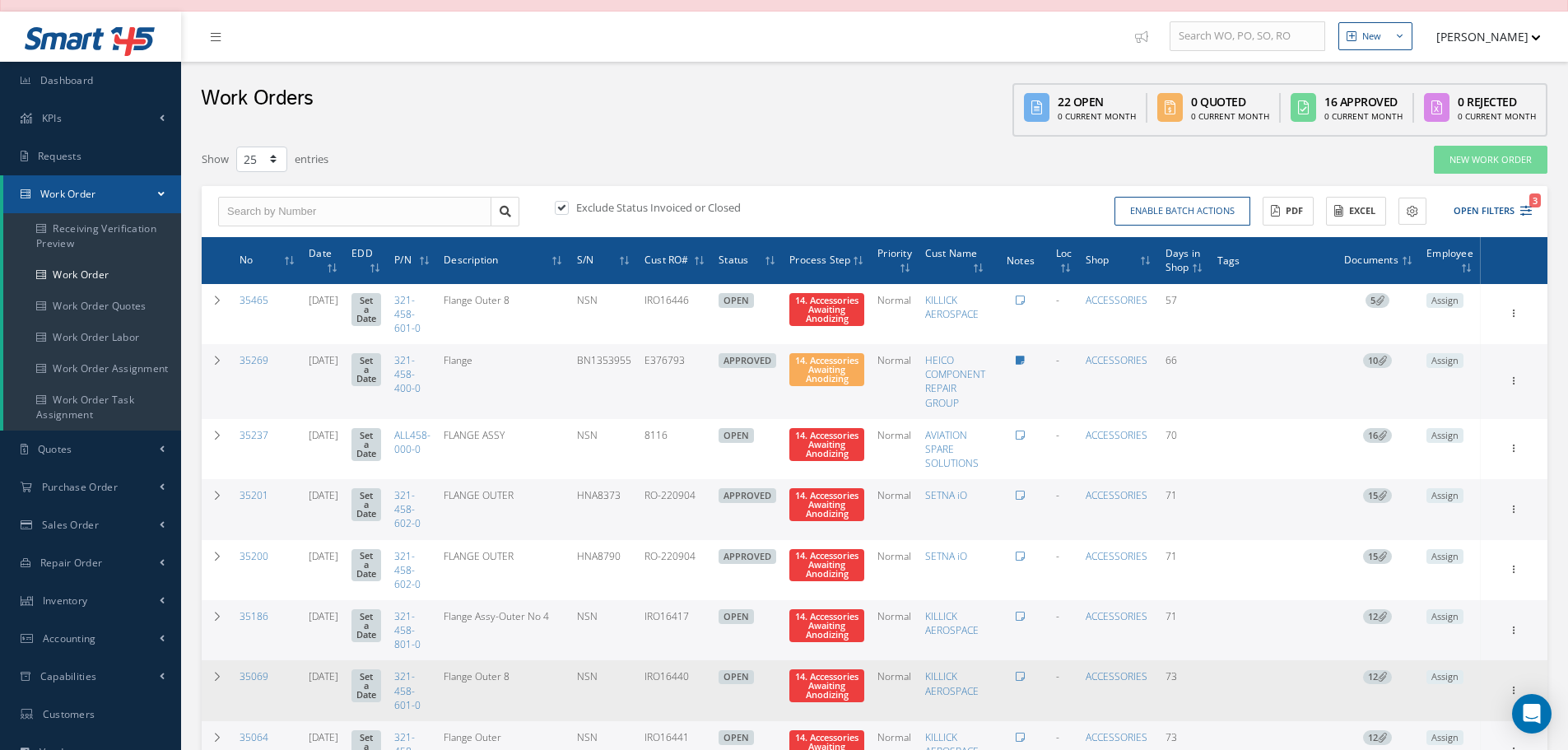
scroll to position [0, 0]
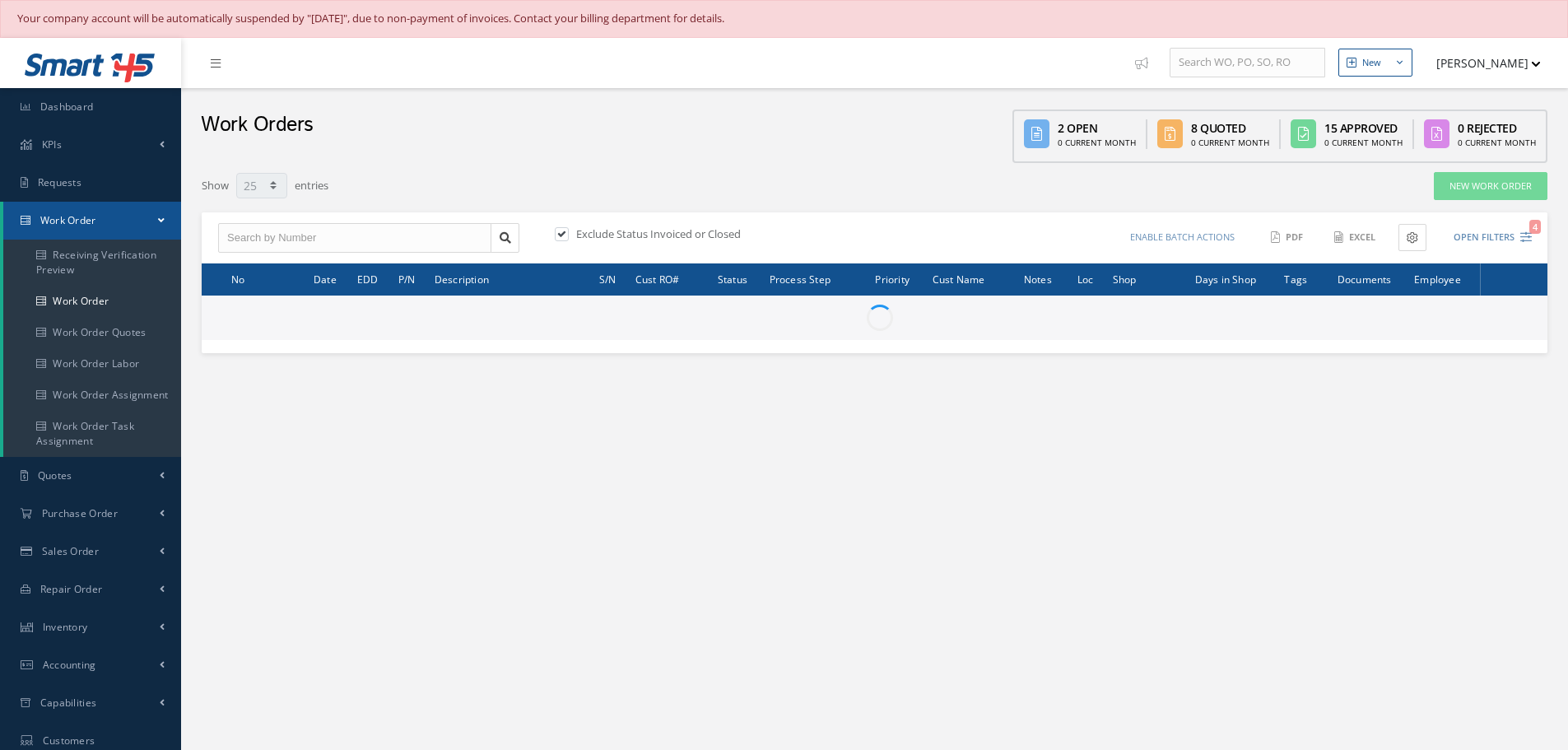
select select "25"
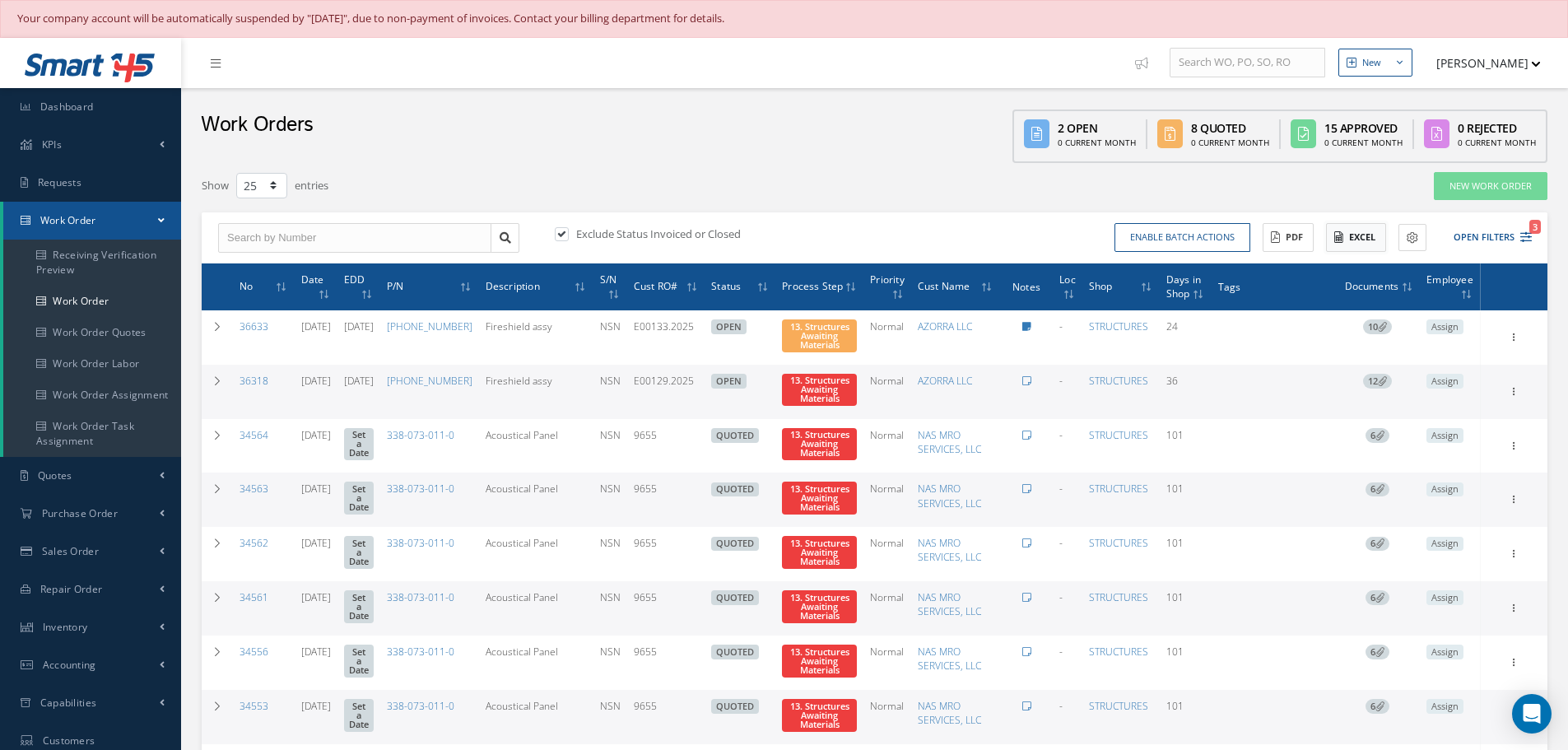
click at [1354, 234] on button "Excel" at bounding box center [1356, 237] width 60 height 29
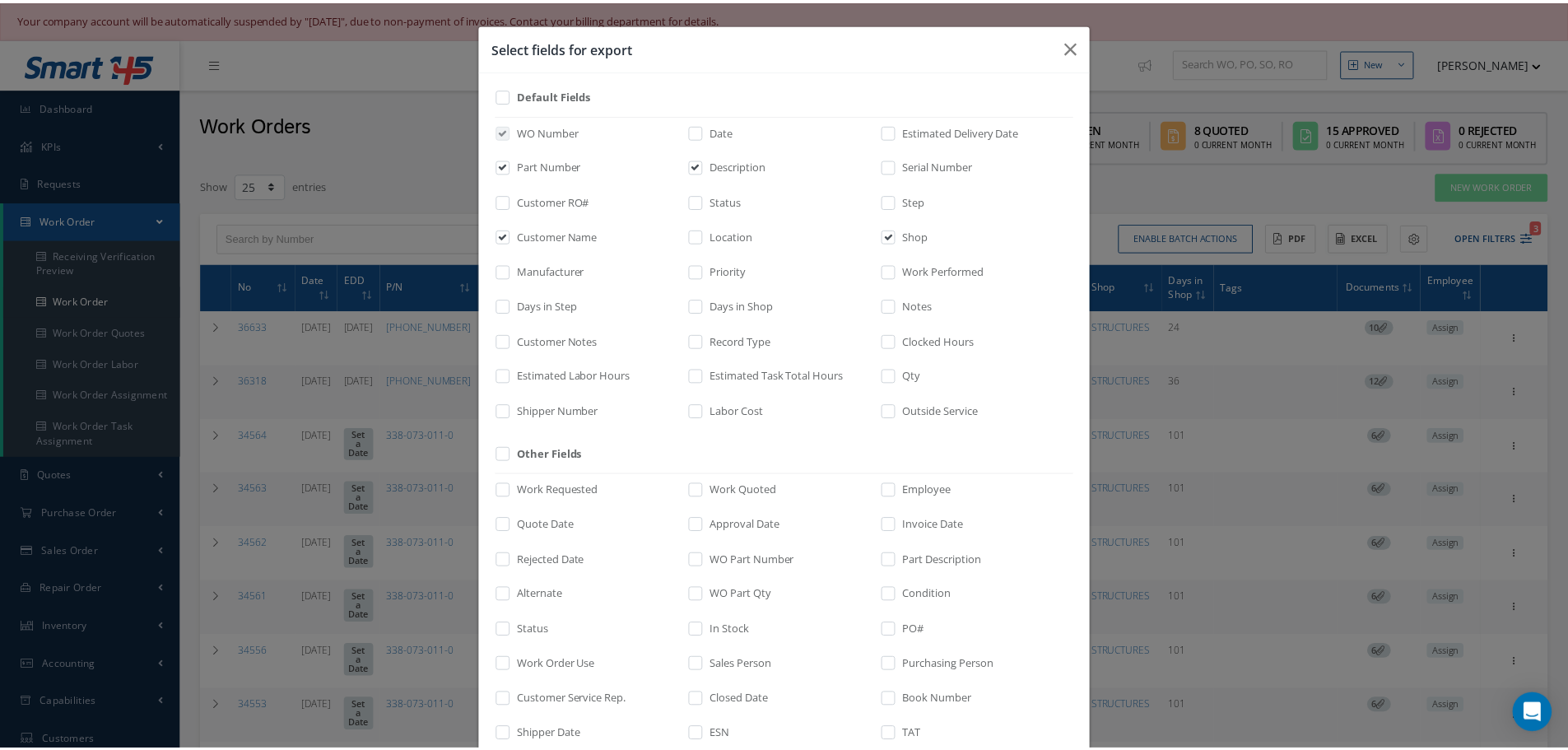
scroll to position [170, 0]
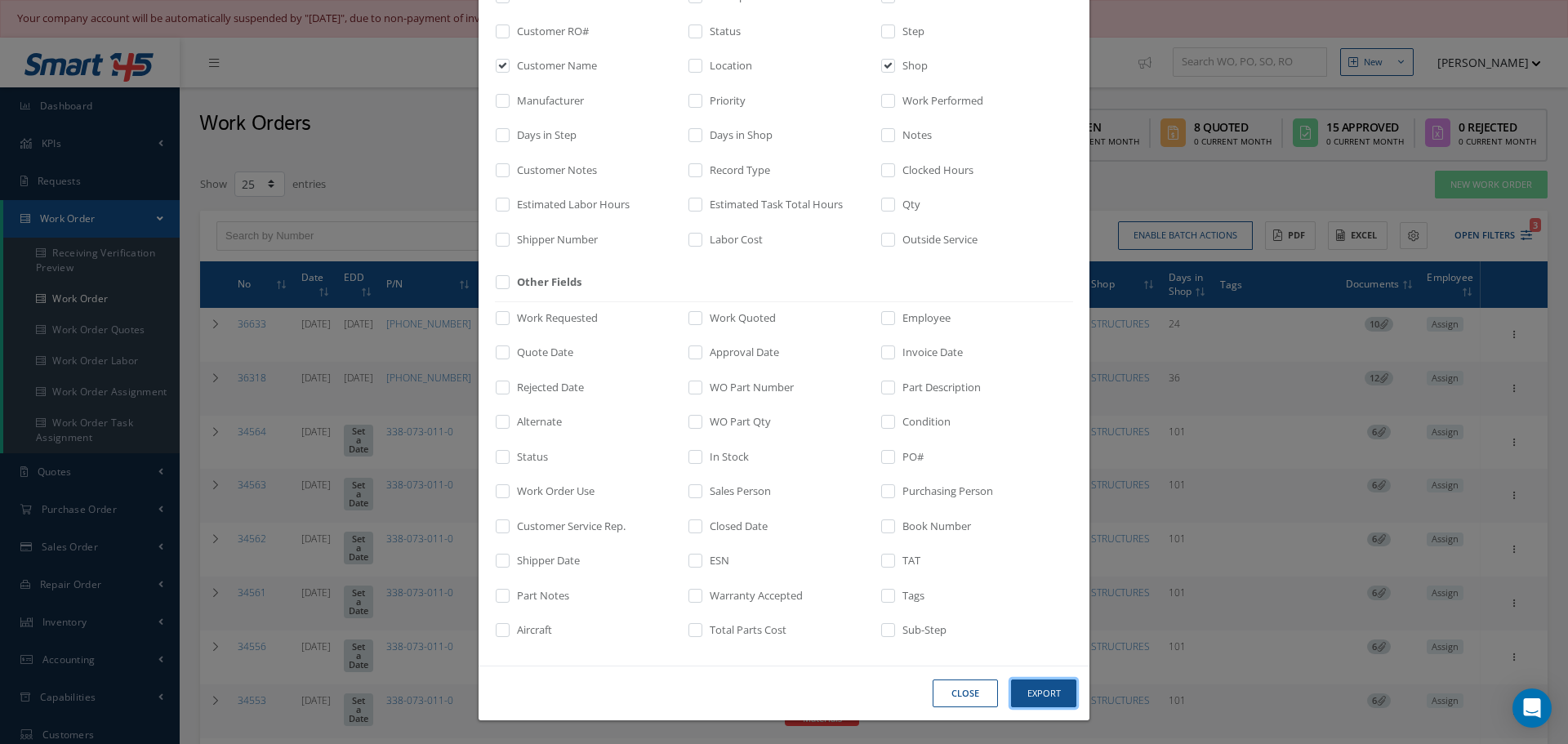
click at [1041, 695] on button "Export" at bounding box center [1043, 694] width 65 height 29
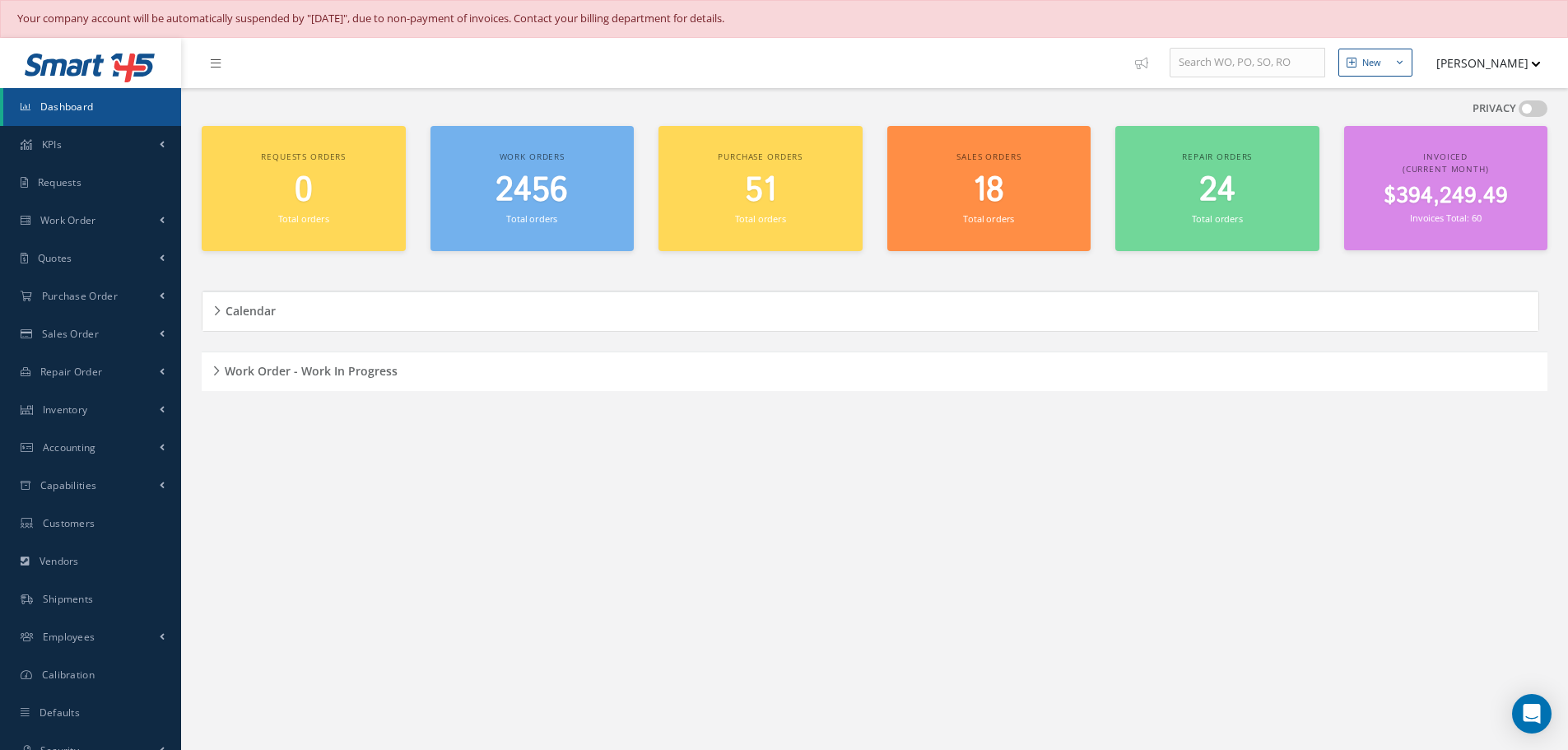
click at [217, 373] on div "Work Order - Work In Progress" at bounding box center [874, 372] width 1346 height 25
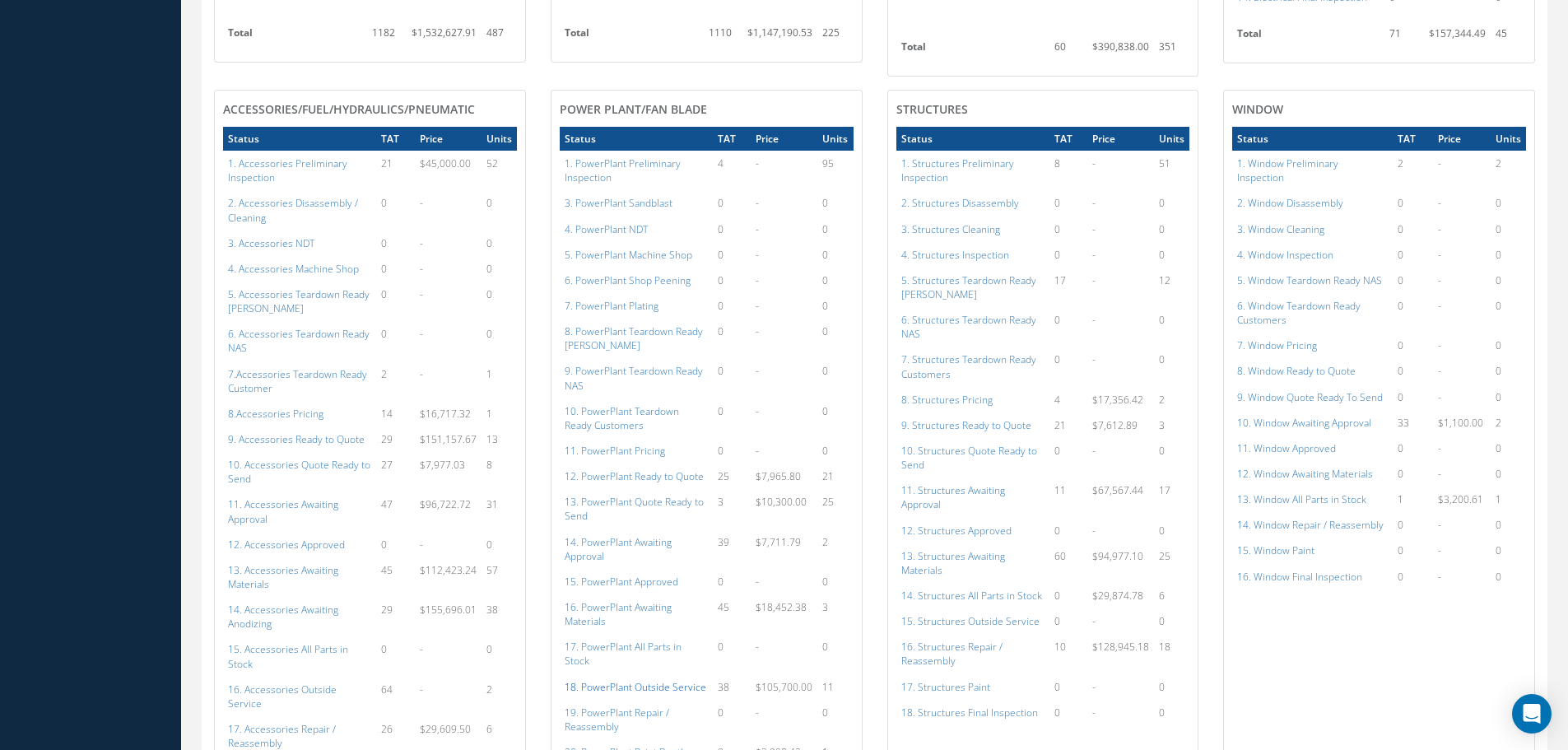
scroll to position [988, 0]
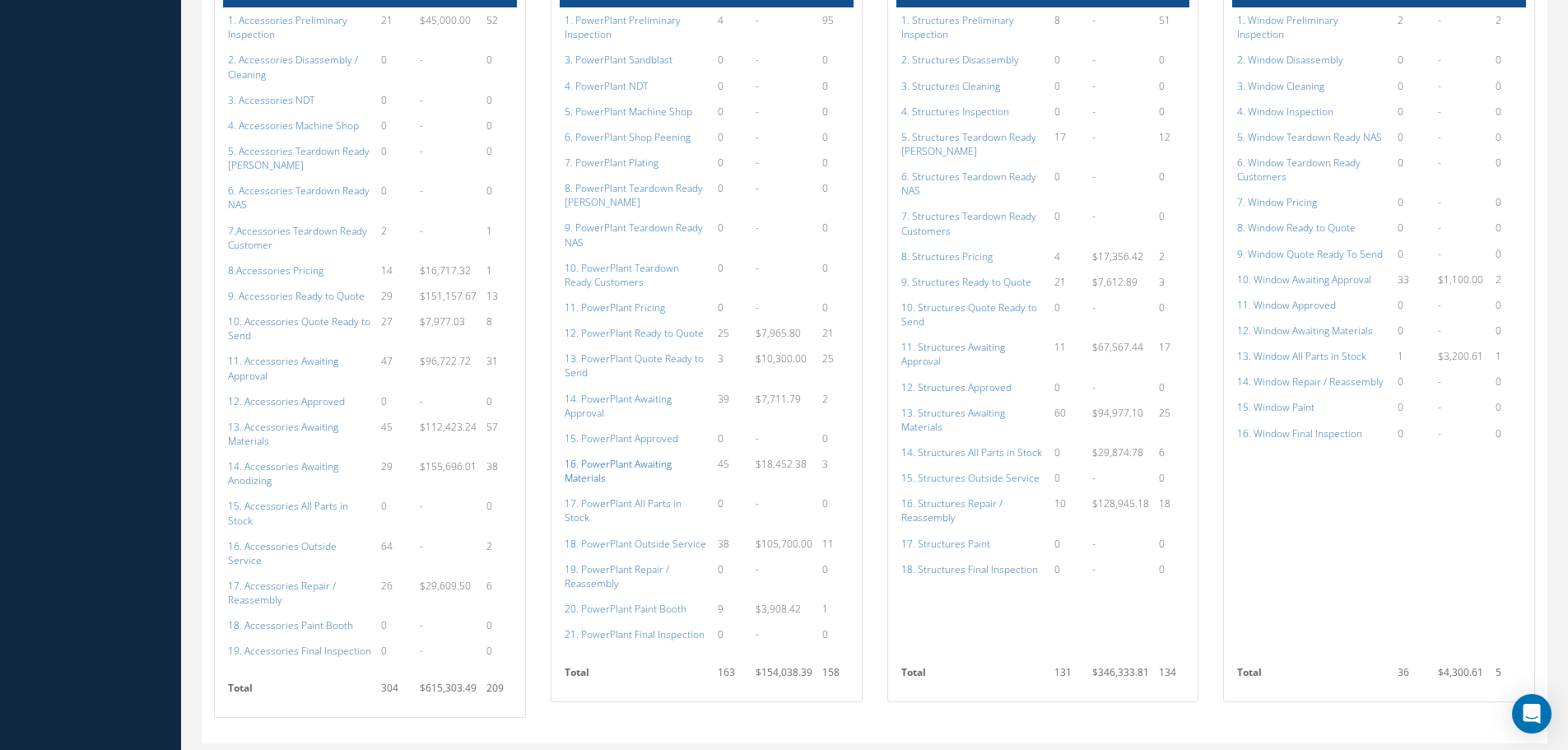
click at [613, 457] on a=135&excludeInternalCustomer=false&excludeInvoicedOrClosed=true&shop_id=15&filtersHidded"] "16. PowerPlant Awaiting Materials" at bounding box center [618, 470] width 107 height 28
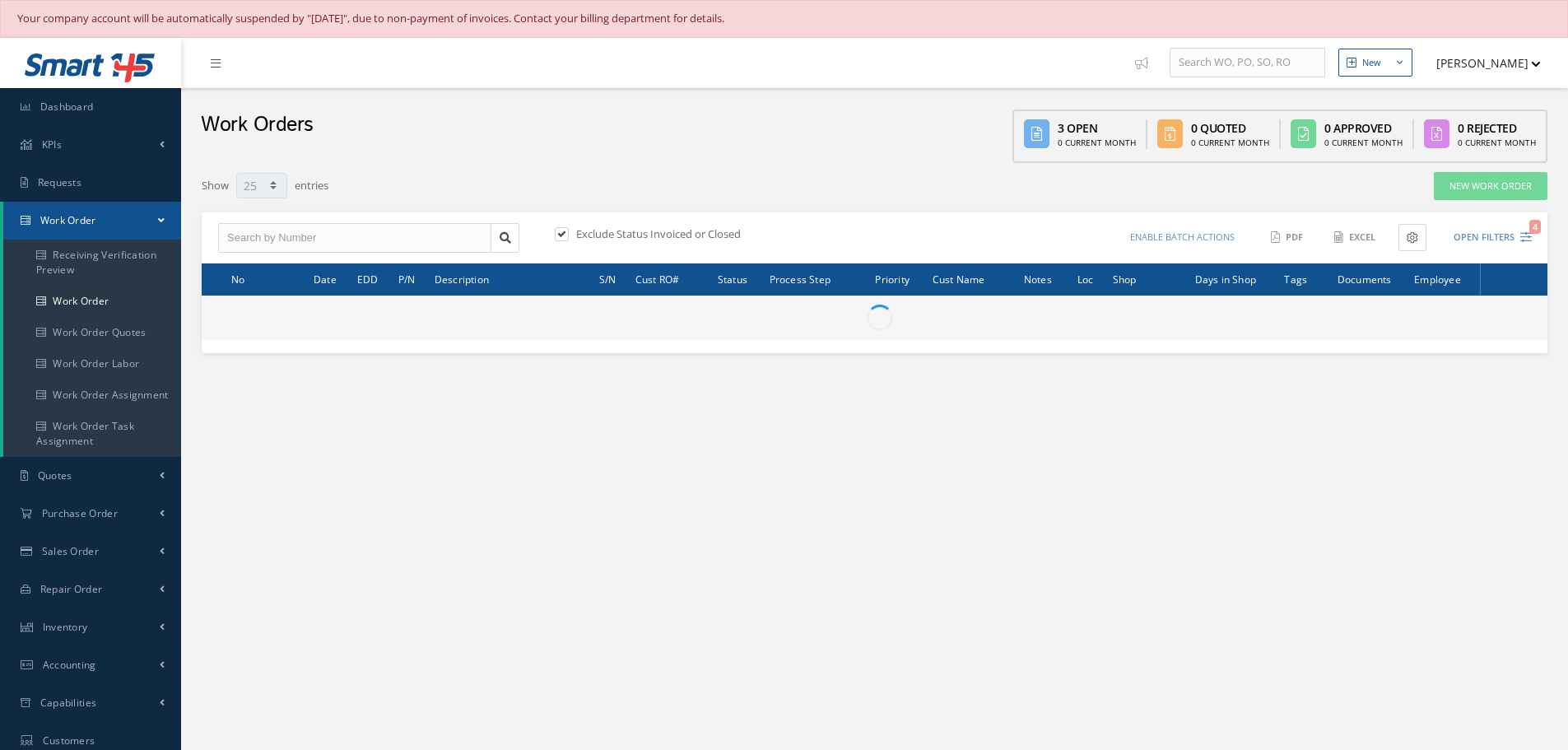
select select "25"
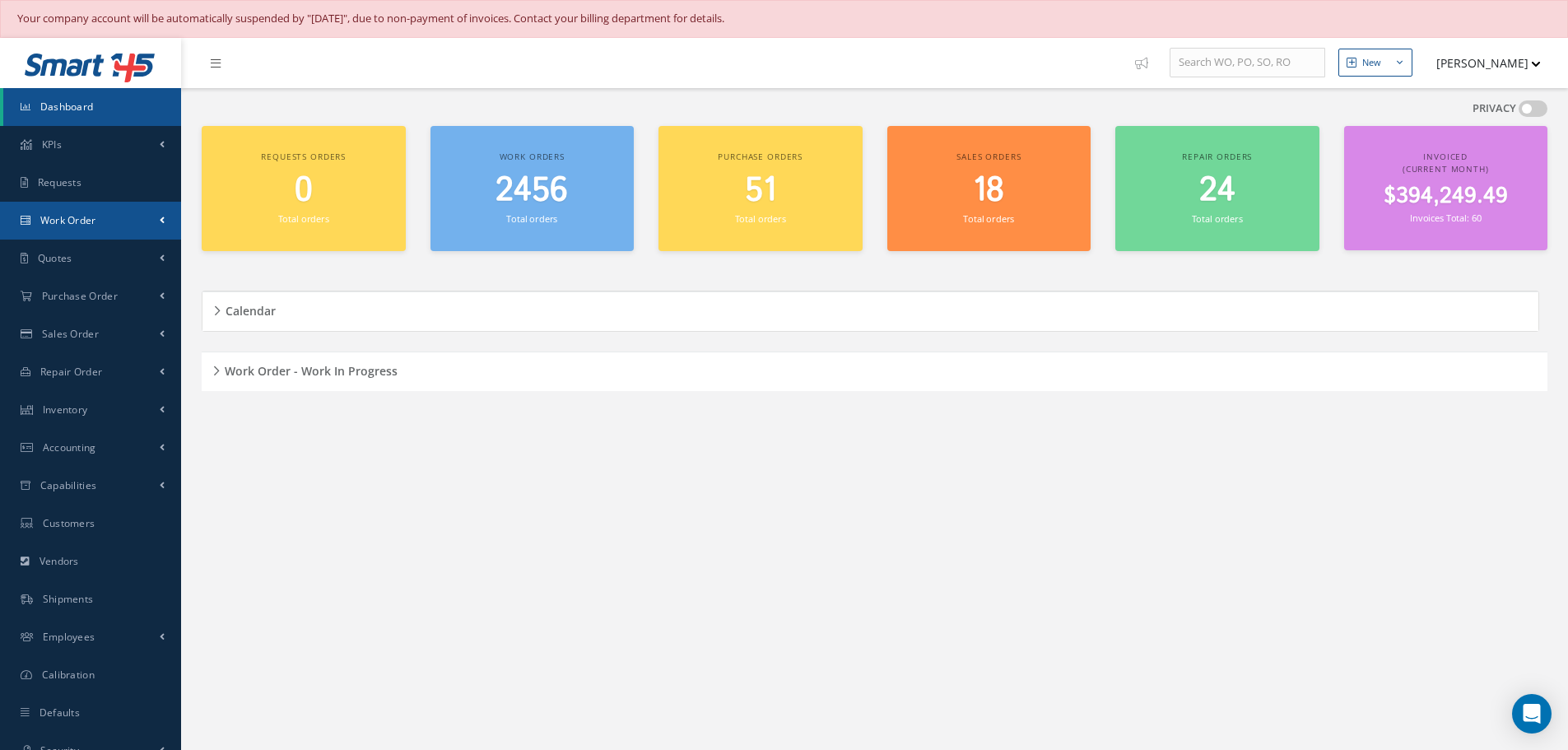
click at [85, 214] on span "Work Order" at bounding box center [69, 220] width 56 height 14
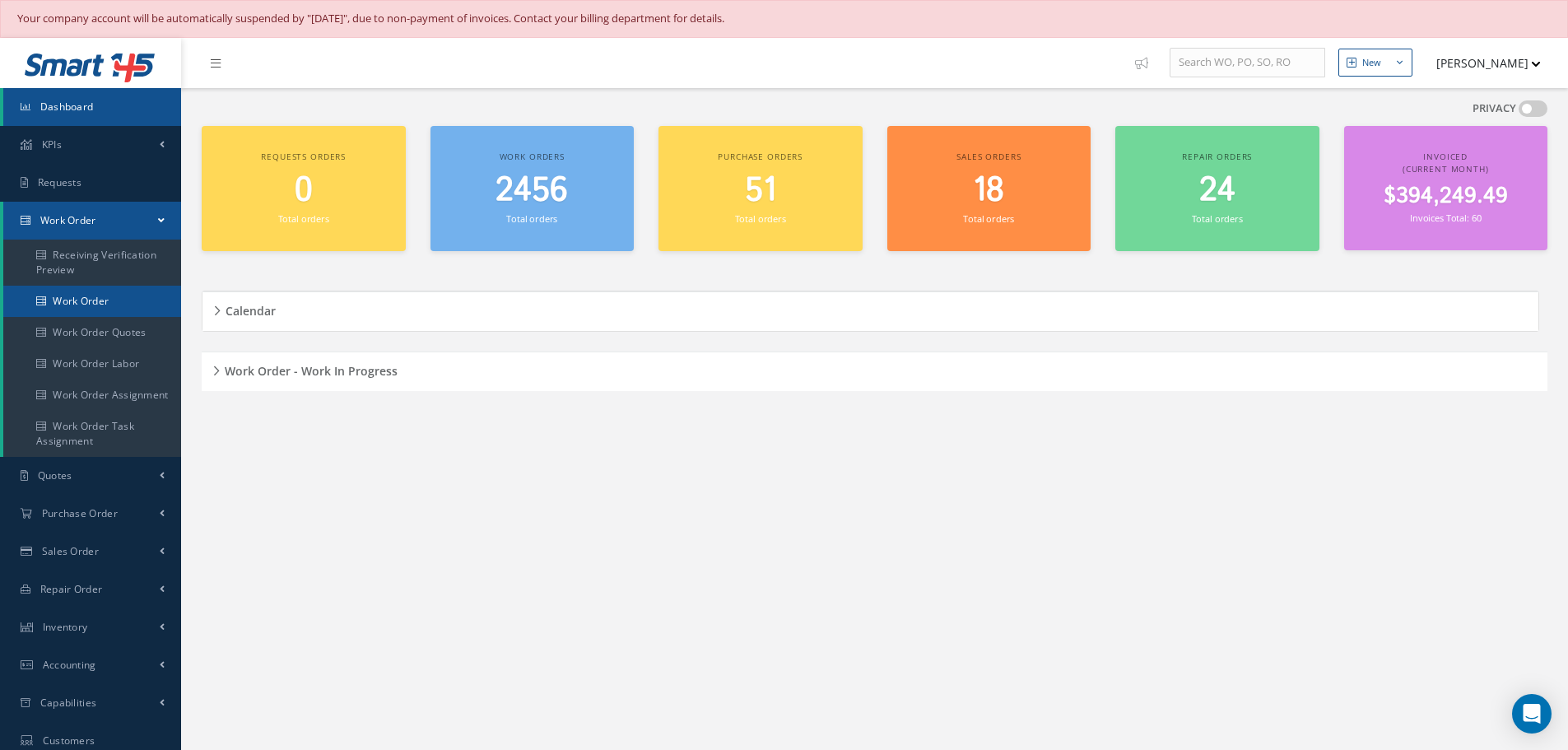
click at [81, 304] on link "Work Order" at bounding box center [92, 301] width 178 height 31
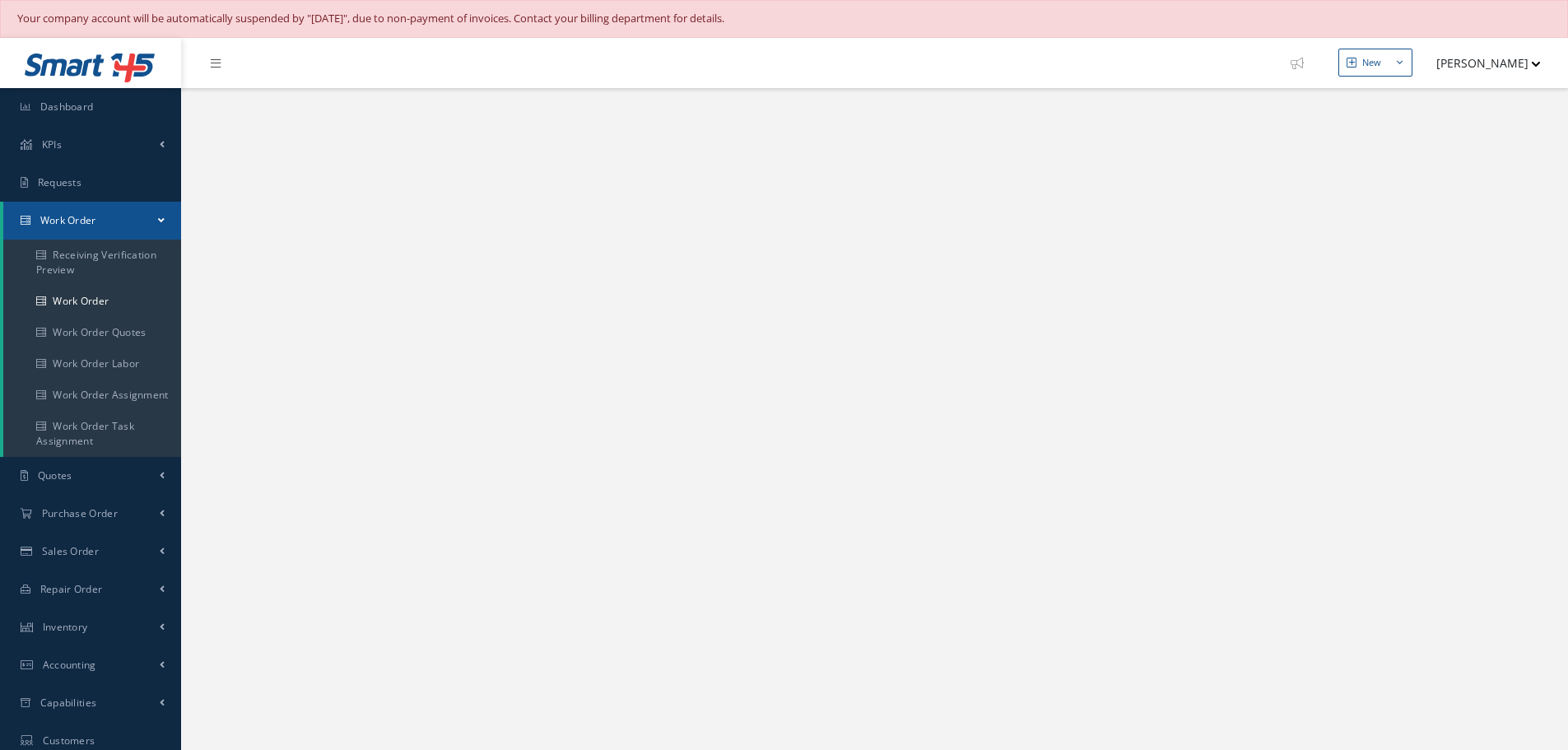
select select "25"
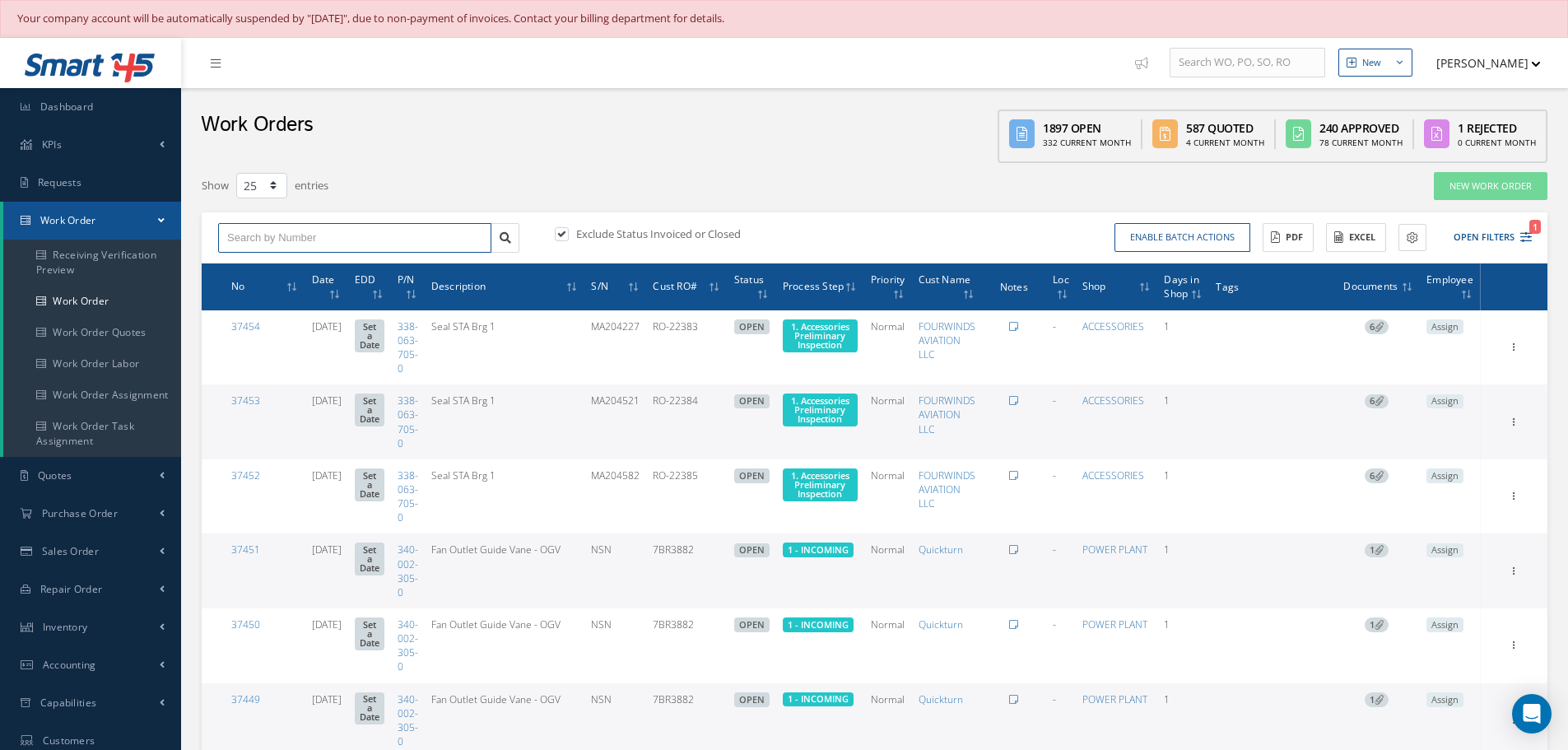
click at [250, 235] on input "text" at bounding box center [354, 237] width 273 height 30
type input "33683"
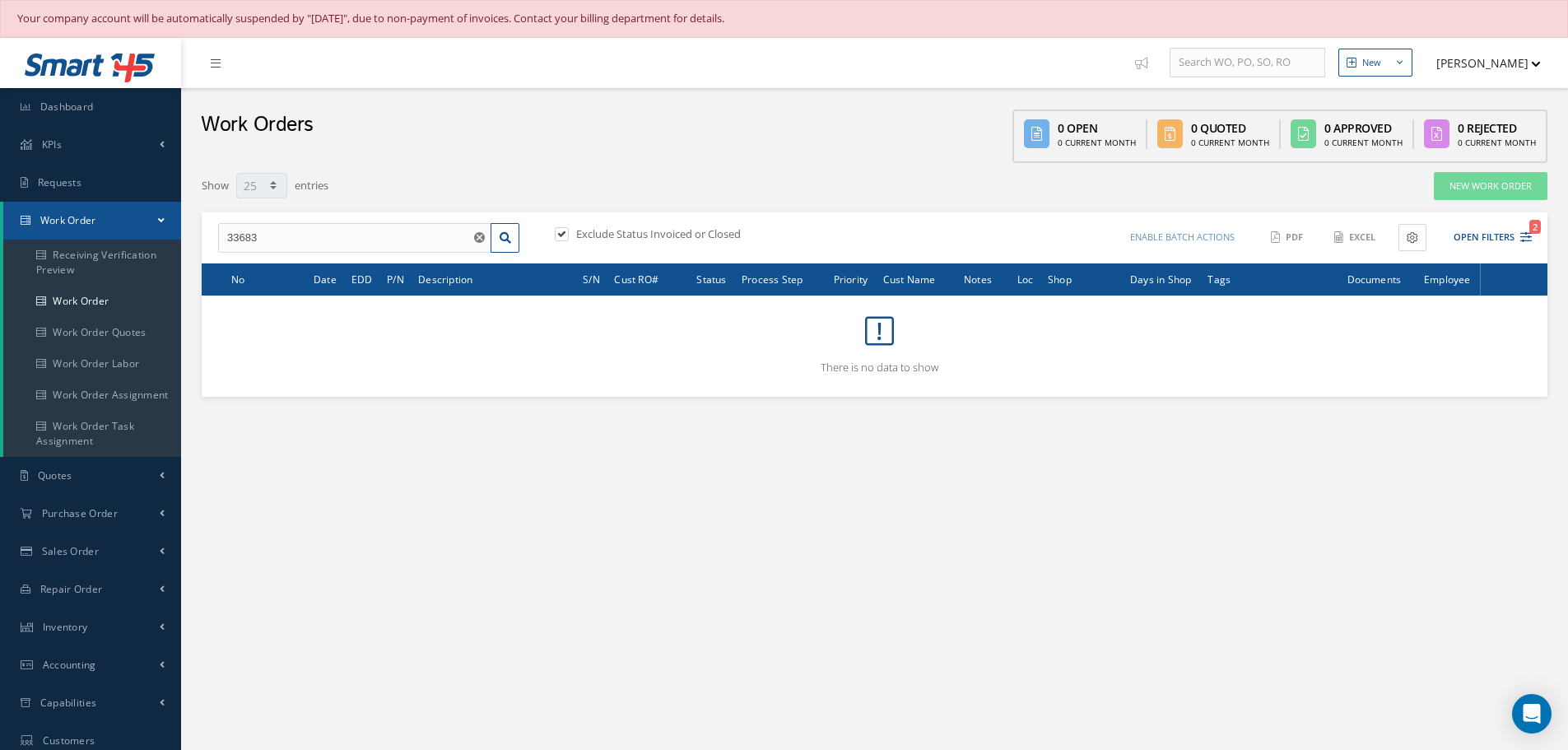
click at [568, 233] on label at bounding box center [570, 234] width 4 height 14
click at [556, 233] on input "checkbox" at bounding box center [560, 236] width 11 height 11
checkbox input "false"
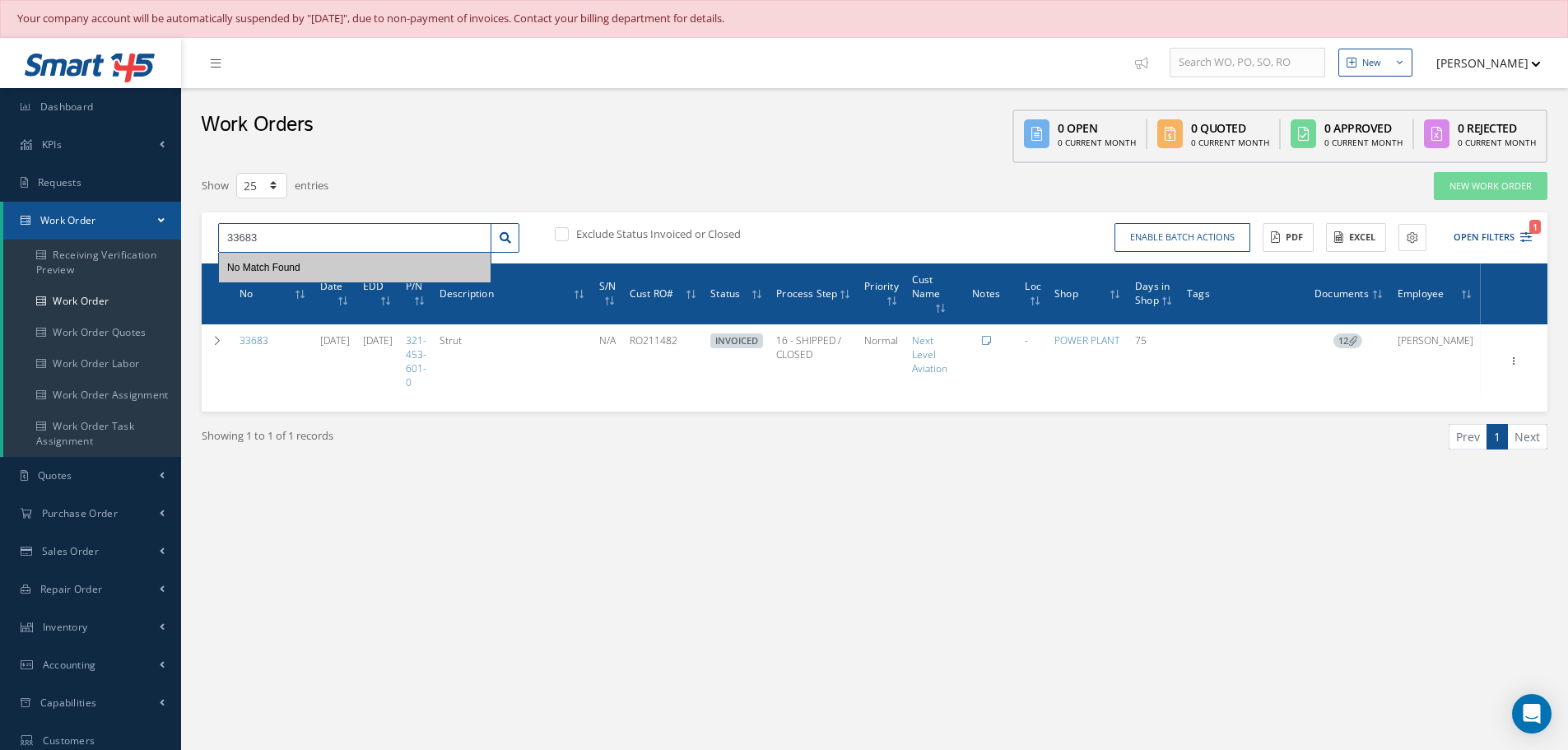
click at [324, 238] on input "33683" at bounding box center [354, 237] width 273 height 30
type input "3"
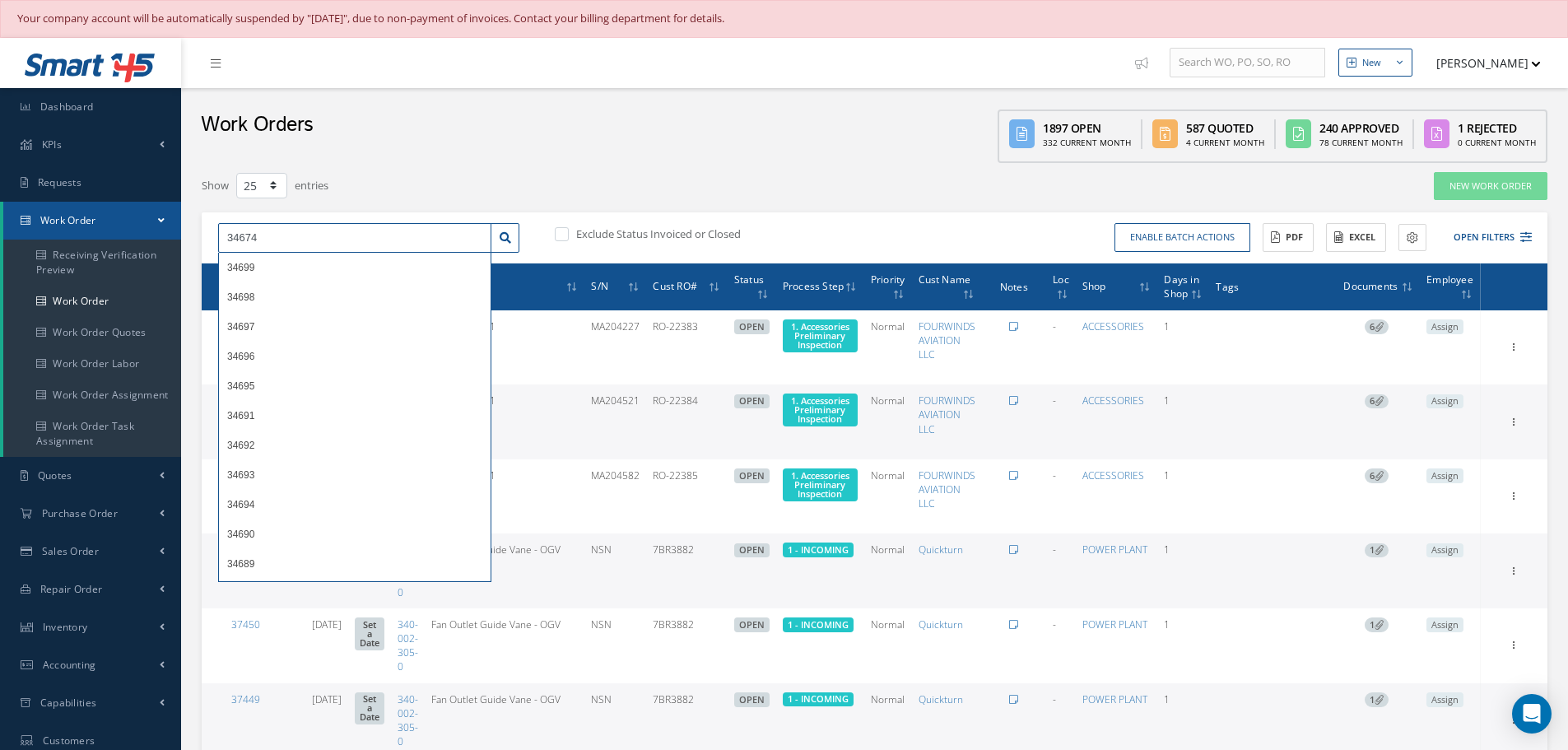
type input "34674"
